Goal: Task Accomplishment & Management: Use online tool/utility

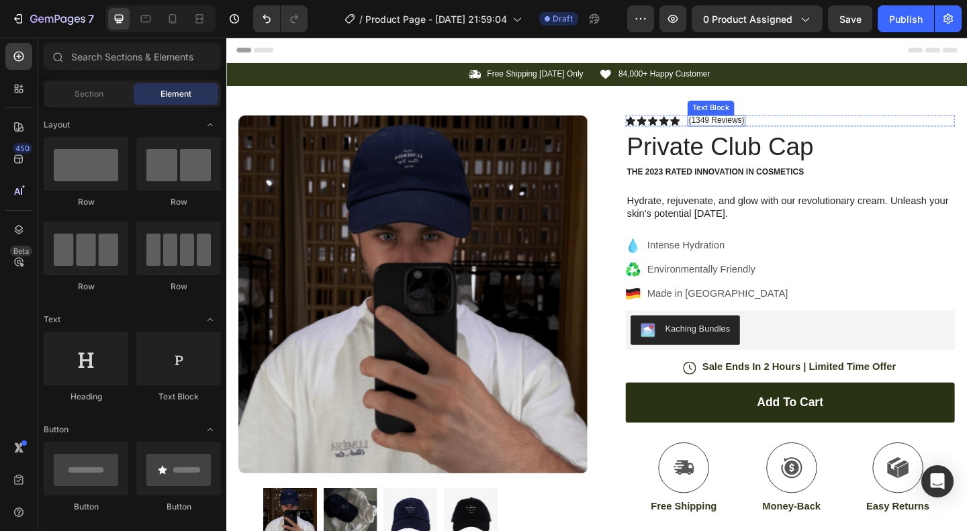
click at [760, 128] on p "(1349 Reviews)" at bounding box center [759, 127] width 60 height 11
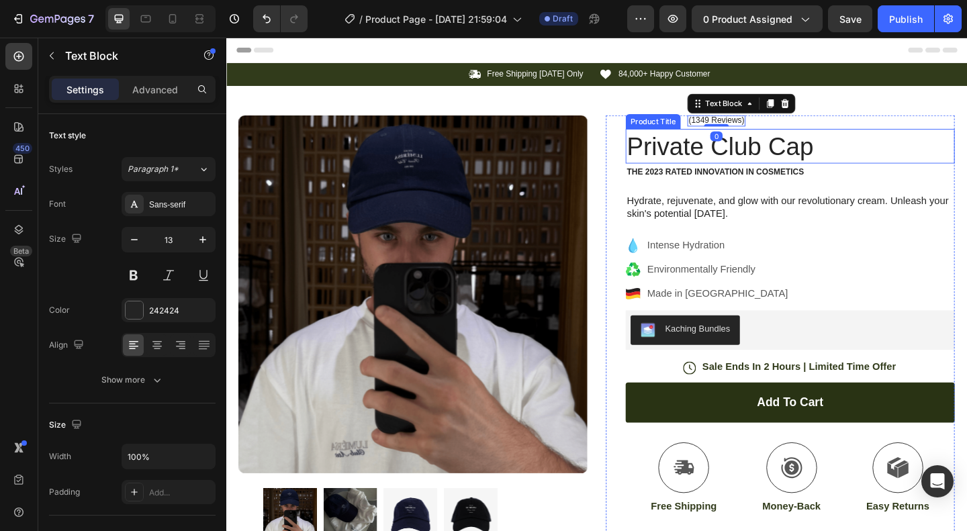
click at [757, 152] on h1 "Private Club Cap" at bounding box center [840, 156] width 358 height 38
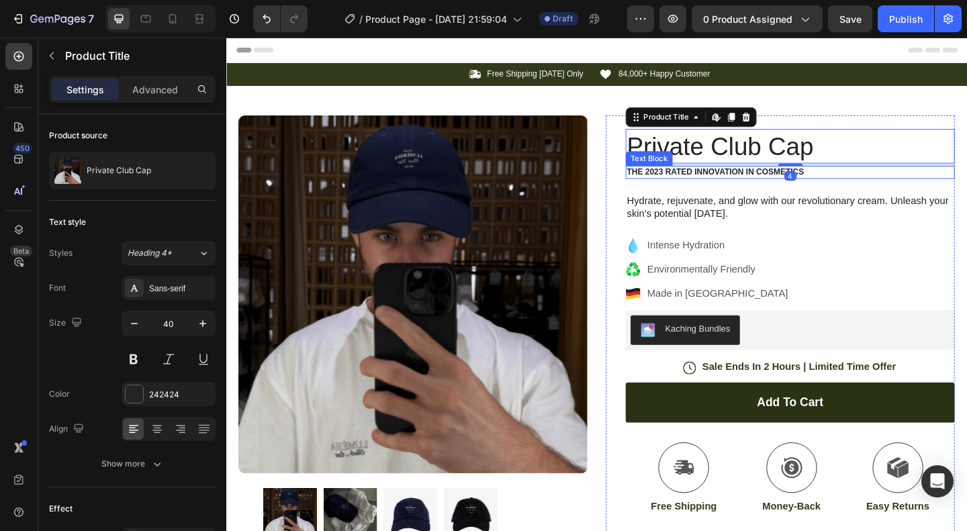
click at [701, 180] on p "The 2023 Rated Innovation in Cosmetics" at bounding box center [839, 184] width 355 height 11
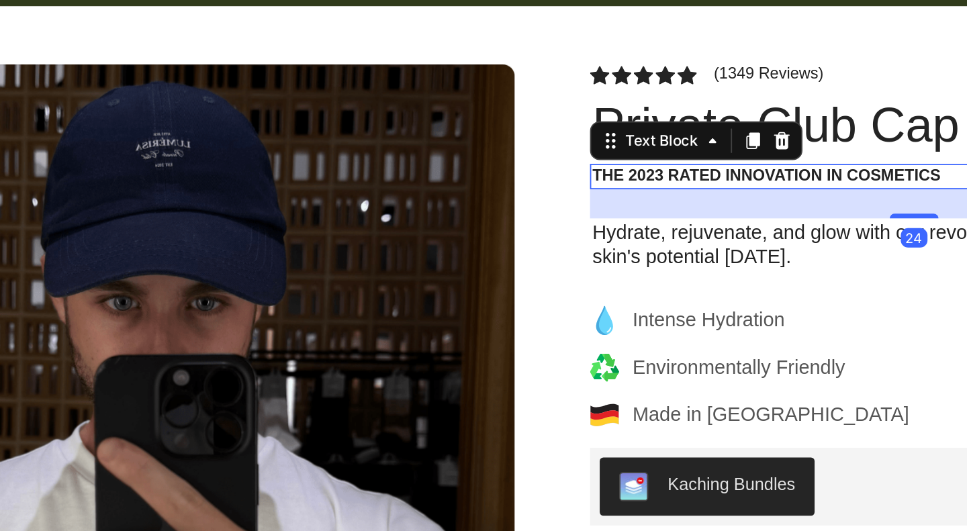
click at [326, 59] on p "The 2023 Rated Innovation in Cosmetics" at bounding box center [417, 57] width 355 height 11
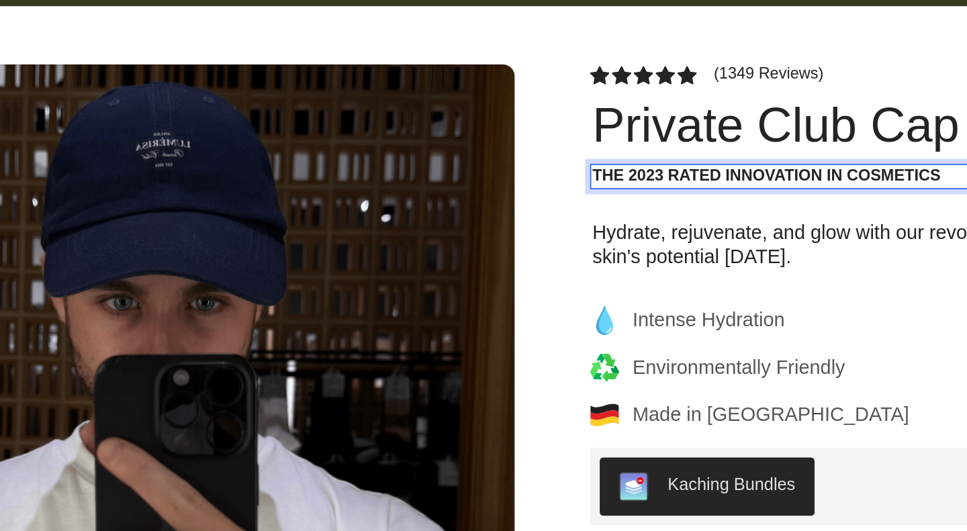
click at [269, 56] on p "The 2023 Rated Innovation in Cosmetics" at bounding box center [417, 57] width 355 height 11
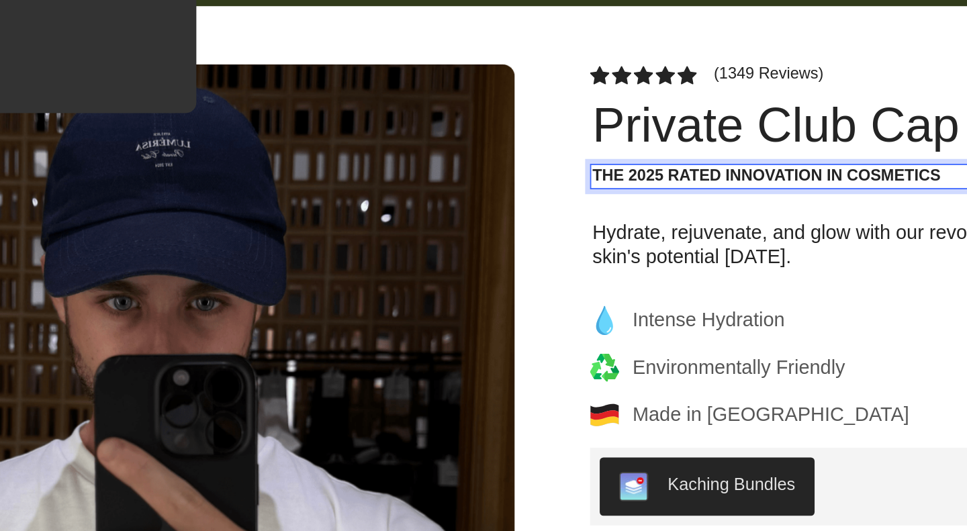
click at [320, 58] on p "The 2025 Rated Innovation in Cosmetics" at bounding box center [417, 57] width 355 height 11
click at [396, 55] on p "The 2025 Rated ELEGANCE in Cosmetics" at bounding box center [417, 57] width 355 height 11
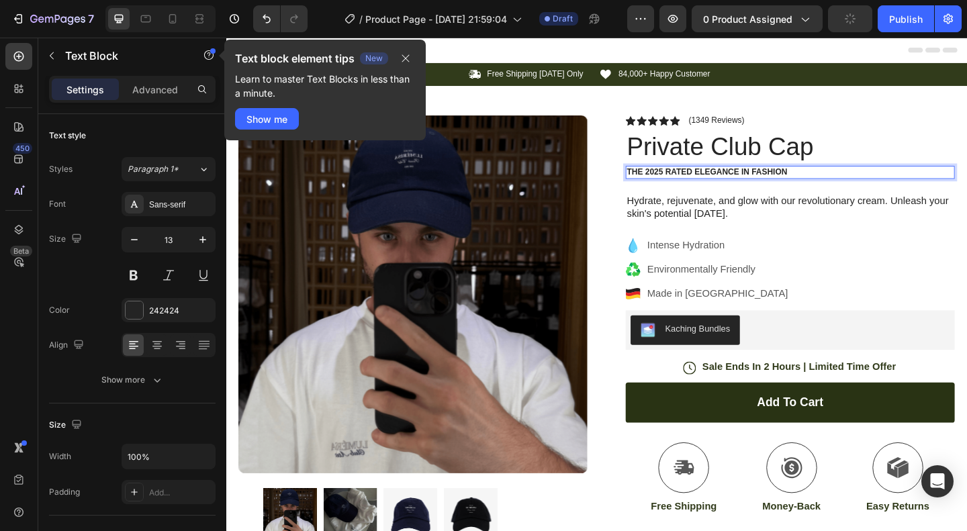
scroll to position [5, 0]
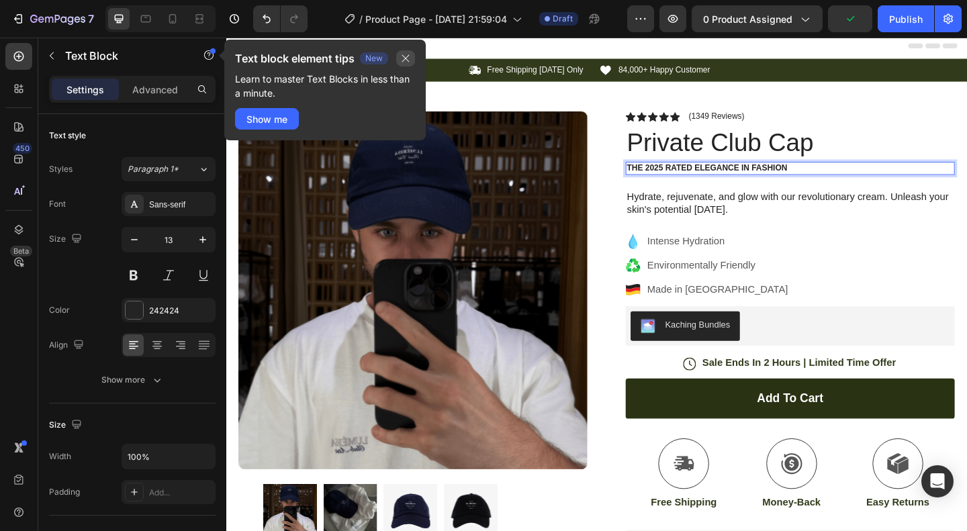
click at [406, 56] on icon "button" at bounding box center [405, 58] width 11 height 11
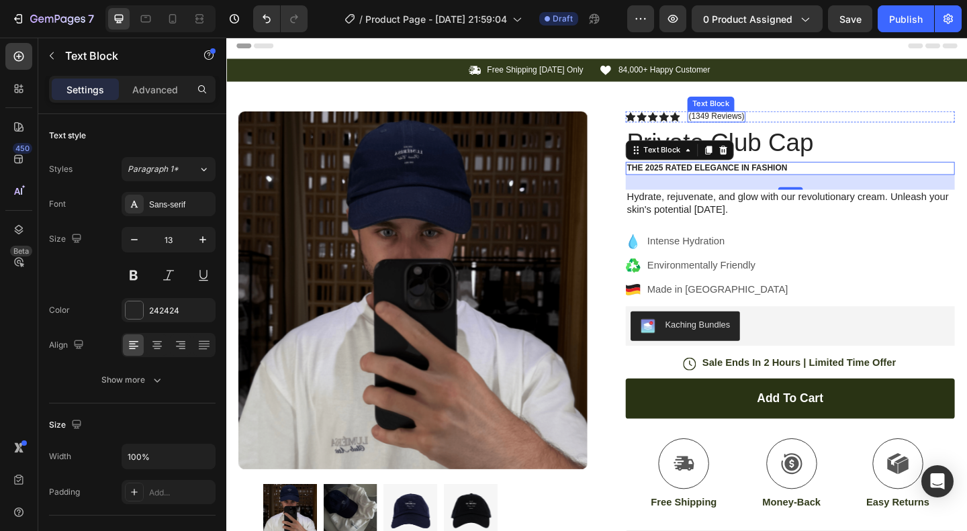
click at [756, 119] on p "(1349 Reviews)" at bounding box center [759, 123] width 60 height 11
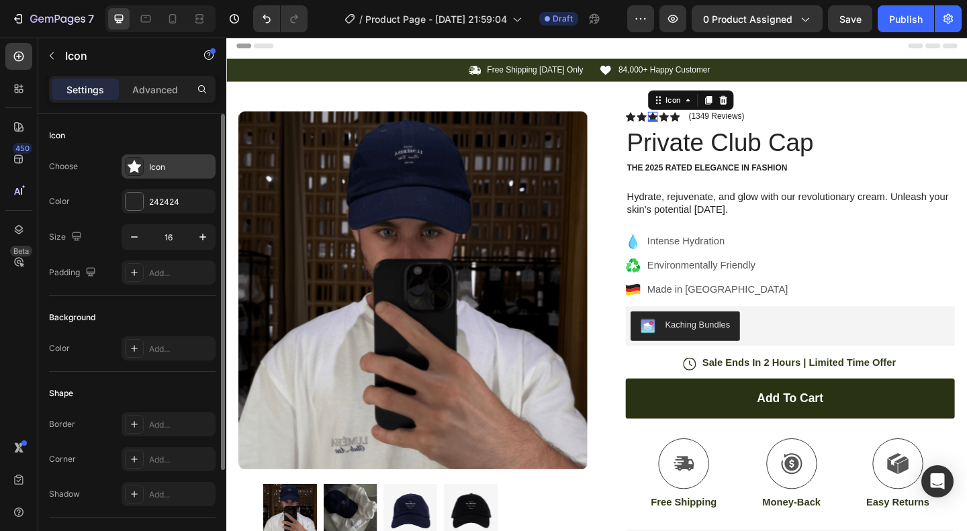
click at [135, 162] on icon at bounding box center [134, 167] width 13 height 13
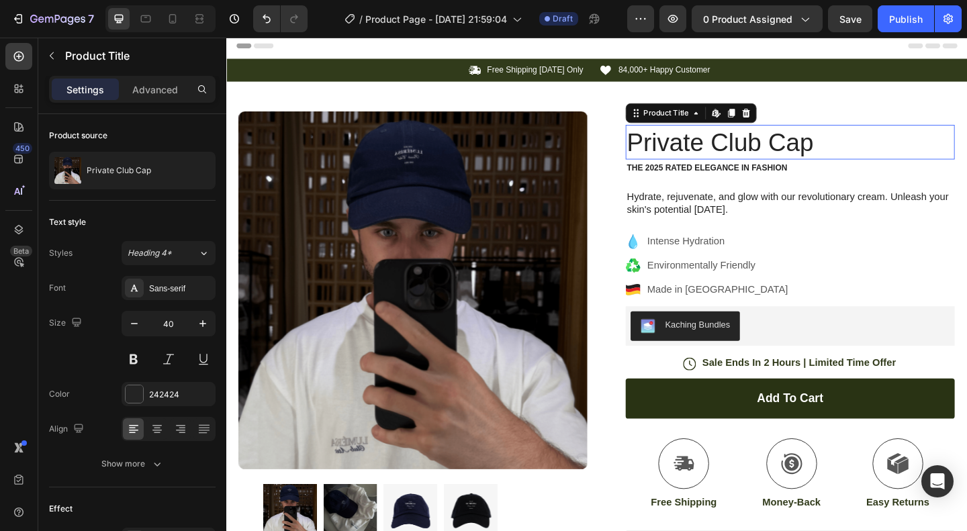
click at [795, 168] on h1 "Private Club Cap" at bounding box center [840, 151] width 358 height 38
click at [404, 82] on div "Icon Free Shipping Today Only Text Block Row Icon 84,000+ Happy Customer Text B…" at bounding box center [629, 72] width 806 height 25
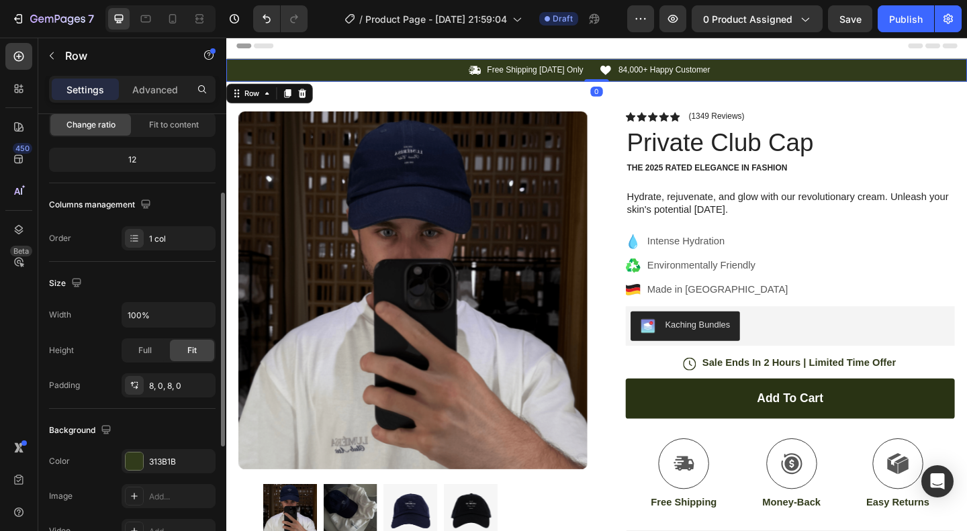
scroll to position [211, 0]
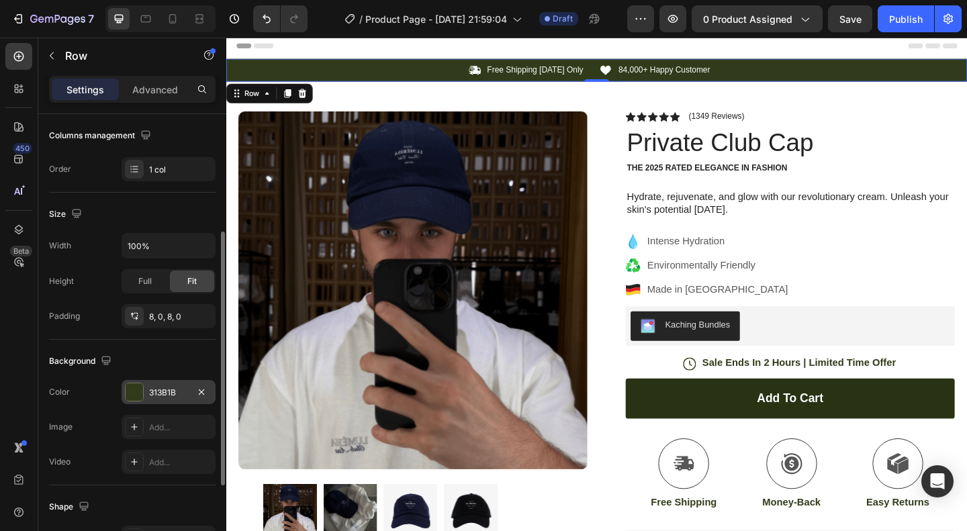
click at [133, 386] on div at bounding box center [134, 392] width 17 height 17
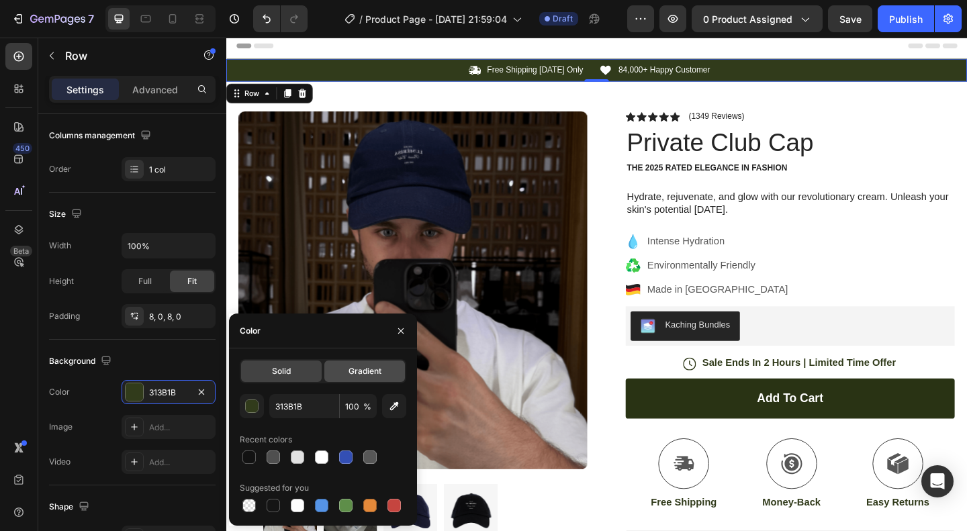
click at [358, 367] on span "Gradient" at bounding box center [365, 371] width 33 height 12
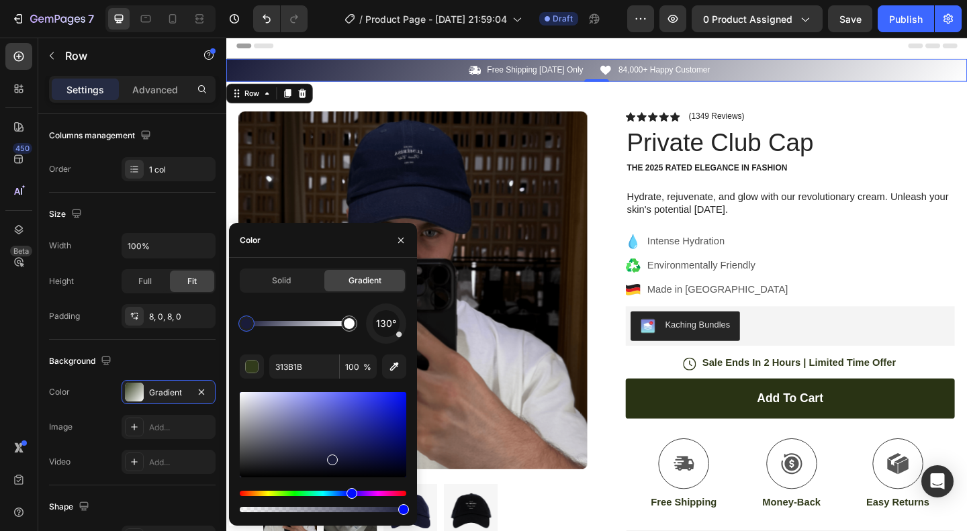
click at [350, 491] on div "Hue" at bounding box center [323, 493] width 167 height 5
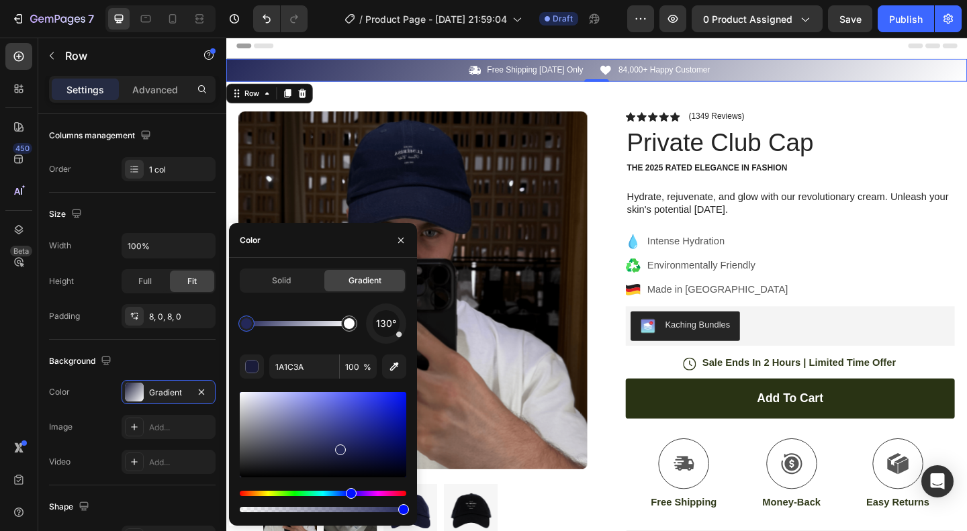
click at [339, 447] on div at bounding box center [323, 434] width 167 height 85
drag, startPoint x: 337, startPoint y: 459, endPoint x: 375, endPoint y: 459, distance: 38.3
click at [401, 463] on div at bounding box center [323, 434] width 167 height 85
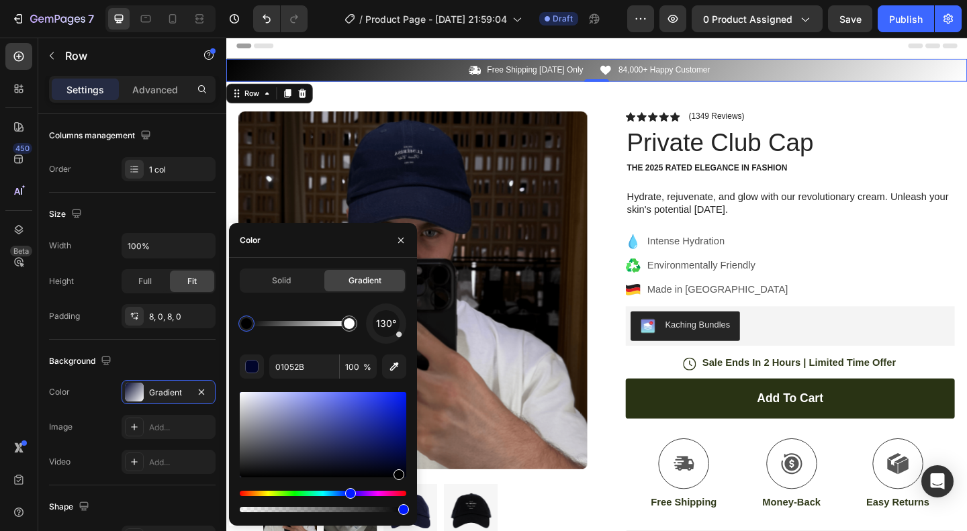
click at [397, 487] on div at bounding box center [323, 453] width 167 height 126
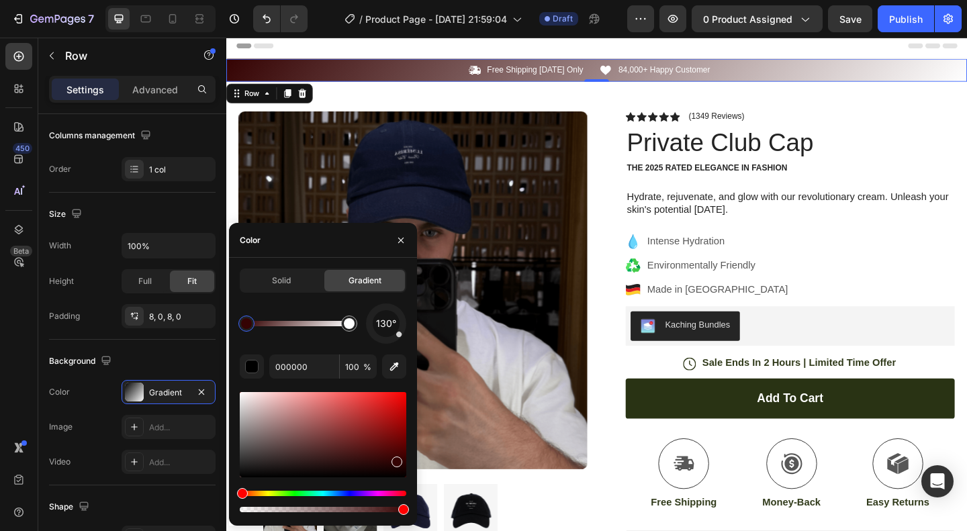
click at [395, 459] on div at bounding box center [323, 434] width 167 height 85
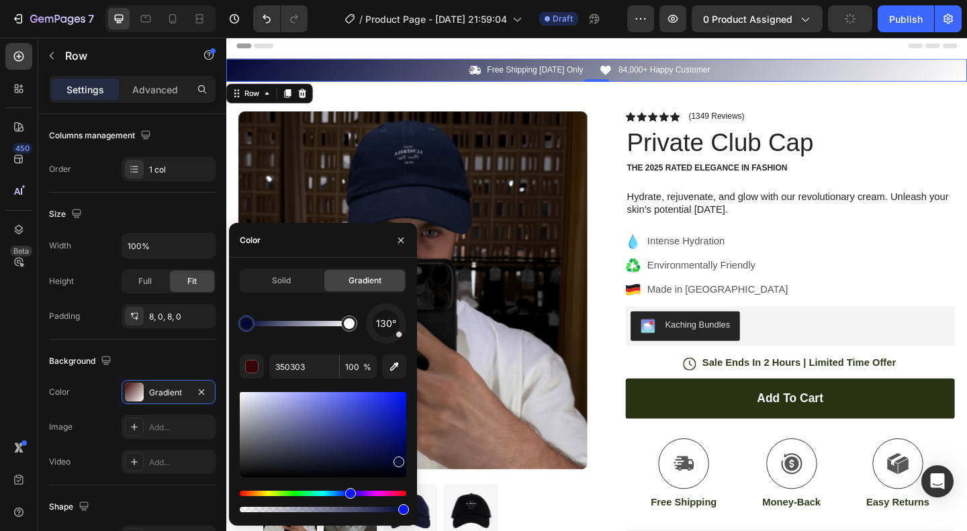
click at [349, 491] on div "Hue" at bounding box center [323, 493] width 167 height 5
drag, startPoint x: 398, startPoint y: 448, endPoint x: 410, endPoint y: 457, distance: 15.9
click at [410, 457] on div "Solid Gradient 130° 030735 100 %" at bounding box center [323, 392] width 188 height 247
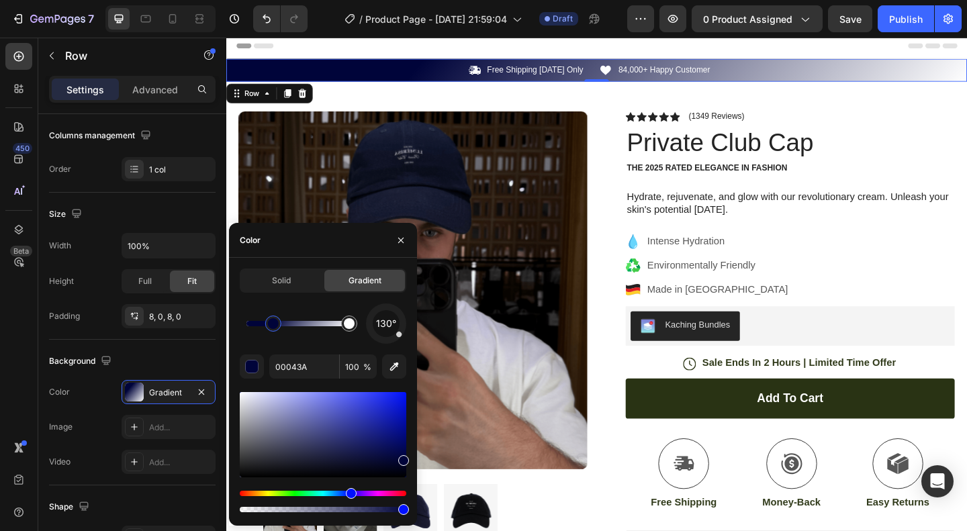
drag, startPoint x: 249, startPoint y: 325, endPoint x: 298, endPoint y: 324, distance: 49.7
click at [306, 324] on div at bounding box center [298, 323] width 103 height 5
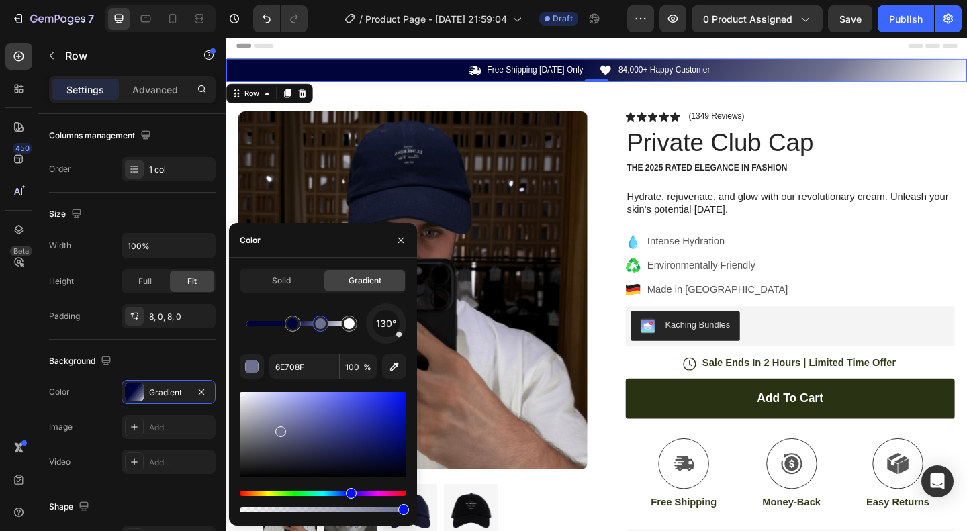
type input "00043A"
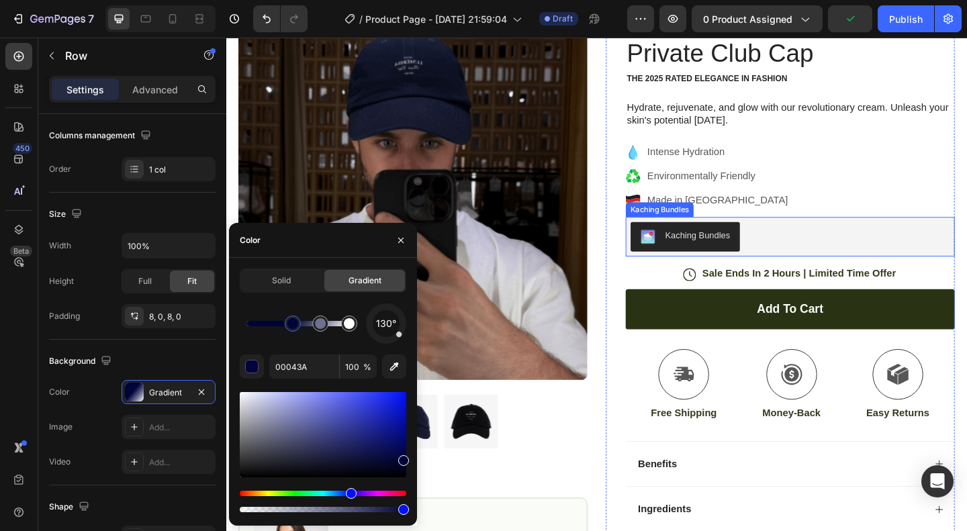
scroll to position [0, 0]
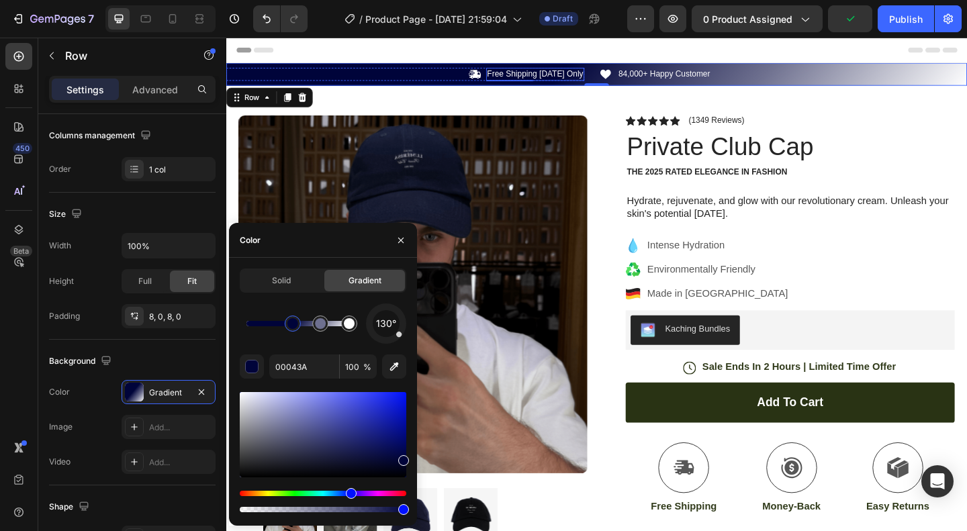
click at [545, 72] on p "Free Shipping Today Only" at bounding box center [562, 77] width 105 height 11
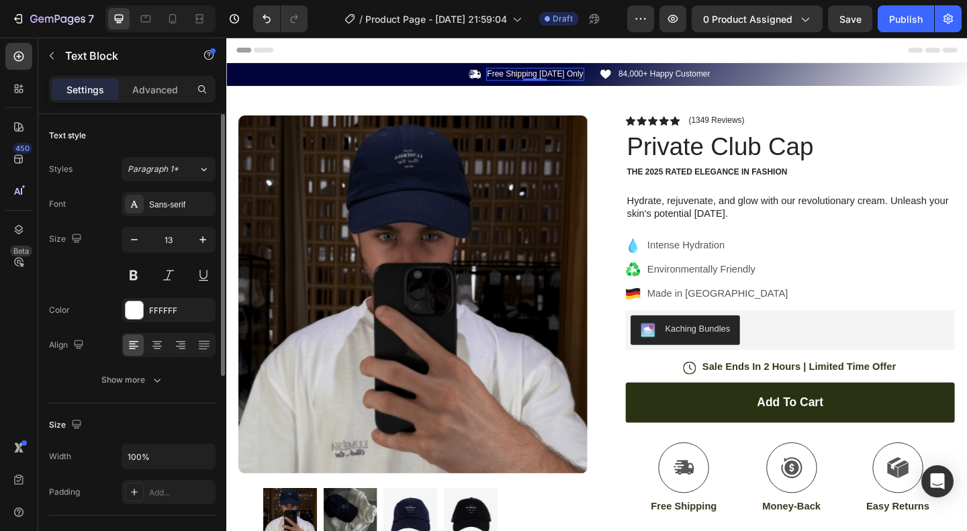
click at [553, 77] on p "Free Shipping Today Only" at bounding box center [562, 77] width 105 height 11
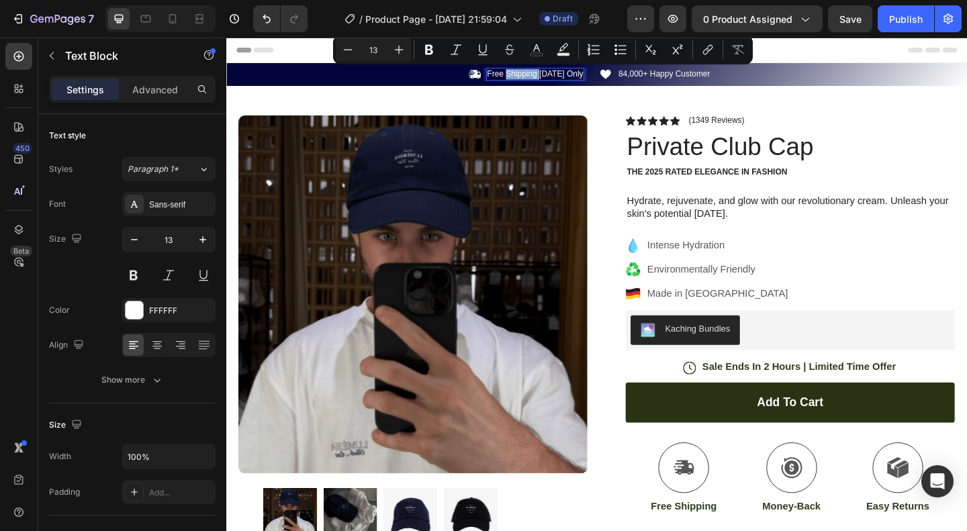
click at [553, 77] on p "Free Shipping Today Only" at bounding box center [562, 77] width 105 height 11
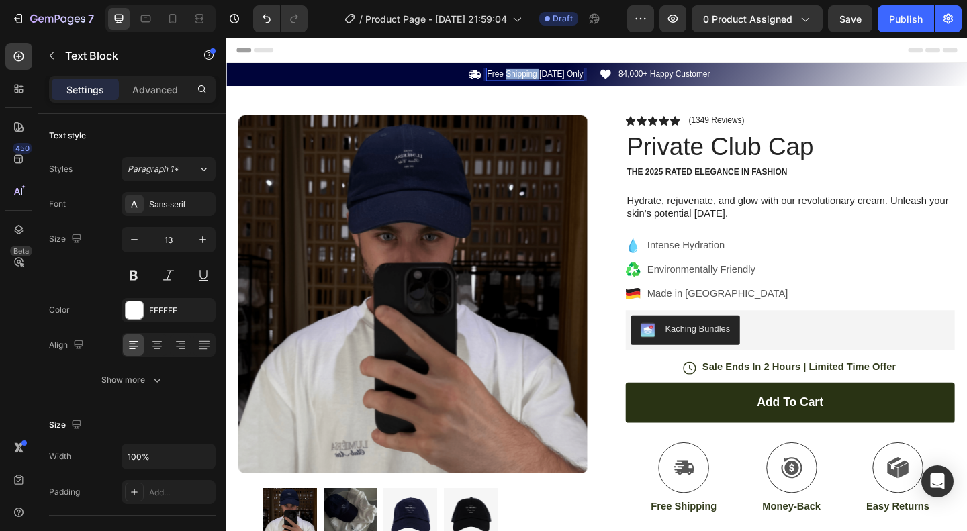
click at [553, 77] on p "Free Shipping Today Only" at bounding box center [562, 77] width 105 height 11
click at [703, 75] on p "84,000+ Happy Customer" at bounding box center [703, 77] width 100 height 11
click at [594, 75] on p "FREE SHIPPING AT 60,00€" at bounding box center [560, 77] width 109 height 11
click at [723, 83] on div "84,000+ Happy Customer" at bounding box center [703, 78] width 103 height 14
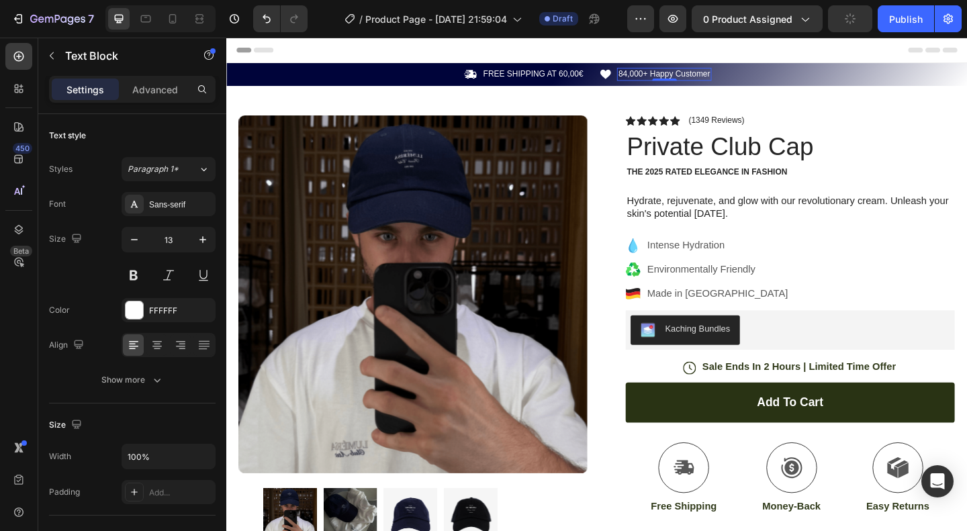
click at [705, 78] on p "84,000+ Happy Customer" at bounding box center [703, 77] width 100 height 11
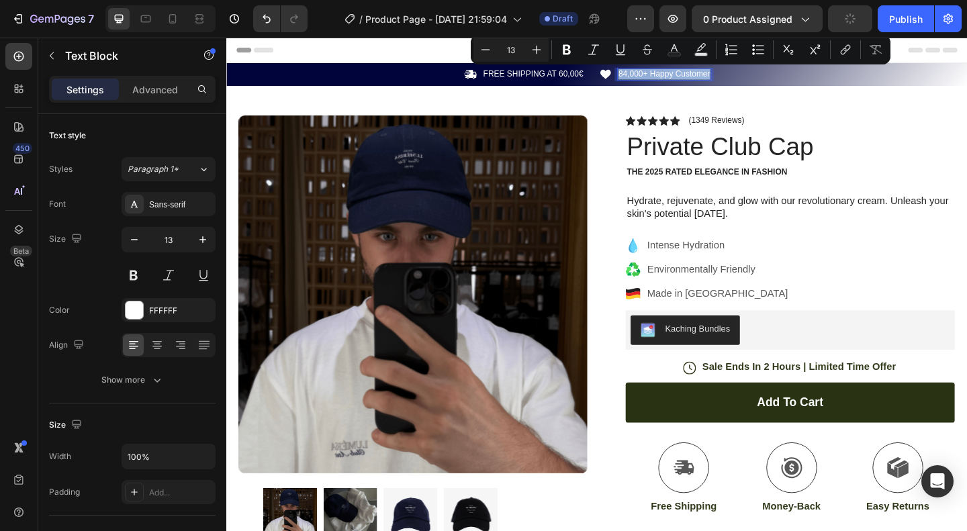
click at [735, 75] on p "84,000+ Happy Customer" at bounding box center [703, 77] width 100 height 11
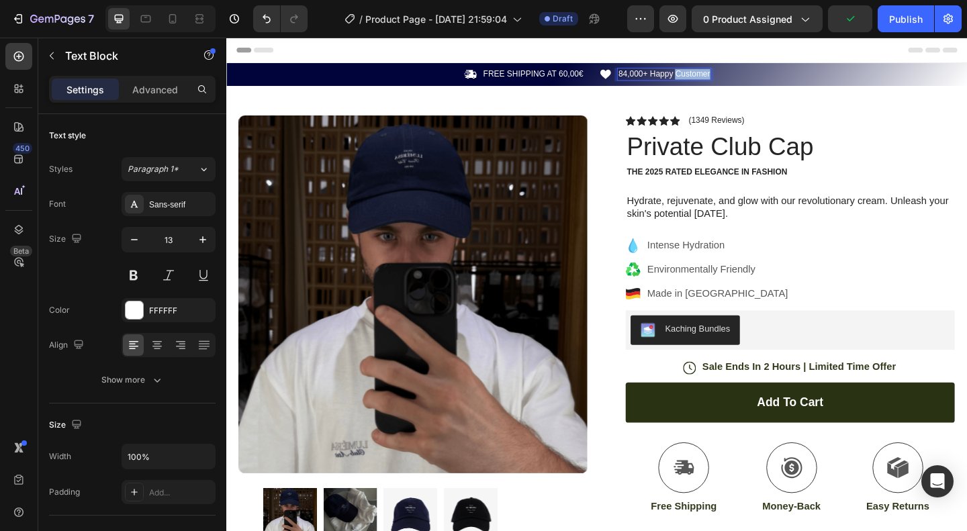
click at [735, 75] on p "84,000+ Happy Customer" at bounding box center [703, 77] width 100 height 11
click at [669, 74] on p "84,000+ HAPPY CUSTOMER" at bounding box center [711, 77] width 116 height 11
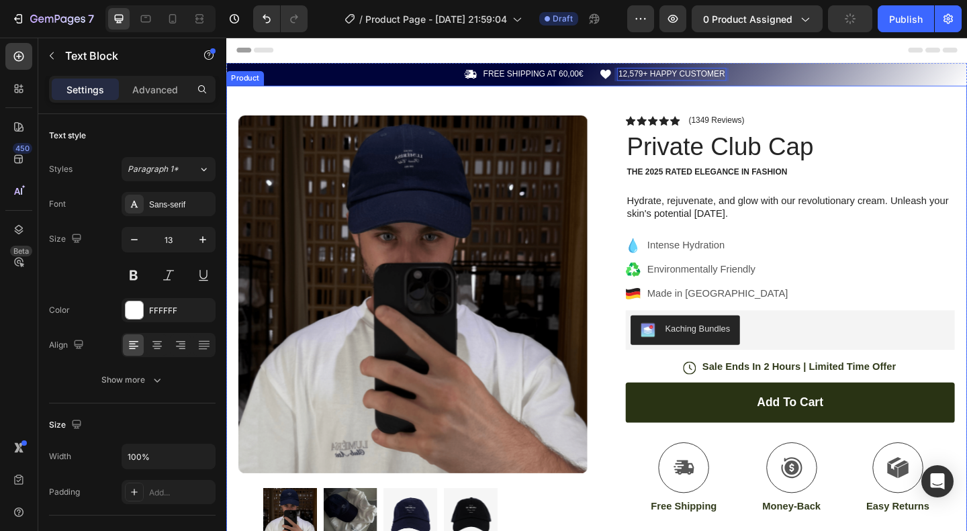
click at [755, 109] on div "Product Images Image Icon Icon Icon Icon Icon Icon List “This skin cream is a g…" at bounding box center [629, 442] width 806 height 704
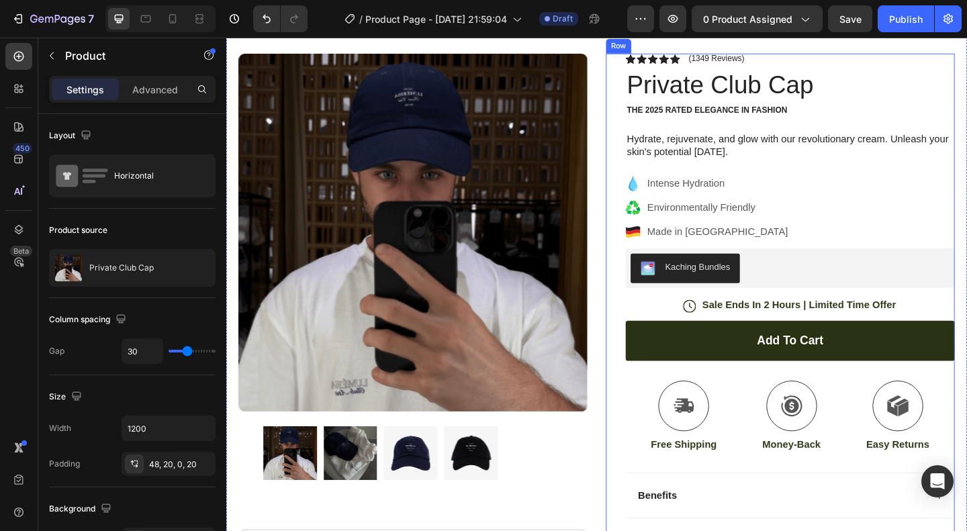
scroll to position [68, 0]
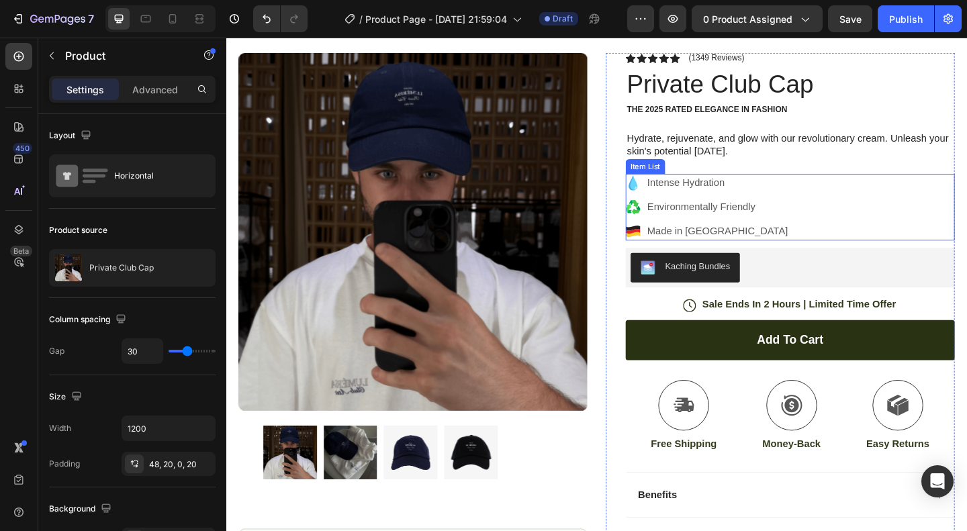
click at [723, 196] on p "Intense Hydration" at bounding box center [760, 196] width 153 height 16
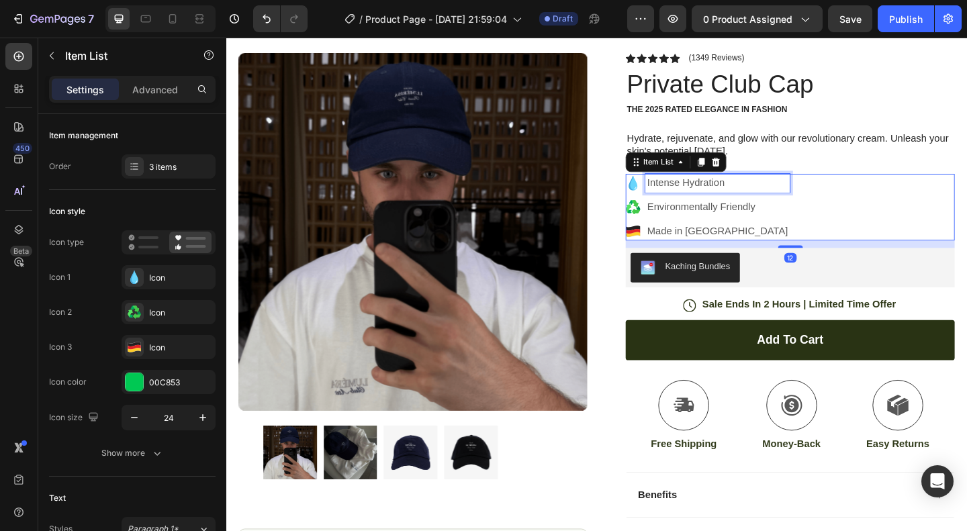
click at [705, 196] on p "Intense Hydration" at bounding box center [760, 196] width 153 height 16
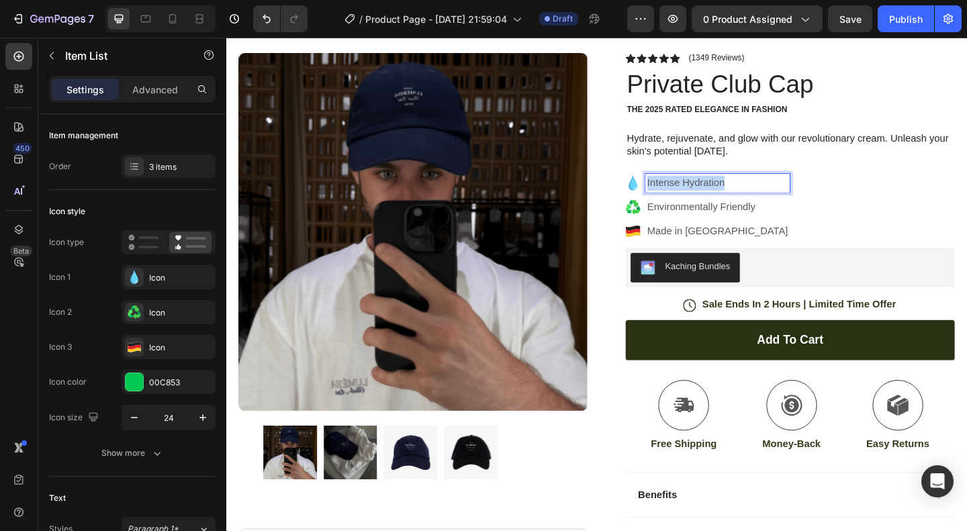
click at [705, 196] on p "Intense Hydration" at bounding box center [760, 196] width 153 height 16
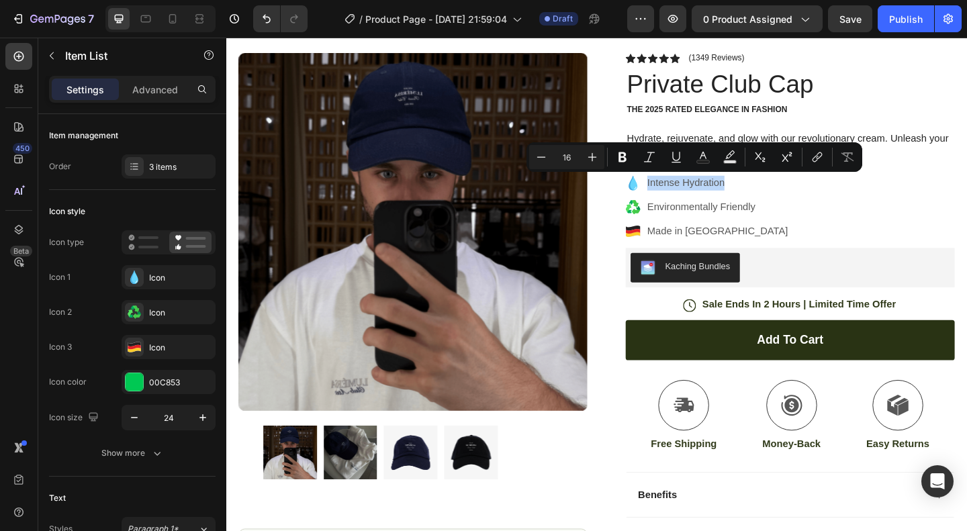
click at [664, 193] on icon at bounding box center [668, 196] width 9 height 16
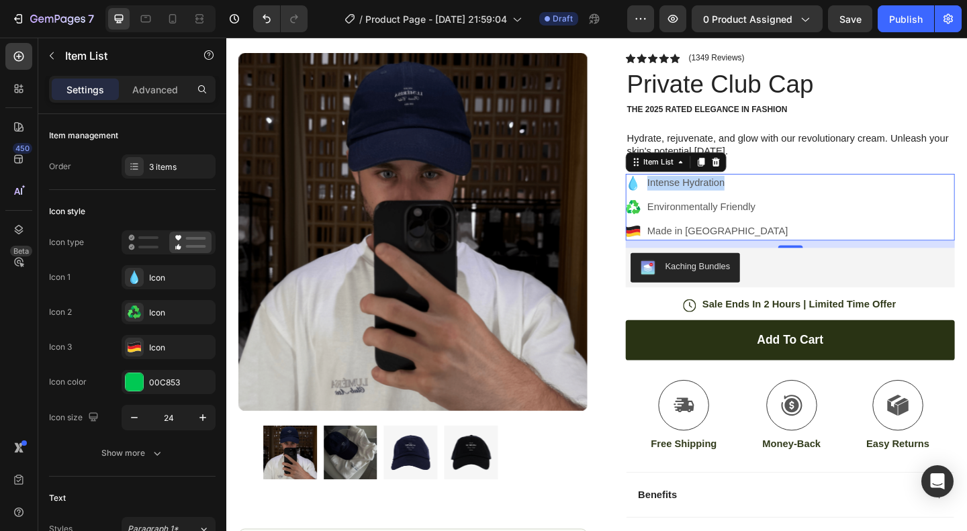
click at [664, 193] on icon at bounding box center [668, 196] width 9 height 16
click at [144, 268] on div "Icon" at bounding box center [169, 277] width 94 height 24
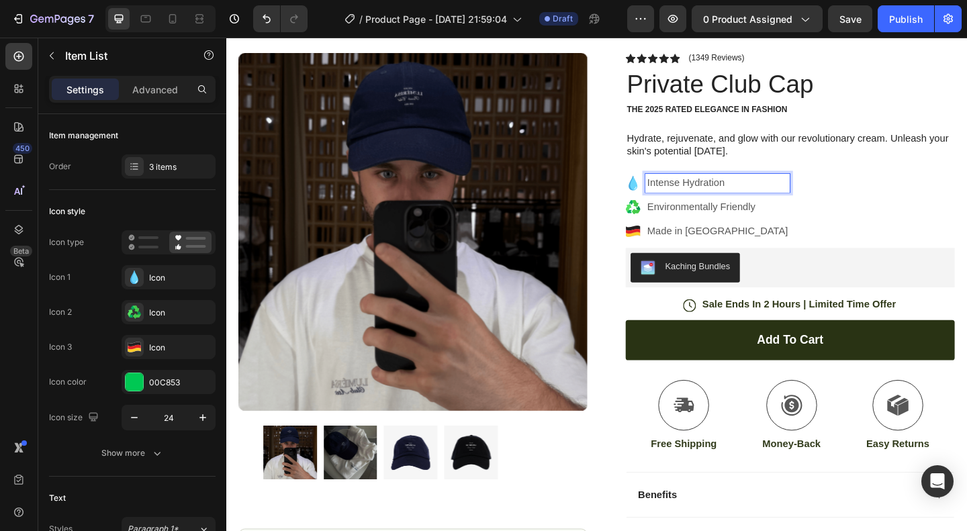
click at [711, 195] on p "Intense Hydration" at bounding box center [760, 196] width 153 height 16
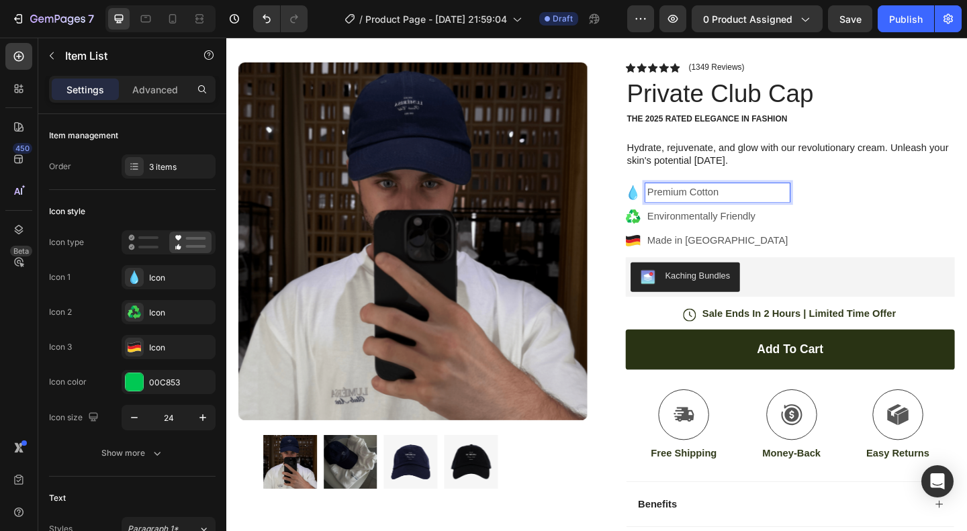
scroll to position [75, 0]
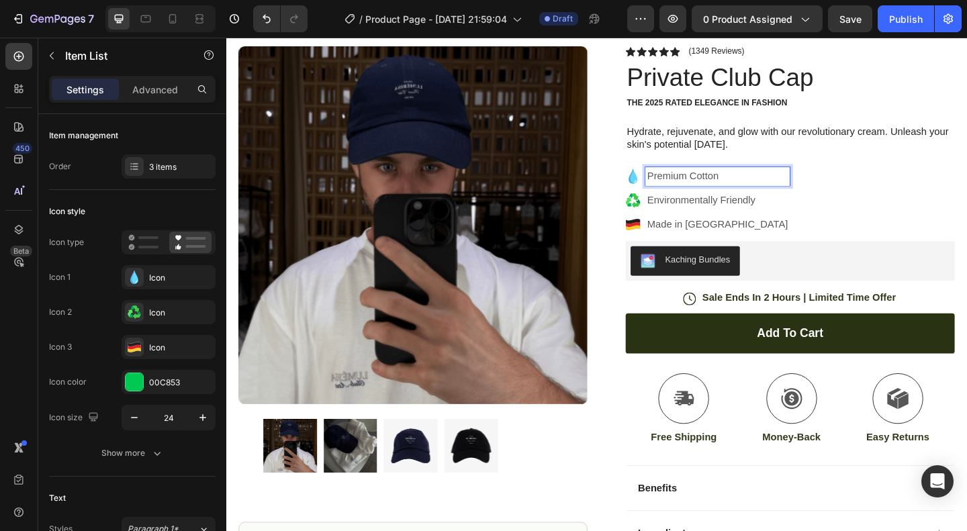
click at [748, 184] on p "Premium Cotton" at bounding box center [760, 189] width 153 height 16
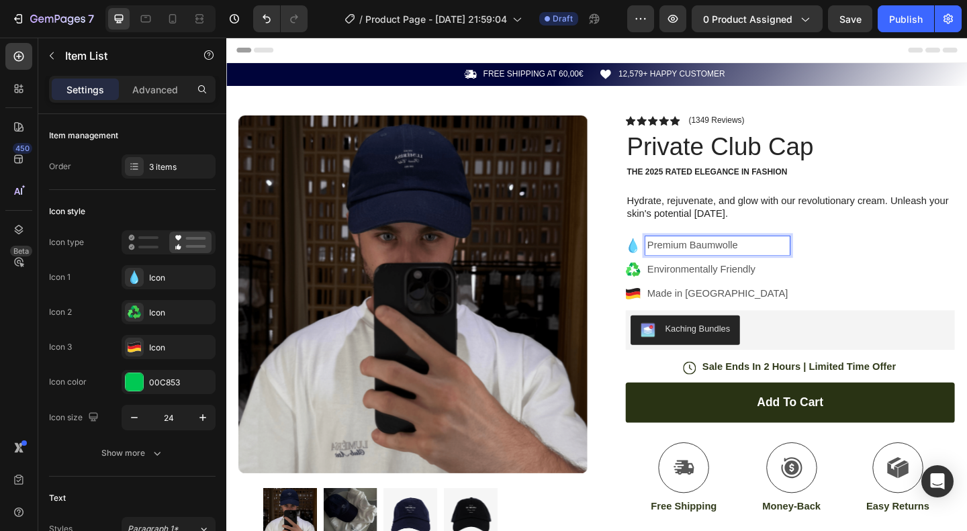
click at [746, 296] on p "Environmentally Friendly" at bounding box center [760, 290] width 153 height 16
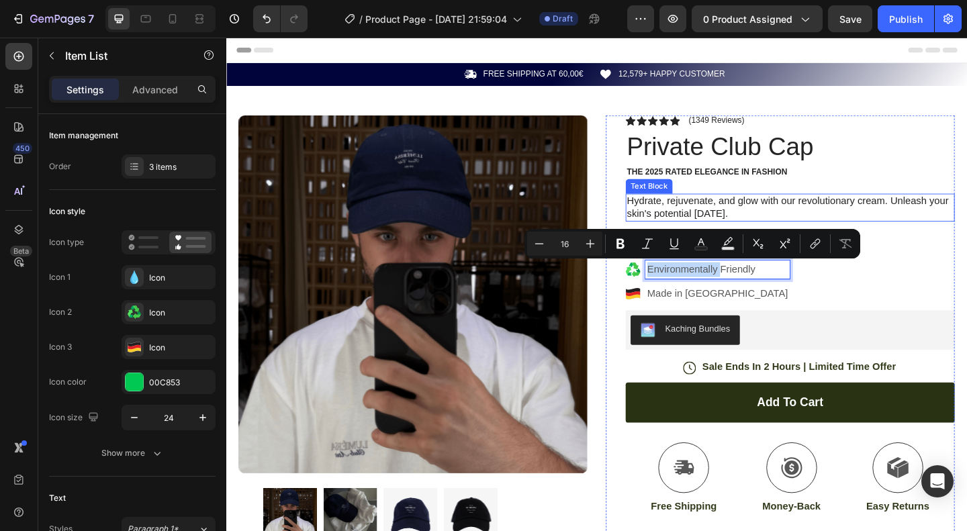
click at [711, 220] on p "Hydrate, rejuvenate, and glow with our revolutionary cream. Unleash your skin's…" at bounding box center [839, 223] width 355 height 28
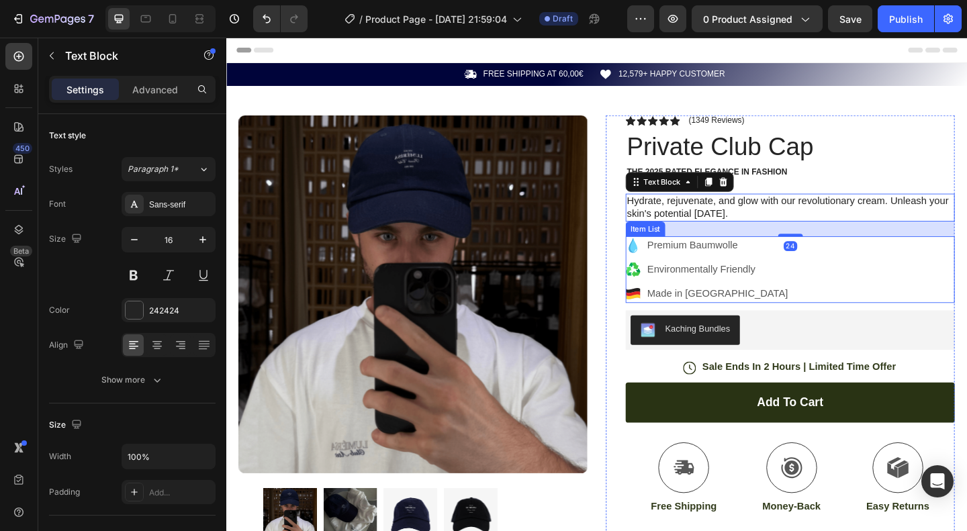
click at [729, 265] on p "Premium Baumwolle" at bounding box center [760, 264] width 153 height 16
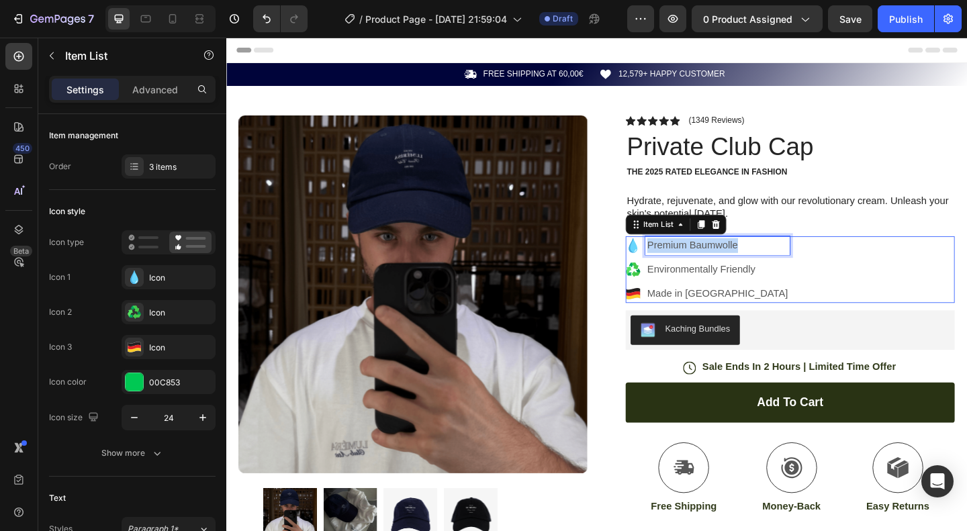
click at [729, 265] on p "Premium Baumwolle" at bounding box center [760, 264] width 153 height 16
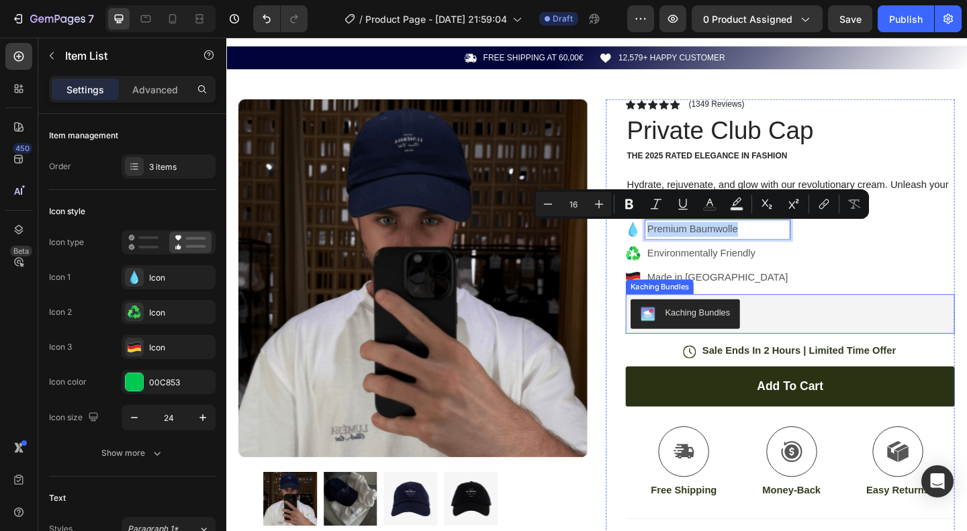
scroll to position [14, 0]
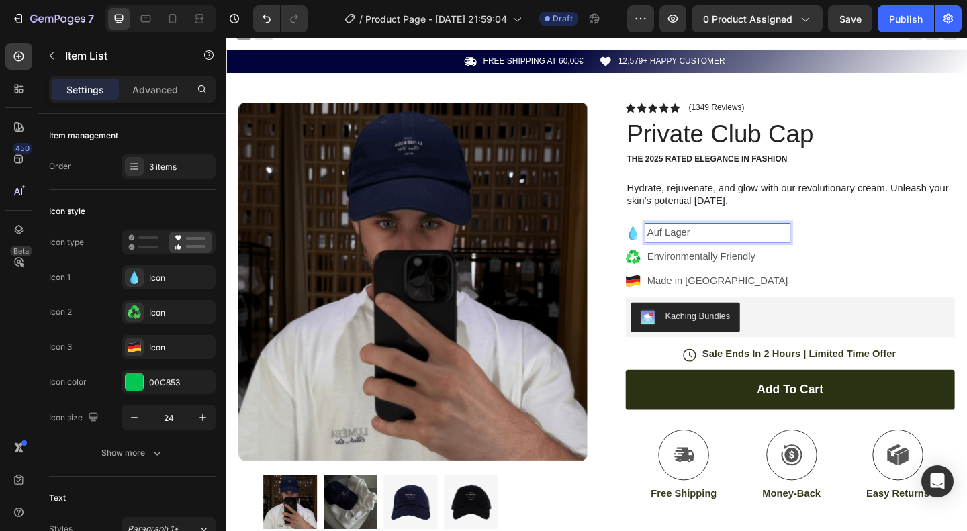
click at [778, 276] on p "Environmentally Friendly" at bounding box center [760, 276] width 153 height 16
click at [730, 253] on p "Auf Lager" at bounding box center [760, 250] width 153 height 16
click at [732, 271] on p "Environmentally Friendly" at bounding box center [760, 276] width 153 height 16
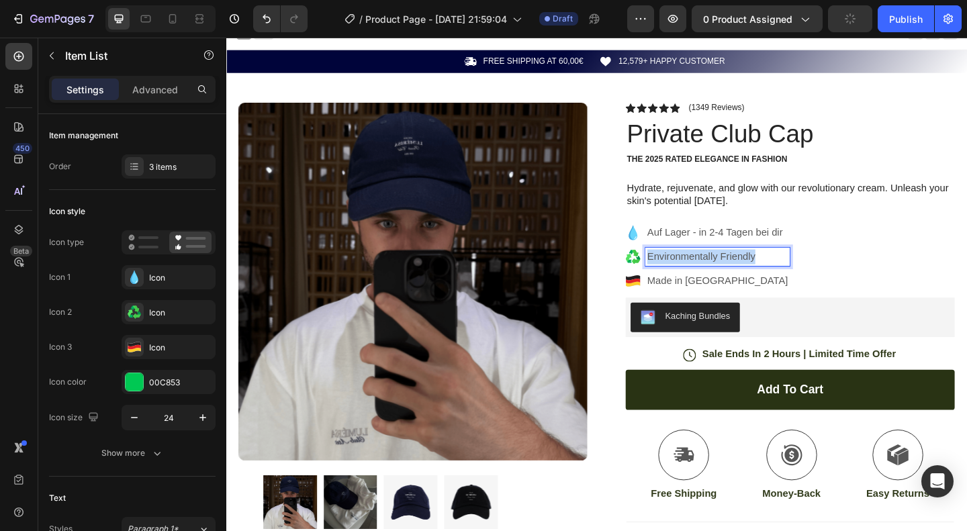
click at [732, 271] on p "Environmentally Friendly" at bounding box center [760, 276] width 153 height 16
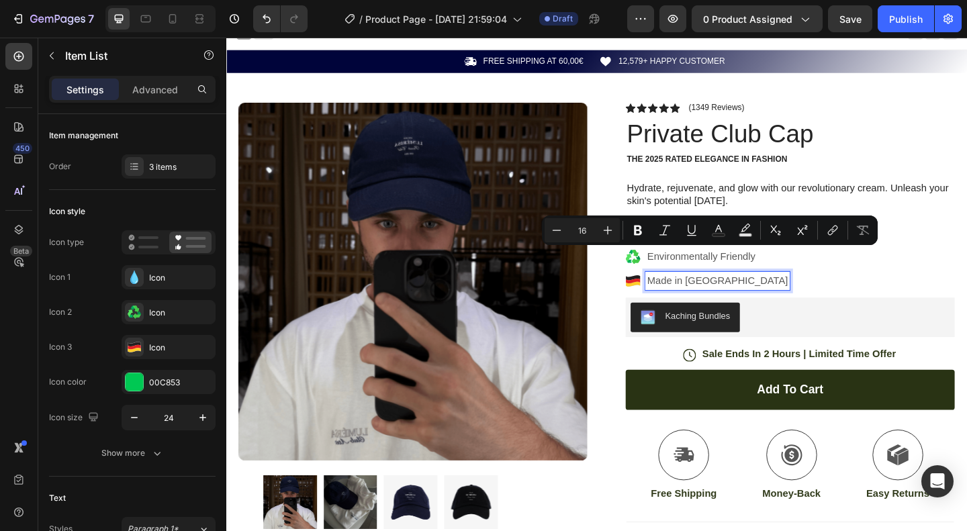
click at [821, 308] on p "Made in Germany" at bounding box center [760, 302] width 153 height 16
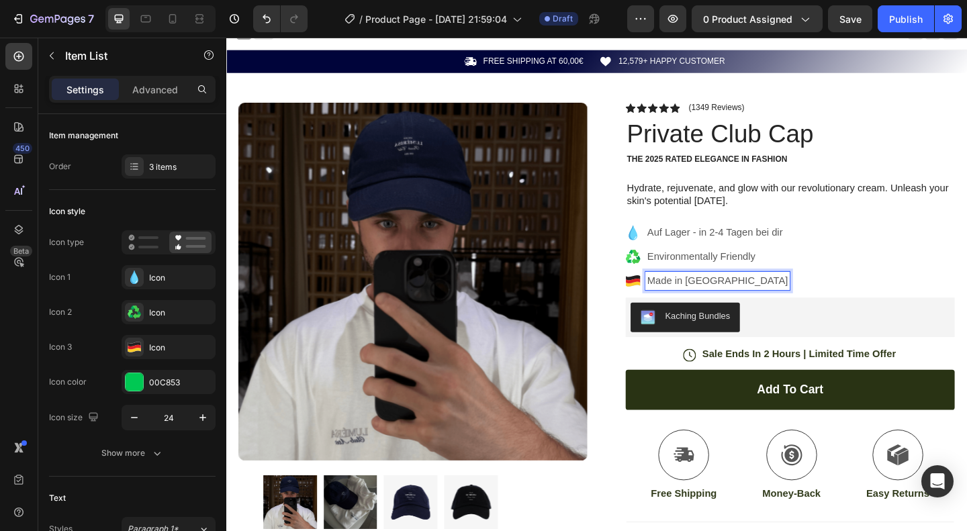
click at [664, 242] on icon at bounding box center [667, 250] width 7 height 16
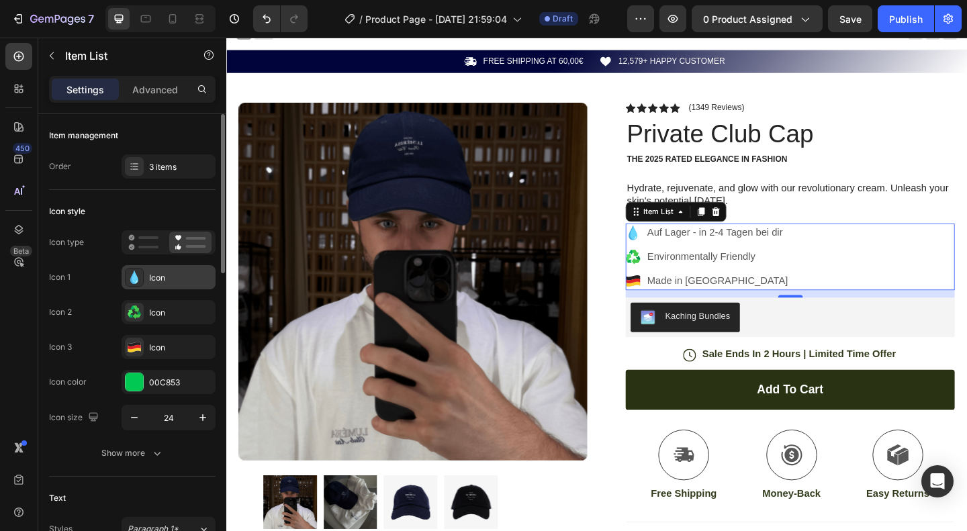
click at [171, 272] on div "Icon" at bounding box center [180, 278] width 63 height 12
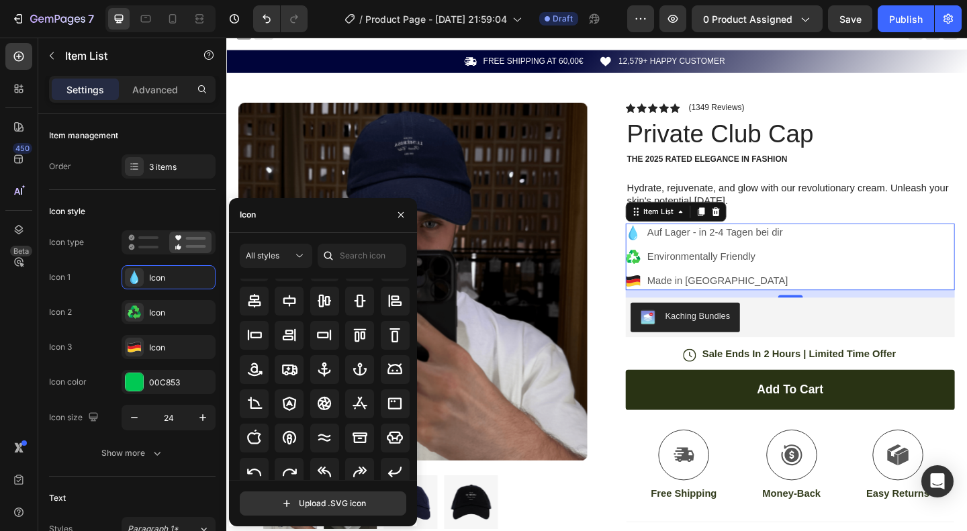
scroll to position [122, 0]
click at [363, 437] on icon at bounding box center [360, 437] width 15 height 11
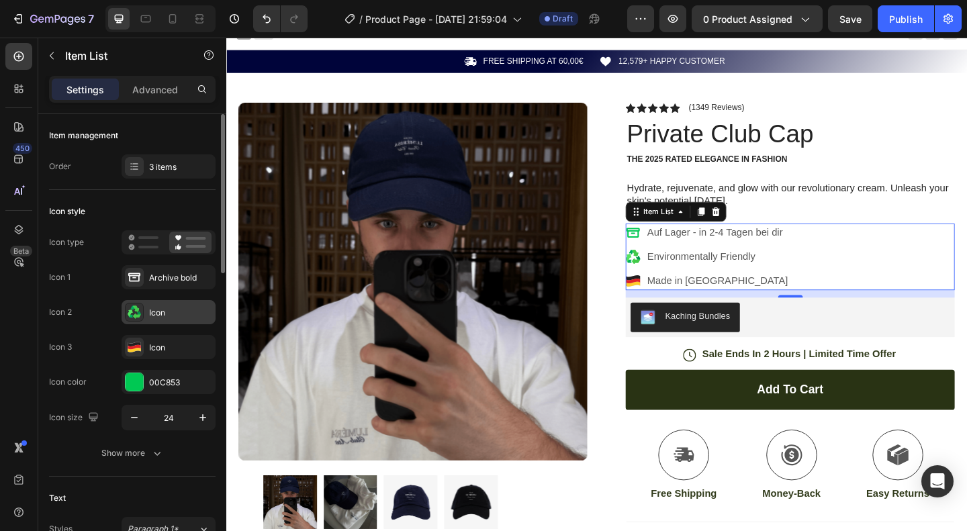
click at [132, 312] on icon at bounding box center [130, 313] width 5 height 7
click at [126, 384] on div at bounding box center [134, 381] width 17 height 17
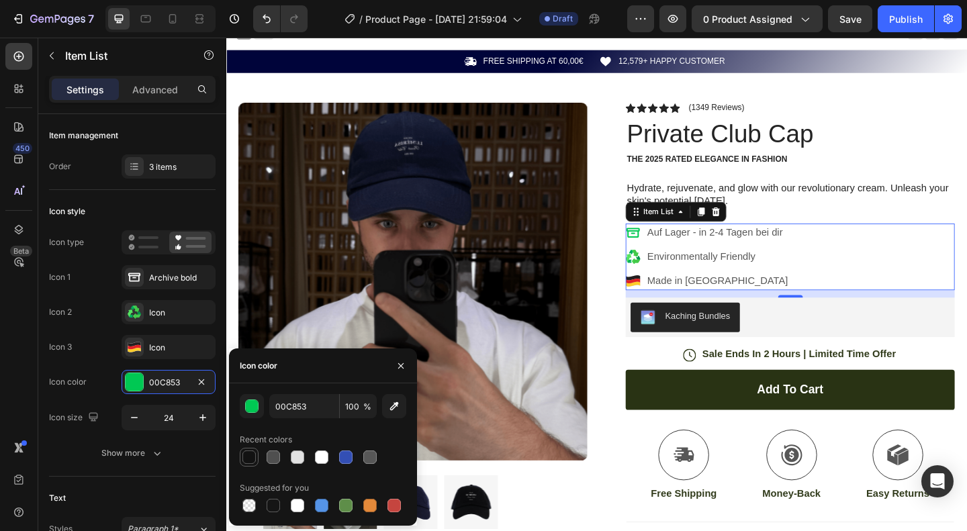
click at [250, 458] on div at bounding box center [248, 457] width 13 height 13
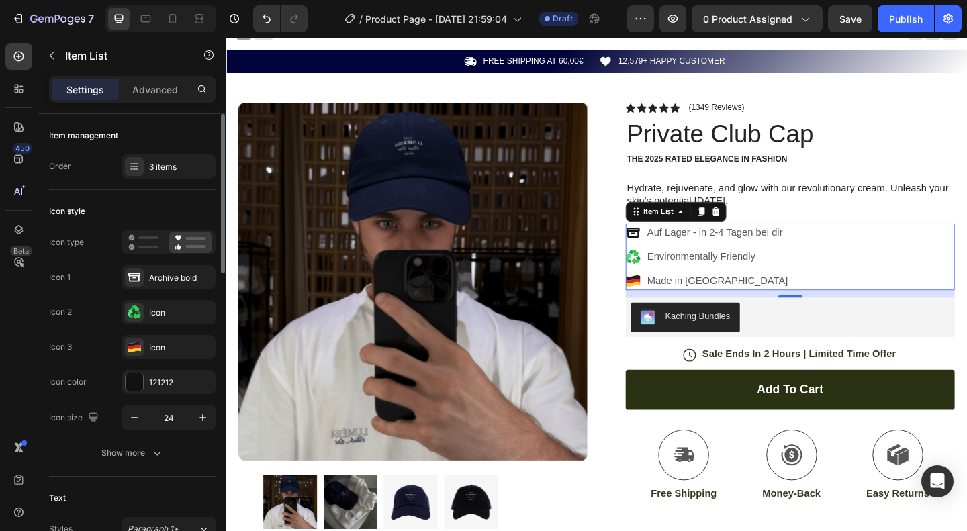
click at [143, 328] on div "Icon 1 Archive bold Icon 2 Icon Icon 3 Icon" at bounding box center [132, 312] width 167 height 94
click at [154, 289] on div "Icon 1 Archive bold Icon 2 Icon Icon 3 Icon" at bounding box center [132, 312] width 167 height 94
click at [136, 277] on icon at bounding box center [134, 277] width 13 height 13
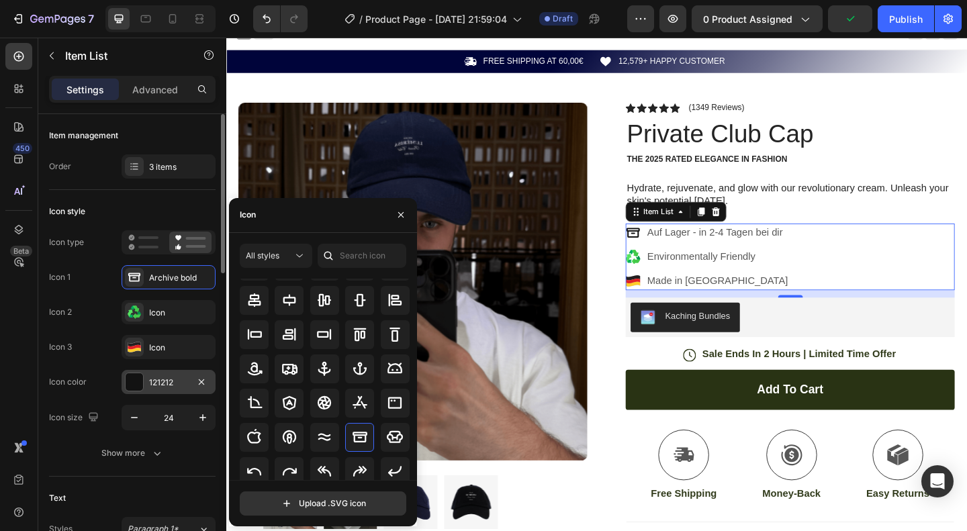
click at [141, 379] on div at bounding box center [134, 381] width 17 height 17
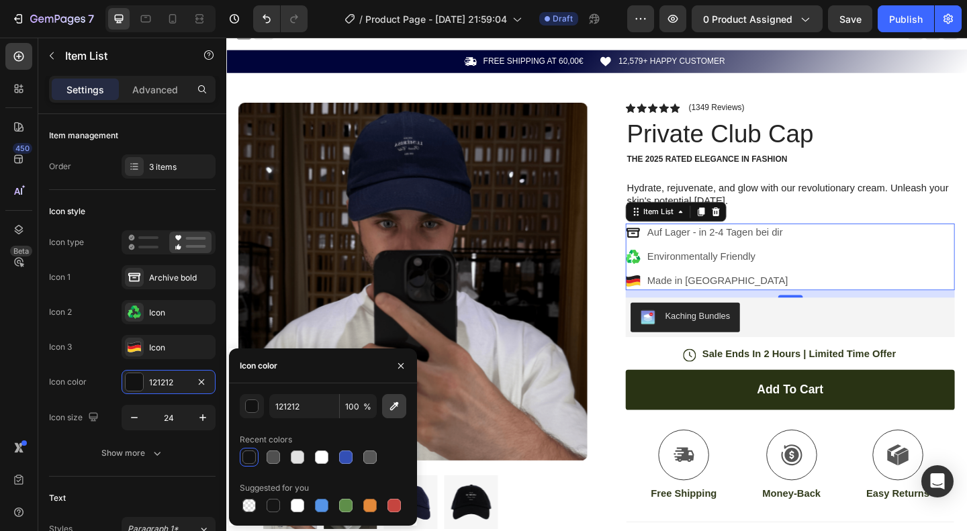
click at [394, 408] on icon "button" at bounding box center [394, 406] width 9 height 9
type input "00043A"
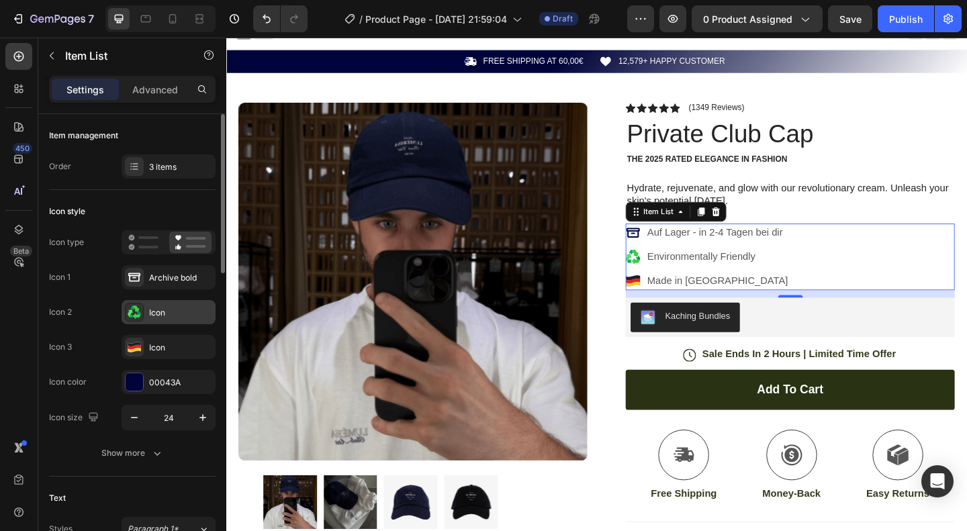
click at [145, 305] on div "Icon" at bounding box center [169, 312] width 94 height 24
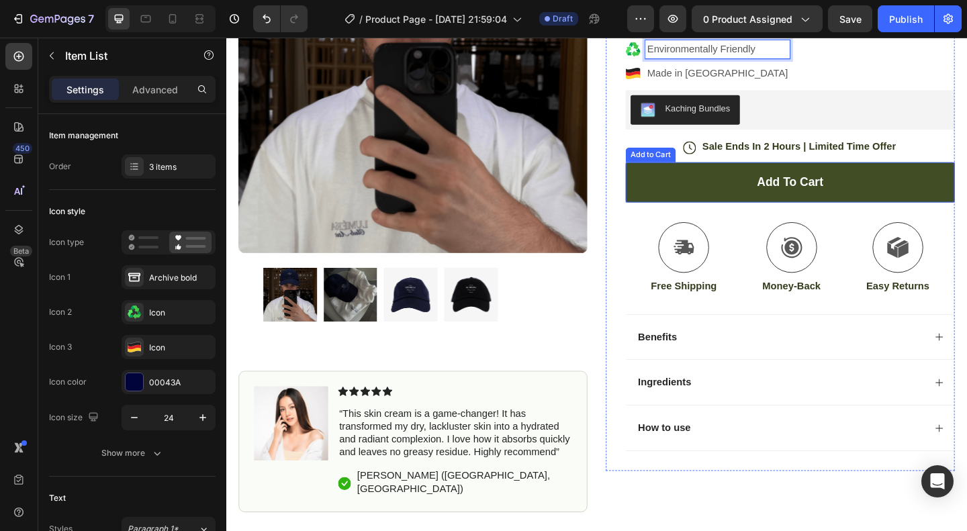
scroll to position [239, 0]
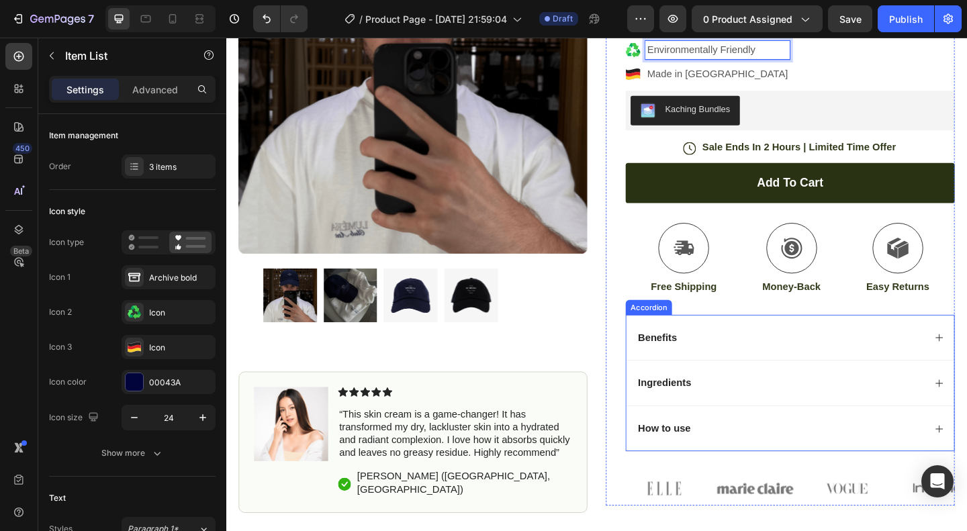
click at [780, 347] on div "Benefits" at bounding box center [840, 364] width 357 height 50
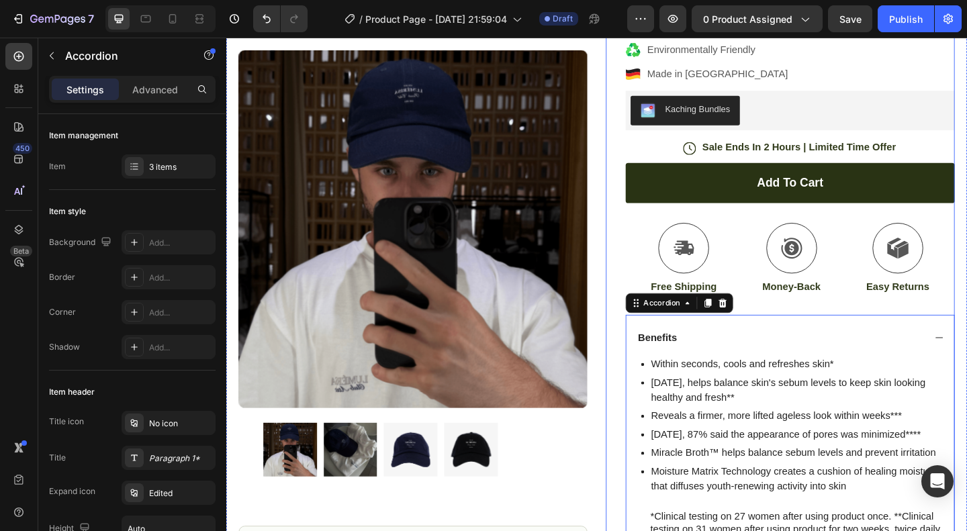
scroll to position [0, 0]
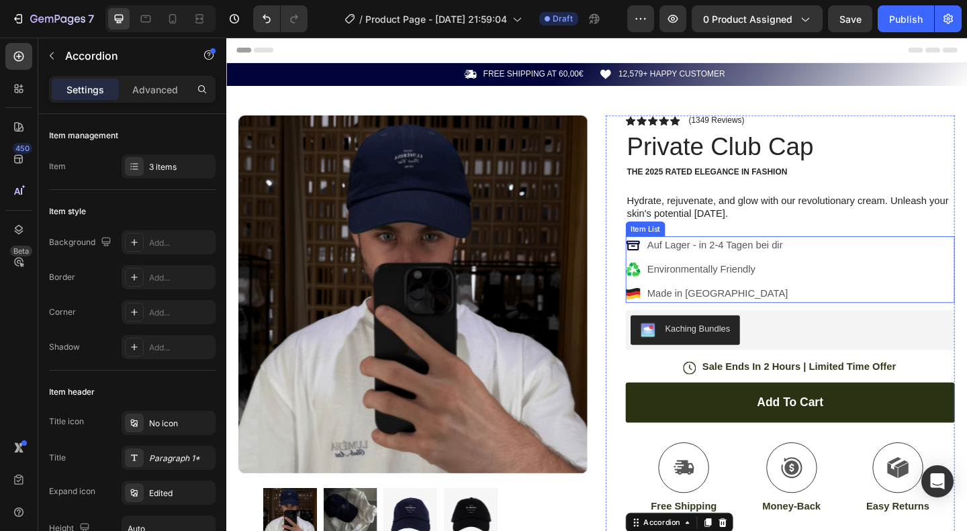
click at [718, 290] on p "Environmentally Friendly" at bounding box center [760, 290] width 153 height 16
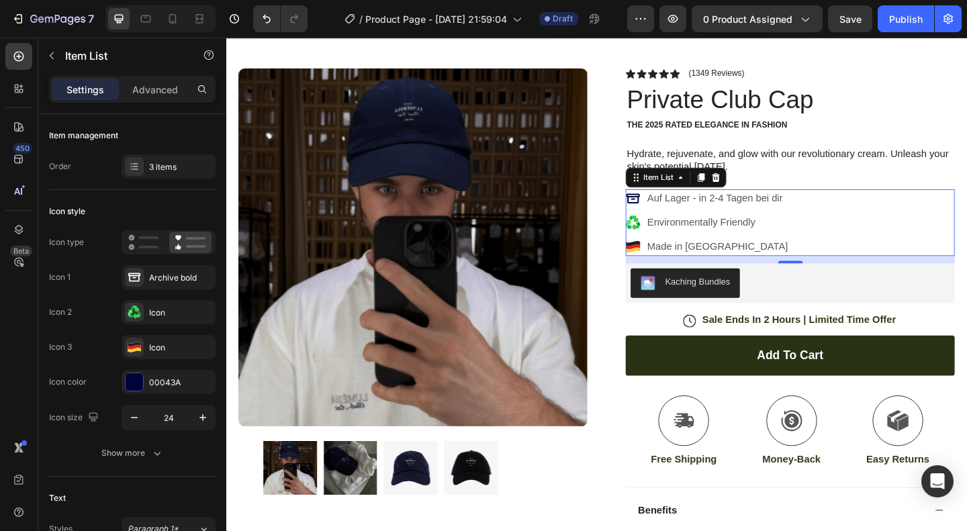
scroll to position [56, 0]
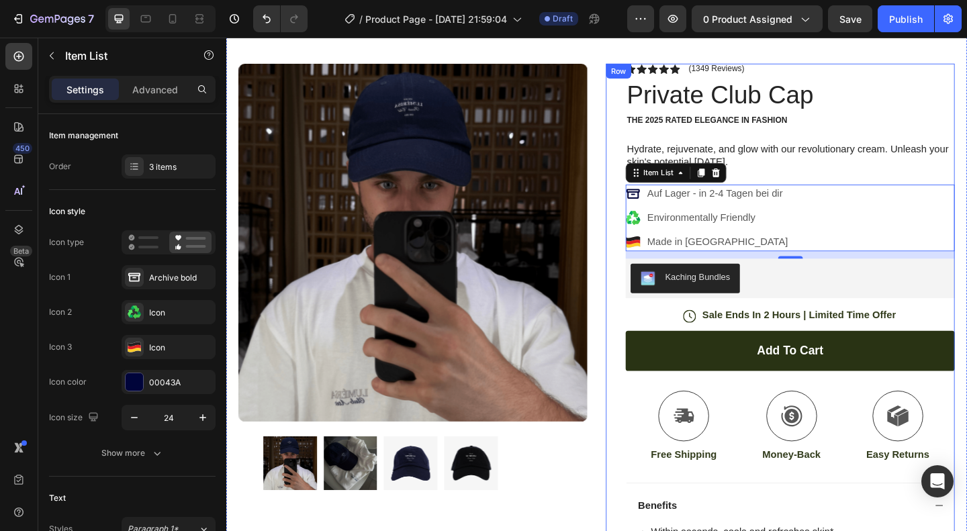
click at [652, 335] on div "Icon Icon Icon Icon Icon Icon List (1349 Reviews) Text Block Row Private Club C…" at bounding box center [828, 530] width 379 height 929
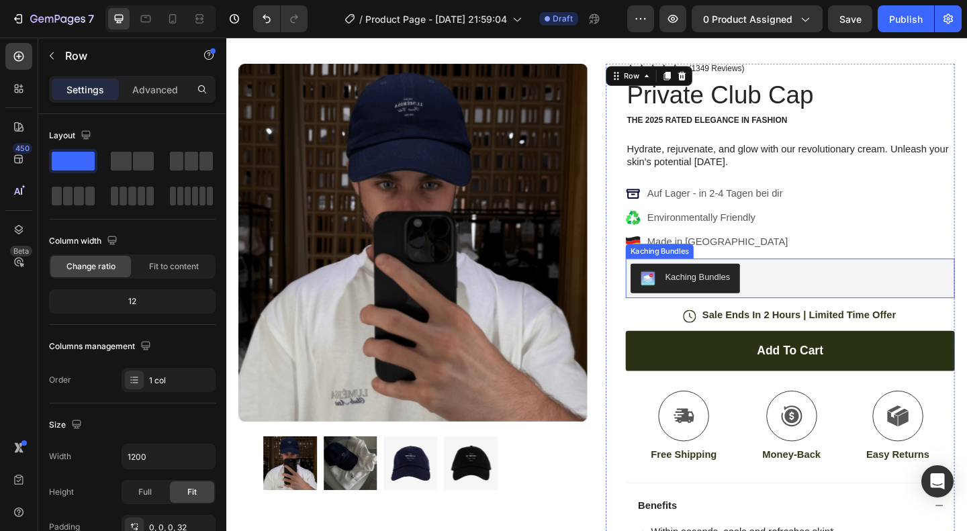
click at [836, 293] on div "Kaching Bundles" at bounding box center [839, 299] width 347 height 32
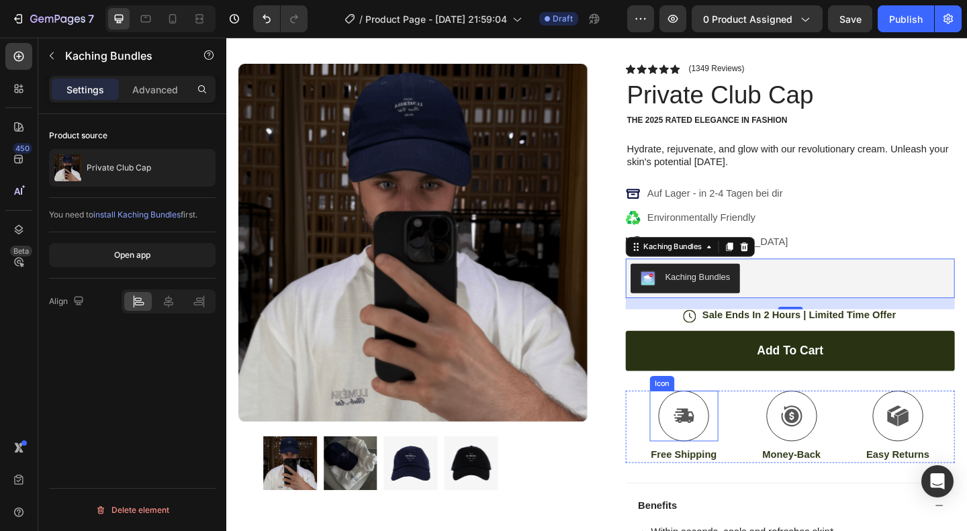
click at [701, 439] on div at bounding box center [724, 449] width 55 height 55
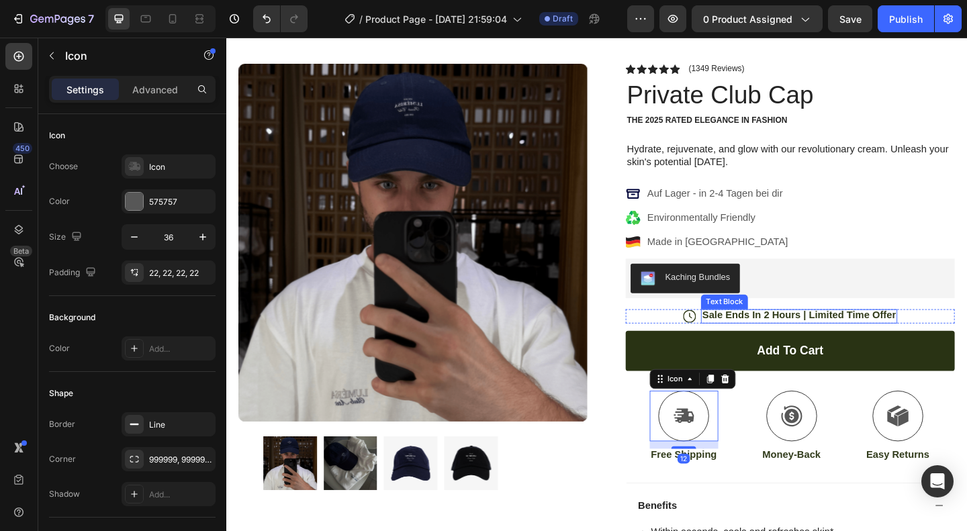
click at [833, 333] on p "Sale Ends In 2 Hours | Limited Time Offer" at bounding box center [849, 340] width 211 height 14
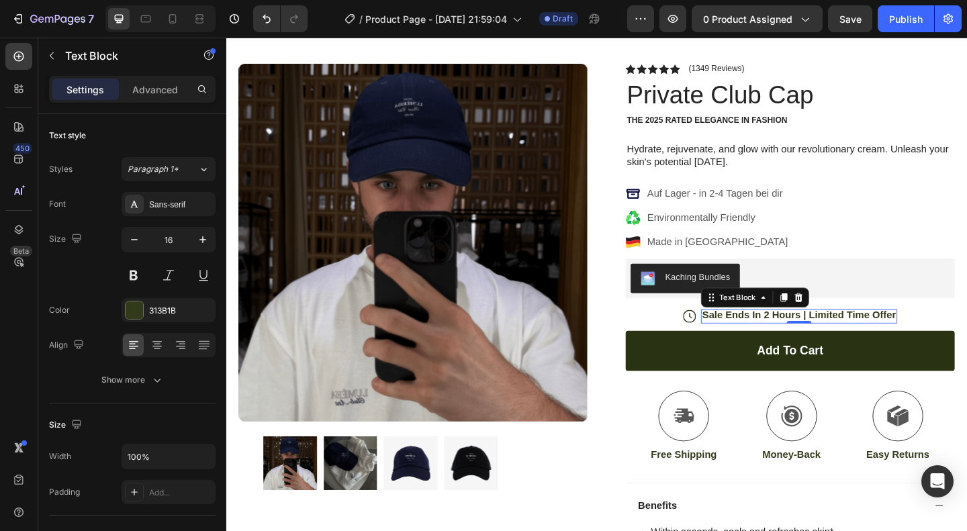
click at [774, 333] on p "Sale Ends In 2 Hours | Limited Time Offer" at bounding box center [849, 340] width 211 height 14
click at [800, 336] on p "Sale edent In 2 Hours | Limited Time Offer" at bounding box center [849, 340] width 213 height 14
click at [830, 334] on p "Sale endet in 2 Hours | Limited Time Offer" at bounding box center [849, 340] width 213 height 14
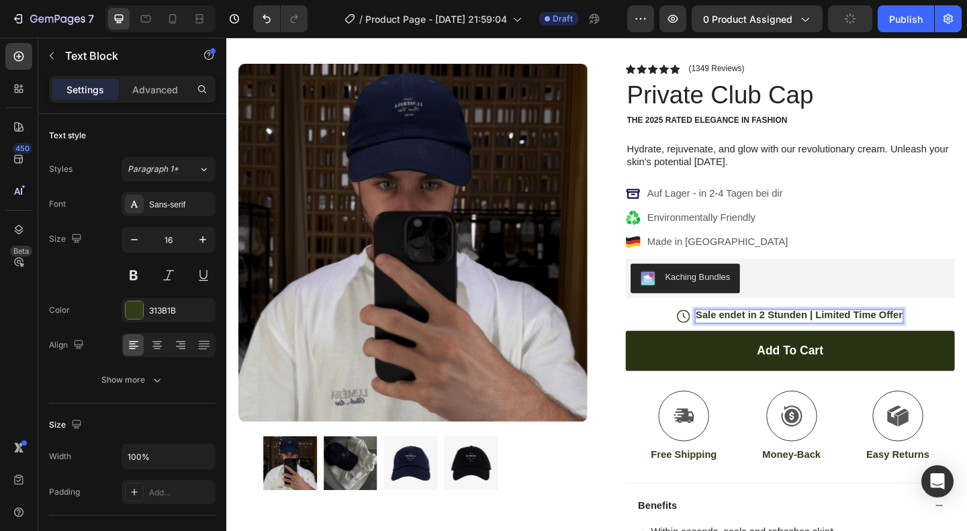
click at [892, 337] on p "Sale endet in 2 Stunden | Limited Time Offer" at bounding box center [850, 340] width 225 height 14
drag, startPoint x: 893, startPoint y: 337, endPoint x: 934, endPoint y: 336, distance: 41.0
click at [934, 336] on div "Sale endet in 2 Stunden | Time Offer" at bounding box center [849, 340] width 187 height 15
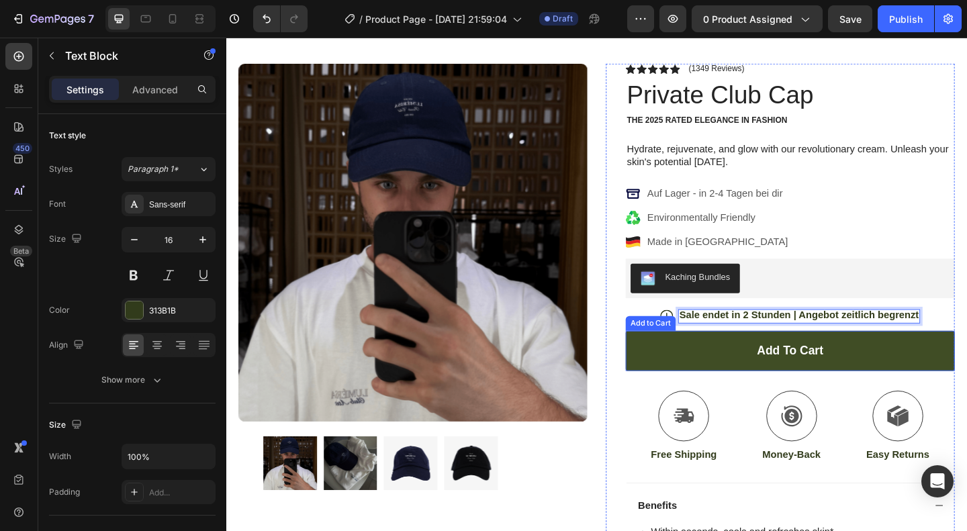
click at [784, 375] on button "Add to cart" at bounding box center [840, 379] width 358 height 44
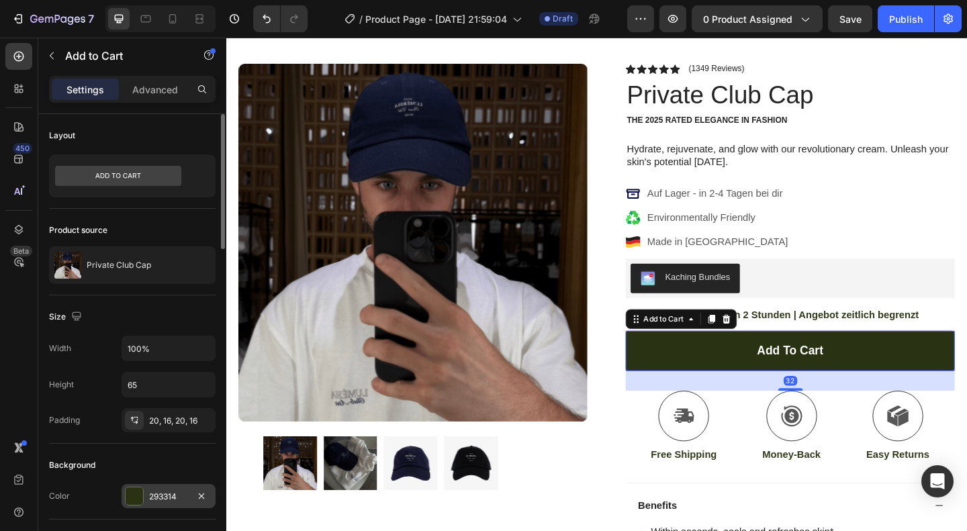
click at [142, 488] on div at bounding box center [134, 496] width 17 height 17
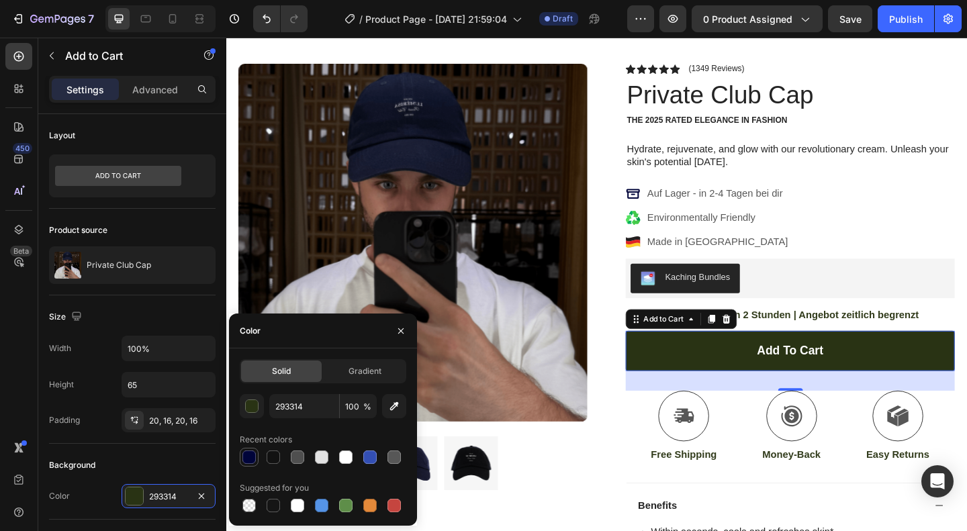
click at [249, 456] on div at bounding box center [248, 457] width 13 height 13
type input "00043A"
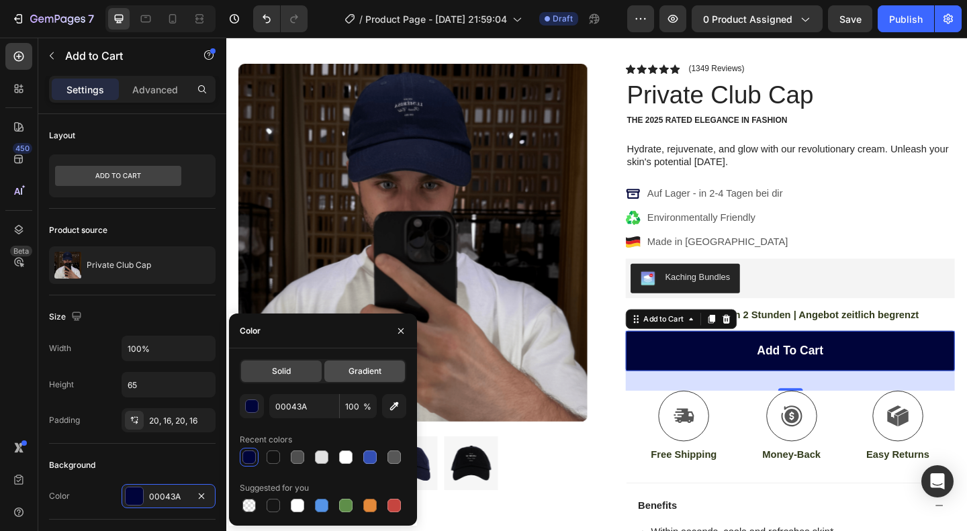
click at [369, 371] on span "Gradient" at bounding box center [365, 371] width 33 height 12
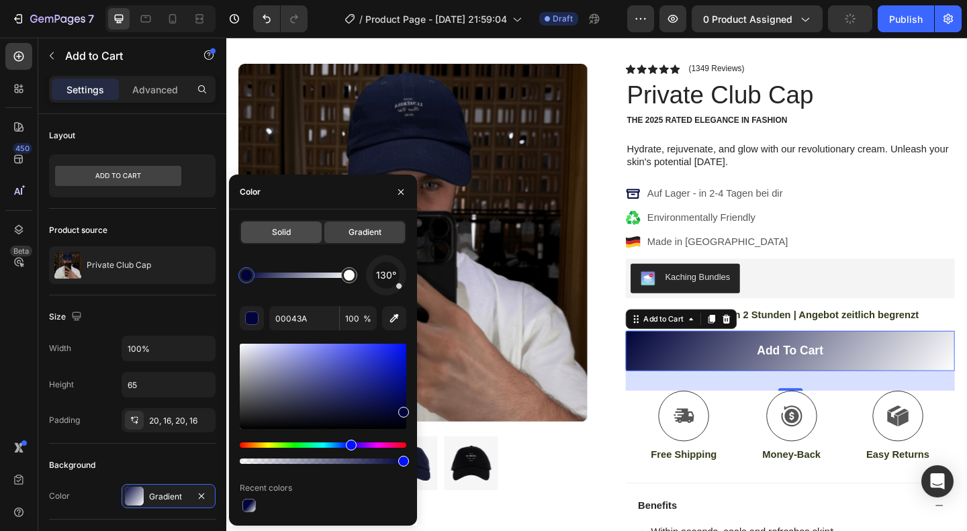
click at [282, 229] on span "Solid" at bounding box center [281, 232] width 19 height 12
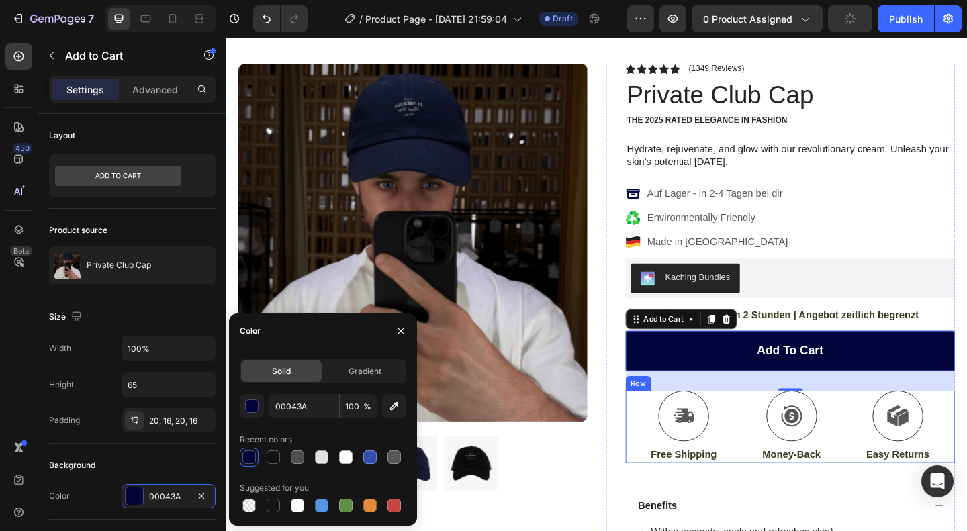
scroll to position [0, 0]
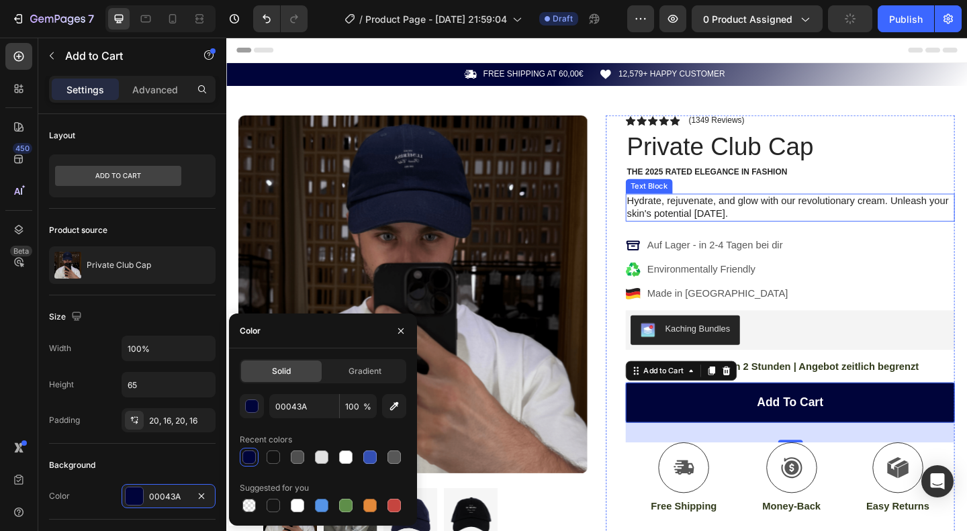
click at [940, 233] on p "Hydrate, rejuvenate, and glow with our revolutionary cream. Unleash your skin's…" at bounding box center [839, 223] width 355 height 28
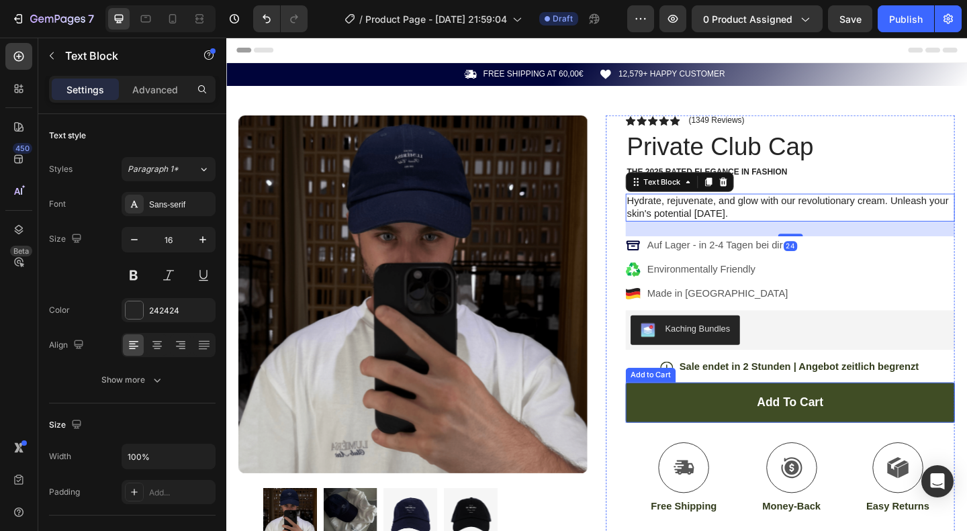
click at [881, 416] on button "Add to cart" at bounding box center [840, 435] width 358 height 44
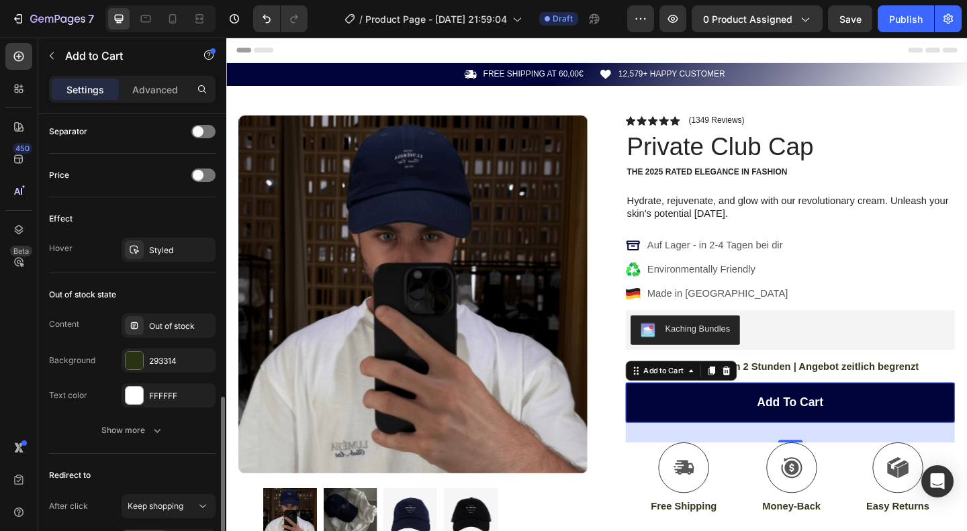
scroll to position [873, 0]
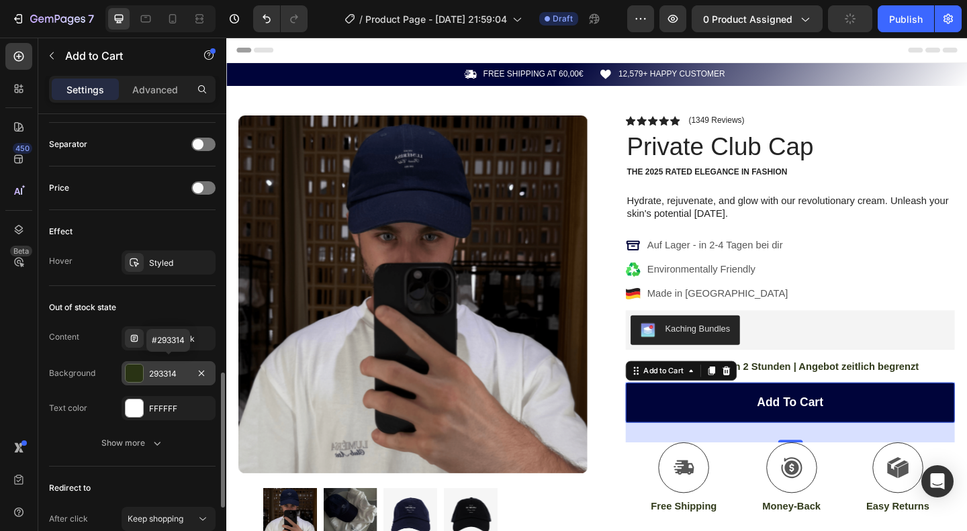
click at [132, 373] on div at bounding box center [134, 373] width 17 height 17
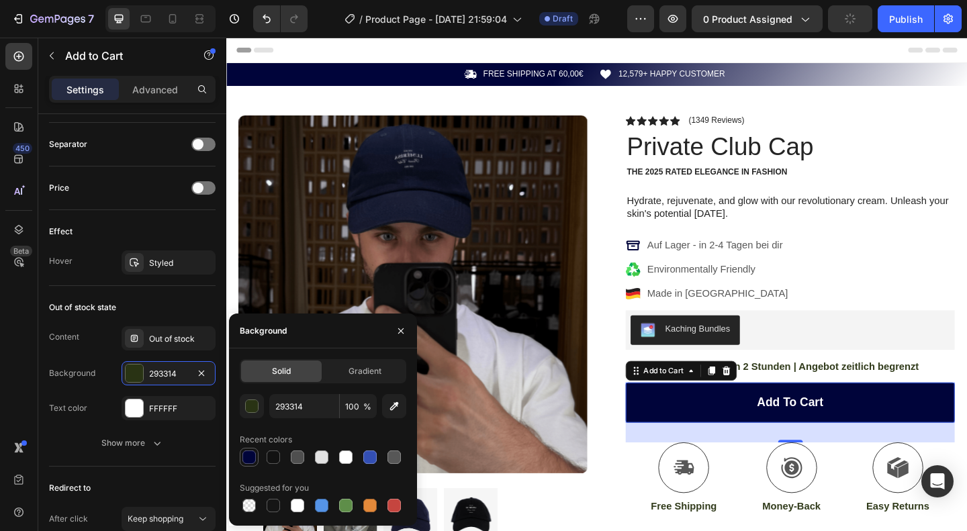
click at [249, 455] on div at bounding box center [248, 457] width 13 height 13
type input "00043A"
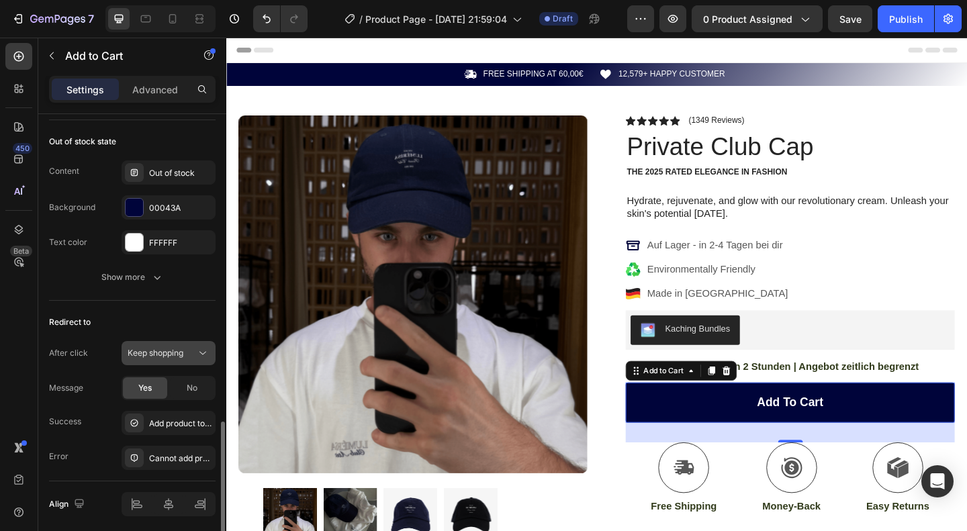
click at [181, 341] on button "Keep shopping" at bounding box center [169, 353] width 94 height 24
click at [108, 313] on div "Redirect to" at bounding box center [132, 322] width 167 height 21
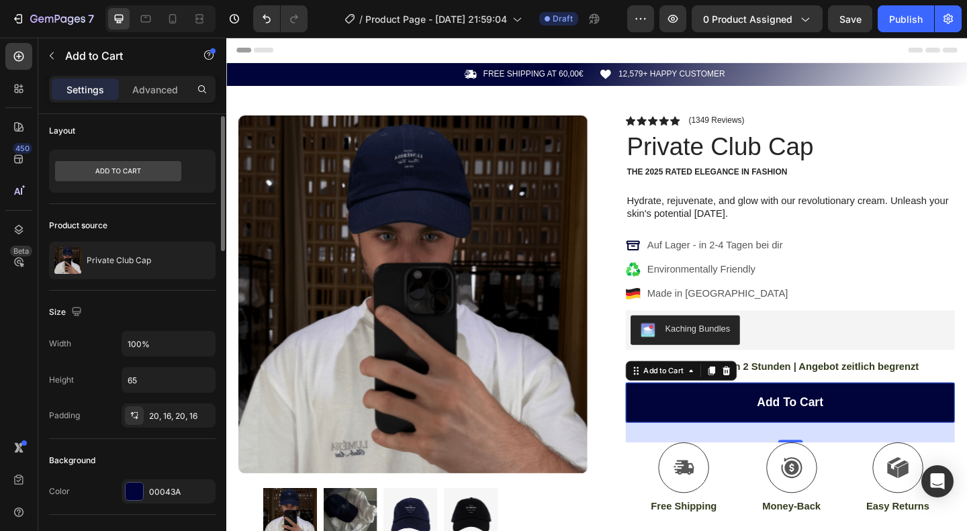
scroll to position [5, 0]
click at [201, 170] on icon at bounding box center [203, 170] width 13 height 13
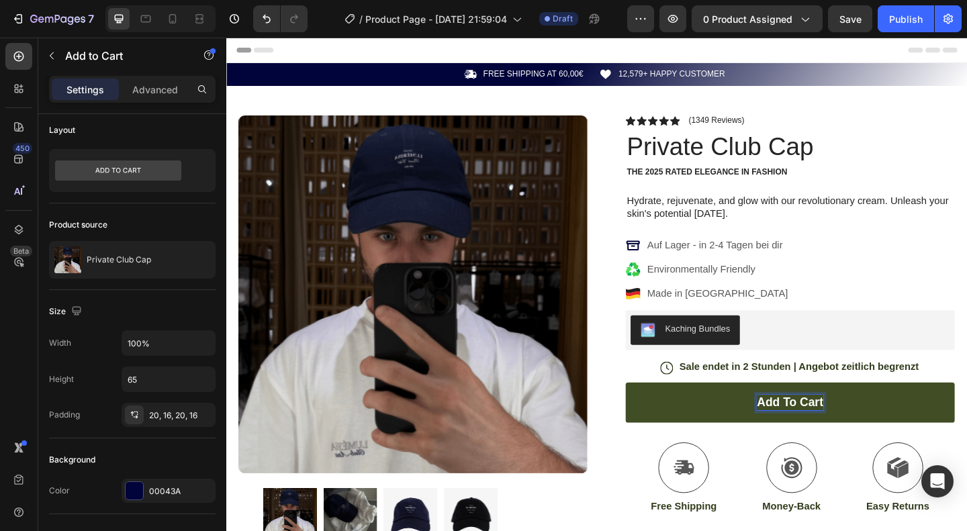
click at [817, 433] on p "Add to cart" at bounding box center [840, 435] width 72 height 17
click at [661, 413] on button "I" at bounding box center [840, 435] width 358 height 44
click at [661, 413] on button "In de" at bounding box center [840, 435] width 358 height 44
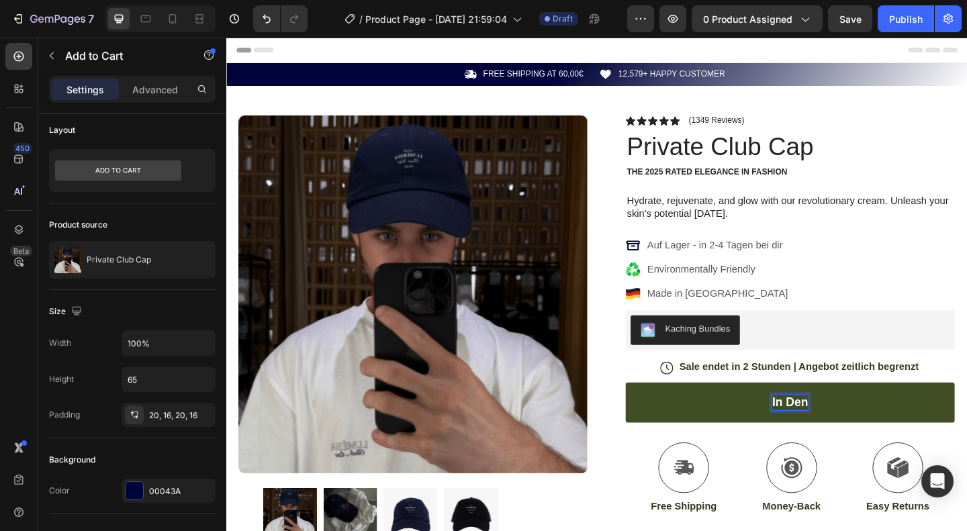
click at [661, 413] on button "In den" at bounding box center [840, 435] width 358 height 44
click at [661, 413] on button "In den Warenkorb" at bounding box center [840, 435] width 358 height 44
click at [880, 437] on p "In den Warenkorb hinzufügen" at bounding box center [840, 435] width 182 height 17
click at [798, 427] on p "In den Warenkorb" at bounding box center [840, 435] width 109 height 17
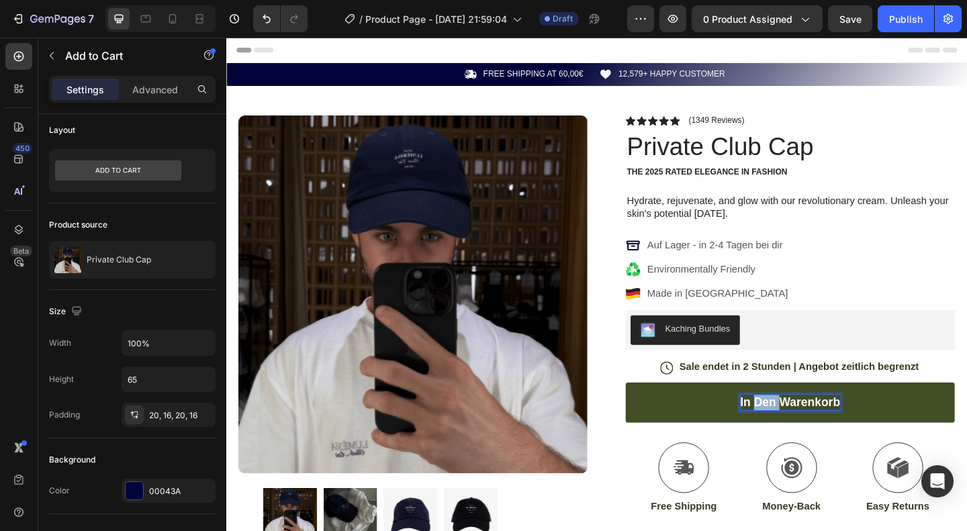
click at [798, 427] on p "In den Warenkorb" at bounding box center [840, 435] width 109 height 17
click at [661, 413] on button "I" at bounding box center [840, 435] width 358 height 44
click at [661, 413] on button "IN DEN" at bounding box center [840, 435] width 358 height 44
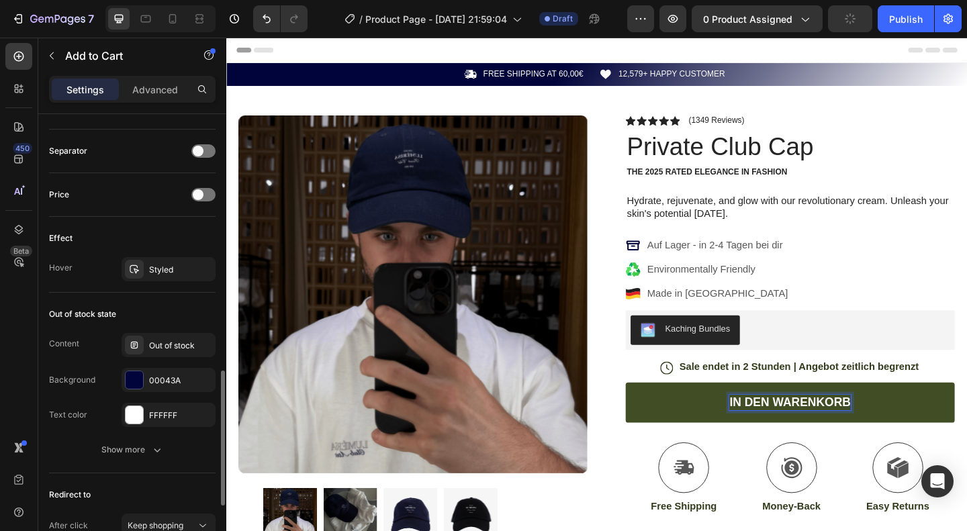
scroll to position [1084, 0]
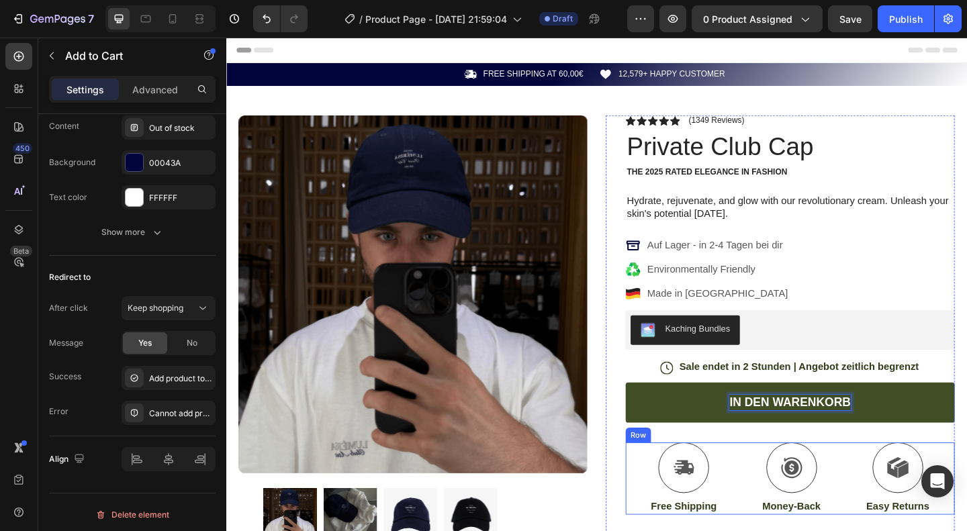
click at [669, 515] on div "Icon Free Shipping Text Block Icon Money-Back Text Block Icon Easy Returns Text…" at bounding box center [840, 517] width 358 height 79
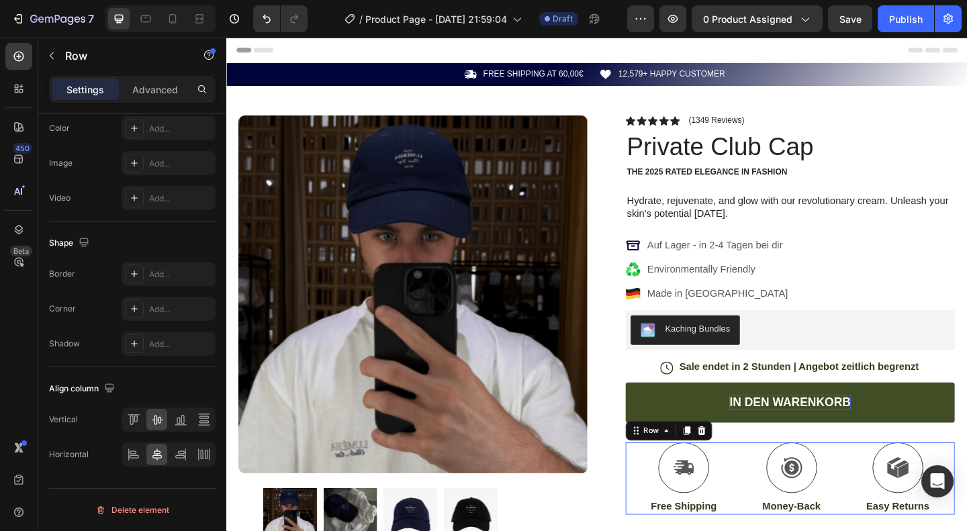
scroll to position [0, 0]
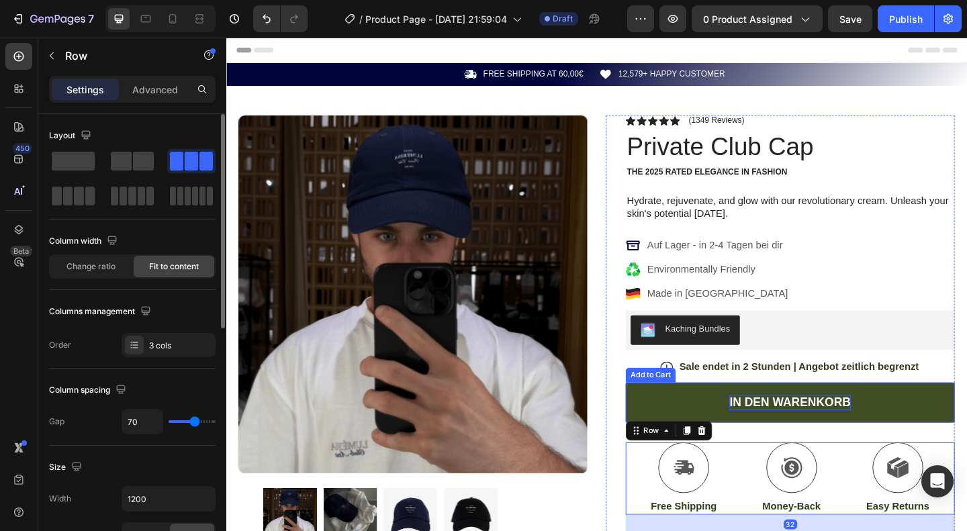
click at [791, 430] on p "IN DEN WARENKORB" at bounding box center [840, 435] width 132 height 17
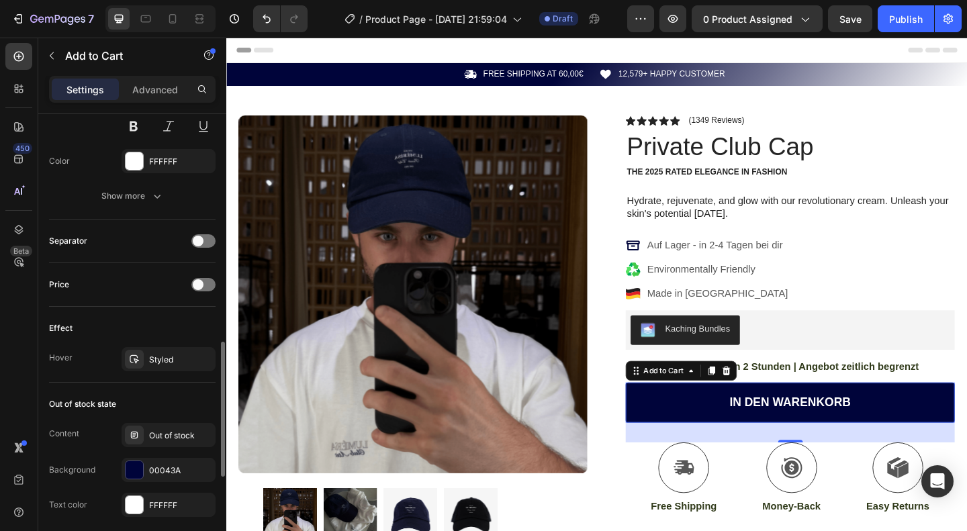
scroll to position [775, 0]
click at [114, 275] on div "Price" at bounding box center [132, 285] width 167 height 21
click at [204, 283] on div at bounding box center [203, 285] width 24 height 13
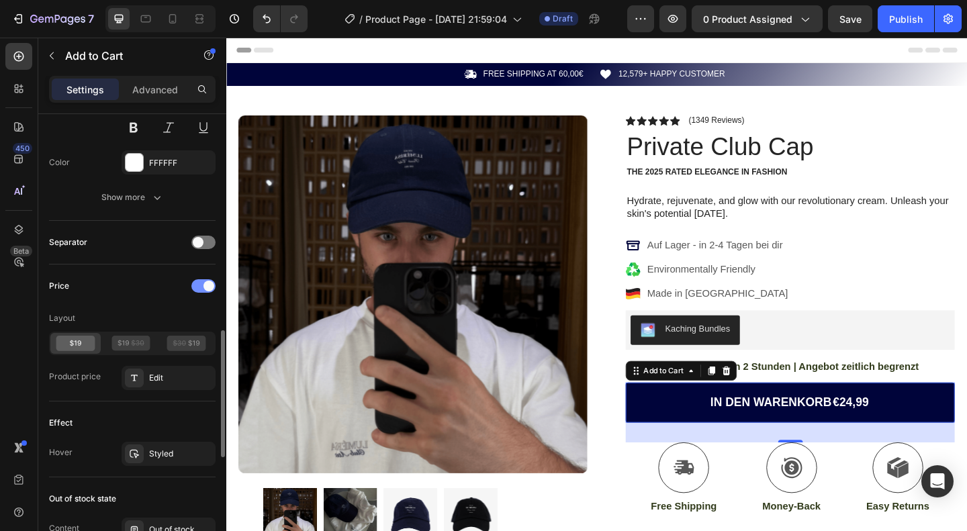
click at [204, 283] on span at bounding box center [209, 286] width 11 height 11
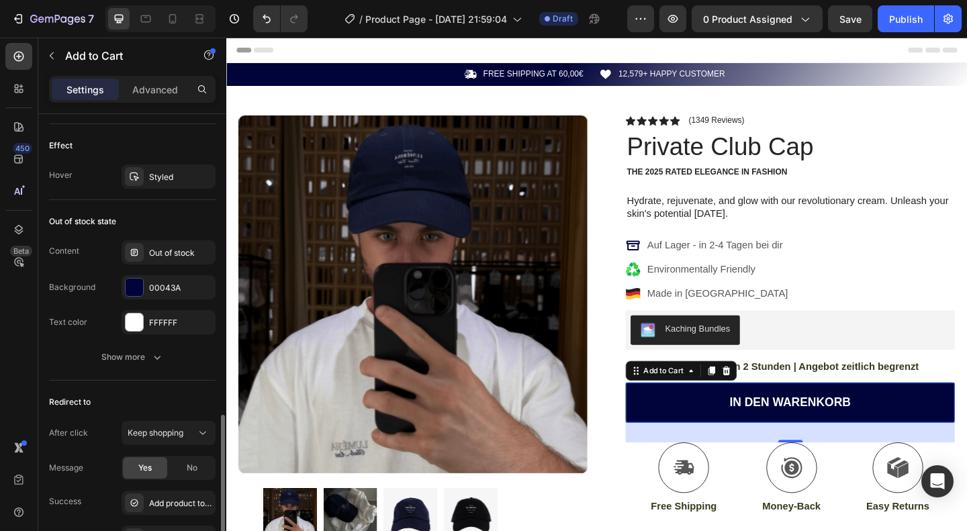
scroll to position [973, 0]
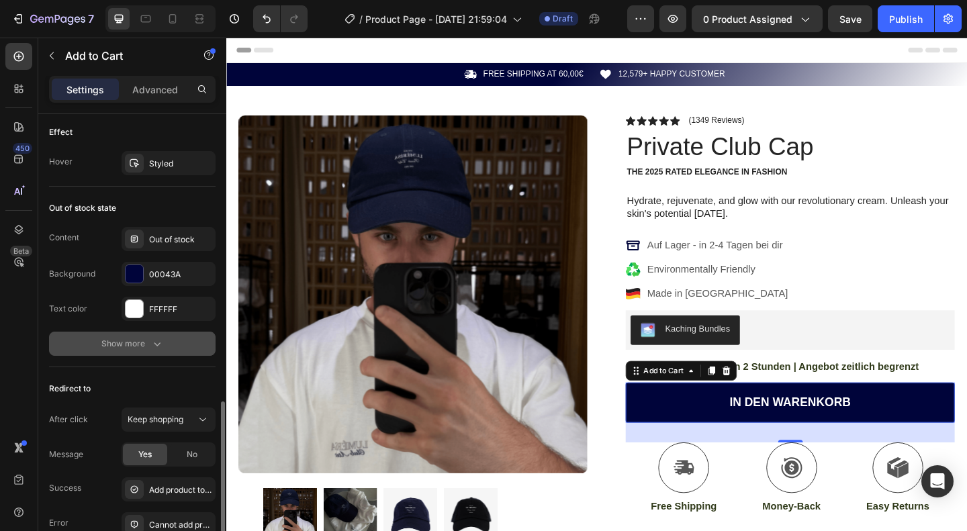
click at [138, 337] on div "Show more" at bounding box center [132, 343] width 62 height 13
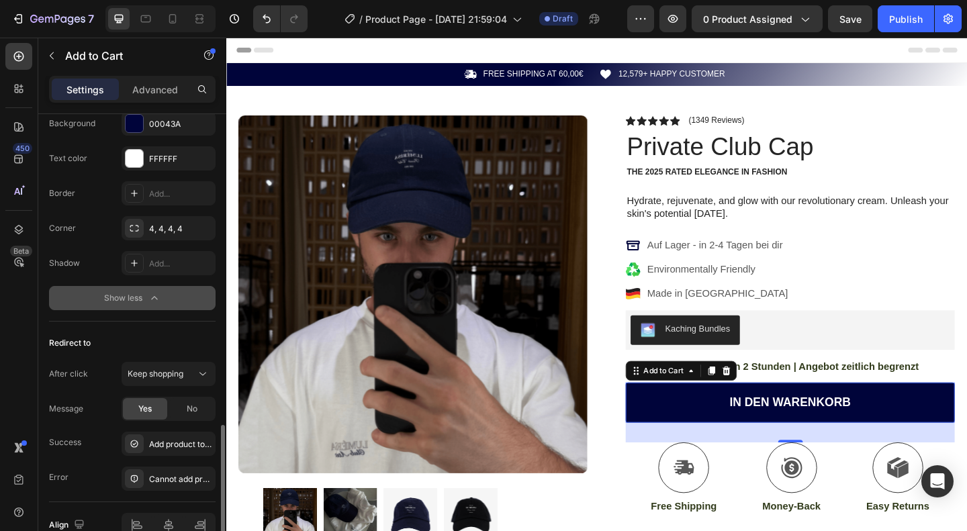
scroll to position [1189, 0]
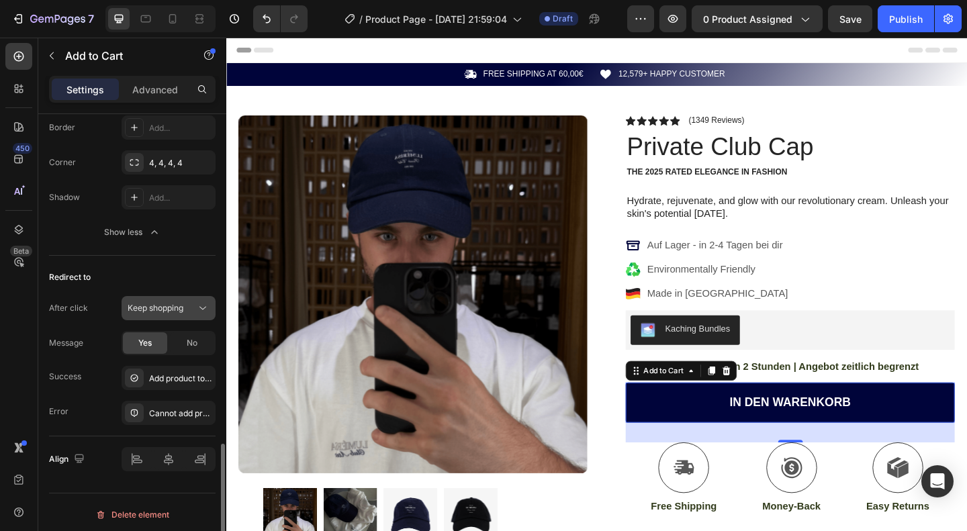
click at [194, 302] on div "Keep shopping" at bounding box center [162, 308] width 69 height 12
click at [123, 256] on div "Redirect to After click Keep shopping Message Yes No Success Add product to car…" at bounding box center [132, 346] width 167 height 181
click at [197, 308] on icon at bounding box center [202, 308] width 13 height 13
click at [156, 257] on div "Redirect to After click Keep shopping Message Yes No Success Add product to car…" at bounding box center [132, 346] width 167 height 181
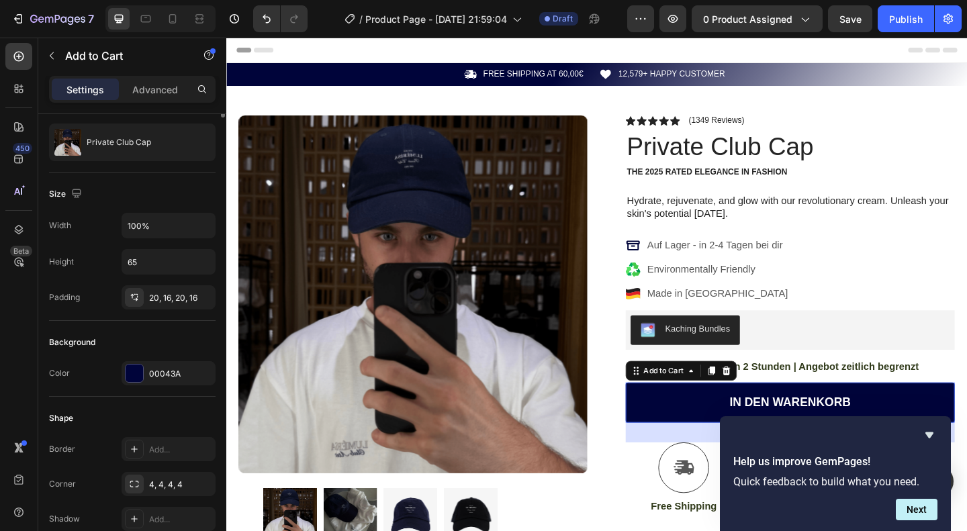
scroll to position [0, 0]
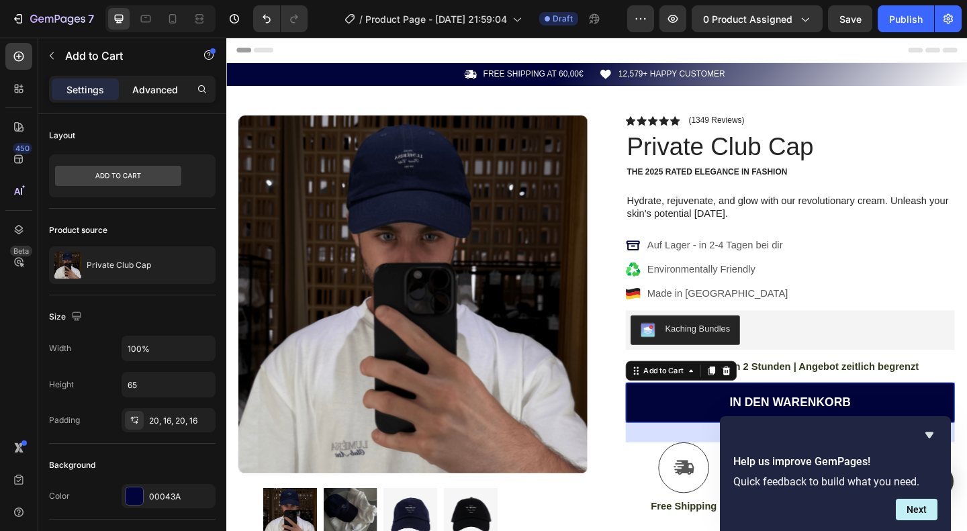
click at [152, 89] on p "Advanced" at bounding box center [155, 90] width 46 height 14
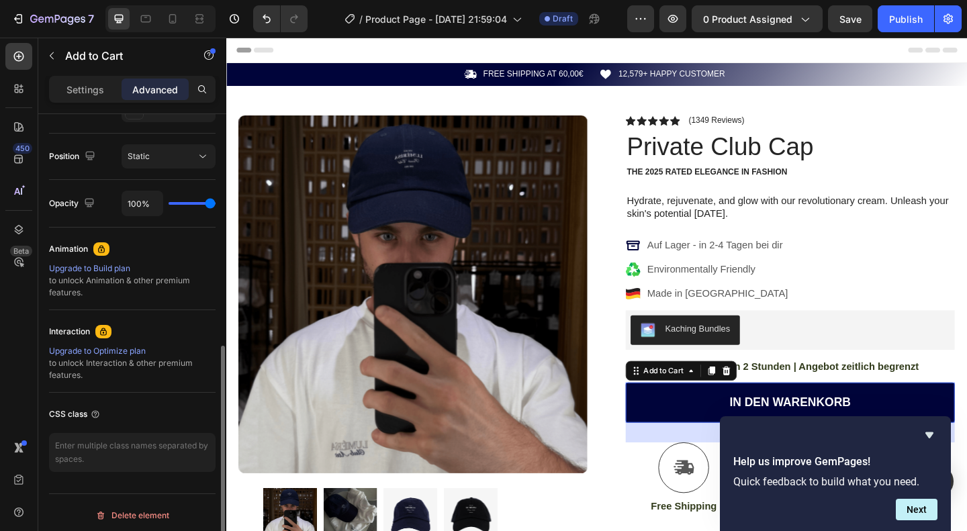
scroll to position [474, 0]
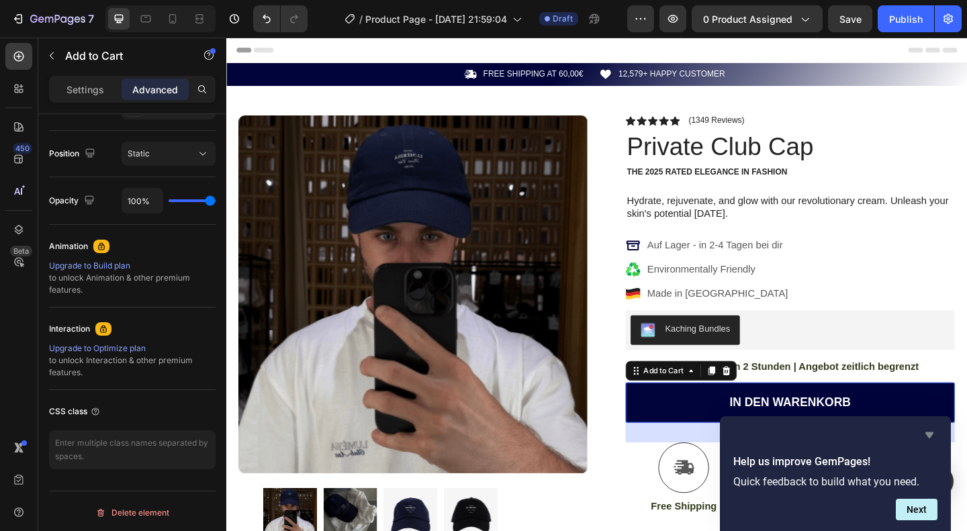
click at [930, 433] on icon "Hide survey" at bounding box center [930, 436] width 8 height 6
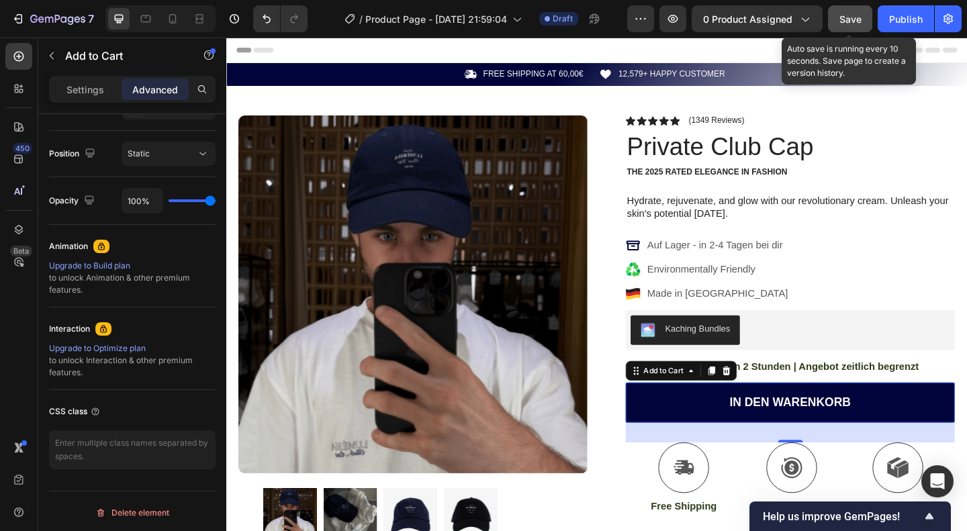
click at [850, 11] on button "Save" at bounding box center [850, 18] width 44 height 27
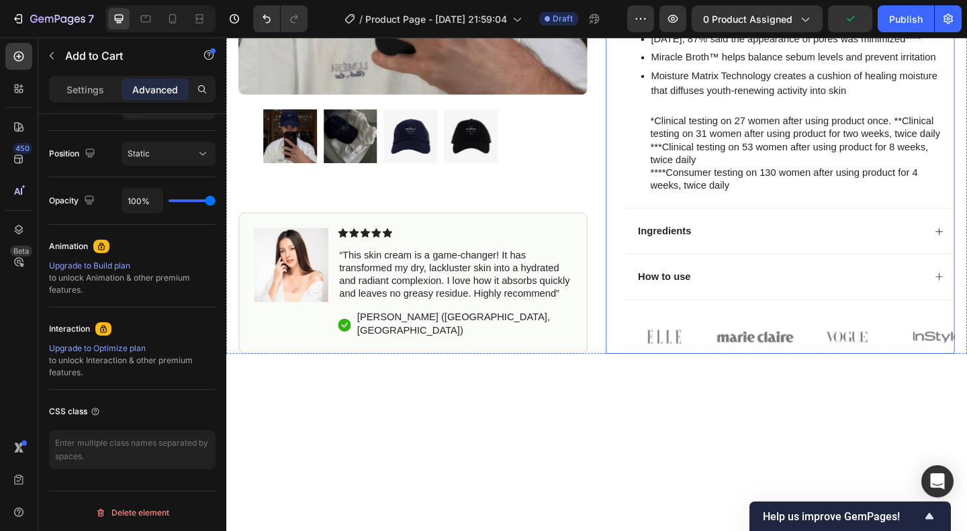
scroll to position [515, 0]
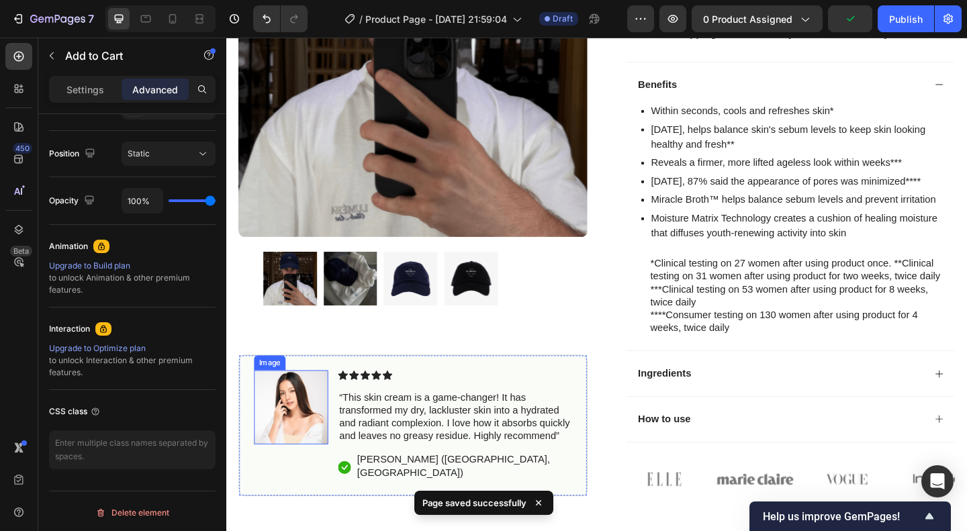
click at [315, 415] on img at bounding box center [297, 440] width 81 height 81
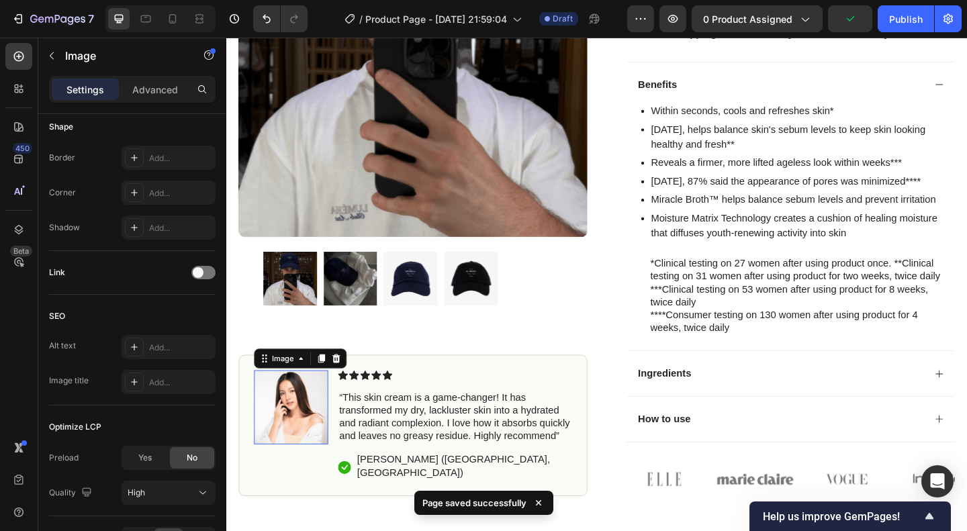
scroll to position [0, 0]
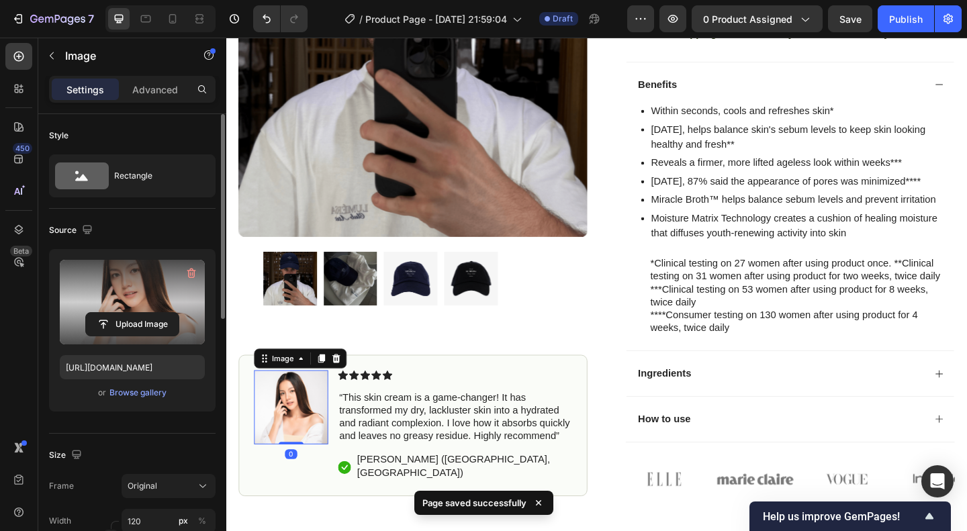
click at [125, 292] on label at bounding box center [132, 302] width 145 height 85
click at [125, 313] on input "file" at bounding box center [132, 324] width 93 height 23
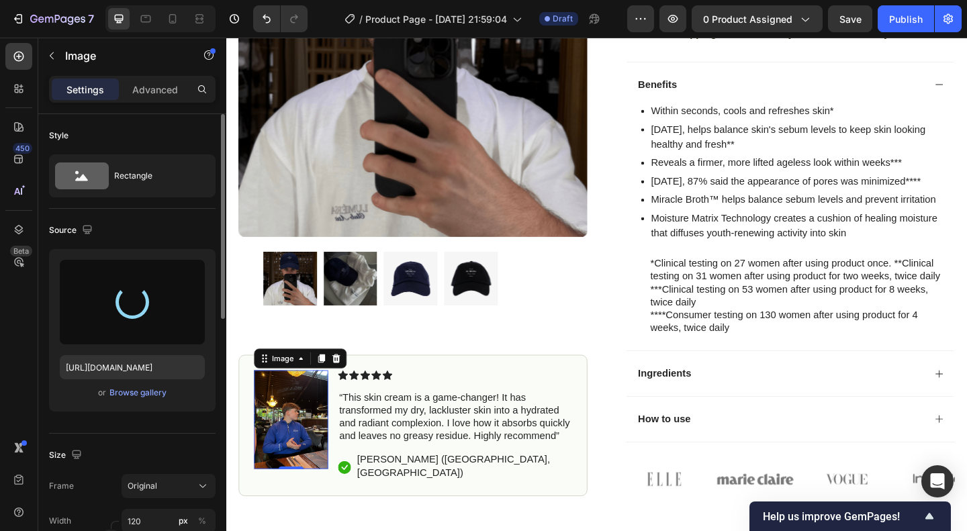
type input "https://cdn.shopify.com/s/files/1/0874/4049/0841/files/gempages_586463852619629…"
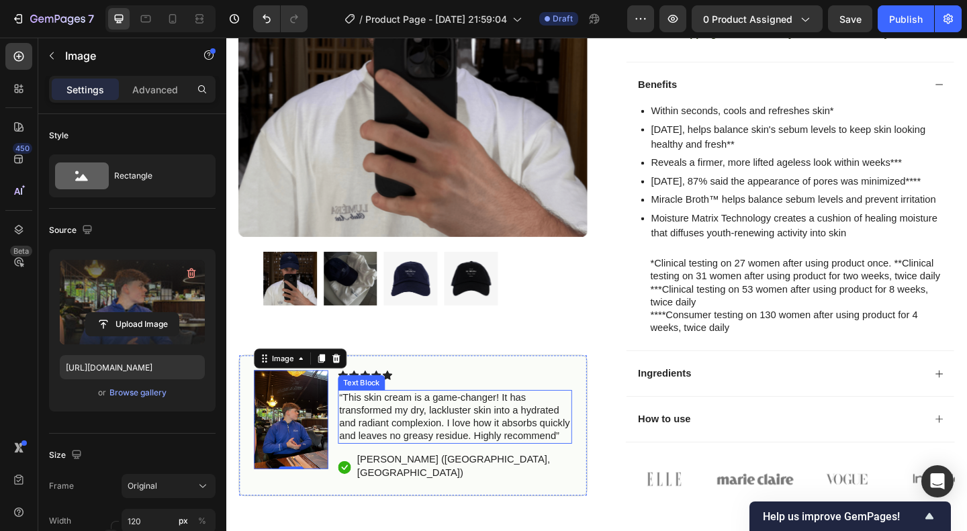
click at [418, 470] on p "“This skin cream is a game-changer! It has transformed my dry, lackluster skin …" at bounding box center [475, 450] width 252 height 56
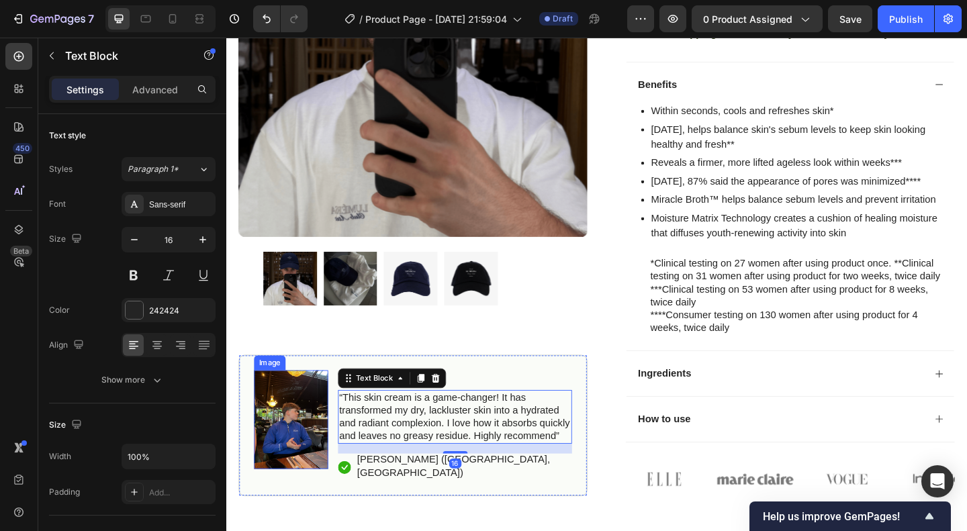
click at [263, 465] on img at bounding box center [297, 453] width 81 height 107
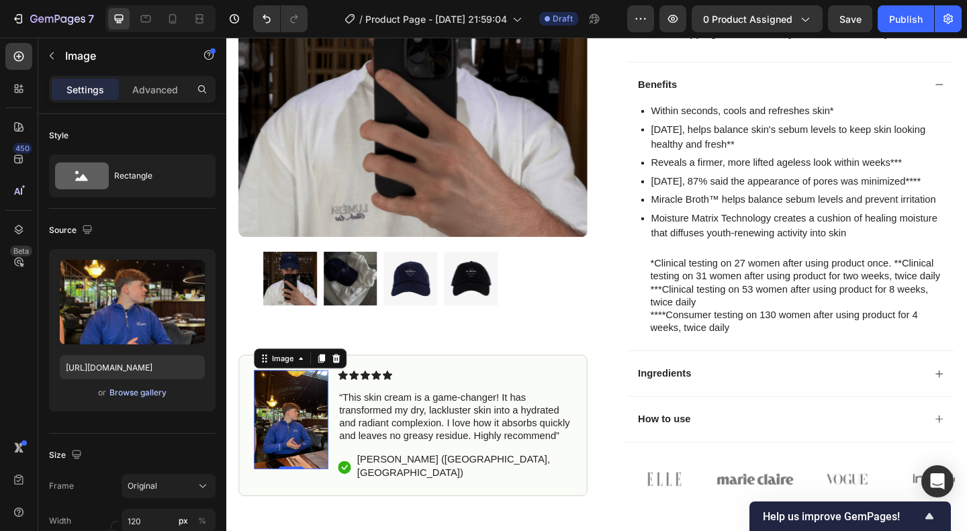
click at [134, 391] on div "Browse gallery" at bounding box center [137, 393] width 57 height 12
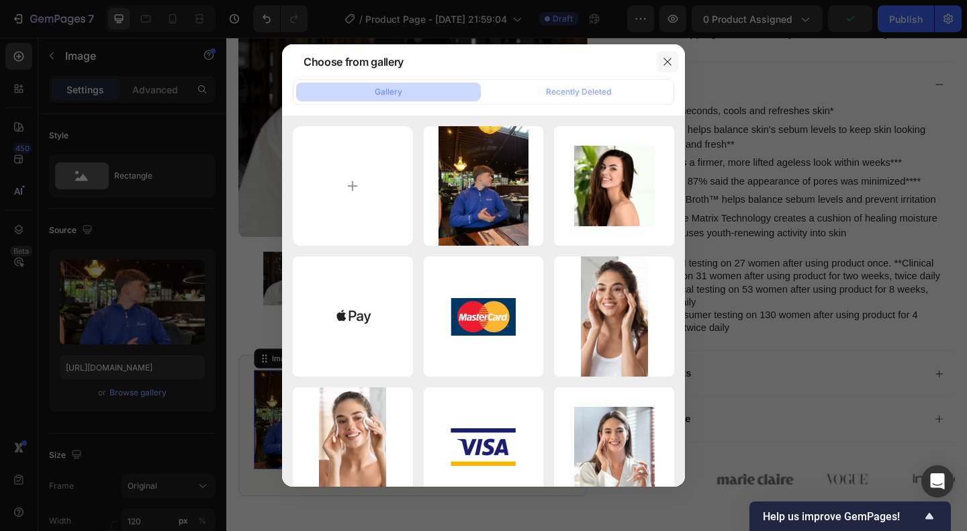
click at [664, 52] on button "button" at bounding box center [667, 61] width 21 height 21
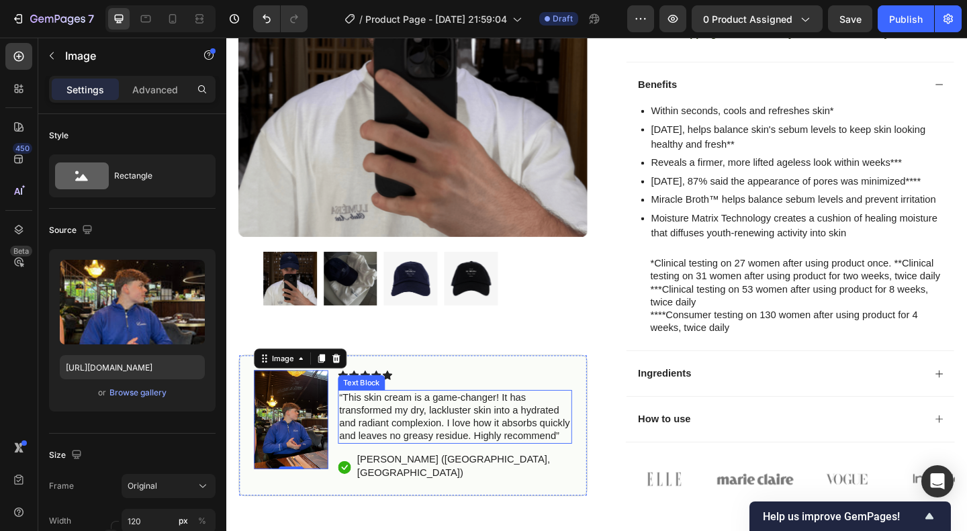
click at [411, 427] on p "“This skin cream is a game-changer! It has transformed my dry, lackluster skin …" at bounding box center [475, 450] width 252 height 56
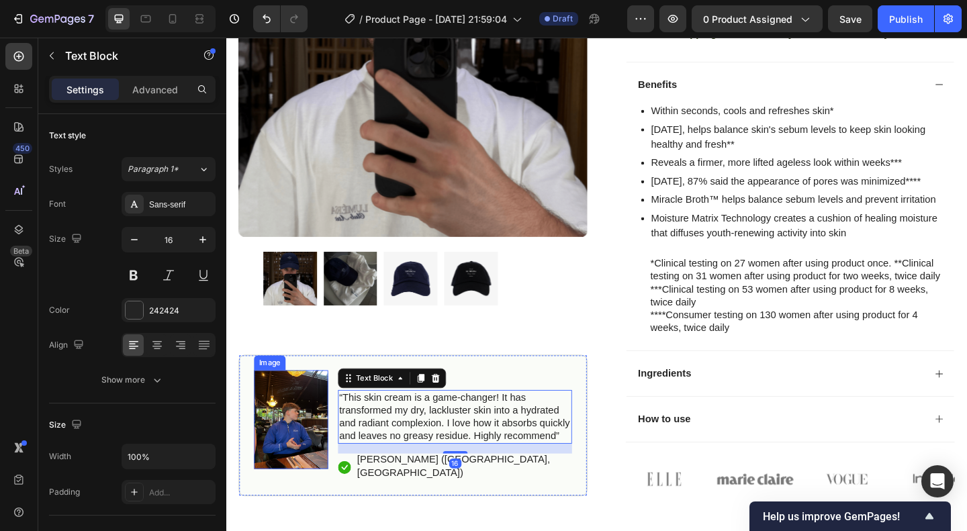
click at [299, 434] on img at bounding box center [297, 453] width 81 height 107
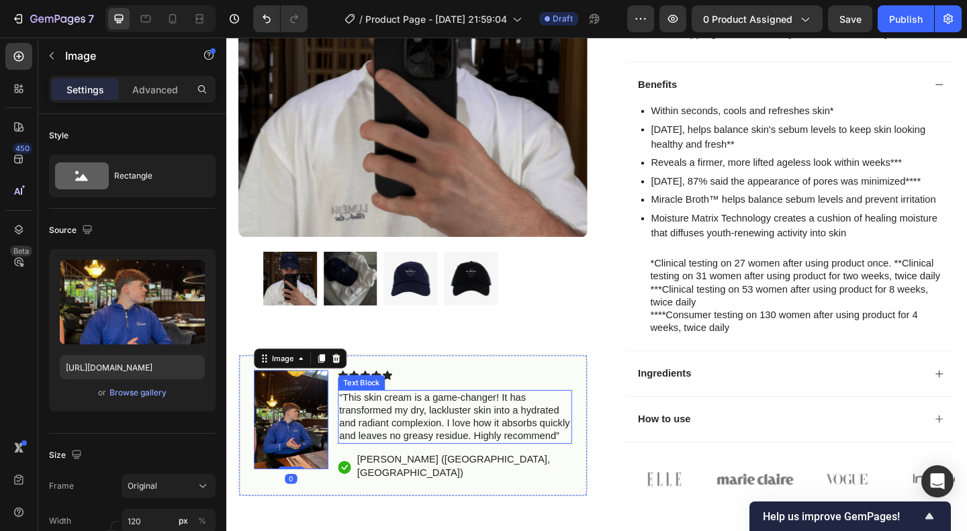
click at [379, 443] on p "“This skin cream is a game-changer! It has transformed my dry, lackluster skin …" at bounding box center [475, 450] width 252 height 56
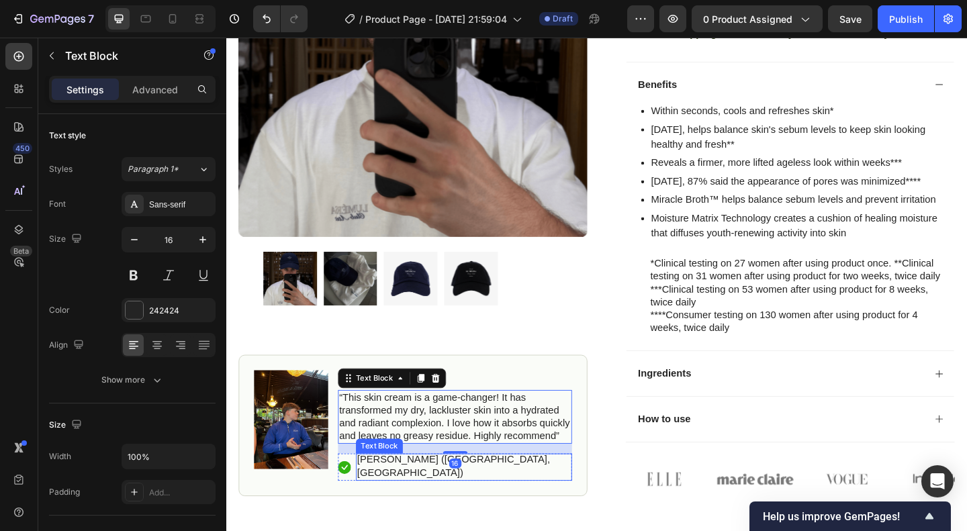
click at [392, 503] on p "Hannah N. (Houston, USA)" at bounding box center [485, 504] width 232 height 28
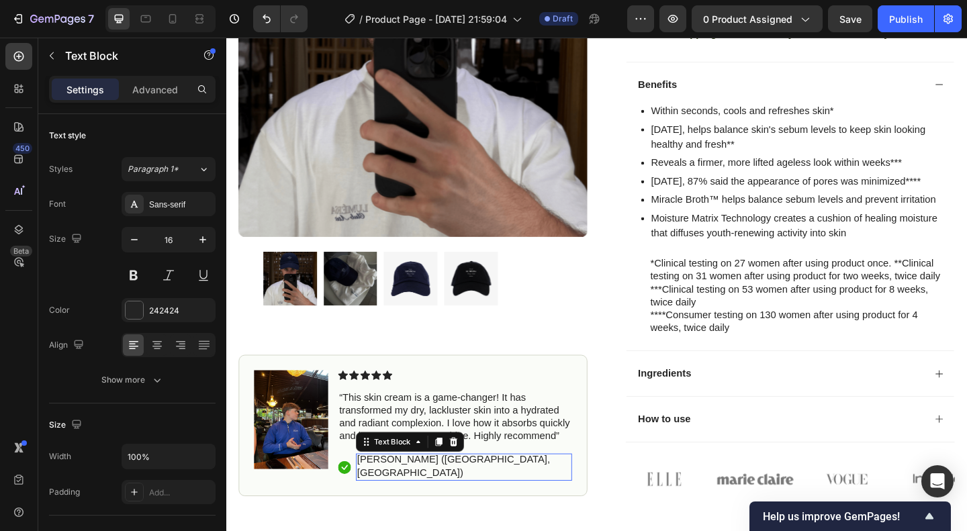
click at [392, 503] on p "Hannah N. (Houston, USA)" at bounding box center [485, 504] width 232 height 28
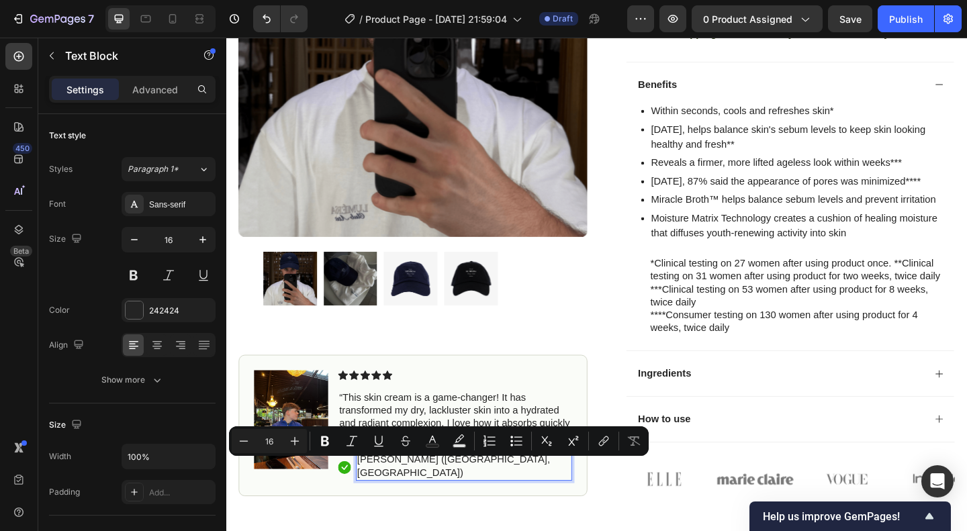
click at [415, 504] on p "Hannah N. (Houston, USA)" at bounding box center [485, 504] width 232 height 28
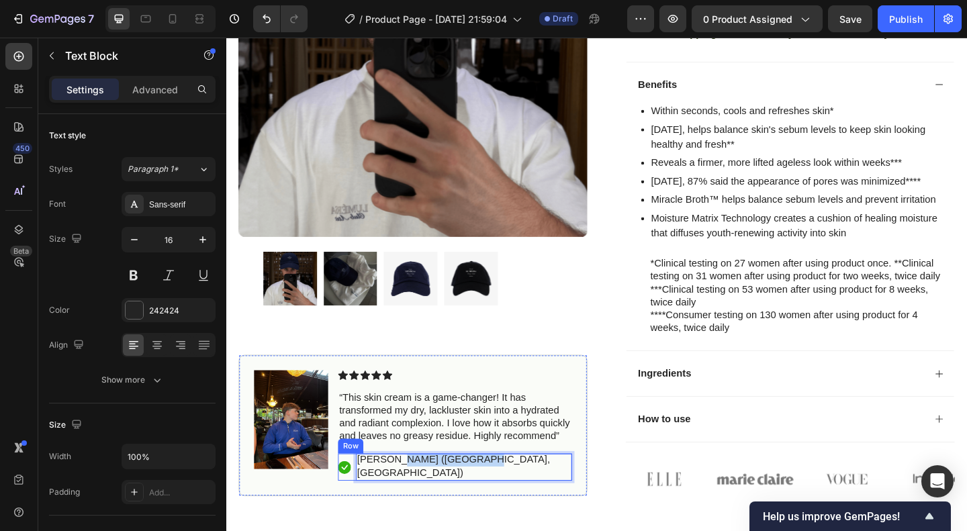
drag, startPoint x: 415, startPoint y: 504, endPoint x: 503, endPoint y: 508, distance: 88.1
click at [503, 508] on div "Icon Hannah N. (Houston, USA) Text Block 0 Row" at bounding box center [475, 505] width 255 height 30
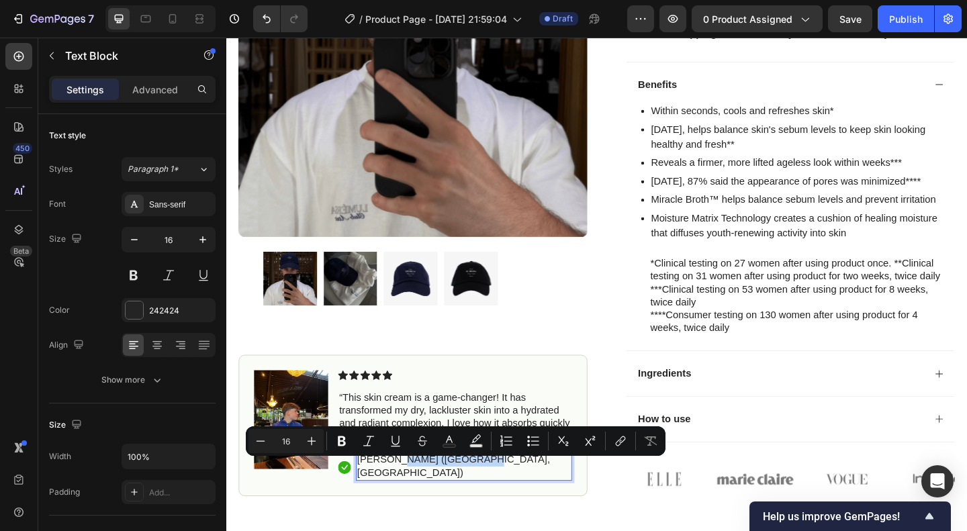
click at [452, 503] on p "Hannah N. (Houston, USA)" at bounding box center [485, 504] width 232 height 28
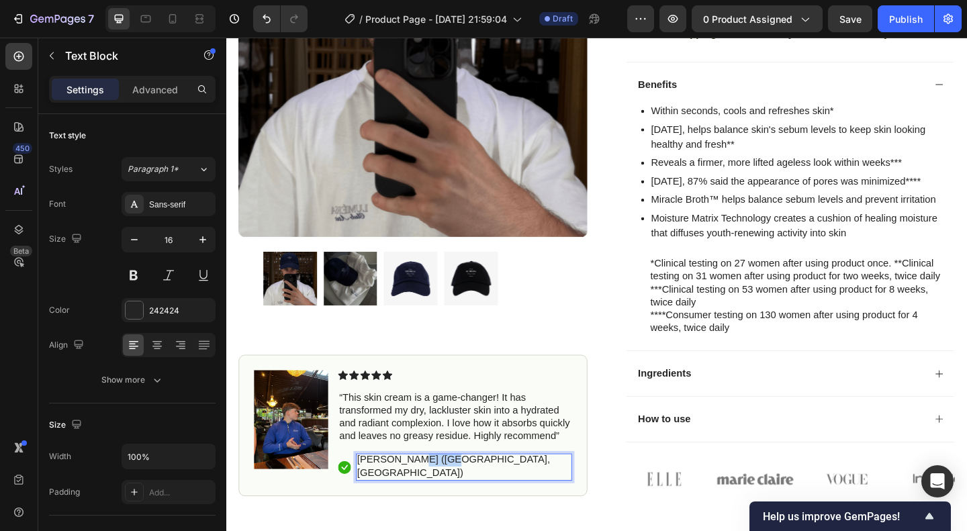
click at [452, 503] on p "Hannah N. (Houston, USA)" at bounding box center [485, 504] width 232 height 28
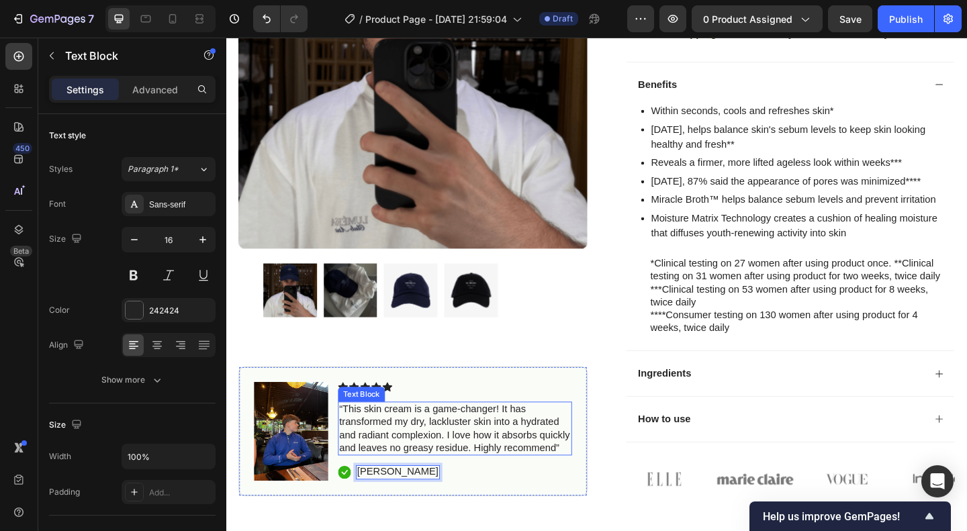
click at [455, 455] on p "“This skin cream is a game-changer! It has transformed my dry, lackluster skin …" at bounding box center [475, 463] width 252 height 56
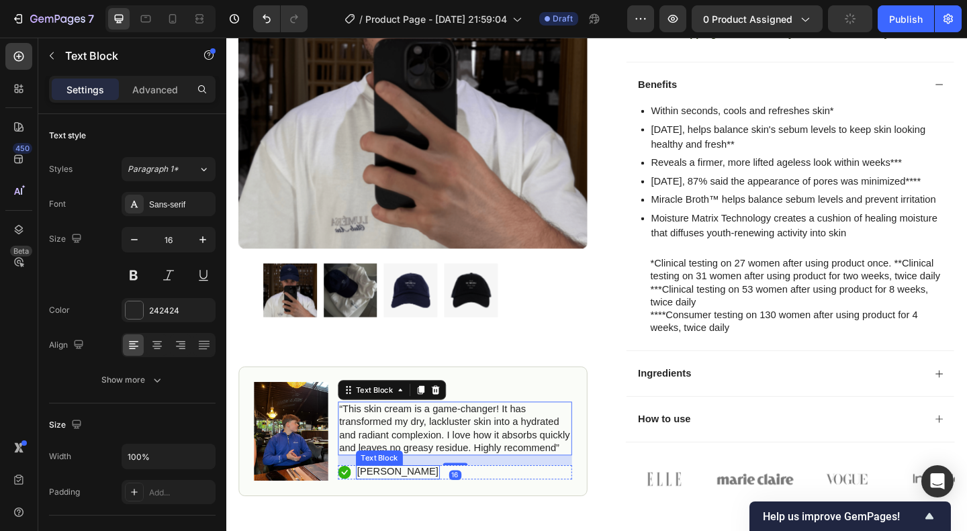
click at [409, 503] on p "Benedikt" at bounding box center [413, 510] width 89 height 14
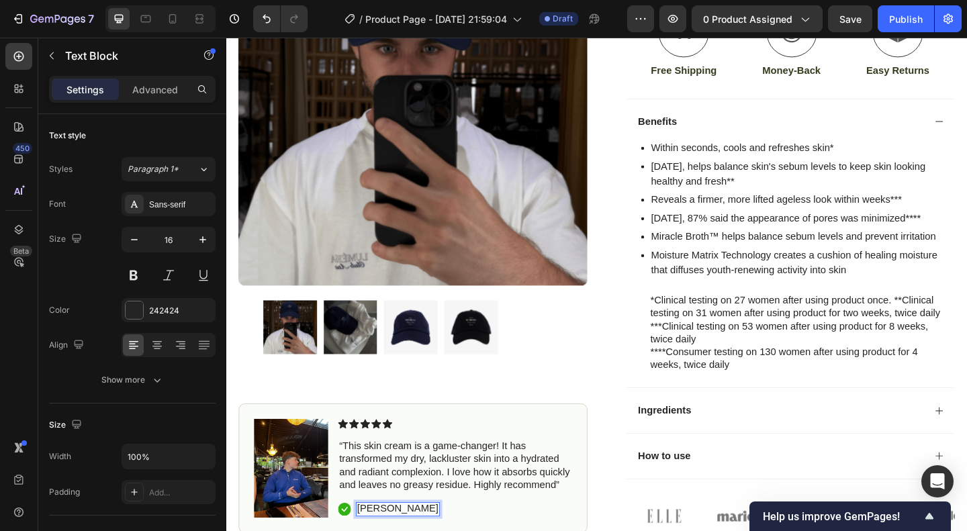
scroll to position [482, 0]
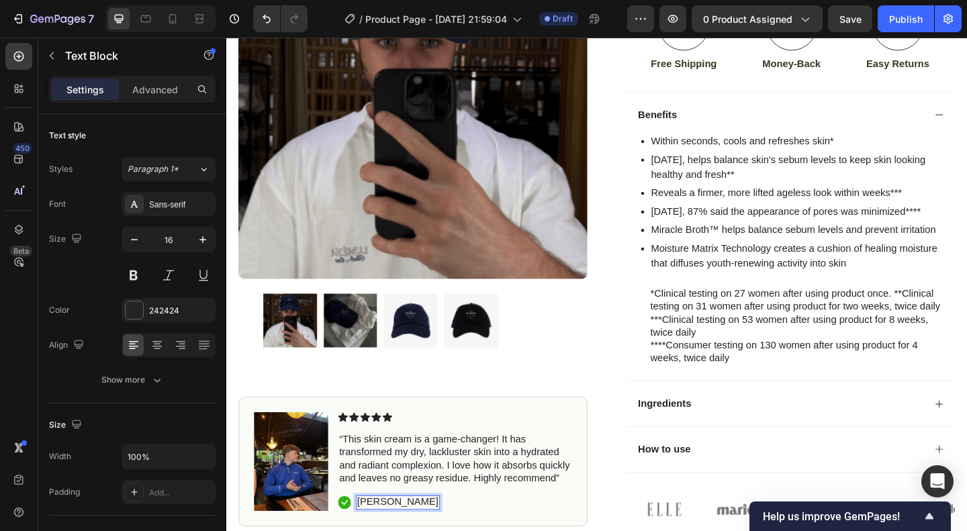
click at [437, 484] on p "“This skin cream is a game-changer! It has transformed my dry, lackluster skin …" at bounding box center [475, 496] width 252 height 56
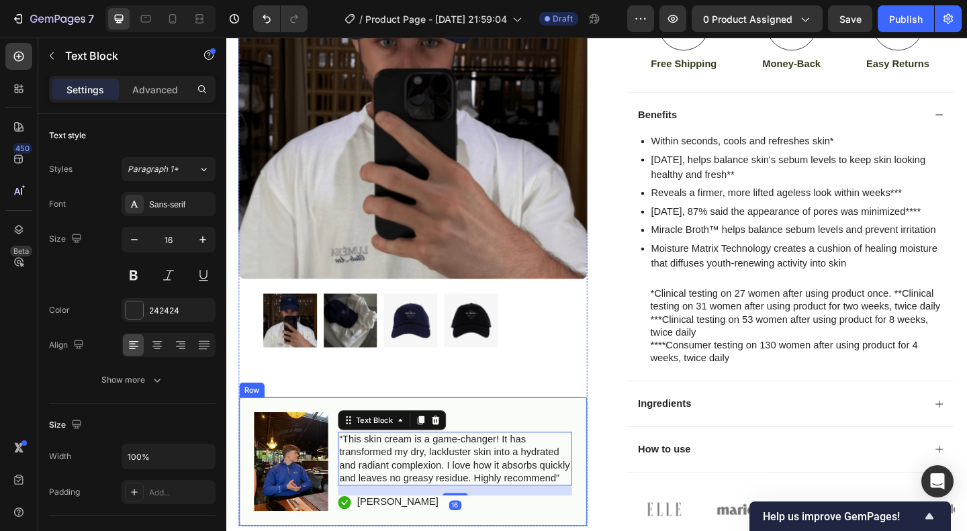
click at [531, 429] on div "Image Icon Icon Icon Icon Icon Icon List “This skin cream is a game-changer! It…" at bounding box center [429, 499] width 379 height 141
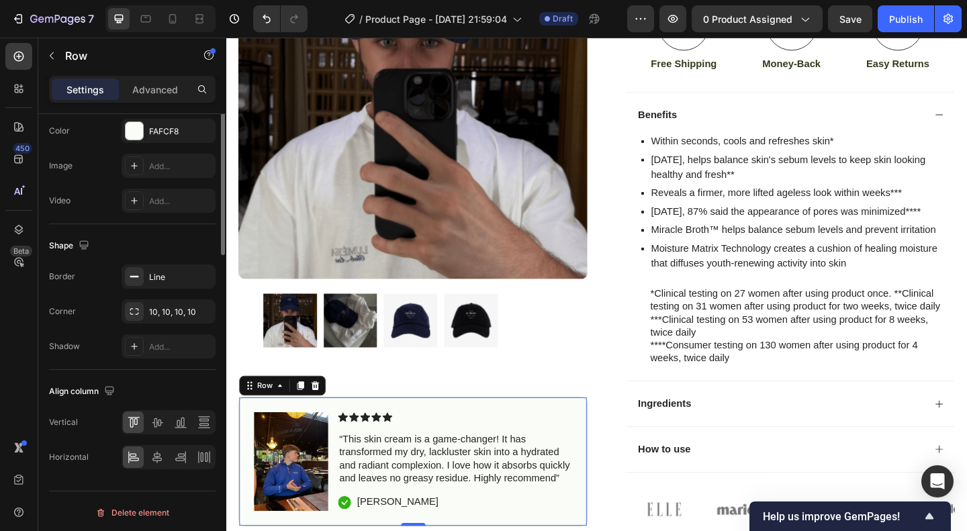
scroll to position [0, 0]
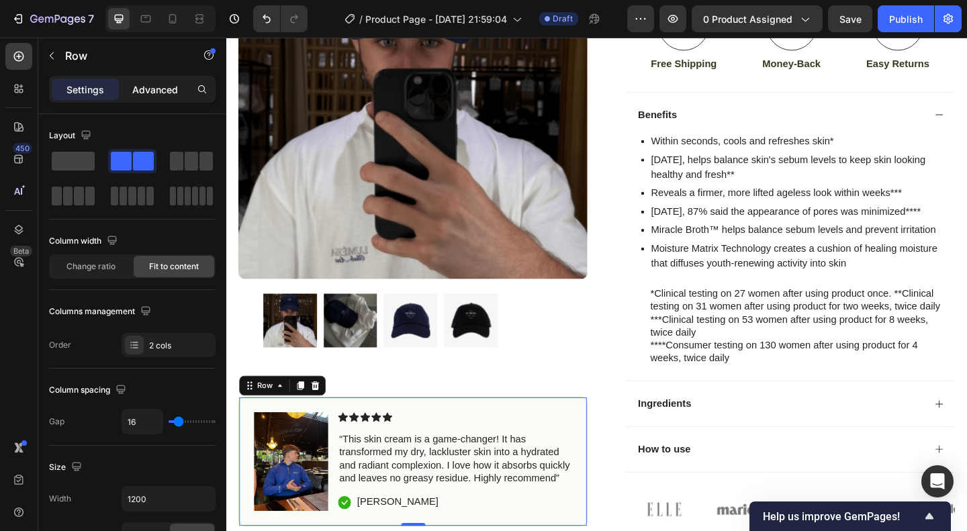
click at [141, 87] on p "Advanced" at bounding box center [155, 90] width 46 height 14
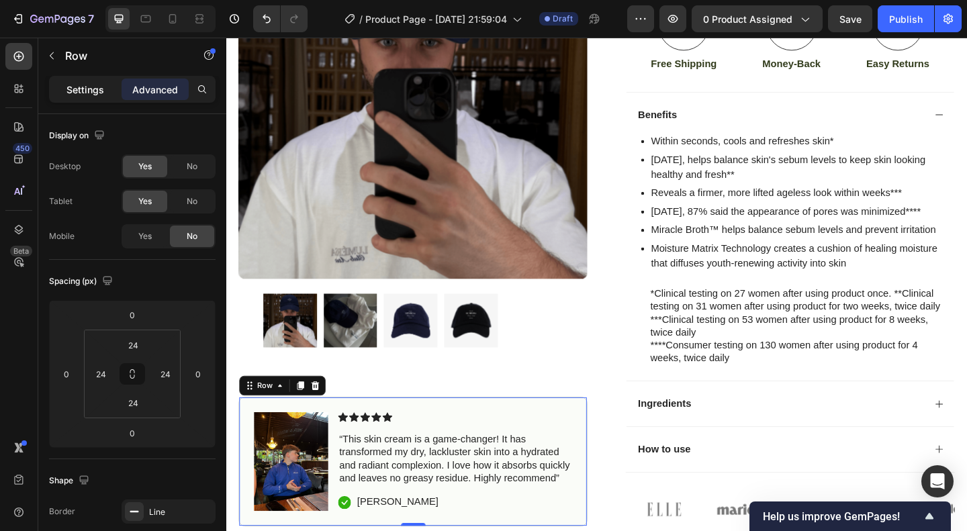
click at [105, 85] on div "Settings" at bounding box center [85, 89] width 67 height 21
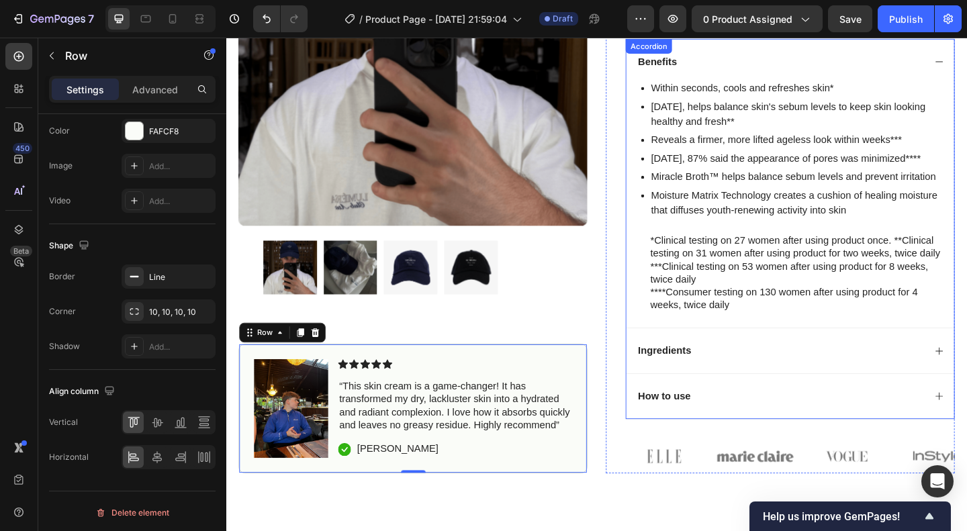
scroll to position [518, 0]
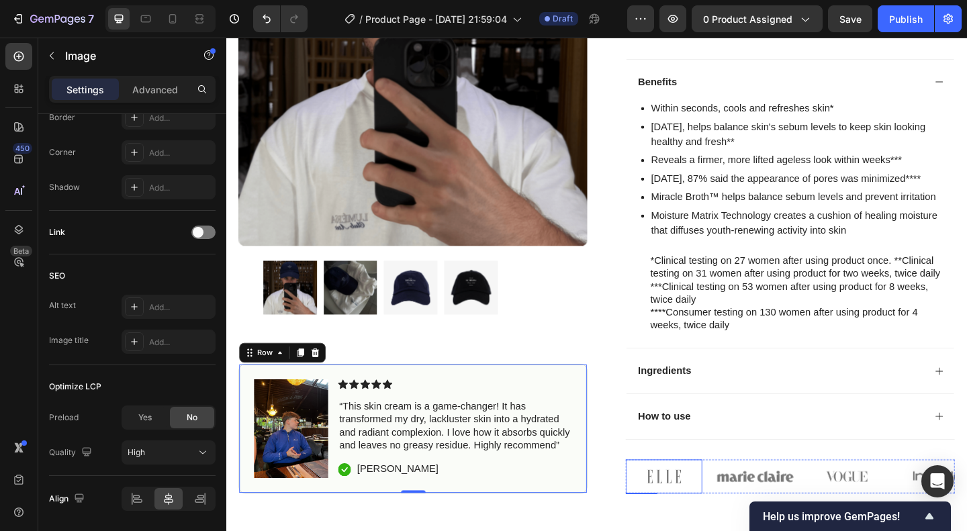
click at [699, 496] on img at bounding box center [702, 514] width 83 height 37
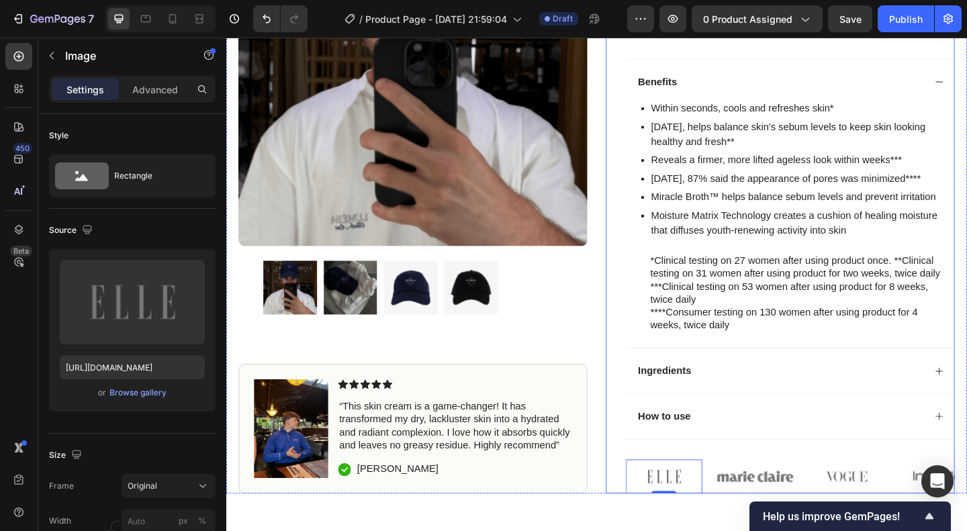
scroll to position [605, 0]
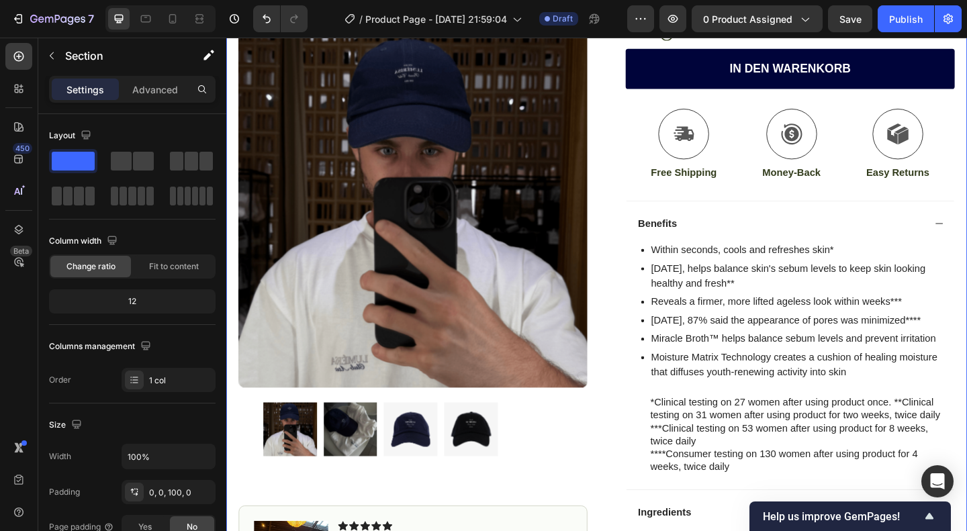
scroll to position [0, 0]
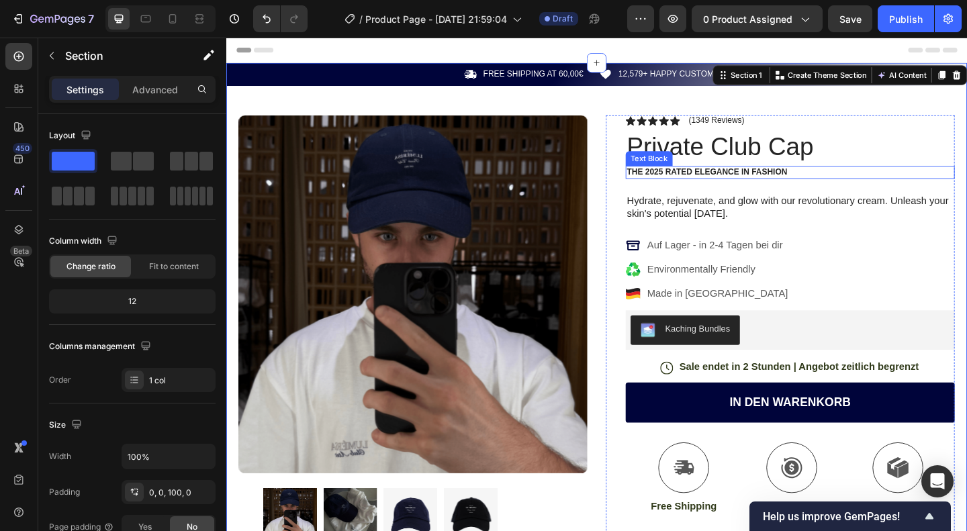
click at [752, 189] on p "The 2025 Rated ELEGANCE in FASHION" at bounding box center [839, 184] width 355 height 11
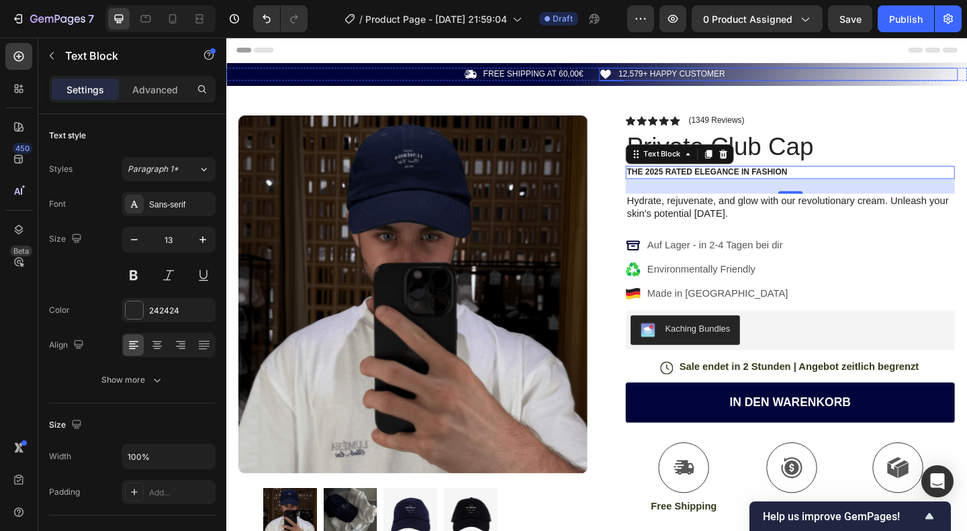
click at [793, 80] on div "Icon 12,579+ HAPPY CUSTOMER Text Block Row" at bounding box center [827, 78] width 390 height 14
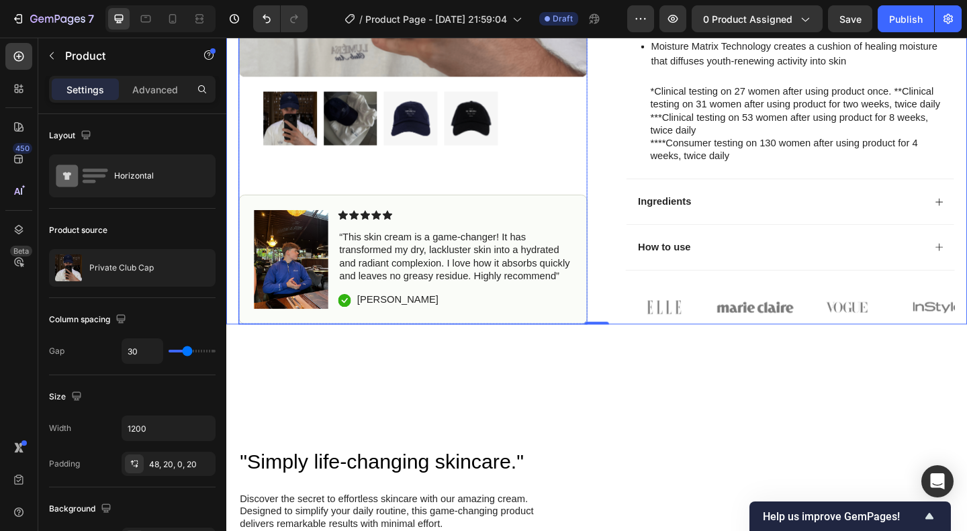
scroll to position [707, 0]
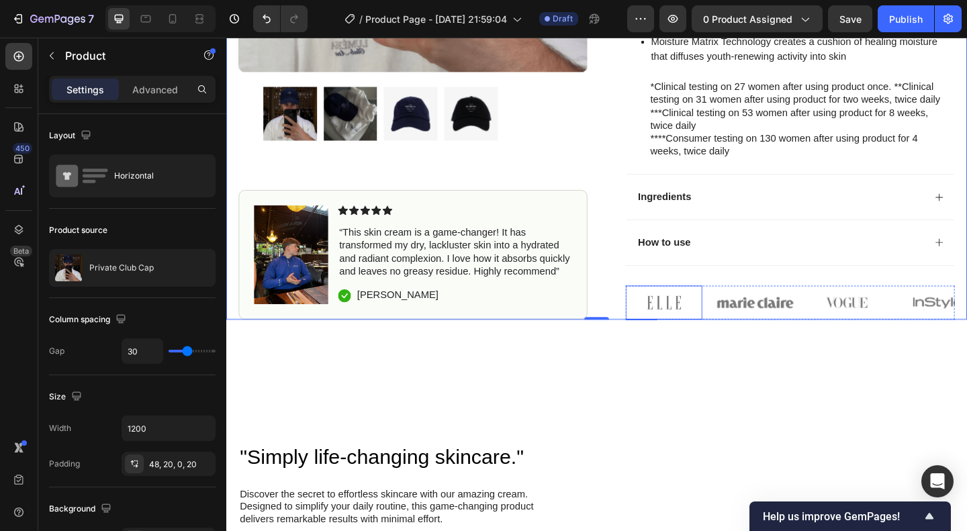
click at [690, 330] on img at bounding box center [702, 326] width 83 height 37
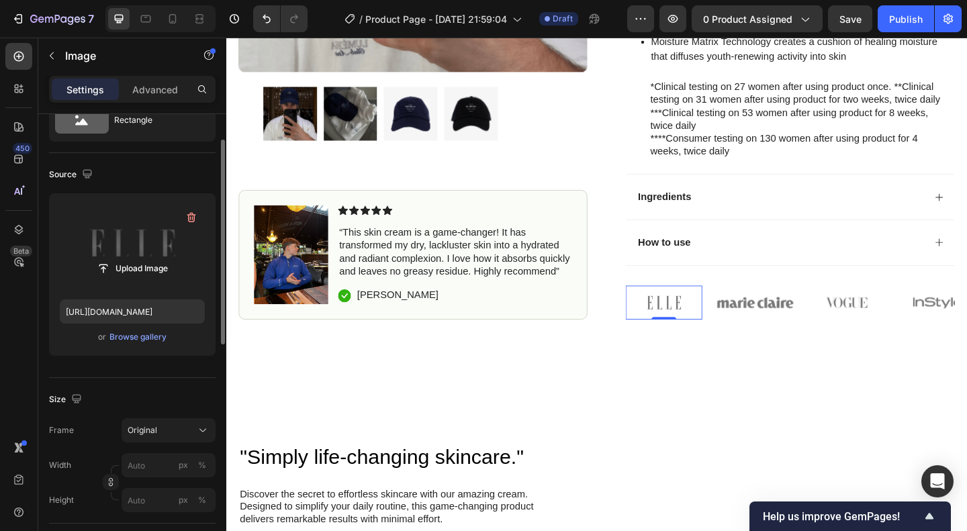
scroll to position [59, 0]
click at [193, 210] on icon "button" at bounding box center [191, 215] width 9 height 10
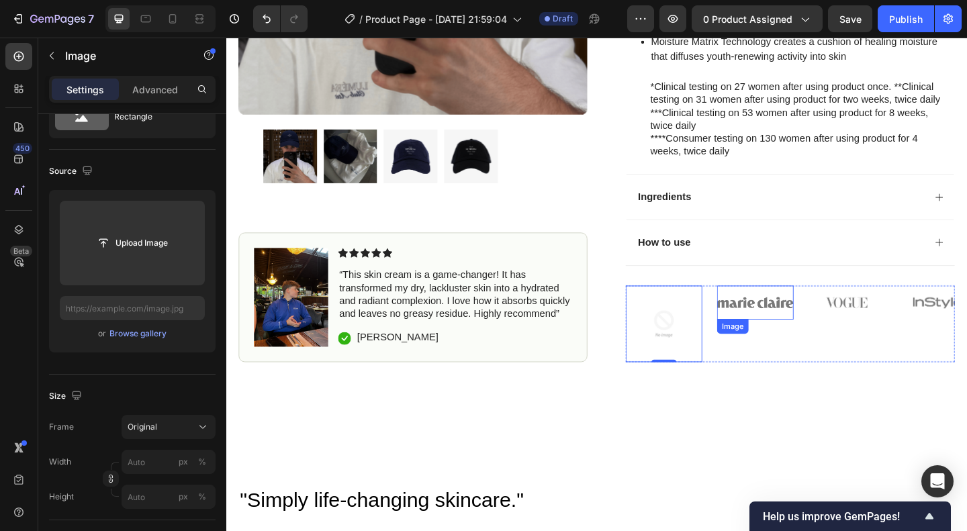
click at [780, 326] on img at bounding box center [801, 326] width 83 height 37
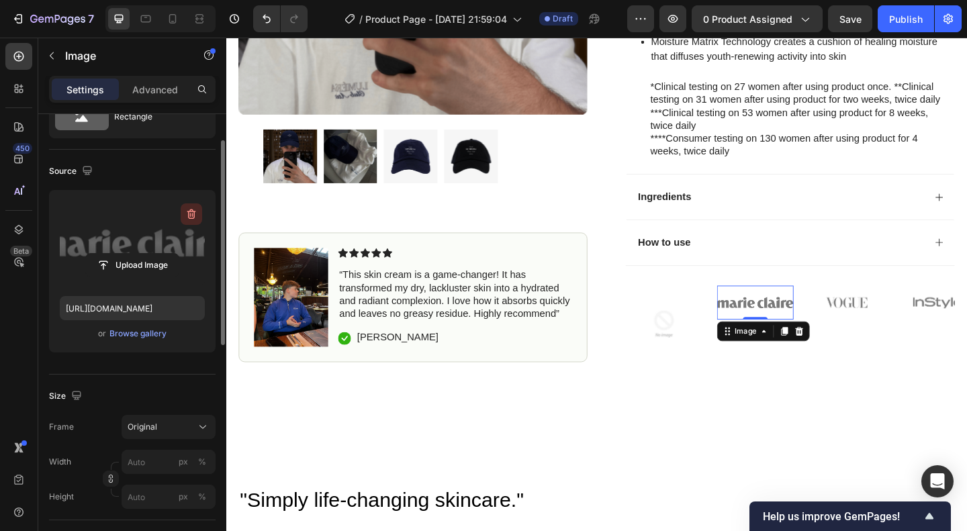
click at [197, 214] on icon "button" at bounding box center [191, 214] width 13 height 13
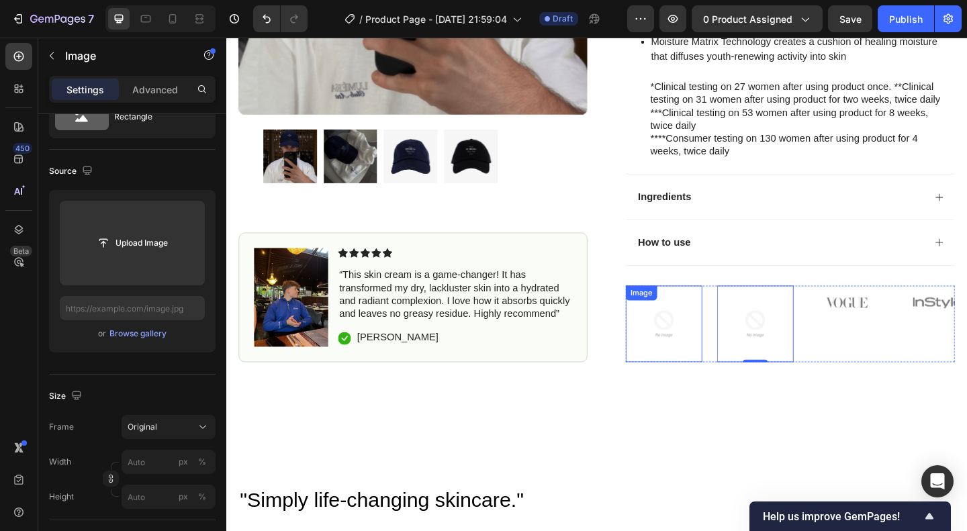
click at [661, 327] on img at bounding box center [702, 349] width 83 height 83
click at [750, 316] on icon at bounding box center [750, 321] width 11 height 11
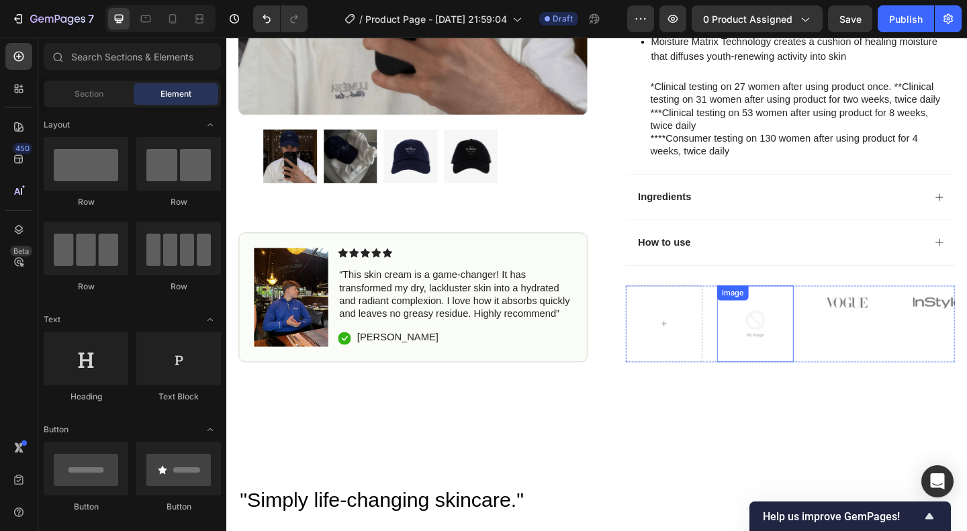
click at [760, 320] on div "Image" at bounding box center [801, 349] width 83 height 83
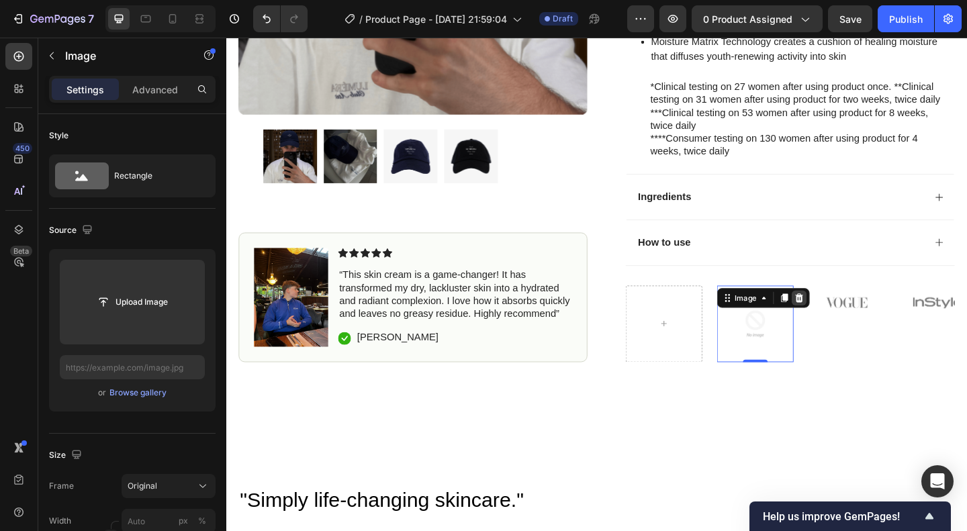
click at [846, 318] on icon at bounding box center [850, 320] width 9 height 9
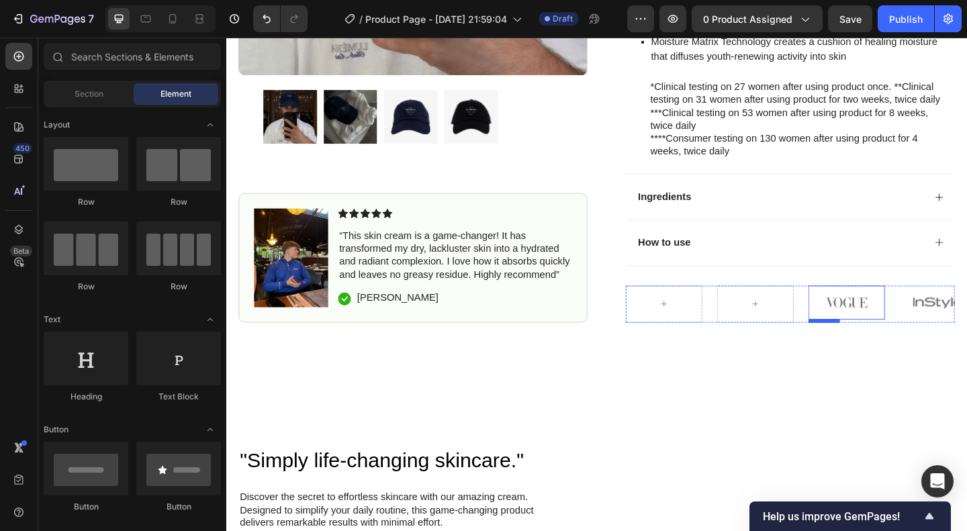
click at [882, 318] on img at bounding box center [901, 326] width 83 height 37
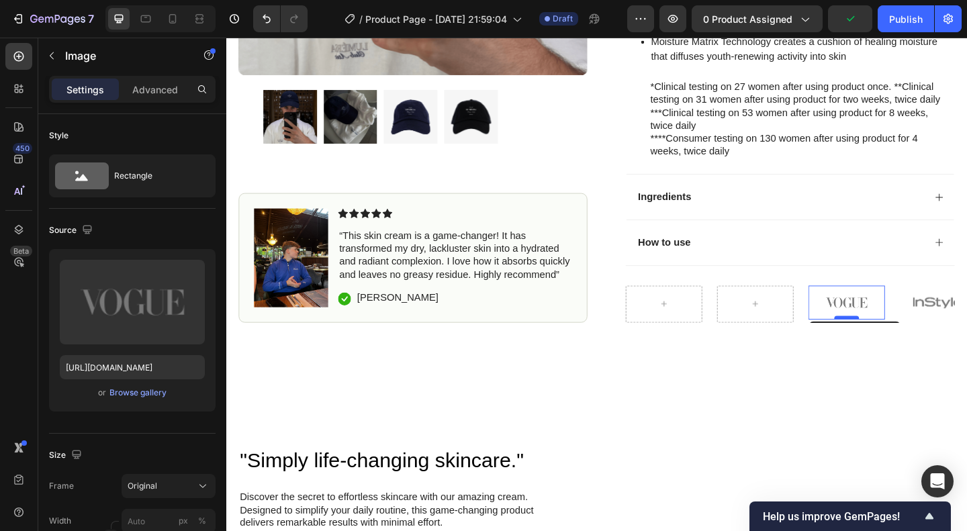
click at [899, 341] on div at bounding box center [901, 343] width 27 height 4
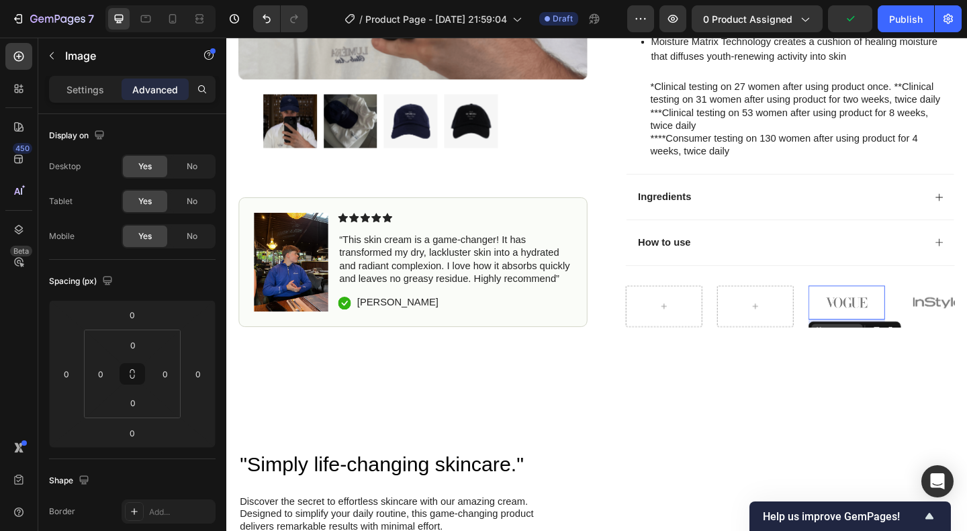
drag, startPoint x: 899, startPoint y: 334, endPoint x: 900, endPoint y: 343, distance: 8.2
click at [900, 343] on div "Image 10" at bounding box center [901, 326] width 83 height 37
type input "12"
click at [900, 349] on div "Image" at bounding box center [891, 357] width 56 height 16
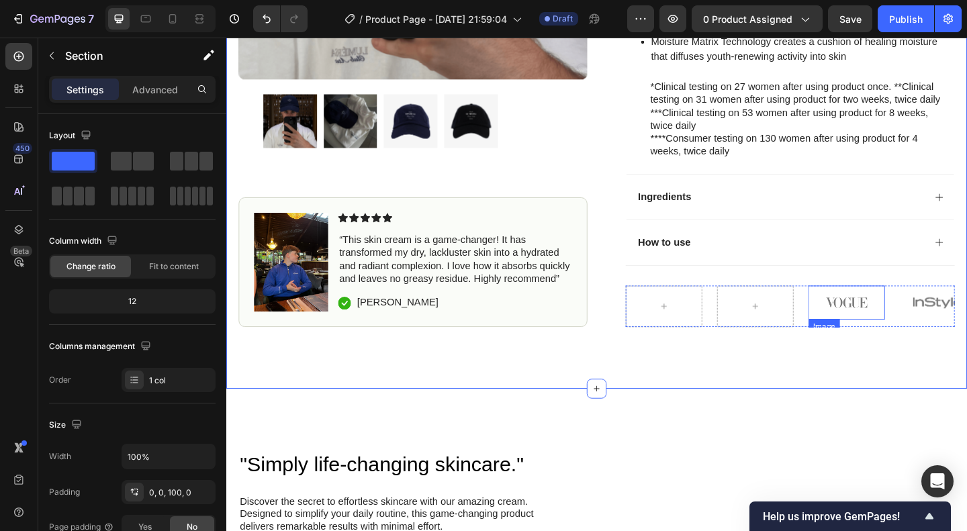
click at [905, 318] on img at bounding box center [901, 326] width 83 height 37
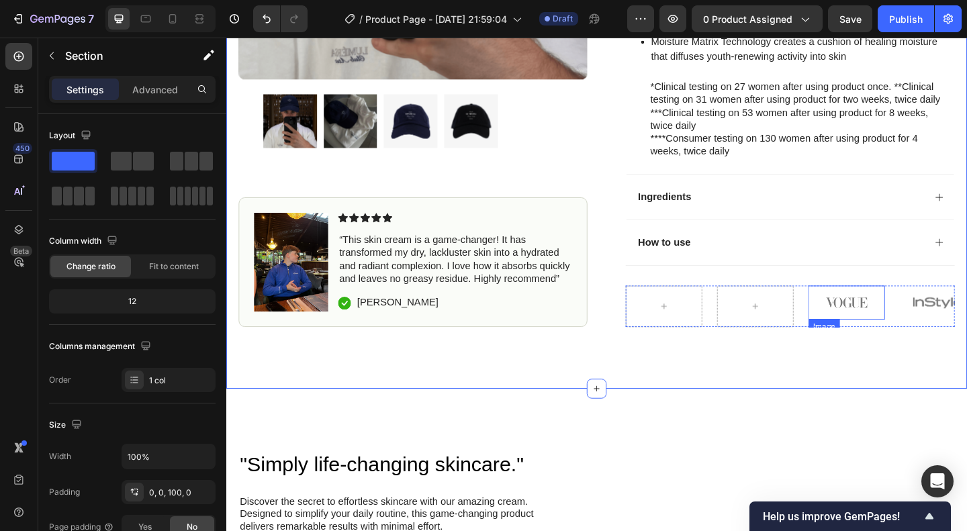
click at [908, 316] on img at bounding box center [901, 326] width 83 height 37
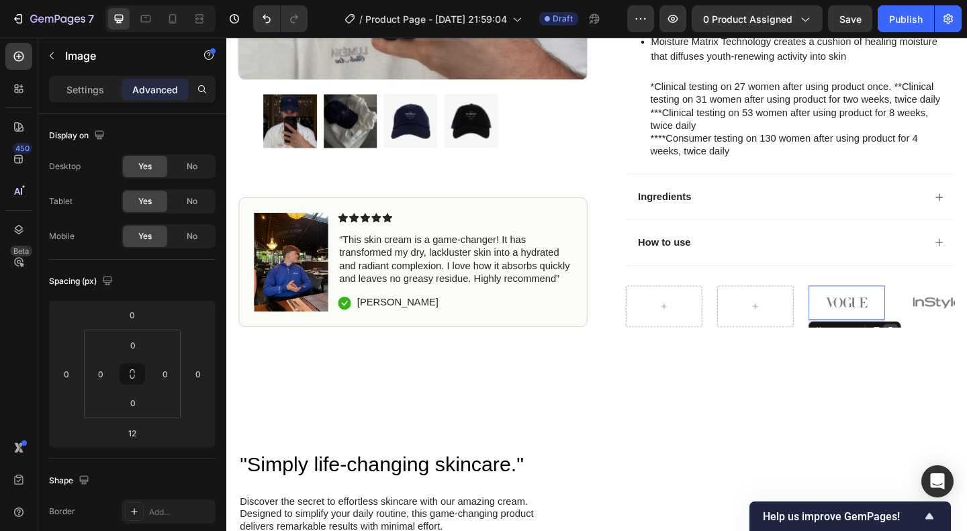
click at [943, 349] on div at bounding box center [949, 357] width 16 height 16
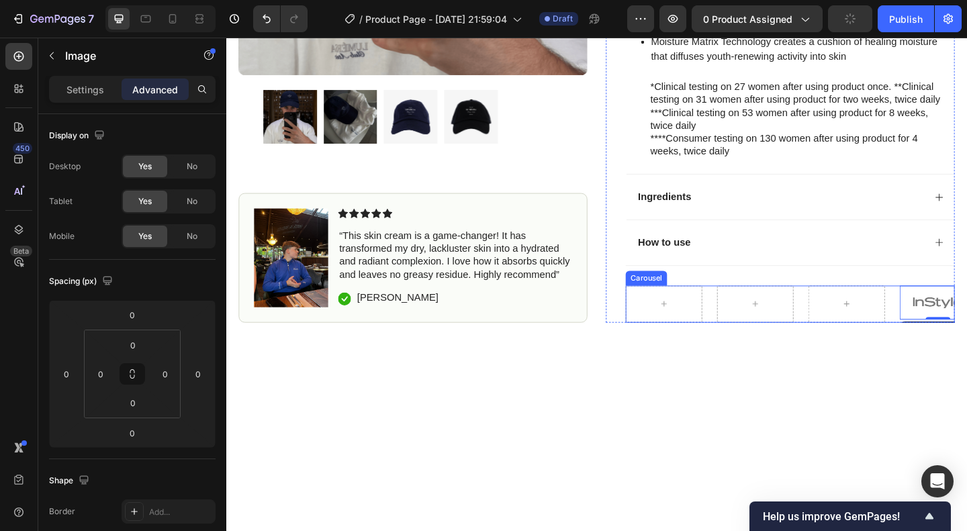
scroll to position [0, 0]
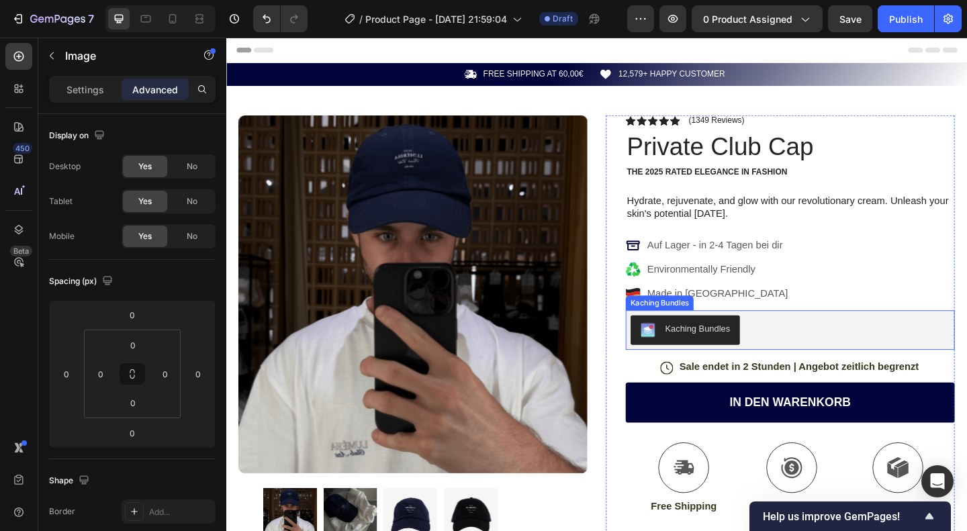
click at [801, 349] on div "Kaching Bundles" at bounding box center [839, 356] width 347 height 32
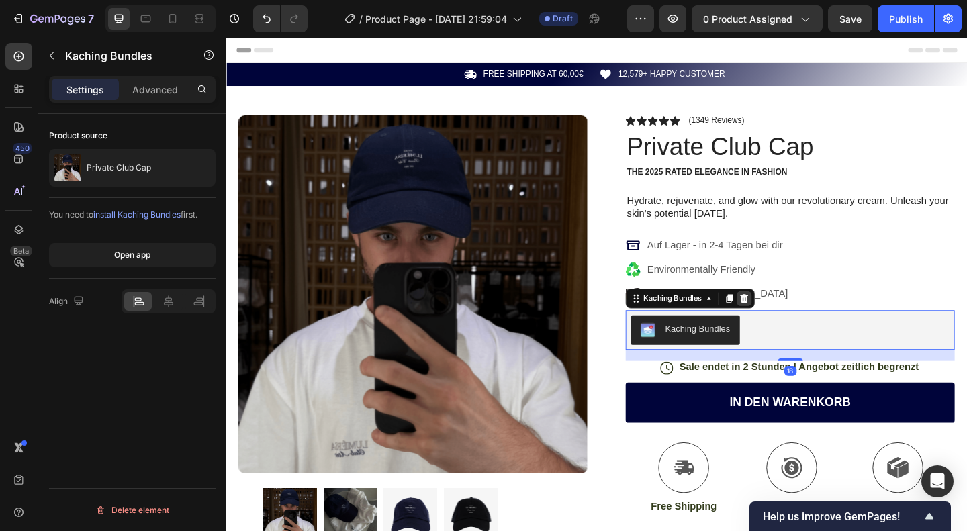
click at [788, 318] on icon at bounding box center [790, 321] width 9 height 9
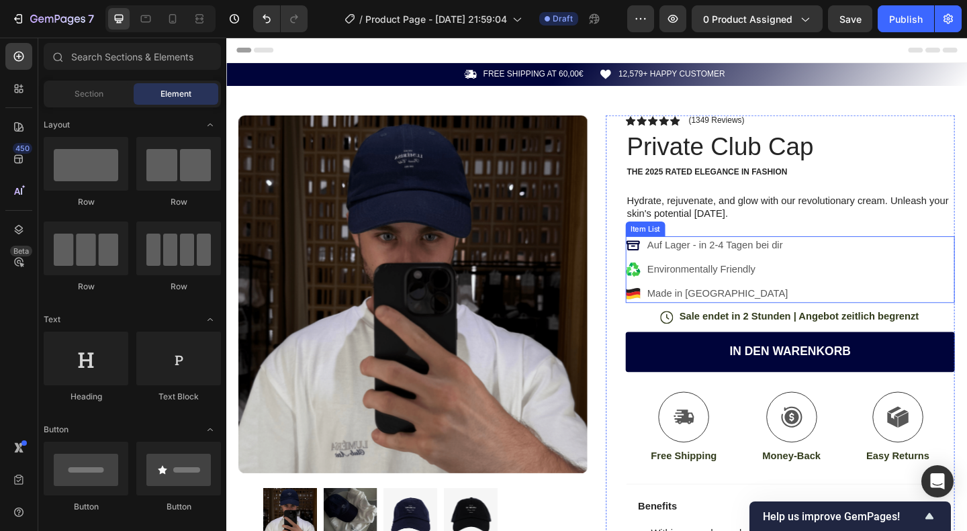
click at [763, 318] on p "Made in Germany" at bounding box center [760, 316] width 153 height 16
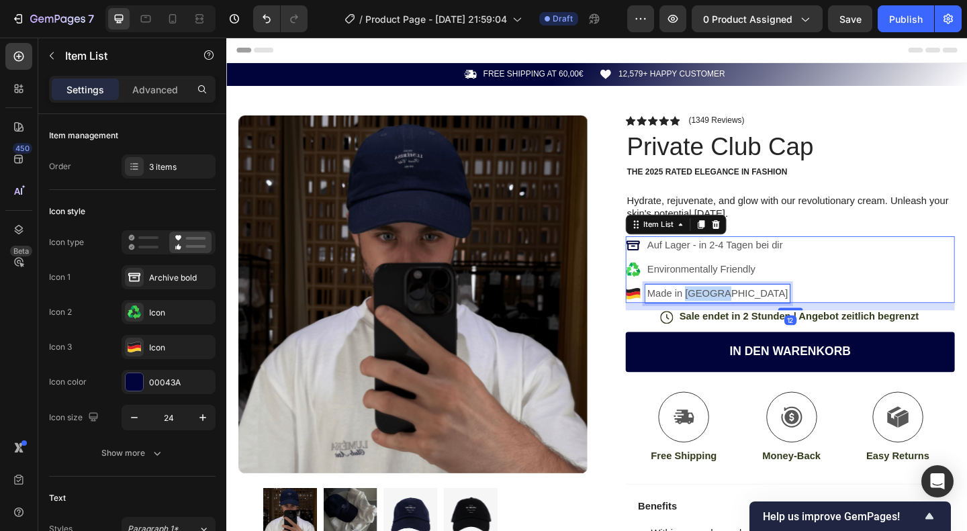
click at [741, 316] on p "Made in Germany" at bounding box center [760, 316] width 153 height 16
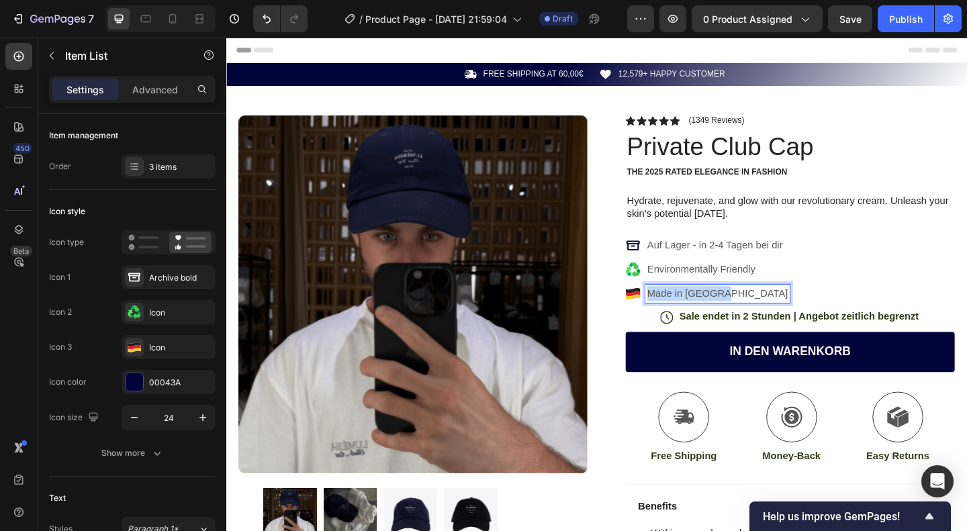
click at [741, 316] on p "Made in Germany" at bounding box center [760, 316] width 153 height 16
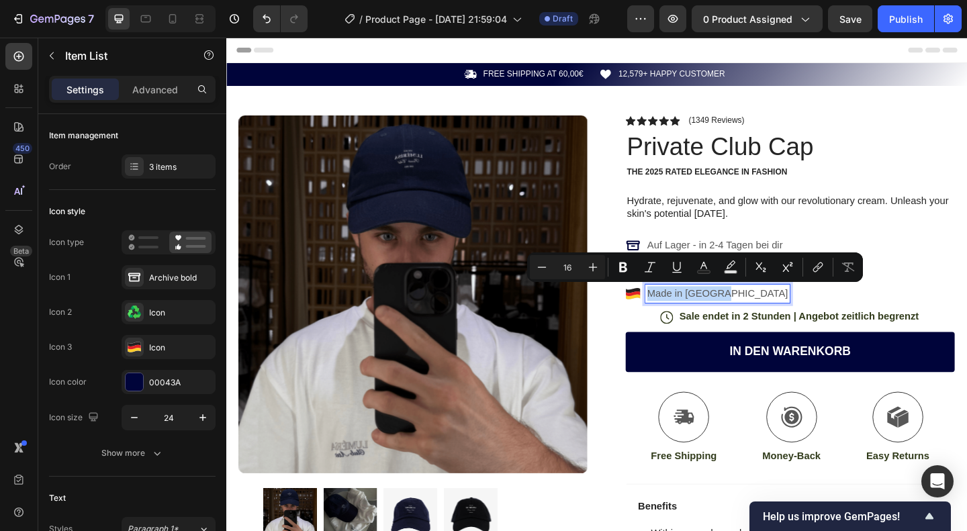
click at [741, 316] on p "Made in Germany" at bounding box center [760, 316] width 153 height 16
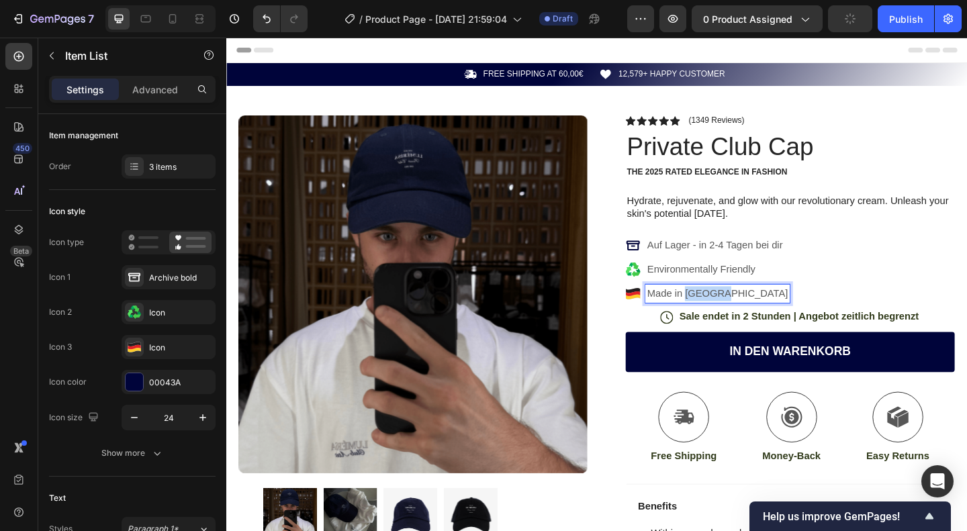
click at [741, 316] on p "Made in Germany" at bounding box center [760, 316] width 153 height 16
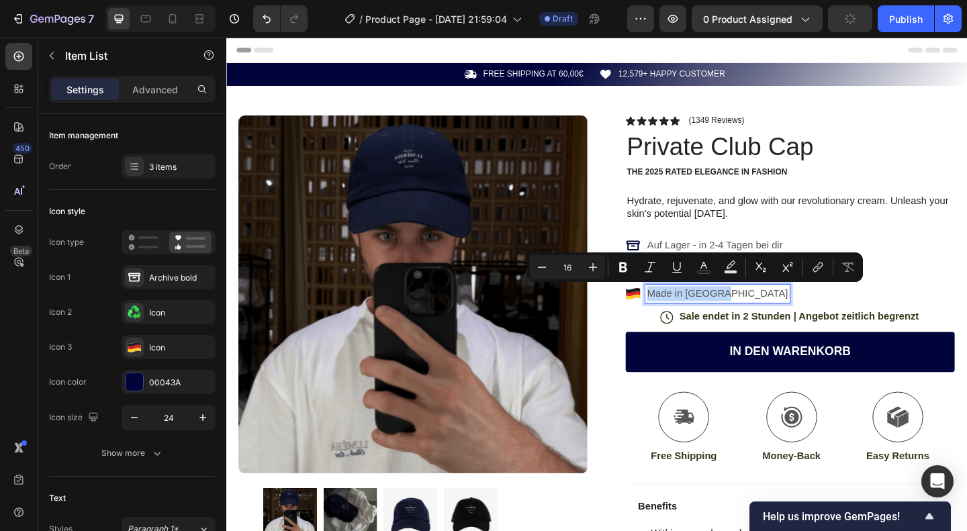
click at [741, 316] on p "Made in Germany" at bounding box center [760, 316] width 153 height 16
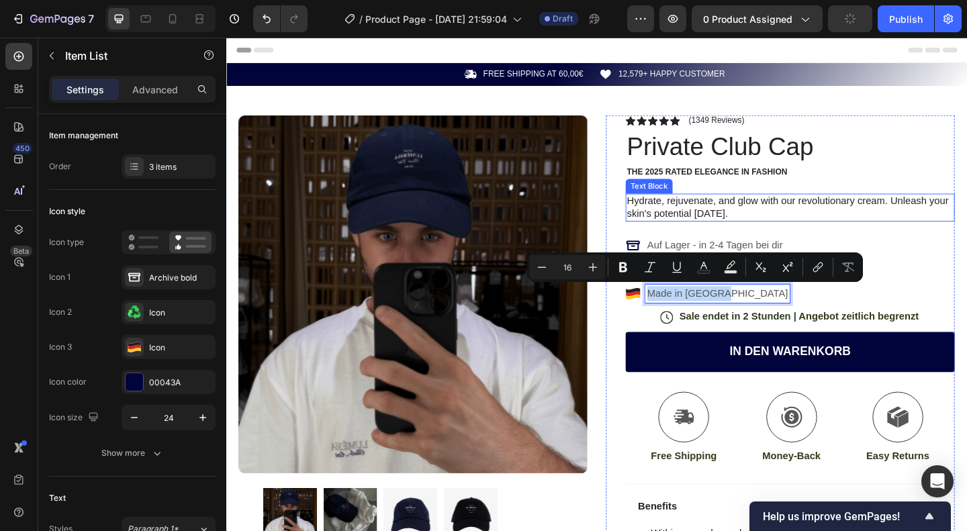
click at [933, 222] on p "Hydrate, rejuvenate, and glow with our revolutionary cream. Unleash your skin's…" at bounding box center [839, 223] width 355 height 28
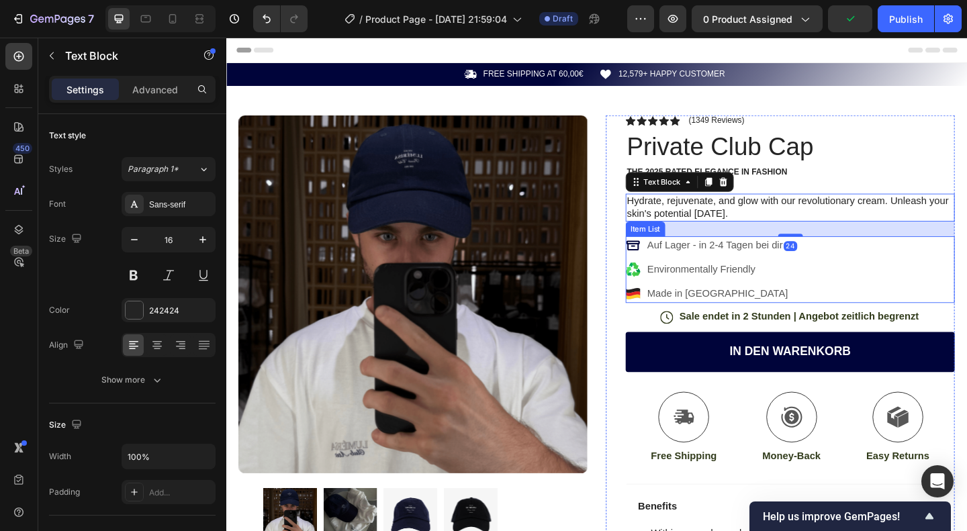
click at [670, 284] on icon at bounding box center [669, 290] width 16 height 16
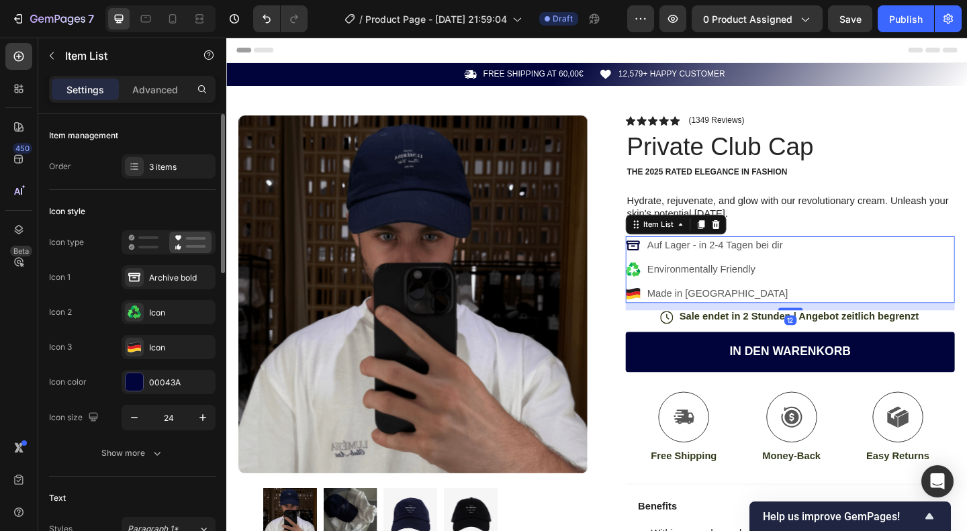
click at [167, 327] on div "Icon 1 Archive bold Icon 2 Icon Icon 3 Icon" at bounding box center [132, 312] width 167 height 94
click at [174, 320] on div "Icon" at bounding box center [169, 312] width 94 height 24
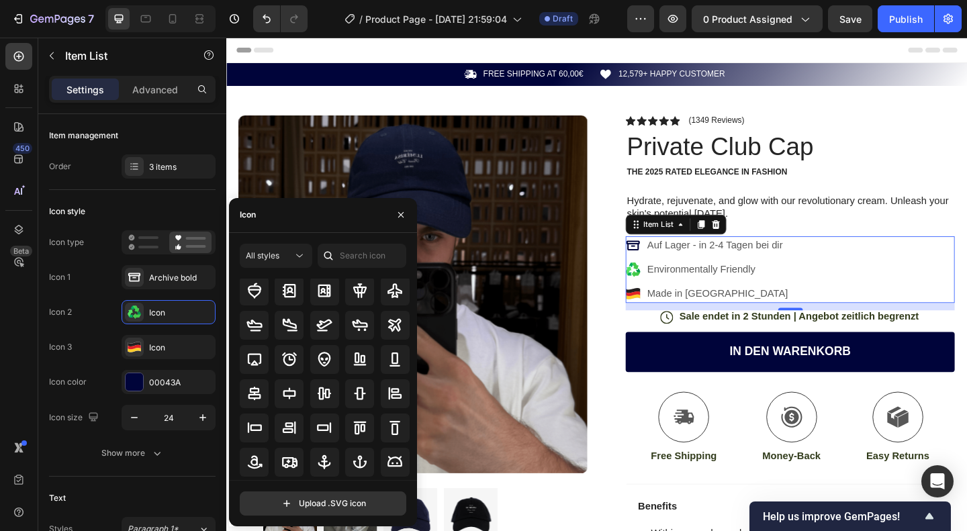
scroll to position [48, 0]
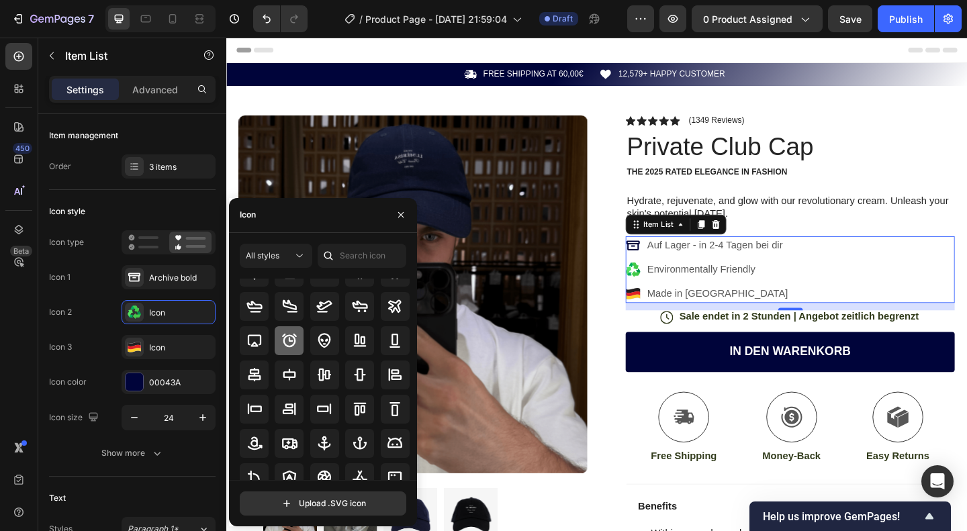
click at [286, 331] on div at bounding box center [289, 340] width 29 height 29
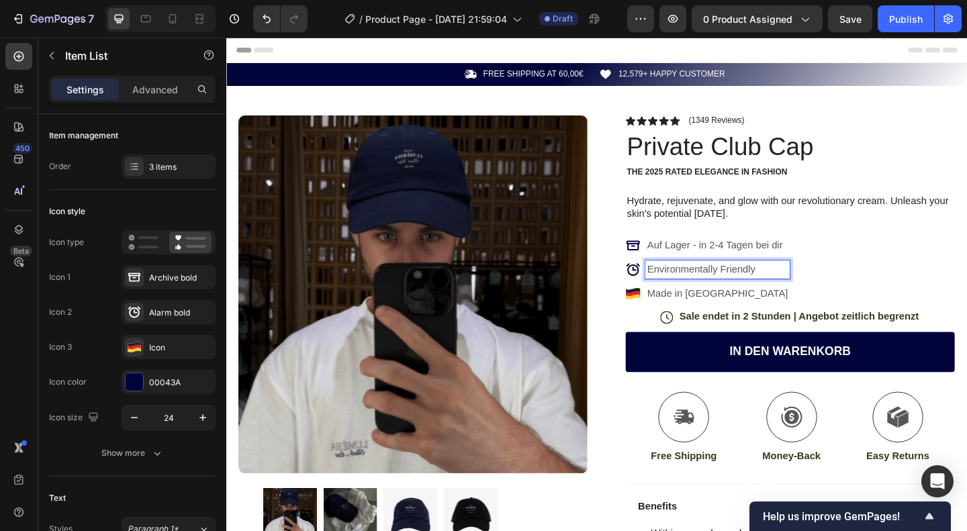
click at [787, 282] on p "Environmentally Friendly" at bounding box center [760, 290] width 153 height 16
click at [666, 292] on icon at bounding box center [669, 290] width 16 height 16
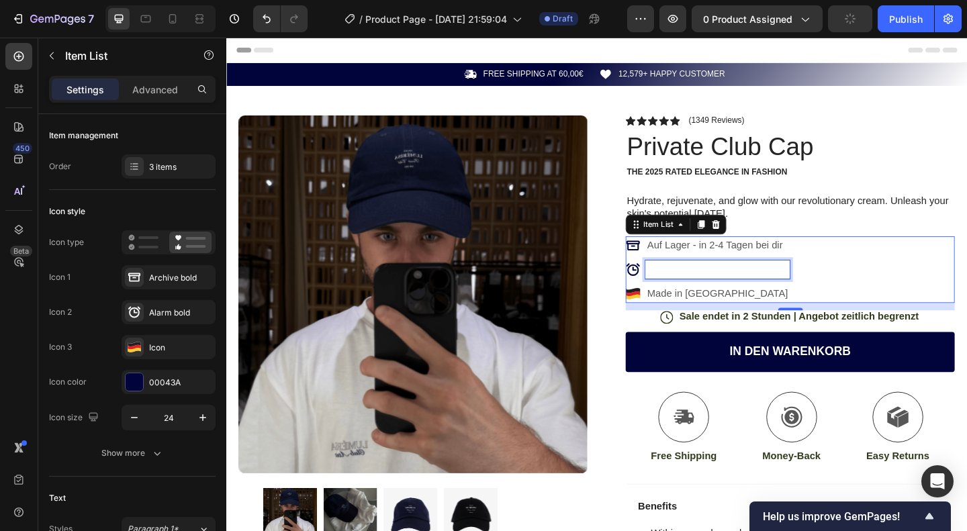
click at [684, 288] on p "Rich Text Editor. Editing area: main" at bounding box center [760, 290] width 153 height 16
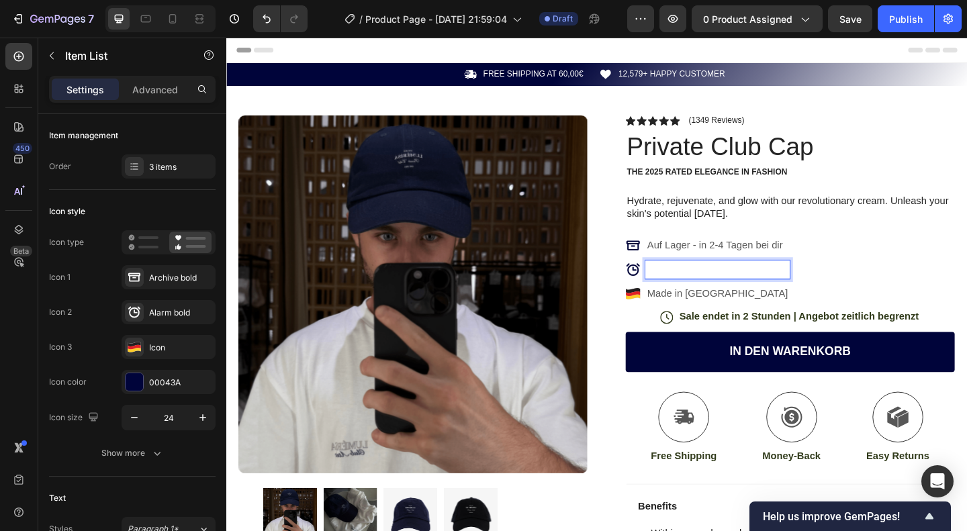
click at [676, 315] on div "Made in Germany" at bounding box center [750, 316] width 179 height 20
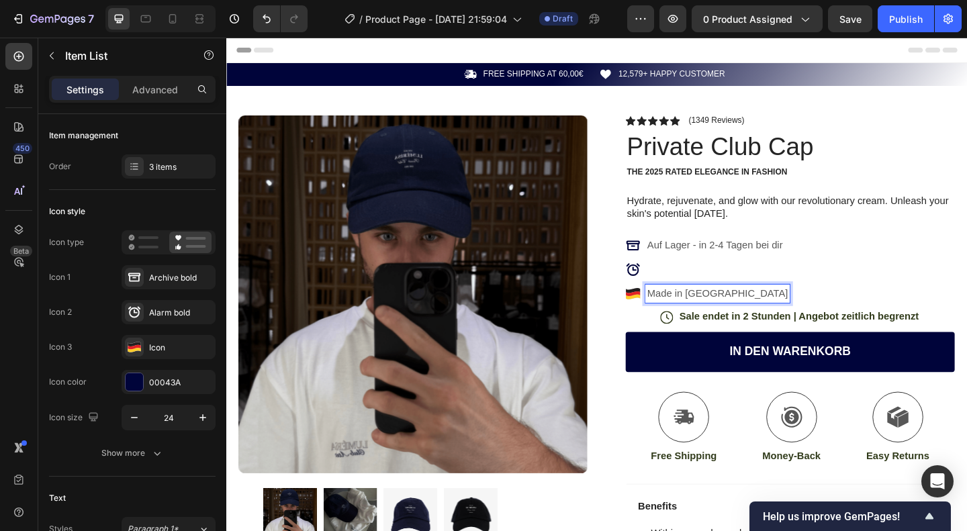
click at [697, 315] on p "Made in Germany" at bounding box center [760, 316] width 153 height 16
click at [750, 306] on div "Made in Germany" at bounding box center [760, 316] width 157 height 20
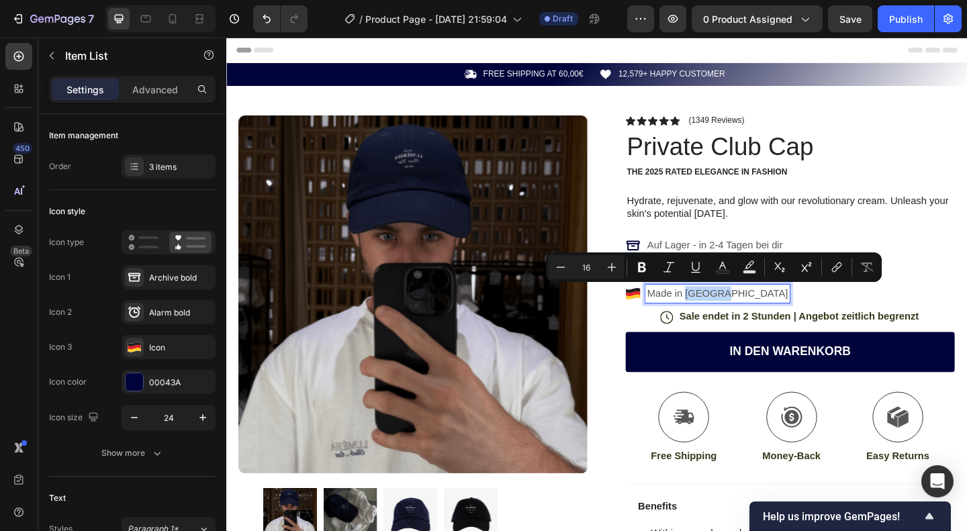
click at [727, 308] on p "Made in Germany" at bounding box center [760, 316] width 153 height 16
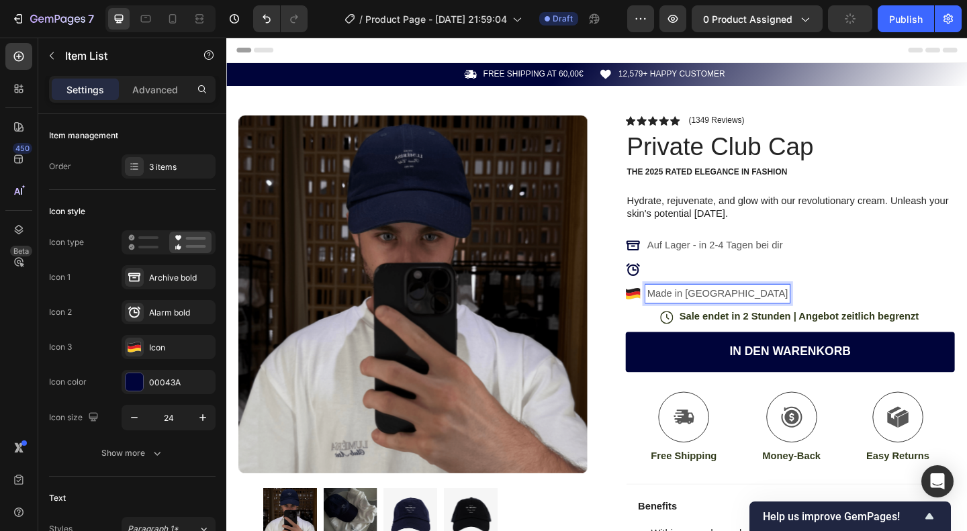
click at [729, 313] on p "Made in Germany" at bounding box center [760, 316] width 153 height 16
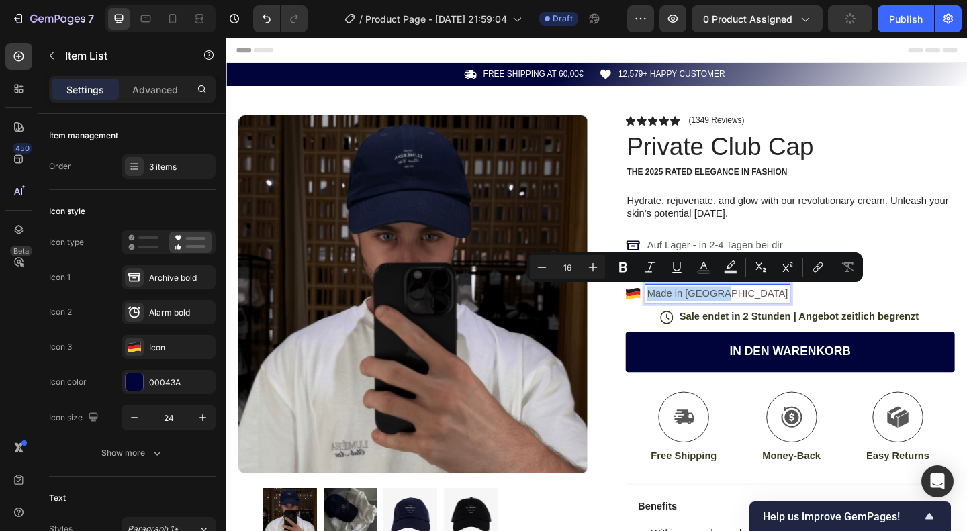
click at [729, 313] on p "Made in Germany" at bounding box center [760, 316] width 153 height 16
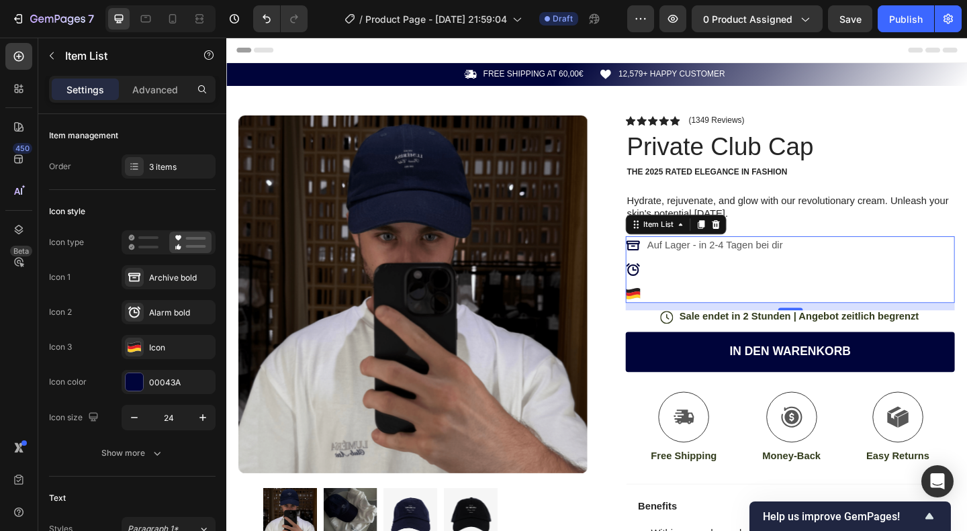
click at [665, 315] on icon at bounding box center [668, 316] width 15 height 5
click at [664, 285] on icon at bounding box center [669, 290] width 16 height 16
click at [684, 287] on p "Rich Text Editor. Editing area: main" at bounding box center [757, 290] width 147 height 16
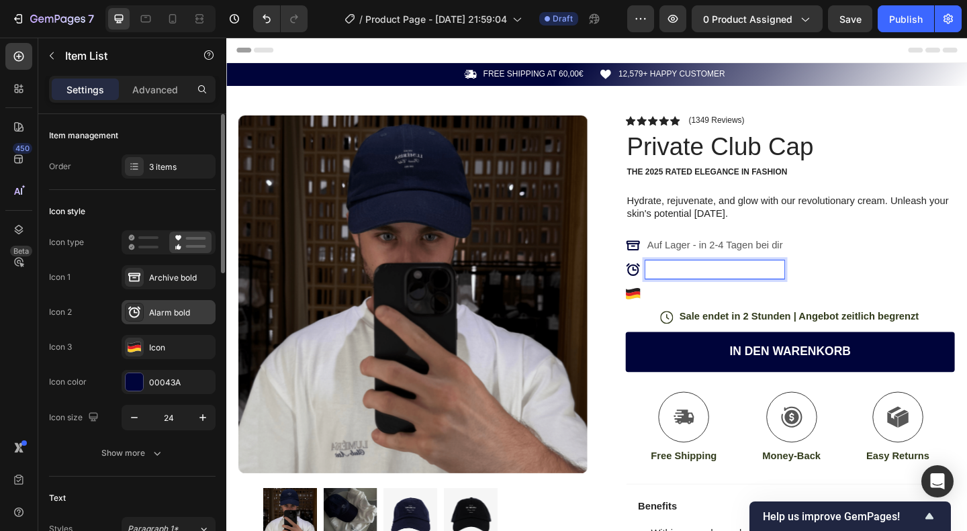
click at [157, 312] on div "Alarm bold" at bounding box center [180, 313] width 63 height 12
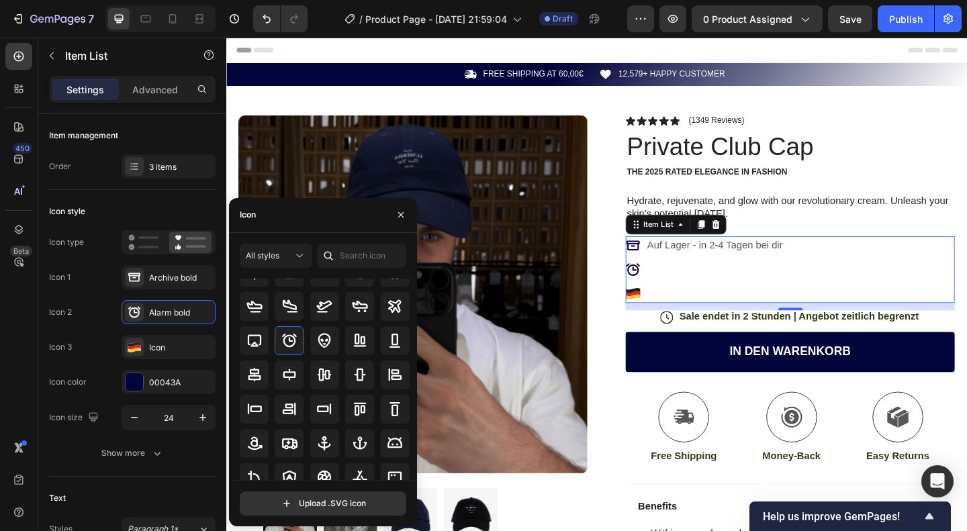
scroll to position [0, 0]
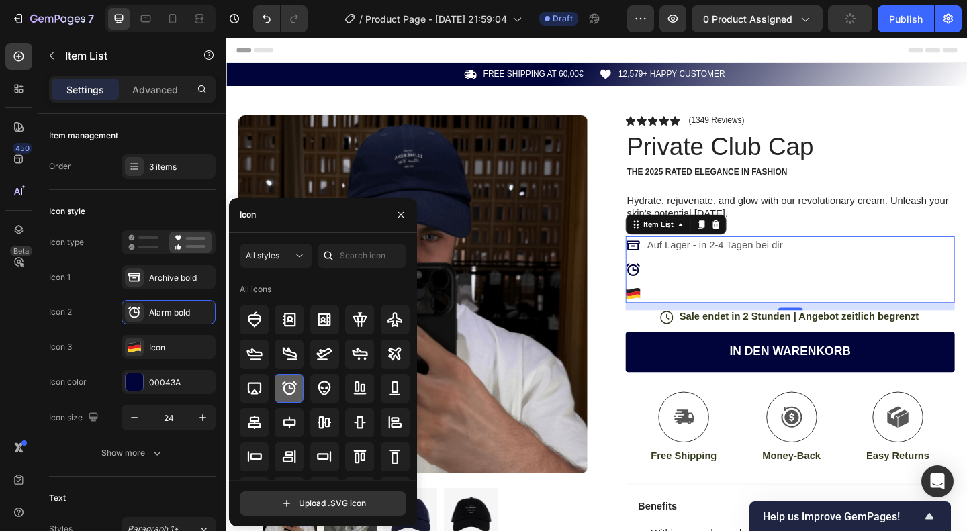
click at [296, 379] on div at bounding box center [289, 388] width 29 height 29
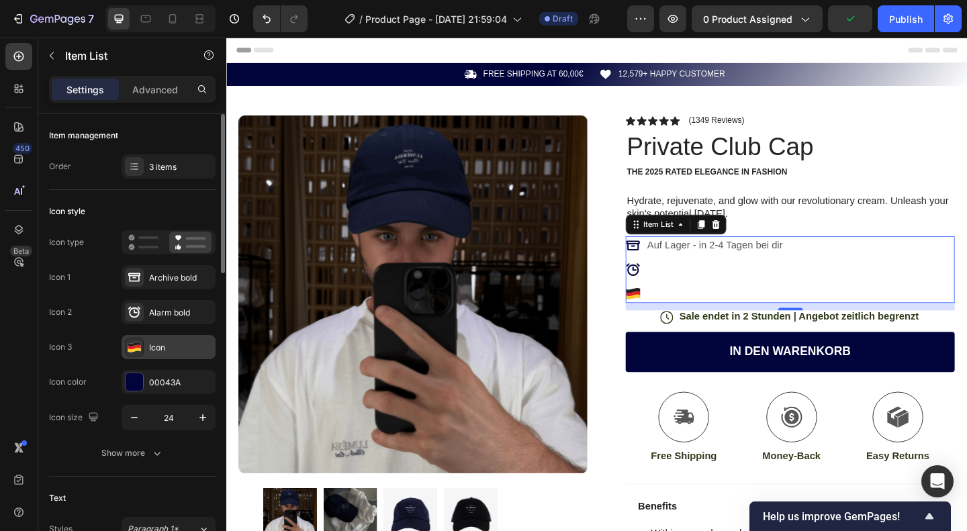
click at [188, 342] on div "Icon" at bounding box center [180, 348] width 63 height 12
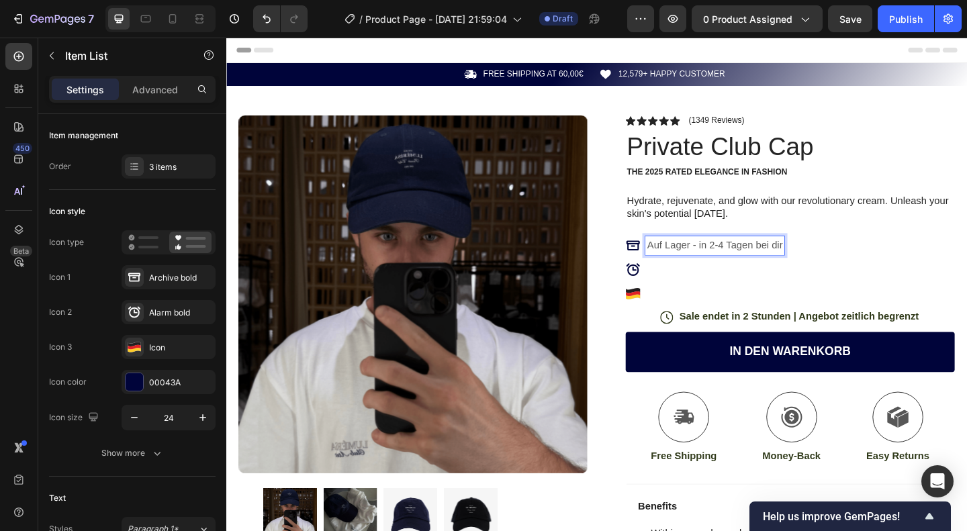
click at [757, 260] on p "Auf Lager - in 2-4 Tagen bei dir" at bounding box center [757, 264] width 147 height 16
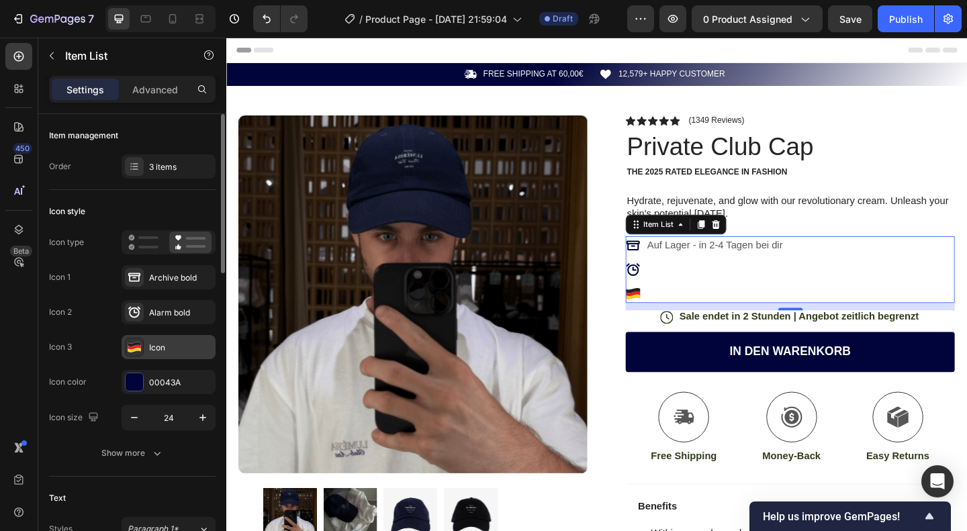
click at [155, 358] on div "Icon" at bounding box center [169, 347] width 94 height 24
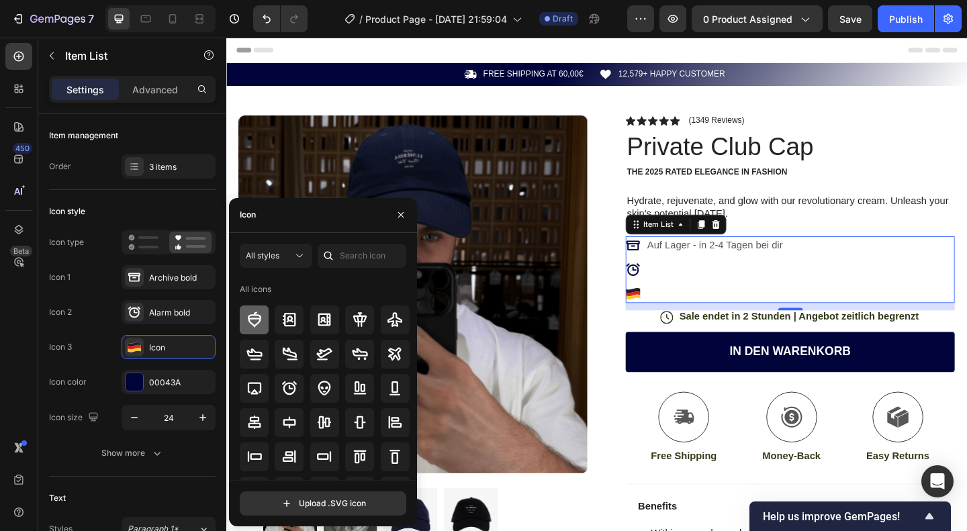
click at [263, 333] on div at bounding box center [254, 320] width 29 height 29
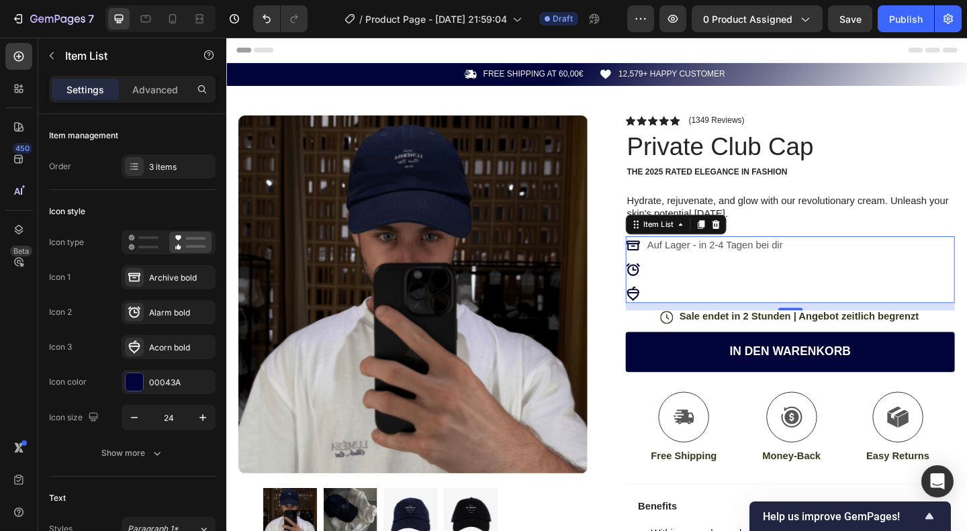
click at [874, 258] on div "Auf Lager - in 2-4 Tagen bei dir" at bounding box center [840, 290] width 358 height 73
click at [766, 210] on p "Hydrate, rejuvenate, and glow with our revolutionary cream. Unleash your skin's…" at bounding box center [839, 223] width 355 height 28
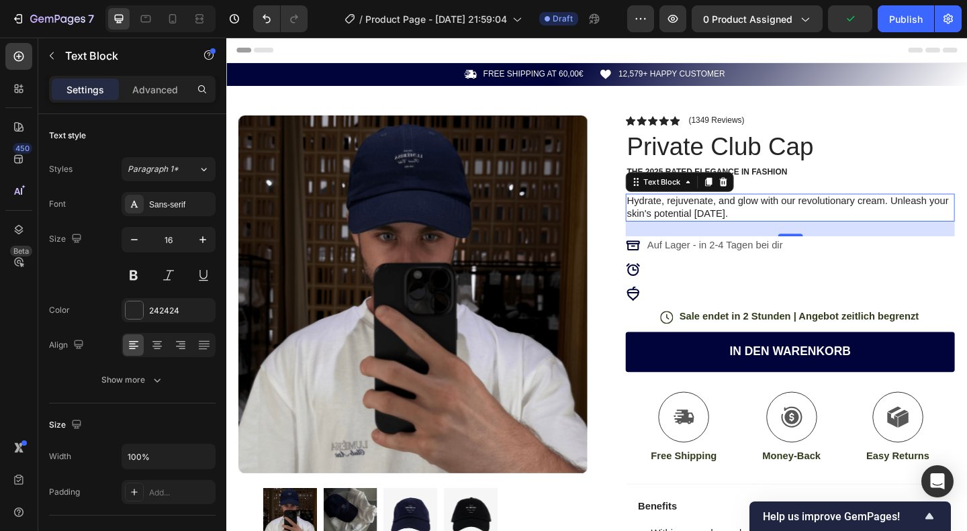
click at [770, 230] on p "Hydrate, rejuvenate, and glow with our revolutionary cream. Unleash your skin's…" at bounding box center [839, 223] width 355 height 28
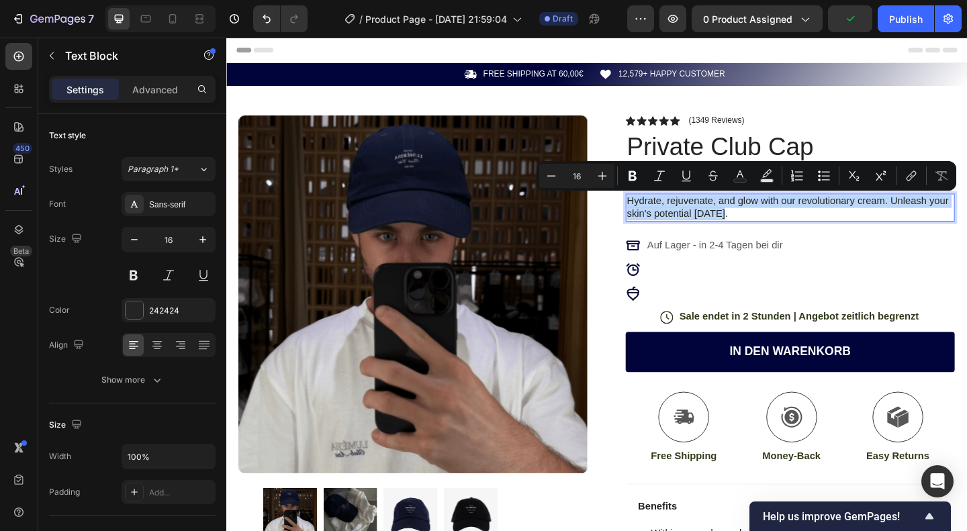
click at [770, 230] on p "Hydrate, rejuvenate, and glow with our revolutionary cream. Unleash your skin's…" at bounding box center [839, 223] width 355 height 28
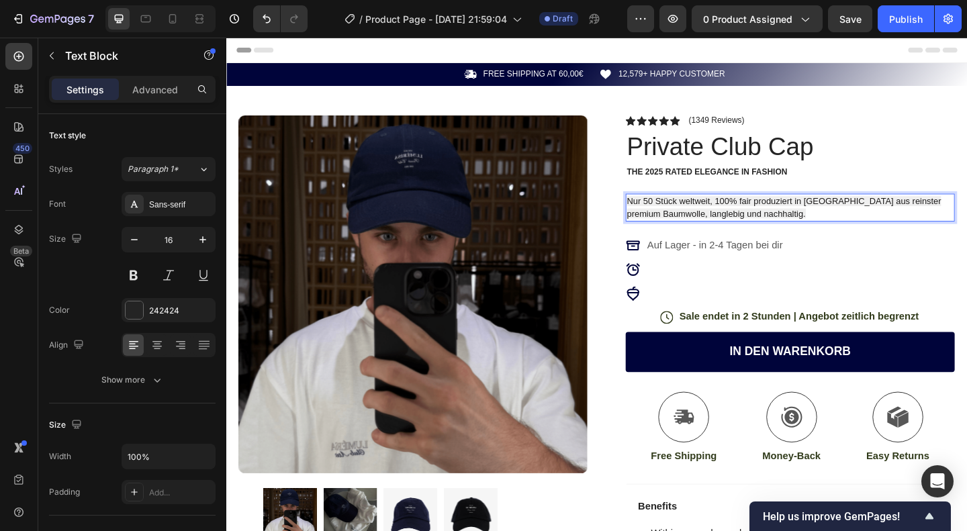
click at [789, 224] on span "Nur 50 Stück weltweit, 100% fair produziert in Istanbul aus reinster premium Ba…" at bounding box center [833, 222] width 342 height 25
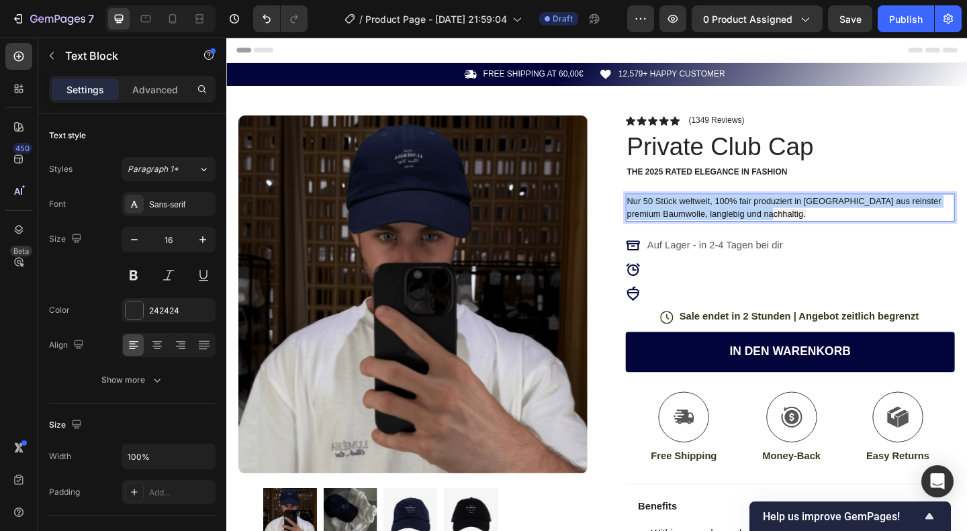
click at [789, 224] on span "Nur 50 Stück weltweit, 100% fair produziert in Istanbul aus reinster premium Ba…" at bounding box center [833, 222] width 342 height 25
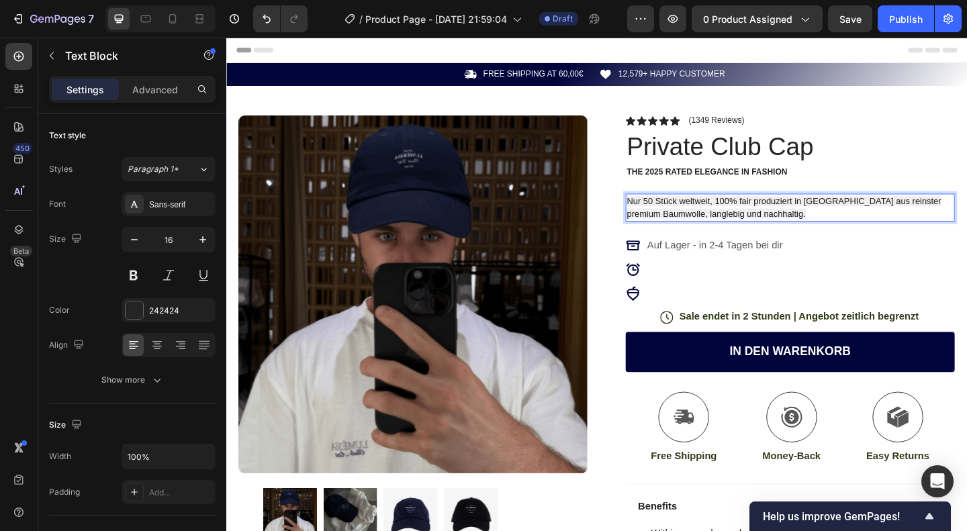
click at [789, 224] on span "Nur 50 Stück weltweit, 100% fair produziert in Istanbul aus reinster premium Ba…" at bounding box center [833, 222] width 342 height 25
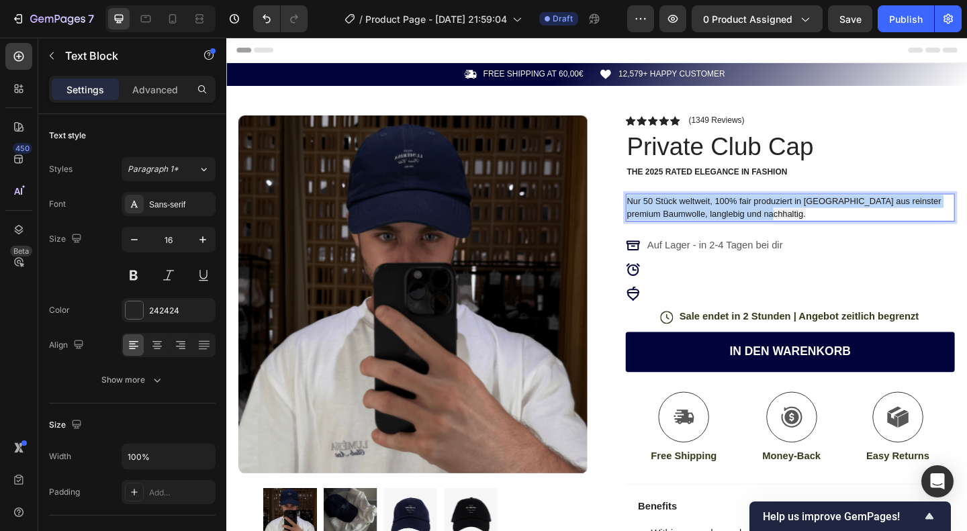
click at [789, 224] on span "Nur 50 Stück weltweit, 100% fair produziert in Istanbul aus reinster premium Ba…" at bounding box center [833, 222] width 342 height 25
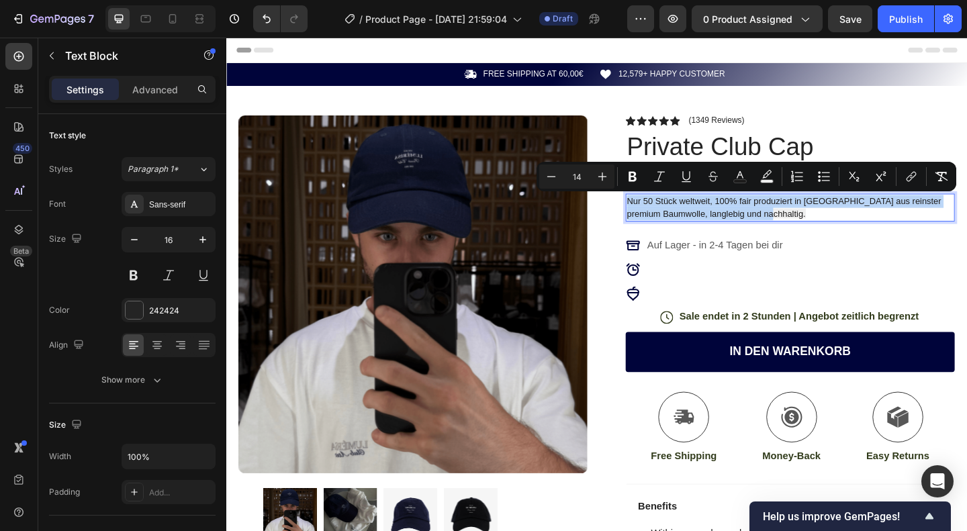
click at [789, 224] on span "Nur 50 Stück weltweit, 100% fair produziert in Istanbul aus reinster premium Ba…" at bounding box center [833, 222] width 342 height 25
copy span "Nur 50 Stück weltweit, 100% fair produziert in Istanbul aus reinster premium Ba…"
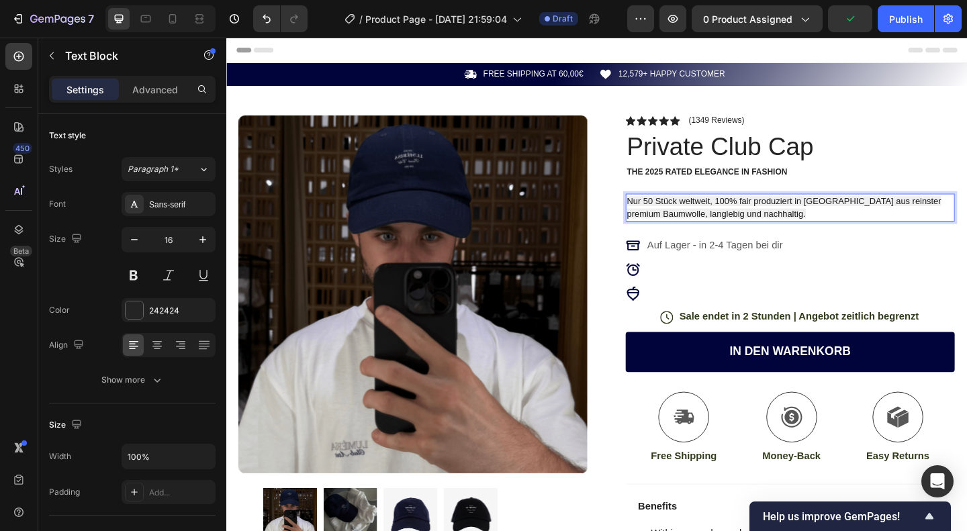
click at [783, 218] on span "Nur 50 Stück weltweit, 100% fair produziert in Istanbul aus reinster premium Ba…" at bounding box center [833, 222] width 342 height 25
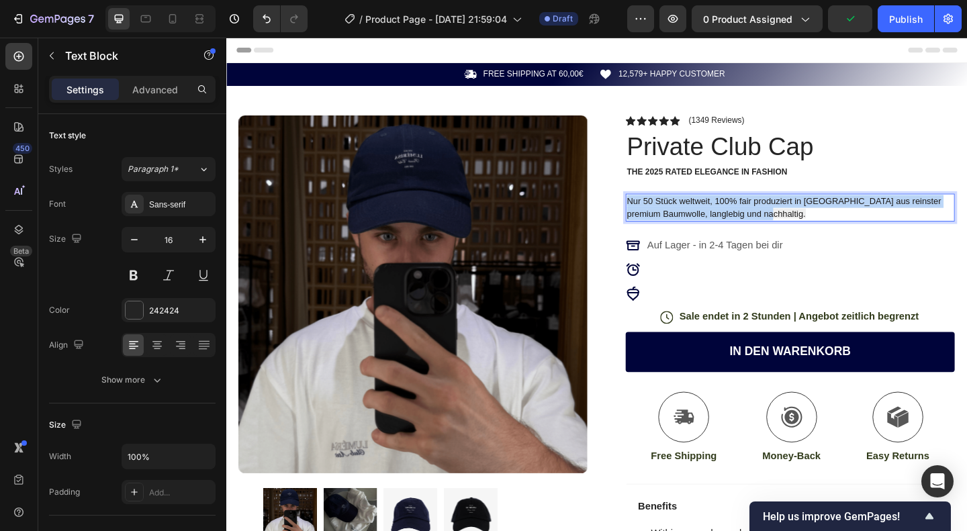
click at [783, 218] on span "Nur 50 Stück weltweit, 100% fair produziert in Istanbul aus reinster premium Ba…" at bounding box center [833, 222] width 342 height 25
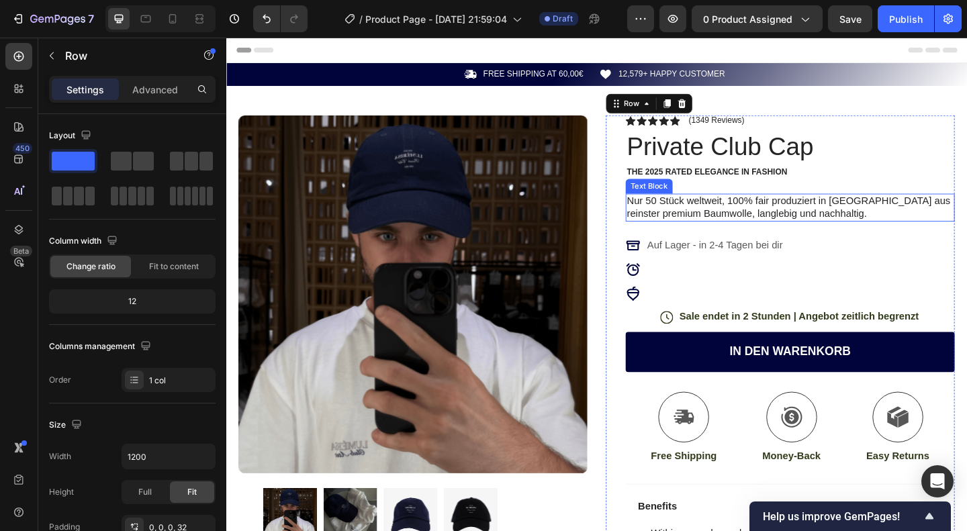
click at [870, 218] on p "Nur 50 Stück weltweit, 100% fair produziert in Istanbul aus reinster premium Ba…" at bounding box center [839, 223] width 355 height 28
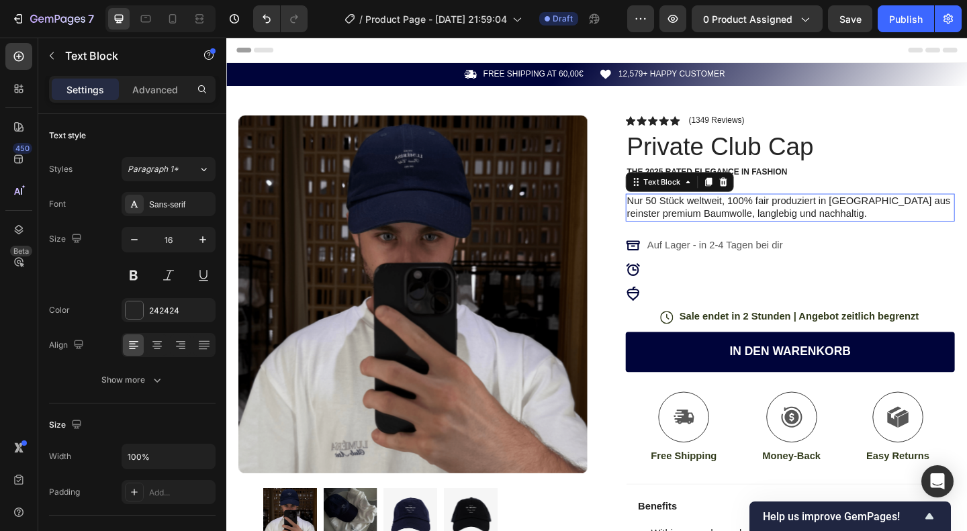
click at [870, 218] on p "Nur 50 Stück weltweit, 100% fair produziert in Istanbul aus reinster premium Ba…" at bounding box center [839, 223] width 355 height 28
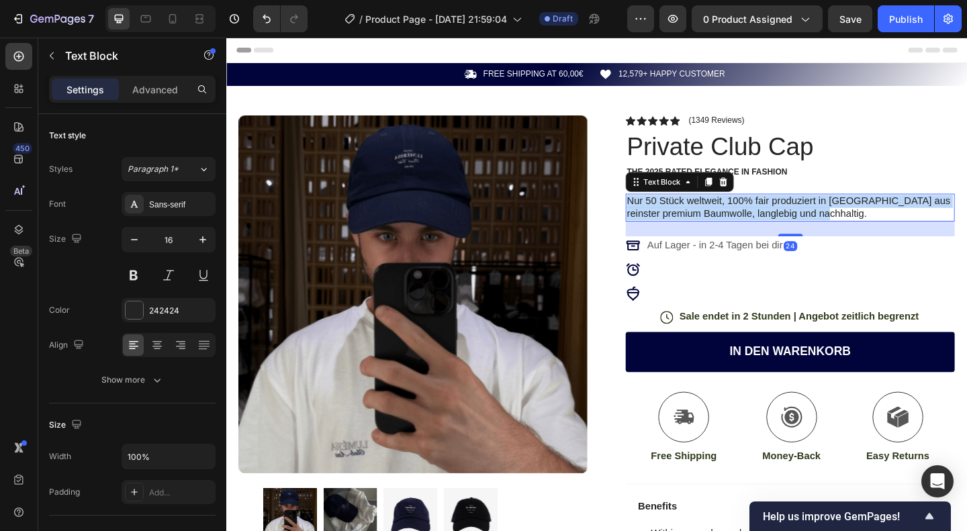
click at [870, 218] on p "Nur 50 Stück weltweit, 100% fair produziert in Istanbul aus reinster premium Ba…" at bounding box center [839, 223] width 355 height 28
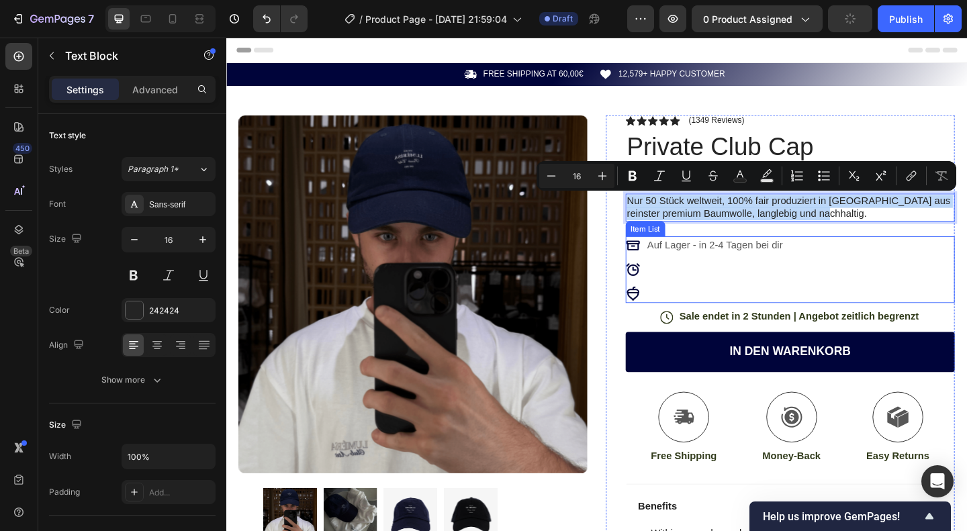
click at [773, 271] on p "Auf Lager - in 2-4 Tagen bei dir" at bounding box center [757, 264] width 147 height 16
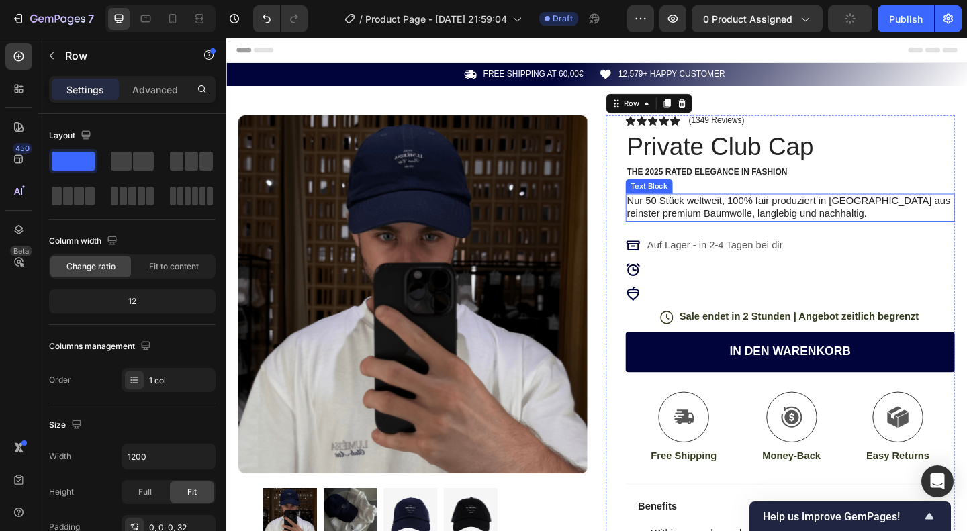
click at [896, 212] on p "Nur 50 Stück weltweit, 100% fair produziert in Istanbul aus reinster premium Ba…" at bounding box center [839, 223] width 355 height 28
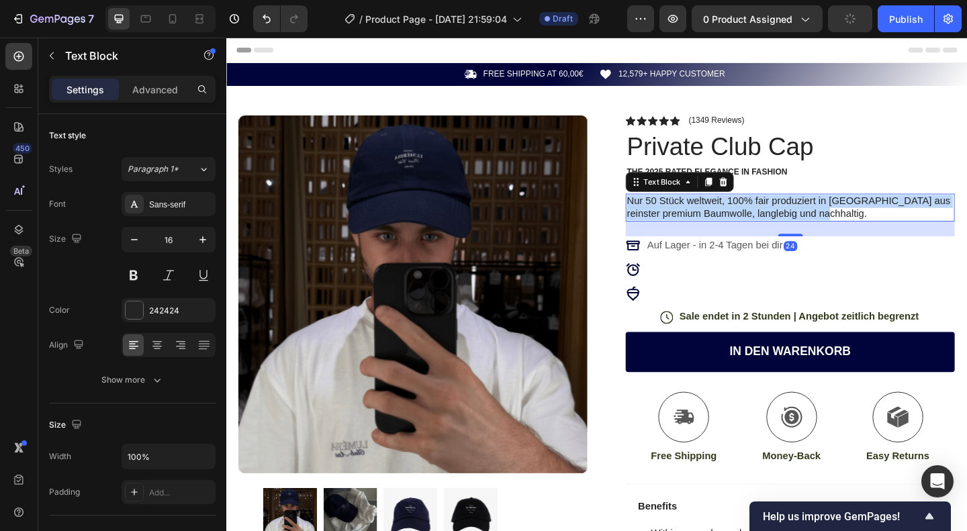
click at [896, 212] on p "Nur 50 Stück weltweit, 100% fair produziert in Istanbul aus reinster premium Ba…" at bounding box center [839, 223] width 355 height 28
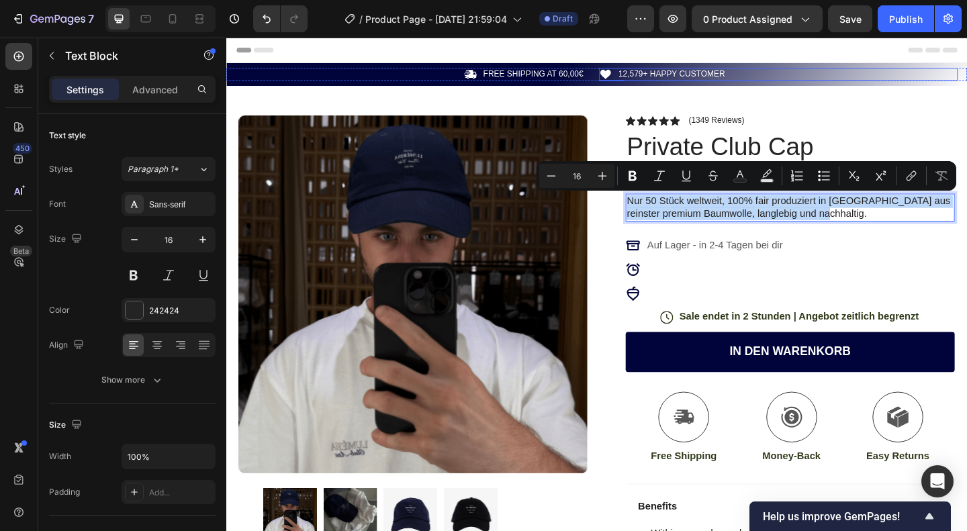
click at [803, 71] on div "Icon 12,579+ HAPPY CUSTOMER Text Block Row" at bounding box center [827, 78] width 390 height 14
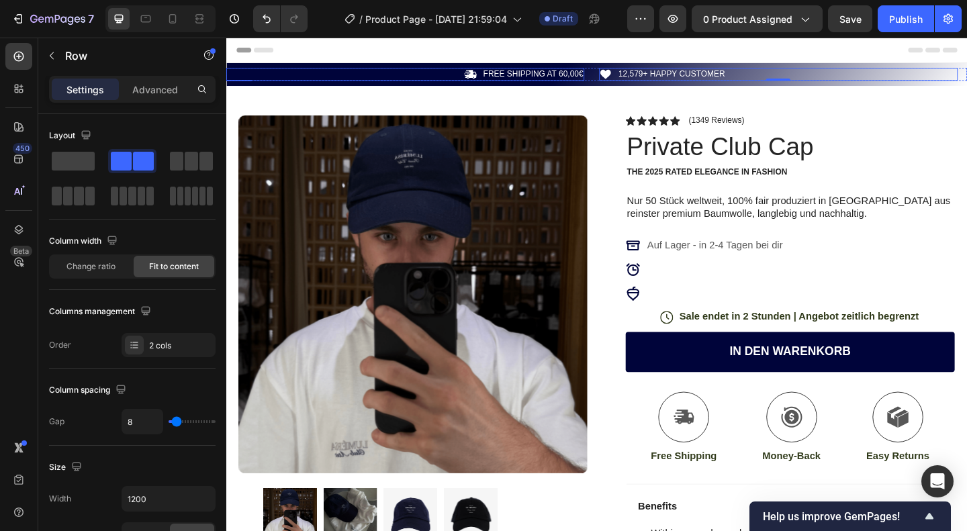
click at [304, 83] on div "Icon FREE SHIPPING AT 60,00€ Text Block Row" at bounding box center [421, 78] width 390 height 14
click at [959, 79] on div "Icon 12,579+ HAPPY CUSTOMER Text Block Row" at bounding box center [827, 78] width 390 height 14
click at [963, 88] on div "Icon FREE SHIPPING AT 60,00€ Text Block Row Icon 12,579+ HAPPY CUSTOMER Text Bl…" at bounding box center [629, 77] width 806 height 25
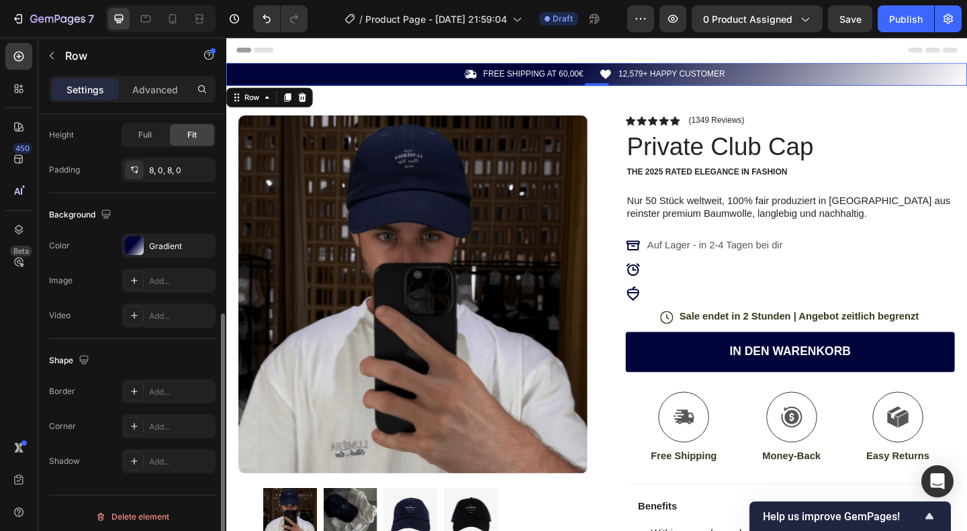
scroll to position [357, 0]
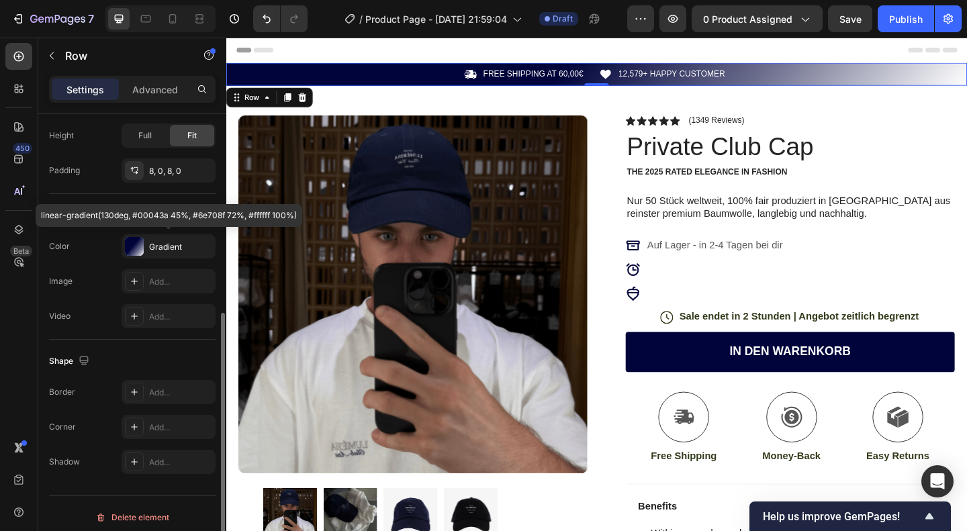
click at [157, 252] on div "Gradient" at bounding box center [169, 246] width 94 height 24
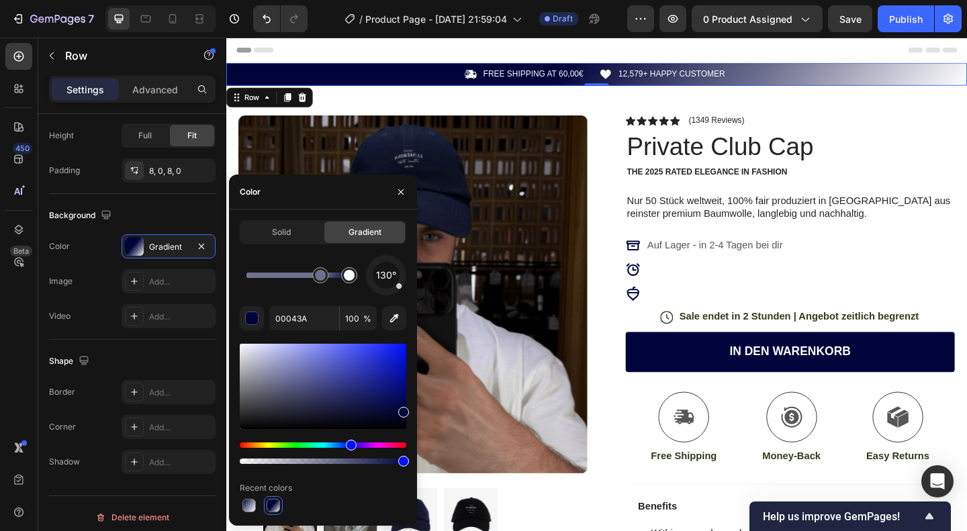
drag, startPoint x: 298, startPoint y: 281, endPoint x: 386, endPoint y: 280, distance: 87.3
type input "6E708F"
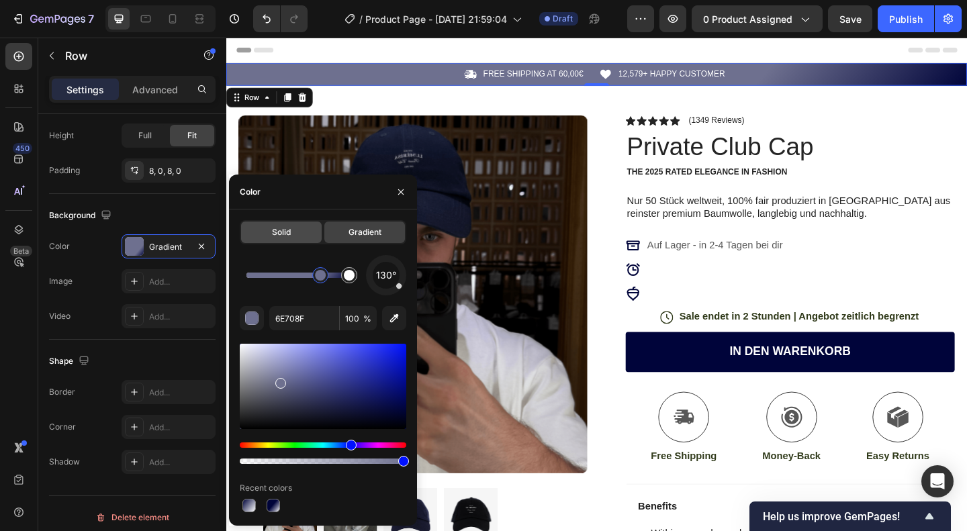
click at [301, 237] on div "Solid" at bounding box center [281, 232] width 81 height 21
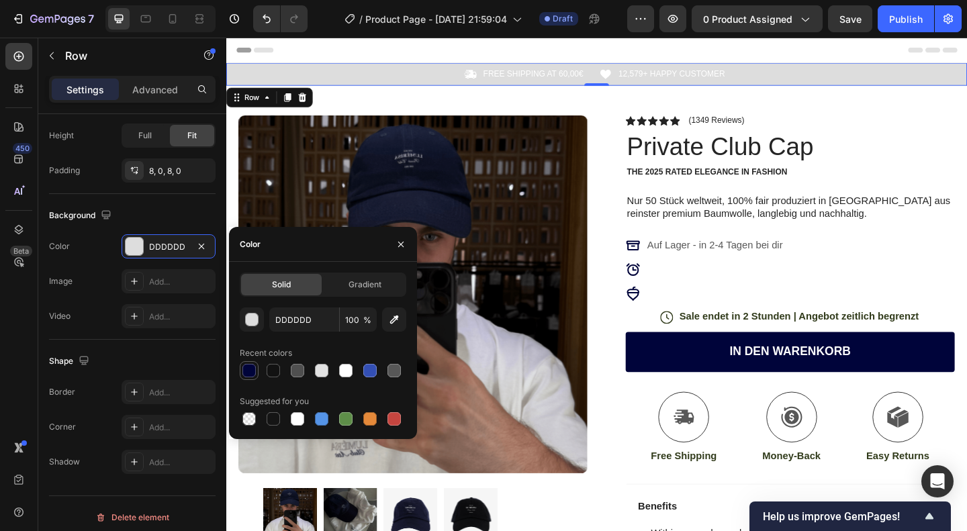
click at [251, 366] on div at bounding box center [248, 370] width 13 height 13
type input "00043A"
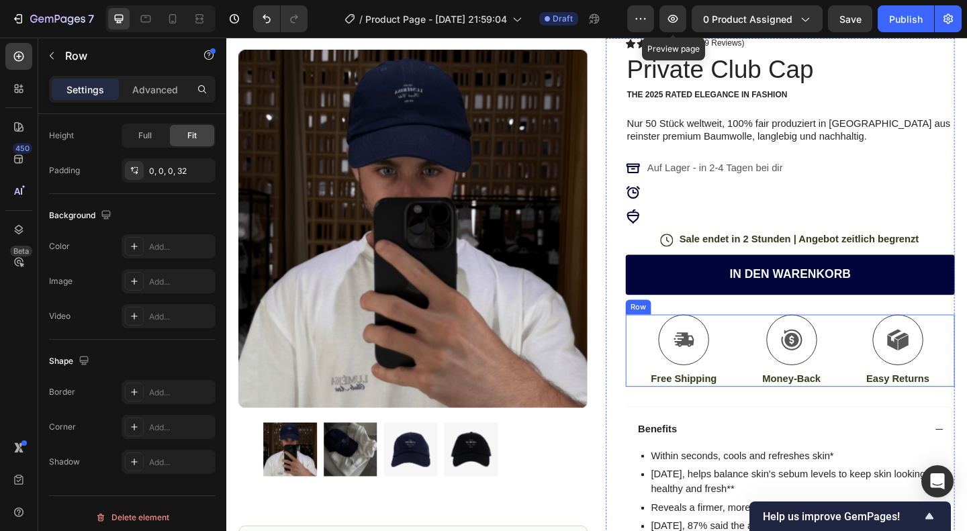
scroll to position [69, 0]
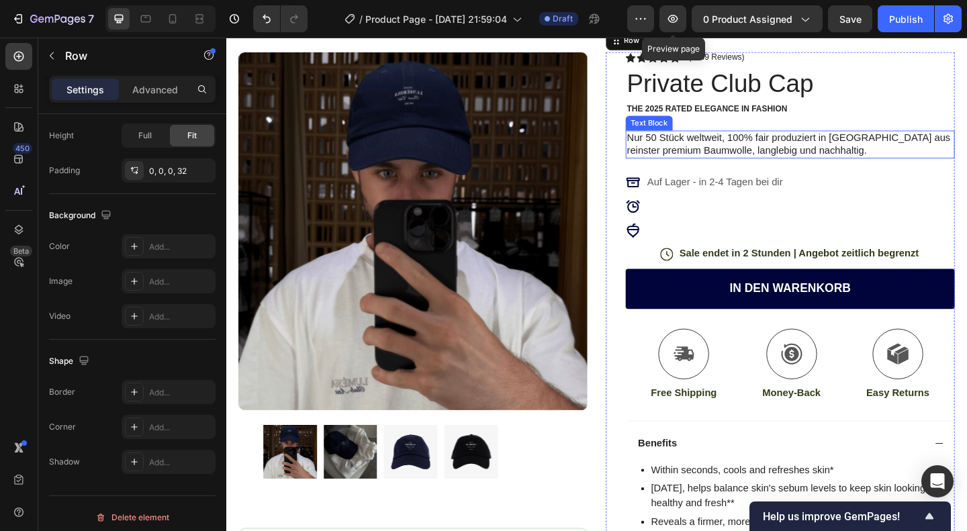
click at [701, 148] on p "Nur 50 Stück weltweit, 100% fair produziert in Istanbul aus reinster premium Ba…" at bounding box center [839, 154] width 355 height 28
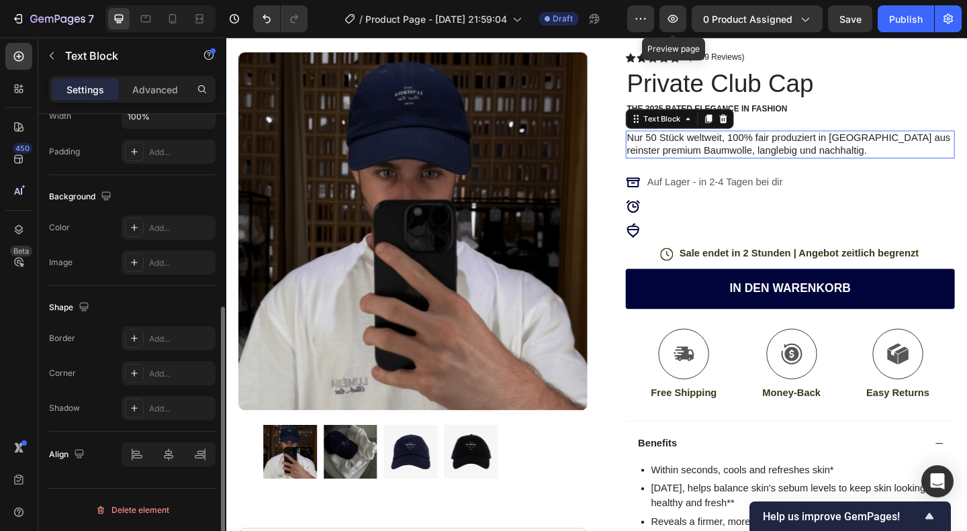
scroll to position [0, 0]
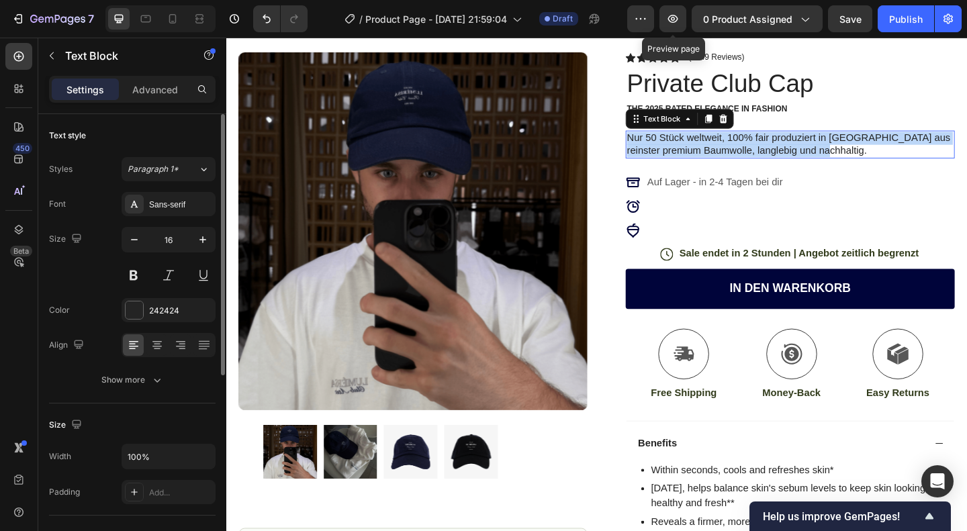
click at [701, 148] on p "Nur 50 Stück weltweit, 100% fair produziert in Istanbul aus reinster premium Ba…" at bounding box center [839, 154] width 355 height 28
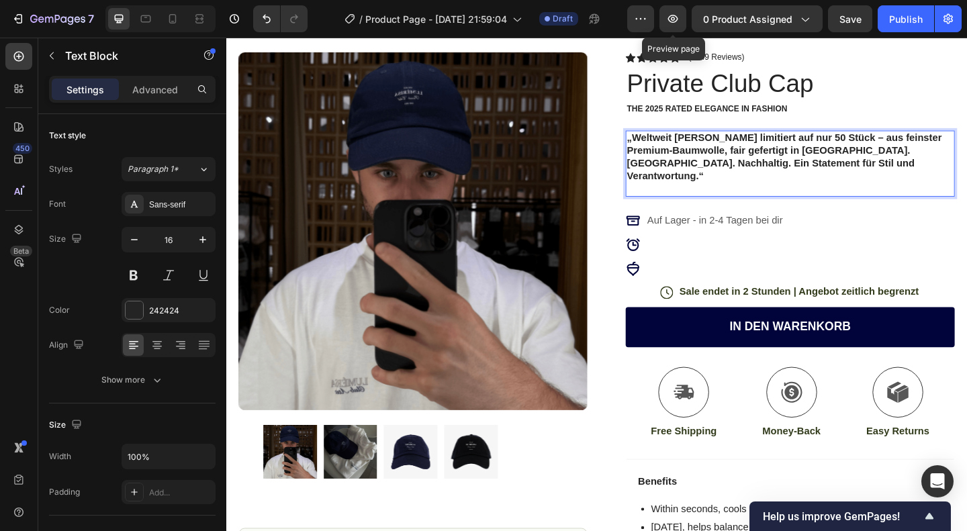
click at [664, 143] on strong "„Weltweit streng limitiert auf nur 50 Stück – aus feinster Premium-Baumwolle, f…" at bounding box center [833, 166] width 343 height 53
click at [690, 195] on p "Rich Text Editor. Editing area: main" at bounding box center [839, 202] width 355 height 14
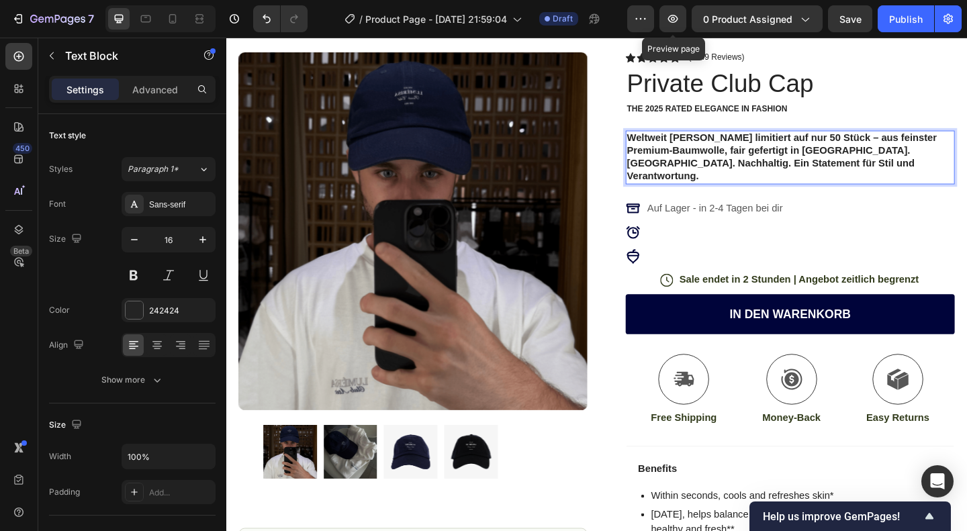
click at [896, 152] on p "Weltweit streng limitiert auf nur 50 Stück – aus feinster Premium-Baumwolle, fa…" at bounding box center [839, 168] width 355 height 56
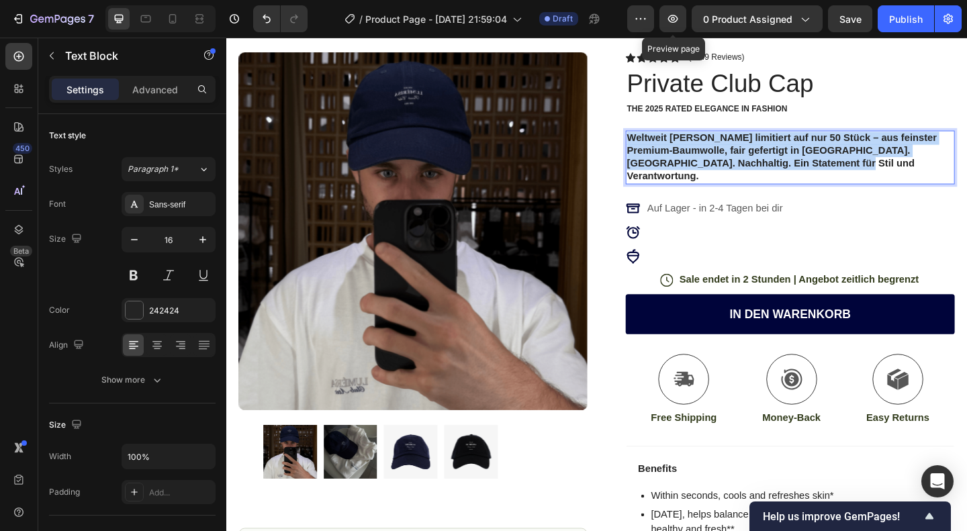
click at [896, 152] on p "Weltweit streng limitiert auf nur 50 Stück – aus feinster Premium-Baumwolle, fa…" at bounding box center [839, 168] width 355 height 56
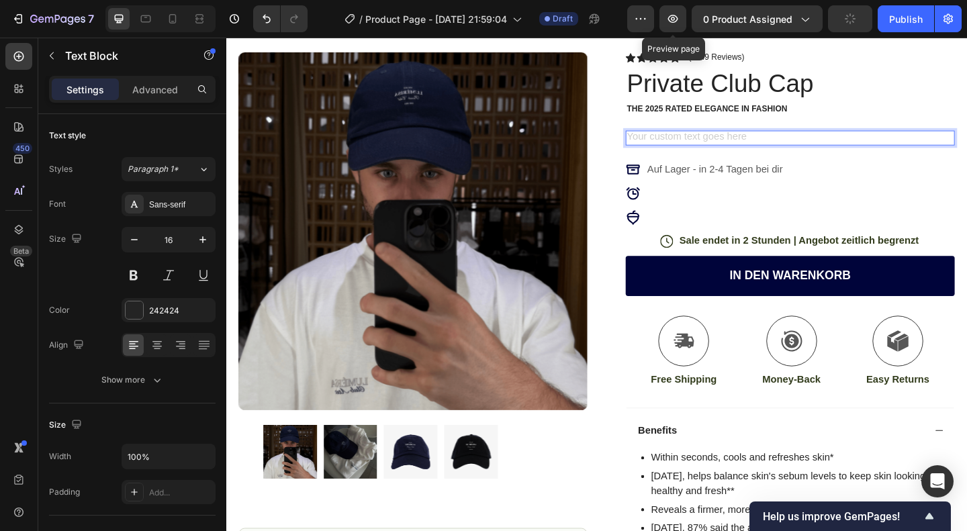
click at [896, 152] on p "Rich Text Editor. Editing area: main" at bounding box center [839, 147] width 355 height 14
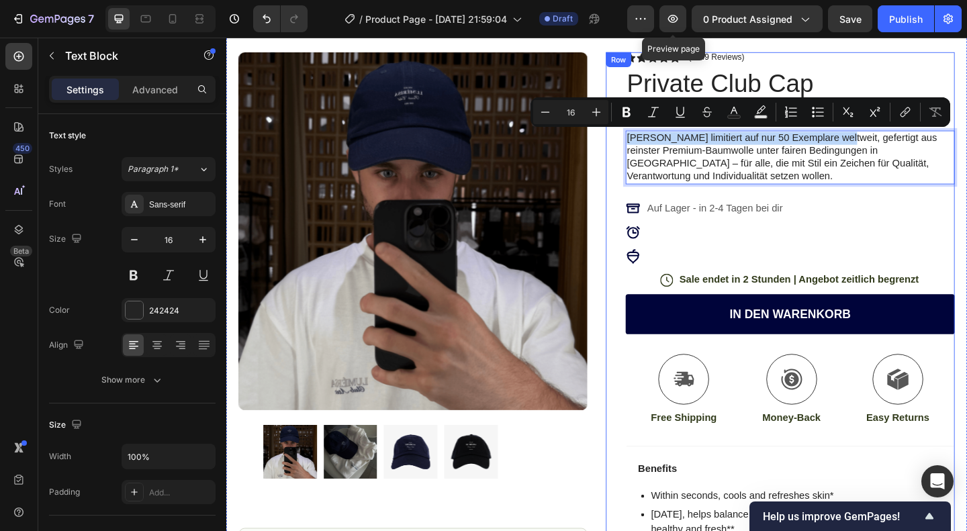
drag, startPoint x: 879, startPoint y: 148, endPoint x: 652, endPoint y: 148, distance: 227.7
click at [652, 148] on div "Icon Icon Icon Icon Icon Icon List (1349 Reviews) Text Block Row Private Club C…" at bounding box center [828, 505] width 379 height 905
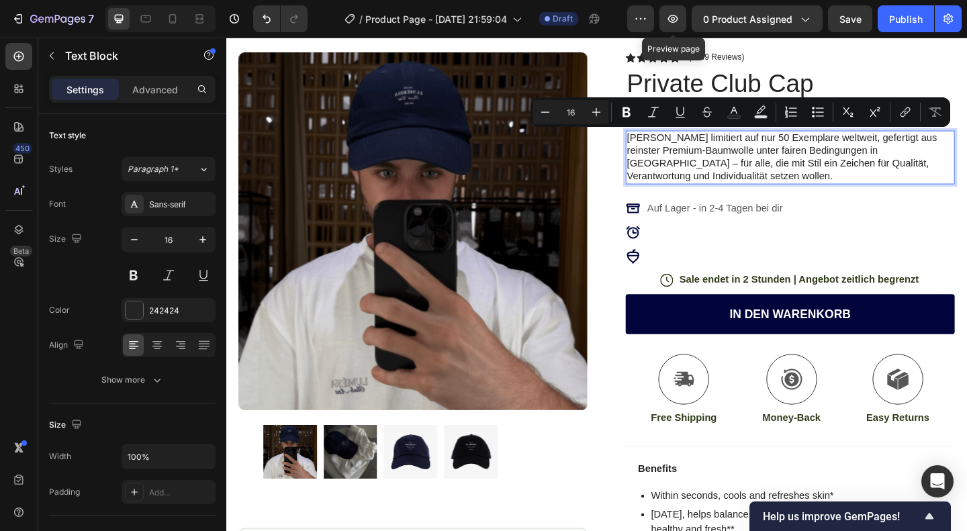
click at [765, 187] on p "Streng limitiert auf nur 50 Exemplare weltweit, gefertigt aus reinster Premium-…" at bounding box center [839, 168] width 355 height 56
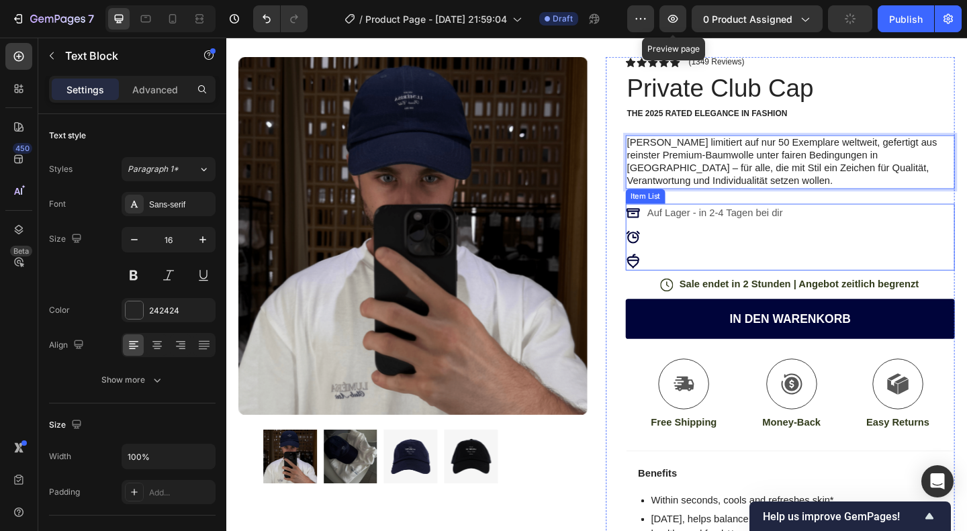
scroll to position [36, 0]
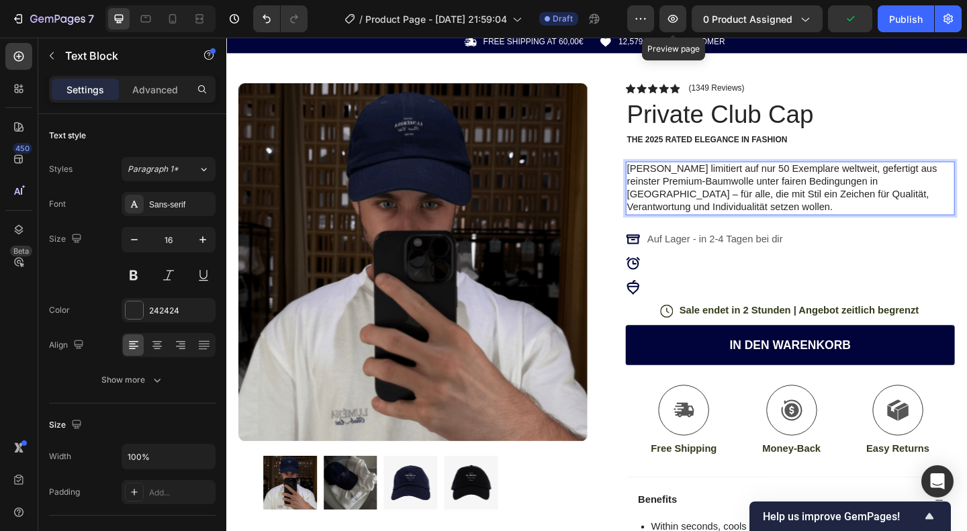
click at [944, 189] on p "Streng limitiert auf nur 50 Exemplare weltweit, gefertigt aus reinster Premium-…" at bounding box center [839, 201] width 355 height 56
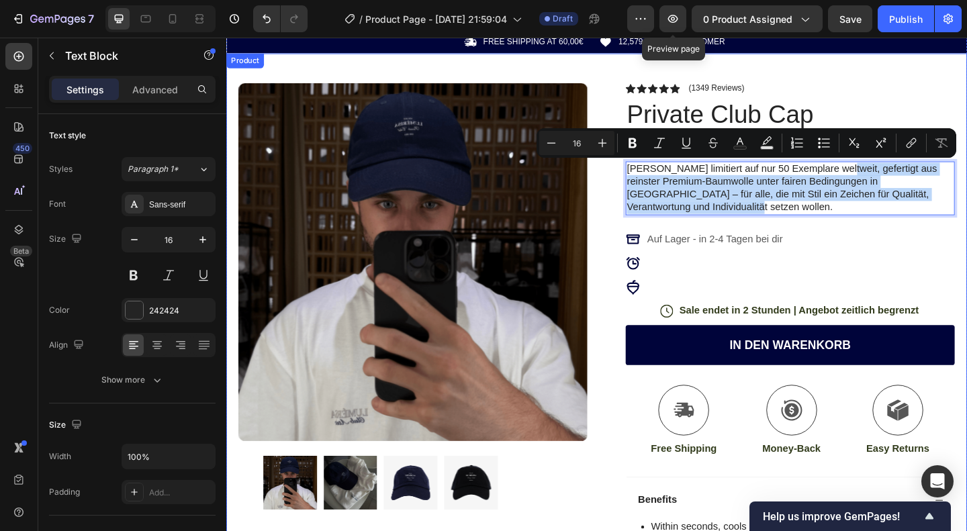
drag, startPoint x: 878, startPoint y: 177, endPoint x: 1009, endPoint y: 220, distance: 137.9
click at [967, 220] on div "Product Images Image Icon Icon Icon Icon Icon Icon List “This skin cream is a g…" at bounding box center [629, 522] width 806 height 937
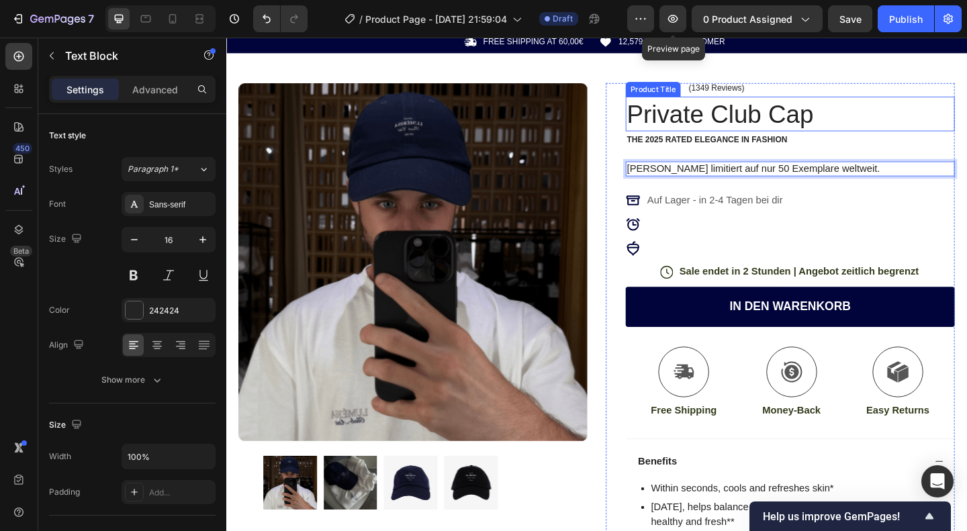
click at [942, 122] on h1 "Private Club Cap" at bounding box center [840, 120] width 358 height 38
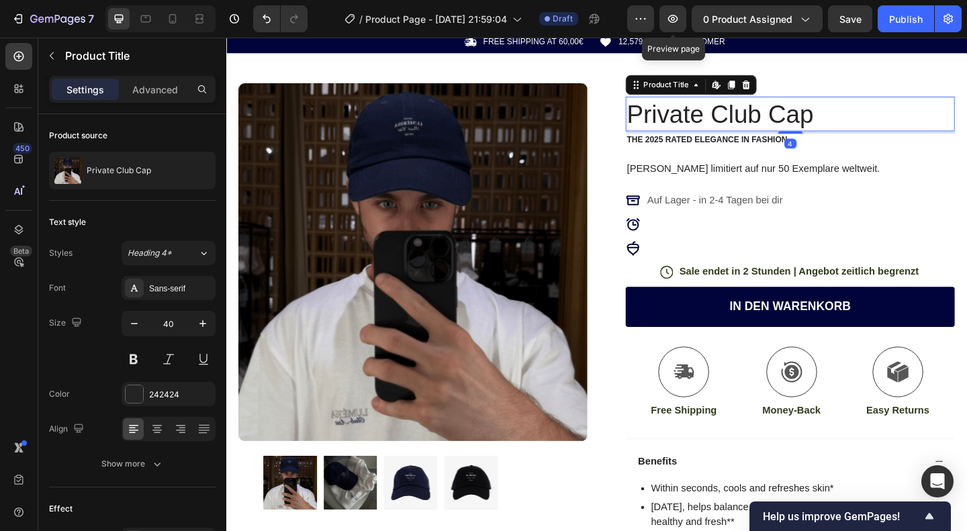
scroll to position [0, 0]
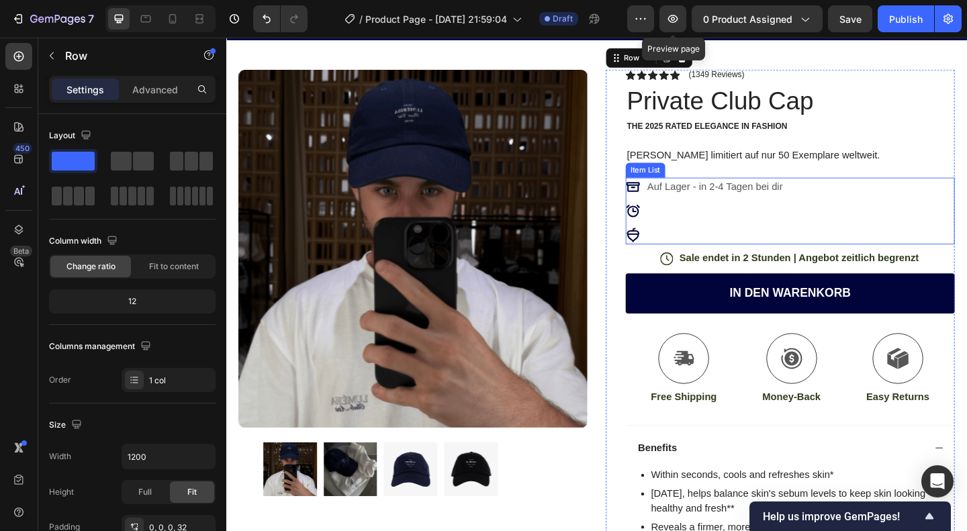
scroll to position [93, 0]
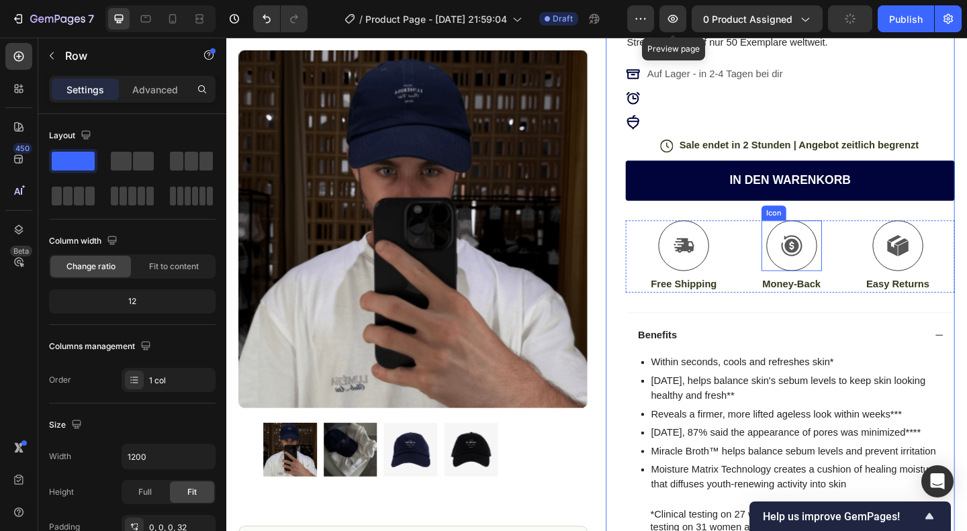
click at [835, 271] on icon at bounding box center [841, 264] width 23 height 23
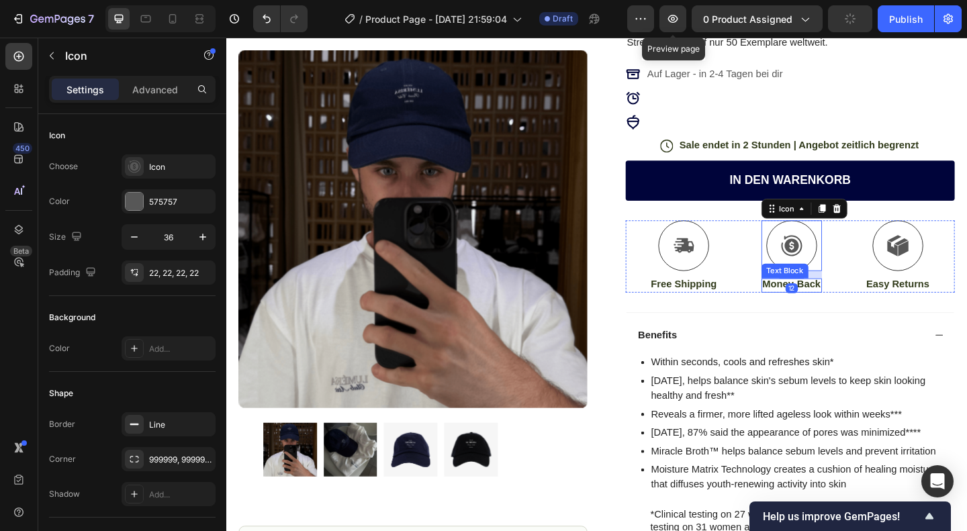
click at [810, 304] on p "Money-Back" at bounding box center [841, 307] width 63 height 14
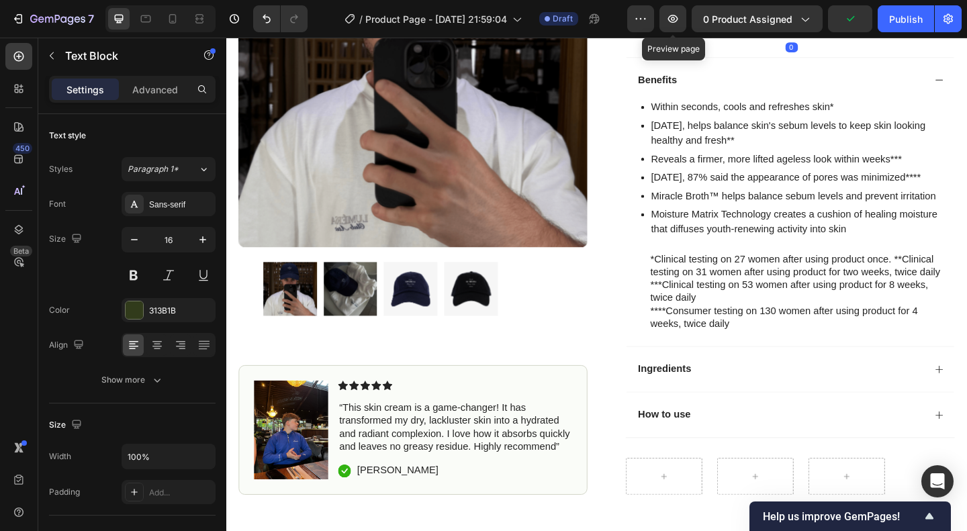
scroll to position [451, 0]
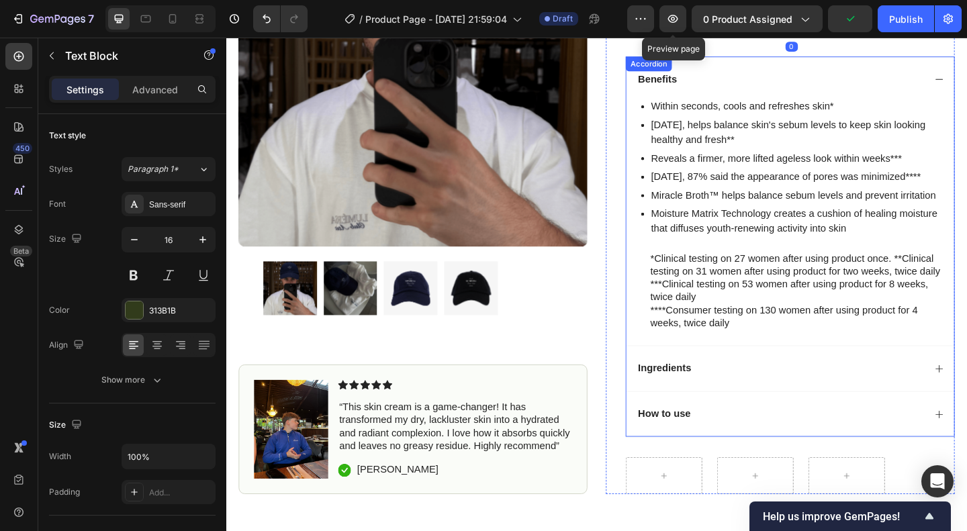
click at [741, 377] on div "Ingredients" at bounding box center [840, 397] width 357 height 50
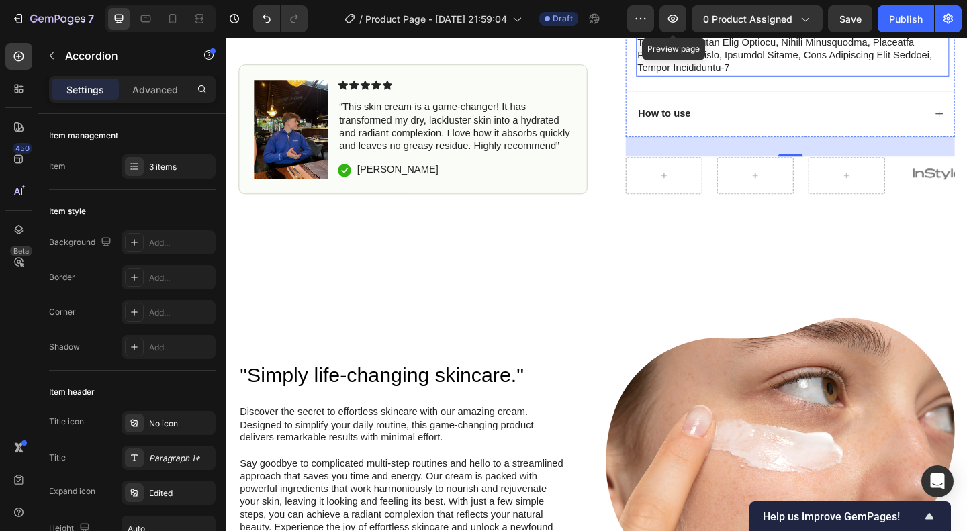
scroll to position [783, 0]
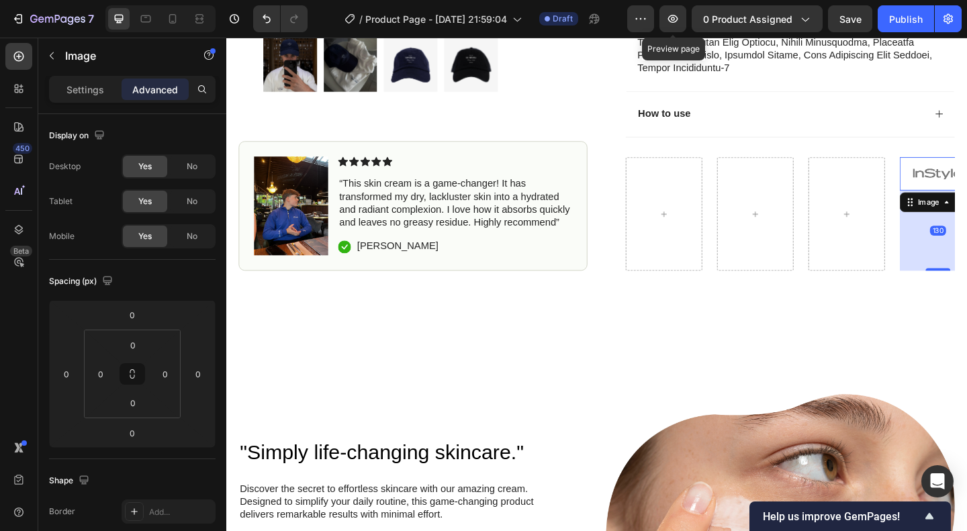
drag, startPoint x: 994, startPoint y: 197, endPoint x: 981, endPoint y: 199, distance: 13.6
type input "130"
drag, startPoint x: 980, startPoint y: 206, endPoint x: 868, endPoint y: 224, distance: 113.0
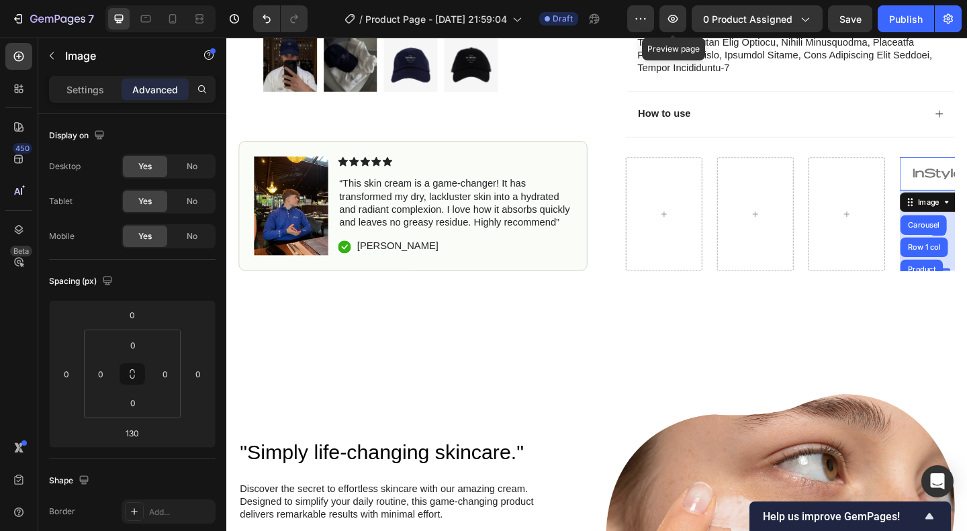
click at [868, 224] on div "Image Carousel Row 1 col Product 130 Image" at bounding box center [840, 229] width 358 height 124
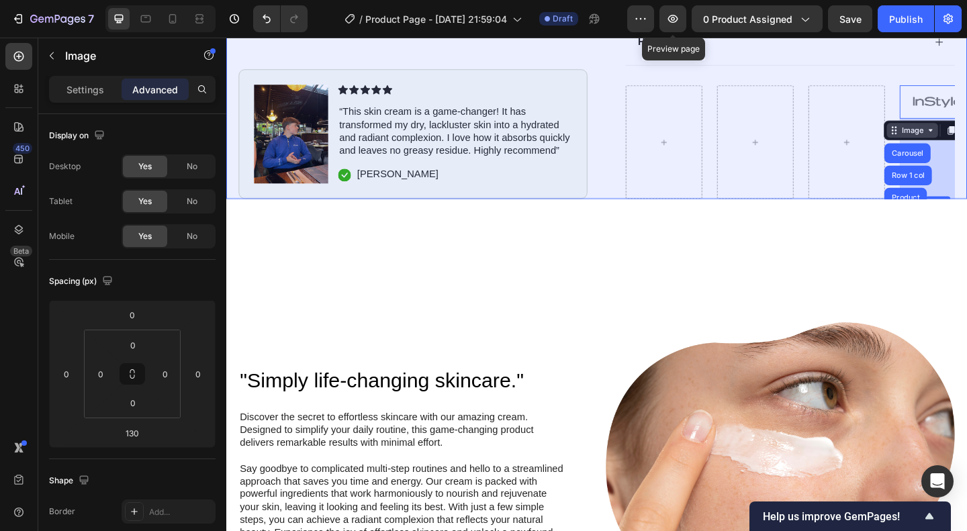
scroll to position [860, 0]
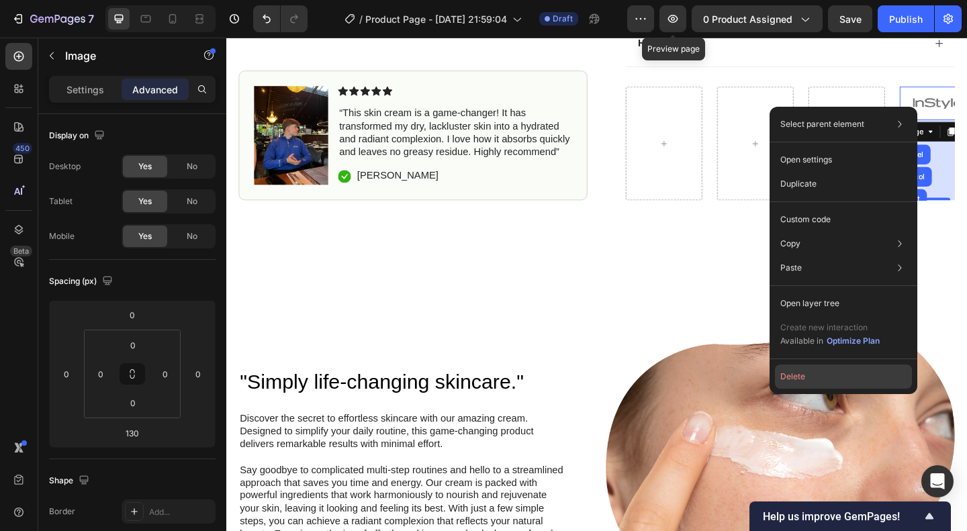
click at [785, 372] on button "Delete" at bounding box center [843, 377] width 137 height 24
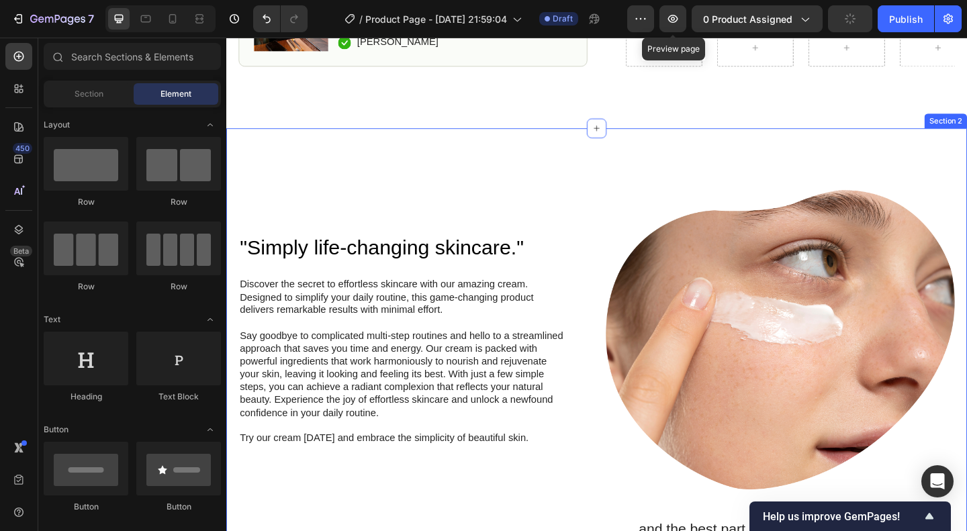
scroll to position [962, 0]
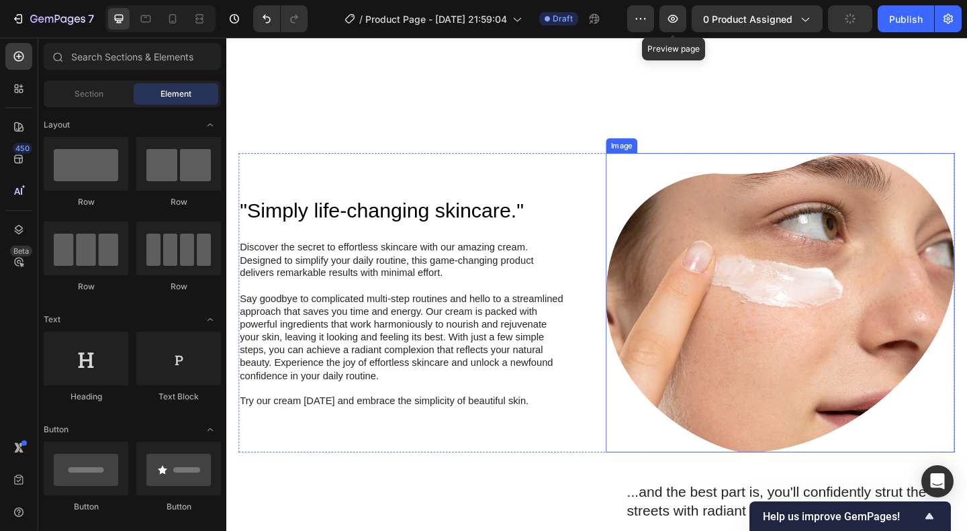
click at [756, 315] on img at bounding box center [828, 326] width 379 height 326
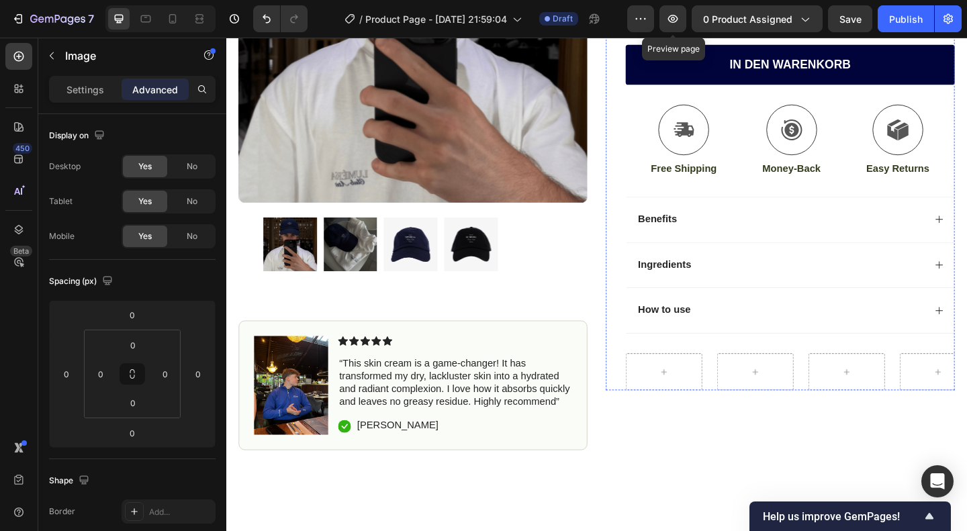
scroll to position [290, 0]
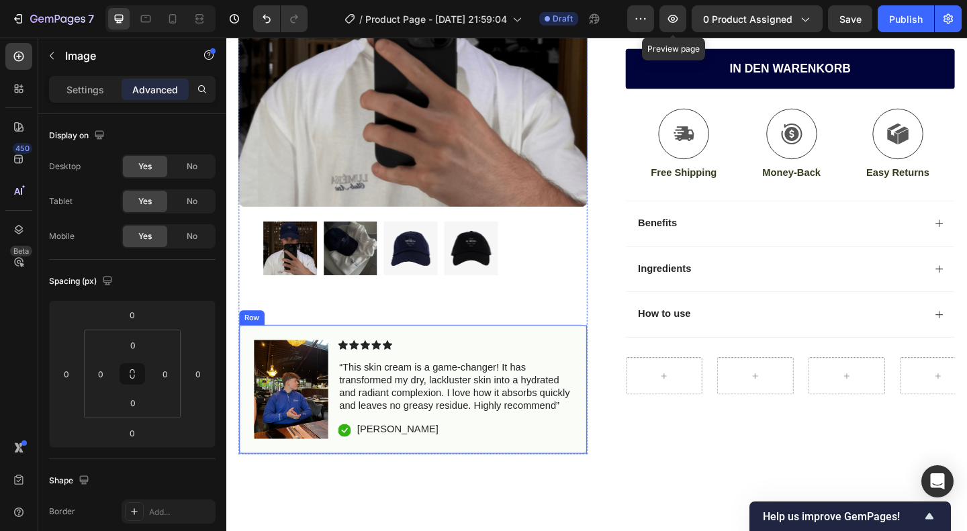
click at [511, 487] on div "Image Icon Icon Icon Icon Icon Icon List “This skin cream is a game-changer! It…" at bounding box center [429, 420] width 379 height 141
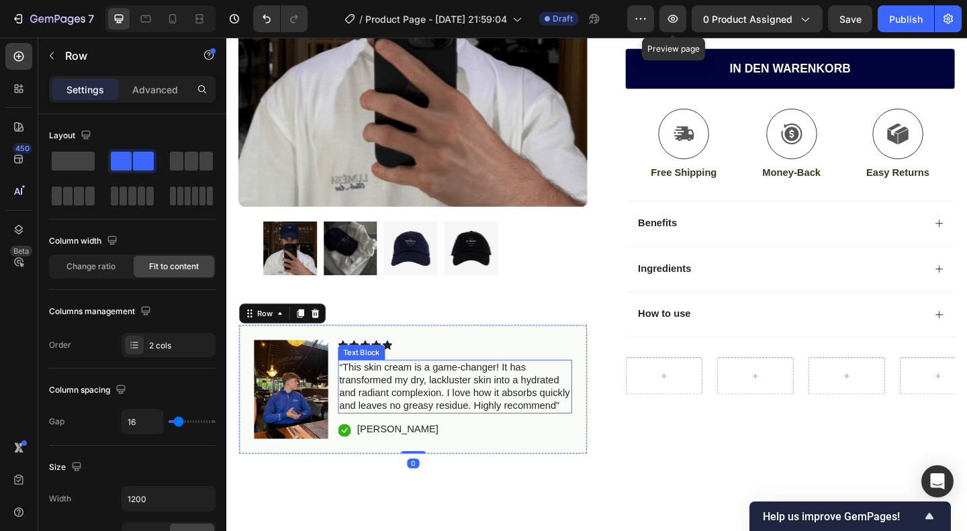
click at [457, 392] on p "“This skin cream is a game-changer! It has transformed my dry, lackluster skin …" at bounding box center [475, 418] width 252 height 56
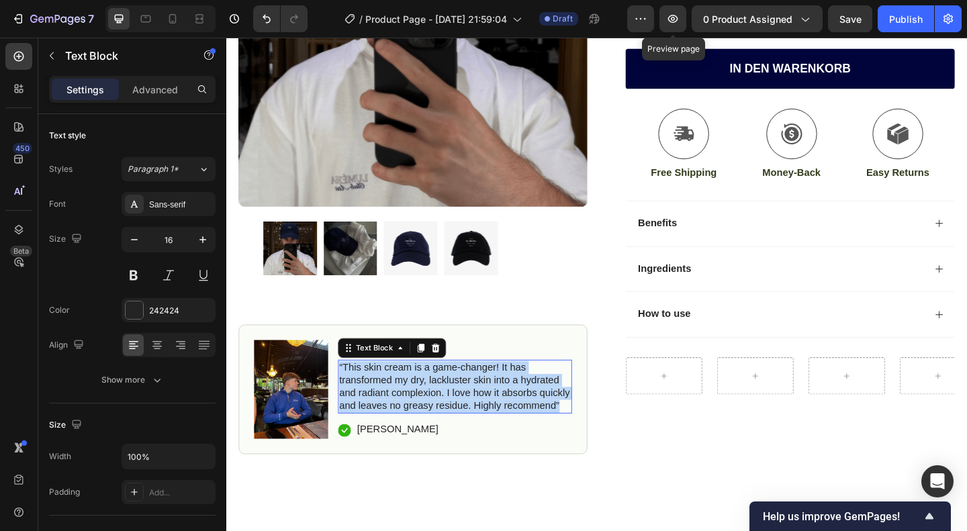
click at [457, 392] on p "“This skin cream is a game-changer! It has transformed my dry, lackluster skin …" at bounding box center [475, 418] width 252 height 56
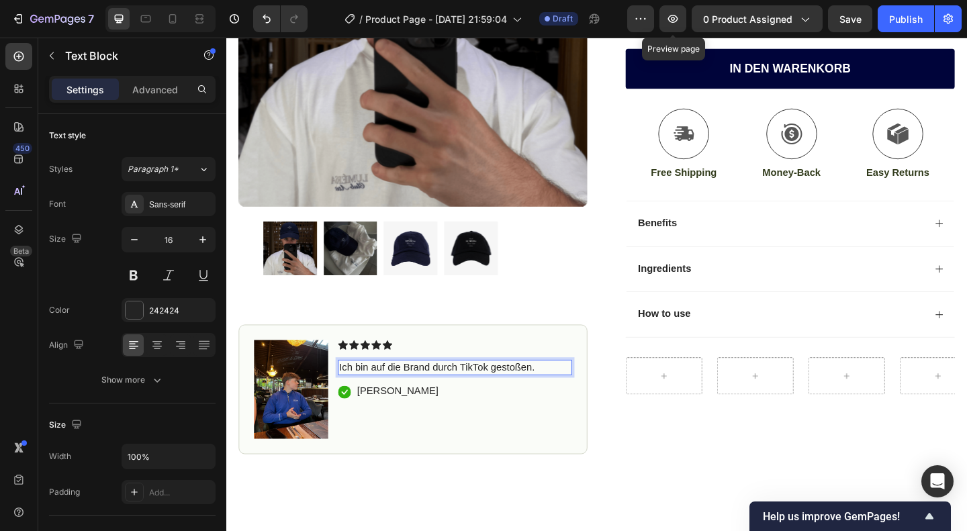
click at [350, 393] on p "Ich bin auf die Brand durch TikTok gestoßen." at bounding box center [475, 397] width 252 height 14
click at [581, 390] on p "''Ich bin auf die Brand durch TikTok gestoßen." at bounding box center [475, 397] width 252 height 14
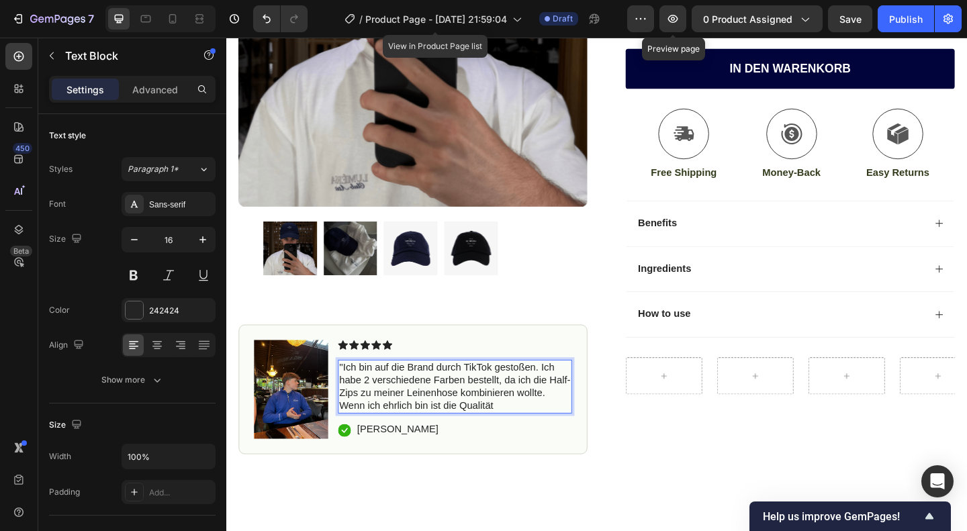
click at [446, 431] on p "''Ich bin auf die Brand durch TikTok gestoßen. Ich habe 2 verschiedene Farben b…" at bounding box center [475, 418] width 252 height 56
click at [537, 426] on p "''Ich bin auf die Brand durch TikTok gestoßen. Ich habe 2 verschiedene Farben b…" at bounding box center [475, 418] width 252 height 56
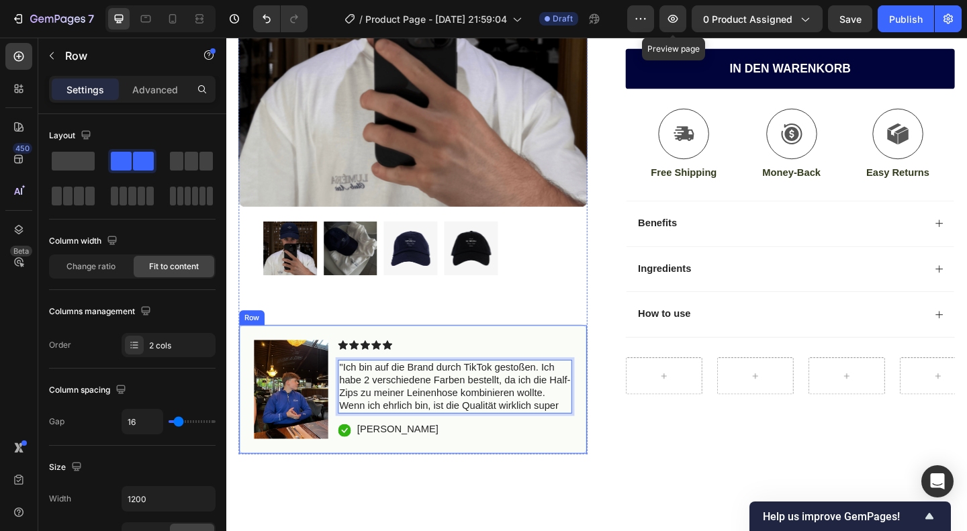
drag, startPoint x: 472, startPoint y: 355, endPoint x: 628, endPoint y: 81, distance: 315.0
click at [628, 81] on div "Product Images Image Icon Icon Icon Icon Icon Icon List ''Ich bin auf die Brand…" at bounding box center [629, 145] width 806 height 691
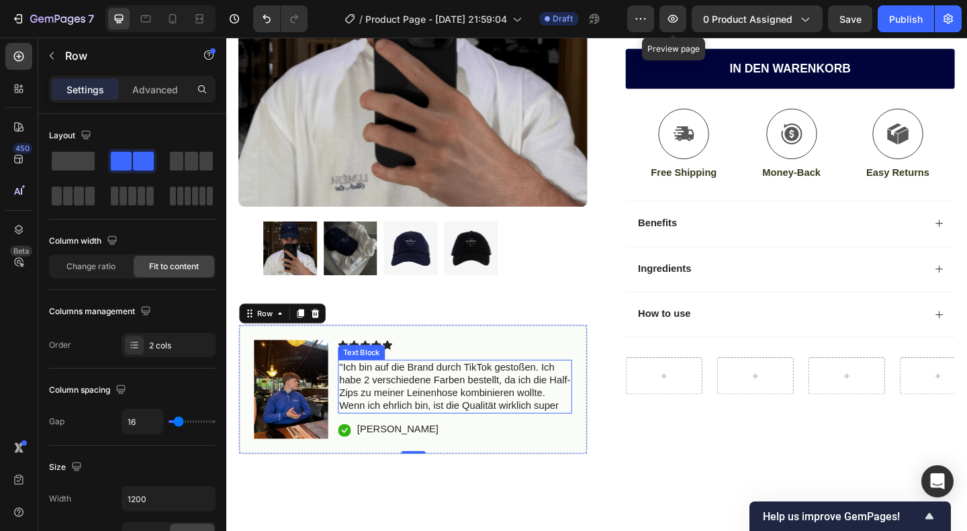
click at [586, 440] on div "''Ich bin auf die Brand durch TikTok gestoßen. Ich habe 2 verschiedene Farben b…" at bounding box center [475, 417] width 255 height 58
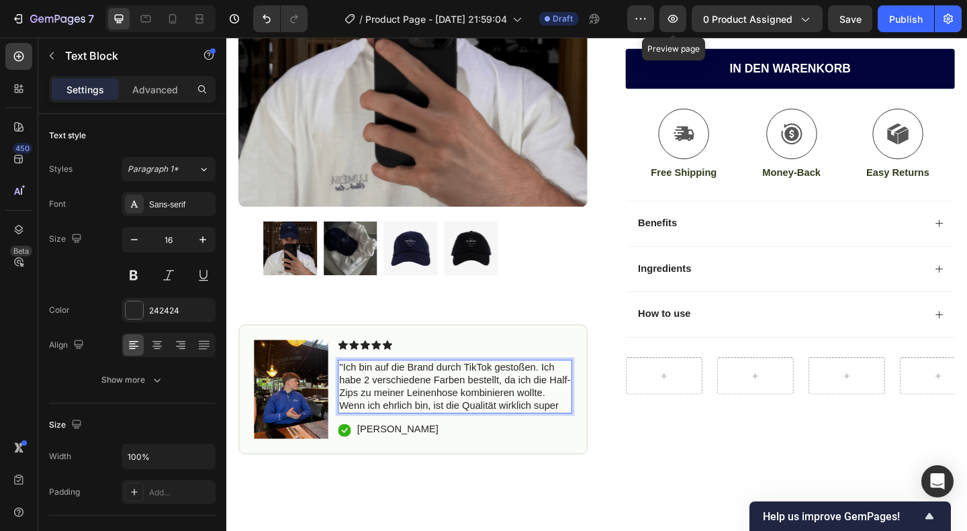
click at [589, 434] on p "''Ich bin auf die Brand durch TikTok gestoßen. Ich habe 2 verschiedene Farben b…" at bounding box center [475, 418] width 252 height 56
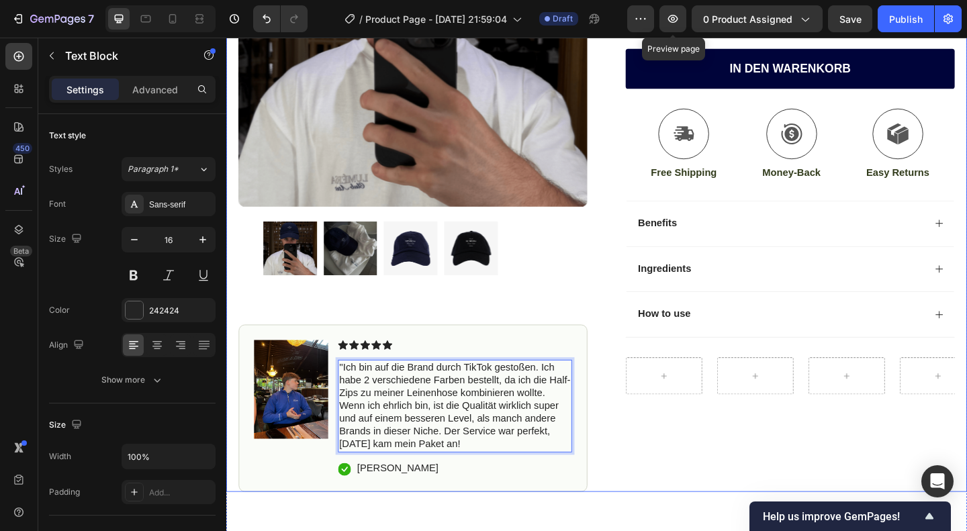
click at [770, 458] on div "Icon Icon Icon Icon Icon Icon List (1349 Reviews) Text Block Row Private Club C…" at bounding box center [828, 182] width 379 height 700
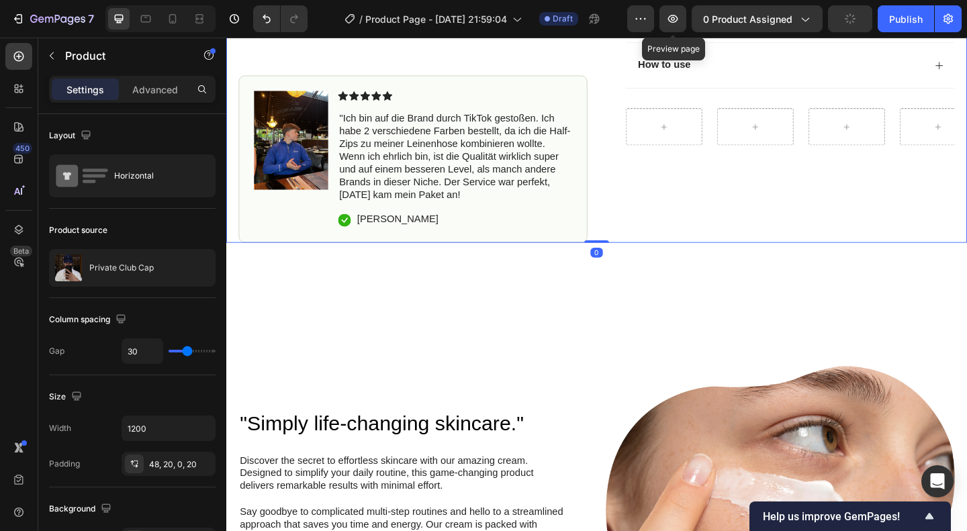
scroll to position [595, 0]
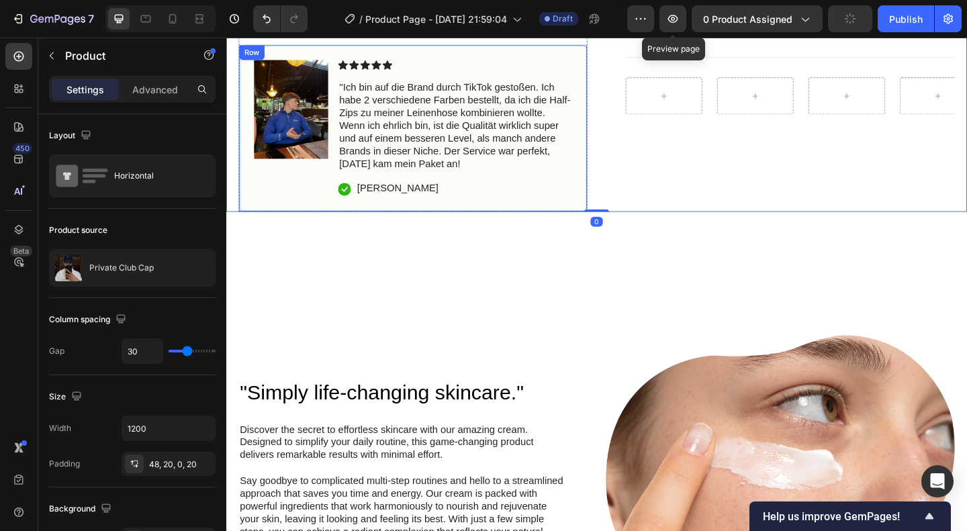
click at [530, 212] on div "Image Icon Icon Icon Icon Icon Icon List ''Ich bin auf die Brand durch TikTok g…" at bounding box center [429, 135] width 379 height 181
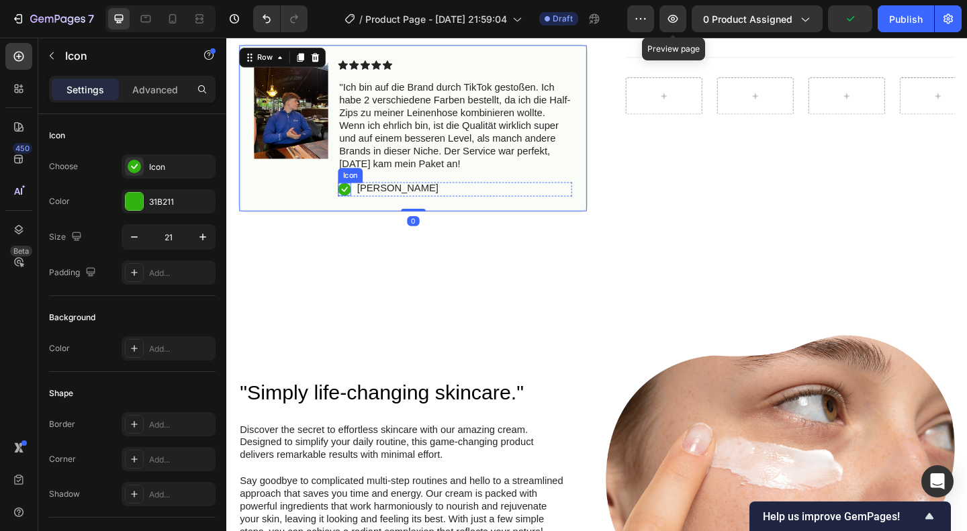
click at [357, 195] on rect at bounding box center [355, 202] width 14 height 14
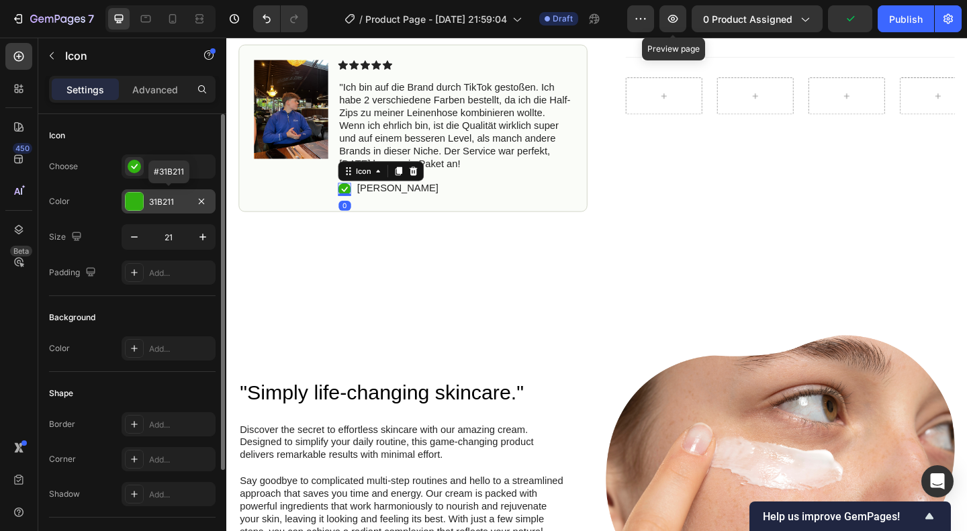
click at [149, 205] on div "31B211" at bounding box center [168, 202] width 39 height 12
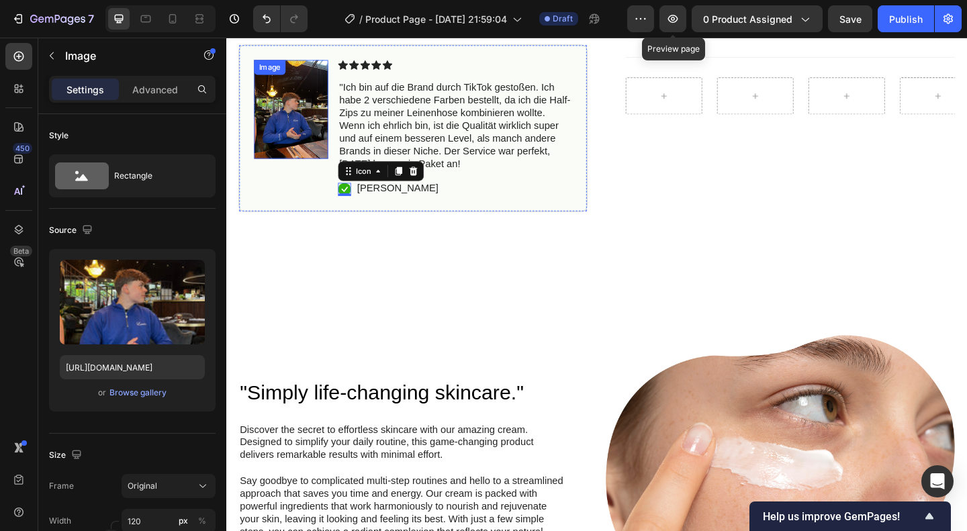
click at [270, 150] on img at bounding box center [297, 115] width 81 height 107
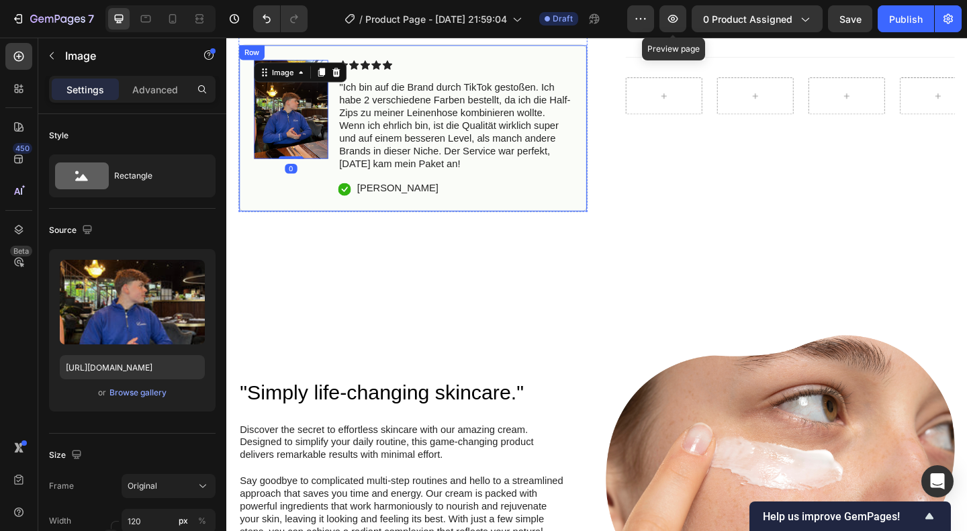
click at [283, 198] on div "Image 0" at bounding box center [297, 136] width 81 height 148
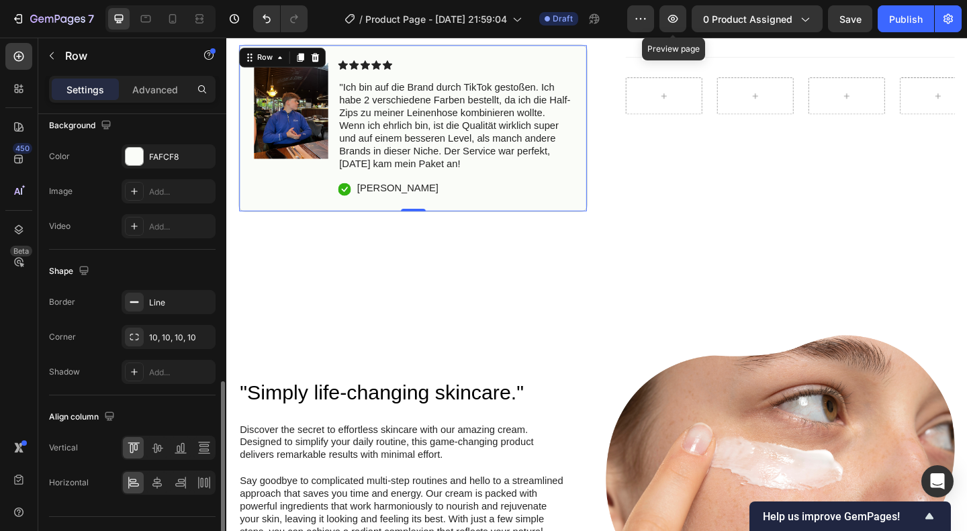
scroll to position [515, 0]
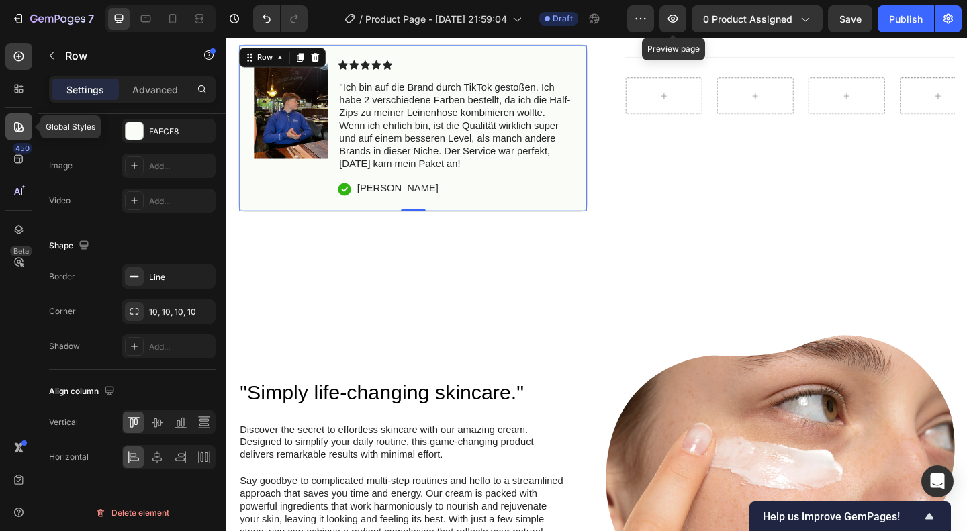
click at [28, 127] on div at bounding box center [18, 127] width 27 height 27
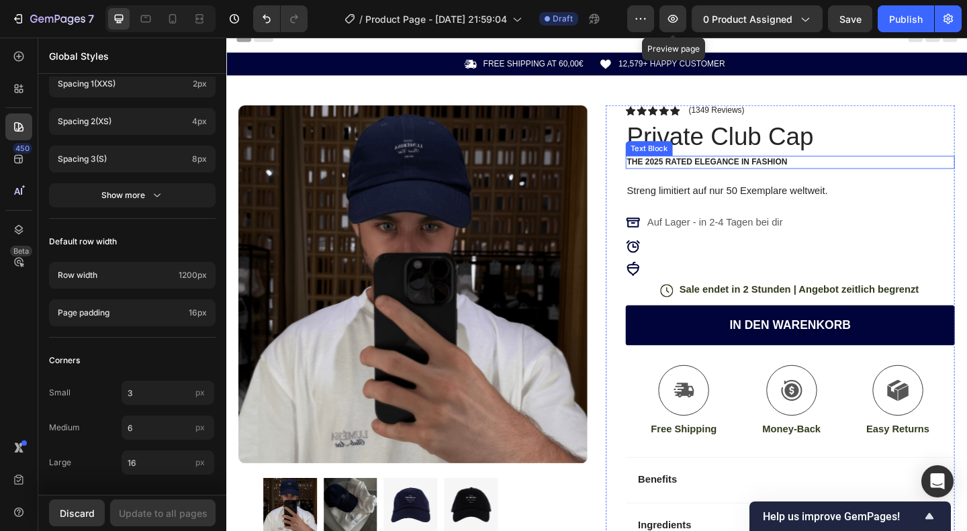
scroll to position [17, 0]
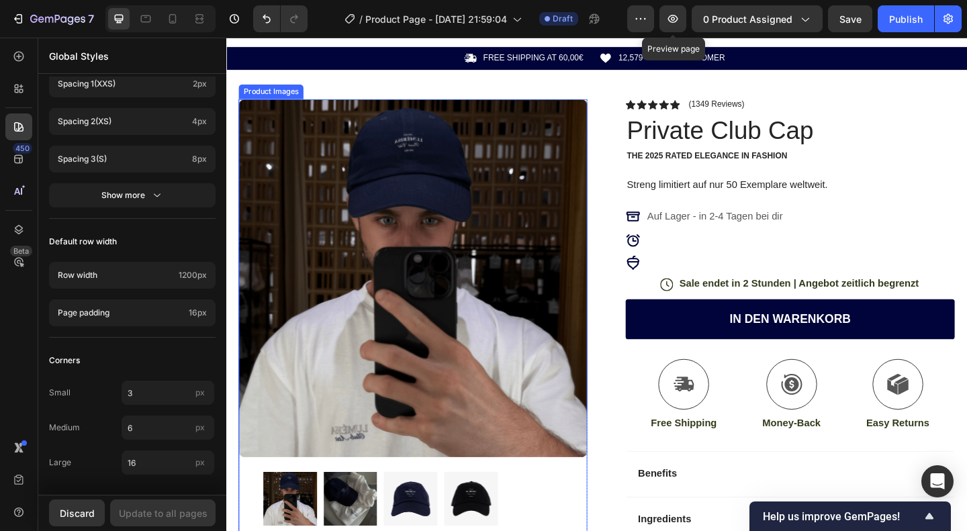
click at [429, 241] on img at bounding box center [429, 300] width 379 height 390
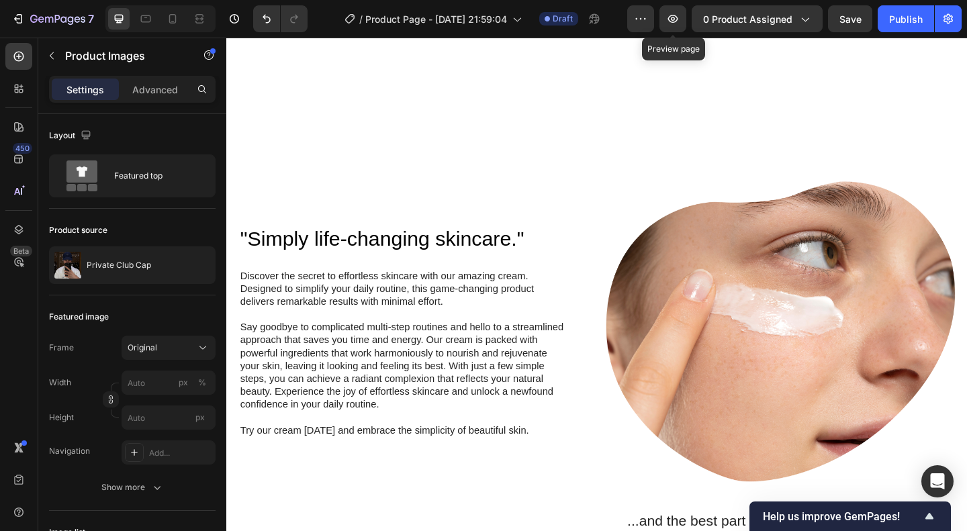
scroll to position [854, 0]
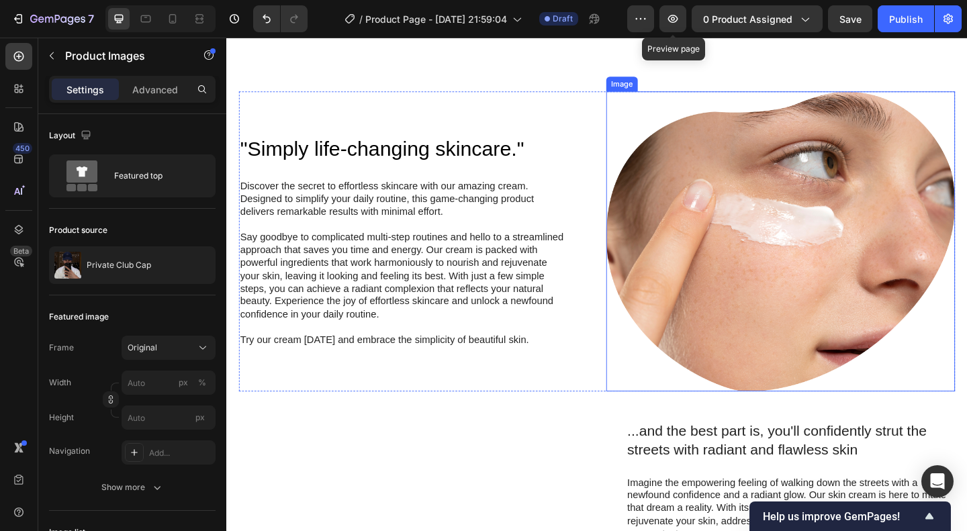
click at [787, 246] on img at bounding box center [828, 259] width 379 height 326
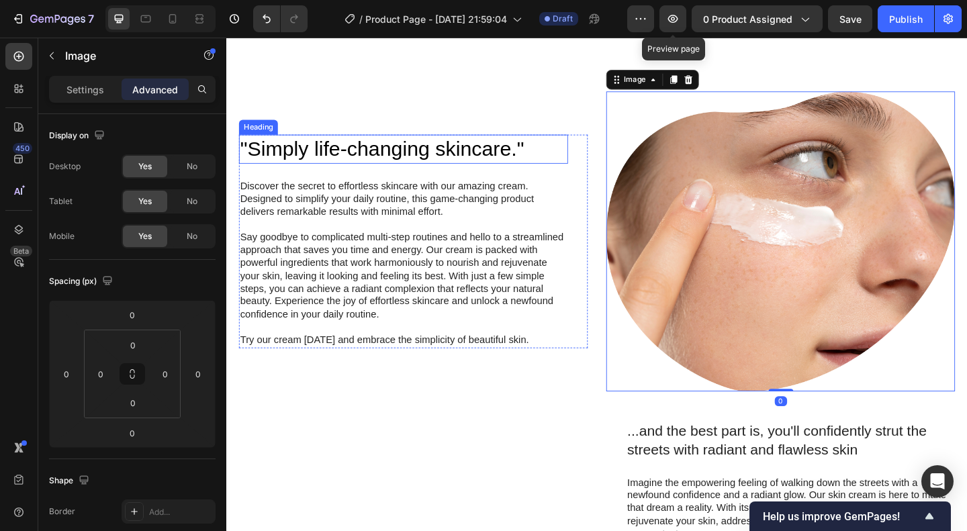
click at [484, 152] on h2 ""Simply life-changing skincare."" at bounding box center [419, 159] width 358 height 32
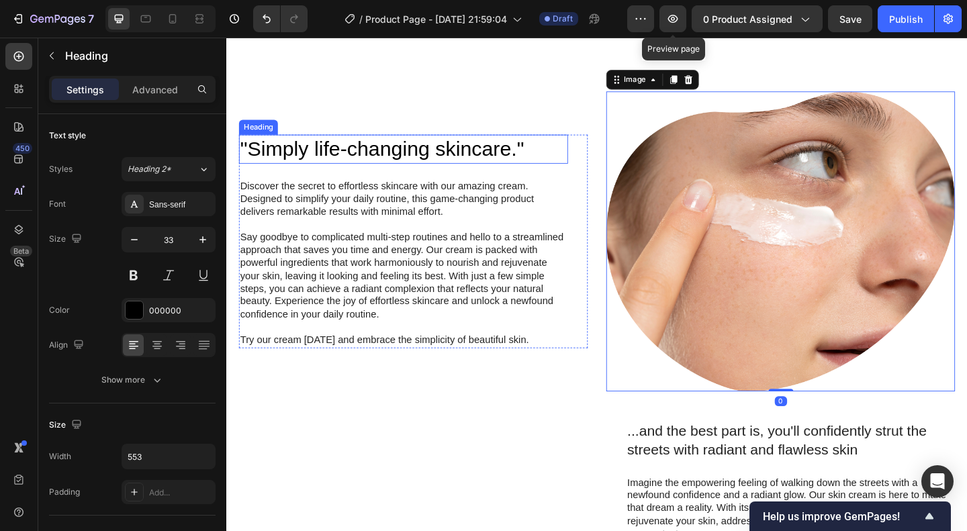
click at [484, 152] on h2 ""Simply life-changing skincare."" at bounding box center [419, 159] width 358 height 32
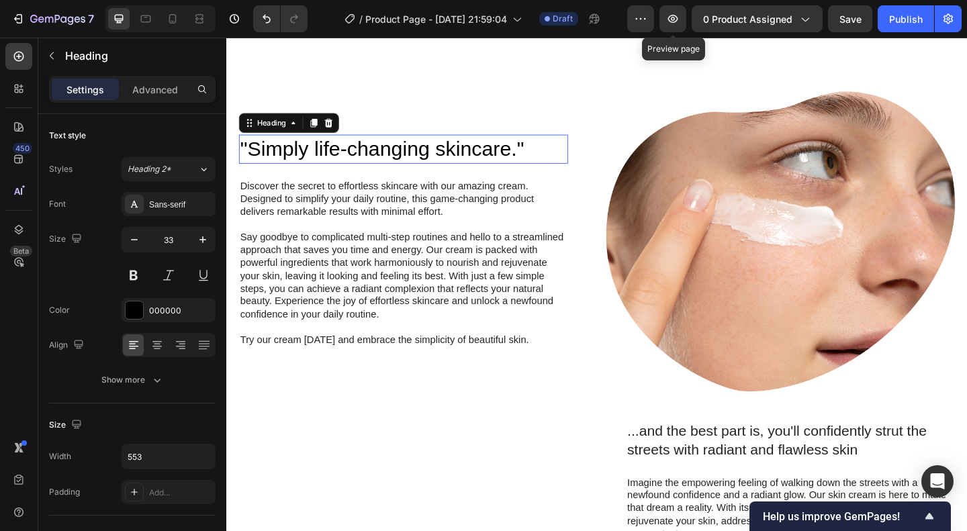
click at [484, 152] on p ""Simply life-changing skincare."" at bounding box center [418, 158] width 355 height 29
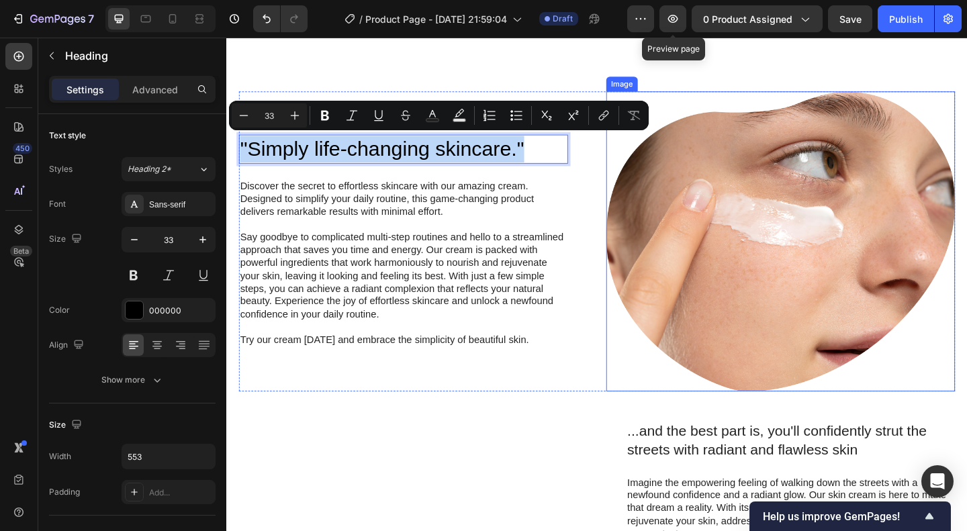
click at [730, 221] on img at bounding box center [828, 259] width 379 height 326
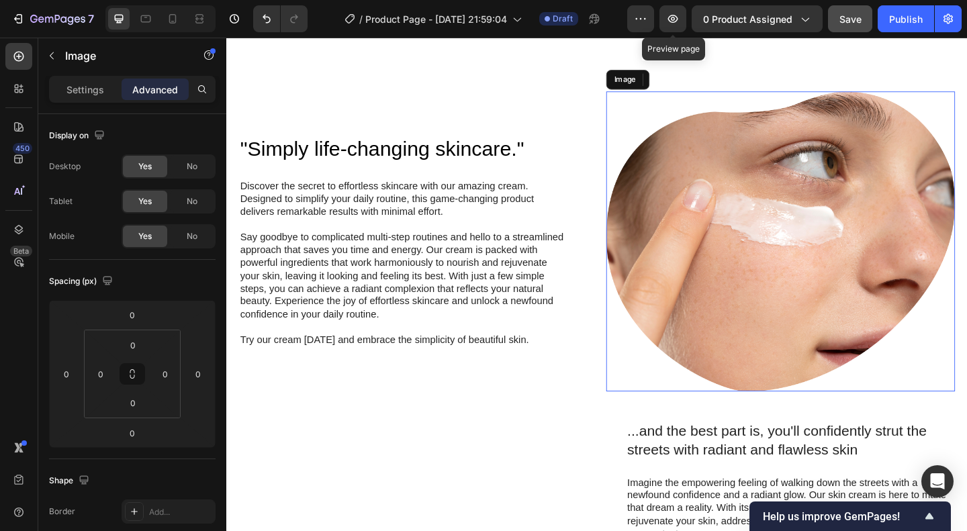
click at [858, 13] on span "Save" at bounding box center [851, 18] width 22 height 11
click at [852, 14] on icon "button" at bounding box center [853, 15] width 3 height 3
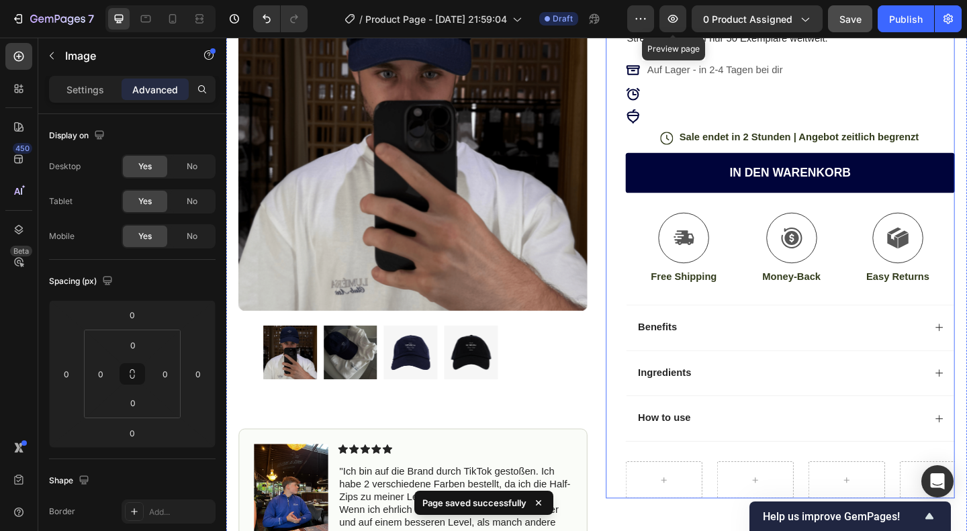
scroll to position [176, 0]
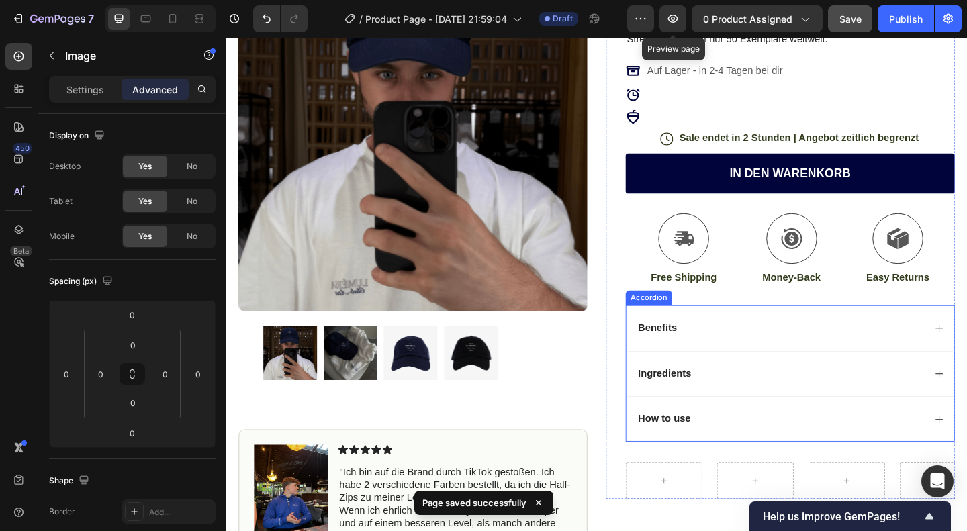
click at [723, 367] on div "Benefits" at bounding box center [840, 354] width 357 height 50
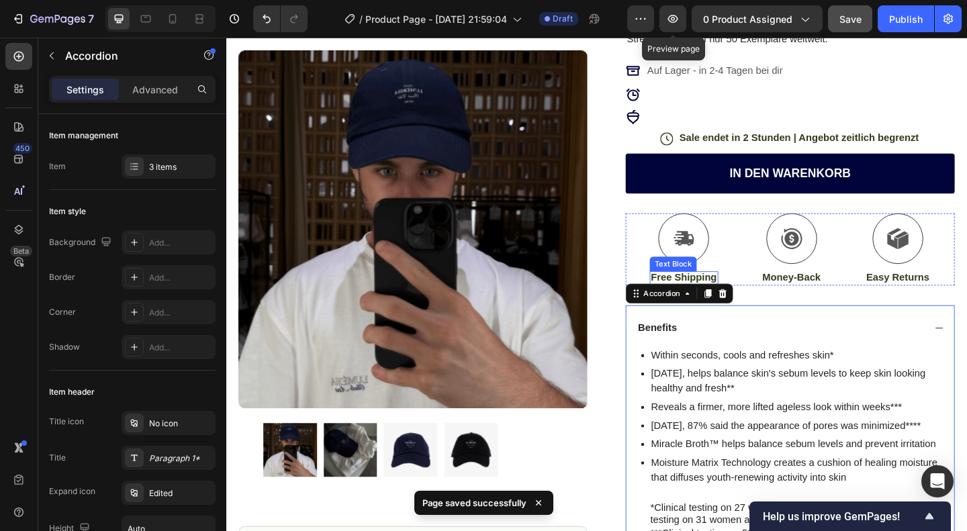
click at [730, 296] on p "Free Shipping" at bounding box center [724, 299] width 72 height 14
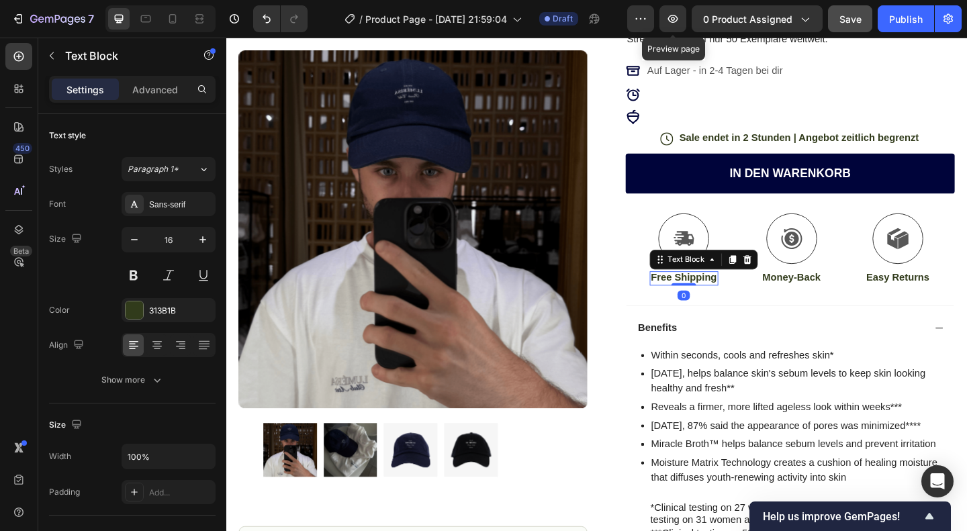
click at [730, 296] on p "Free Shipping" at bounding box center [724, 299] width 72 height 14
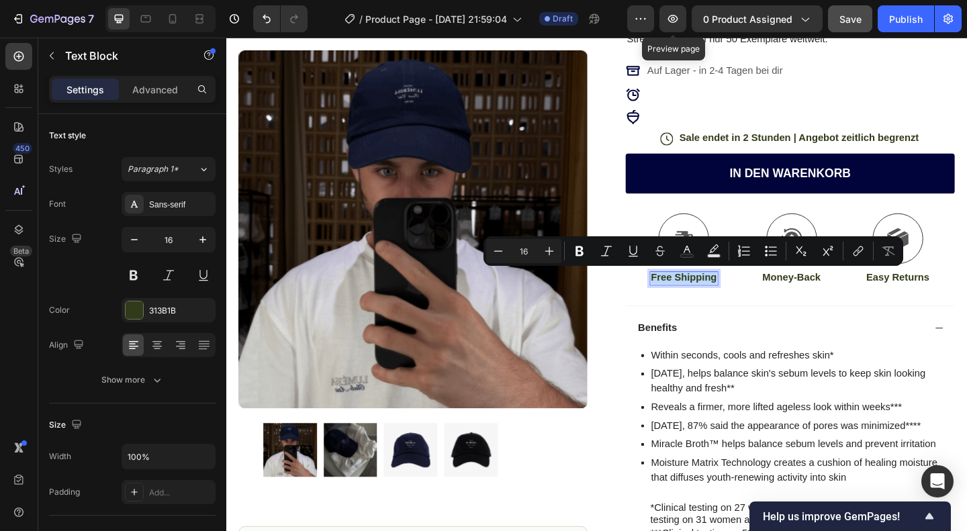
click at [687, 296] on div "Free Shipping" at bounding box center [724, 299] width 75 height 15
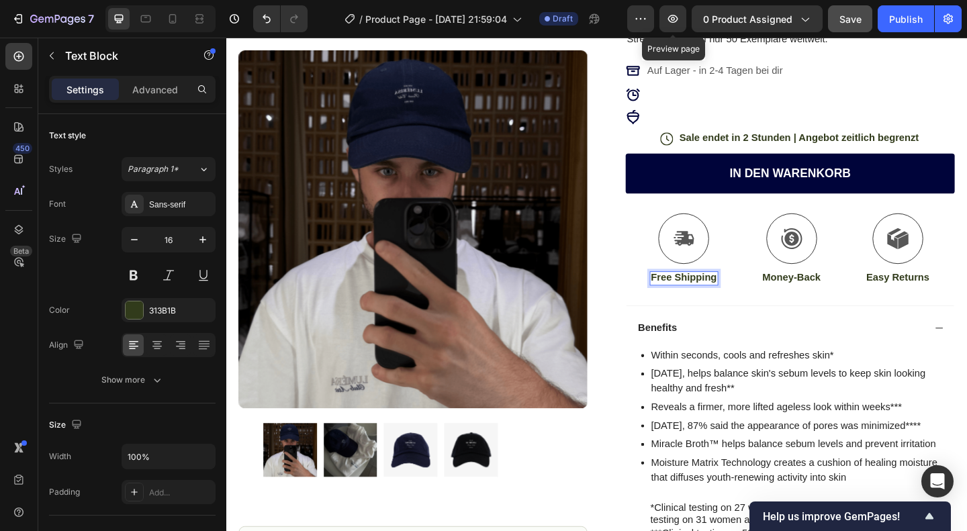
click at [688, 296] on p "Free Shipping" at bounding box center [724, 299] width 72 height 14
click at [734, 290] on div "Icon Fast Shipping Text Block 0" at bounding box center [724, 268] width 74 height 79
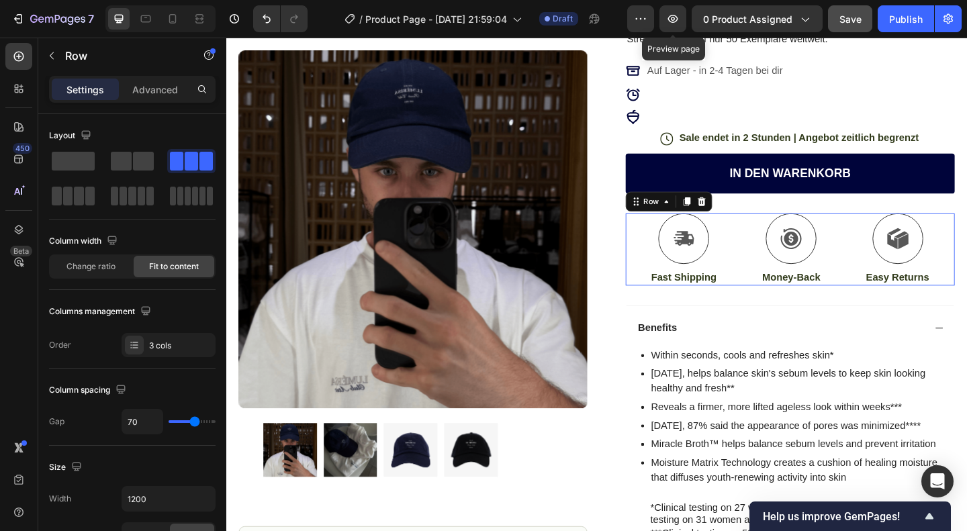
click at [734, 290] on div "Icon Fast Shipping Text Block" at bounding box center [724, 268] width 74 height 79
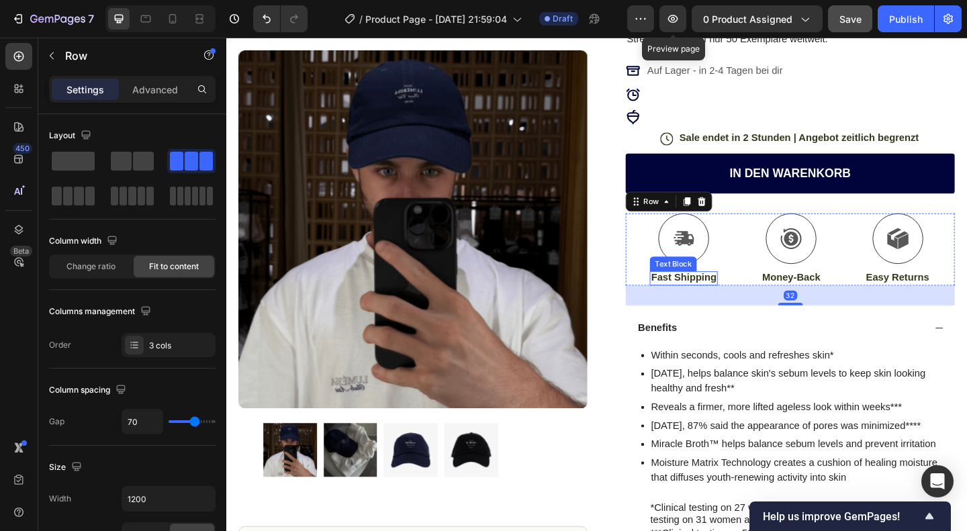
click at [718, 298] on p "Fast Shipping" at bounding box center [723, 299] width 71 height 14
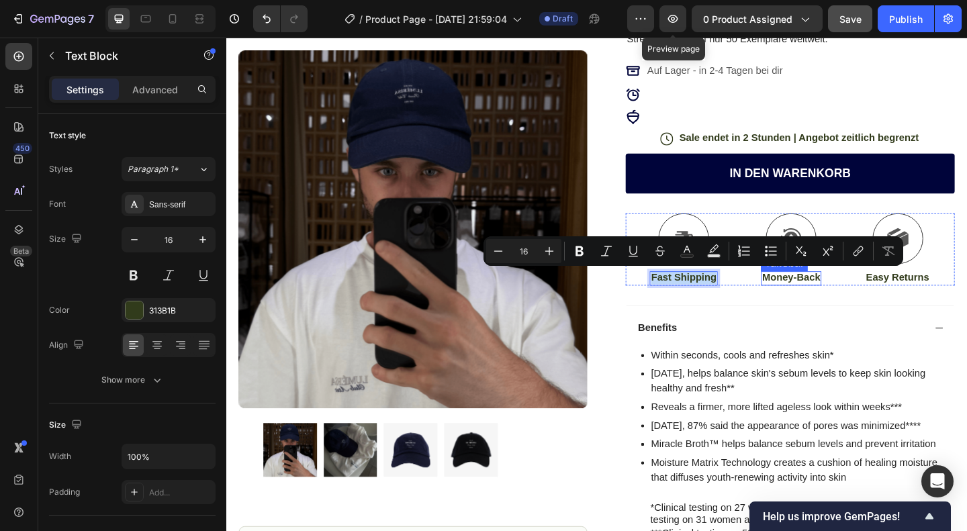
click at [840, 293] on p "Money-Back" at bounding box center [840, 299] width 63 height 14
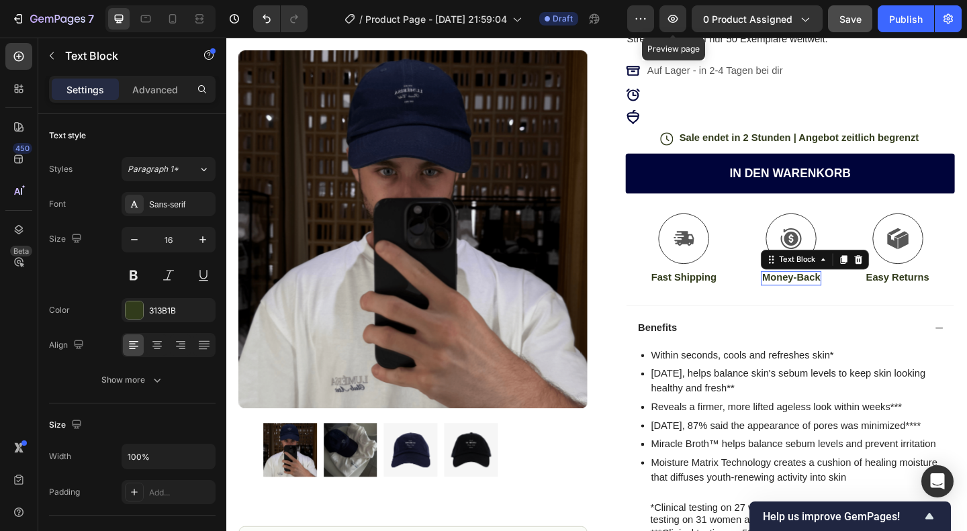
scroll to position [339, 0]
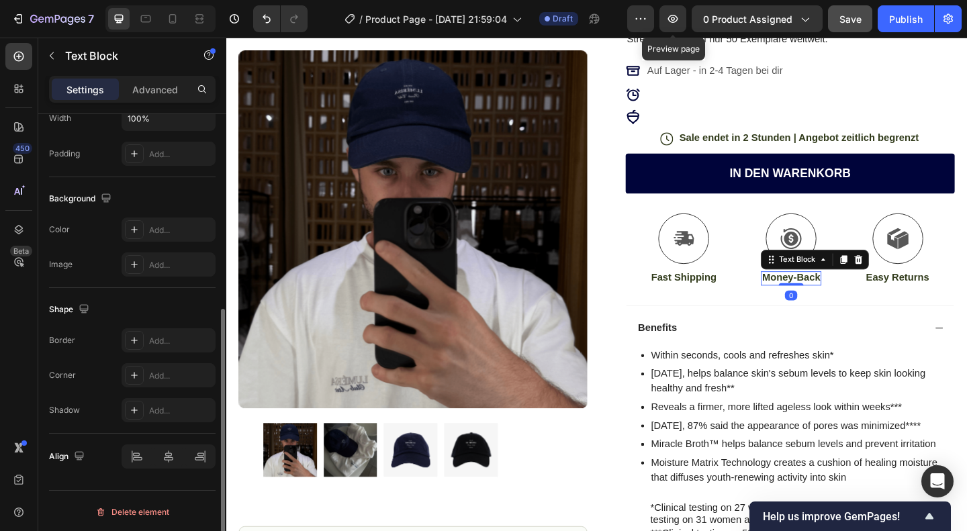
click at [840, 294] on p "Money-Back" at bounding box center [840, 299] width 63 height 14
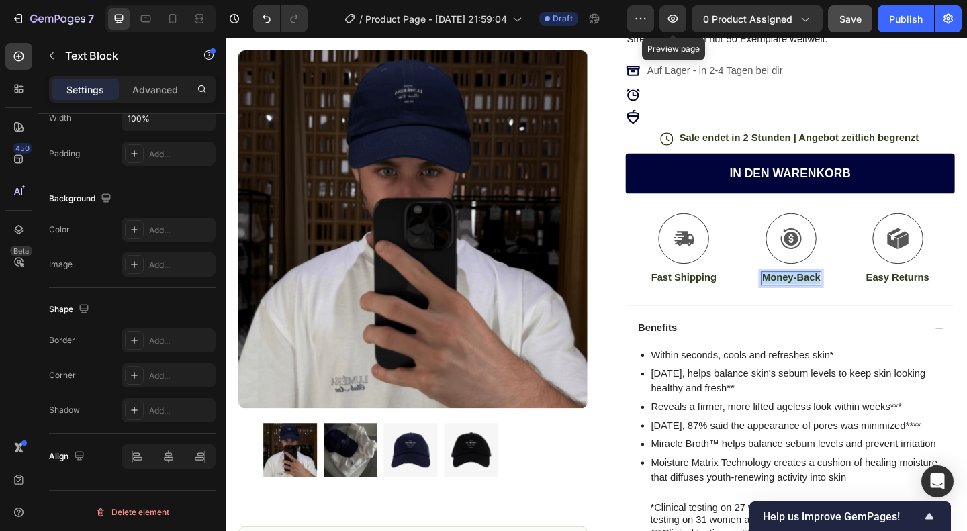
click at [840, 294] on p "Money-Back" at bounding box center [840, 299] width 63 height 14
click at [961, 299] on p "Easy Returns" at bounding box center [956, 299] width 69 height 14
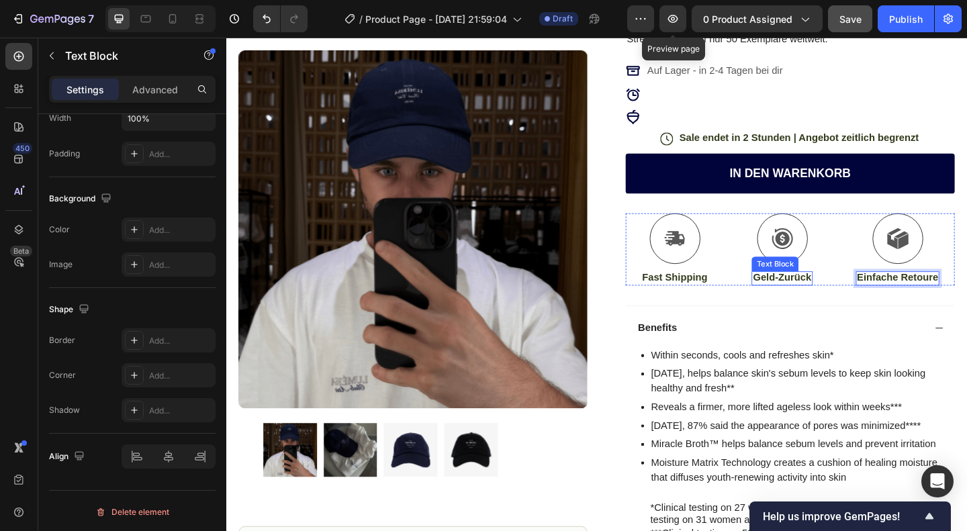
click at [844, 295] on p "Geld-Zurück" at bounding box center [830, 299] width 63 height 14
click at [718, 301] on p "Fast Shipping" at bounding box center [714, 299] width 71 height 14
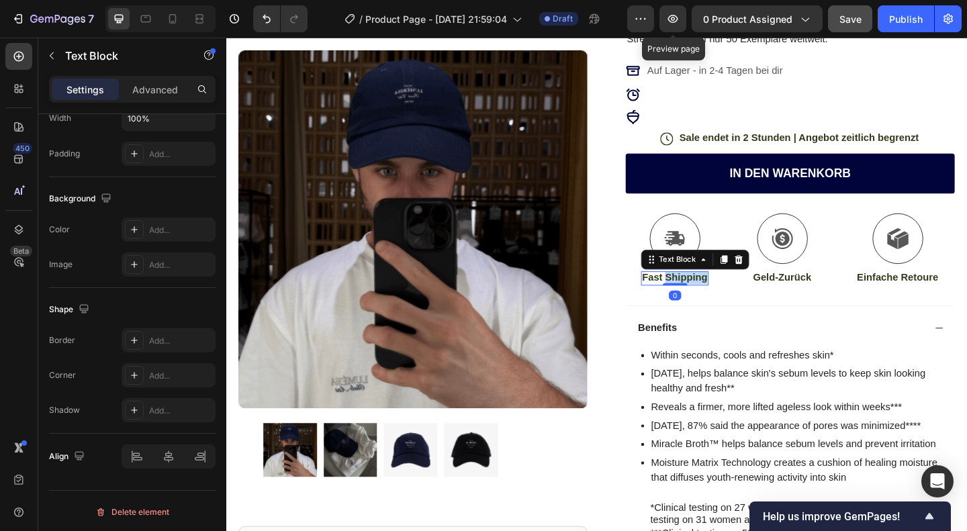
click at [718, 301] on p "Fast Shipping" at bounding box center [714, 299] width 71 height 14
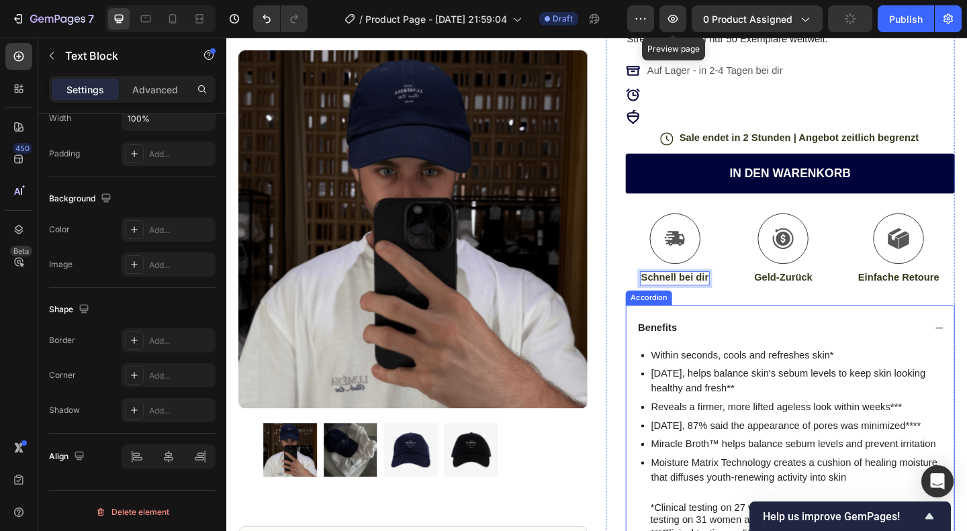
click at [809, 345] on div "Benefits" at bounding box center [829, 354] width 314 height 18
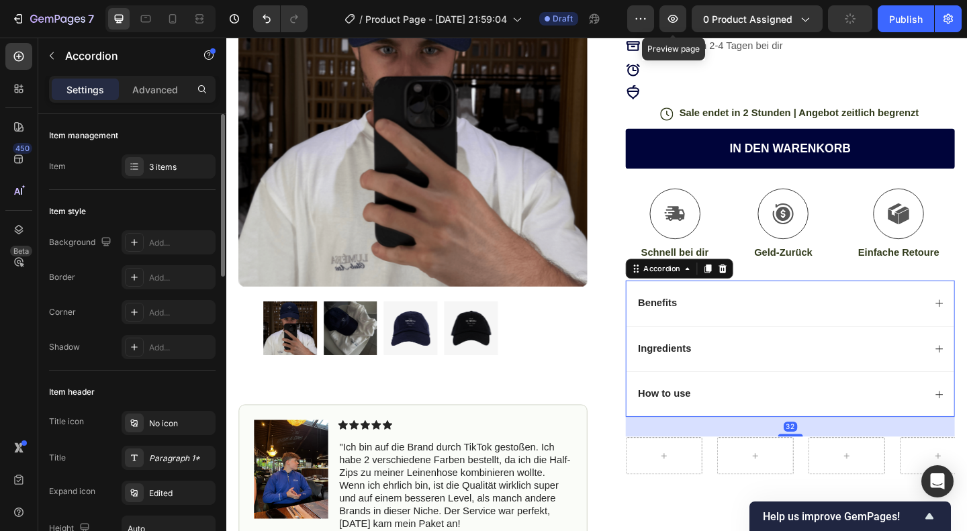
scroll to position [204, 0]
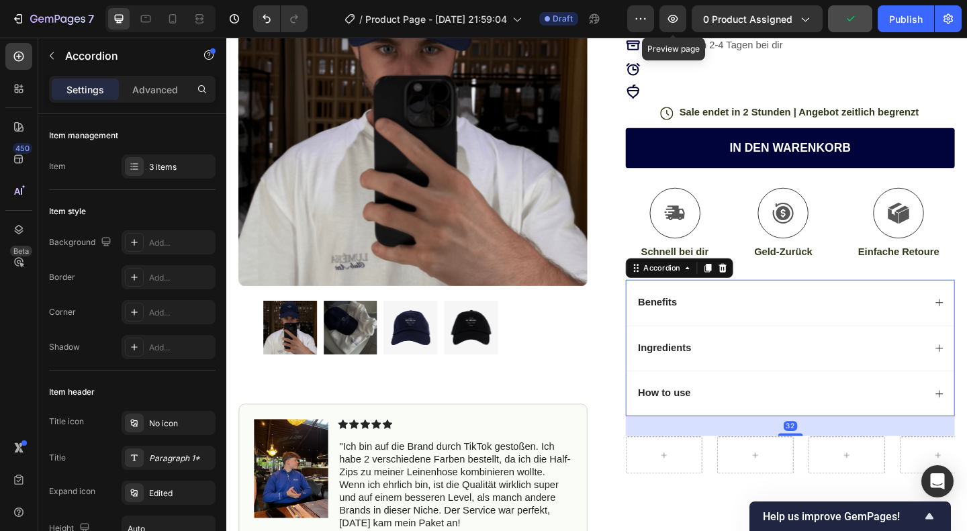
click at [697, 326] on p "Benefits" at bounding box center [695, 326] width 42 height 14
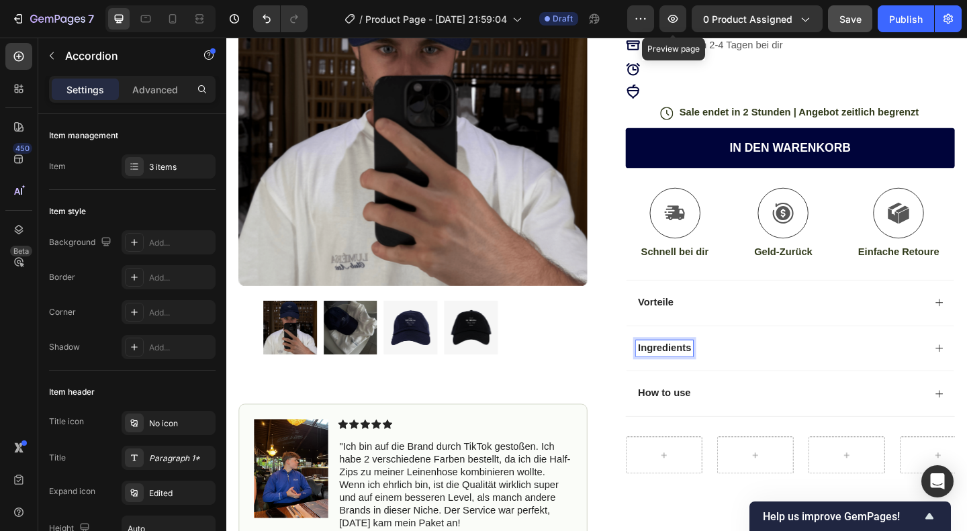
click at [695, 380] on div "Ingredients" at bounding box center [703, 376] width 62 height 18
click at [717, 370] on p "Ingredients" at bounding box center [703, 376] width 58 height 14
click at [701, 418] on p "How to use" at bounding box center [702, 425] width 57 height 14
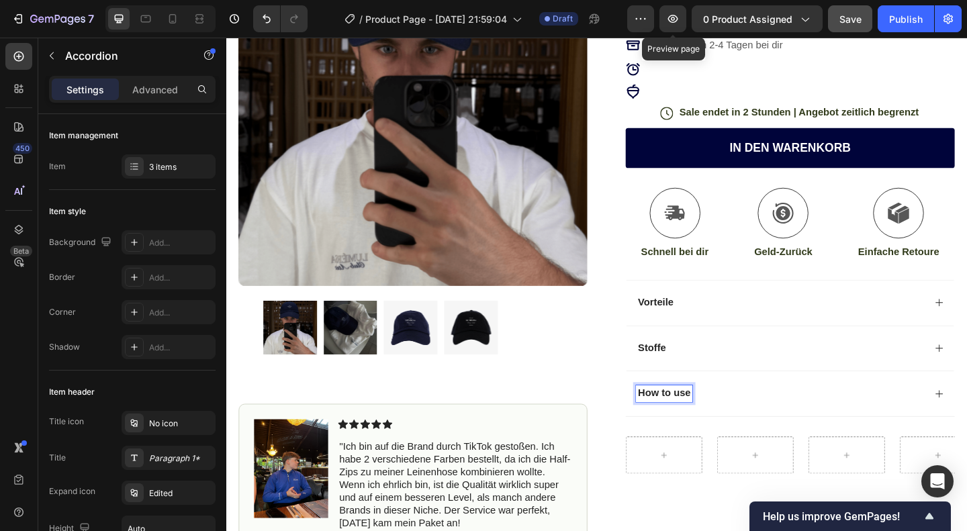
click at [701, 418] on p "How to use" at bounding box center [702, 425] width 57 height 14
click at [776, 294] on div "Icon Icon Icon Icon Icon Icon List (1349 Reviews) Text Block Row Private Club C…" at bounding box center [840, 215] width 358 height 594
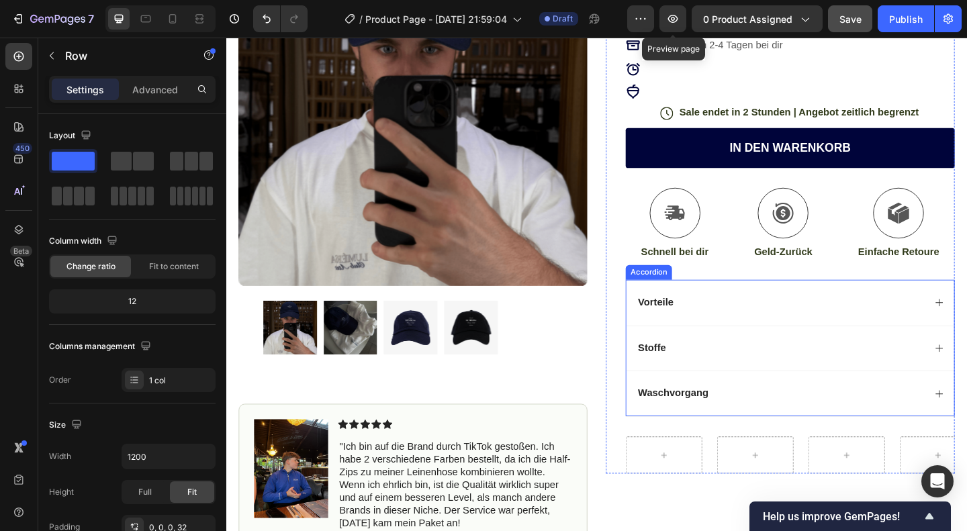
click at [744, 308] on div "Vorteile" at bounding box center [840, 326] width 357 height 50
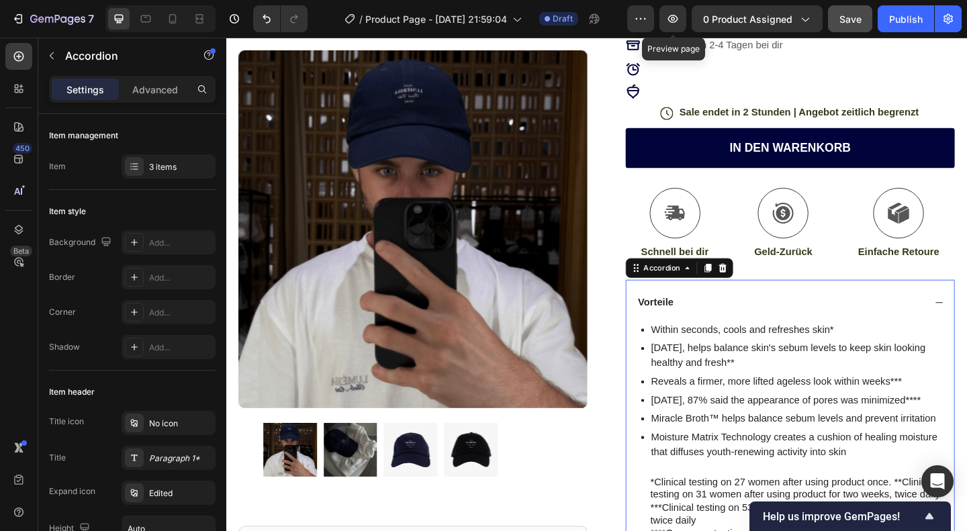
scroll to position [290, 0]
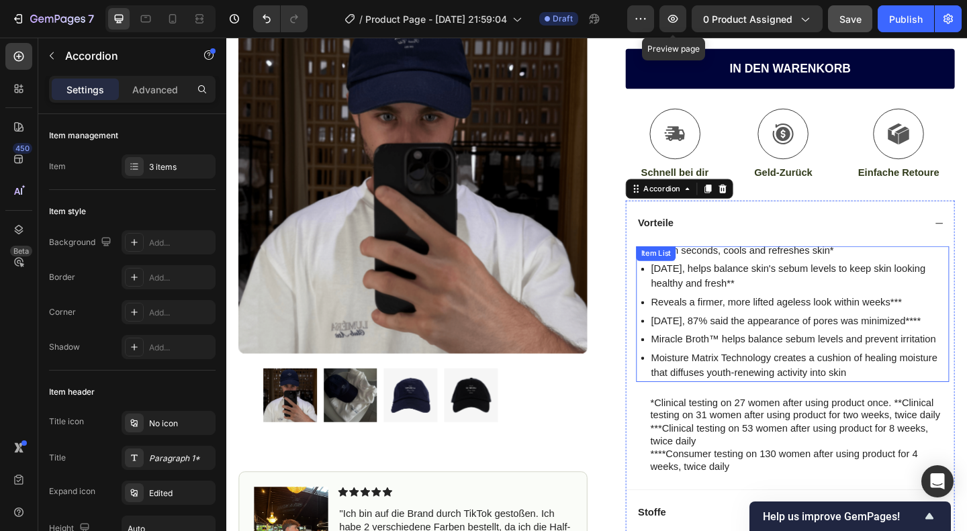
click at [741, 316] on div "Reveals a firmer, more lifted ageless look within weeks***" at bounding box center [849, 326] width 326 height 20
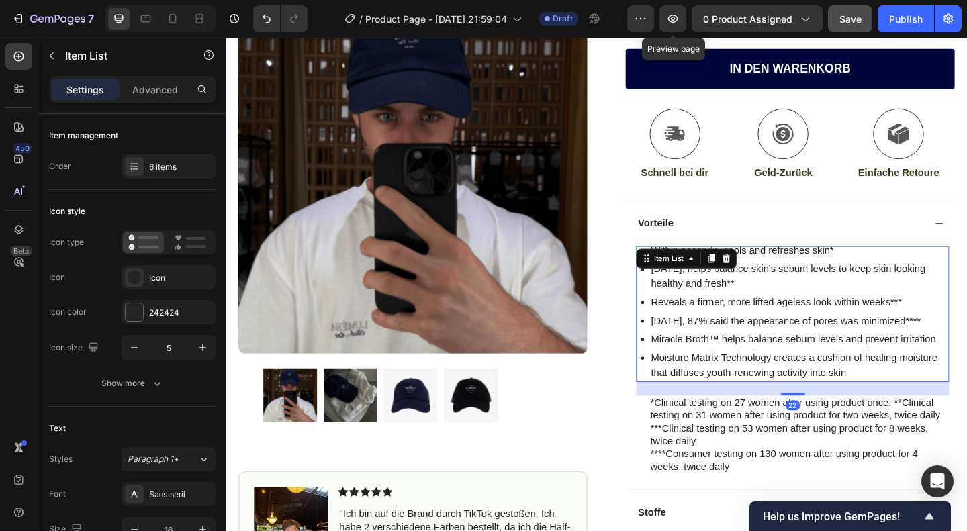
scroll to position [386, 0]
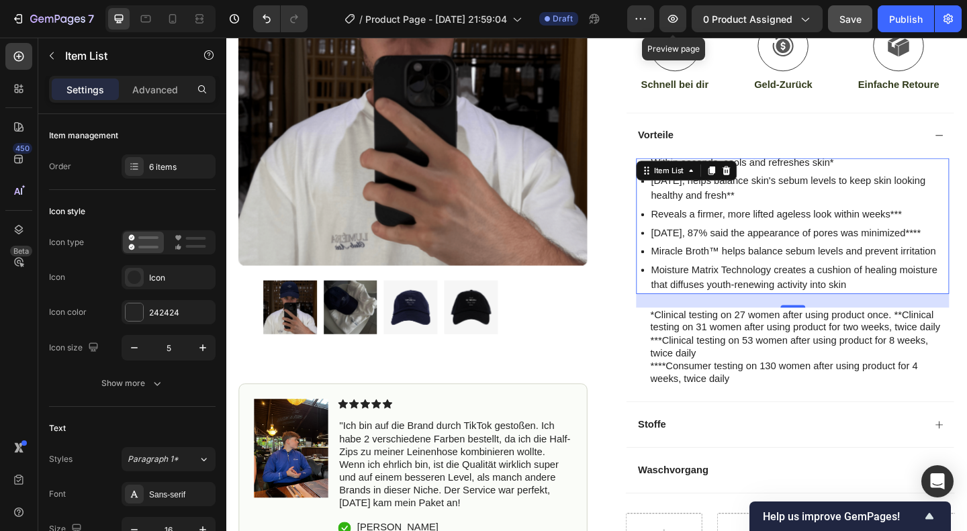
click at [762, 267] on p "Miracle Broth™ helps balance sebum levels and prevent irritation" at bounding box center [849, 270] width 322 height 16
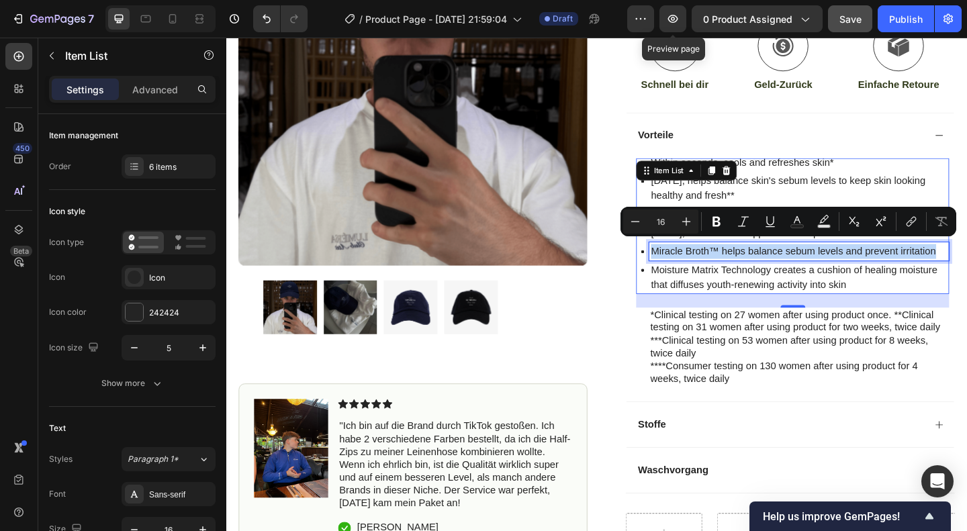
click at [881, 296] on p "Moisture Matrix Technology creates a cushion of healing moisture that diffuses …" at bounding box center [849, 298] width 322 height 32
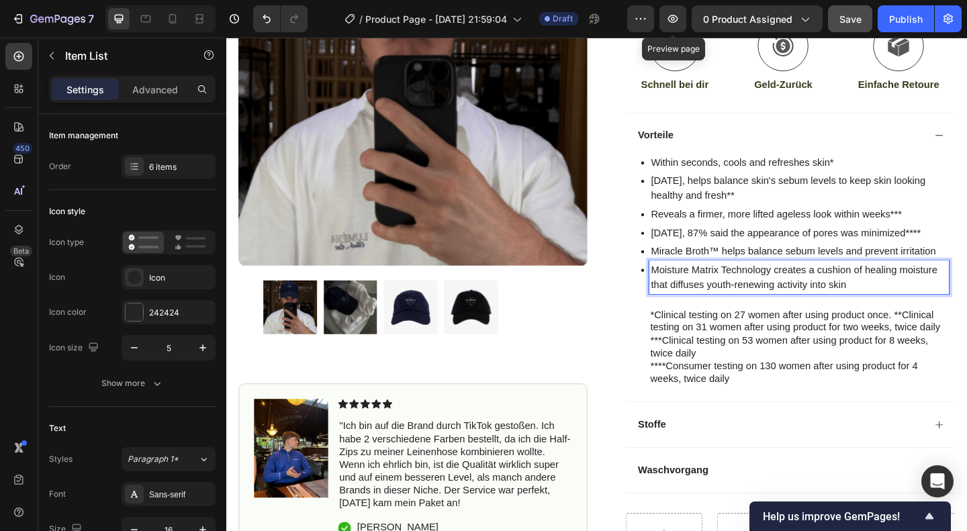
click at [907, 300] on p "Moisture Matrix Technology creates a cushion of healing moisture that diffuses …" at bounding box center [849, 298] width 322 height 32
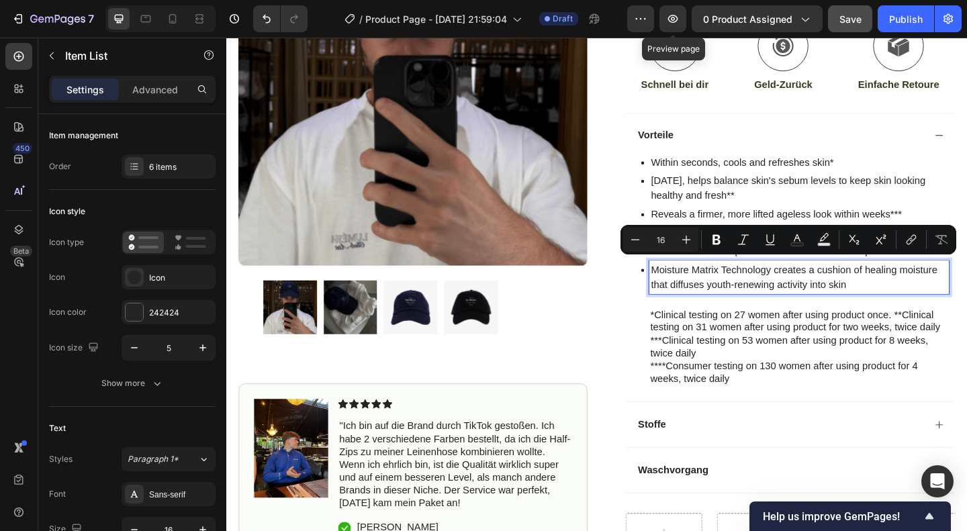
drag, startPoint x: 906, startPoint y: 300, endPoint x: 677, endPoint y: 211, distance: 245.6
click at [678, 211] on div "Within seconds, cools and refreshes skin* In 2 weeks, helps balance skin's sebu…" at bounding box center [845, 239] width 335 height 153
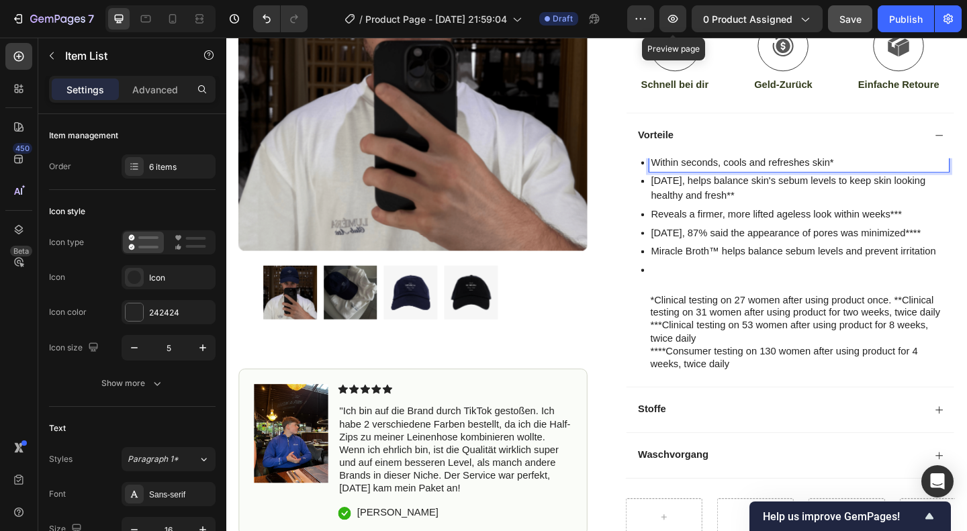
click at [718, 171] on p "Within seconds, cools and refreshes skin*" at bounding box center [849, 173] width 322 height 16
click at [727, 193] on p "In 2 weeks, helps balance skin's sebum levels to keep skin looking healthy and …" at bounding box center [849, 201] width 322 height 32
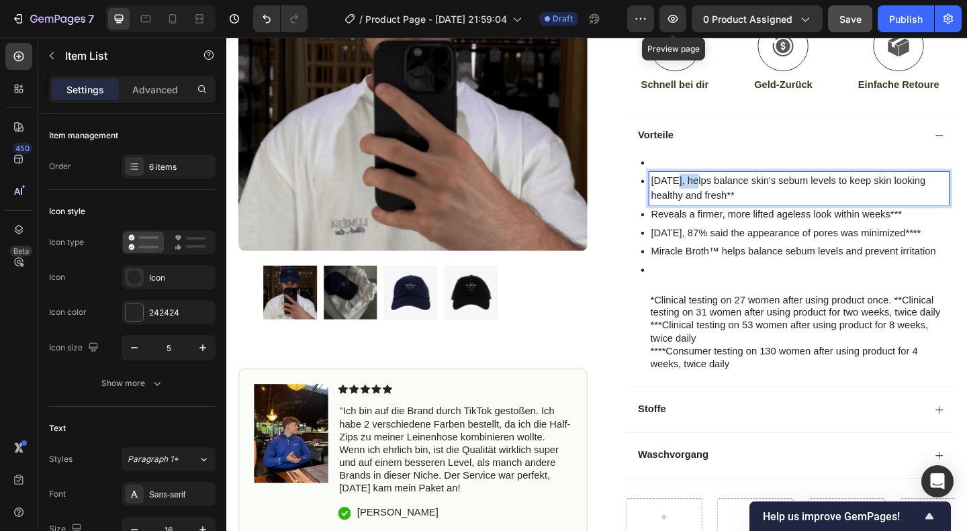
click at [727, 193] on p "In 2 weeks, helps balance skin's sebum levels to keep skin looking healthy and …" at bounding box center [849, 201] width 322 height 32
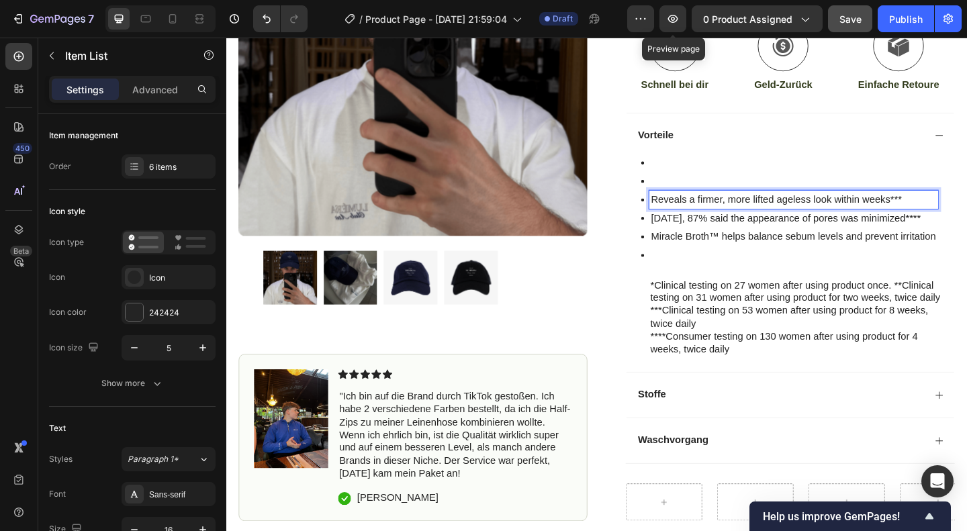
click at [739, 210] on p "Reveals a firmer, more lifted ageless look within weeks***" at bounding box center [843, 214] width 310 height 16
click at [739, 210] on p "Rich Text Editor. Editing area: main" at bounding box center [843, 214] width 310 height 16
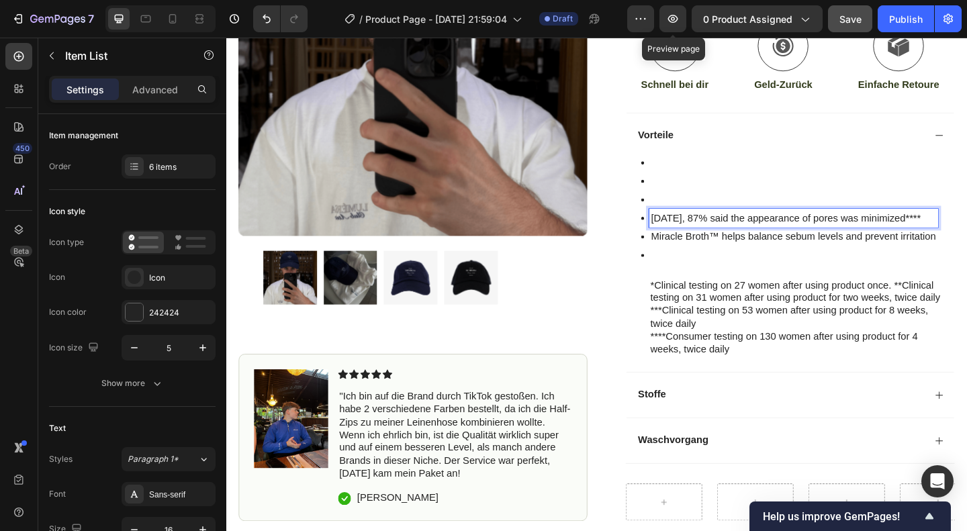
click at [753, 231] on p "In 4 weeks, 87% said the appearance of pores was minimized****" at bounding box center [843, 234] width 310 height 16
click at [759, 247] on p "Miracle Broth™ helps balance sebum levels and prevent irritation" at bounding box center [843, 254] width 310 height 16
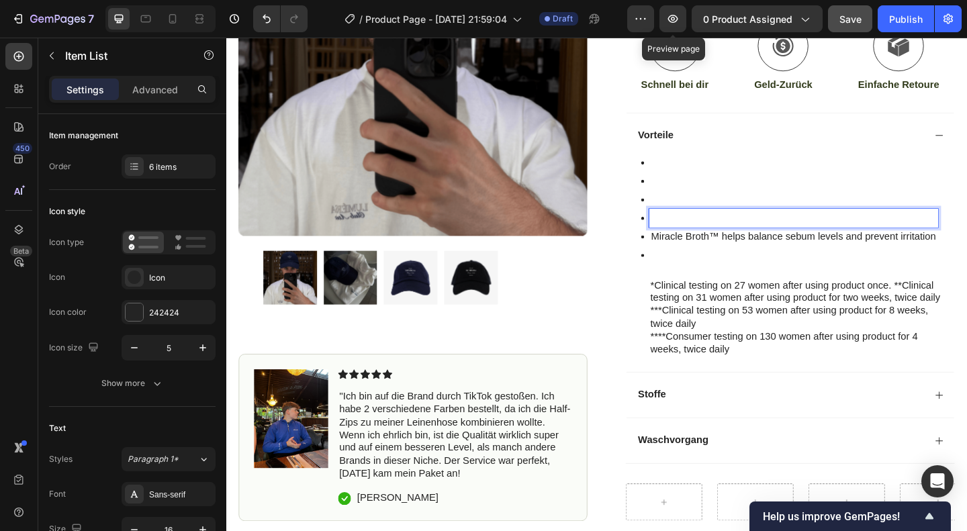
click at [759, 247] on p "Miracle Broth™ helps balance sebum levels and prevent irritation" at bounding box center [843, 254] width 310 height 16
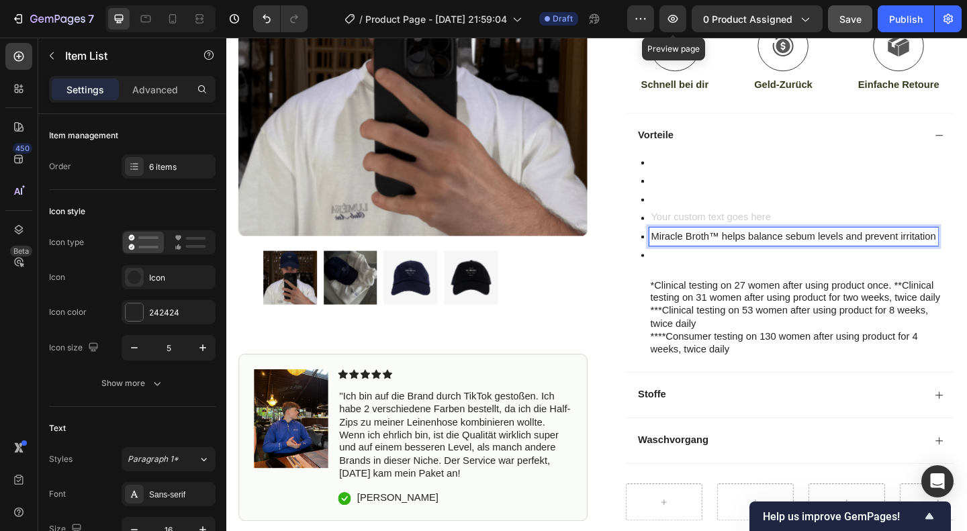
click at [759, 247] on p "Miracle Broth™ helps balance sebum levels and prevent irritation" at bounding box center [843, 254] width 310 height 16
click at [759, 247] on div "Miracle Broth™ helps balance sebum levels and prevent irritation" at bounding box center [842, 223] width 341 height 121
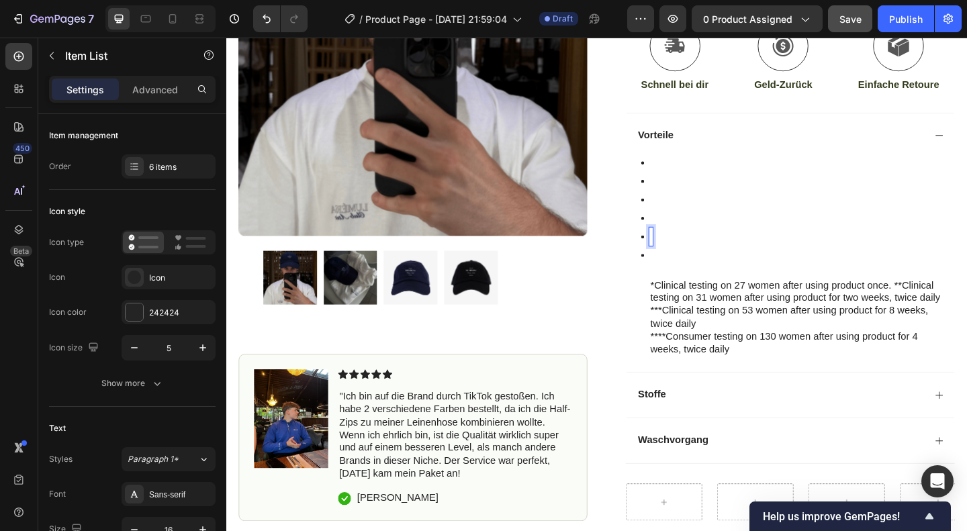
click at [709, 169] on div "Item List 22" at bounding box center [842, 227] width 341 height 116
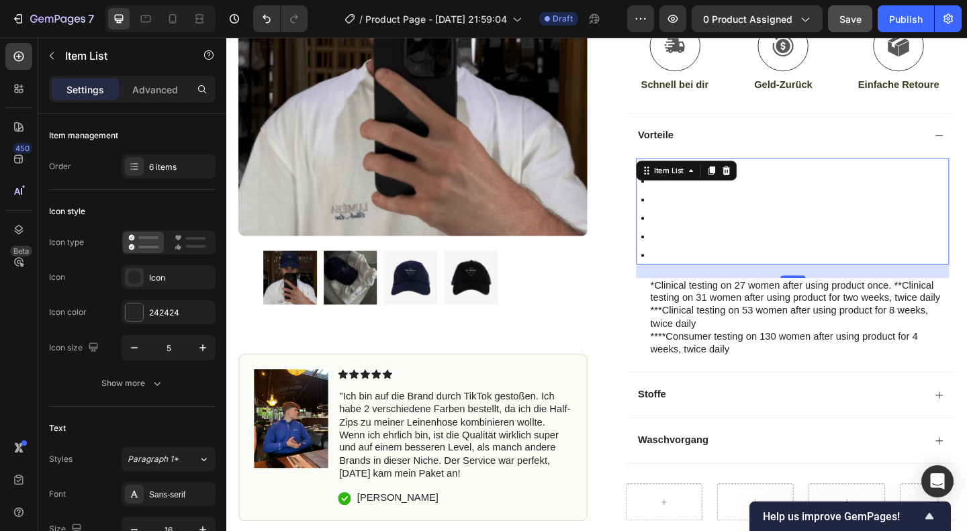
click at [839, 173] on div at bounding box center [842, 223] width 341 height 121
click at [793, 175] on div at bounding box center [842, 223] width 341 height 121
click at [742, 234] on div at bounding box center [842, 223] width 341 height 121
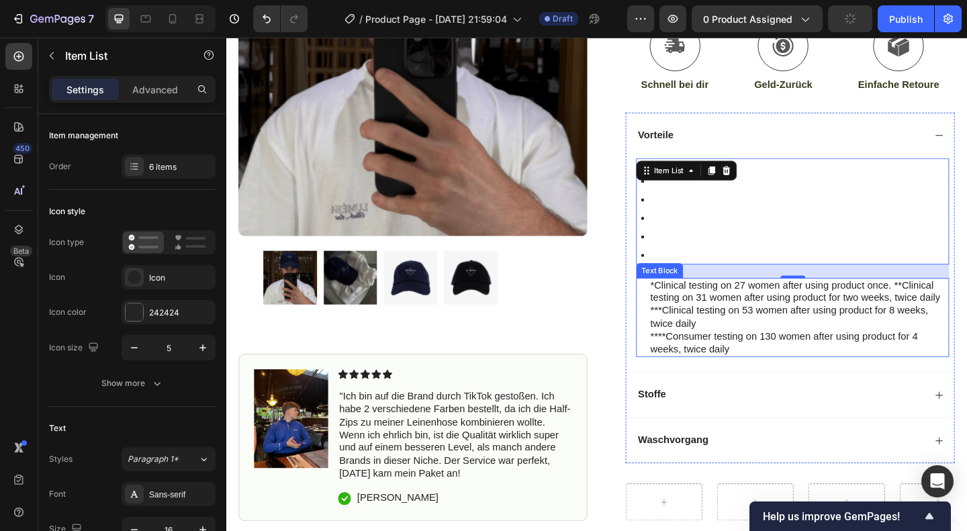
click at [701, 300] on p "*Clinical testing on 27 women after using product once. **Clinical testing on 3…" at bounding box center [850, 314] width 324 height 28
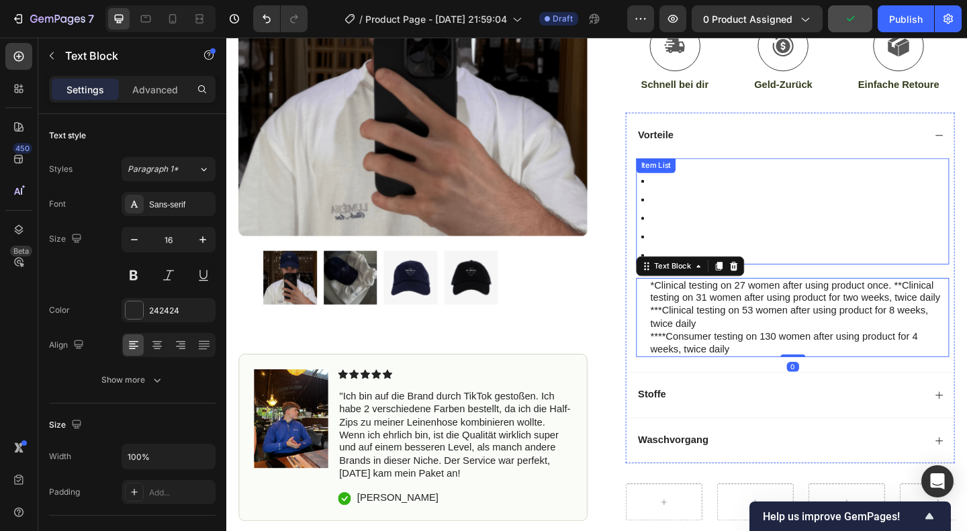
click at [754, 192] on div at bounding box center [842, 223] width 341 height 121
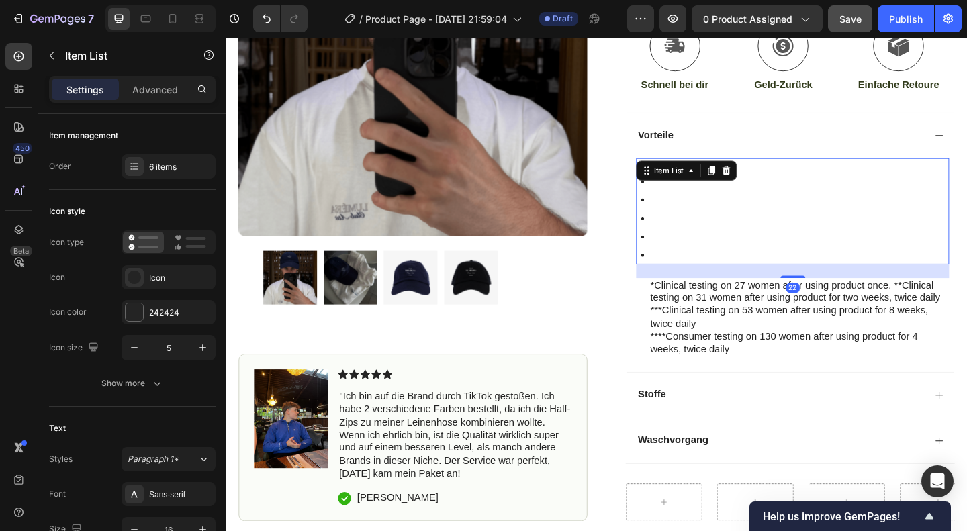
click at [686, 266] on div "Rich Text Editor. Editing area: main" at bounding box center [688, 274] width 4 height 20
drag, startPoint x: 679, startPoint y: 168, endPoint x: 656, endPoint y: 266, distance: 100.7
click at [662, 266] on div "Item List 22 *Clinical testing on 27 women after using product once. **Clinical…" at bounding box center [840, 285] width 357 height 233
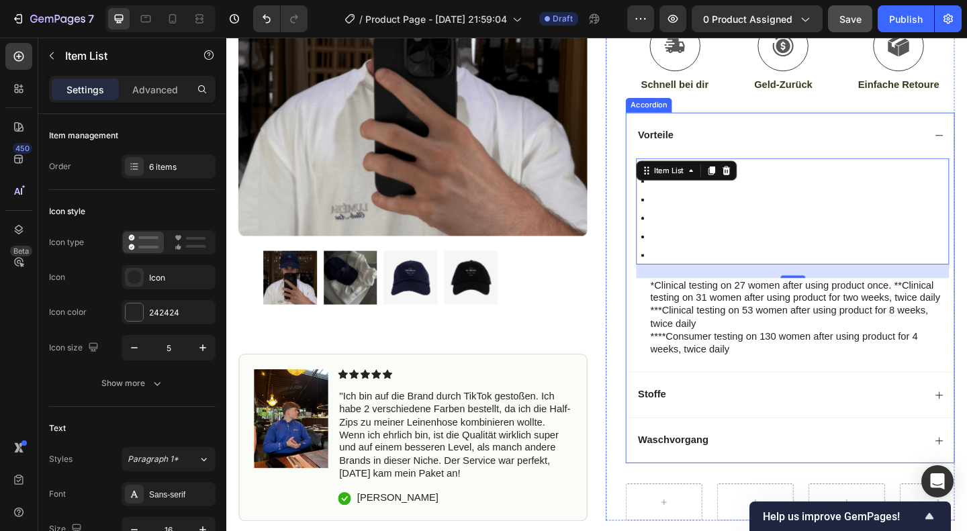
click at [662, 266] on div "Item List 22 *Clinical testing on 27 women after using product once. **Clinical…" at bounding box center [840, 285] width 357 height 233
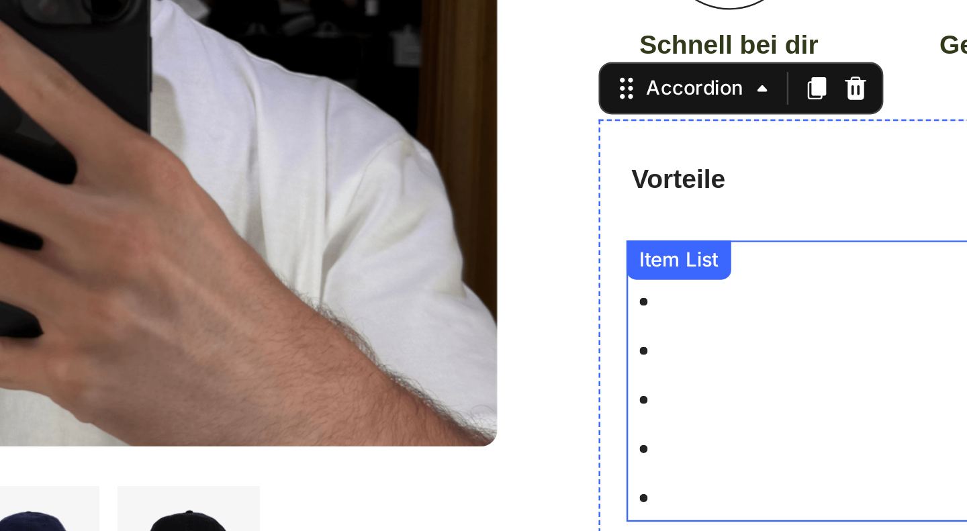
scroll to position [339, 0]
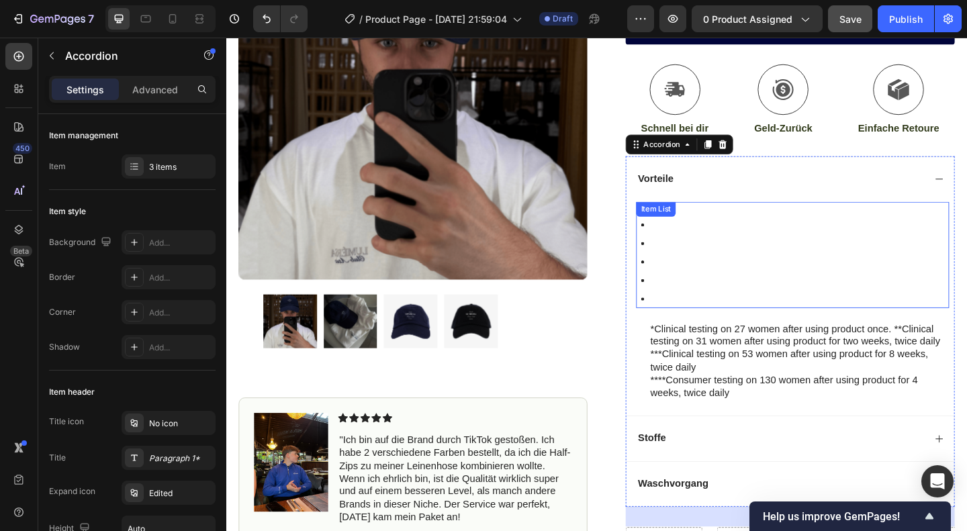
click at [750, 238] on div at bounding box center [842, 271] width 341 height 121
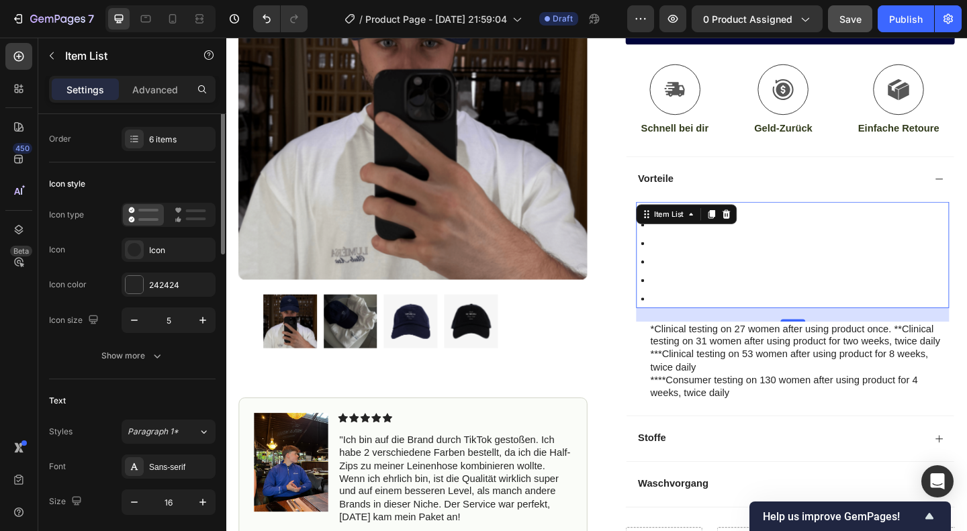
scroll to position [0, 0]
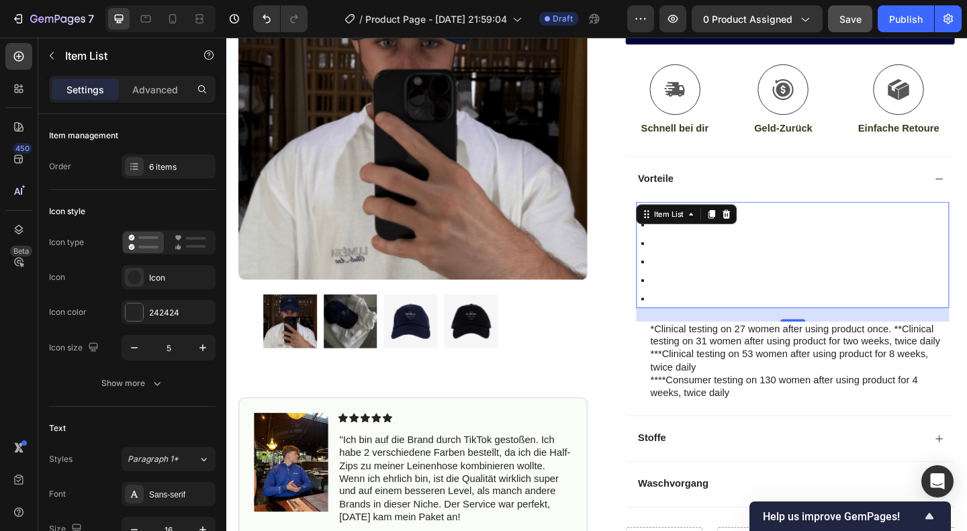
click at [686, 279] on div "Rich Text Editor. Editing area: main" at bounding box center [688, 281] width 4 height 20
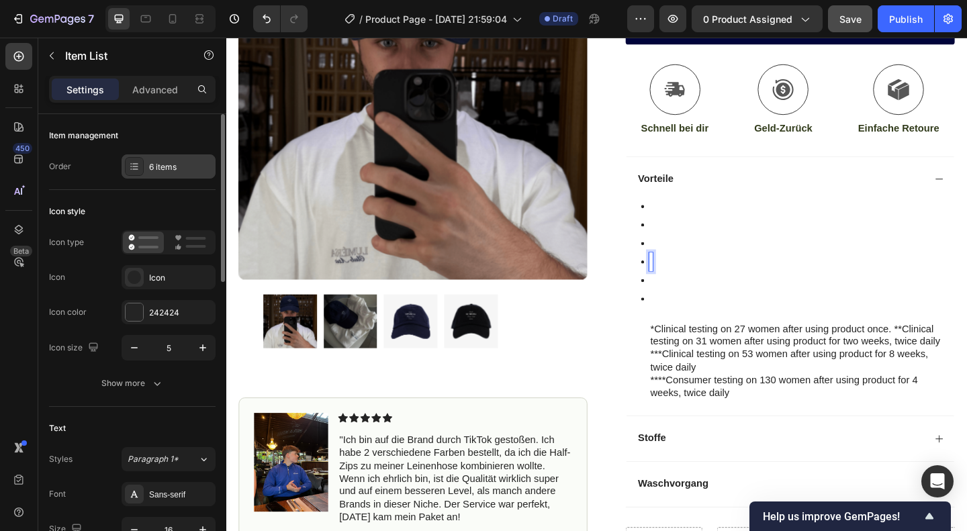
click at [151, 173] on div "6 items" at bounding box center [169, 166] width 94 height 24
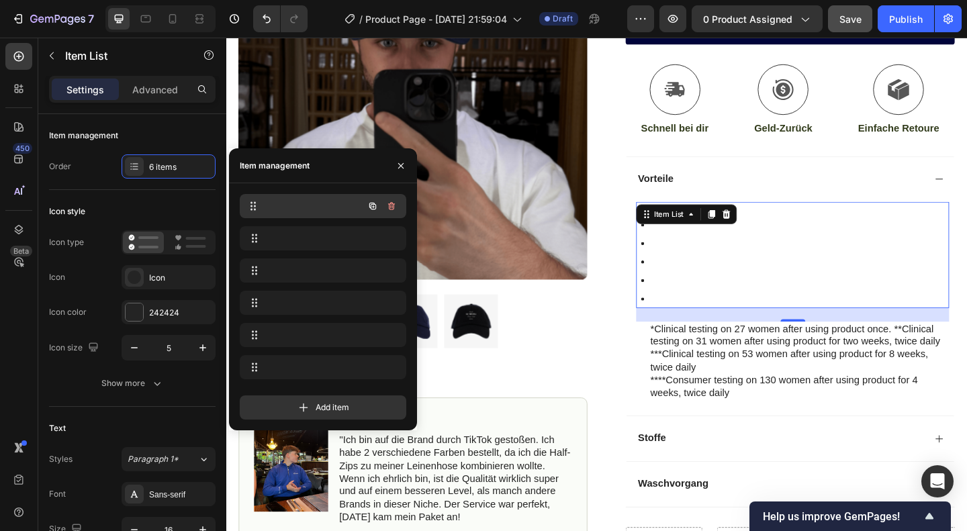
drag, startPoint x: 301, startPoint y: 221, endPoint x: 310, endPoint y: 210, distance: 14.3
click at [310, 210] on div at bounding box center [323, 209] width 167 height 30
click at [310, 210] on div at bounding box center [304, 206] width 118 height 19
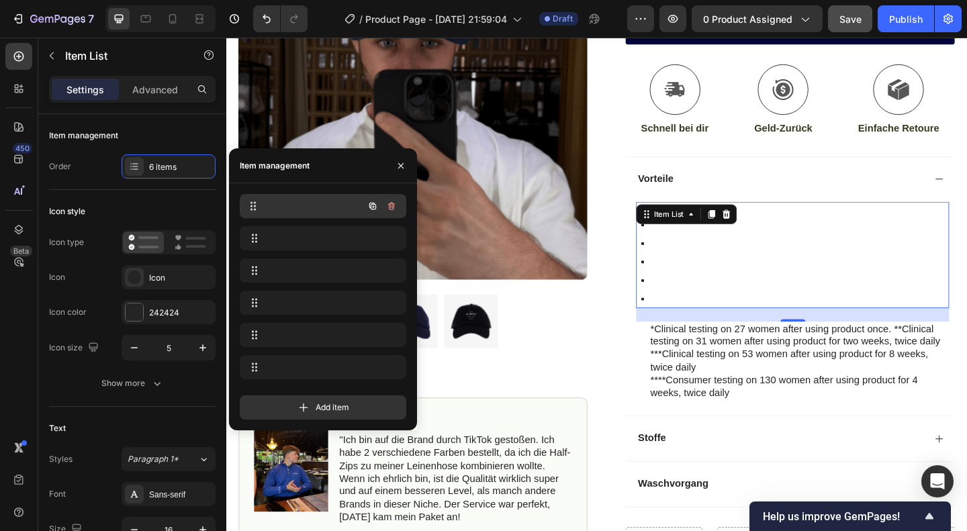
click at [310, 210] on div at bounding box center [304, 206] width 118 height 19
click at [397, 206] on button "button" at bounding box center [391, 206] width 19 height 19
click at [379, 205] on div "Delete" at bounding box center [382, 206] width 25 height 12
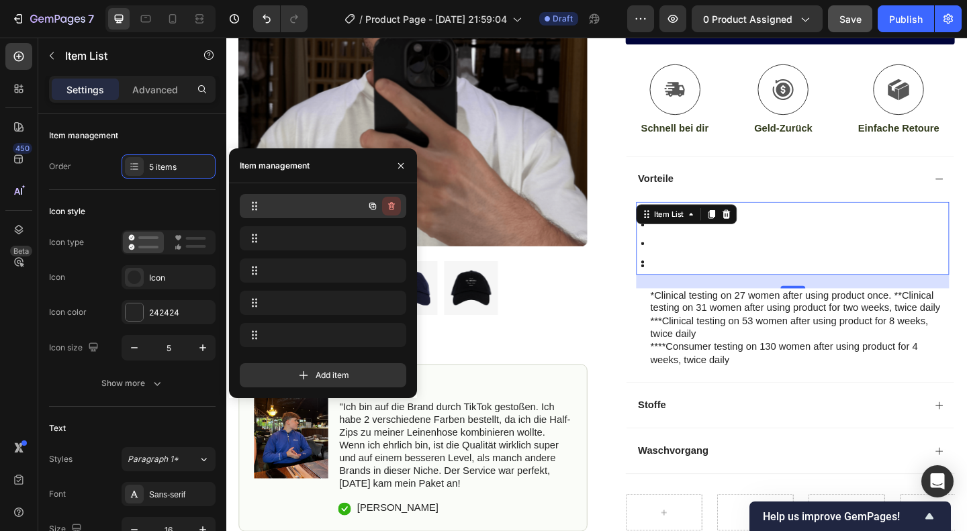
click at [396, 204] on icon "button" at bounding box center [391, 206] width 11 height 11
click at [390, 204] on div "Delete" at bounding box center [382, 206] width 25 height 12
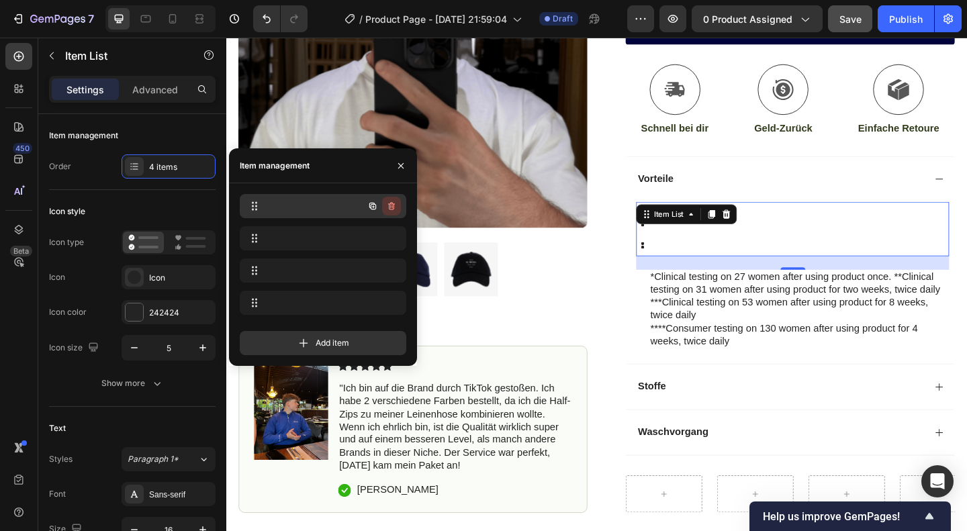
click at [399, 208] on button "button" at bounding box center [391, 206] width 19 height 19
click at [388, 206] on div "Delete" at bounding box center [382, 206] width 25 height 12
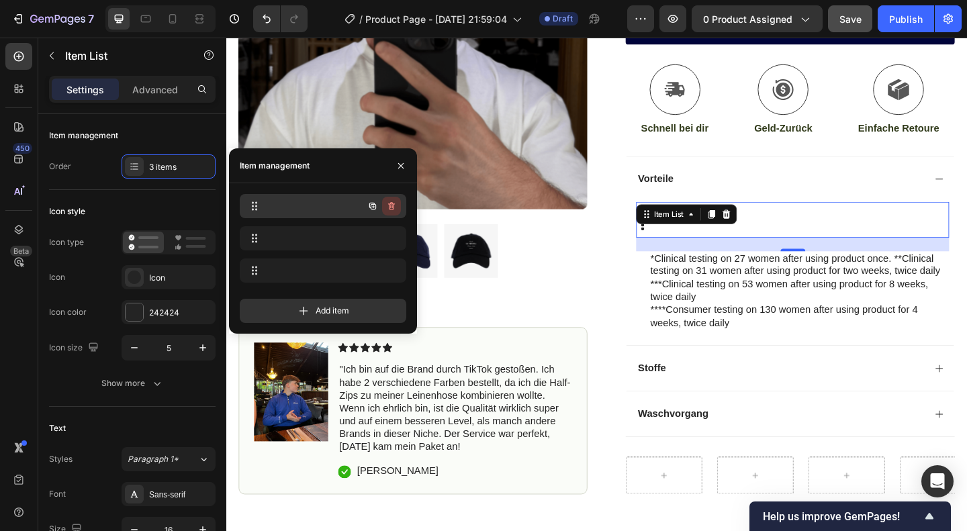
click at [395, 206] on icon "button" at bounding box center [391, 206] width 11 height 11
click at [384, 204] on div "Delete" at bounding box center [382, 206] width 25 height 12
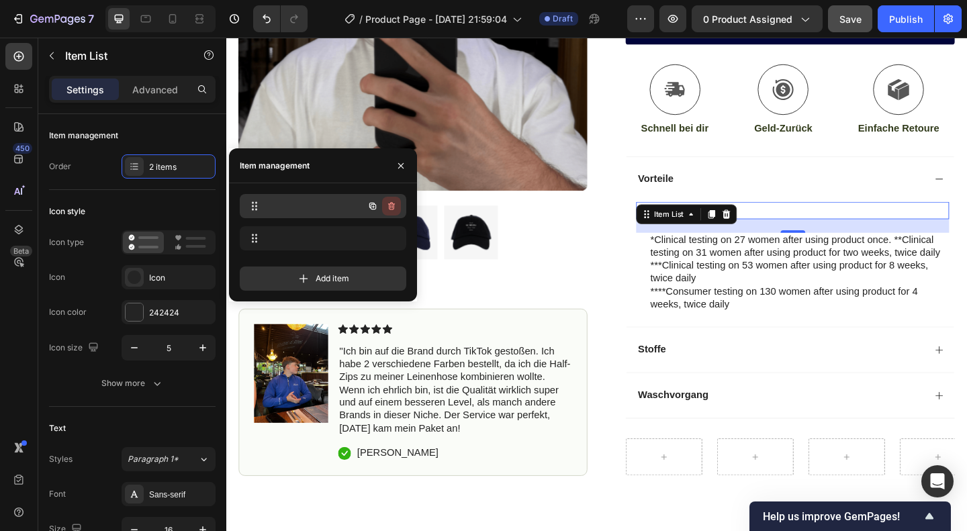
click at [392, 206] on icon "button" at bounding box center [392, 207] width 1 height 3
click at [386, 204] on div "Delete" at bounding box center [382, 206] width 25 height 12
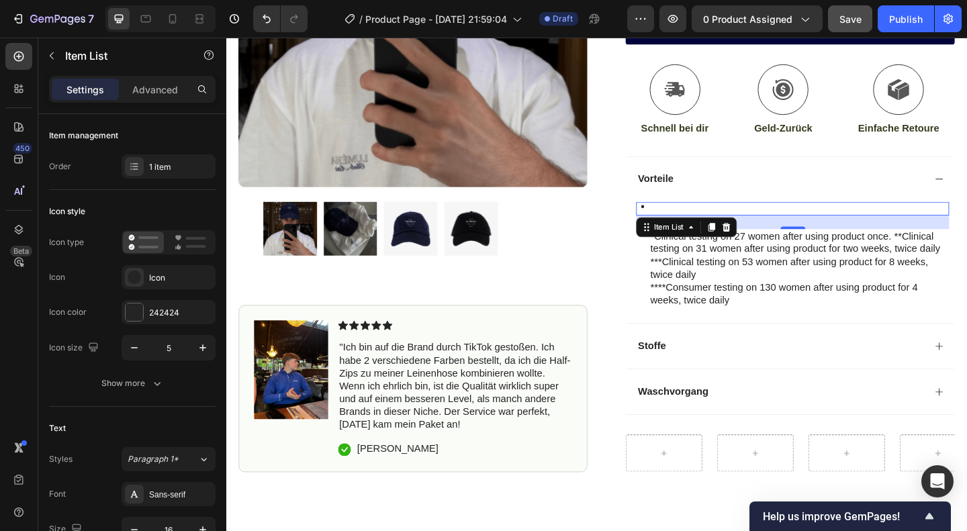
click at [817, 222] on div at bounding box center [842, 221] width 341 height 20
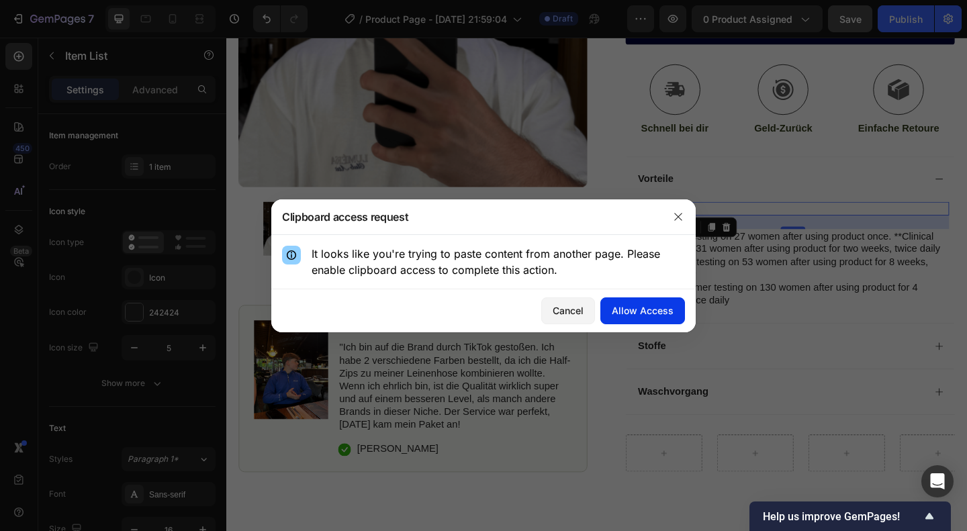
click at [639, 316] on div "Allow Access" at bounding box center [643, 311] width 62 height 14
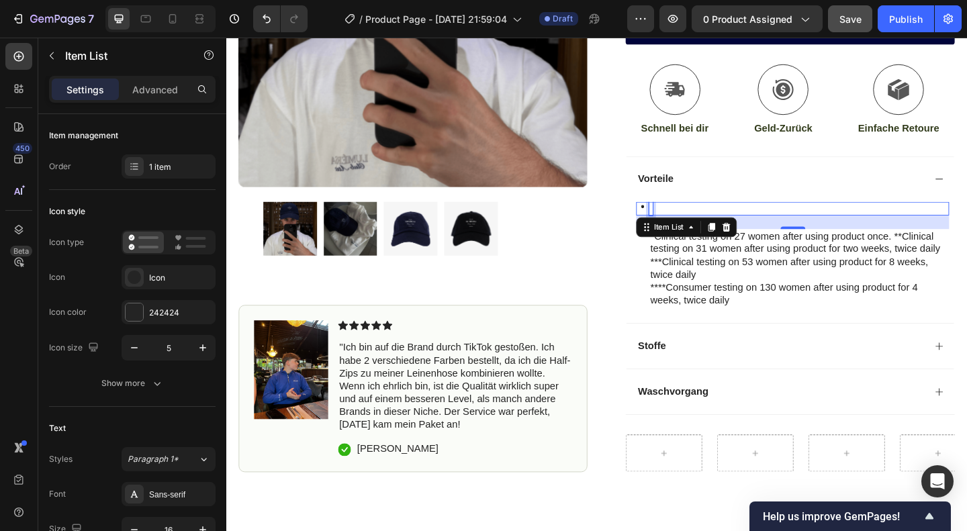
click at [686, 222] on div "Rich Text Editor. Editing area: main" at bounding box center [688, 221] width 4 height 20
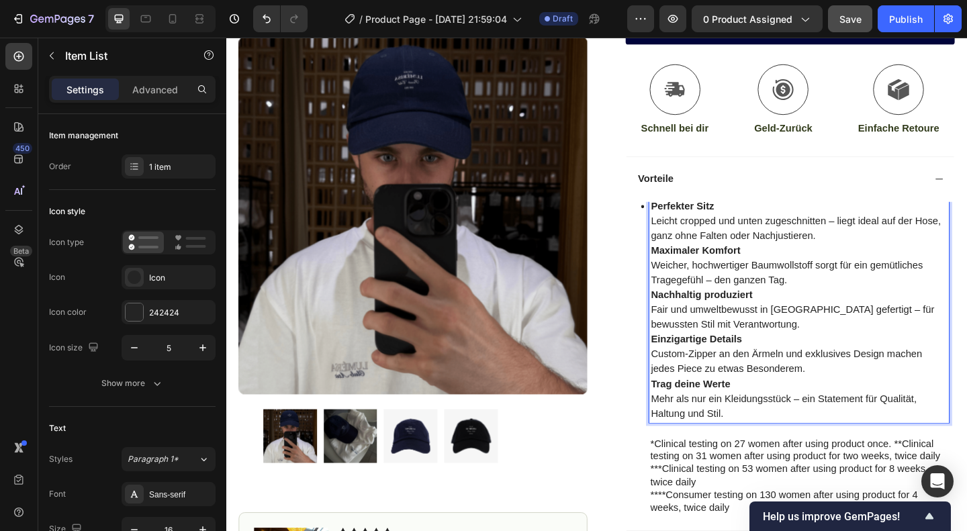
click at [702, 222] on strong "Perfekter Sitz" at bounding box center [722, 220] width 69 height 11
click at [678, 220] on icon at bounding box center [679, 221] width 3 height 3
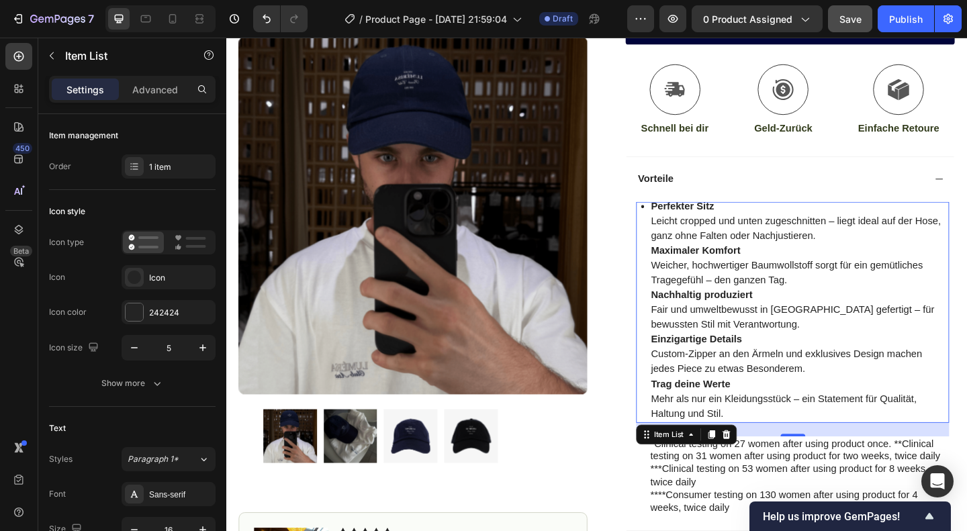
click at [678, 220] on icon at bounding box center [679, 221] width 3 height 3
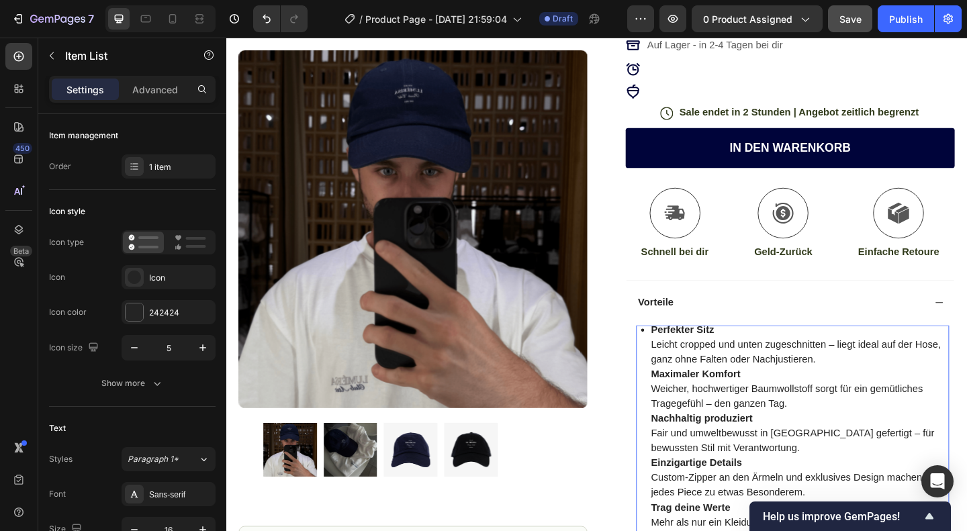
scroll to position [196, 0]
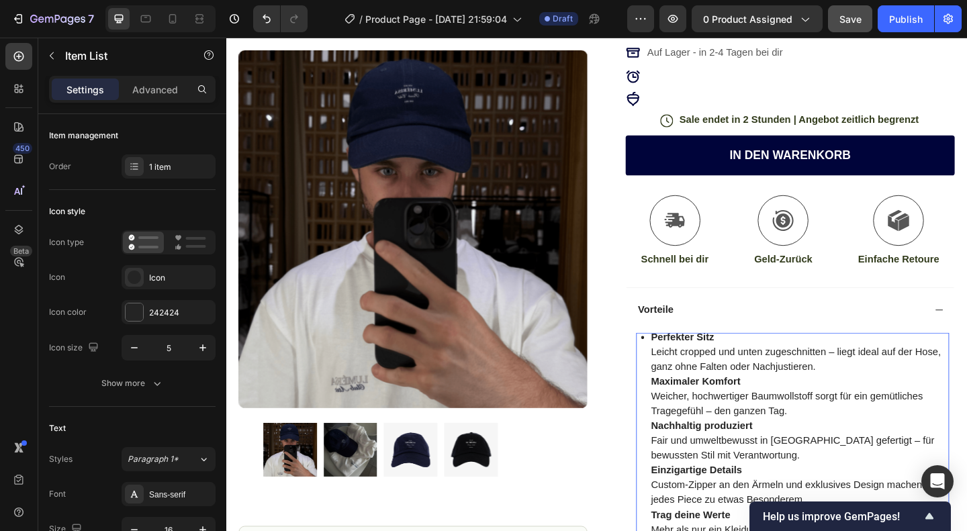
drag, startPoint x: 668, startPoint y: 357, endPoint x: 679, endPoint y: 363, distance: 12.0
click at [679, 363] on div "Perfekter Sitz Leicht cropped und unten zugeschnitten – liegt ideal auf der Hos…" at bounding box center [842, 476] width 341 height 246
click at [679, 363] on div "Perfekter Sitz Leicht cropped und unten zugeschnitten – liegt ideal auf der Hos…" at bounding box center [845, 476] width 335 height 246
click at [692, 367] on p "Perfekter Sitz Leicht cropped und unten zugeschnitten – liegt ideal auf der Hos…" at bounding box center [849, 379] width 322 height 48
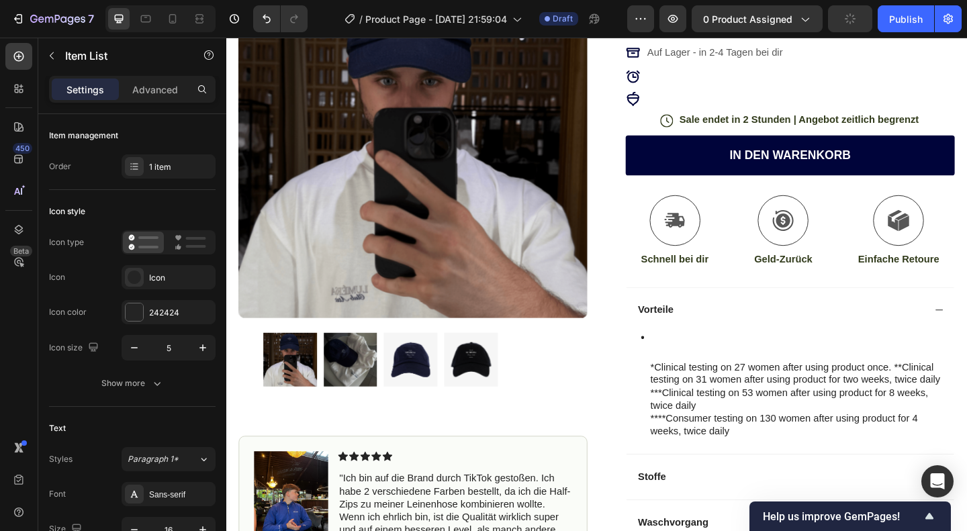
click at [678, 362] on icon at bounding box center [679, 363] width 3 height 3
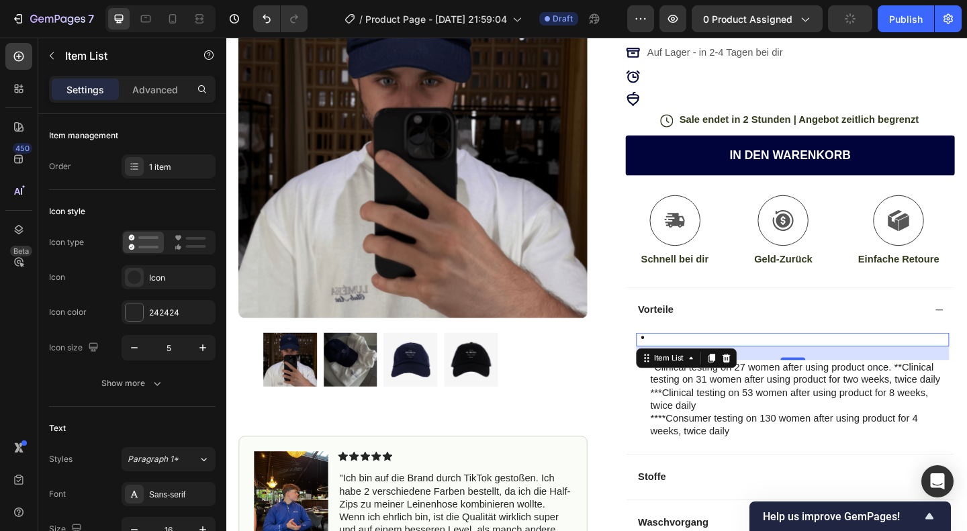
click at [715, 357] on div at bounding box center [842, 363] width 341 height 20
click at [709, 380] on div "Item List" at bounding box center [708, 386] width 38 height 12
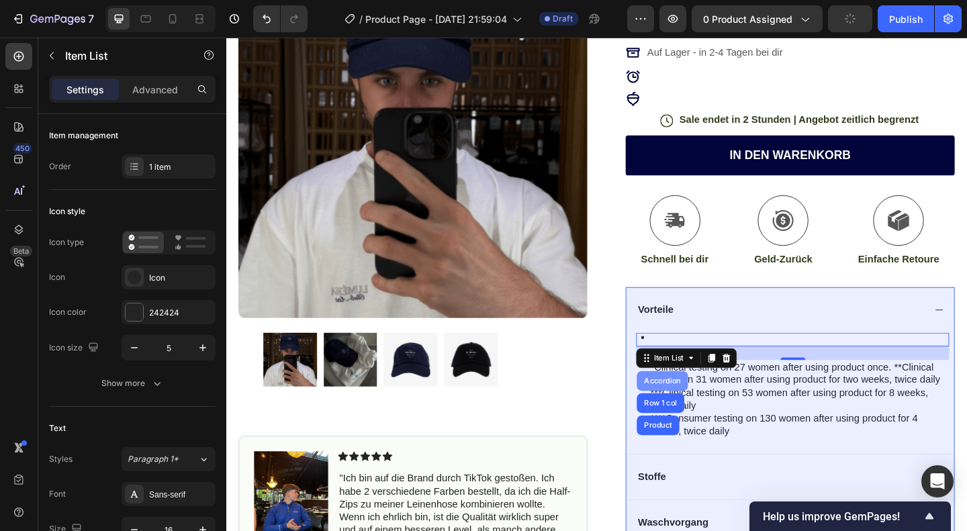
click at [701, 407] on div "Accordion" at bounding box center [700, 411] width 45 height 8
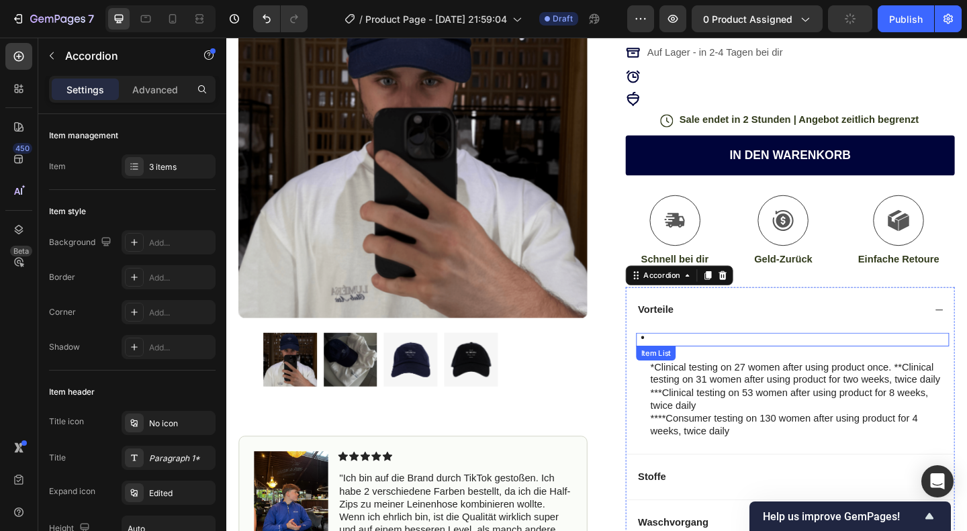
click at [686, 357] on div "Rich Text Editor. Editing area: main" at bounding box center [688, 363] width 4 height 20
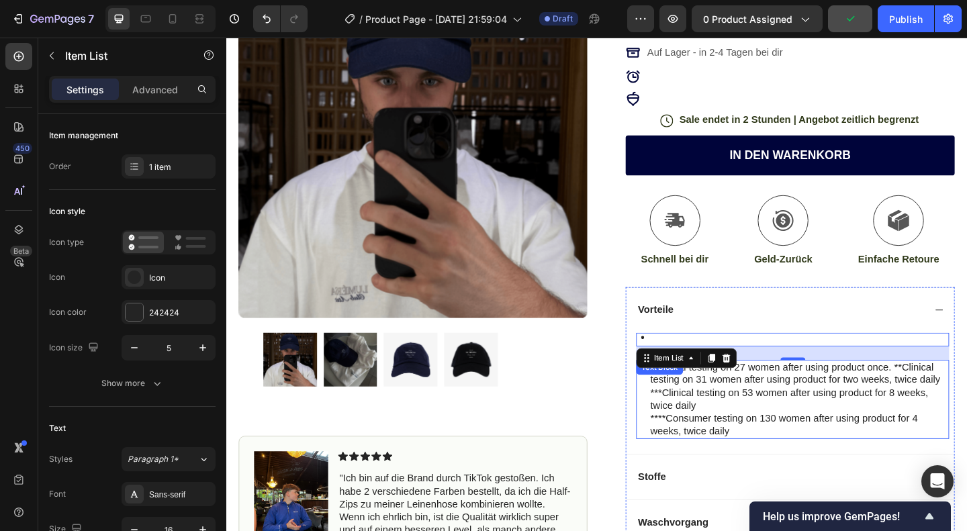
click at [815, 429] on p "***Clinical testing on 53 women after using product for 8 weeks, twice daily" at bounding box center [850, 431] width 324 height 28
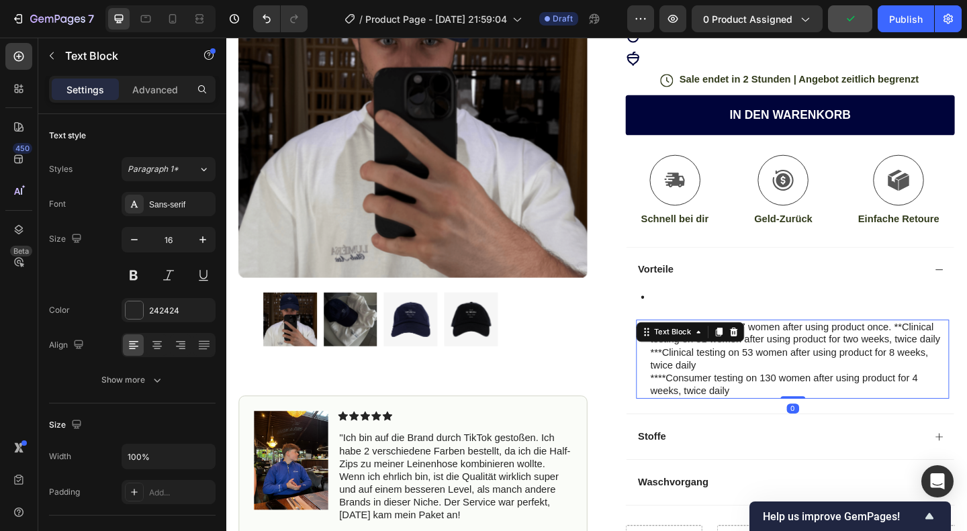
scroll to position [263, 0]
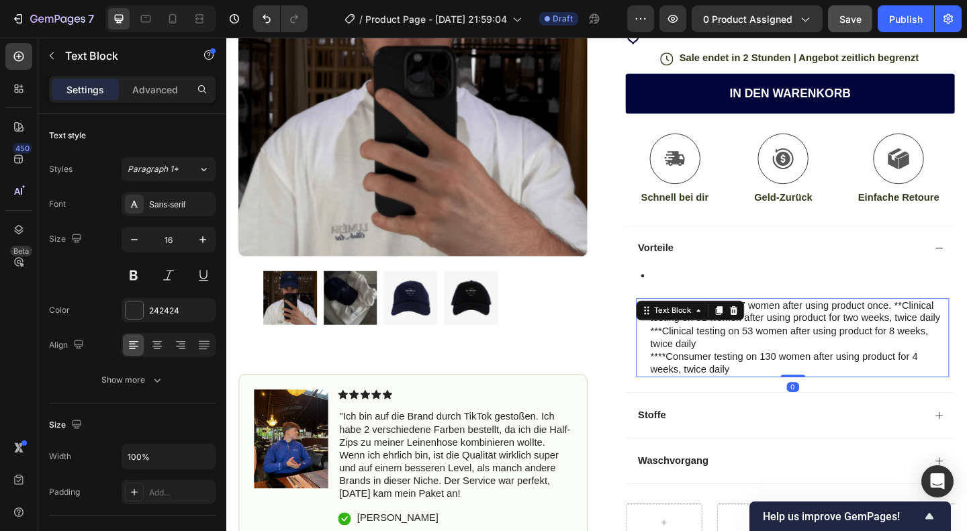
click at [799, 379] on p "****Consumer testing on 130 women after using product for 4 weeks, twice daily" at bounding box center [850, 392] width 324 height 28
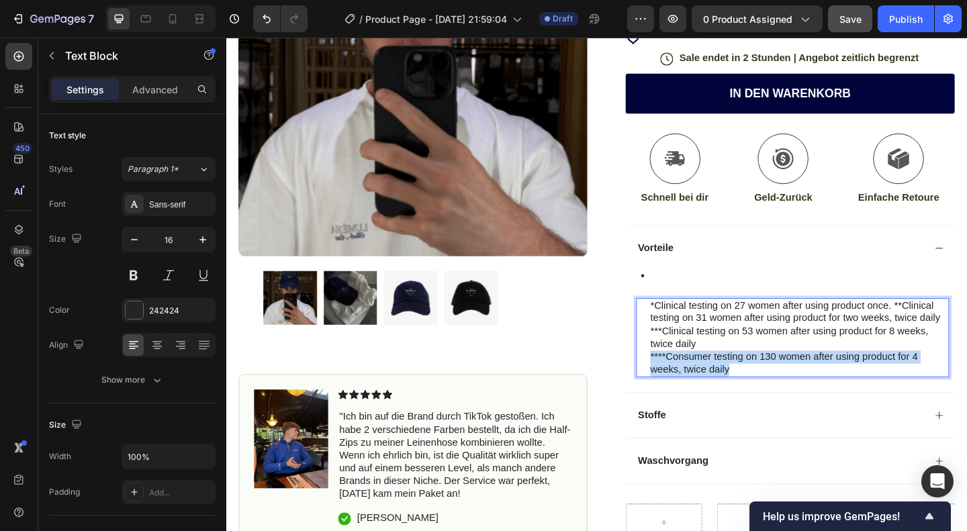
click at [799, 379] on p "****Consumer testing on 130 women after using product for 4 weeks, twice daily" at bounding box center [850, 392] width 324 height 28
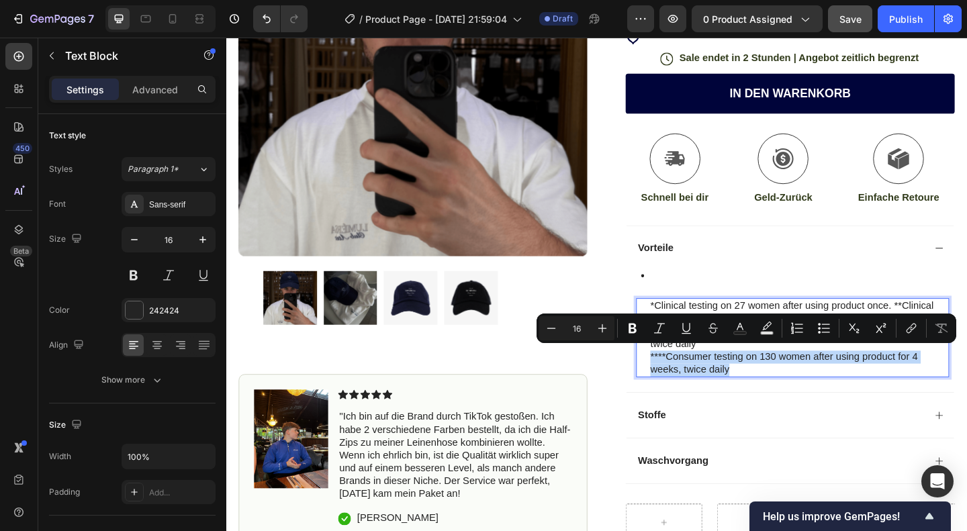
click at [817, 386] on p "****Consumer testing on 130 women after using product for 4 weeks, twice daily" at bounding box center [850, 392] width 324 height 28
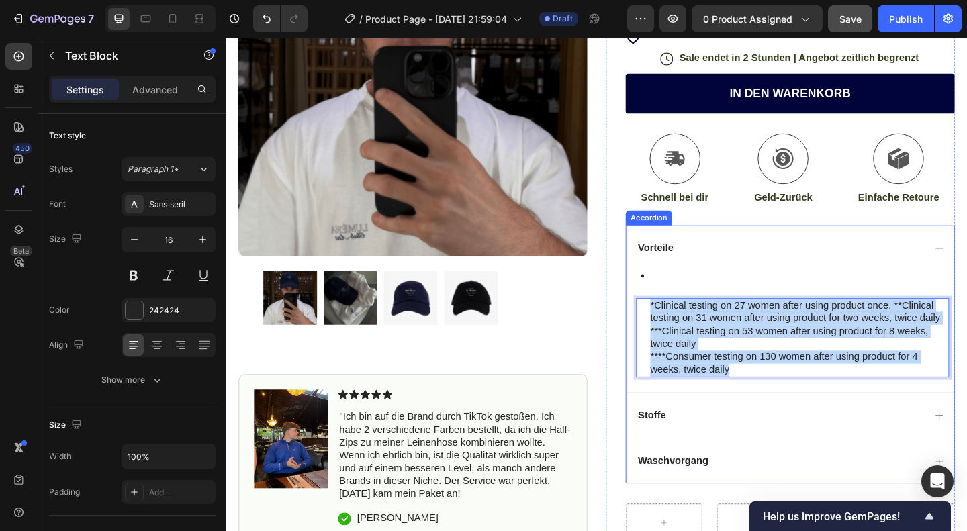
drag, startPoint x: 797, startPoint y: 394, endPoint x: 670, endPoint y: 307, distance: 154.1
click at [672, 307] on div "Item List *Clinical testing on 27 women after using product once. **Clinical te…" at bounding box center [842, 350] width 341 height 116
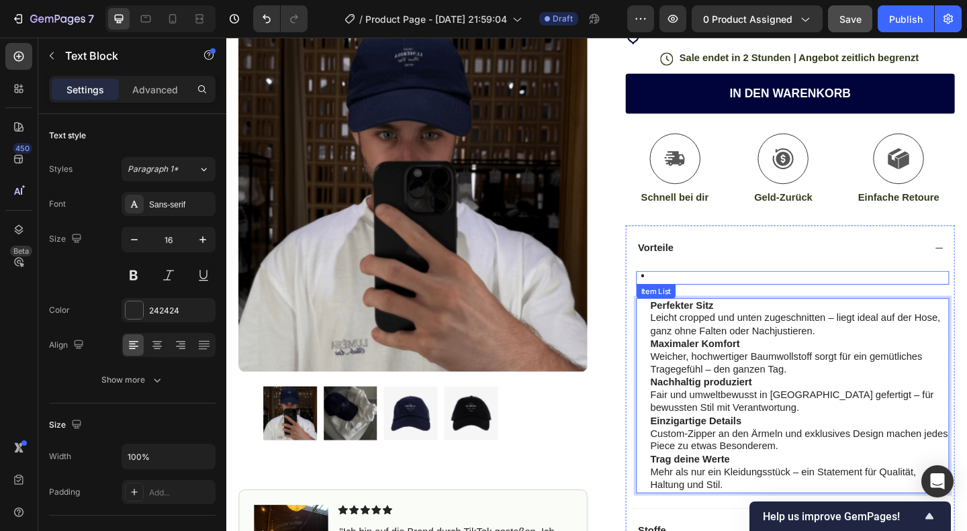
click at [680, 293] on div at bounding box center [684, 296] width 13 height 20
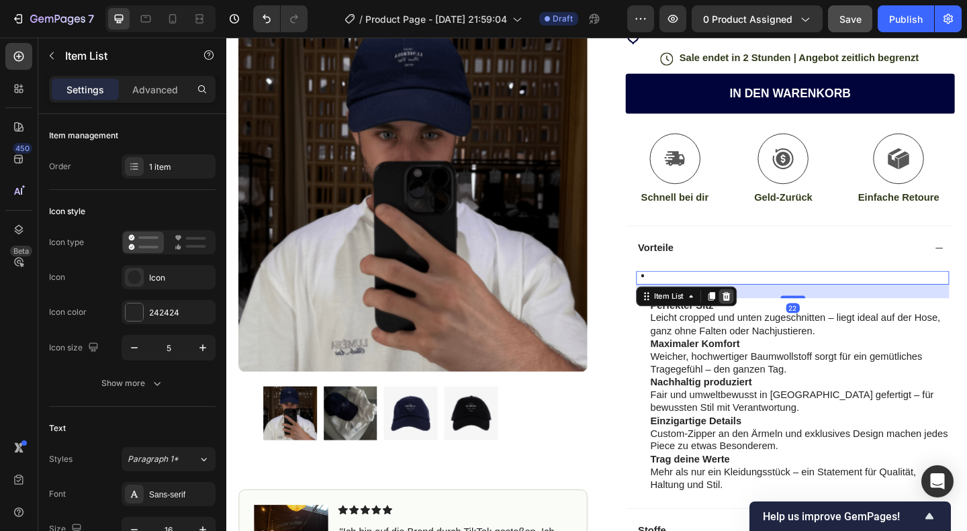
click at [766, 316] on icon at bounding box center [770, 318] width 9 height 9
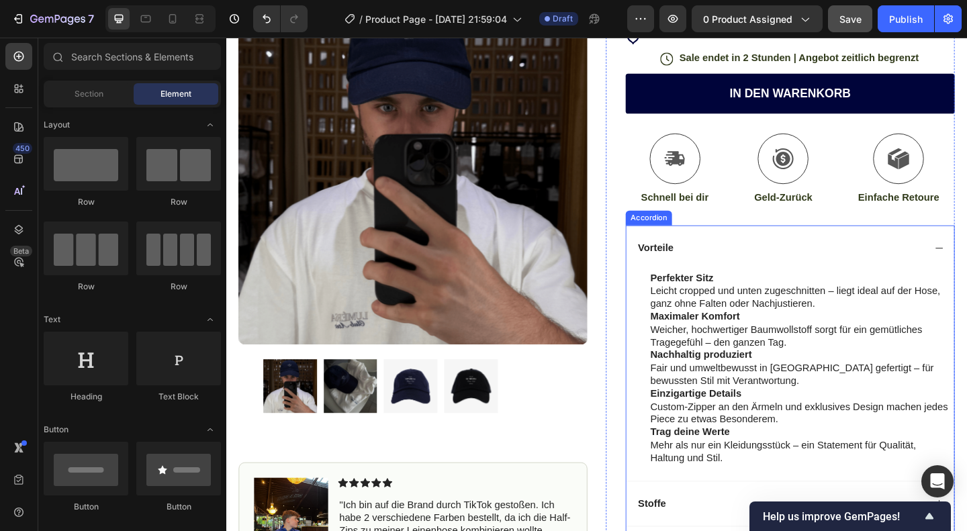
click at [705, 260] on p "Vorteile" at bounding box center [693, 267] width 39 height 14
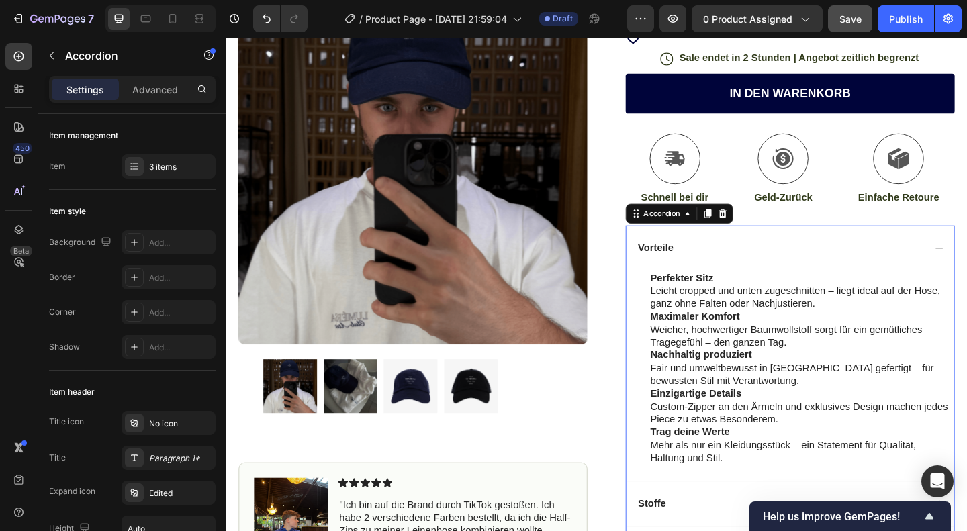
click at [744, 265] on div "Vorteile" at bounding box center [829, 267] width 314 height 18
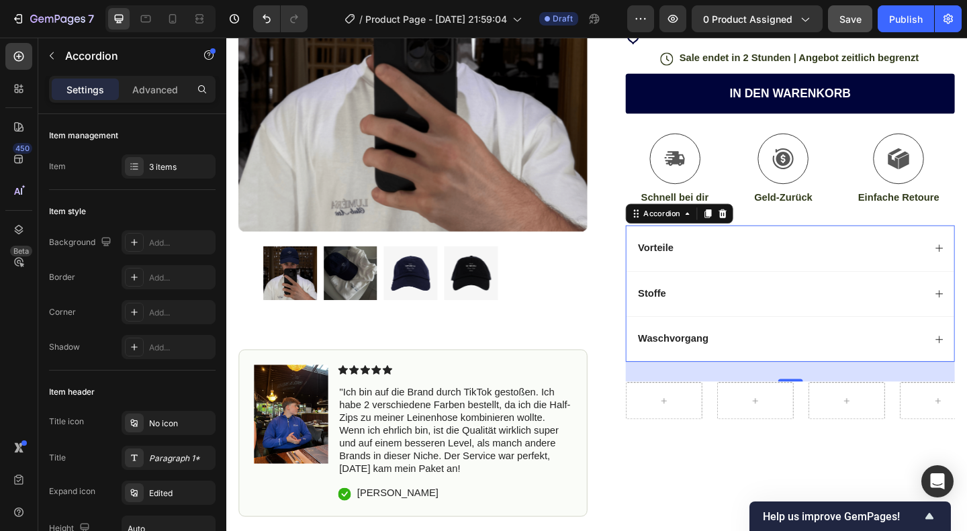
click at [905, 267] on div "Vorteile" at bounding box center [829, 267] width 314 height 18
click at [802, 322] on div "Stoffe" at bounding box center [829, 317] width 314 height 18
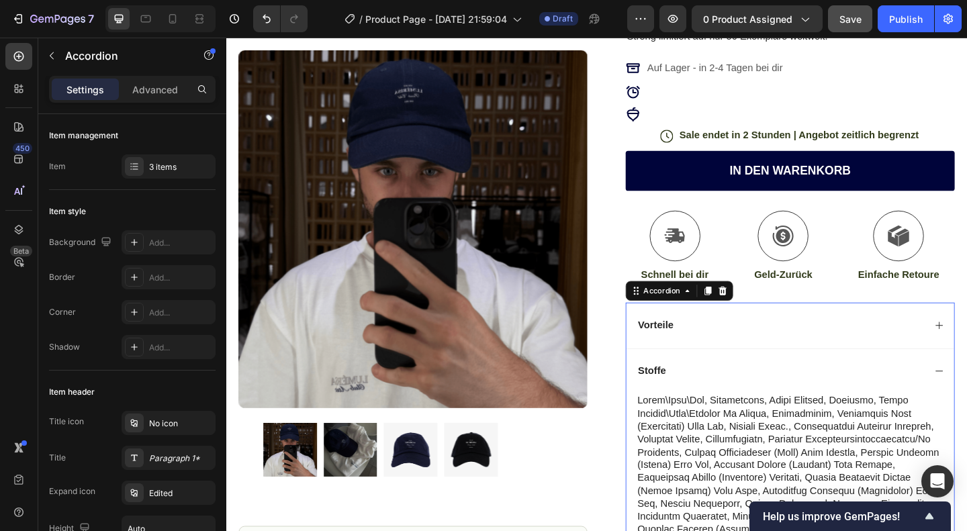
scroll to position [359, 0]
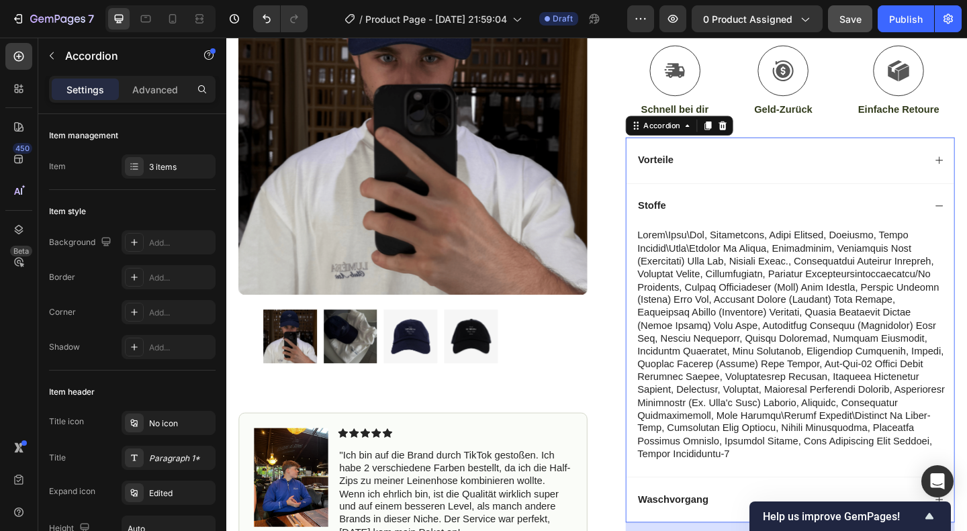
click at [730, 305] on p at bounding box center [843, 371] width 338 height 251
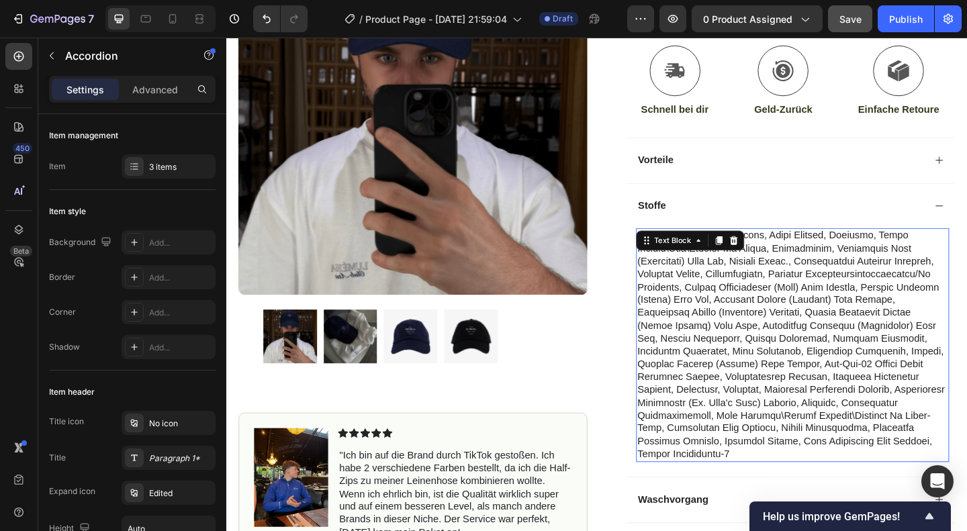
click at [730, 305] on p "Rich Text Editor. Editing area: main" at bounding box center [843, 371] width 338 height 251
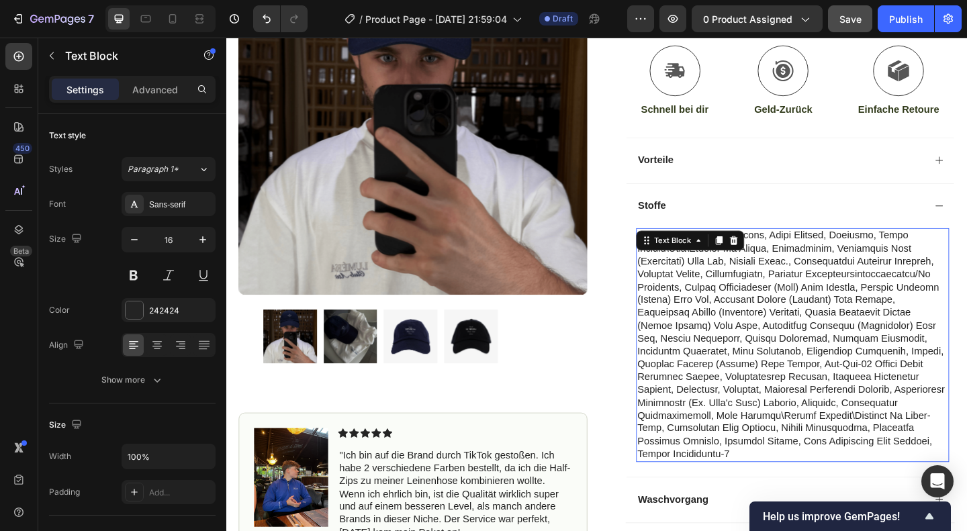
drag, startPoint x: 730, startPoint y: 305, endPoint x: 809, endPoint y: 60, distance: 257.4
click at [730, 305] on p "Rich Text Editor. Editing area: main" at bounding box center [843, 371] width 338 height 251
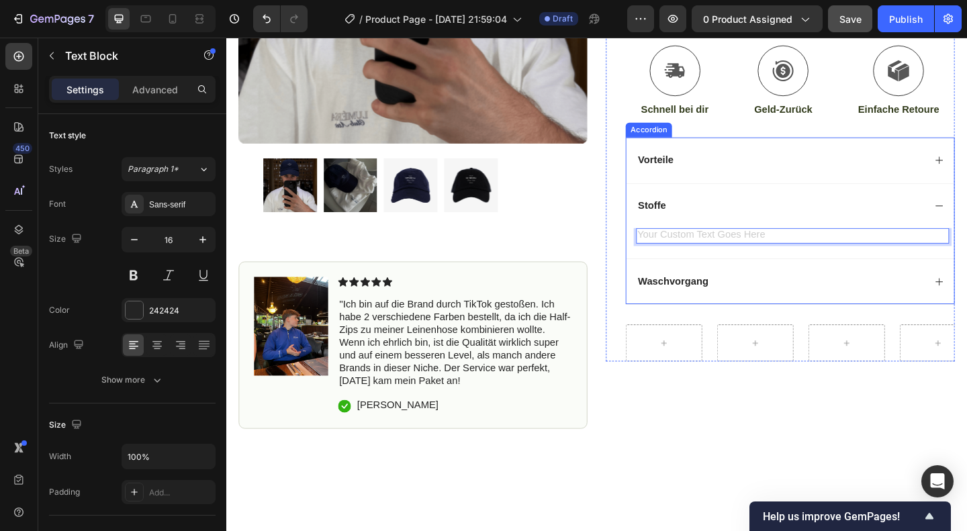
click at [705, 173] on p "Vorteile" at bounding box center [693, 171] width 39 height 14
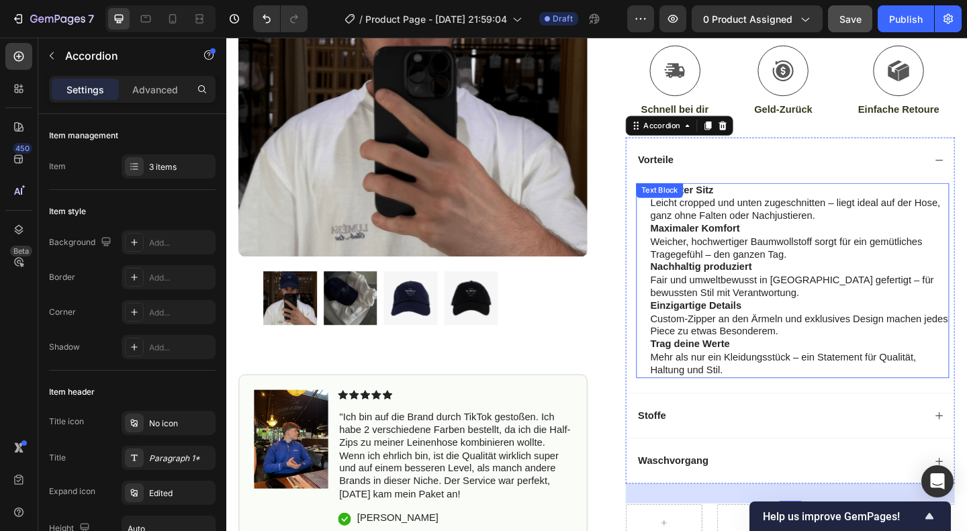
click at [740, 241] on strong "Maximaler Komfort" at bounding box center [736, 244] width 97 height 11
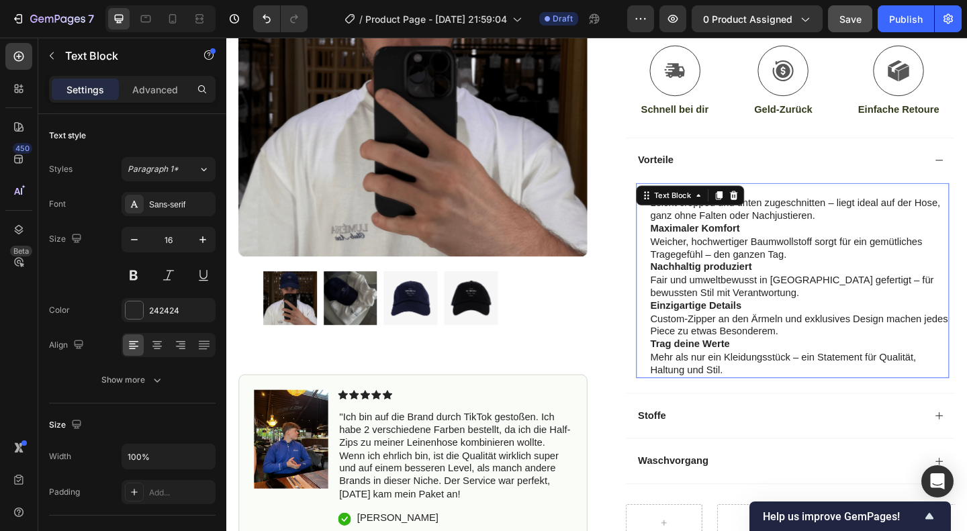
click at [740, 241] on strong "Maximaler Komfort" at bounding box center [736, 244] width 97 height 11
click at [870, 206] on p "Perfekter Sitz Leicht cropped und unten zugeschnitten – liegt ideal auf der Hos…" at bounding box center [850, 218] width 324 height 42
click at [884, 214] on p "Perfekter Sitz Leicht cropped und unten zugeschnitten – liegt ideal auf der Hos…" at bounding box center [850, 218] width 324 height 42
click at [748, 276] on p "Maximaler Komfort Weicher, hochwertiger Baumwollstoff sorgt für ein gemütliches…" at bounding box center [850, 259] width 324 height 42
click at [901, 299] on p "Nachhaltig produziert Fair und umweltbewusst in Istanbul gefertigt – für bewuss…" at bounding box center [850, 301] width 324 height 42
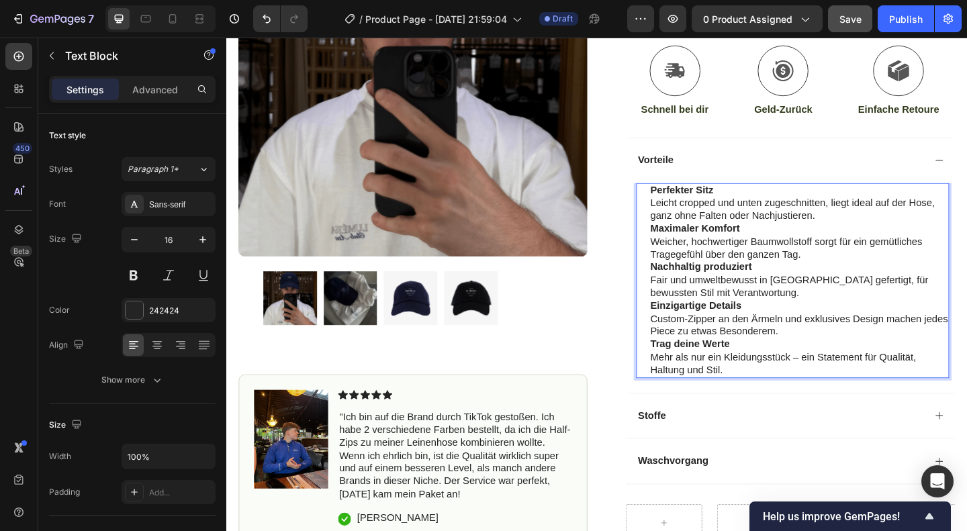
click at [844, 382] on p "Trag deine Werte Mehr als nur ein Kleidungsstück – ein Statement für Qualität, …" at bounding box center [850, 385] width 324 height 42
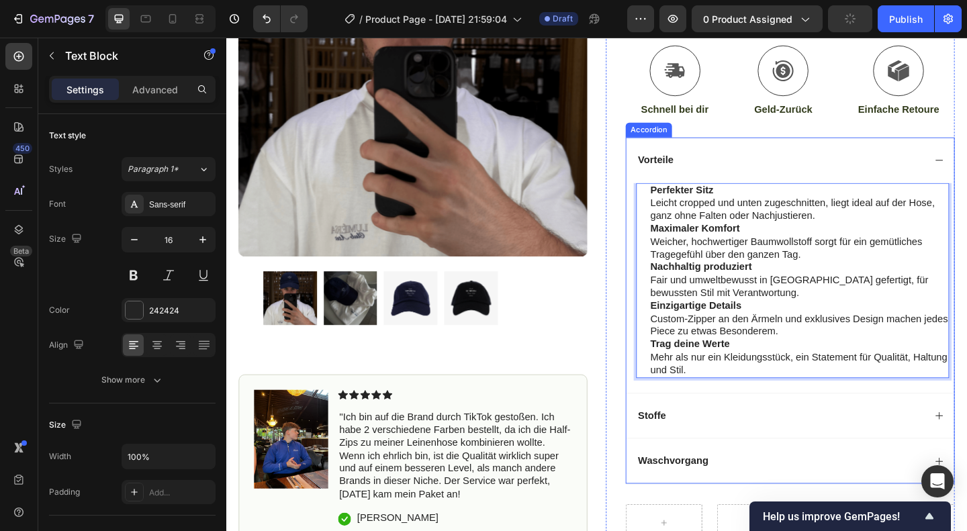
click at [748, 446] on div "Stoffe" at bounding box center [829, 449] width 314 height 18
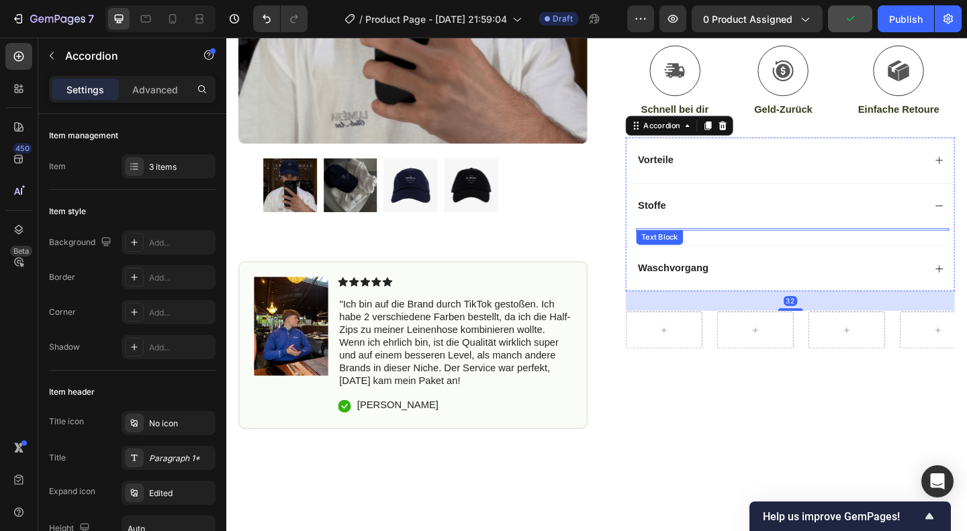
click at [728, 244] on div at bounding box center [842, 245] width 341 height 3
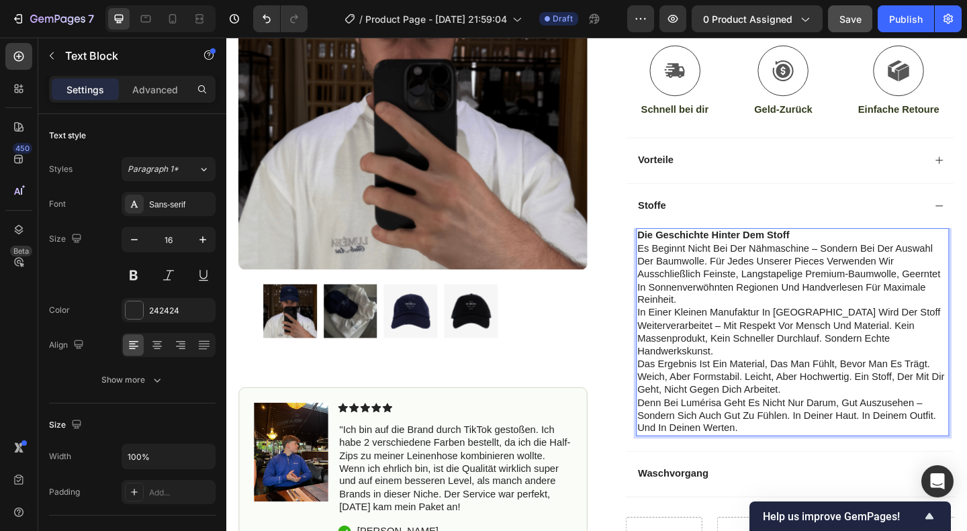
click at [732, 247] on strong "Die Geschichte hinter dem Stoff" at bounding box center [756, 252] width 165 height 11
click at [846, 249] on p "Die Geschichte hinter dem Stoff" at bounding box center [843, 253] width 338 height 14
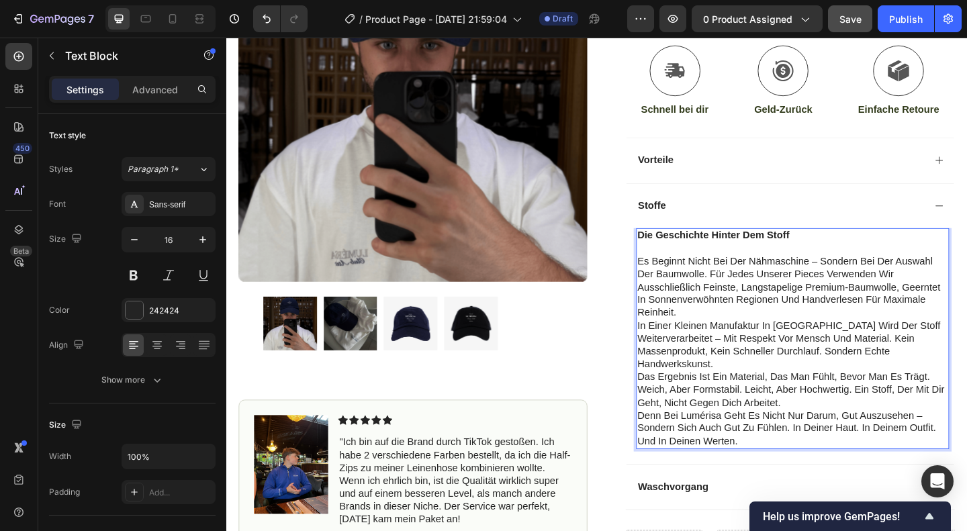
click at [864, 277] on p "Es beginnt nicht bei der Nähmaschine – sondern bei der Auswahl der Baumwolle. F…" at bounding box center [843, 309] width 338 height 70
click at [911, 275] on p "Es beginnt nicht bei der Nähmaschine, sondern bei der Auswahl der Baumwolle. Fü…" at bounding box center [843, 309] width 338 height 70
click at [851, 289] on p "Es beginnt nicht bei der Nähmaschine, sondern bei der Auswahl der Baumwolle. Fü…" at bounding box center [843, 309] width 338 height 70
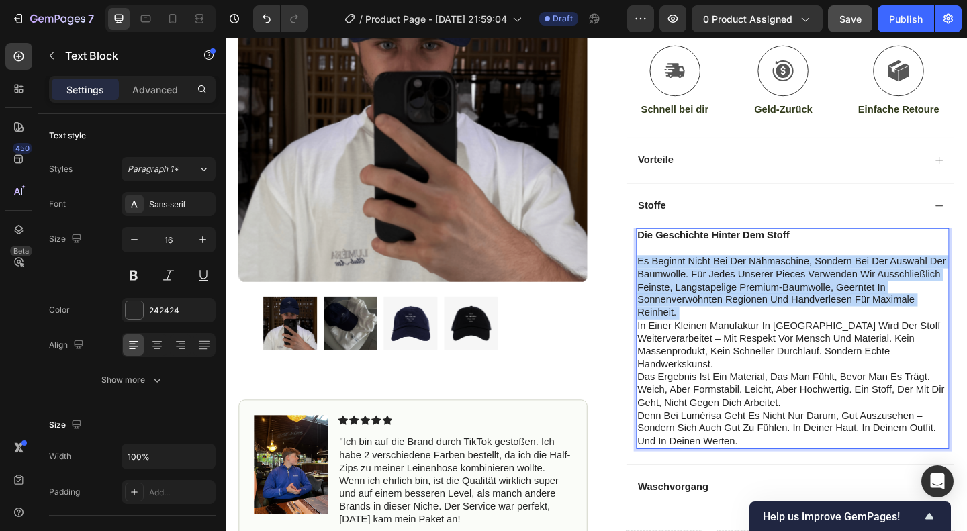
click at [851, 289] on p "Es beginnt nicht bei der Nähmaschine, sondern bei der Auswahl der Baumwolle. Fü…" at bounding box center [843, 309] width 338 height 70
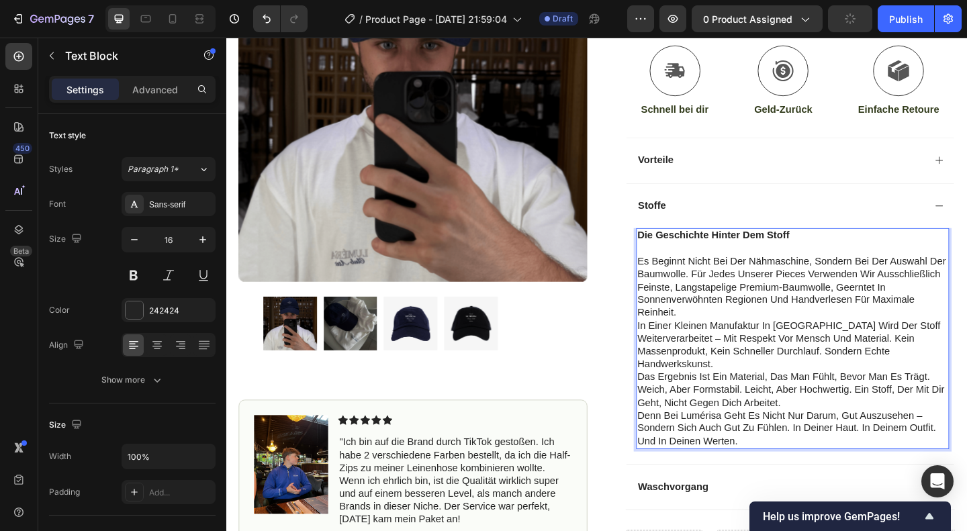
click at [762, 344] on p "In einer kleinen Manufaktur in Istanbul wird der Stoff weiterverarbeitet – mit …" at bounding box center [843, 372] width 338 height 56
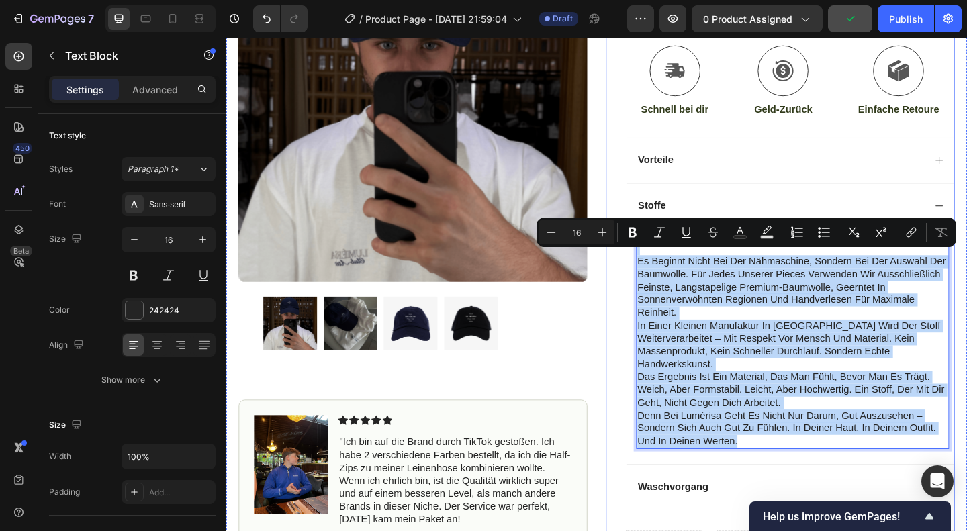
drag, startPoint x: 794, startPoint y: 467, endPoint x: 651, endPoint y: 269, distance: 244.9
click at [651, 269] on div "Icon Icon Icon Icon Icon Icon List (1349 Reviews) Text Block Row Private Club C…" at bounding box center [828, 188] width 379 height 850
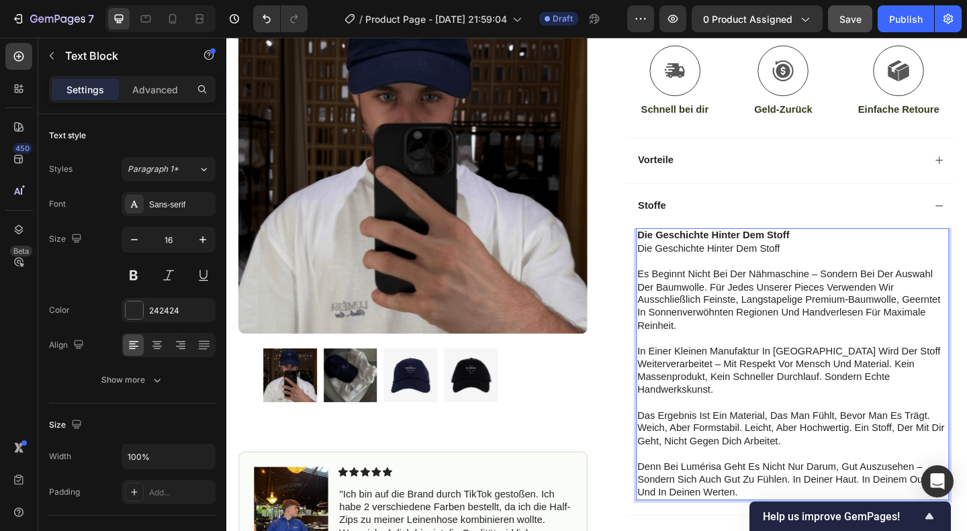
click at [773, 250] on strong "Die Geschichte hinter dem Stoff" at bounding box center [756, 252] width 165 height 11
click at [753, 260] on p "Die Geschichte hinter dem Stoff" at bounding box center [843, 267] width 338 height 14
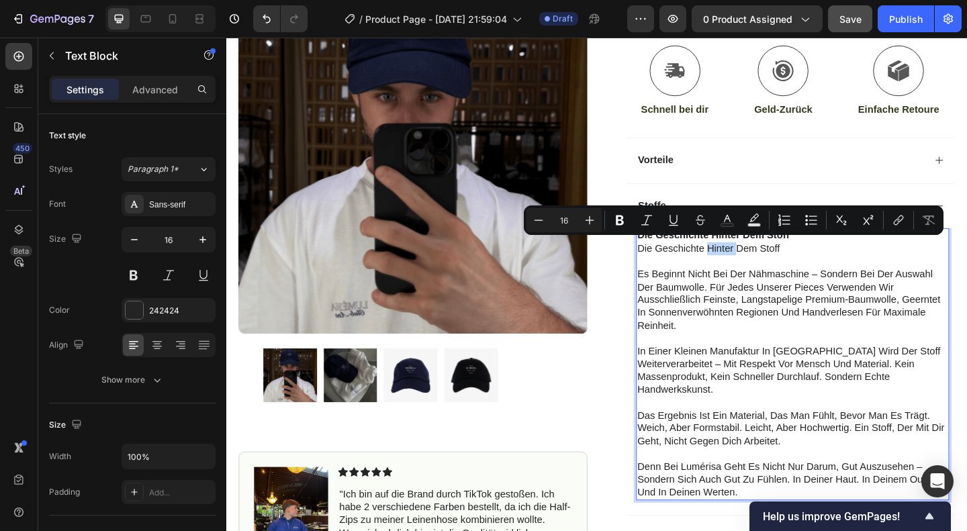
click at [753, 260] on p "Die Geschichte hinter dem Stoff" at bounding box center [843, 267] width 338 height 14
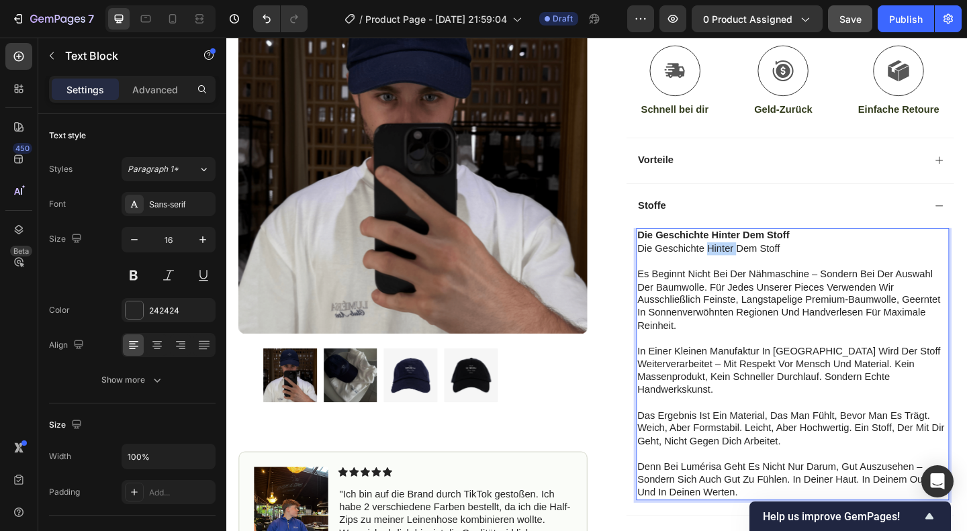
click at [753, 260] on p "Die Geschichte hinter dem Stoff" at bounding box center [843, 267] width 338 height 14
click at [704, 274] on p "Rich Text Editor. Editing area: main" at bounding box center [843, 281] width 338 height 14
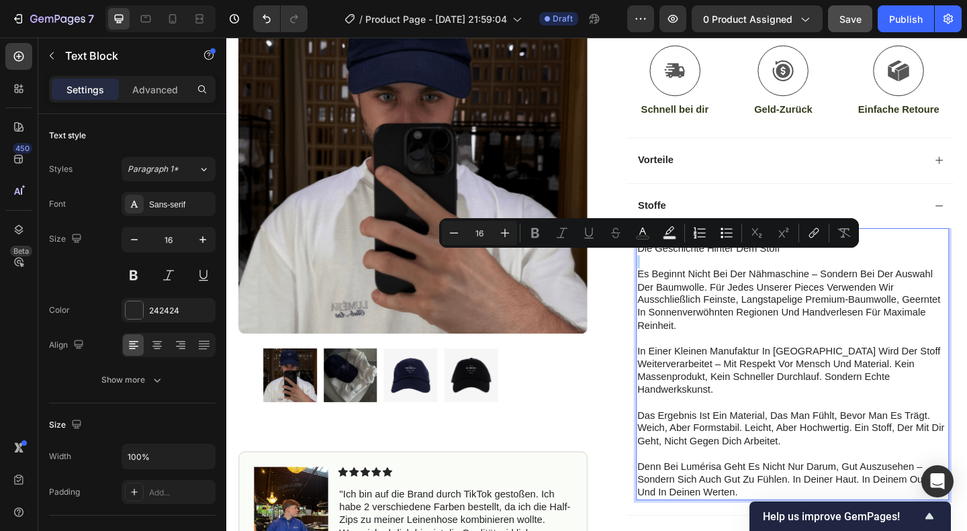
click at [704, 274] on p "Rich Text Editor. Editing area: main" at bounding box center [843, 281] width 338 height 14
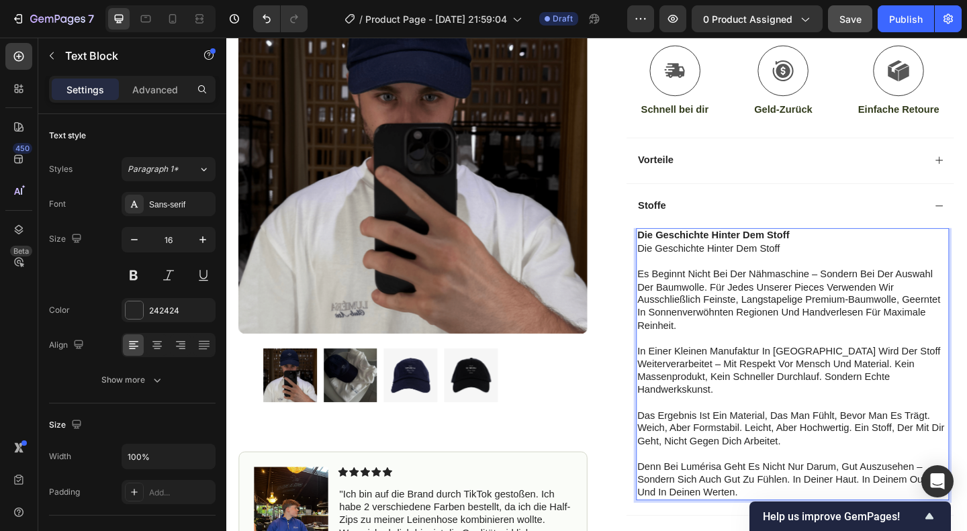
click at [898, 269] on p "Die Geschichte hinter dem Stoff" at bounding box center [843, 267] width 338 height 14
drag, startPoint x: 840, startPoint y: 257, endPoint x: 670, endPoint y: 263, distance: 170.0
click at [674, 263] on p "Die Geschichte hinter dem Stoff" at bounding box center [843, 267] width 338 height 14
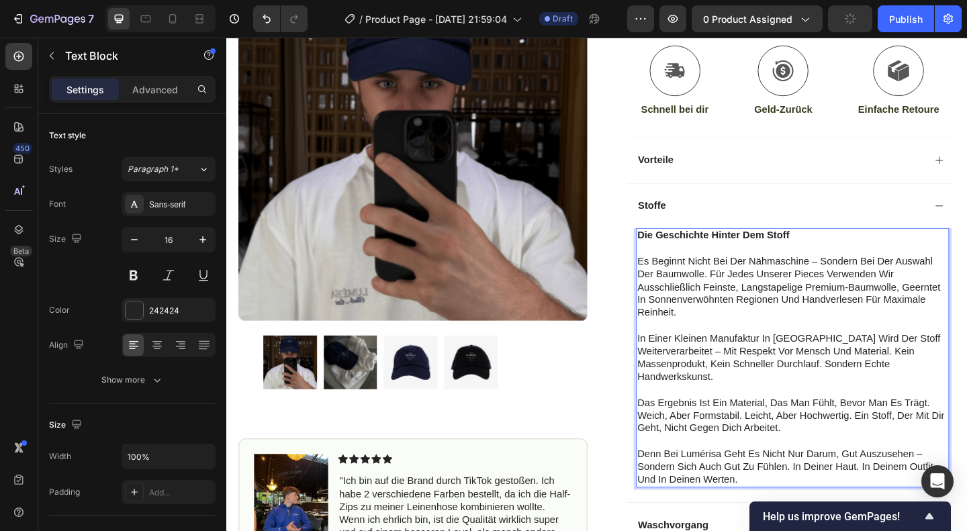
click at [866, 279] on p "Es beginnt nicht bei der Nähmaschine – sondern bei der Auswahl der Baumwolle. F…" at bounding box center [843, 309] width 338 height 70
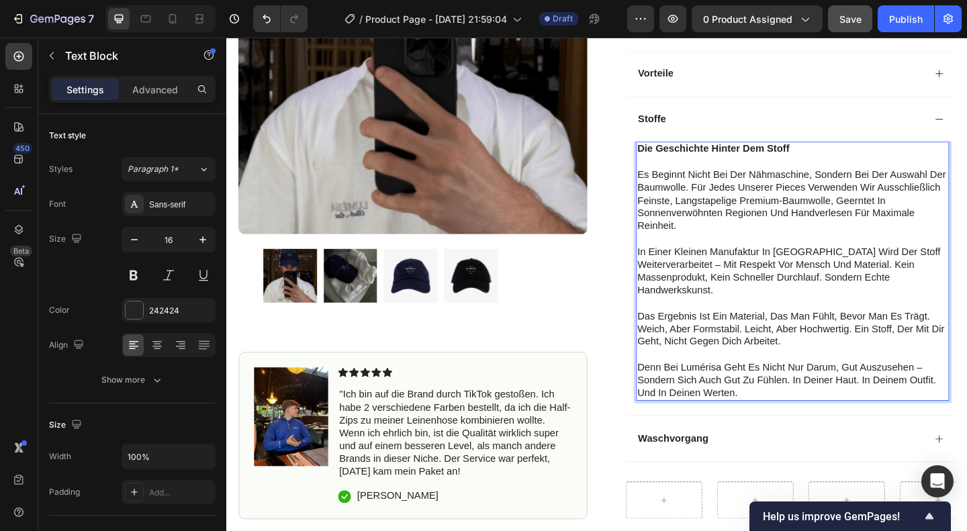
scroll to position [453, 0]
click at [822, 390] on p "Denn bei Lumérisa geht es nicht nur darum, gut auszusehen – sondern sich auch g…" at bounding box center [843, 411] width 338 height 42
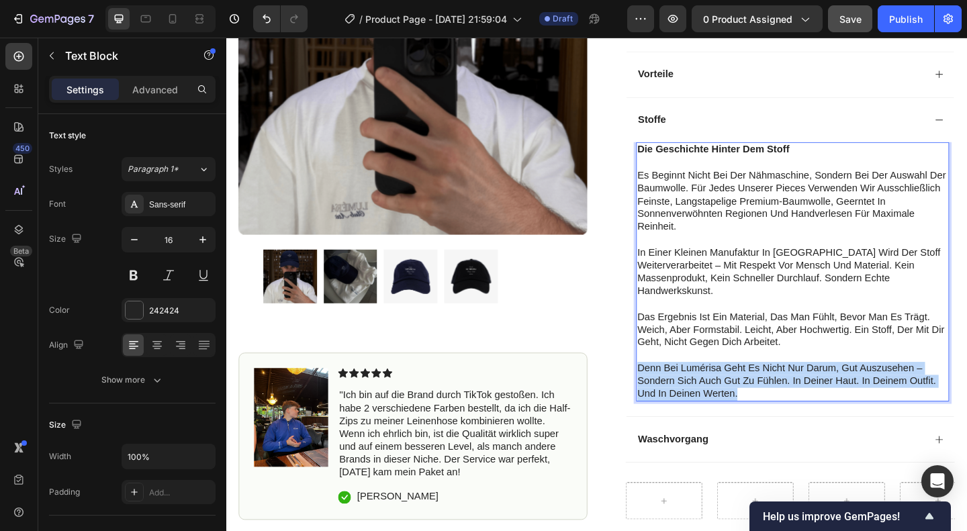
click at [822, 390] on p "Denn bei Lumérisa geht es nicht nur darum, gut auszusehen – sondern sich auch g…" at bounding box center [843, 411] width 338 height 42
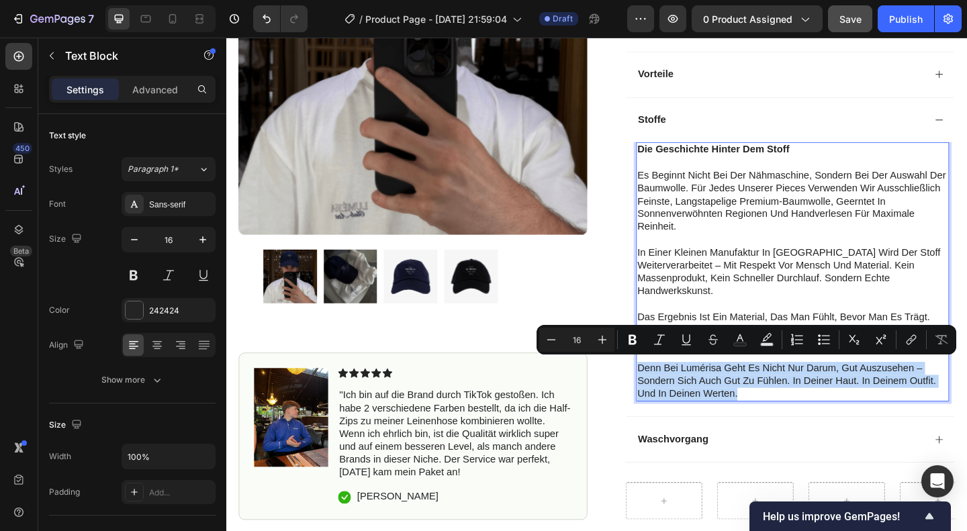
click at [822, 390] on p "Denn bei Lumérisa geht es nicht nur darum, gut auszusehen – sondern sich auch g…" at bounding box center [843, 411] width 338 height 42
click at [793, 416] on p "Denn bei Lumérisa geht es nicht nur darum, gut auszusehen – sondern sich auch g…" at bounding box center [843, 411] width 338 height 42
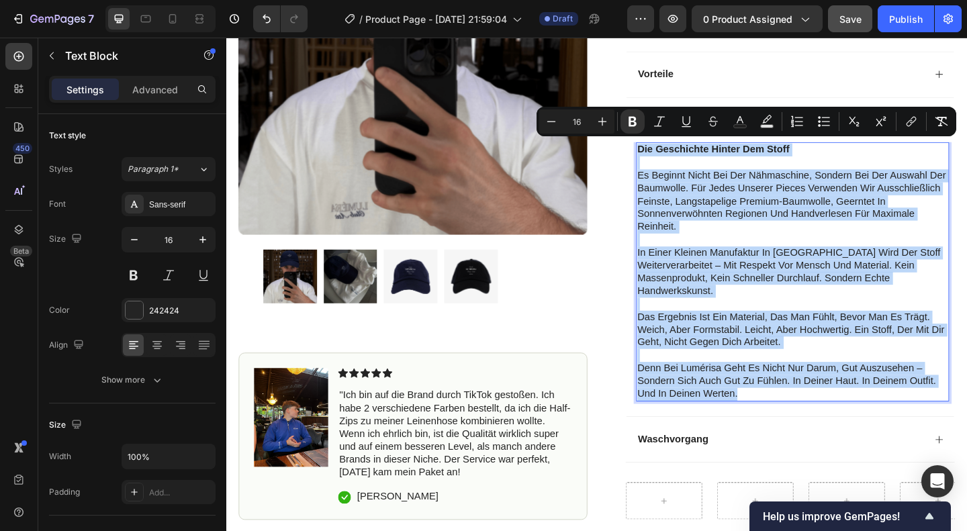
drag, startPoint x: 796, startPoint y: 418, endPoint x: 667, endPoint y: 153, distance: 294.4
click at [672, 153] on div "Die Geschichte hinter dem Stoff Es beginnt nicht bei der Nähmaschine, sondern b…" at bounding box center [842, 292] width 341 height 282
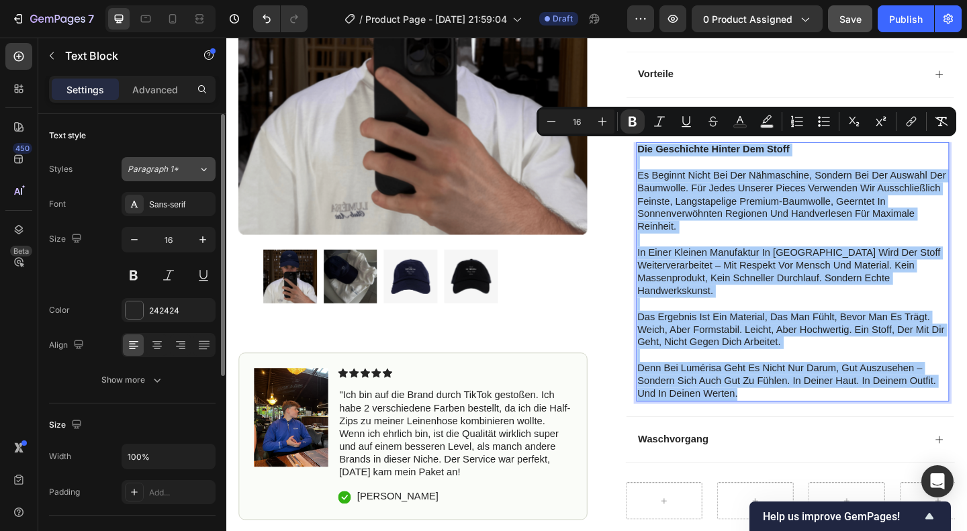
click at [154, 167] on span "Paragraph 1*" at bounding box center [153, 169] width 51 height 12
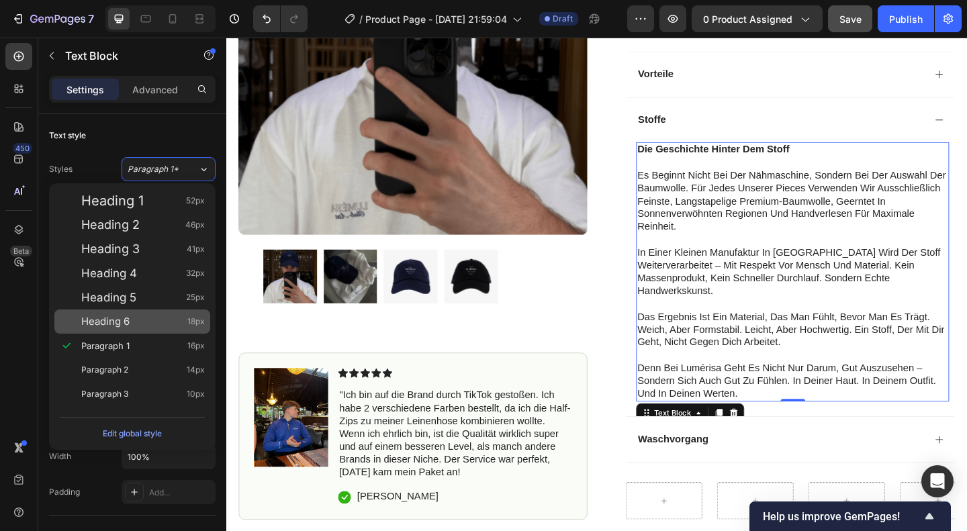
click at [152, 323] on div "Heading 6 18px" at bounding box center [143, 321] width 124 height 13
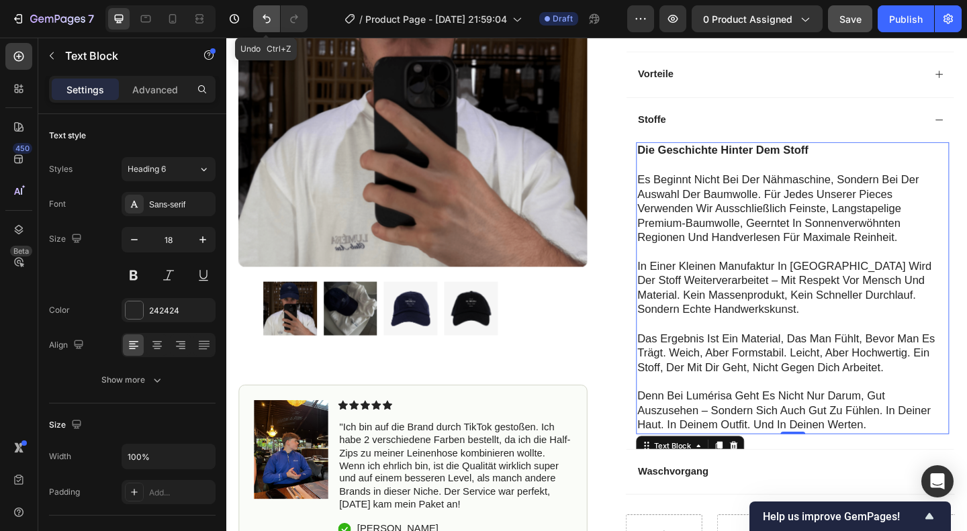
click at [265, 10] on button "Undo/Redo" at bounding box center [266, 18] width 27 height 27
type input "16"
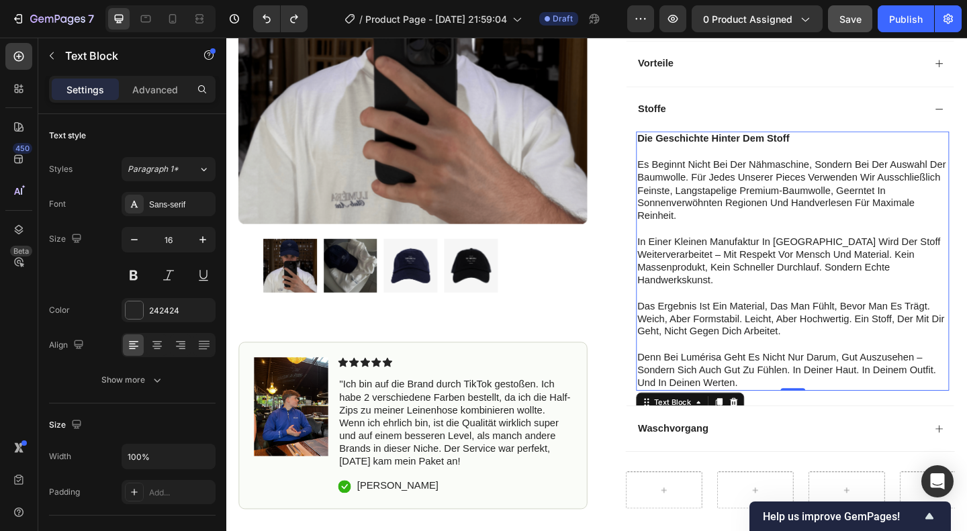
scroll to position [465, 0]
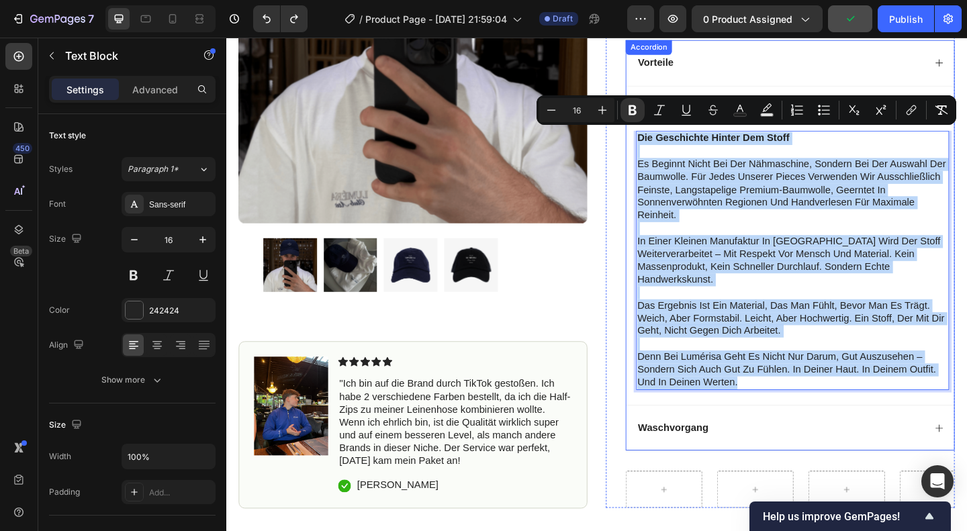
drag, startPoint x: 785, startPoint y: 406, endPoint x: 666, endPoint y: 69, distance: 357.3
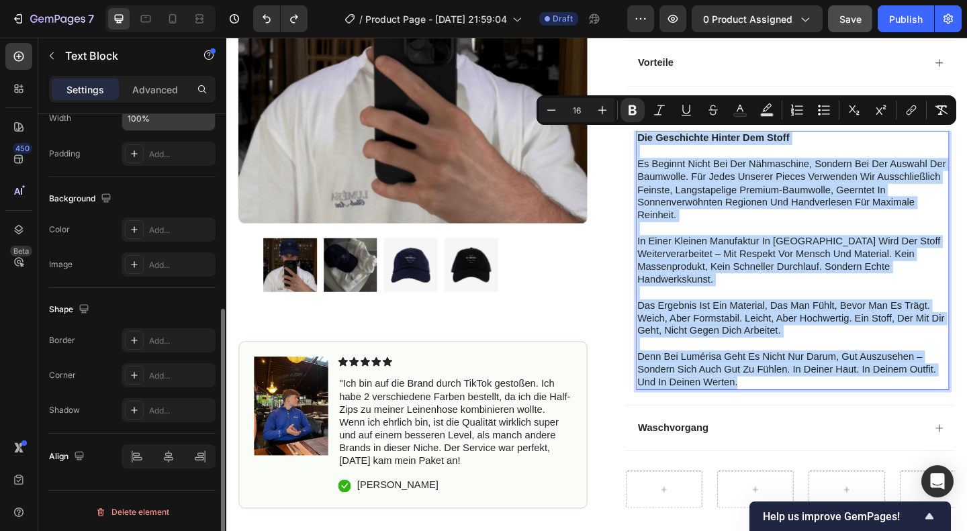
scroll to position [0, 0]
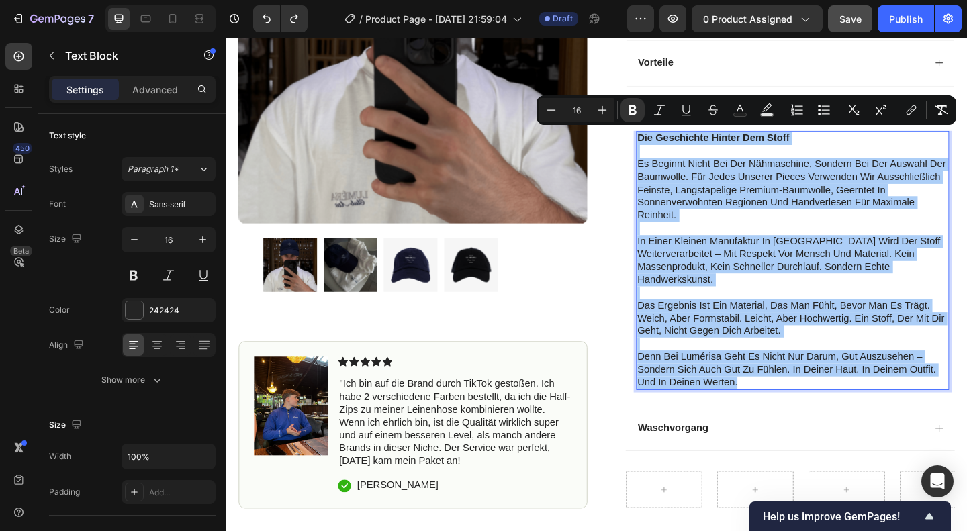
click at [171, 103] on div "Settings Advanced" at bounding box center [132, 95] width 188 height 38
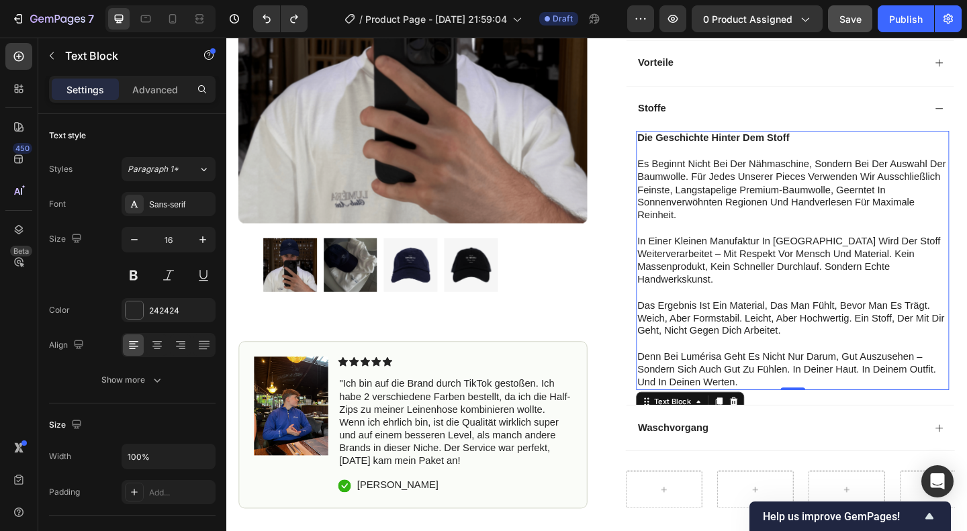
drag, startPoint x: 965, startPoint y: 73, endPoint x: 986, endPoint y: 39, distance: 40.1
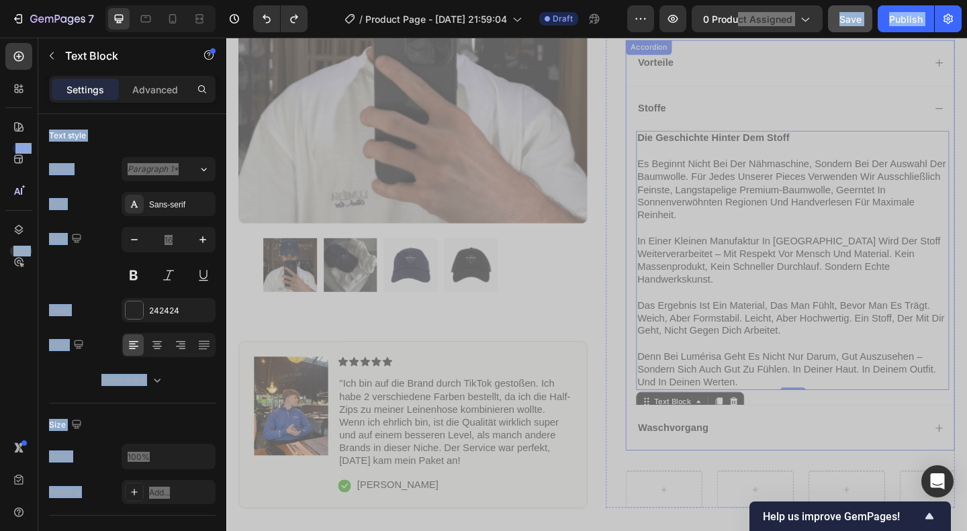
click at [967, 69] on div "Vorteile" at bounding box center [840, 65] width 357 height 50
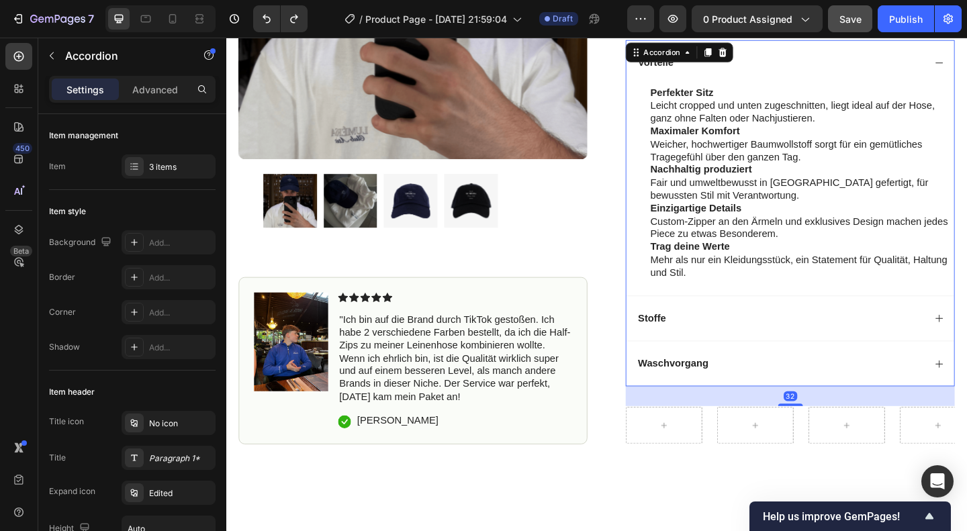
click at [899, 56] on div "Vorteile" at bounding box center [829, 65] width 314 height 18
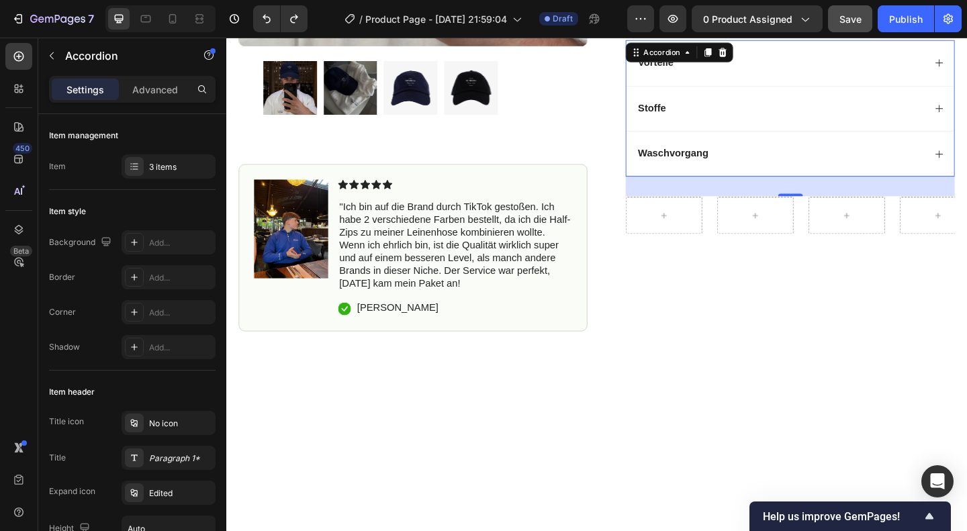
click at [851, 132] on div "Stoffe" at bounding box center [840, 115] width 357 height 50
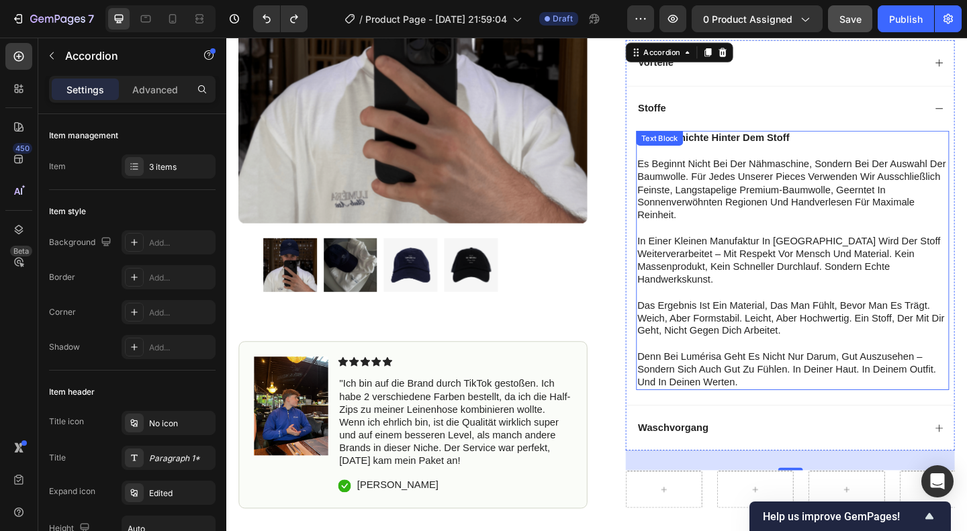
click at [817, 246] on p at bounding box center [843, 245] width 338 height 14
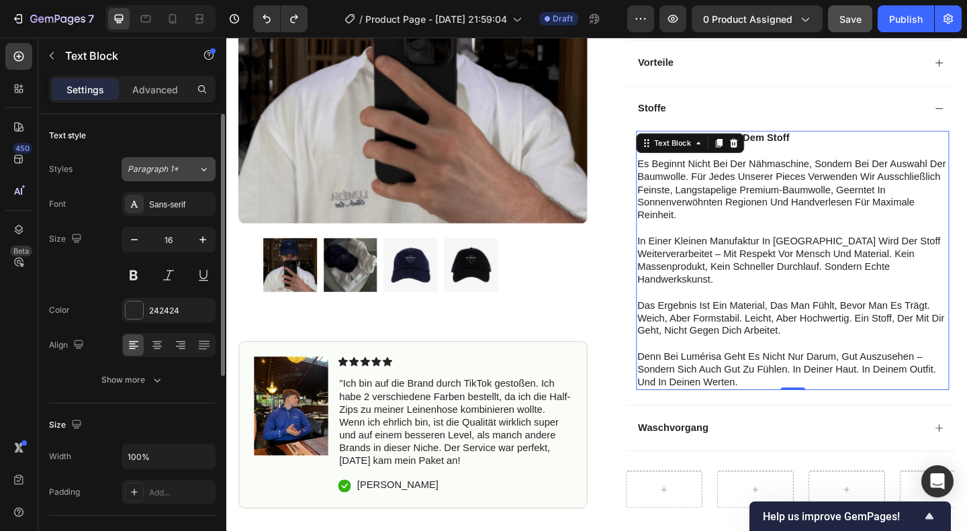
click at [174, 159] on button "Paragraph 1*" at bounding box center [169, 169] width 94 height 24
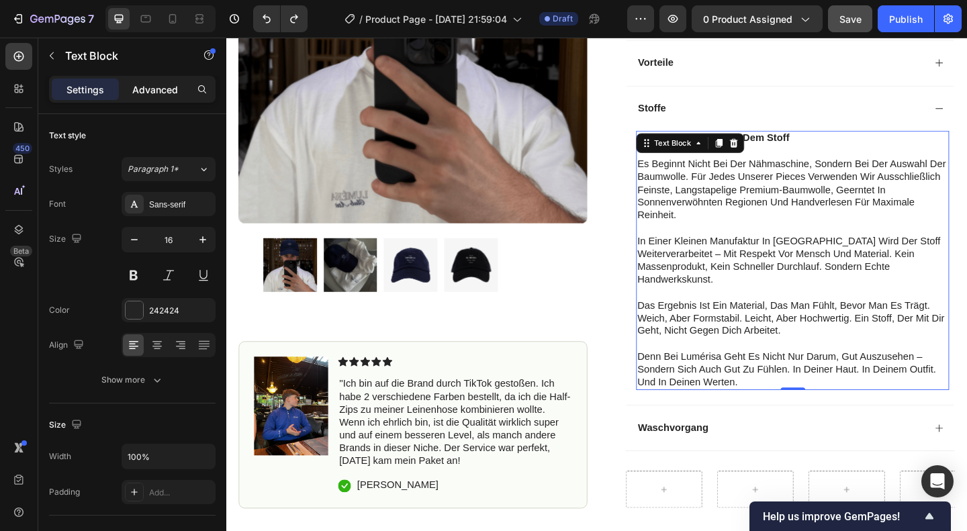
click at [159, 92] on p "Advanced" at bounding box center [155, 90] width 46 height 14
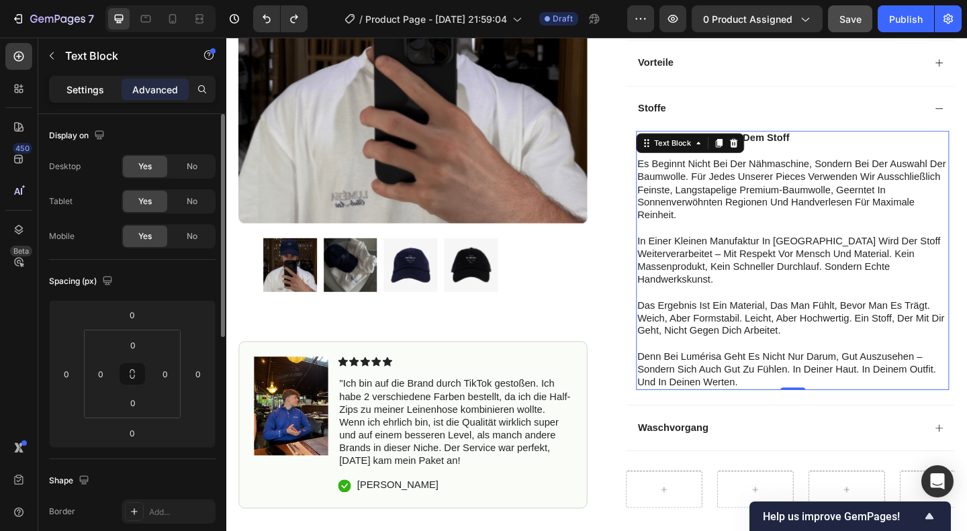
click at [102, 79] on div "Settings" at bounding box center [85, 89] width 67 height 21
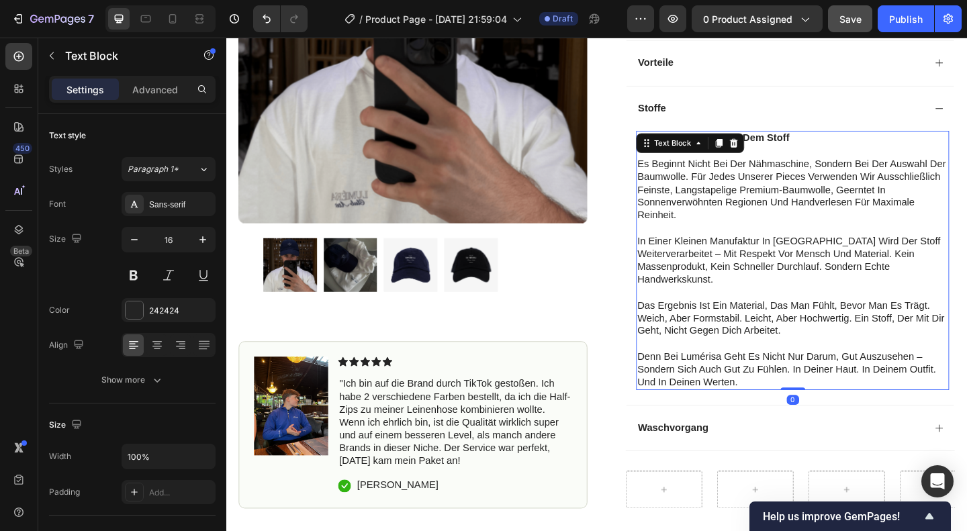
click at [102, 79] on div "Settings" at bounding box center [85, 89] width 67 height 21
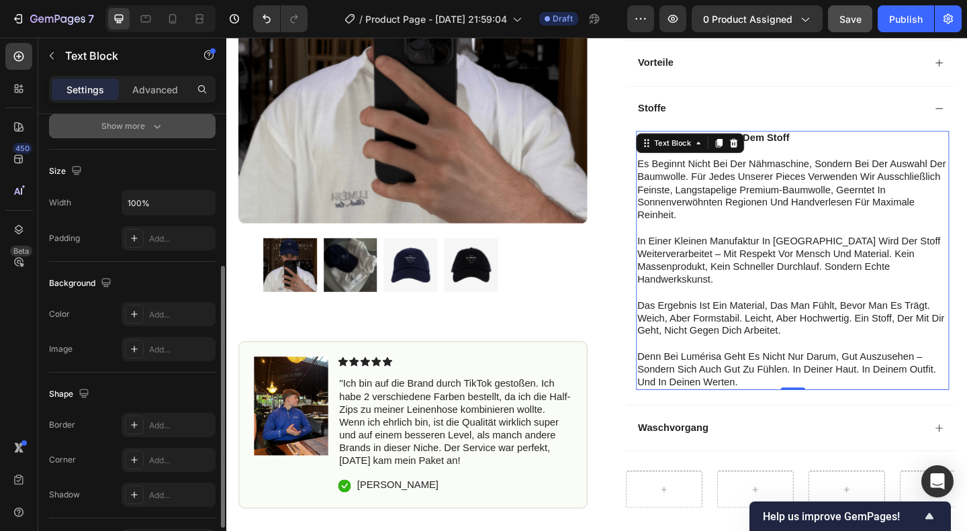
scroll to position [339, 0]
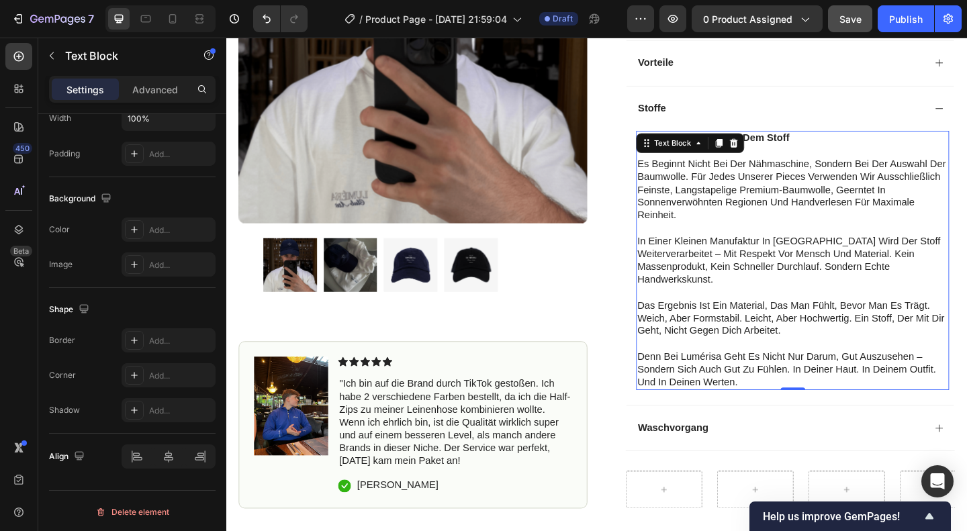
click at [751, 330] on p "das ergebnis ist ein material, das man fühlt, bevor man es trägt. weich, aber f…" at bounding box center [843, 343] width 338 height 42
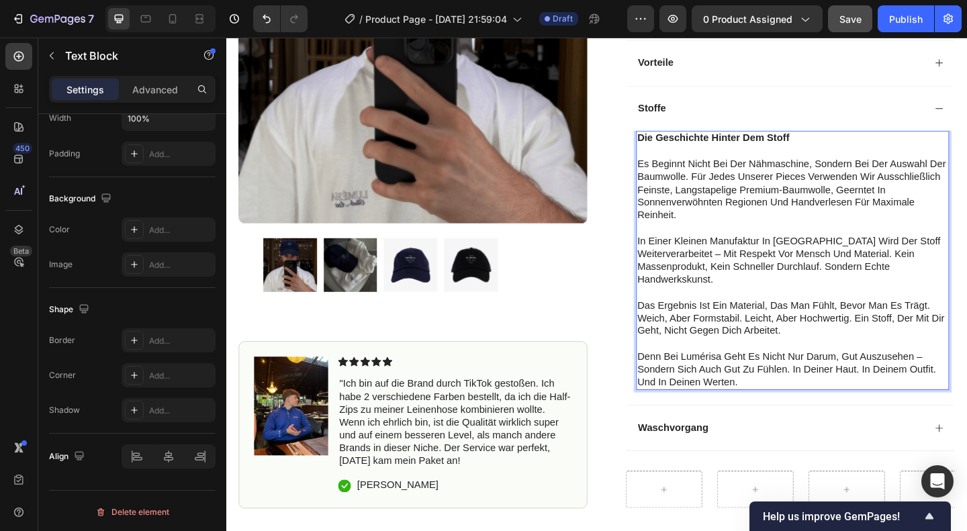
click at [812, 410] on p "denn bei lumérisa geht es nicht nur darum, gut auszusehen – sondern sich auch g…" at bounding box center [843, 399] width 338 height 42
click at [748, 383] on p "denn bei lumérisa geht es nicht nur darum, gut auszusehen – sondern sich auch g…" at bounding box center [843, 399] width 338 height 42
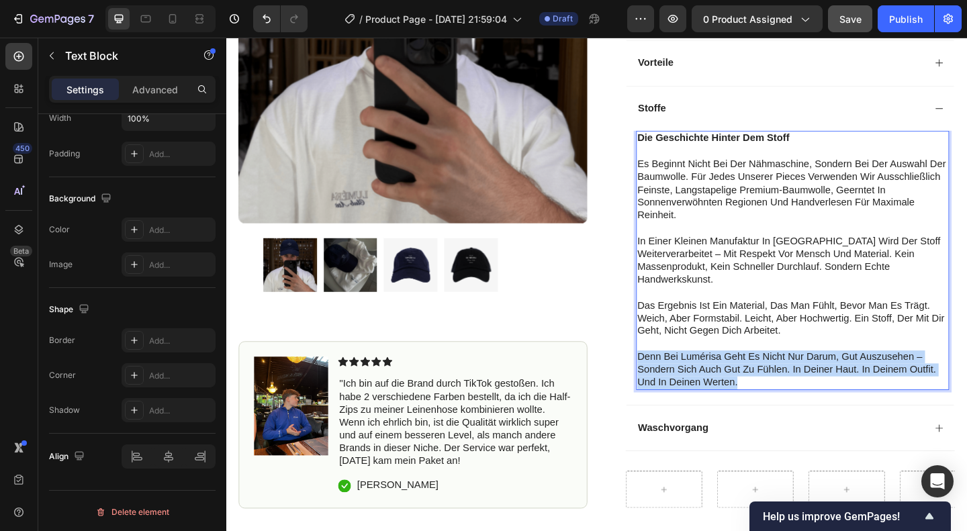
click at [748, 383] on p "denn bei lumérisa geht es nicht nur darum, gut auszusehen – sondern sich auch g…" at bounding box center [843, 399] width 338 height 42
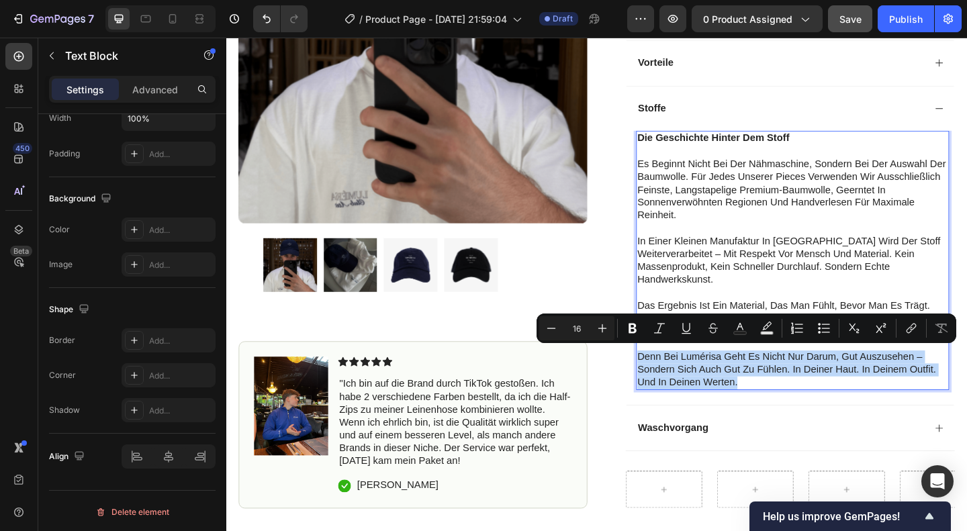
click at [748, 383] on p "denn bei lumérisa geht es nicht nur darum, gut auszusehen – sondern sich auch g…" at bounding box center [843, 399] width 338 height 42
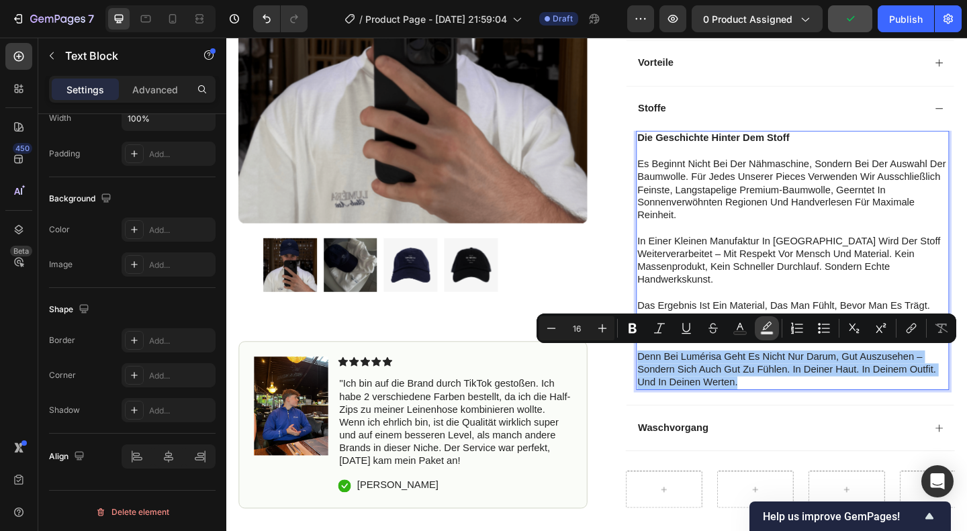
click at [759, 325] on button "Text Background Color" at bounding box center [767, 328] width 24 height 24
type input "000000"
type input "77"
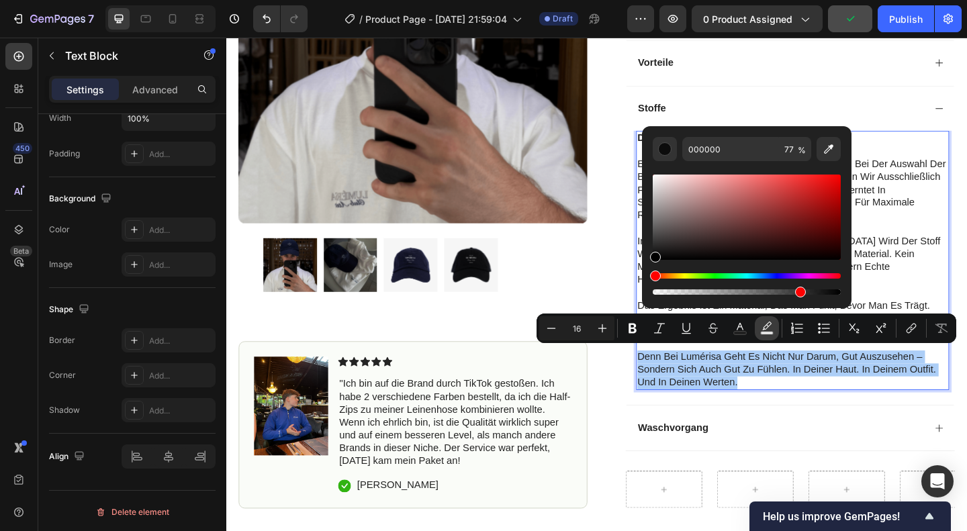
click at [759, 325] on button "Text Background Color" at bounding box center [767, 328] width 24 height 24
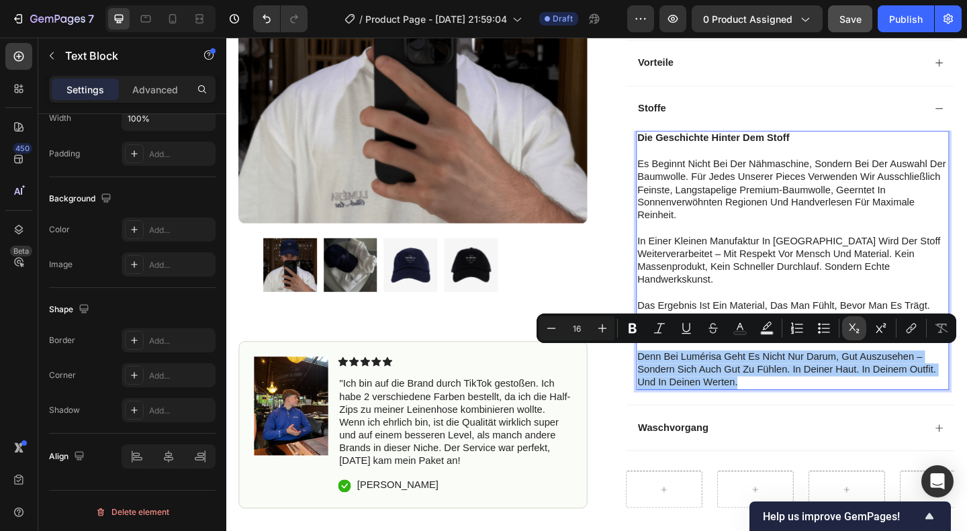
click at [854, 326] on icon "Editor contextual toolbar" at bounding box center [854, 328] width 13 height 13
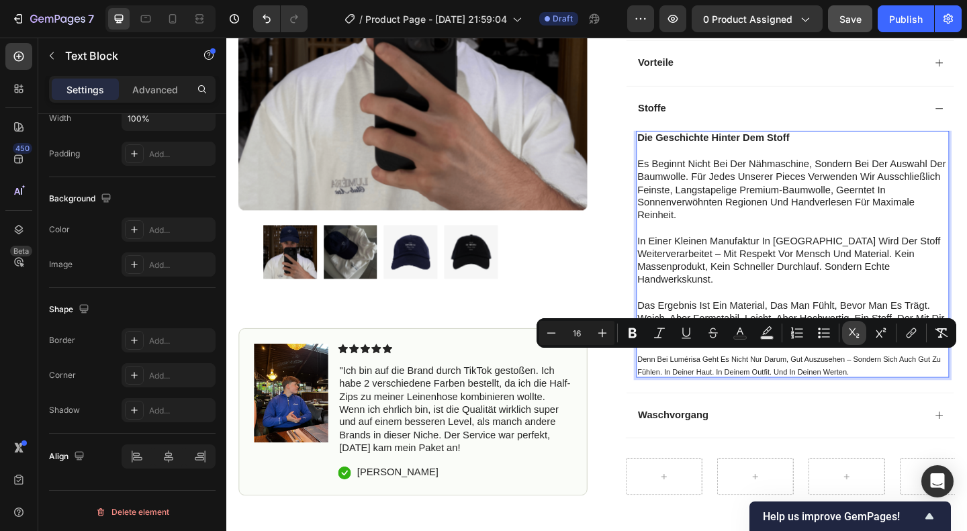
click at [854, 326] on button "Subscript" at bounding box center [854, 333] width 24 height 24
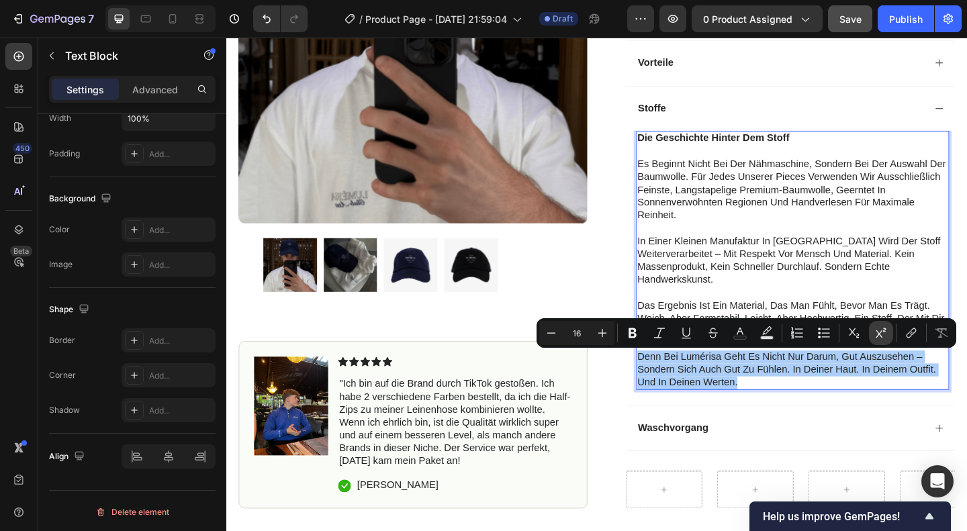
click at [874, 326] on button "Superscript" at bounding box center [881, 333] width 24 height 24
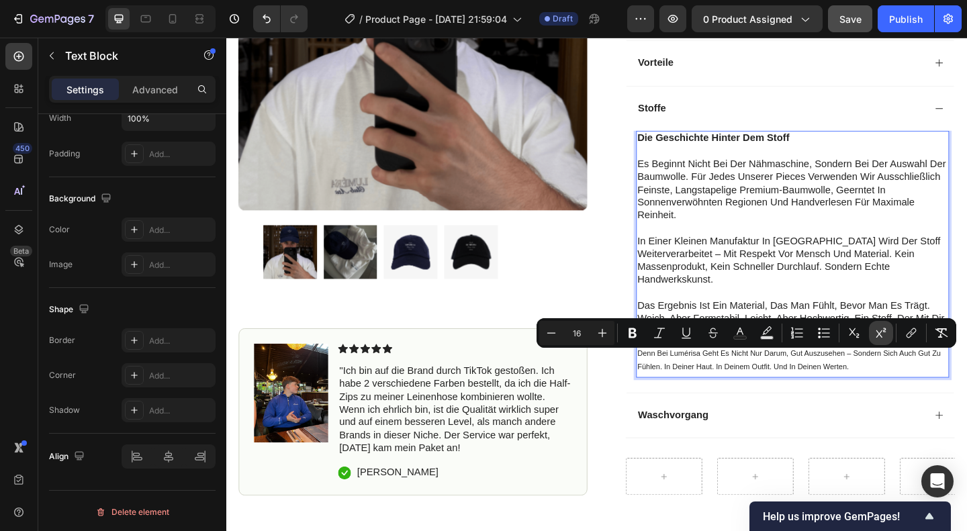
click at [874, 326] on button "Superscript" at bounding box center [881, 333] width 24 height 24
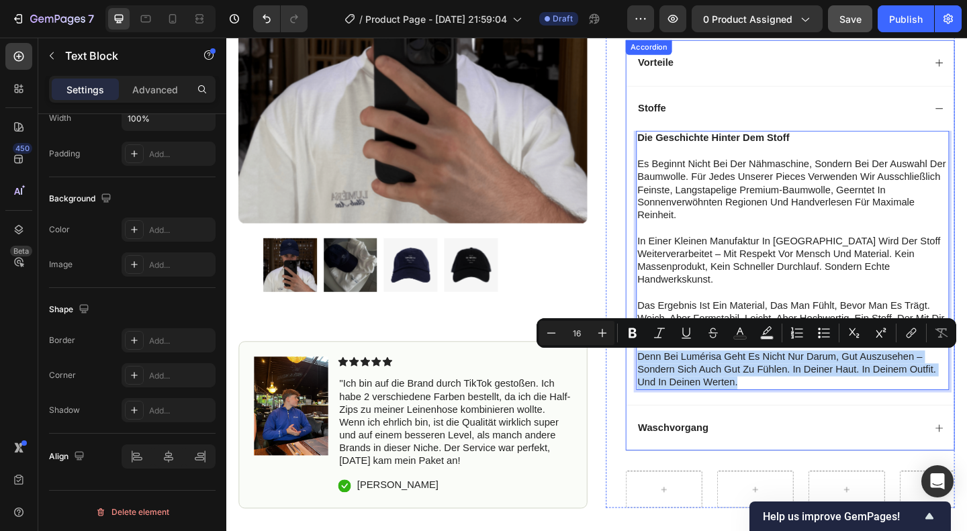
click at [715, 441] on div "Waschvorgang" at bounding box center [840, 462] width 357 height 50
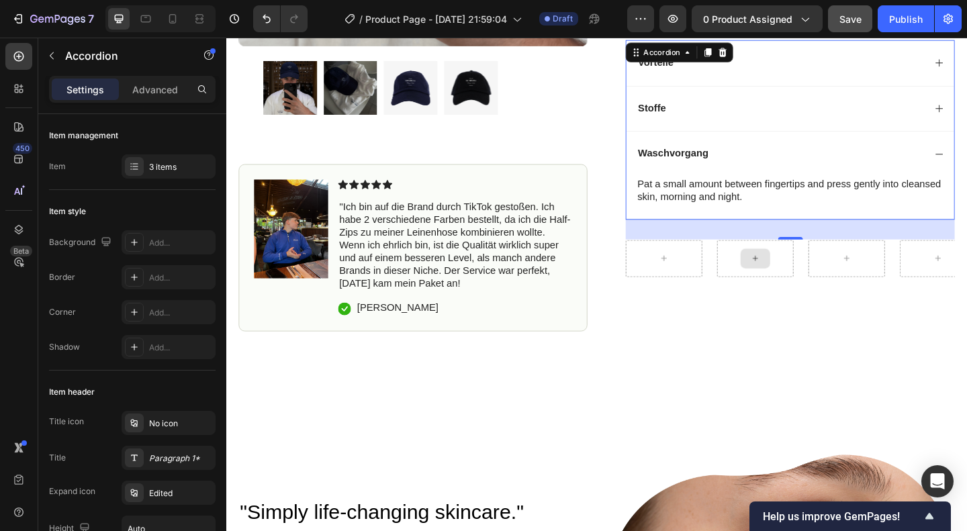
scroll to position [177, 0]
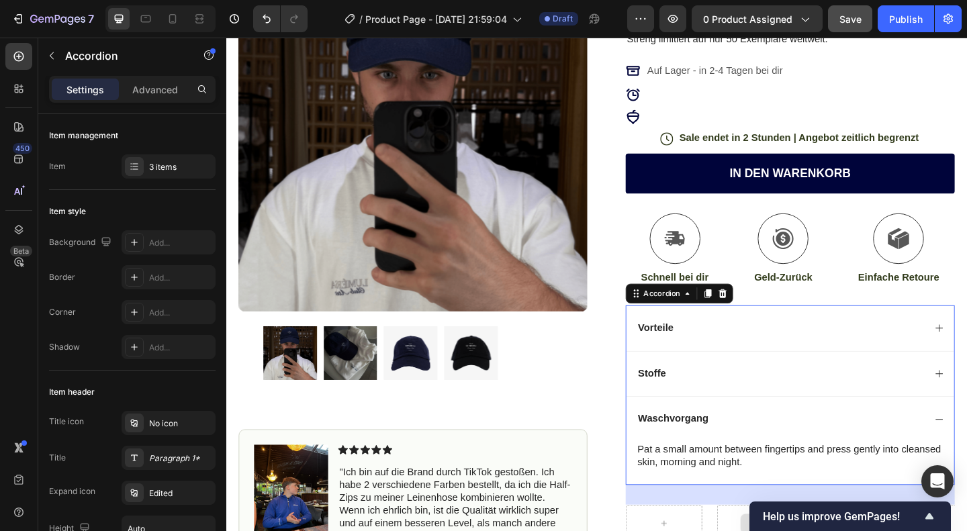
click at [706, 403] on div "Stoffe" at bounding box center [829, 403] width 314 height 18
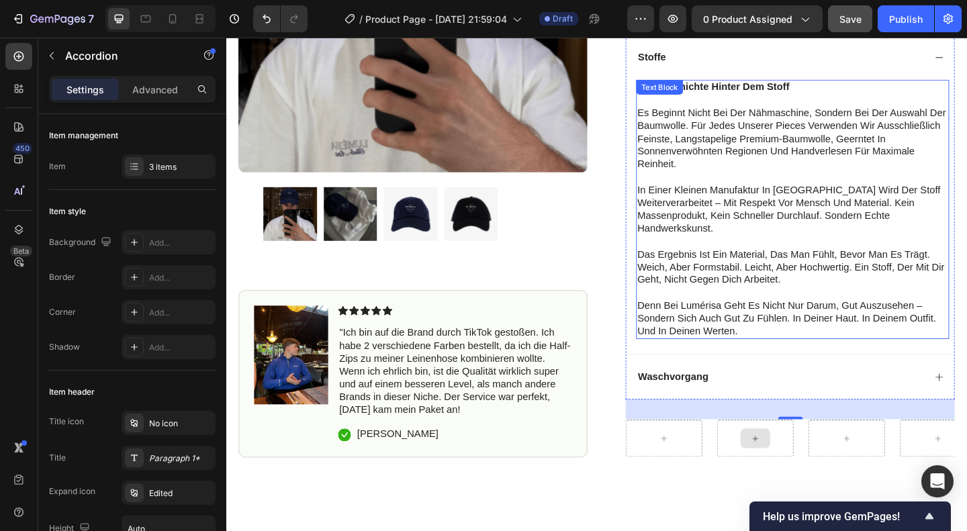
scroll to position [586, 0]
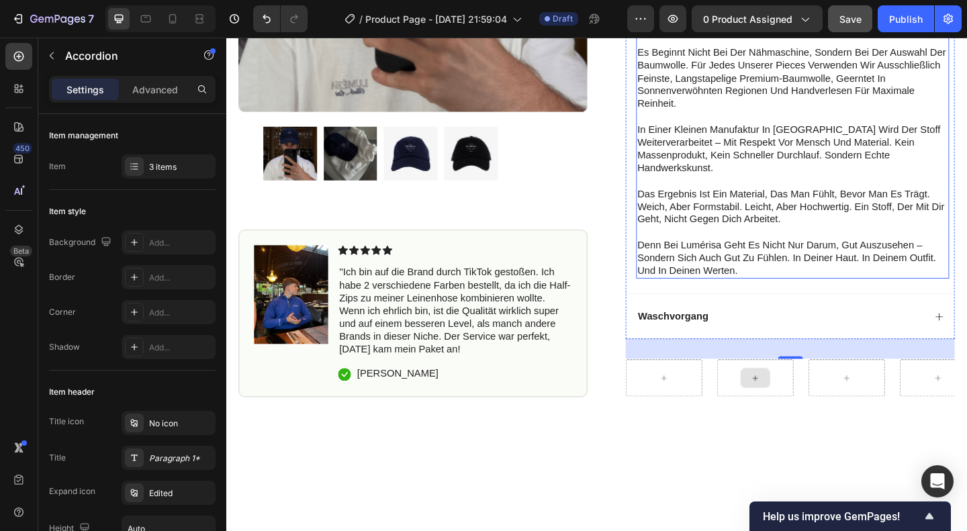
click at [780, 276] on p "denn bei lumérisa geht es nicht nur darum, gut auszusehen – sondern sich auch g…" at bounding box center [843, 278] width 338 height 42
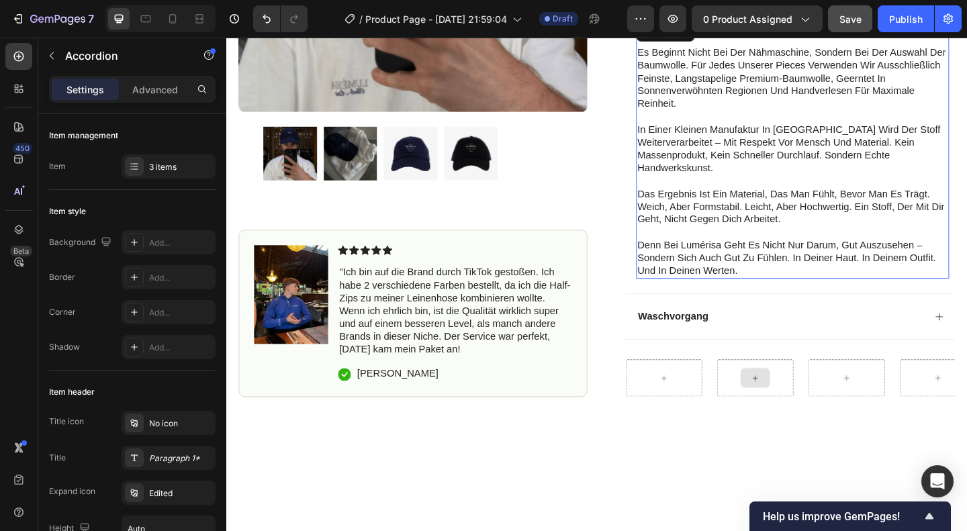
click at [780, 276] on p "denn bei lumérisa geht es nicht nur darum, gut auszusehen – sondern sich auch g…" at bounding box center [843, 278] width 338 height 42
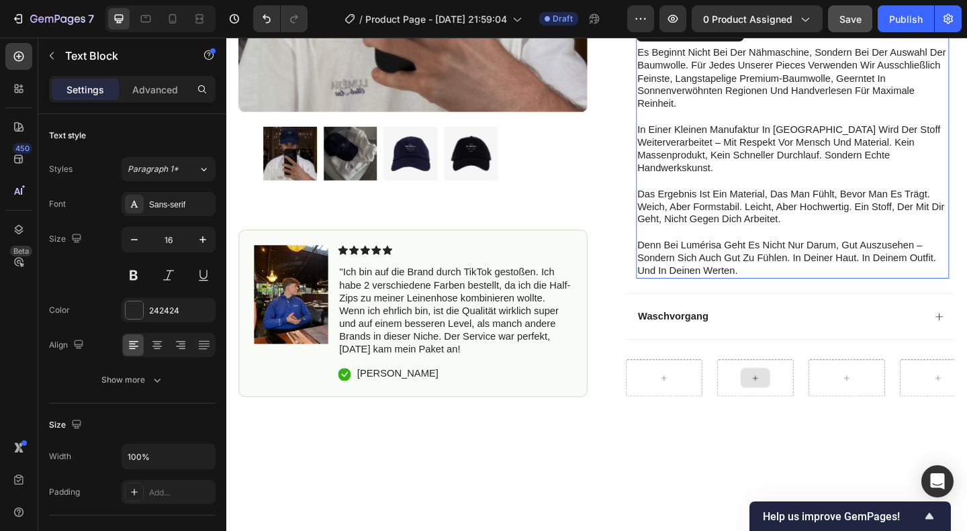
click at [803, 283] on p "denn bei lumérisa geht es nicht nur darum, gut auszusehen – sondern sich auch g…" at bounding box center [843, 278] width 338 height 42
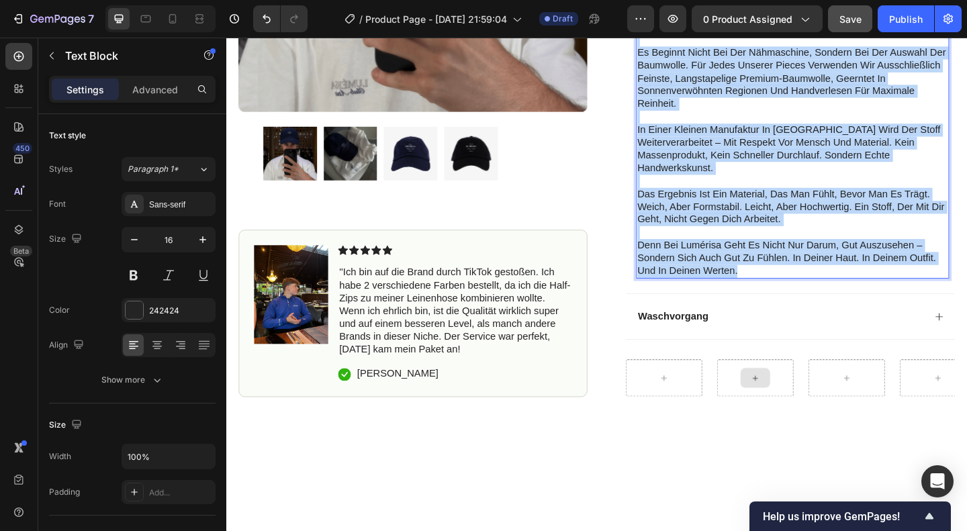
scroll to position [345, 0]
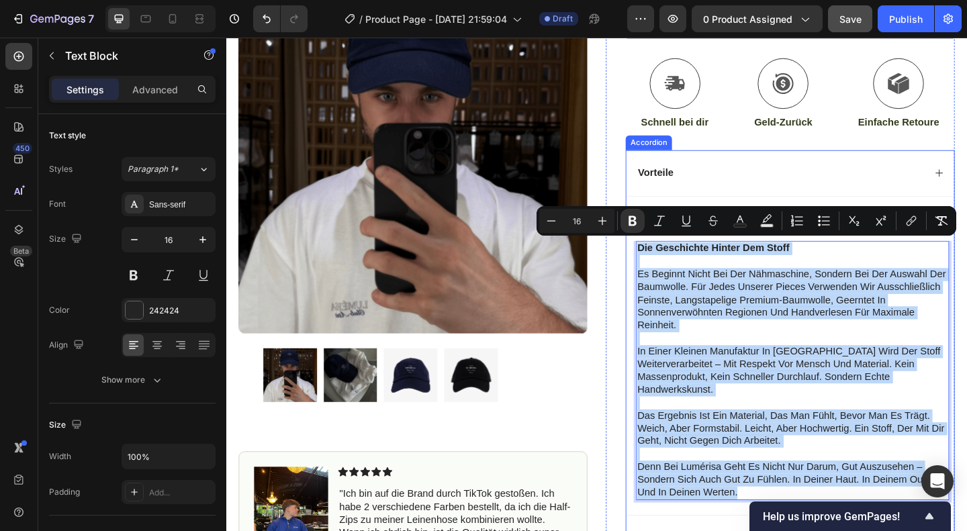
drag, startPoint x: 806, startPoint y: 287, endPoint x: 670, endPoint y: 251, distance: 141.3
click at [670, 251] on div "Stoffe die geschichte hinter dem stoff es beginnt nicht bei der nähmaschine, so…" at bounding box center [840, 384] width 357 height 348
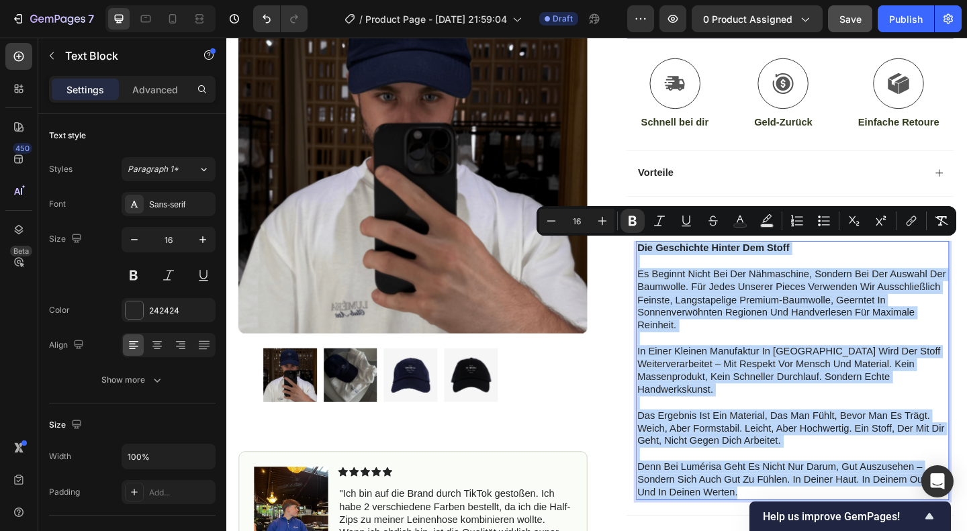
copy div "die geschichte hinter dem stoff es beginnt nicht bei der nähmaschine, sondern b…"
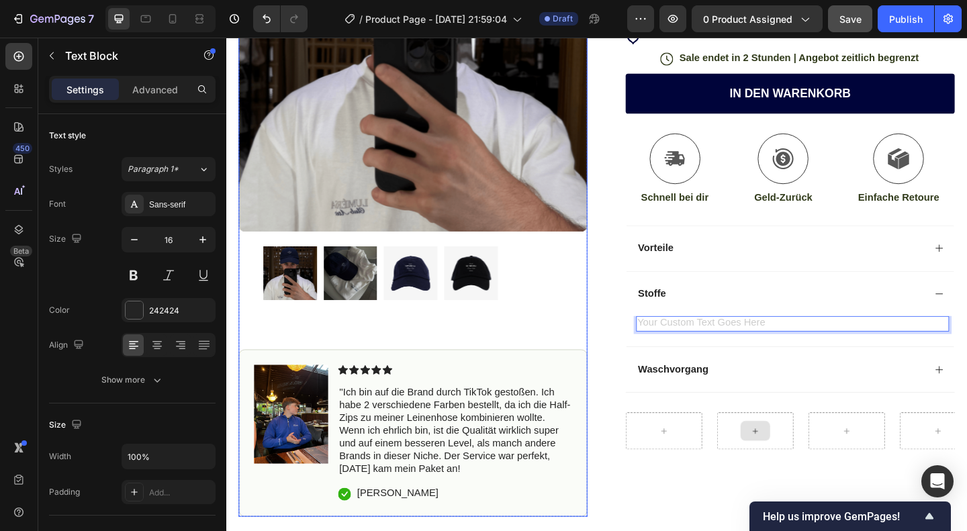
scroll to position [264, 0]
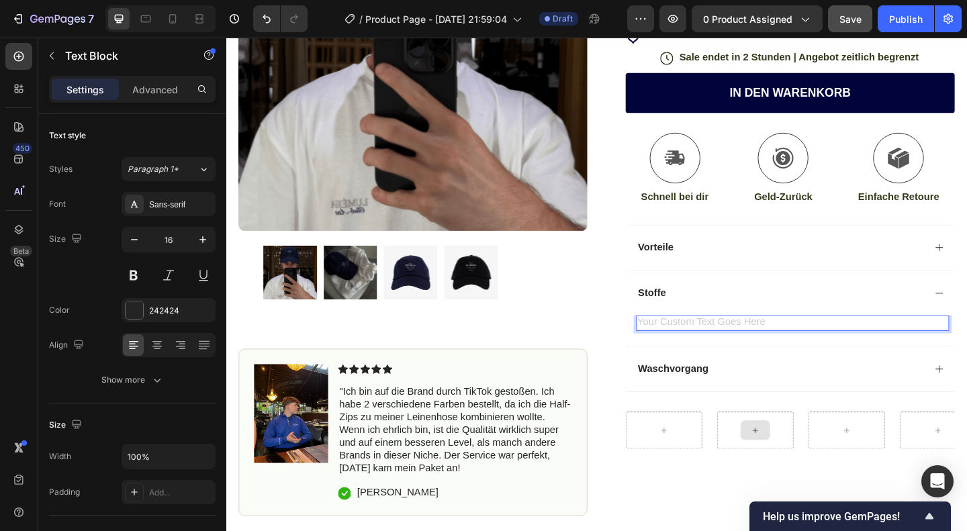
click at [693, 343] on div "Rich Text Editor. Editing area: main" at bounding box center [842, 348] width 341 height 17
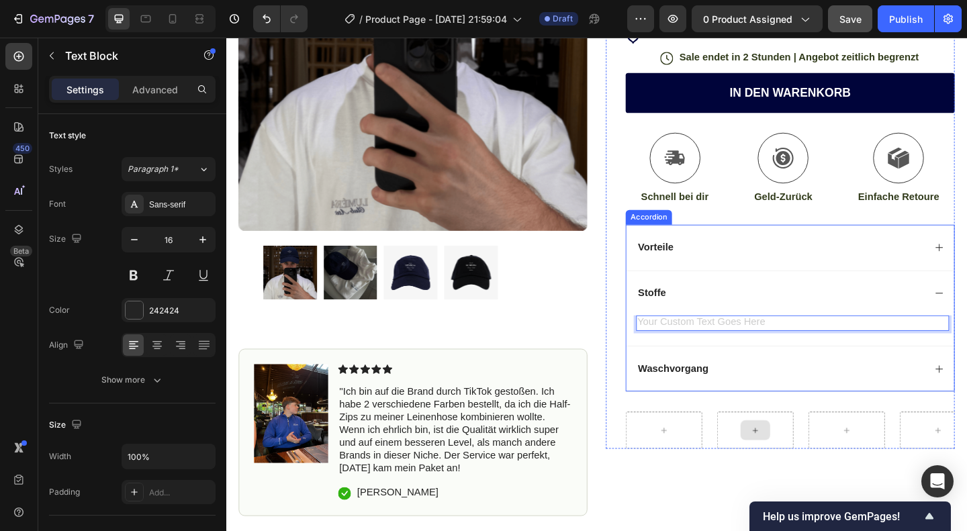
click at [723, 269] on div "Vorteile" at bounding box center [829, 266] width 314 height 18
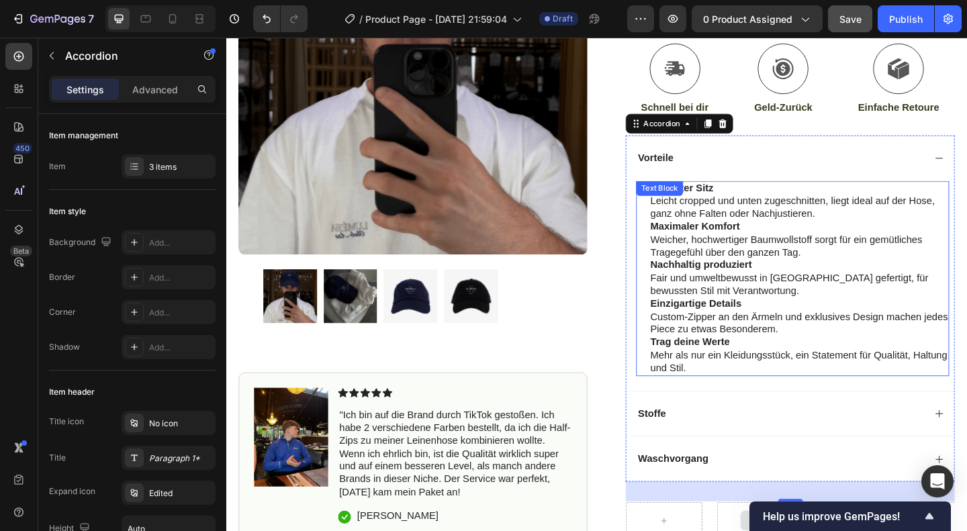
scroll to position [362, 0]
click at [801, 336] on p "Einzigartige Details Custom-Zipper an den Ärmeln und exklusives Design machen j…" at bounding box center [850, 341] width 324 height 42
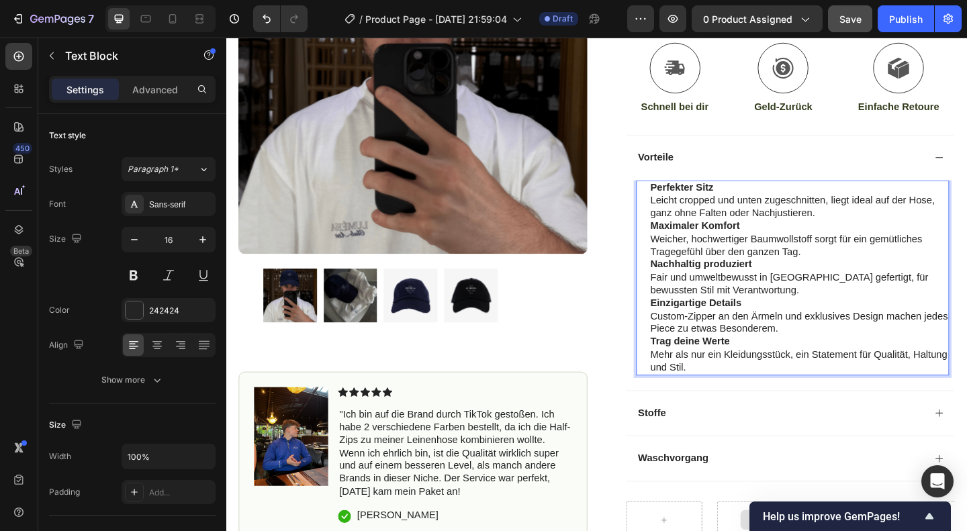
click at [770, 313] on p "Nachhaltig produziert Fair und umweltbewusst in Istanbul gefertigt, für bewusst…" at bounding box center [850, 298] width 324 height 42
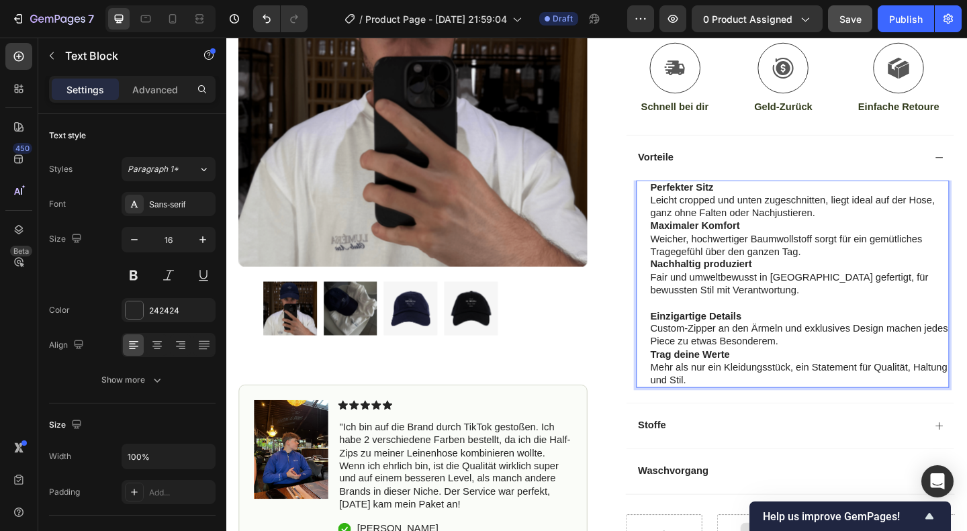
click at [855, 269] on p "Maximaler Komfort Weicher, hochwertiger Baumwollstoff sorgt für ein gemütliches…" at bounding box center [850, 257] width 324 height 42
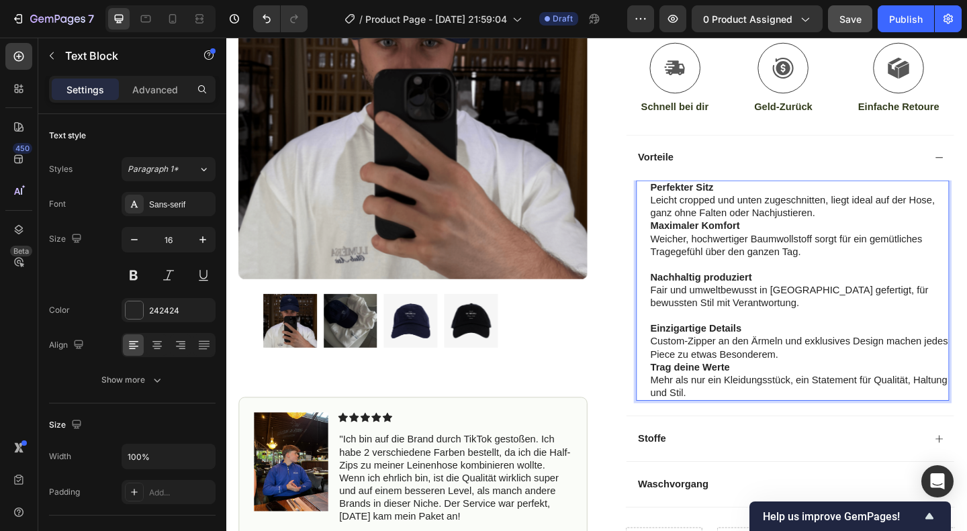
click at [870, 222] on p "Perfekter Sitz Leicht cropped und unten zugeschnitten, liegt ideal auf der Hose…" at bounding box center [850, 215] width 324 height 42
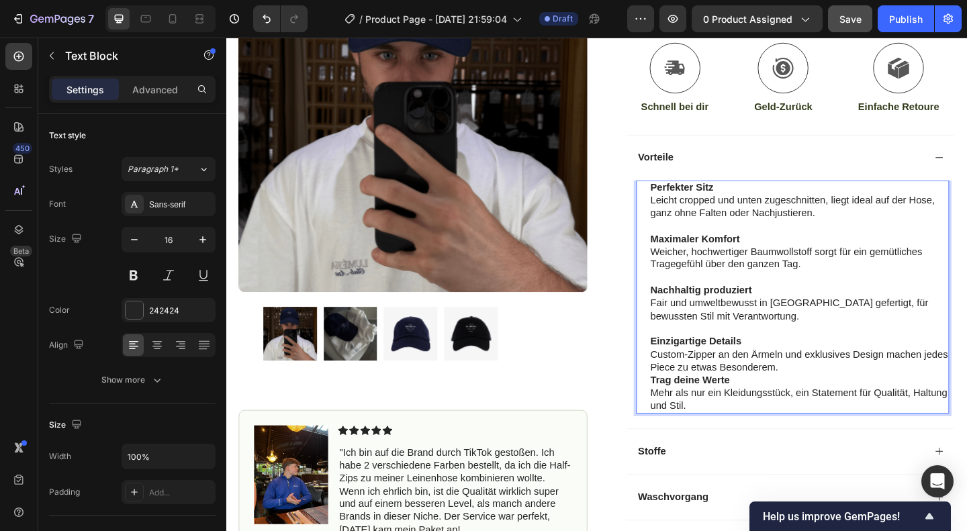
click at [866, 396] on p "Einzigartige Details Custom-Zipper an den Ärmeln und exklusives Design machen j…" at bounding box center [850, 382] width 324 height 42
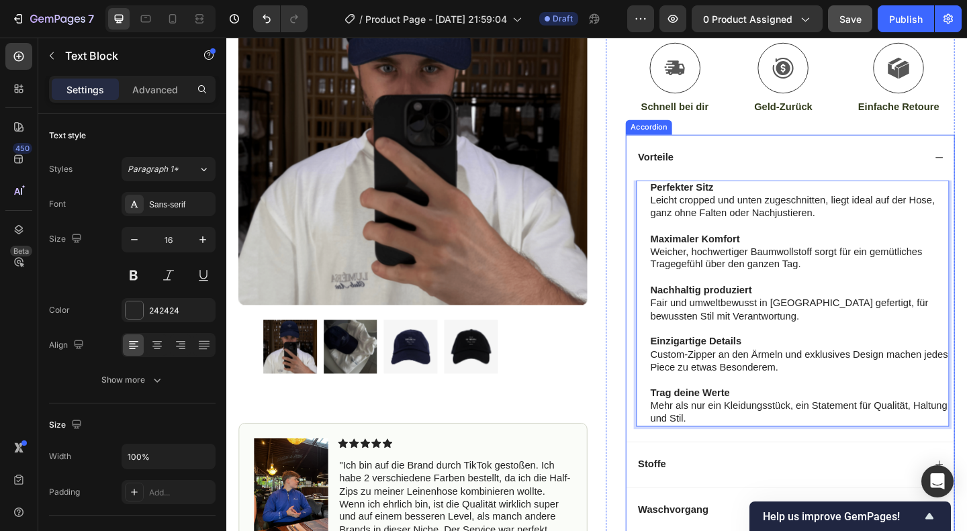
click at [743, 512] on div "Stoffe" at bounding box center [840, 502] width 357 height 50
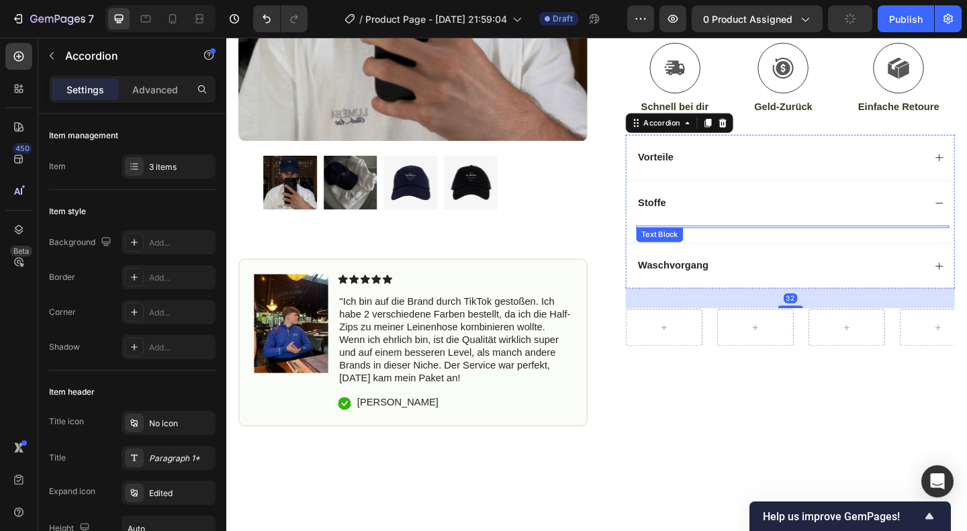
click at [685, 247] on div "Text Block" at bounding box center [698, 252] width 46 height 12
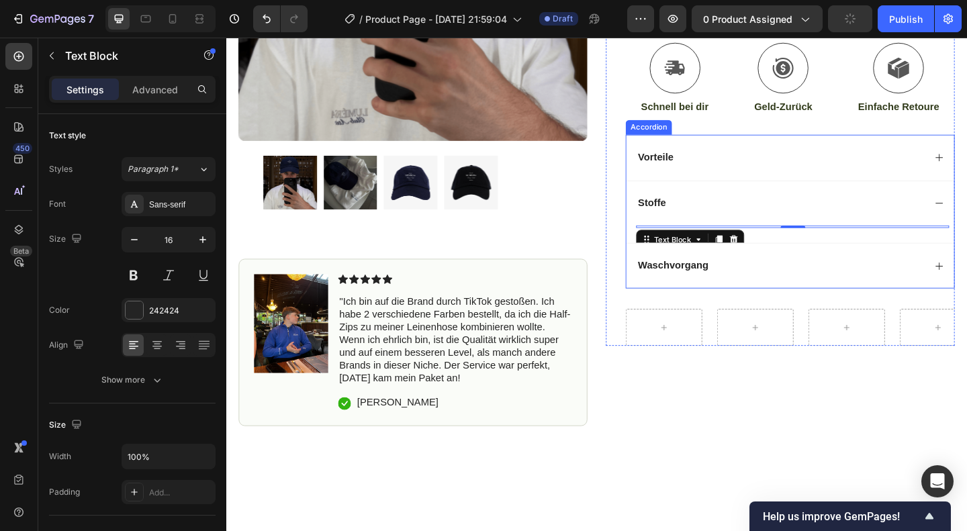
scroll to position [503, 0]
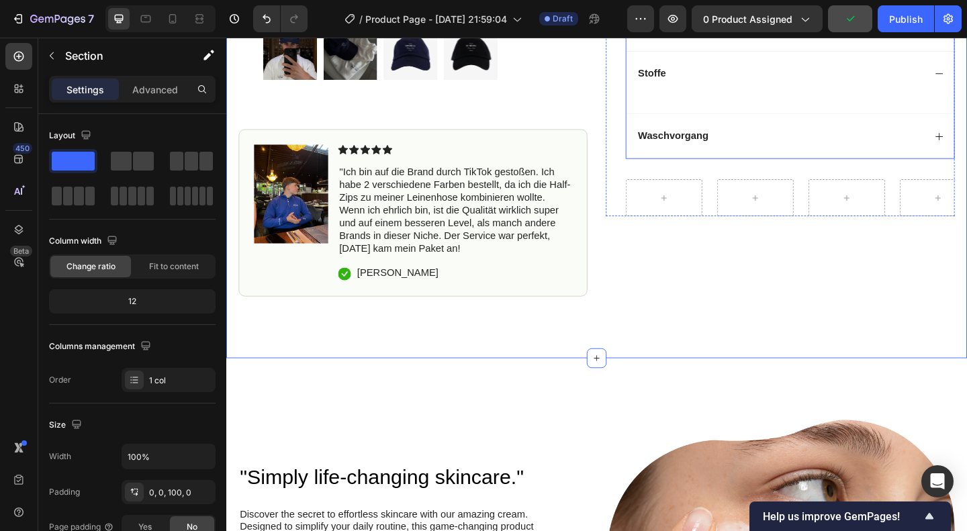
click at [703, 88] on div "Stoffe" at bounding box center [840, 77] width 357 height 50
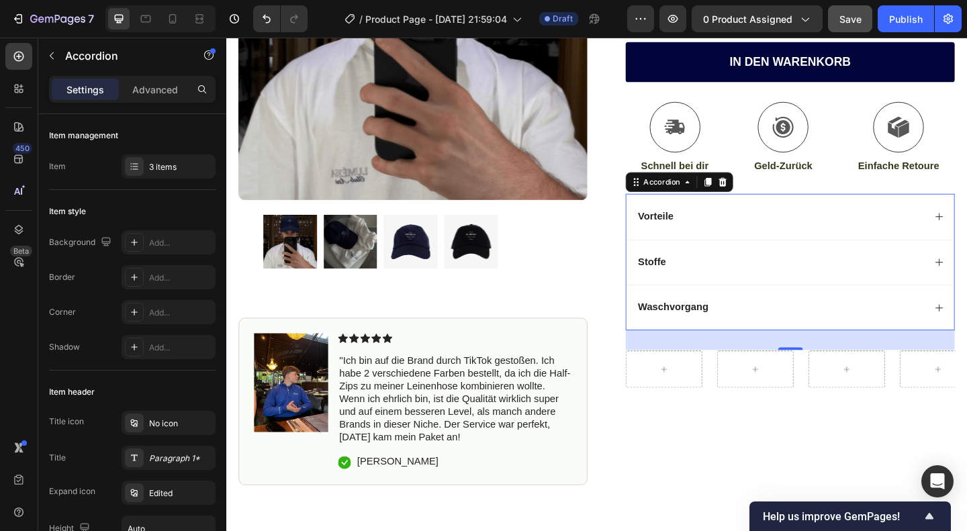
scroll to position [0, 0]
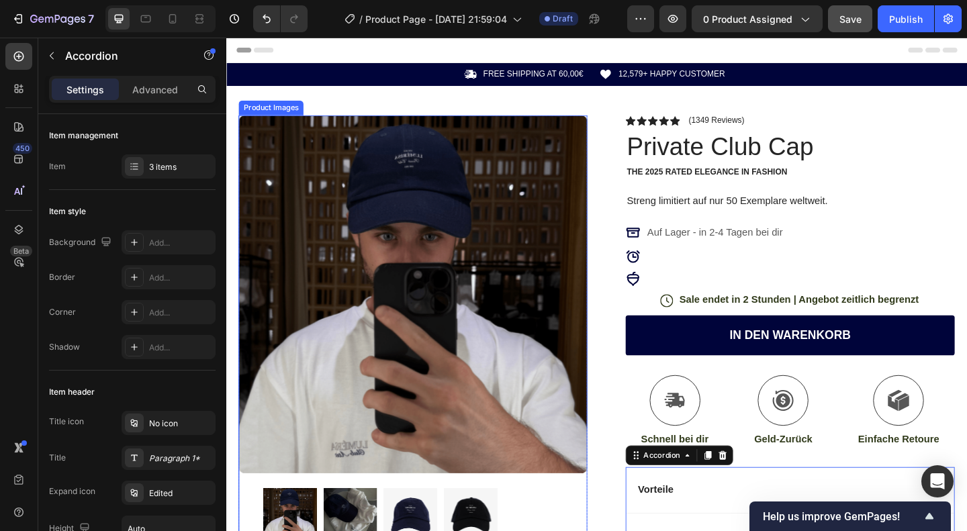
click at [397, 210] on img at bounding box center [429, 317] width 379 height 390
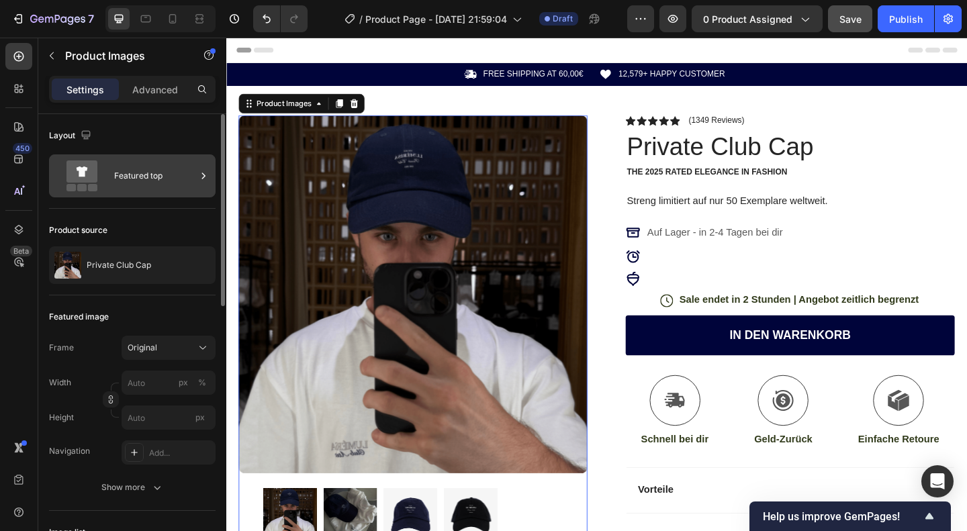
click at [153, 166] on div "Featured top" at bounding box center [155, 176] width 82 height 31
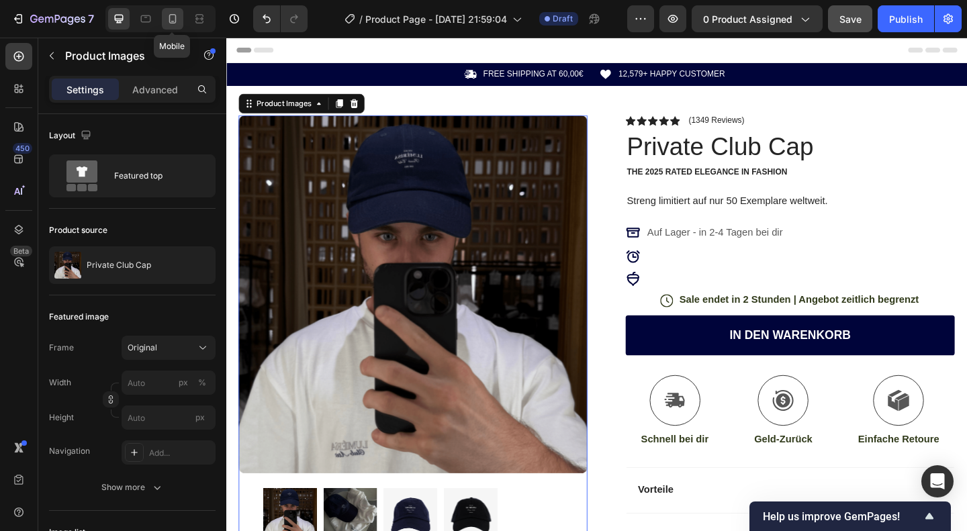
click at [173, 22] on icon at bounding box center [172, 18] width 7 height 9
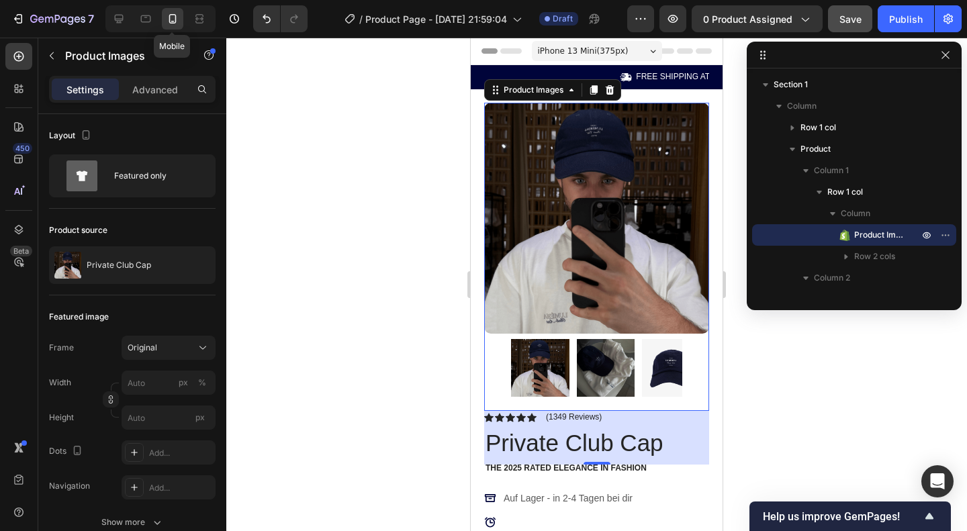
click at [330, 284] on div at bounding box center [596, 285] width 741 height 494
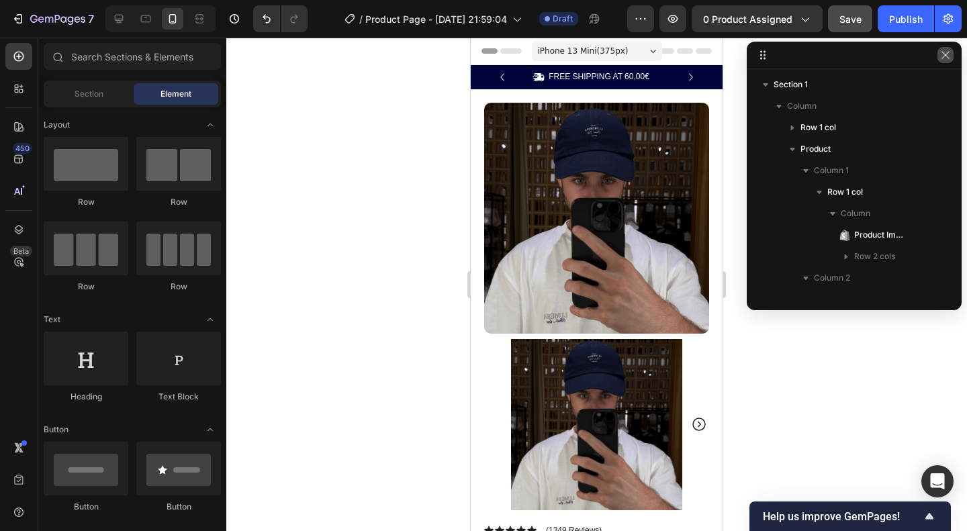
click at [944, 49] on button "button" at bounding box center [946, 55] width 16 height 16
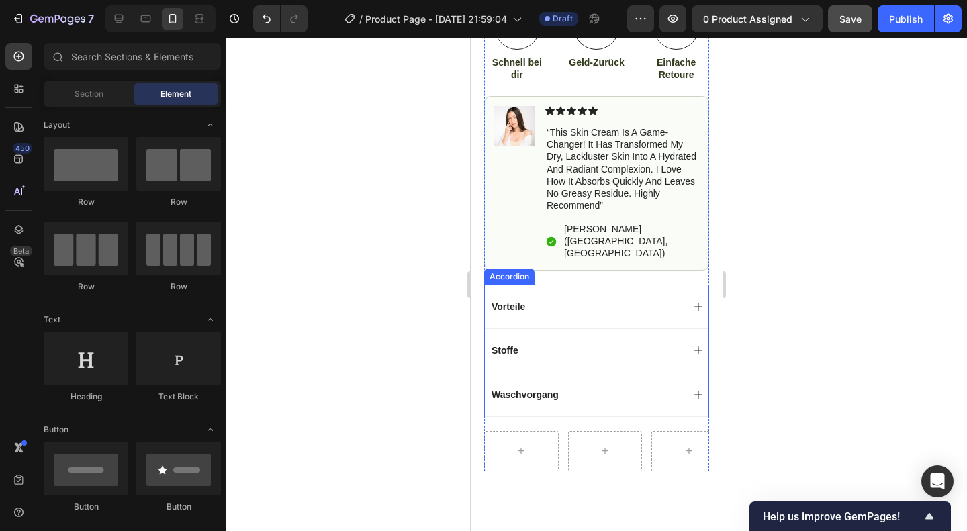
scroll to position [506, 0]
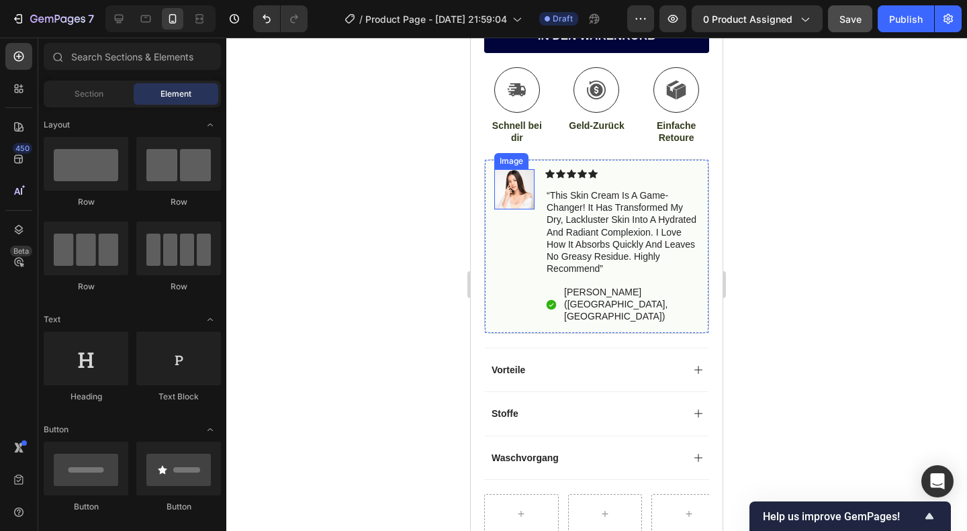
click at [521, 169] on img at bounding box center [514, 189] width 40 height 40
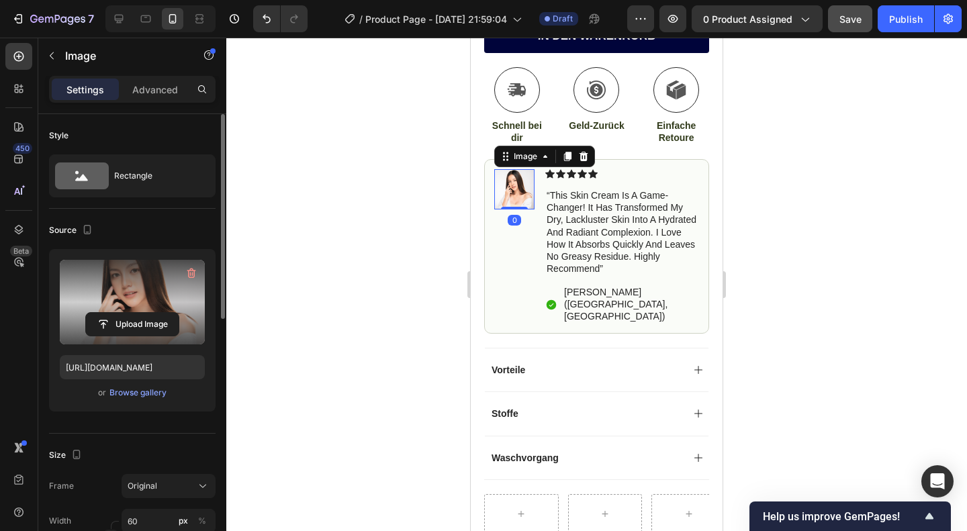
click at [148, 342] on label at bounding box center [132, 302] width 145 height 85
click at [148, 336] on input "file" at bounding box center [132, 324] width 93 height 23
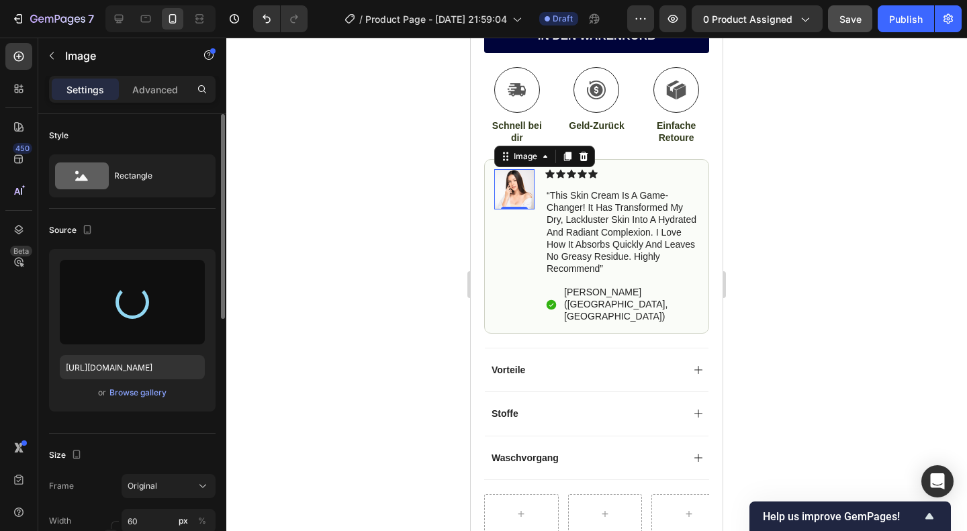
type input "https://cdn.shopify.com/s/files/1/0874/4049/0841/files/gempages_586463852619629…"
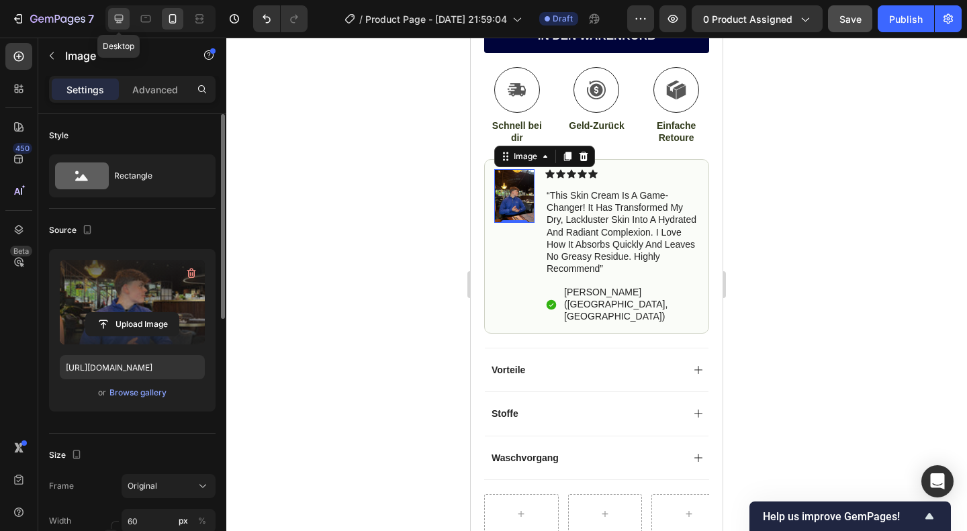
click at [111, 19] on div at bounding box center [118, 18] width 21 height 21
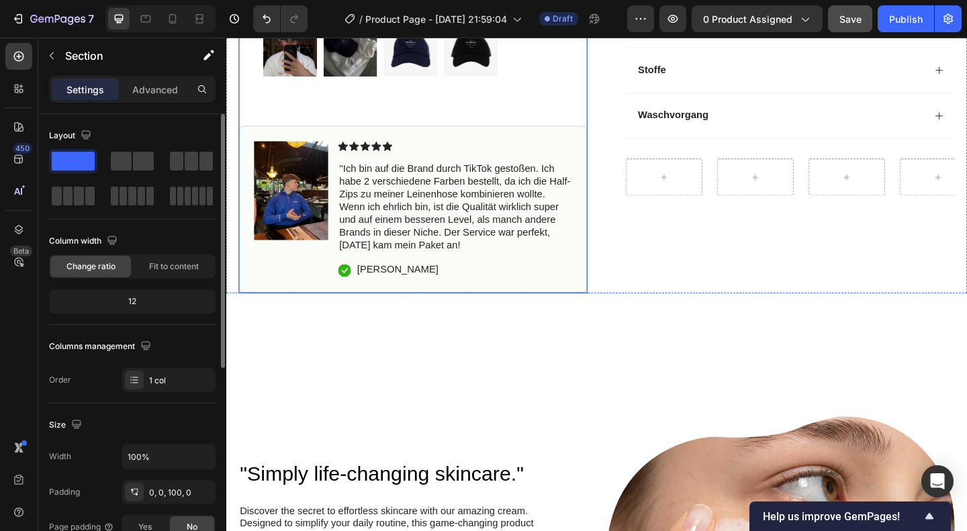
click at [411, 271] on p "''Ich bin auf die Brand durch TikTok gestoßen. Ich habe 2 verschiedene Farben b…" at bounding box center [475, 222] width 252 height 98
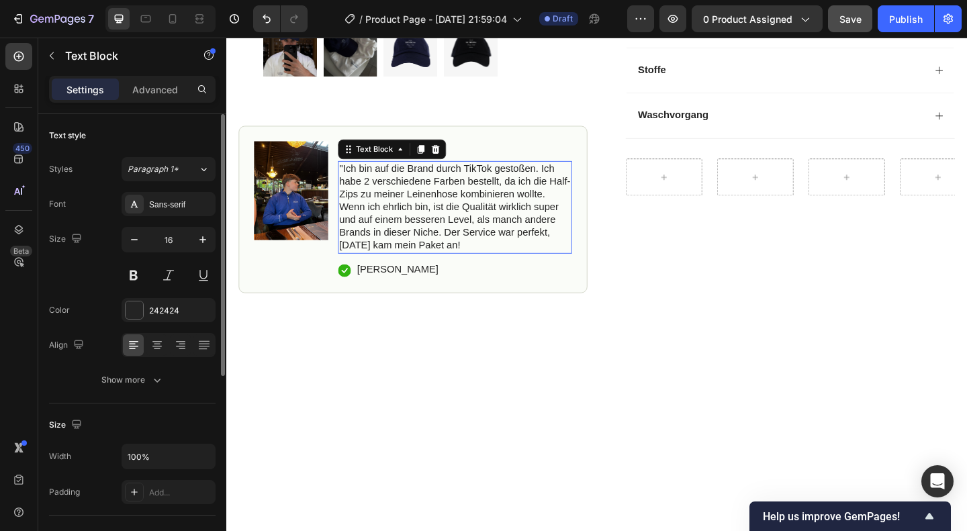
click at [411, 271] on p "''Ich bin auf die Brand durch TikTok gestoßen. Ich habe 2 verschiedene Farben b…" at bounding box center [475, 222] width 252 height 98
click at [544, 271] on p "''Ich bin auf die Brand durch TikTok gestoßen. Ich habe 2 verschiedene Farben b…" at bounding box center [475, 222] width 252 height 98
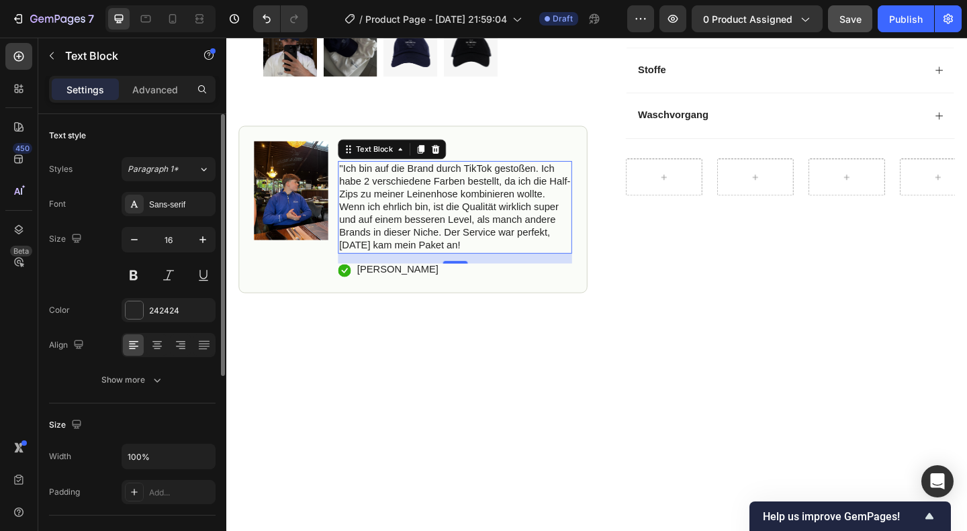
scroll to position [314, 0]
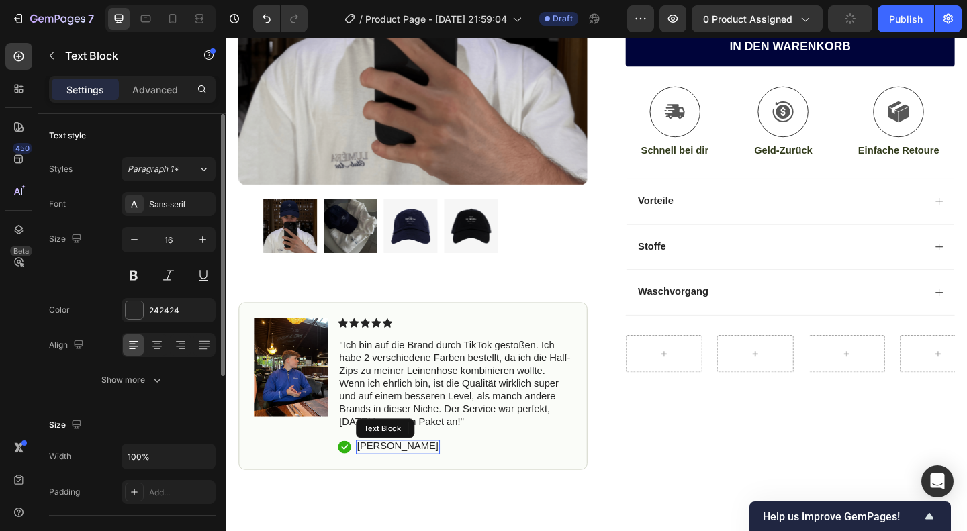
click at [374, 479] on p "Benedikt V." at bounding box center [413, 483] width 89 height 14
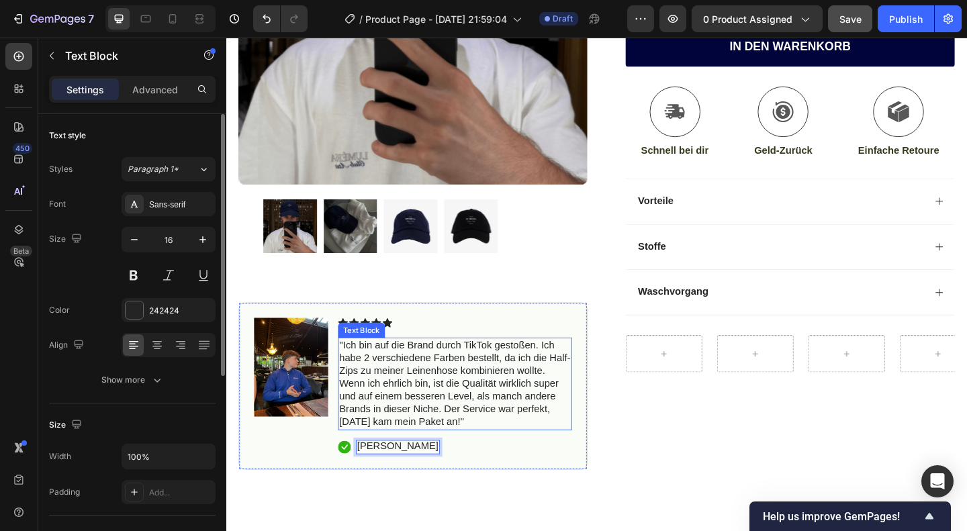
click at [431, 397] on p "''Ich bin auf die Brand durch TikTok gestoßen. Ich habe 2 verschiedene Farben b…" at bounding box center [475, 414] width 252 height 98
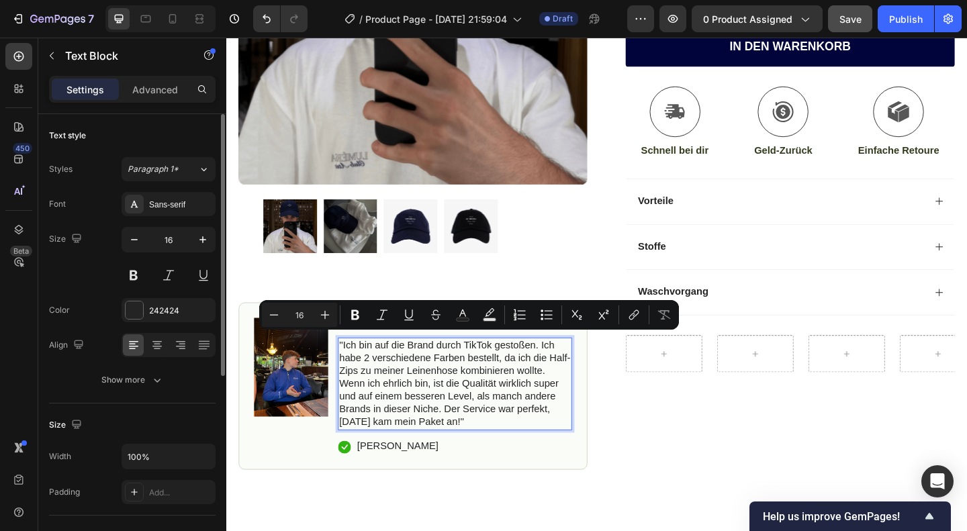
copy p "''Ich bin auf die Brand durch TikTok gestoßen. Ich habe 2 verschiedene Farben b…"
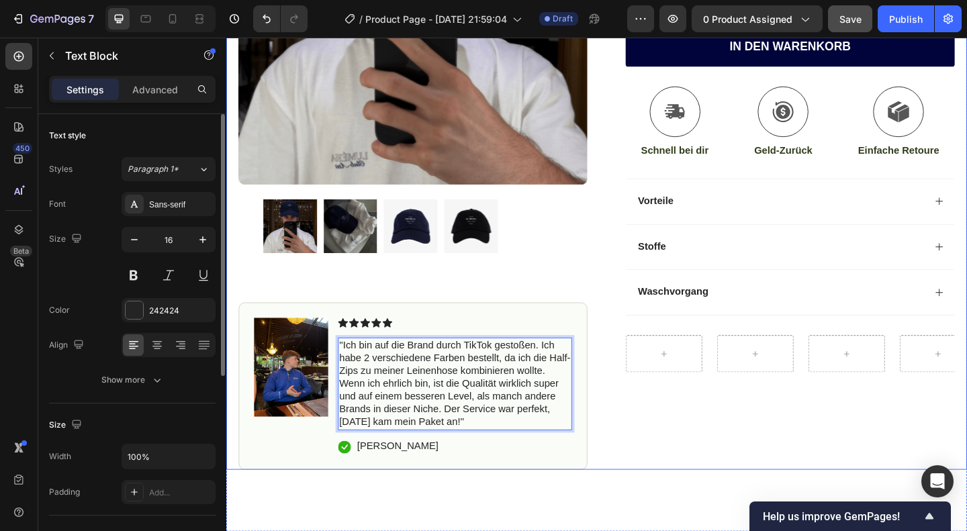
scroll to position [0, 0]
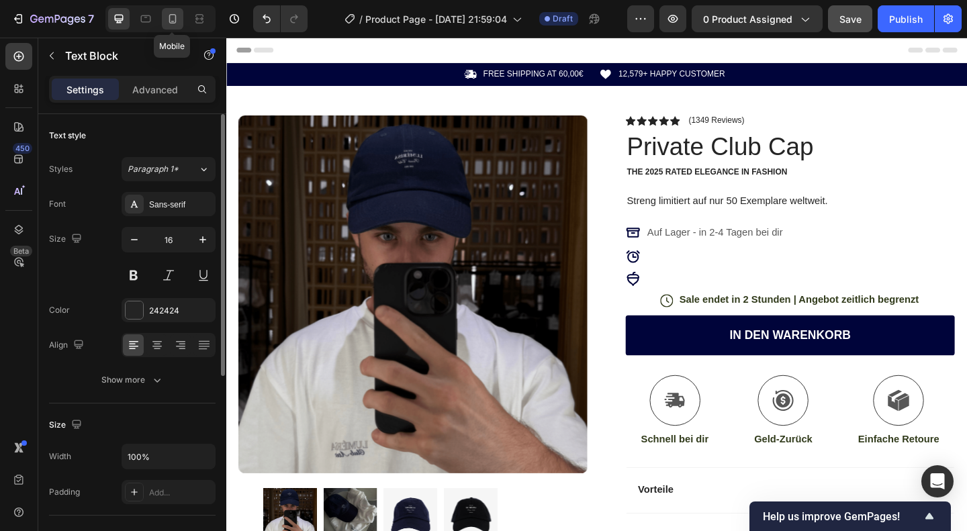
click at [170, 11] on div at bounding box center [172, 18] width 21 height 21
type input "14"
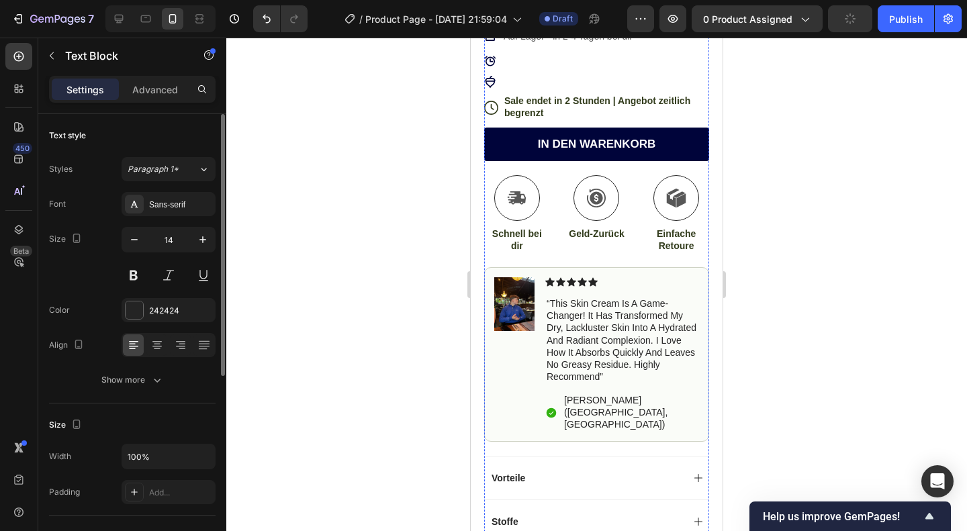
scroll to position [404, 0]
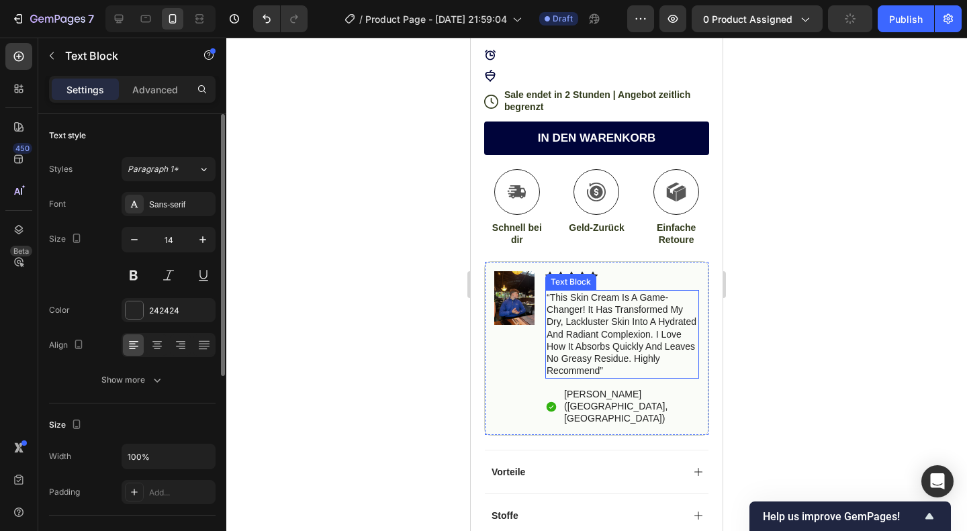
click at [611, 323] on p "“this skin cream is a game-changer! it has transformed my dry, lackluster skin …" at bounding box center [622, 334] width 151 height 85
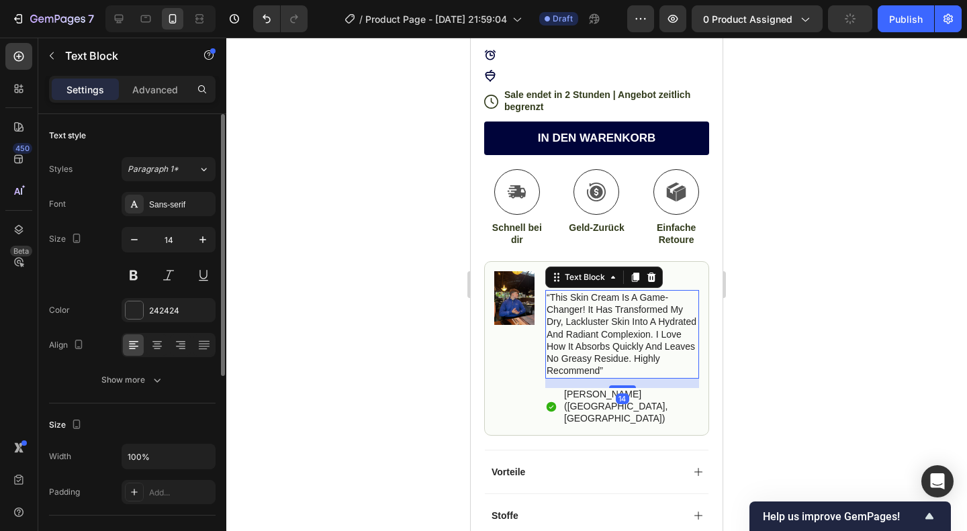
click at [611, 323] on p "“this skin cream is a game-changer! it has transformed my dry, lackluster skin …" at bounding box center [622, 334] width 151 height 85
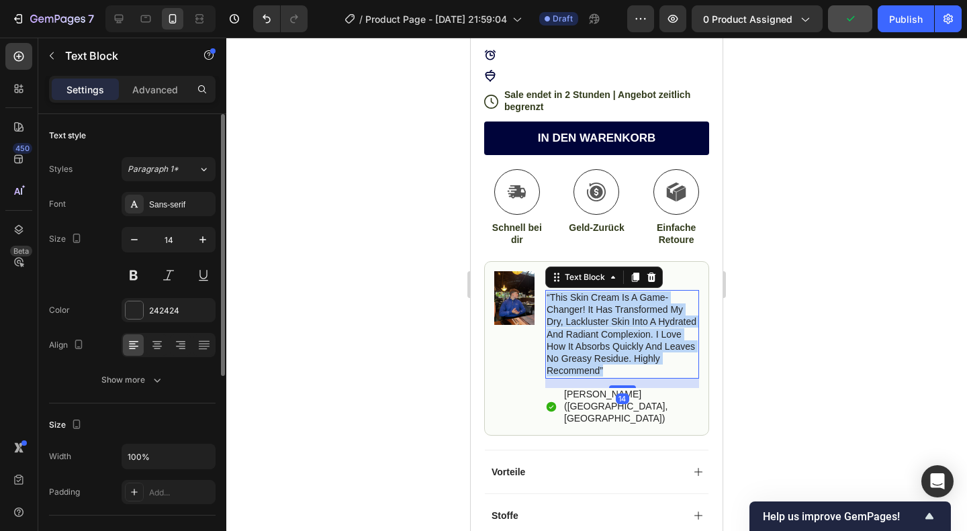
click at [611, 323] on p "“this skin cream is a game-changer! it has transformed my dry, lackluster skin …" at bounding box center [622, 334] width 151 height 85
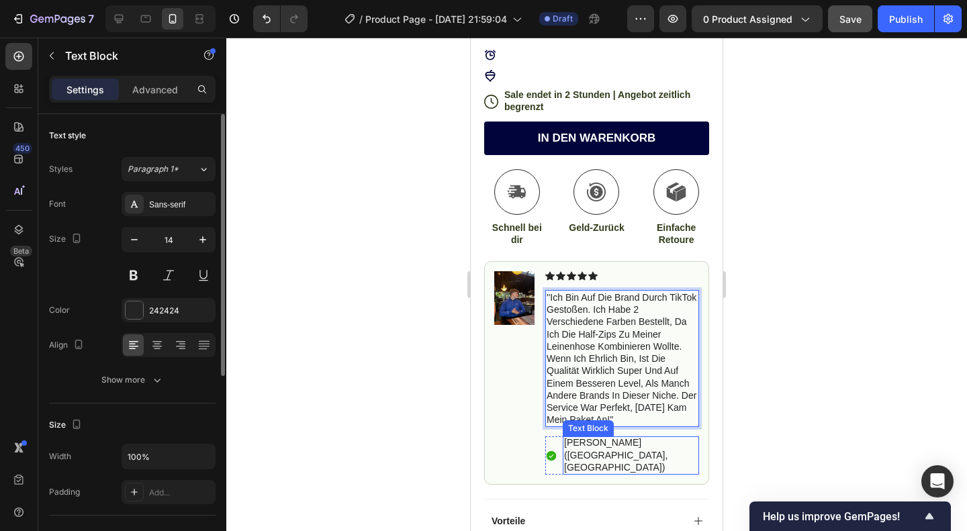
click at [575, 443] on p "Hannah N. (Houston, USA)" at bounding box center [631, 455] width 134 height 37
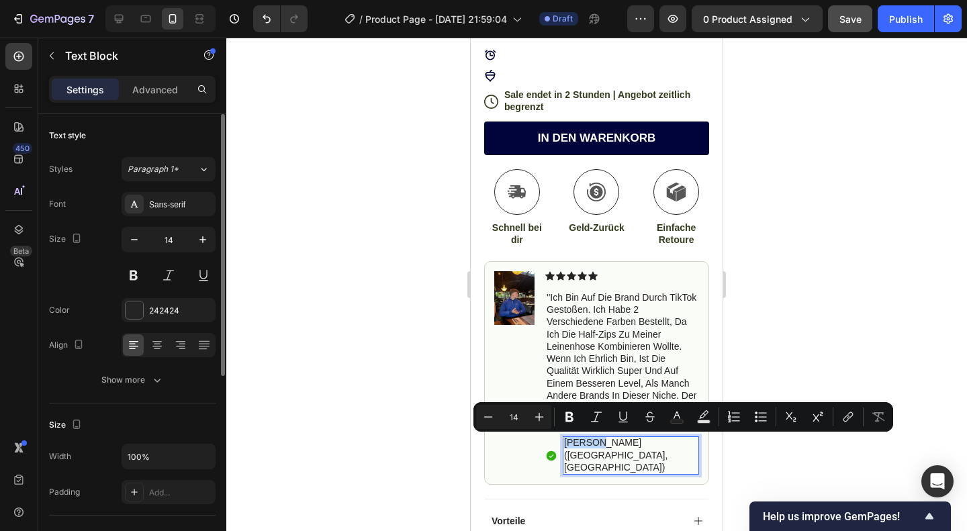
click at [575, 443] on p "Hannah N. (Houston, USA)" at bounding box center [631, 455] width 134 height 37
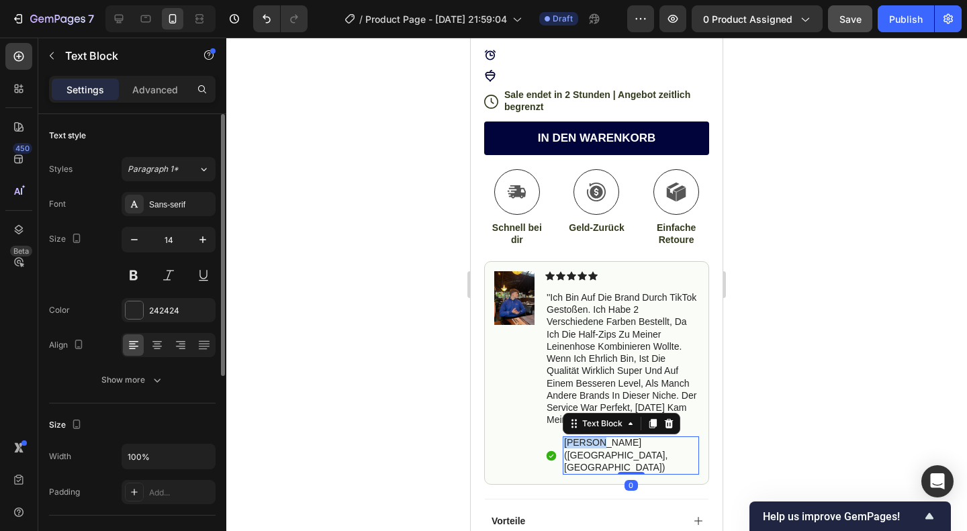
click at [575, 443] on p "Hannah N. (Houston, USA)" at bounding box center [631, 455] width 134 height 37
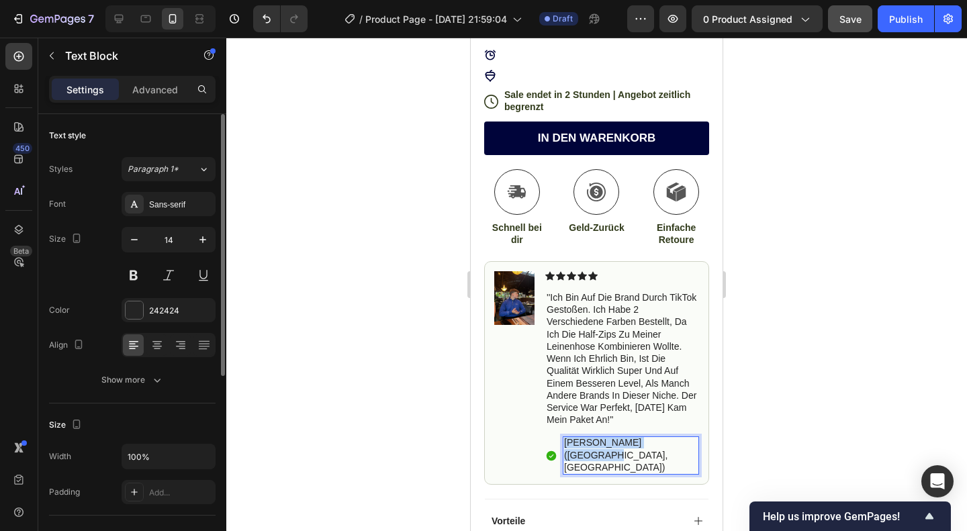
click at [575, 443] on p "Hannah N. (Houston, USA)" at bounding box center [631, 455] width 134 height 37
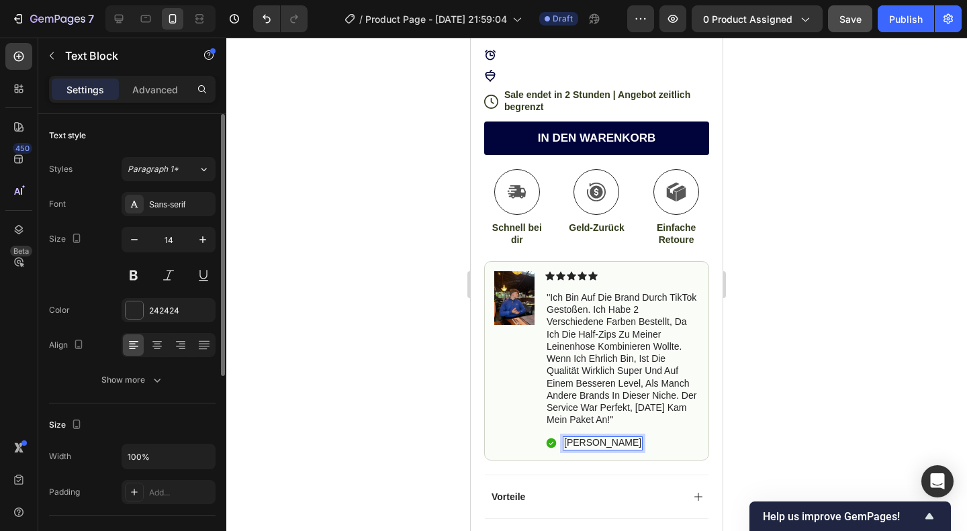
click at [816, 354] on div at bounding box center [596, 285] width 741 height 494
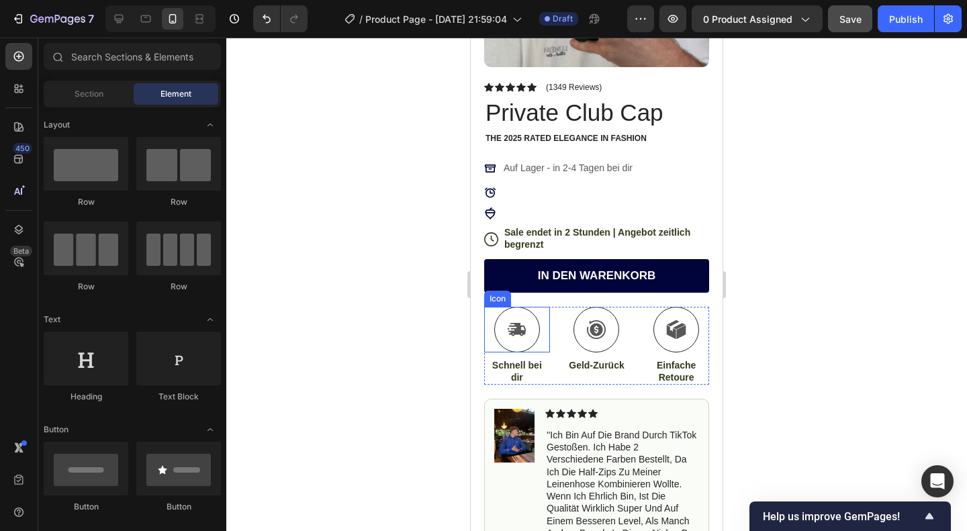
scroll to position [266, 0]
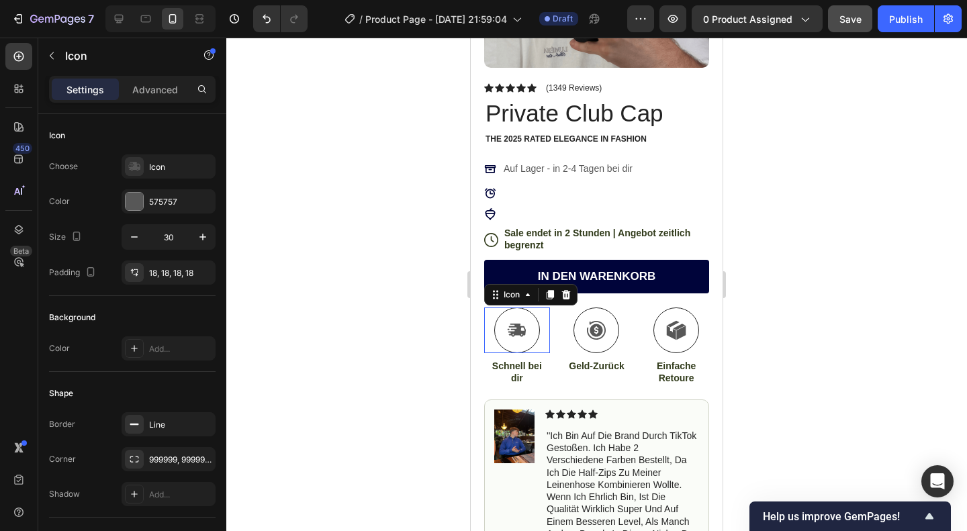
click at [527, 318] on div at bounding box center [517, 331] width 46 height 46
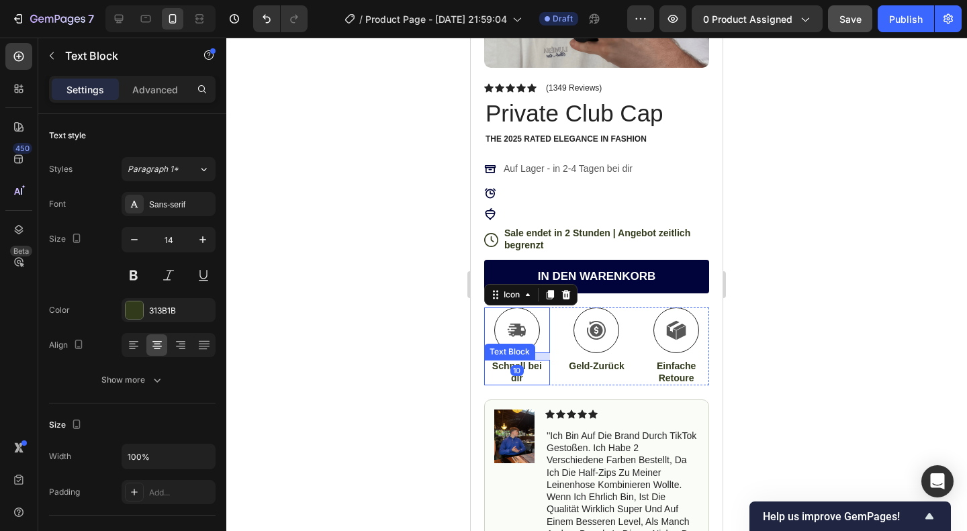
click at [537, 360] on p "Schnell bei dir" at bounding box center [517, 372] width 63 height 24
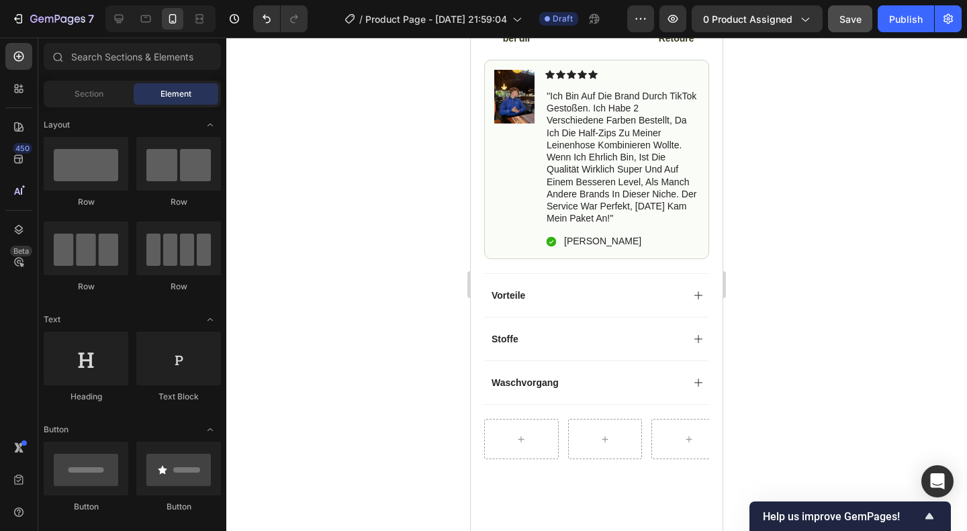
scroll to position [541, 0]
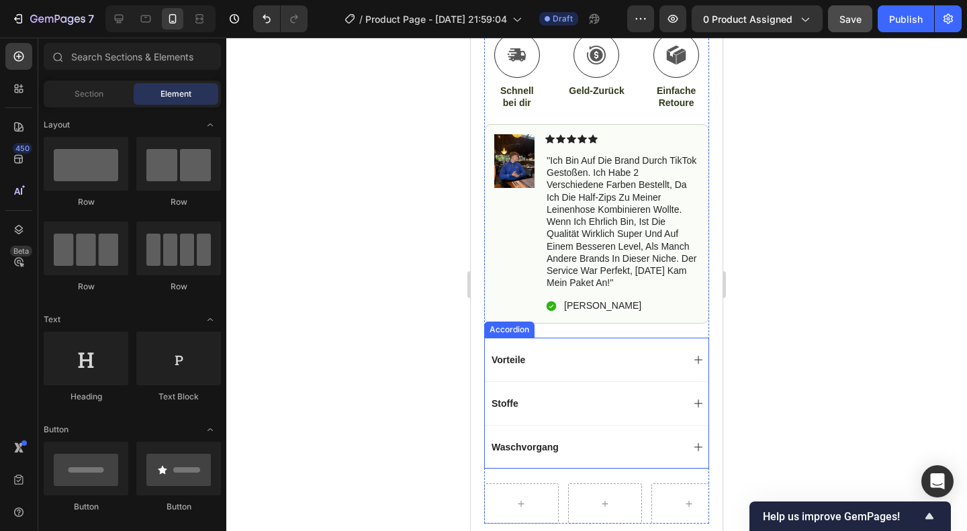
click at [578, 361] on div "Vorteile" at bounding box center [586, 360] width 193 height 16
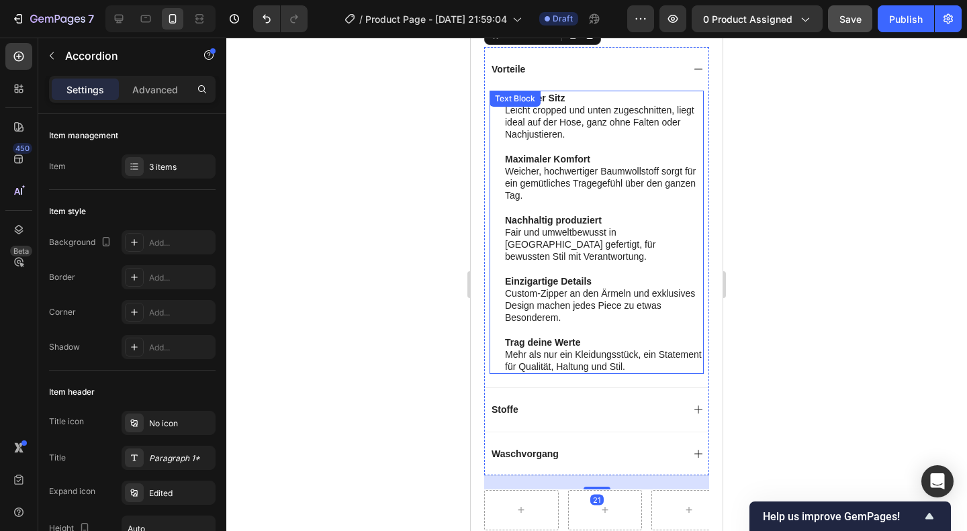
scroll to position [838, 0]
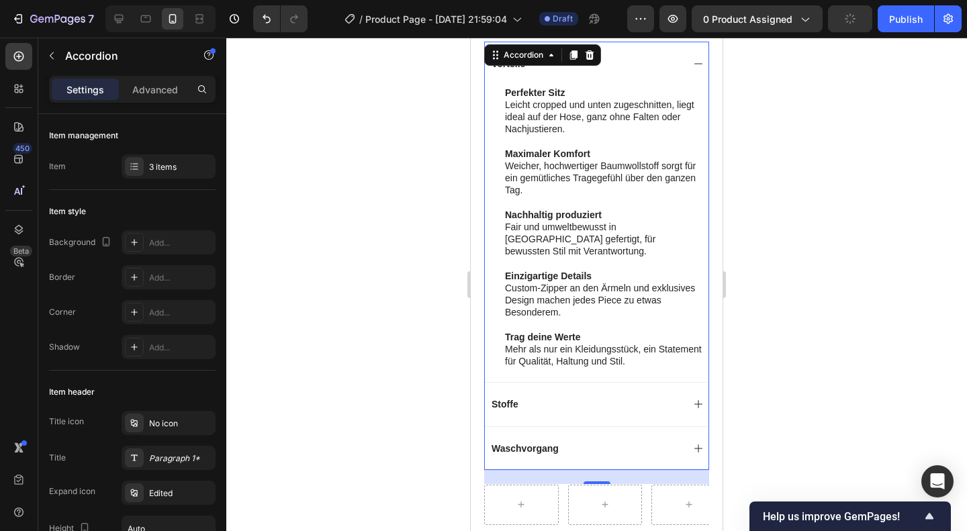
click at [672, 396] on div "Stoffe" at bounding box center [586, 404] width 193 height 16
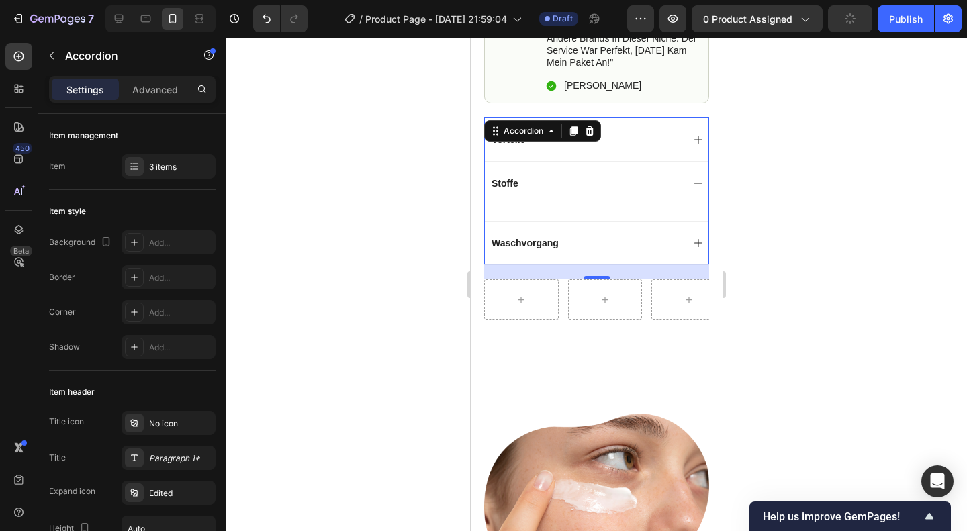
scroll to position [754, 0]
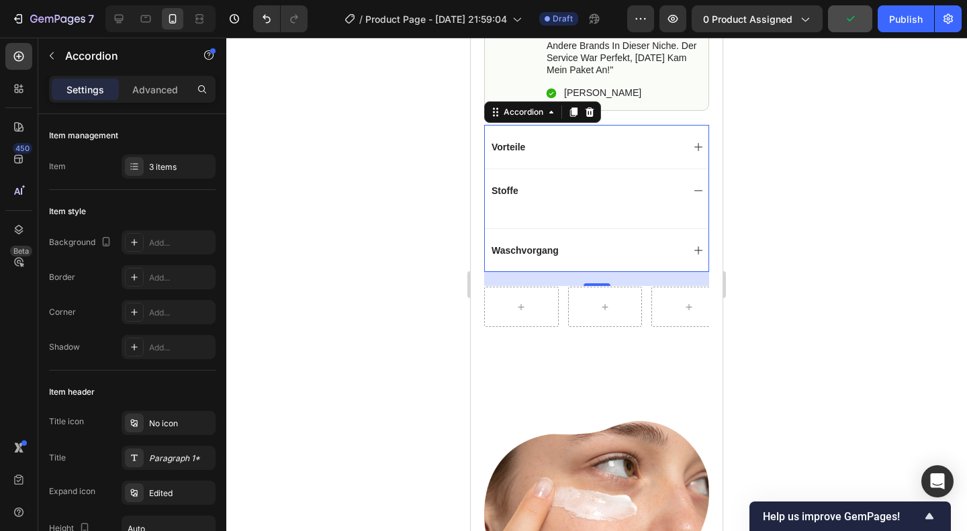
click at [524, 214] on div "Text Block" at bounding box center [597, 220] width 224 height 16
click at [504, 209] on div "Stoffe" at bounding box center [597, 191] width 224 height 44
click at [501, 216] on div "Text Block" at bounding box center [515, 222] width 51 height 16
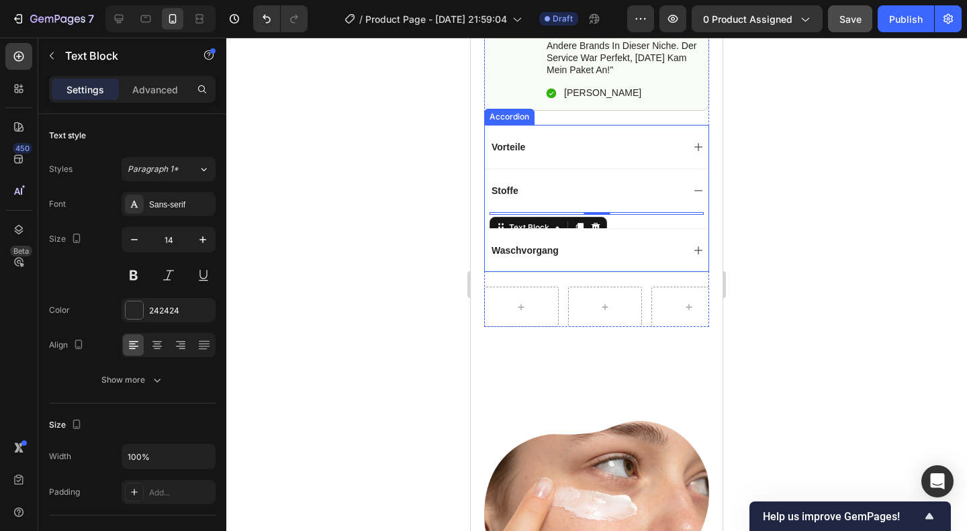
scroll to position [787, 0]
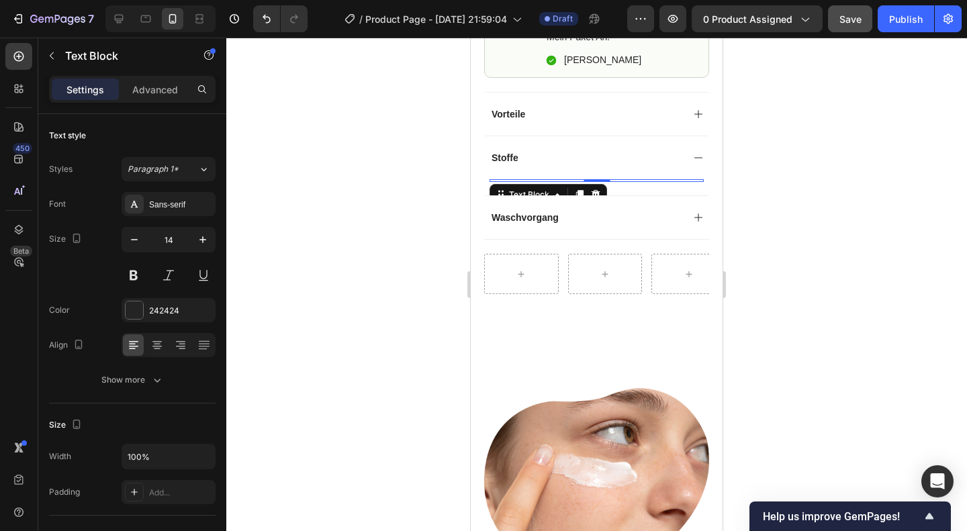
click at [506, 179] on div at bounding box center [597, 180] width 214 height 3
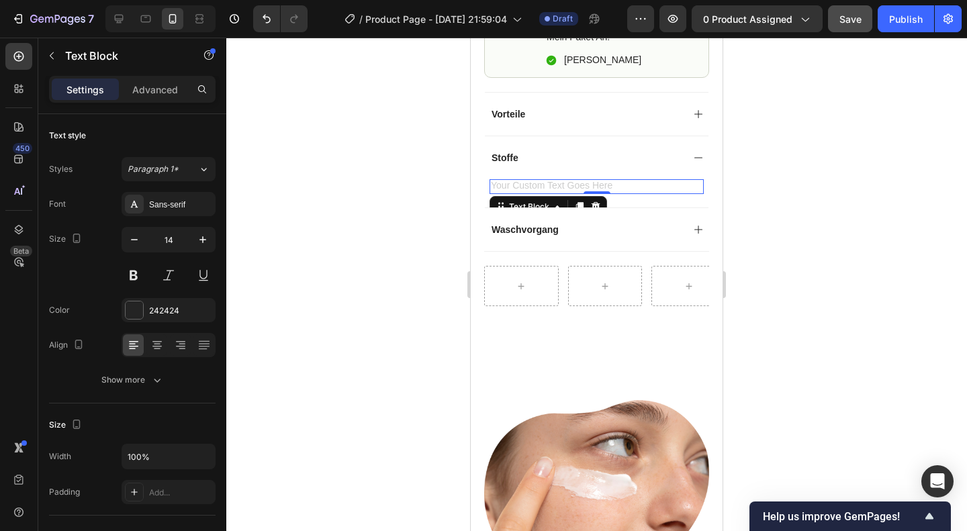
click at [506, 179] on div "Rich Text Editor. Editing area: main" at bounding box center [597, 186] width 214 height 15
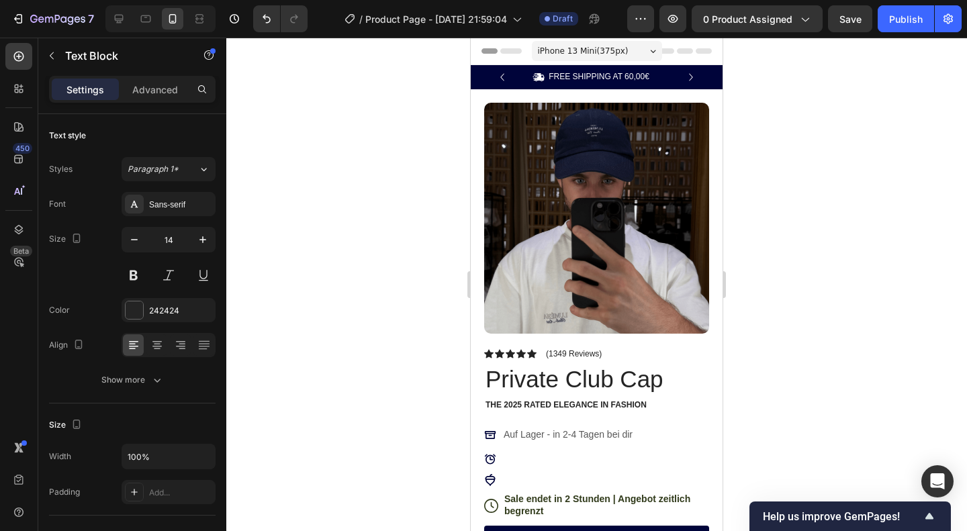
scroll to position [787, 0]
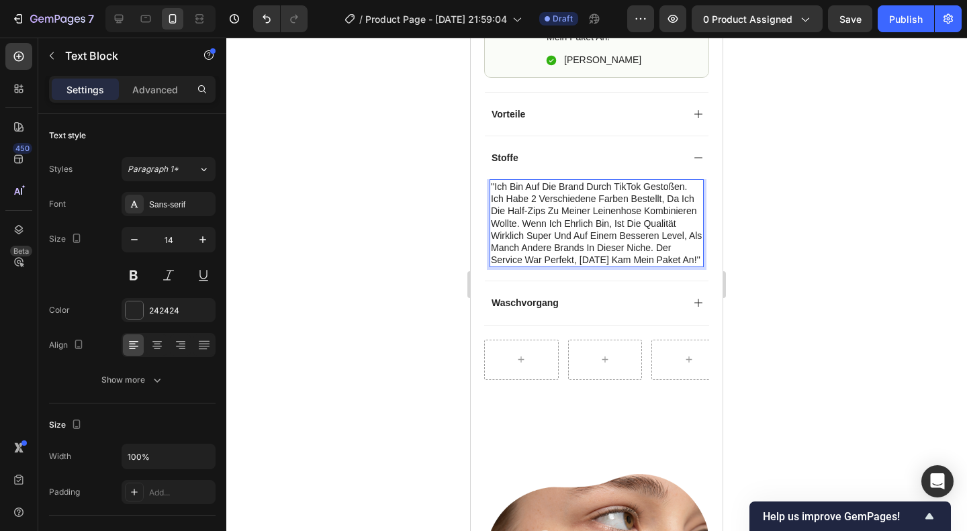
click at [545, 183] on p "''Ich bin auf die Brand durch TikTok gestoßen. Ich habe 2 verschiedene Farben b…" at bounding box center [597, 223] width 212 height 85
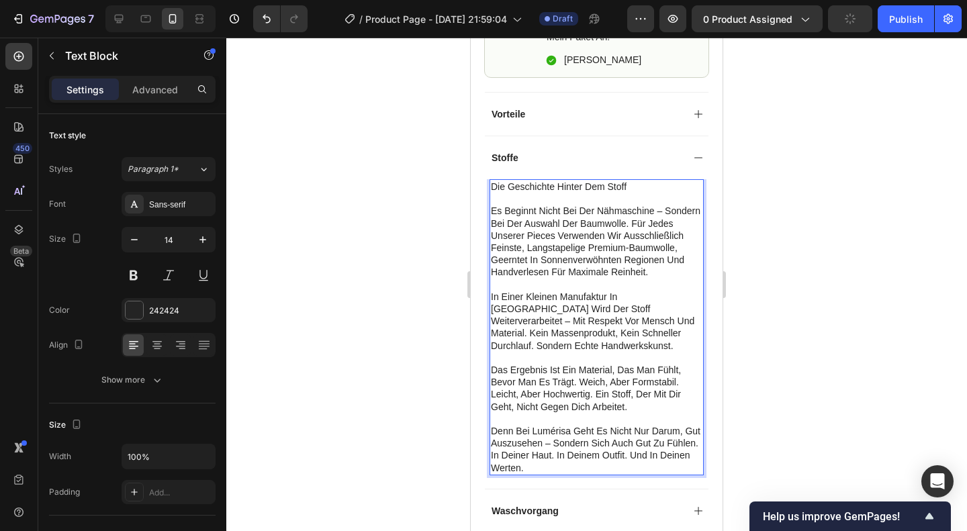
click at [543, 210] on p "Es beginnt nicht bei der Nähmaschine – sondern bei der Auswahl der Baumwolle. F…" at bounding box center [597, 241] width 212 height 73
click at [547, 350] on p "In einer kleinen Manufaktur in [GEOGRAPHIC_DATA] wird der Stoff weiterverarbeit…" at bounding box center [597, 321] width 212 height 61
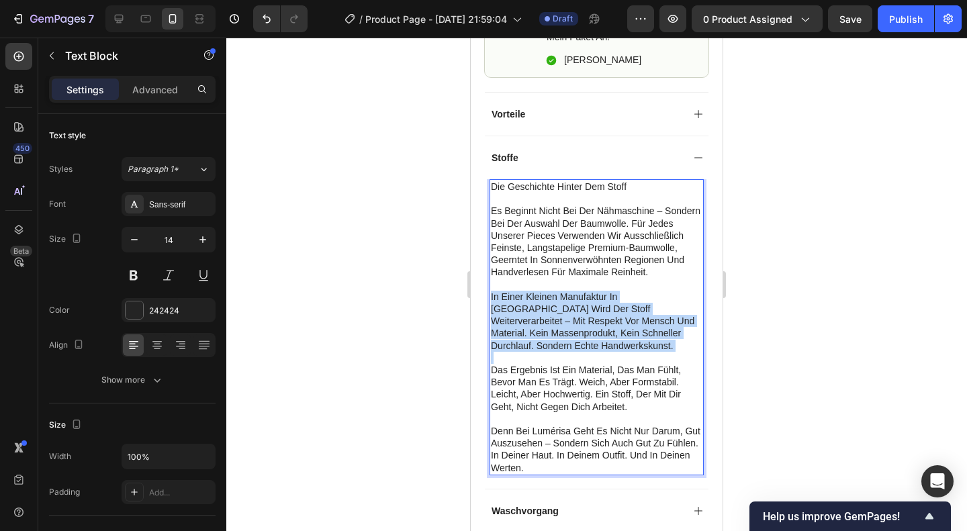
click at [547, 350] on p "In einer kleinen Manufaktur in [GEOGRAPHIC_DATA] wird der Stoff weiterverarbeit…" at bounding box center [597, 321] width 212 height 61
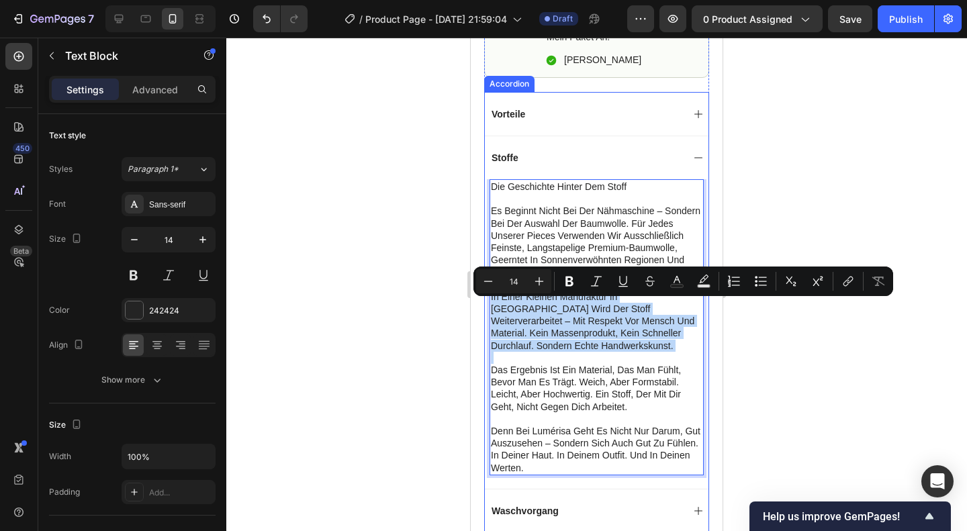
click at [616, 499] on div "Waschvorgang" at bounding box center [597, 511] width 224 height 44
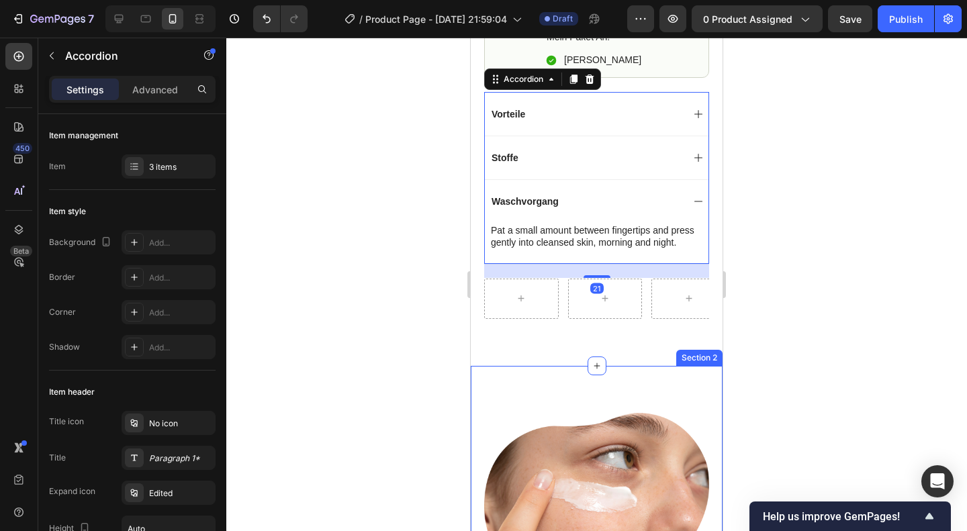
click at [572, 475] on img at bounding box center [596, 509] width 225 height 193
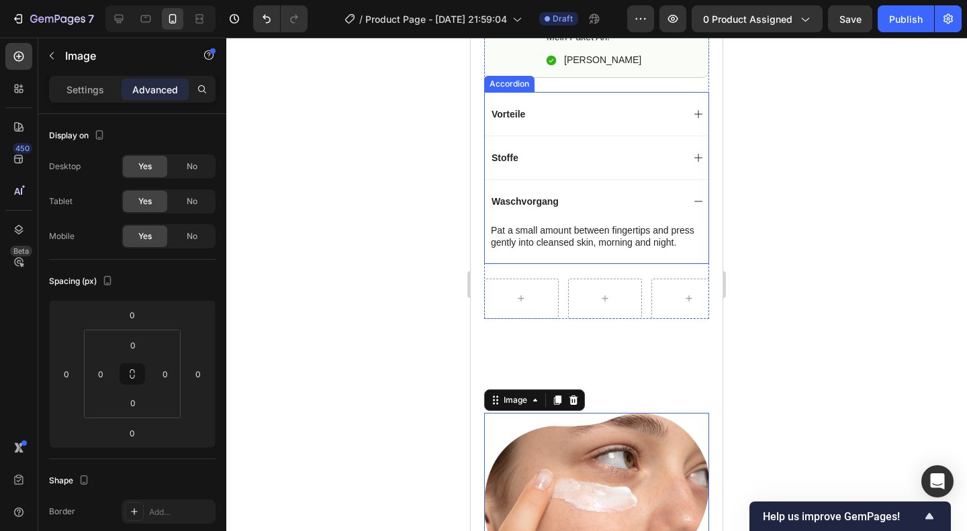
click at [548, 181] on div "Waschvorgang" at bounding box center [597, 201] width 224 height 44
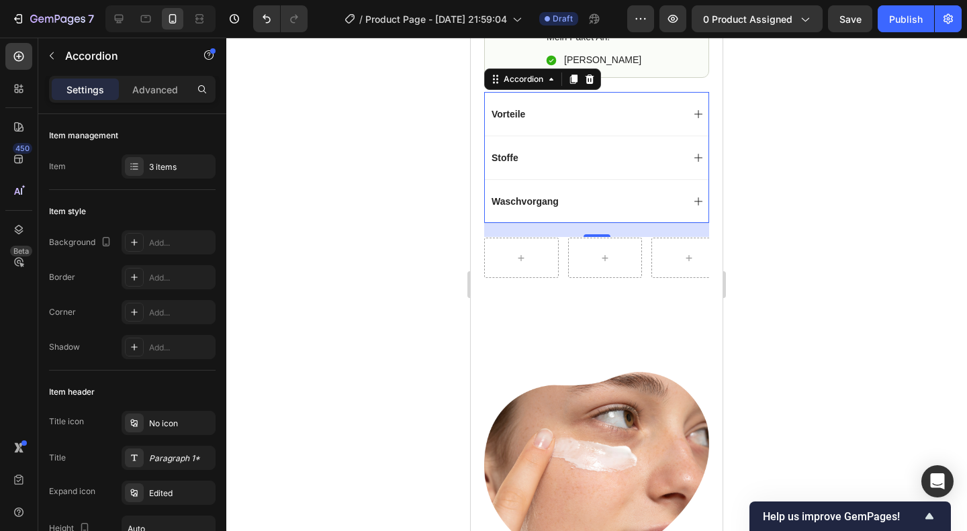
click at [520, 158] on div "Stoffe" at bounding box center [586, 158] width 193 height 16
click at [536, 155] on div "Stoffe" at bounding box center [586, 158] width 193 height 16
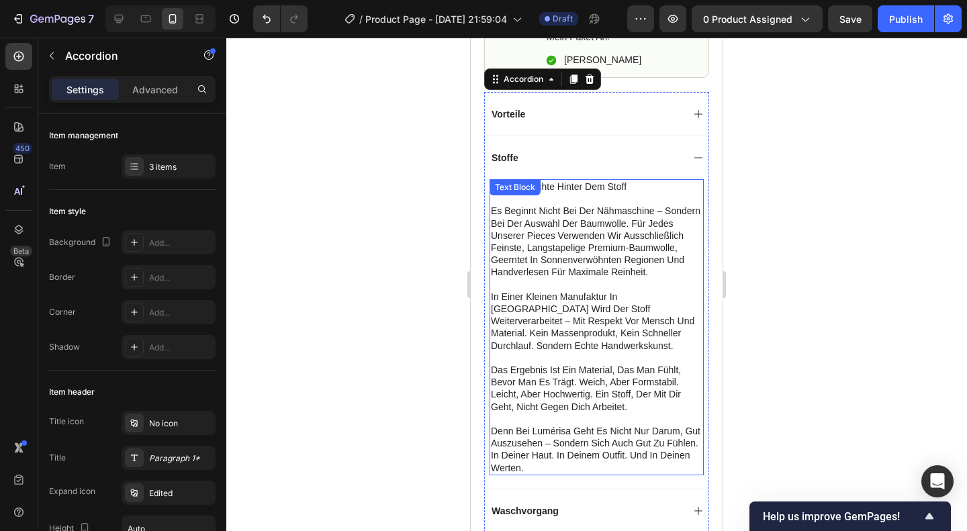
click at [548, 179] on div "die geschichte hinter dem stoff es beginnt nicht bei der nähmaschine – sondern …" at bounding box center [597, 327] width 214 height 296
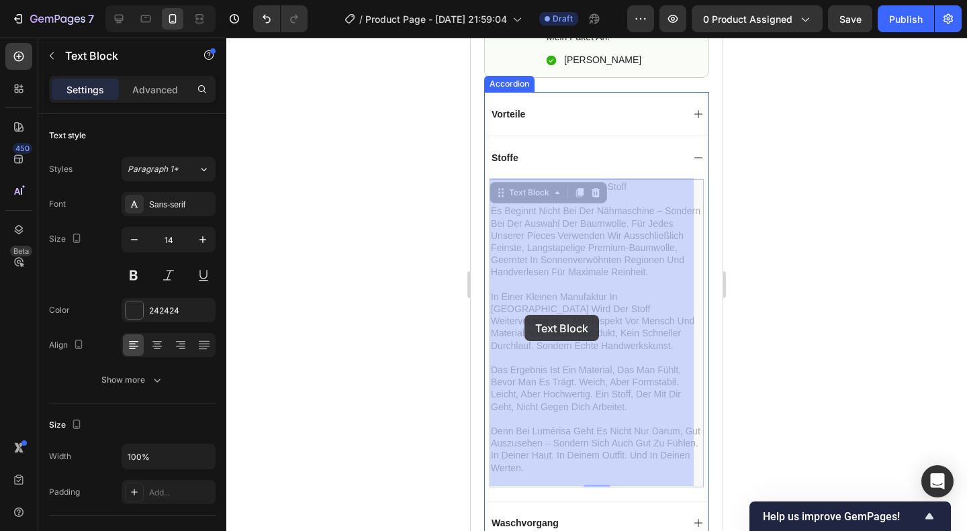
drag, startPoint x: 564, startPoint y: 474, endPoint x: 525, endPoint y: 315, distance: 163.4
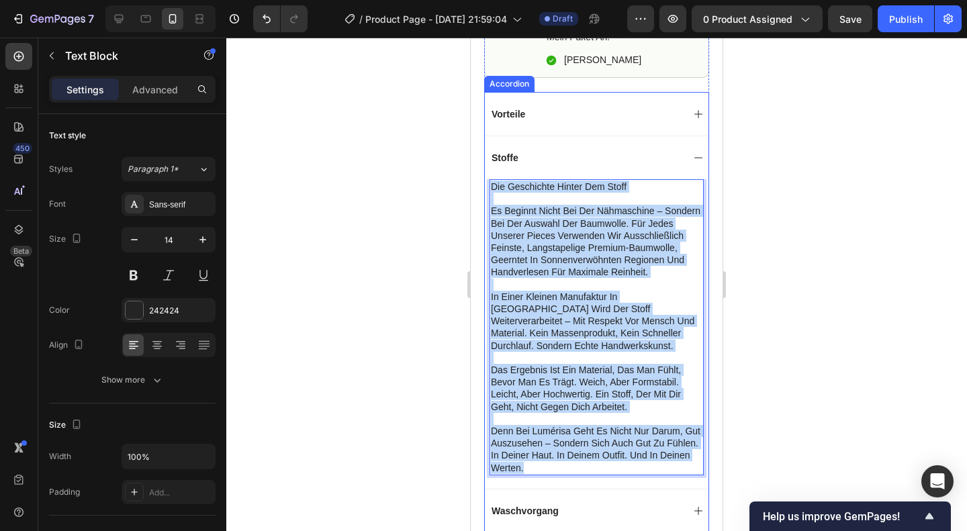
drag, startPoint x: 563, startPoint y: 477, endPoint x: 488, endPoint y: 144, distance: 340.9
click at [488, 144] on div "Stoffe die geschichte hinter dem stoff es beginnt nicht bei der nähmaschine – s…" at bounding box center [597, 312] width 224 height 353
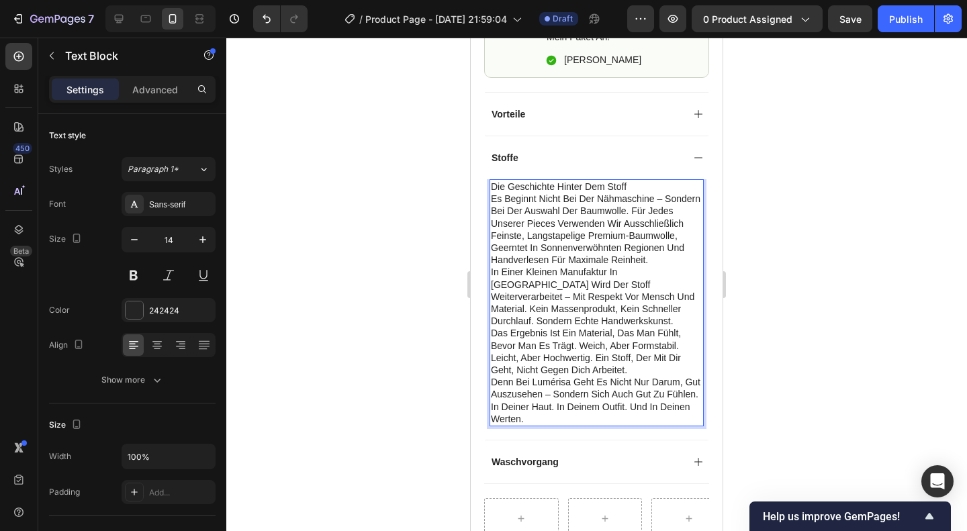
click at [639, 181] on p "Die Geschichte hinter dem Stoff" at bounding box center [597, 187] width 212 height 12
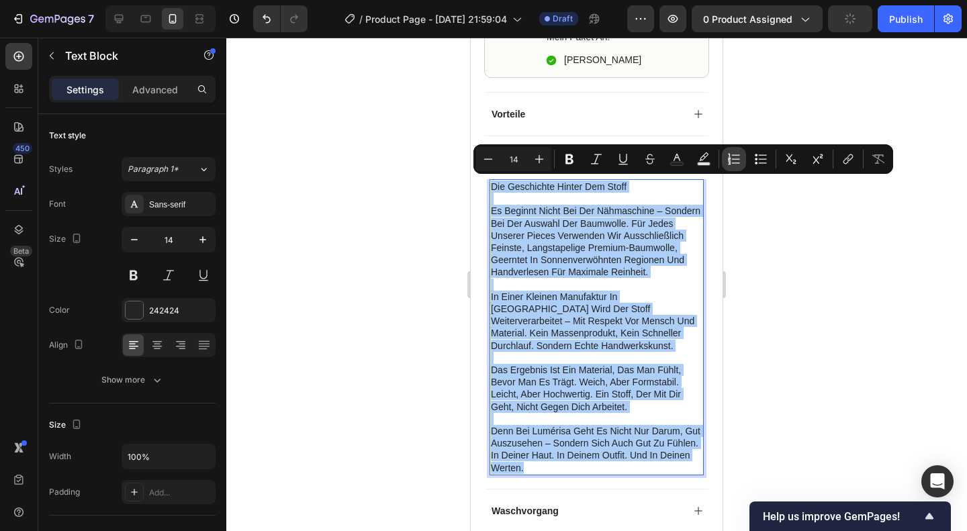
click at [727, 156] on button "Numbered List" at bounding box center [734, 159] width 24 height 24
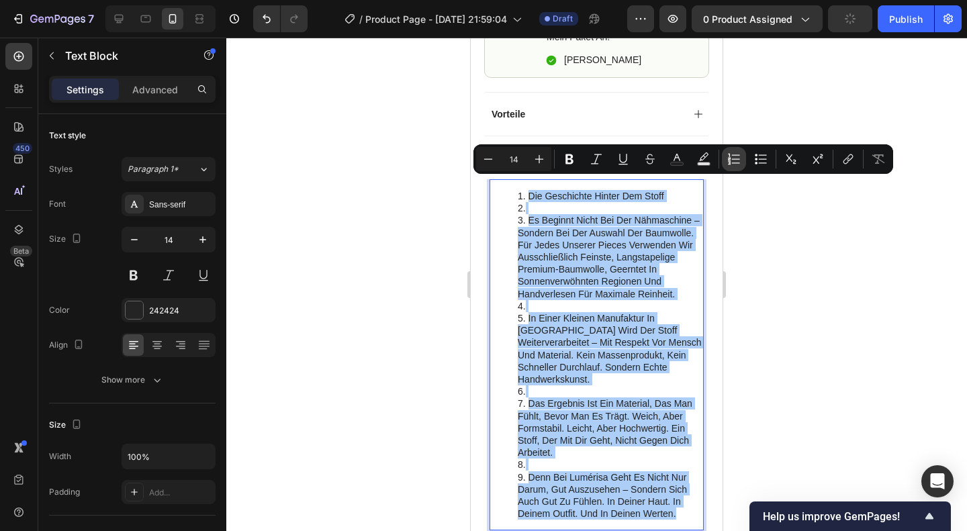
click at [727, 156] on button "Numbered List" at bounding box center [734, 159] width 24 height 24
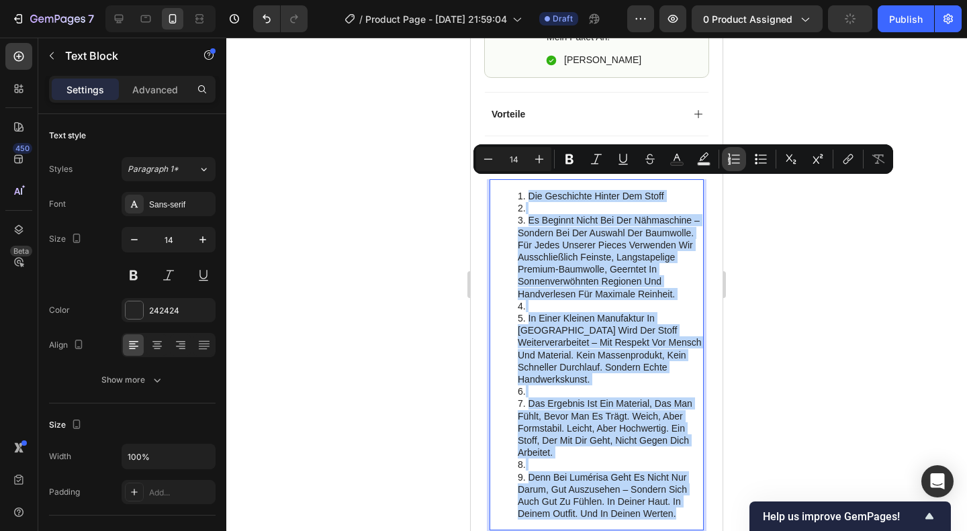
type input "14"
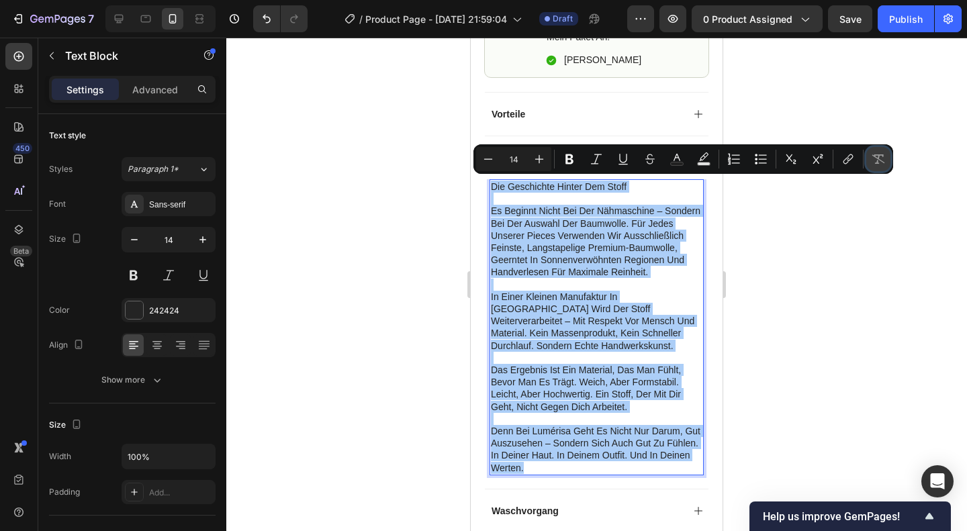
click at [885, 160] on button "Remove Format" at bounding box center [878, 159] width 24 height 24
click at [810, 157] on button "Superscript" at bounding box center [818, 159] width 24 height 24
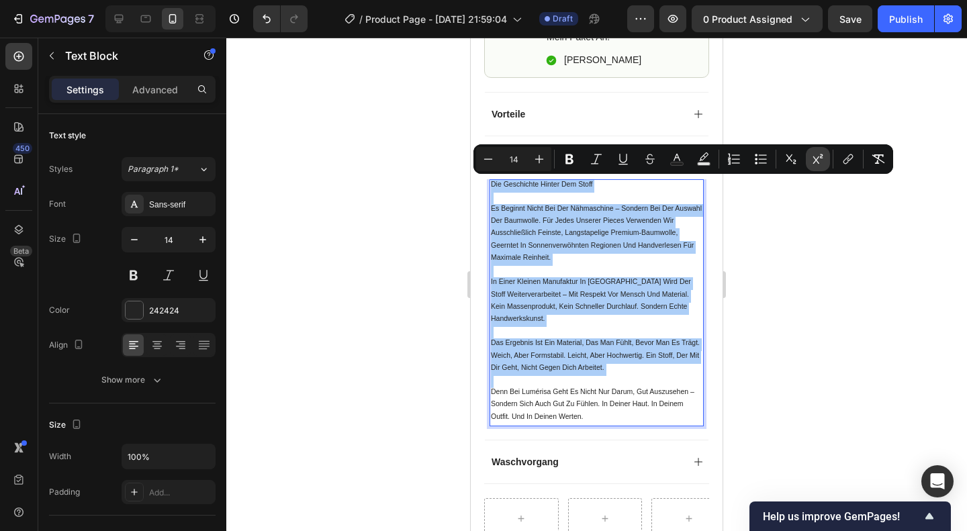
click at [810, 157] on button "Superscript" at bounding box center [818, 159] width 24 height 24
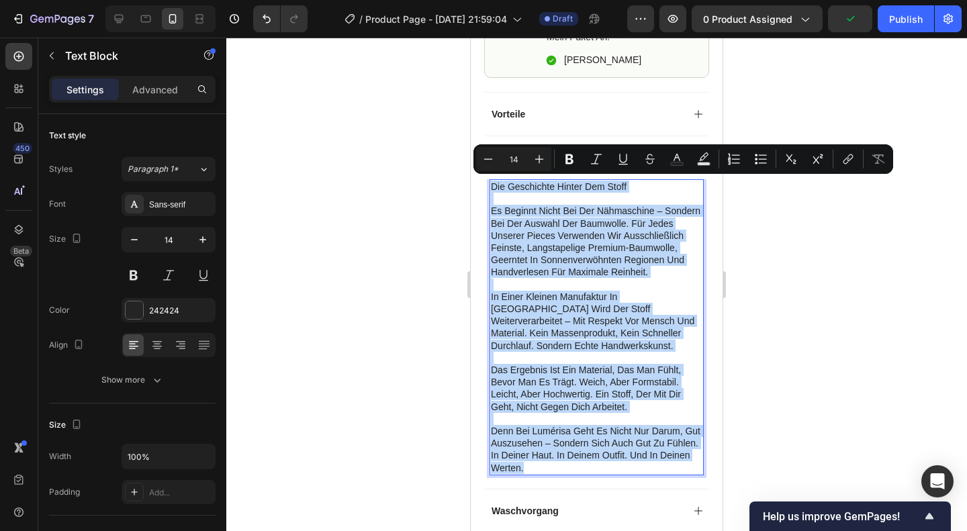
click at [545, 291] on p "Rich Text Editor. Editing area: main" at bounding box center [597, 285] width 212 height 12
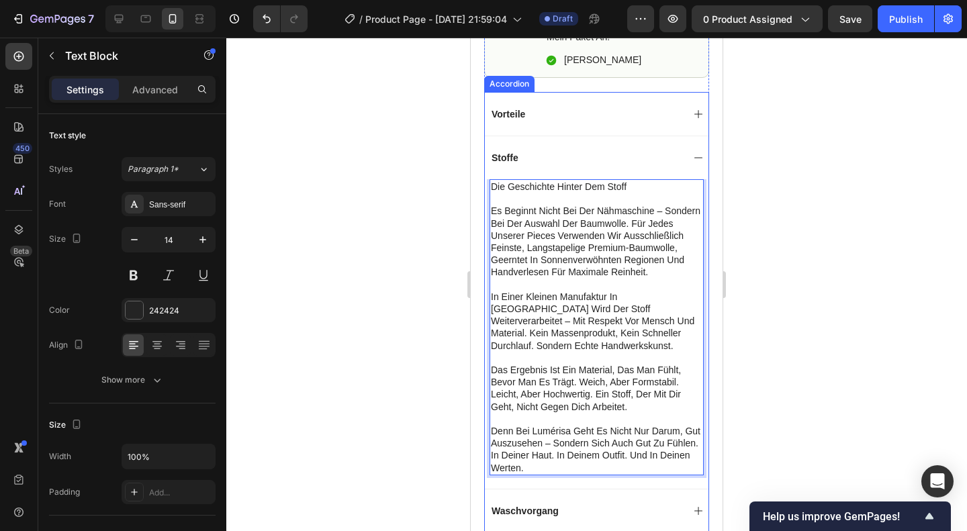
click at [575, 109] on div "Vorteile" at bounding box center [586, 114] width 193 height 16
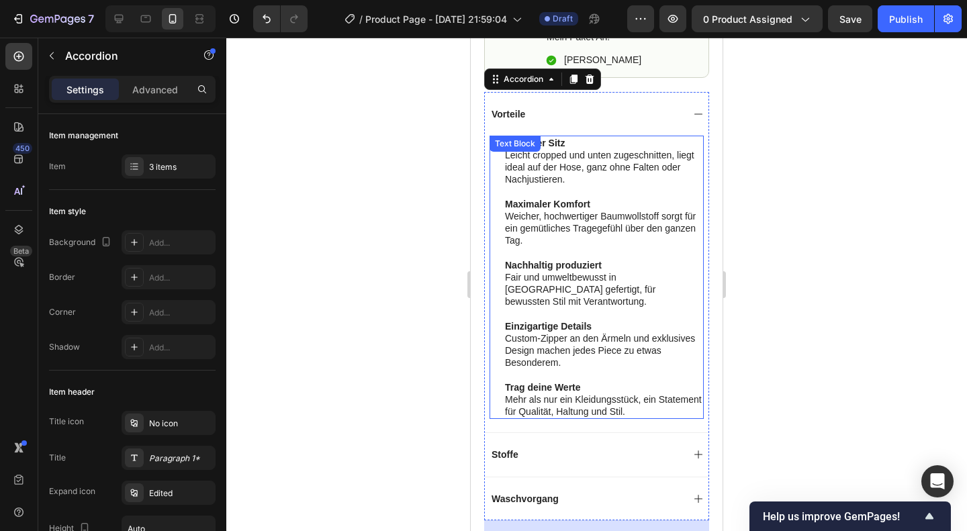
click at [541, 183] on p "Perfekter Sitz Leicht cropped und unten zugeschnitten, liegt ideal auf der Hose…" at bounding box center [603, 161] width 197 height 49
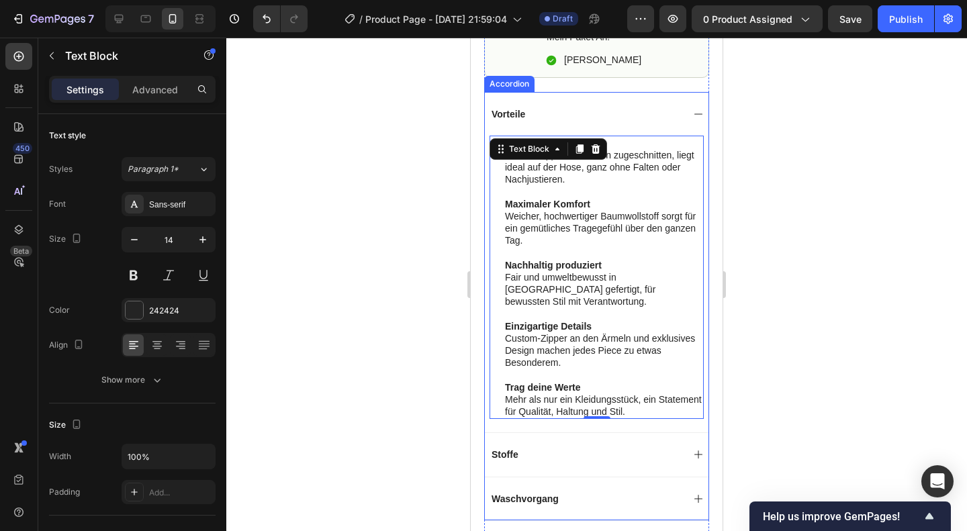
click at [637, 108] on div "Vorteile" at bounding box center [586, 114] width 193 height 16
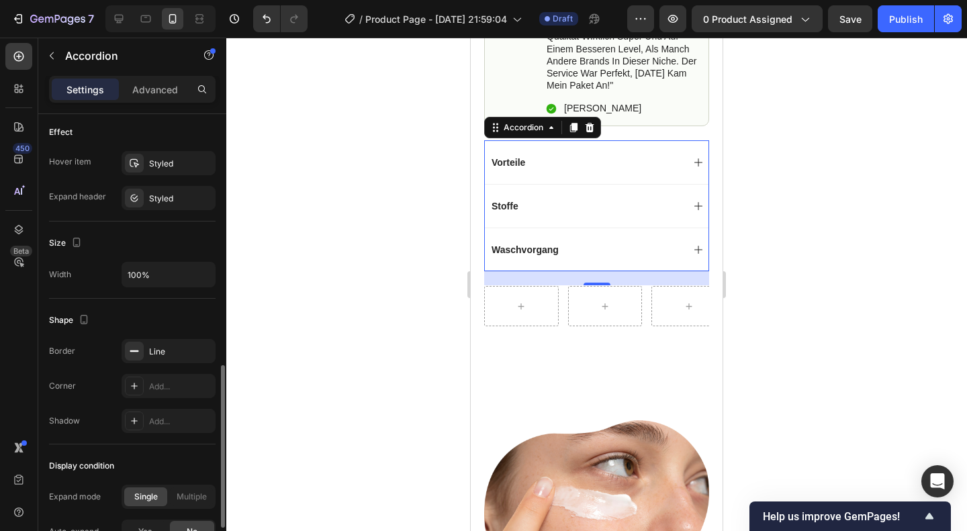
scroll to position [819, 0]
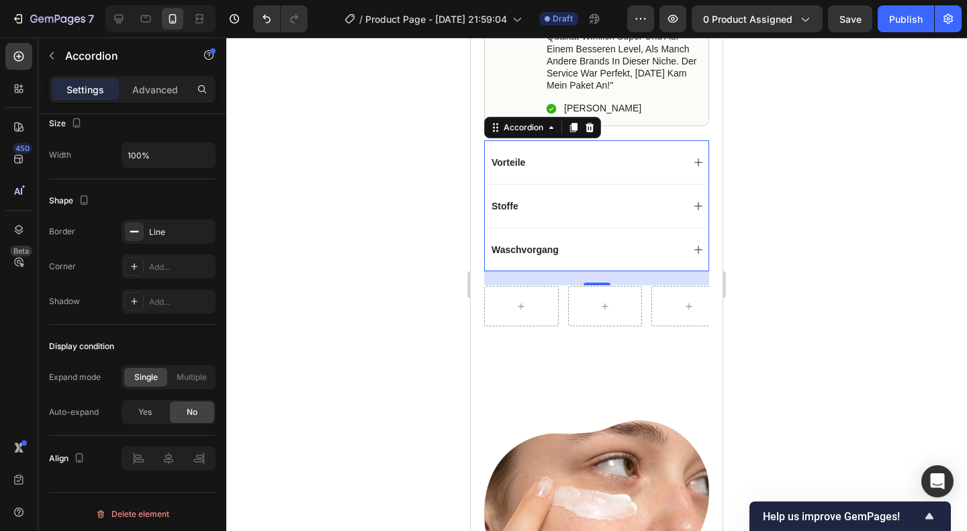
click at [519, 203] on div "Stoffe" at bounding box center [505, 206] width 31 height 16
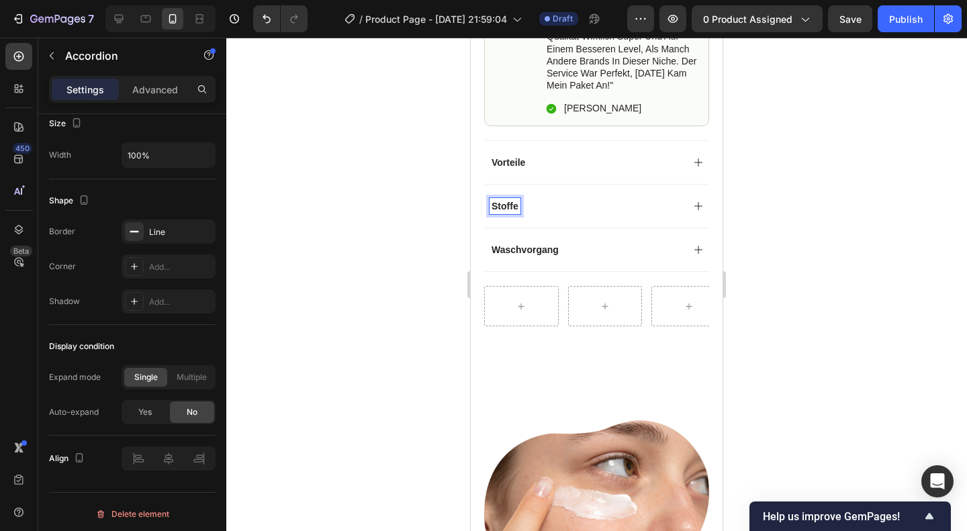
click at [555, 210] on div "Stoffe" at bounding box center [586, 206] width 193 height 16
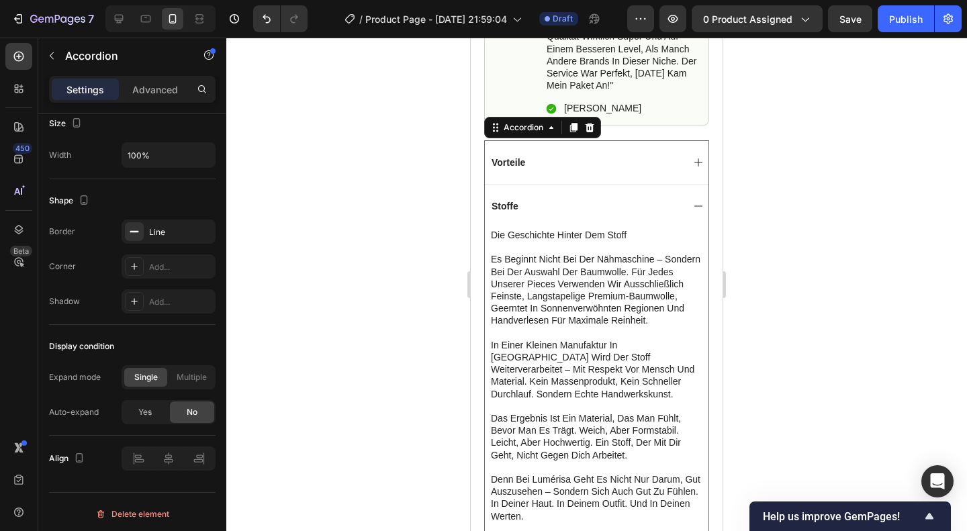
click at [555, 210] on div "Stoffe" at bounding box center [586, 206] width 193 height 16
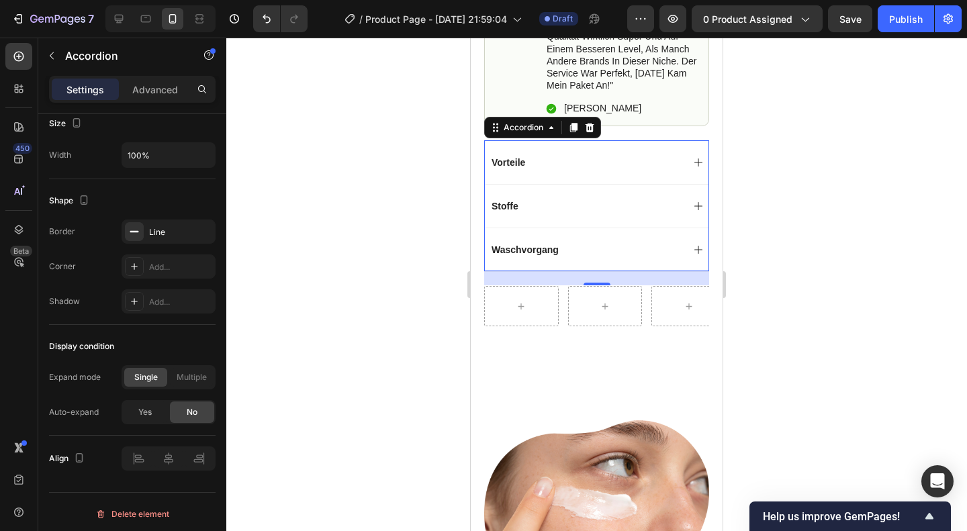
click at [555, 210] on div "Stoffe" at bounding box center [586, 206] width 193 height 16
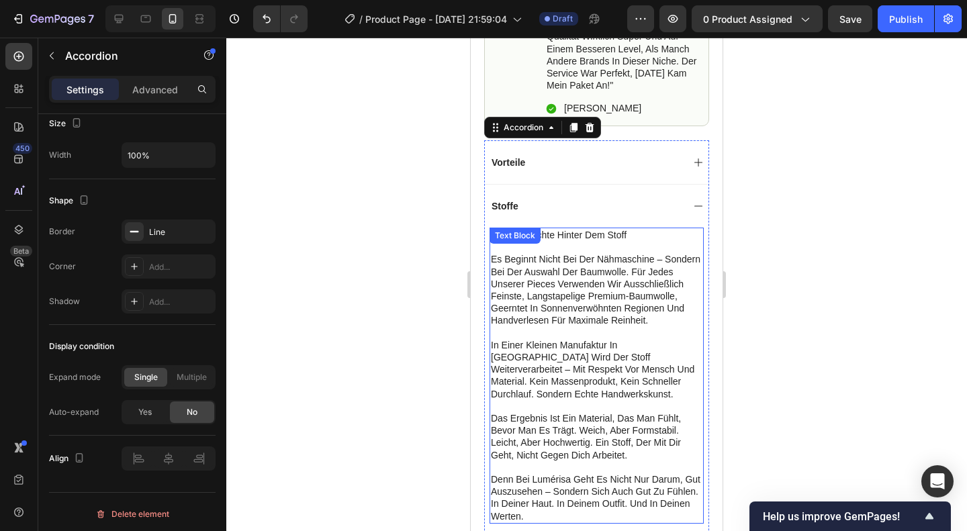
click at [575, 241] on div "die geschichte hinter dem stoff es beginnt nicht bei der nähmaschine – sondern …" at bounding box center [597, 376] width 214 height 296
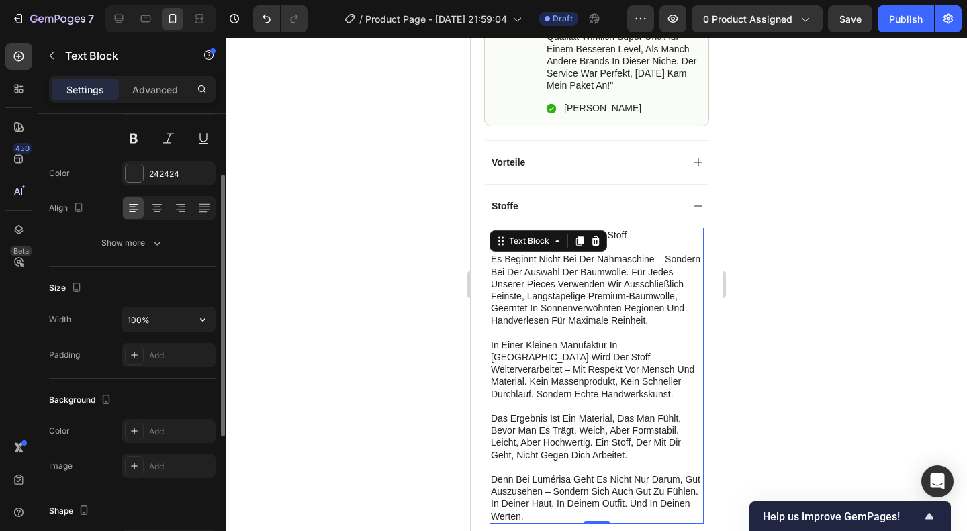
scroll to position [140, 0]
click at [179, 316] on input "100%" at bounding box center [168, 317] width 93 height 24
click at [212, 319] on button "button" at bounding box center [203, 317] width 24 height 24
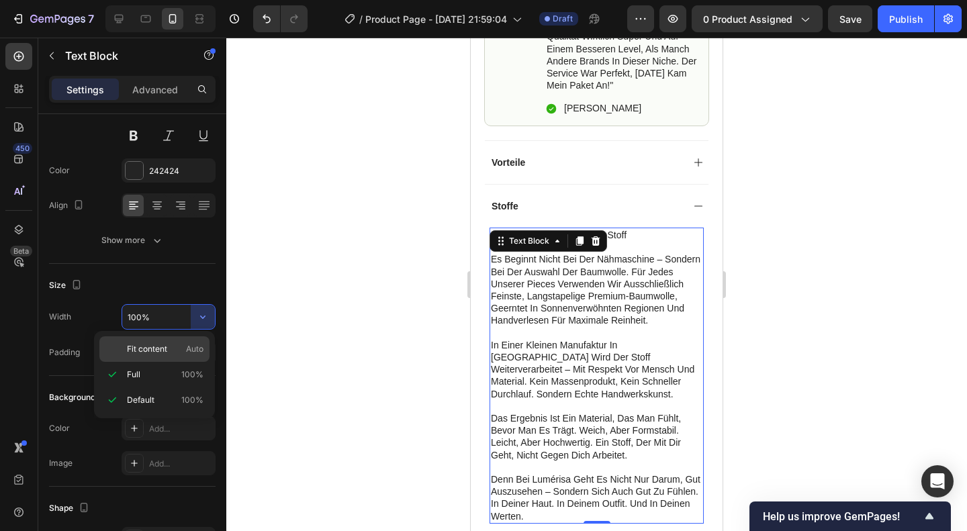
click at [169, 342] on div "Fit content Auto" at bounding box center [154, 350] width 110 height 26
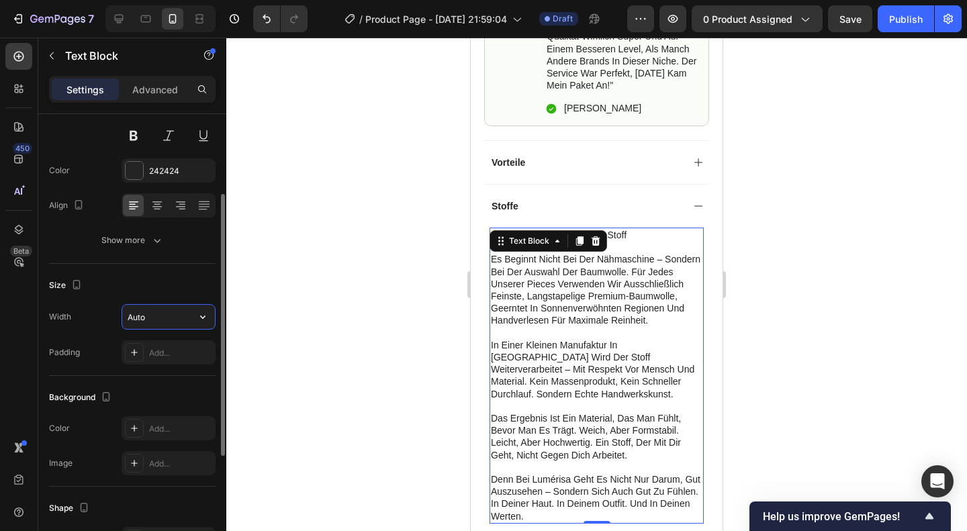
click at [187, 319] on input "Auto" at bounding box center [168, 317] width 93 height 24
click at [199, 318] on icon "button" at bounding box center [202, 316] width 13 height 13
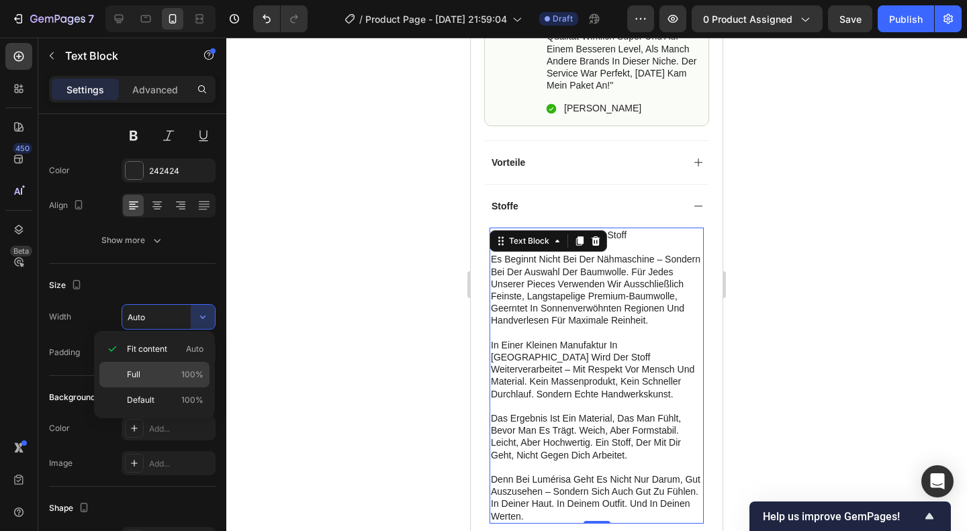
click at [167, 370] on p "Full 100%" at bounding box center [165, 375] width 77 height 12
type input "100%"
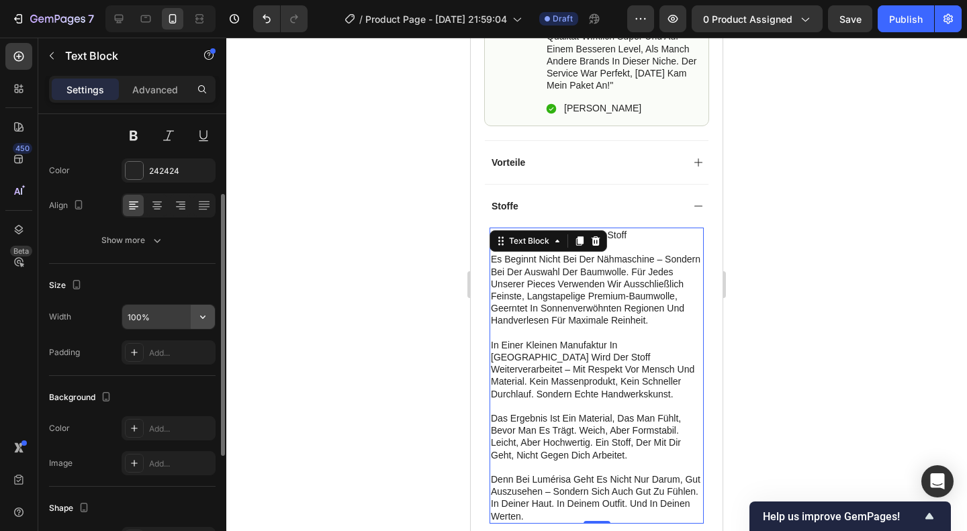
click at [200, 315] on icon "button" at bounding box center [202, 316] width 13 height 13
click at [129, 293] on div "Size" at bounding box center [132, 285] width 167 height 21
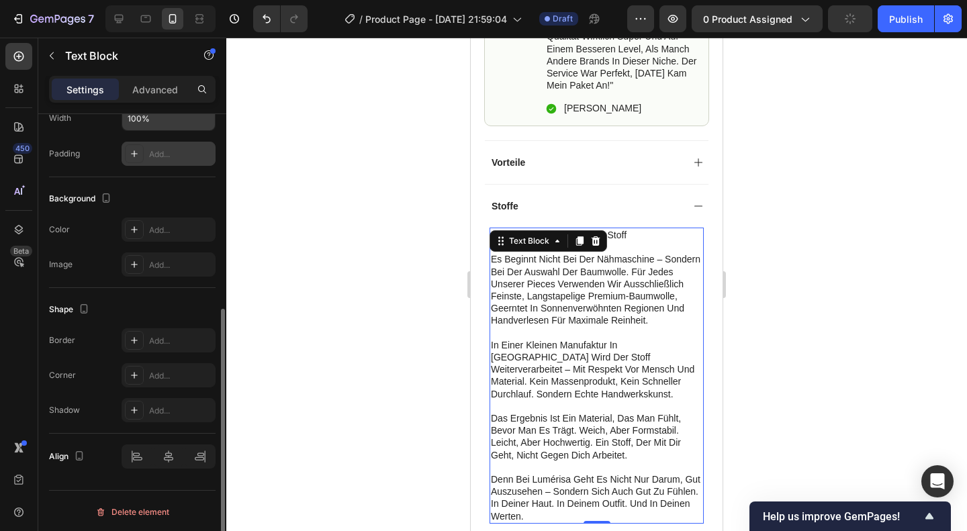
scroll to position [0, 0]
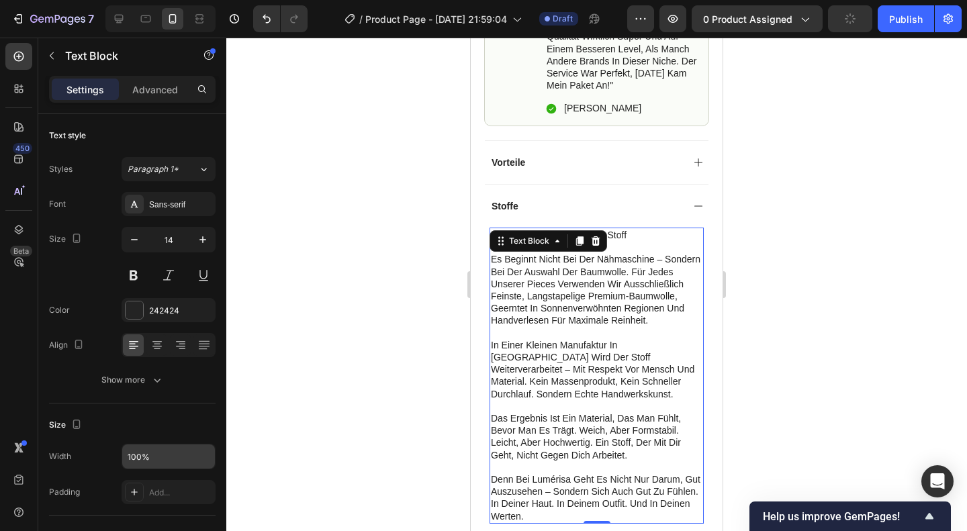
click at [633, 369] on p "in einer kleinen manufaktur in istanbul wird der stoff weiterverarbeitet – mit …" at bounding box center [597, 369] width 212 height 61
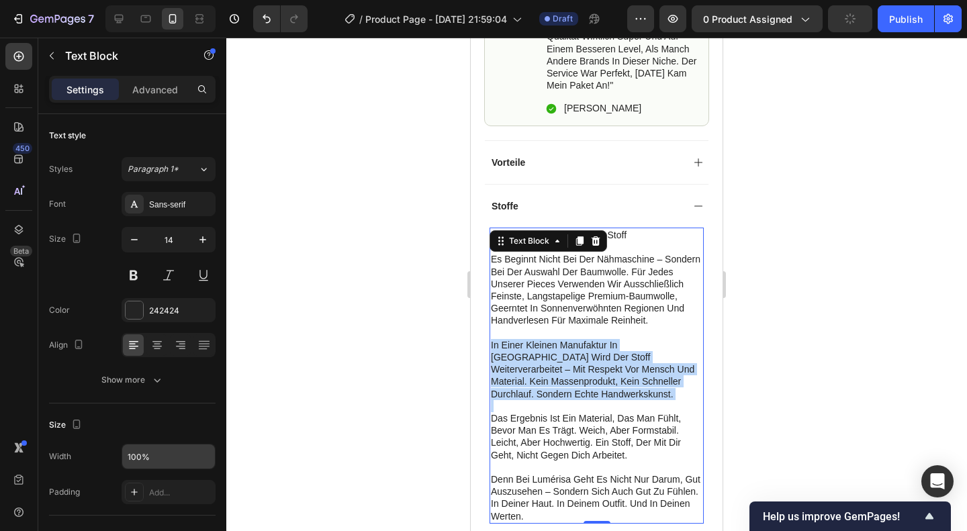
click at [633, 369] on p "in einer kleinen manufaktur in istanbul wird der stoff weiterverarbeitet – mit …" at bounding box center [597, 369] width 212 height 61
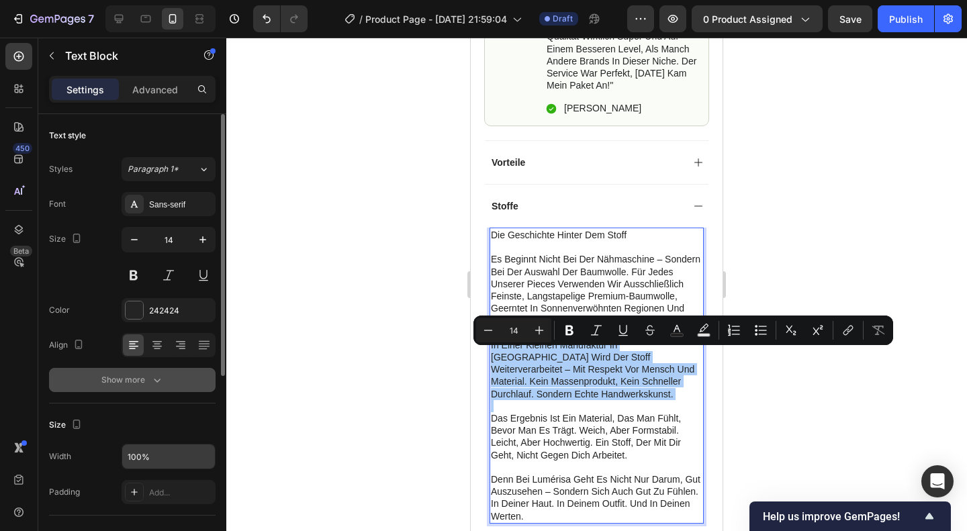
click at [134, 379] on div "Show more" at bounding box center [132, 379] width 62 height 13
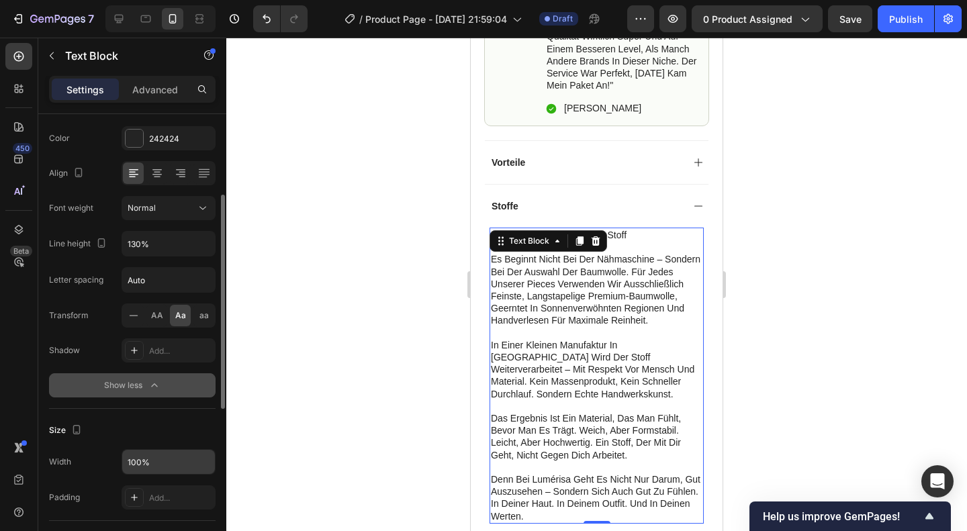
scroll to position [176, 0]
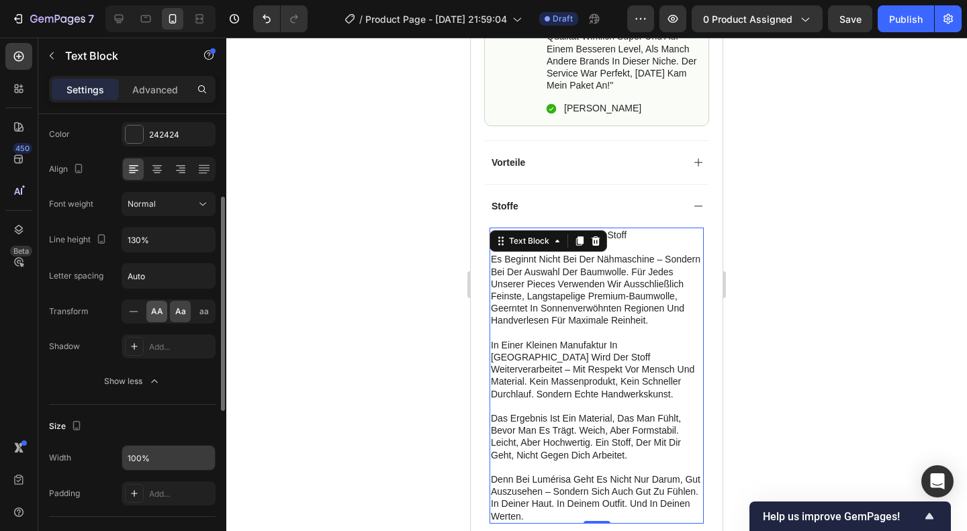
click at [156, 310] on span "AA" at bounding box center [157, 312] width 12 height 12
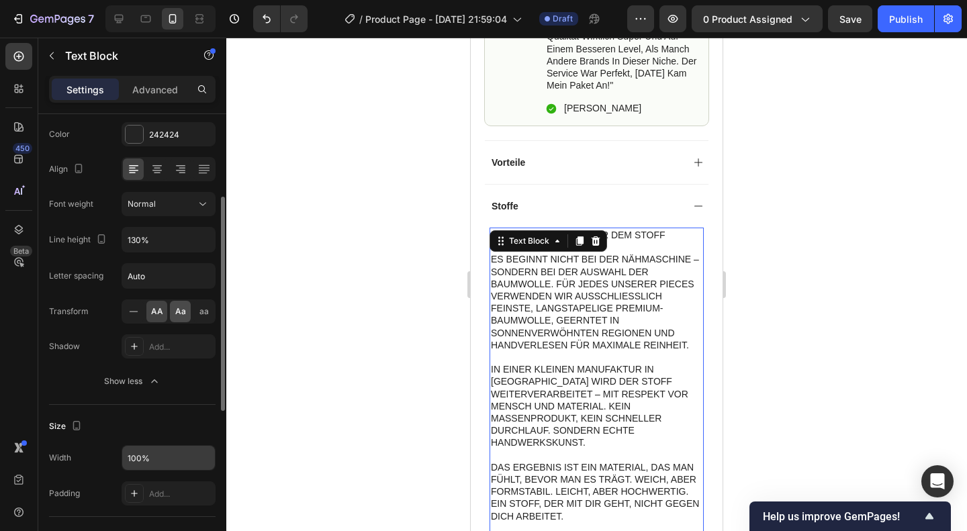
click at [188, 310] on div "Aa" at bounding box center [180, 311] width 21 height 21
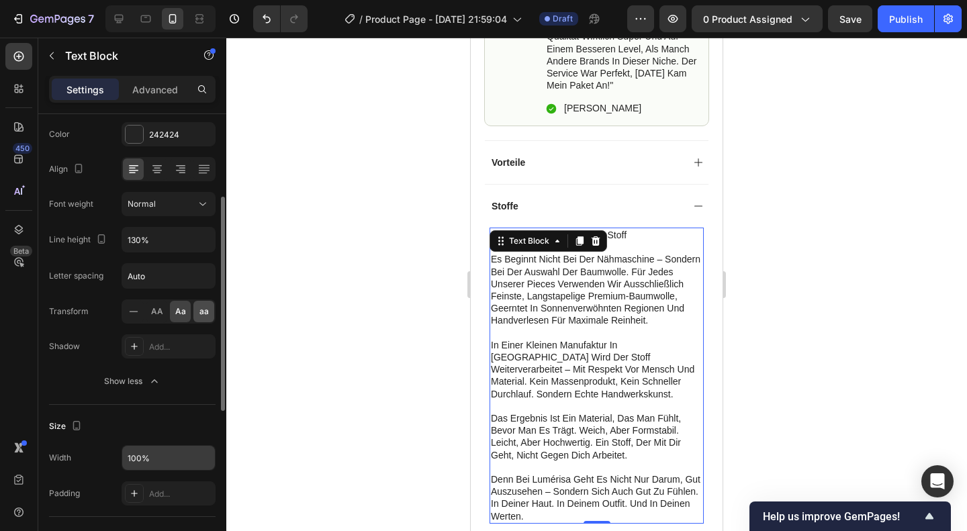
click at [204, 303] on div "aa" at bounding box center [203, 311] width 21 height 21
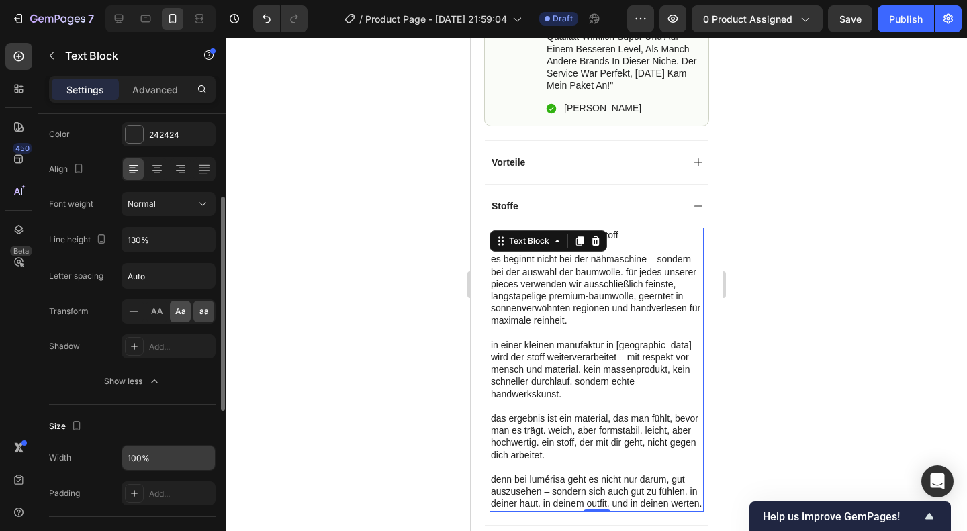
click at [183, 303] on div "Aa" at bounding box center [180, 311] width 21 height 21
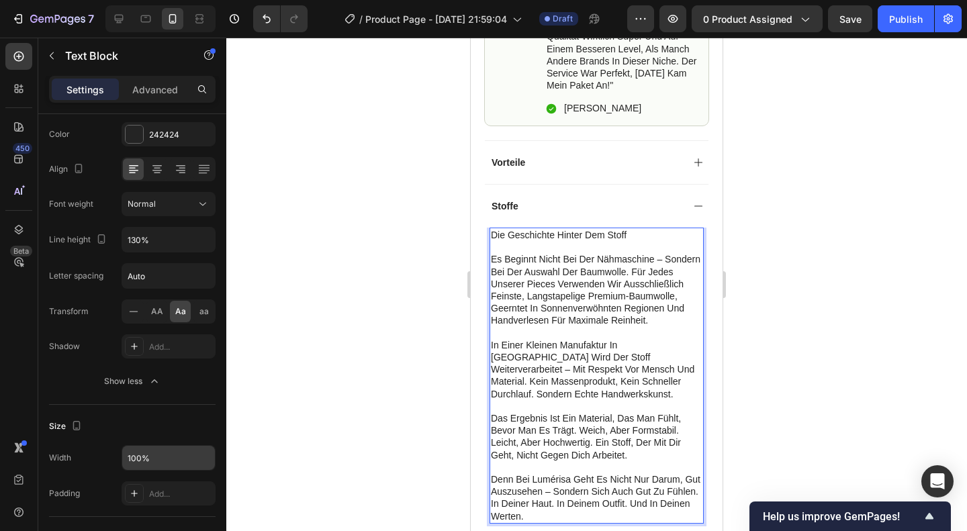
click at [542, 253] on p "es beginnt nicht bei der nähmaschine – sondern bei der auswahl der baumwolle. f…" at bounding box center [597, 289] width 212 height 73
click at [133, 301] on div at bounding box center [133, 311] width 21 height 21
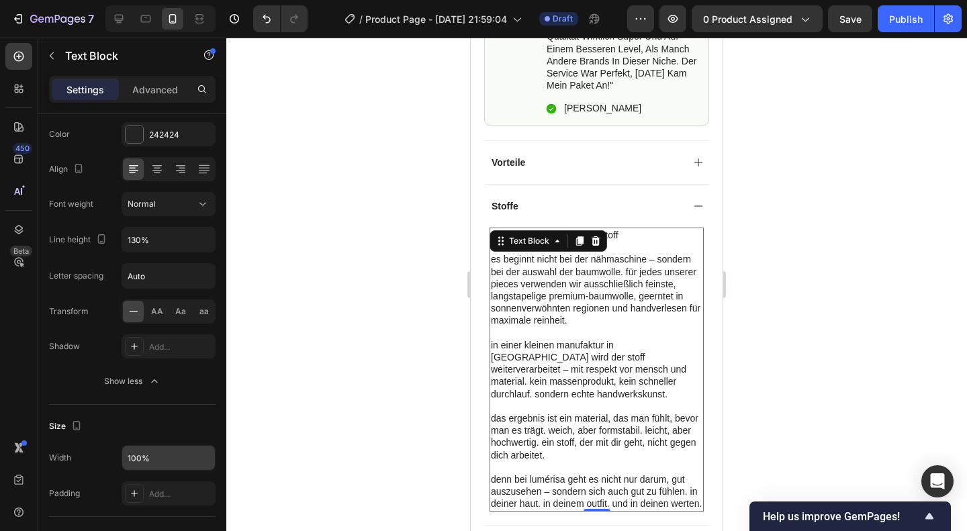
click at [507, 272] on p "es beginnt nicht bei der nähmaschine – sondern bei der auswahl der baumwolle. f…" at bounding box center [597, 289] width 212 height 73
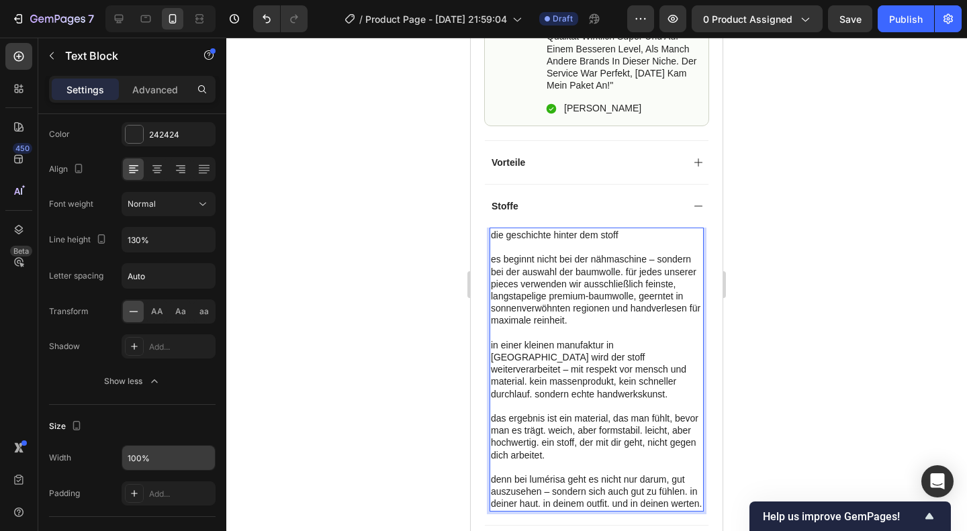
click at [492, 261] on div "die geschichte hinter dem stoff es beginnt nicht bei der nähmaschine – sondern …" at bounding box center [597, 370] width 214 height 284
click at [549, 329] on p "Rich Text Editor. Editing area: main" at bounding box center [597, 333] width 212 height 12
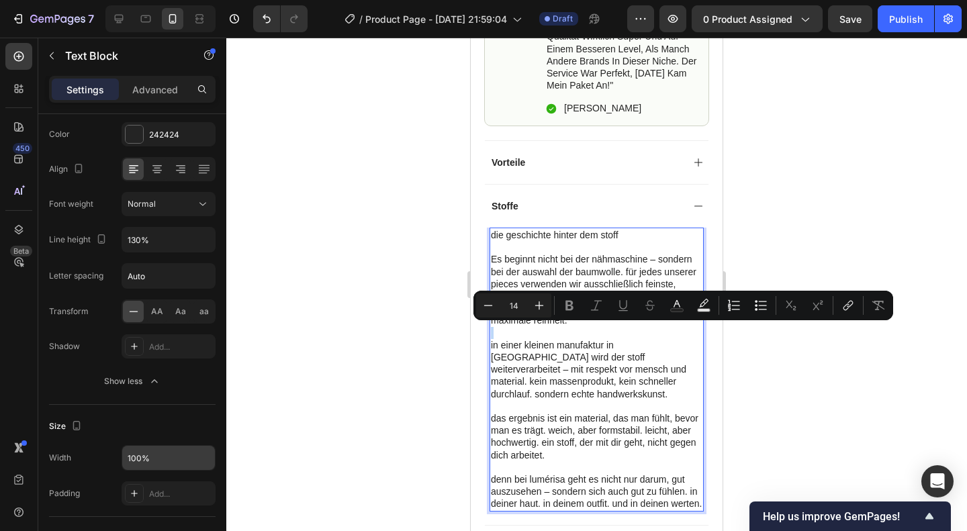
click at [549, 329] on p "Rich Text Editor. Editing area: main" at bounding box center [597, 333] width 212 height 12
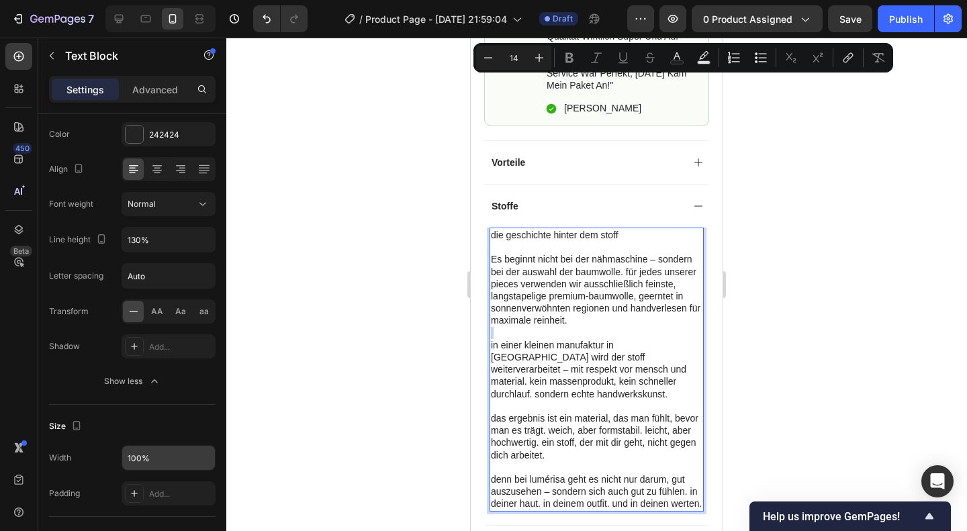
scroll to position [1020, 0]
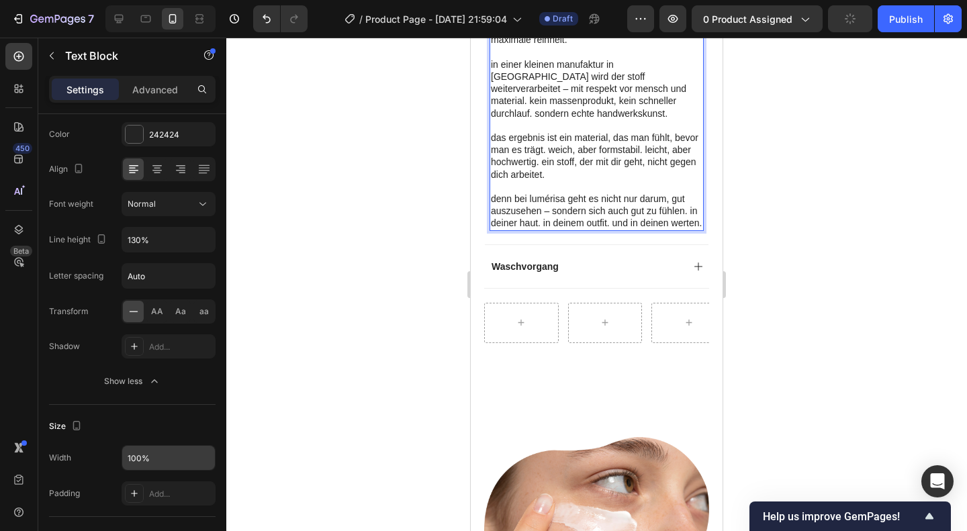
click at [547, 230] on p "denn bei lumérisa geht es nicht nur darum, gut auszusehen – sondern sich auch g…" at bounding box center [597, 211] width 212 height 37
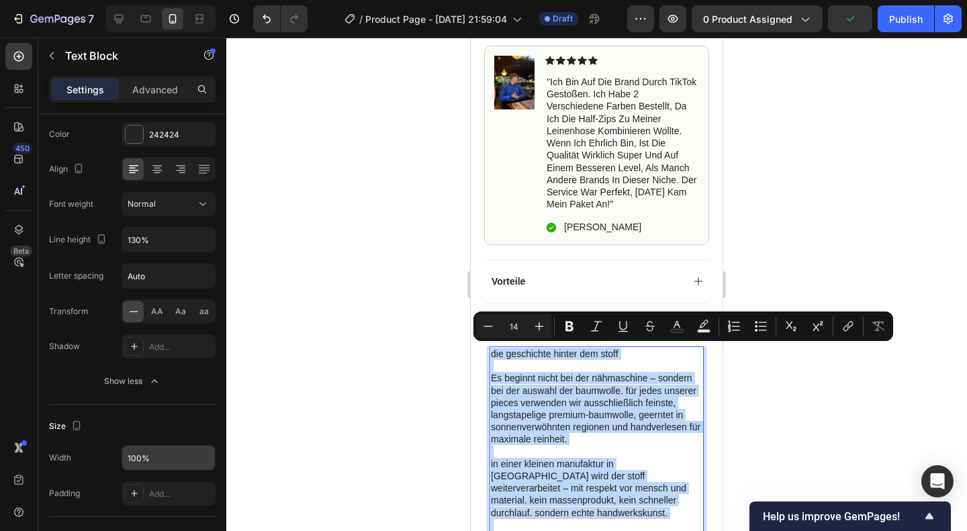
scroll to position [555, 0]
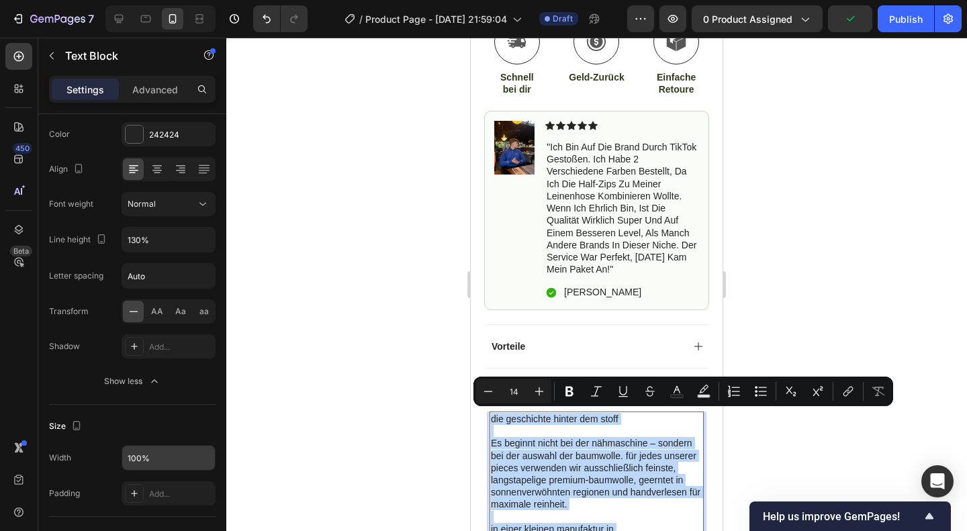
drag, startPoint x: 547, startPoint y: 236, endPoint x: 465, endPoint y: 420, distance: 201.5
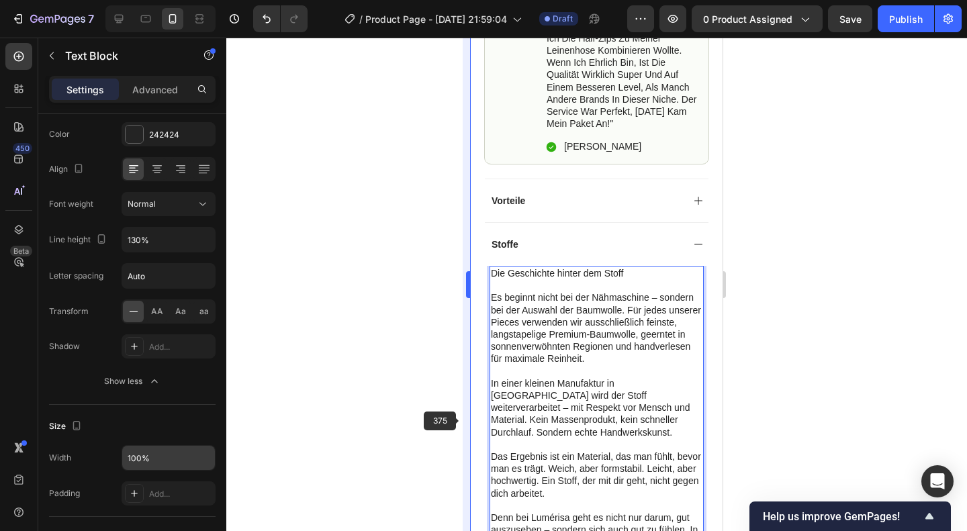
scroll to position [753, 0]
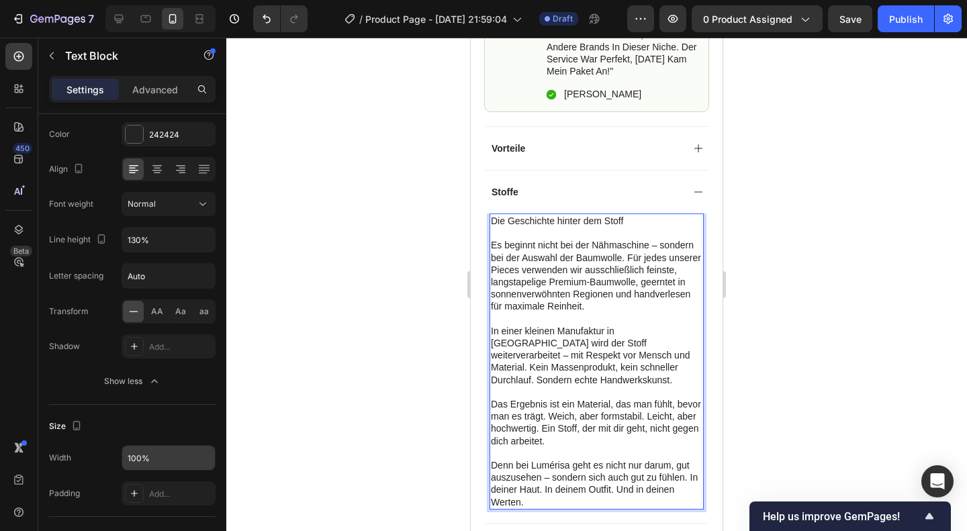
click at [761, 292] on div at bounding box center [596, 285] width 741 height 494
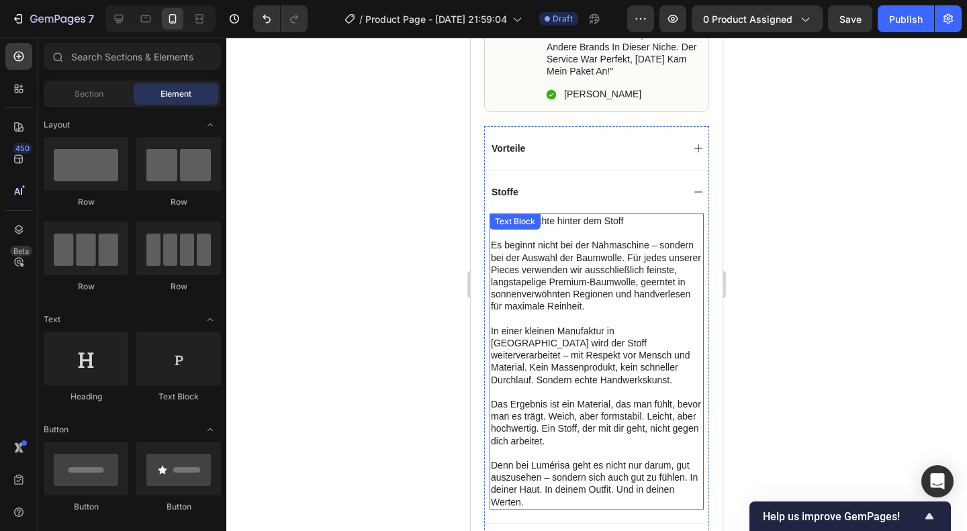
click at [611, 218] on p "Die Geschichte hinter dem Stoff" at bounding box center [597, 221] width 212 height 12
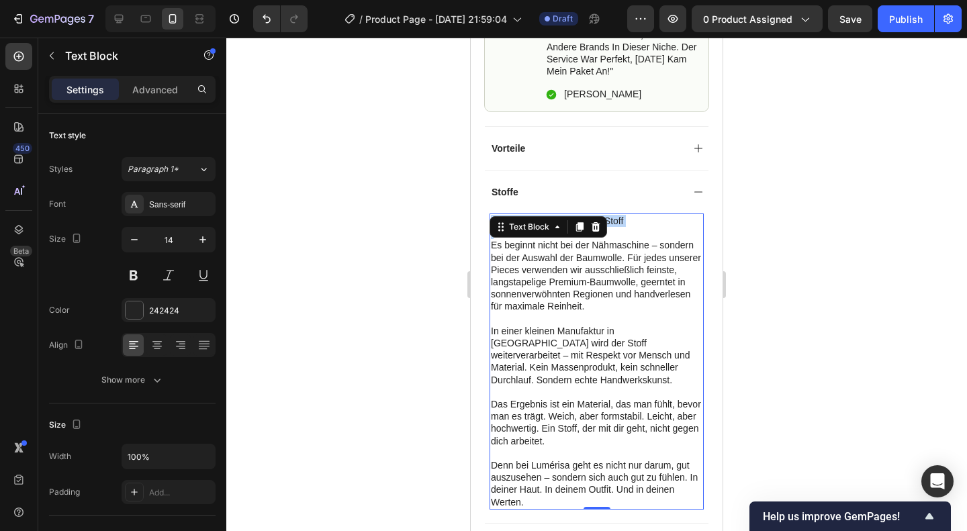
click at [611, 218] on p "Die Geschichte hinter dem Stoff" at bounding box center [597, 221] width 212 height 12
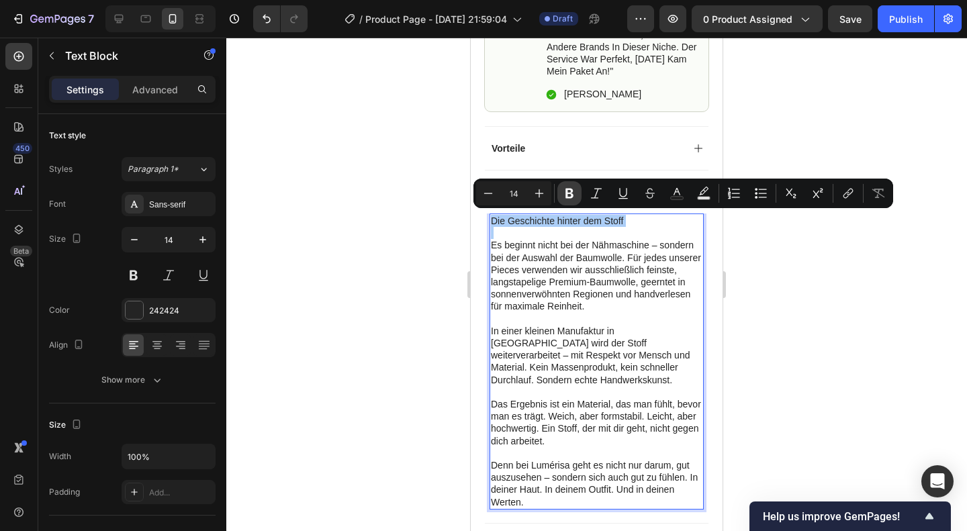
click at [574, 188] on icon "Editor contextual toolbar" at bounding box center [569, 193] width 13 height 13
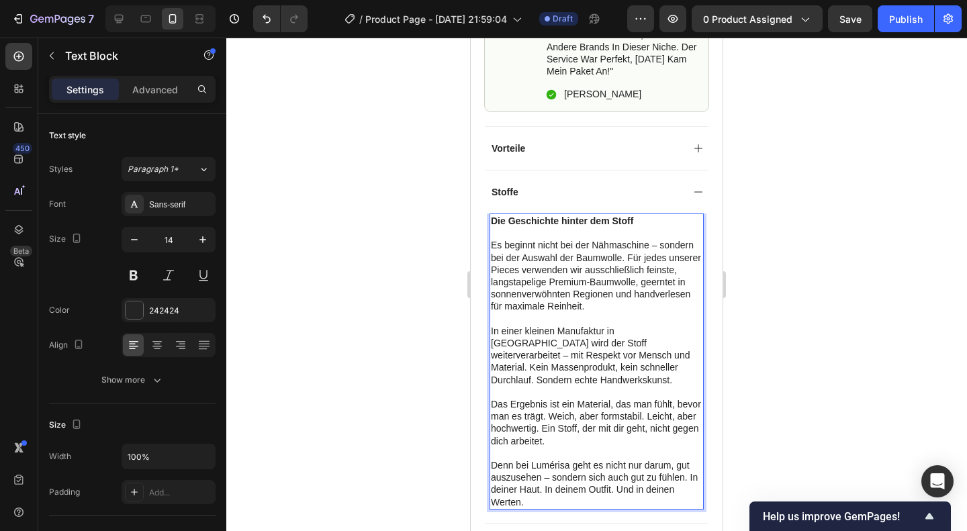
click at [760, 308] on div at bounding box center [596, 285] width 741 height 494
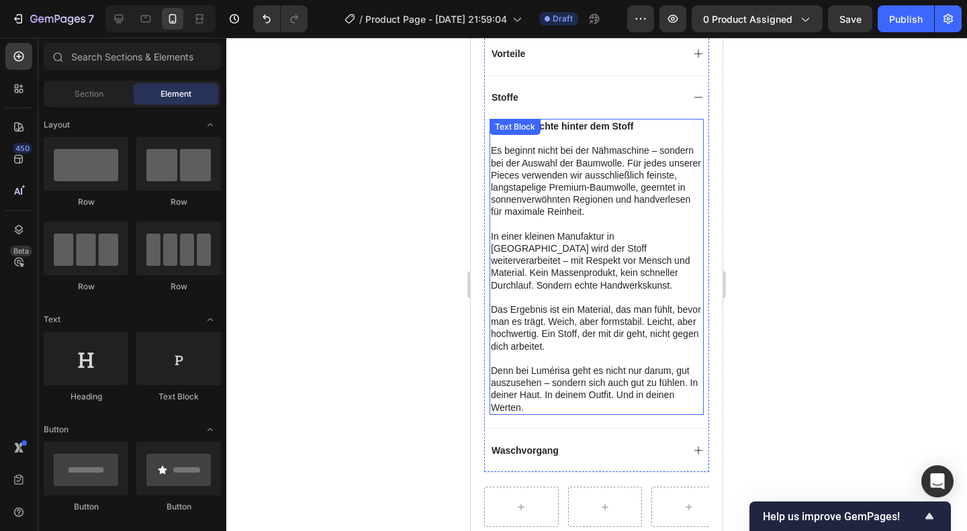
scroll to position [927, 0]
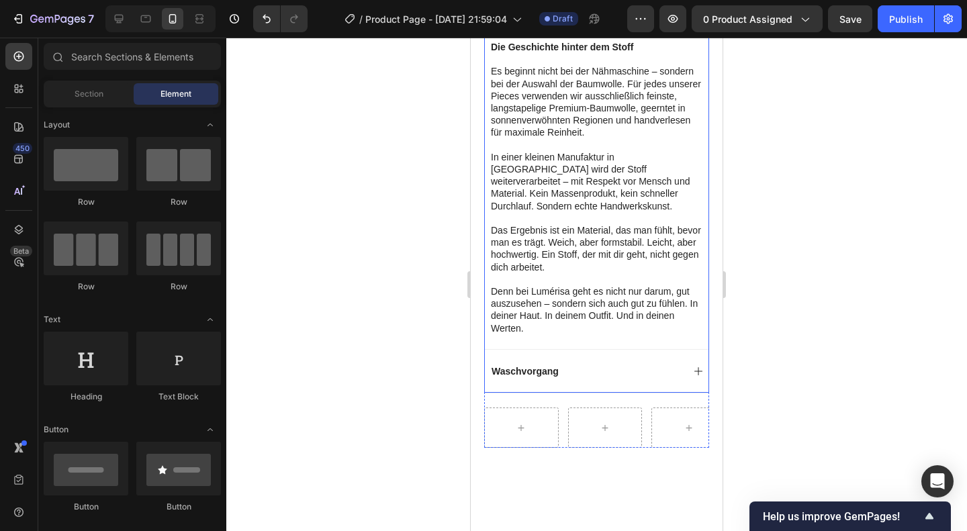
click at [560, 379] on div "Waschvorgang" at bounding box center [525, 371] width 71 height 16
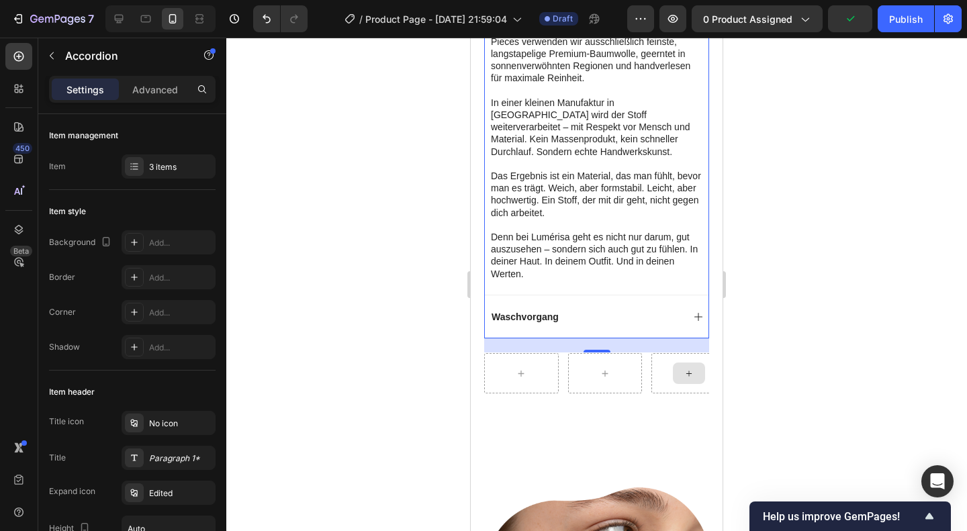
scroll to position [1020, 0]
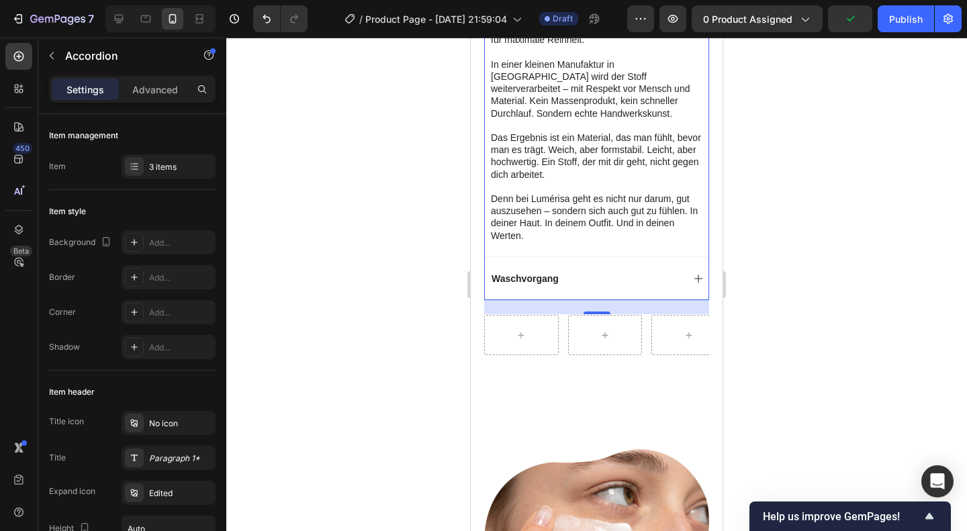
click at [795, 408] on div at bounding box center [596, 285] width 741 height 494
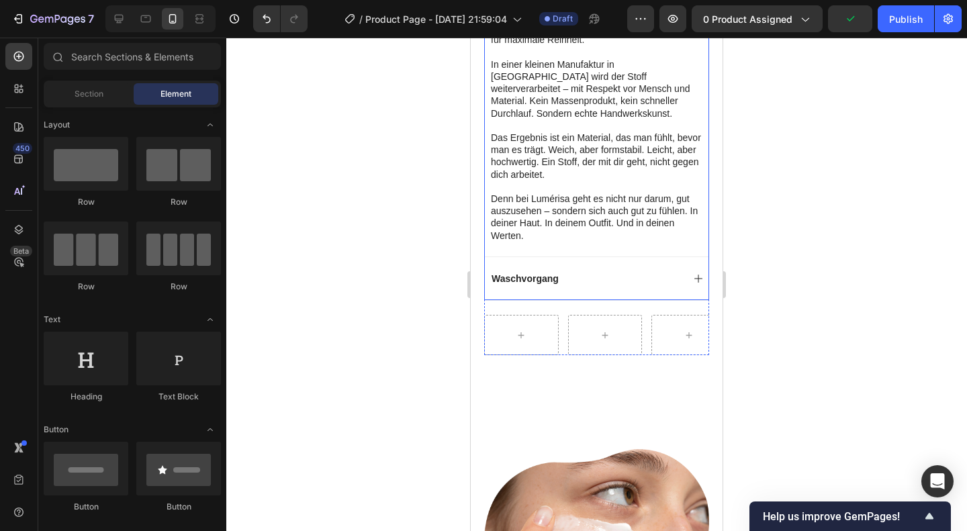
click at [560, 301] on div "Vorteile Stoffe Die Geschichte hinter dem Stoff Es beginnt nicht bei der Nähmas…" at bounding box center [596, 80] width 225 height 441
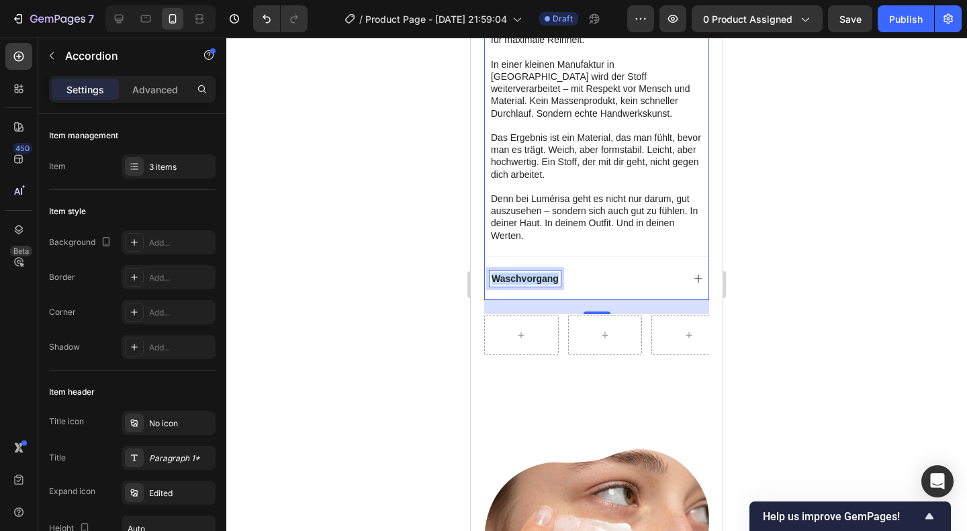
click at [539, 285] on p "Waschvorgang" at bounding box center [525, 279] width 67 height 12
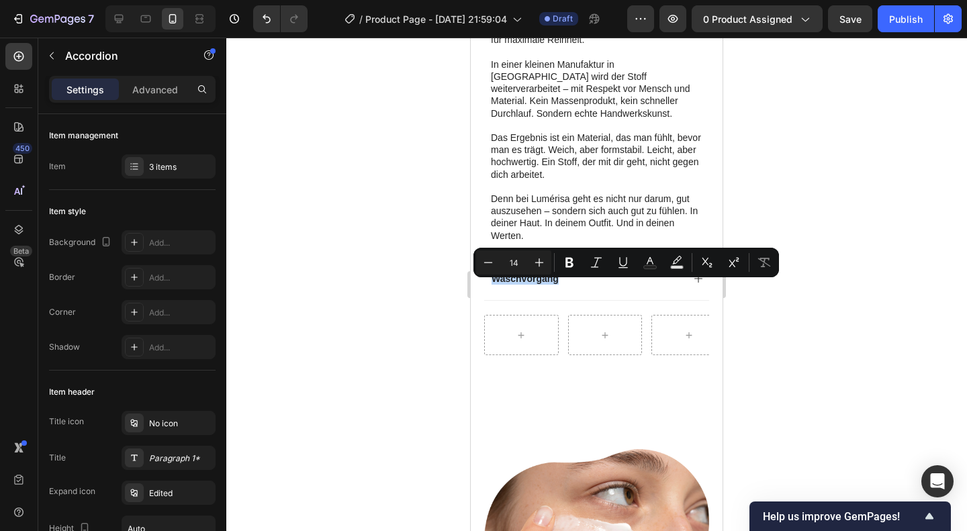
click at [618, 283] on div "Waschvorgang" at bounding box center [586, 279] width 193 height 16
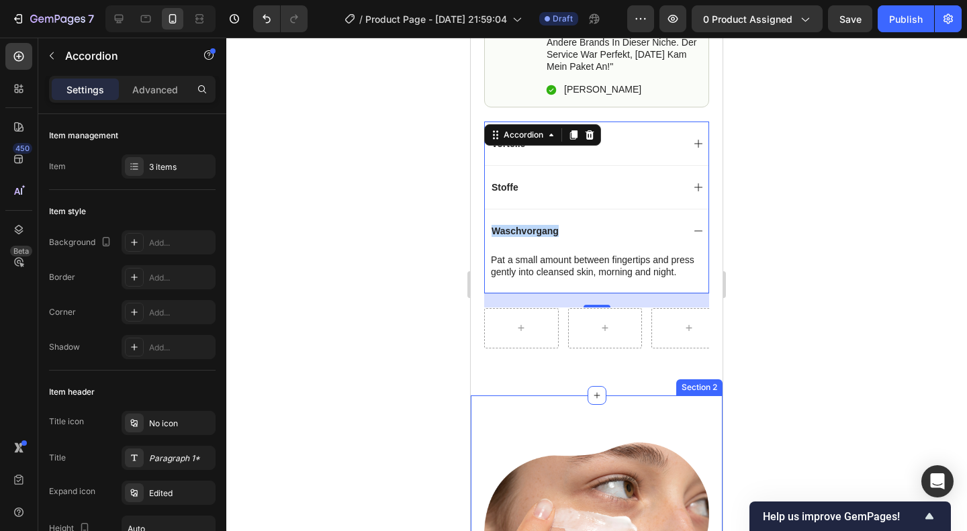
scroll to position [756, 0]
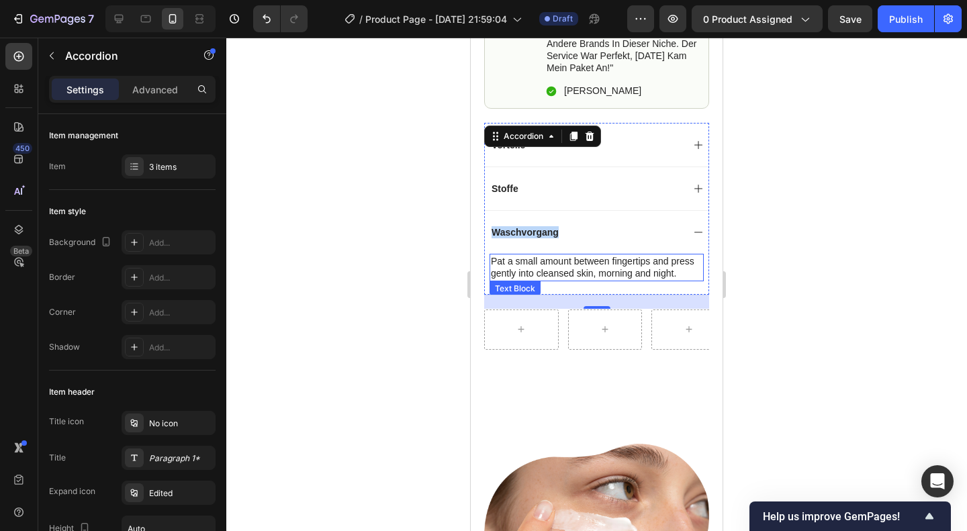
click at [533, 263] on p "Pat a small amount between fingertips and press gently into cleansed skin, morn…" at bounding box center [597, 267] width 212 height 24
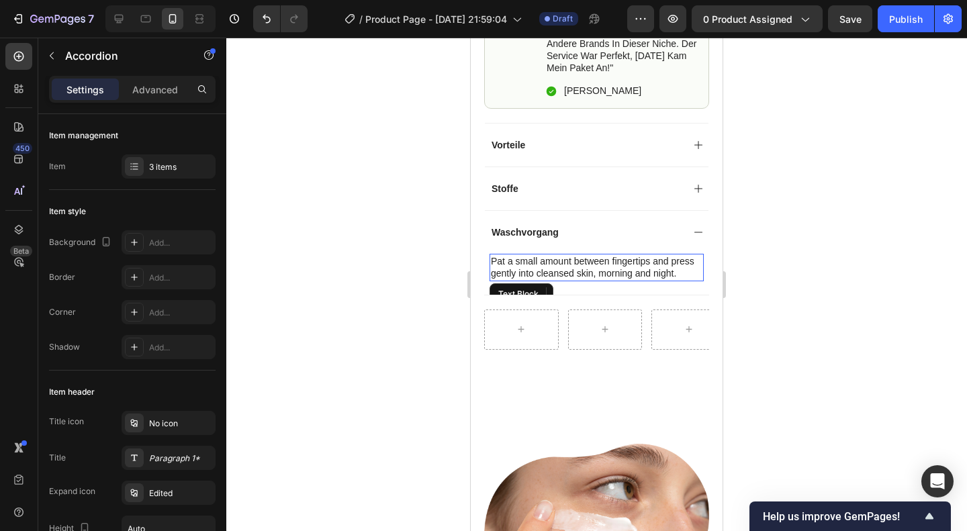
click at [533, 263] on p "Pat a small amount between fingertips and press gently into cleansed skin, morn…" at bounding box center [597, 267] width 212 height 24
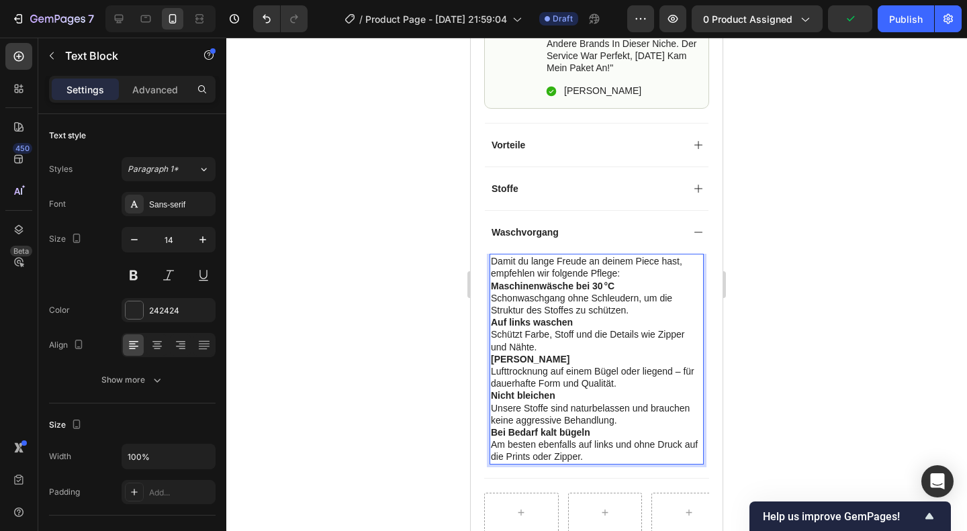
click at [634, 268] on p "Damit du lange Freude an deinem Piece hast, empfehlen wir folgende Pflege:" at bounding box center [597, 267] width 212 height 24
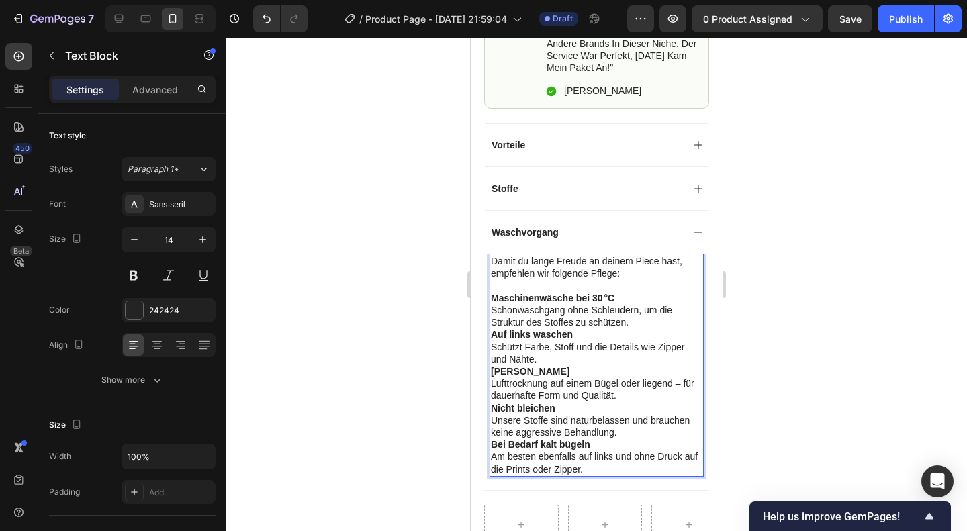
click at [629, 317] on p "Maschinenwäsche bei 30 °C Schonwaschgang ohne Schleudern, um die Struktur des S…" at bounding box center [597, 310] width 212 height 37
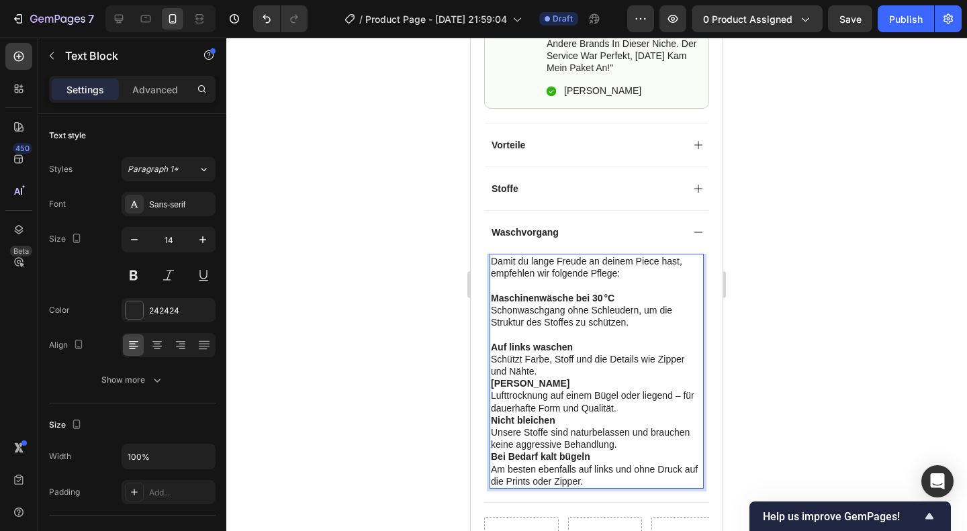
click at [567, 378] on p "Kein Trockner Lufttrocknung auf einem Bügel oder liegend – für dauerhafte Form …" at bounding box center [597, 395] width 212 height 37
click at [543, 367] on p "Auf links waschen Schützt Farbe, Stoff und die Details wie Zipper und Nähte." at bounding box center [597, 359] width 212 height 37
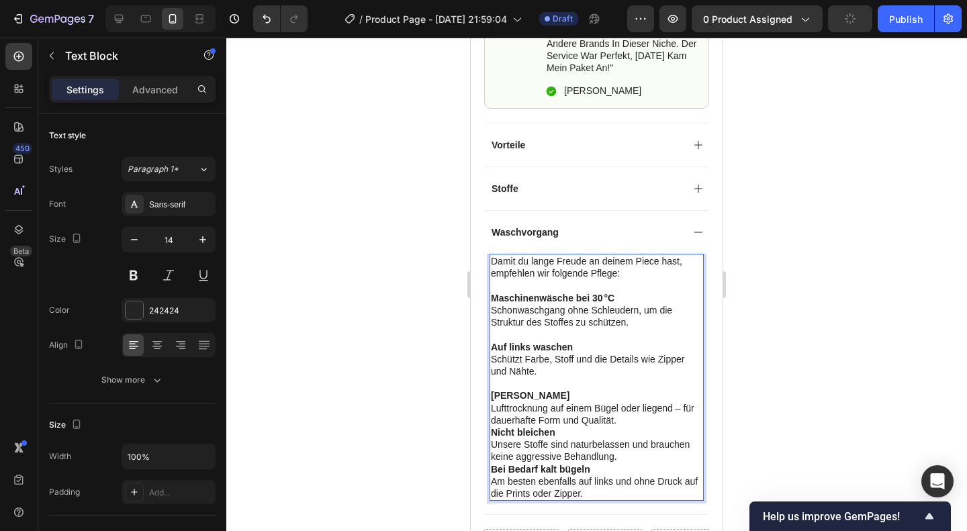
click at [584, 400] on p "Kein Trockner Lufttrocknung auf einem Bügel oder liegend – für dauerhafte Form …" at bounding box center [597, 408] width 212 height 37
click at [637, 416] on p "Kein Trockner Lufttrocknung auf einem Bügel oder liegend – für dauerhafte Form …" at bounding box center [597, 408] width 212 height 37
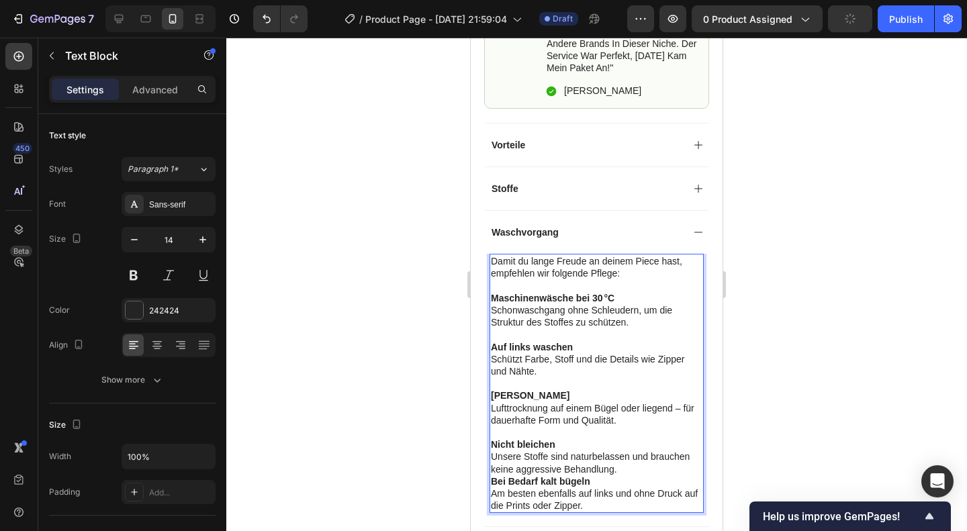
click at [619, 465] on p "Nicht bleichen Unsere Stoffe sind naturbelassen und brauchen keine aggressive B…" at bounding box center [597, 457] width 212 height 37
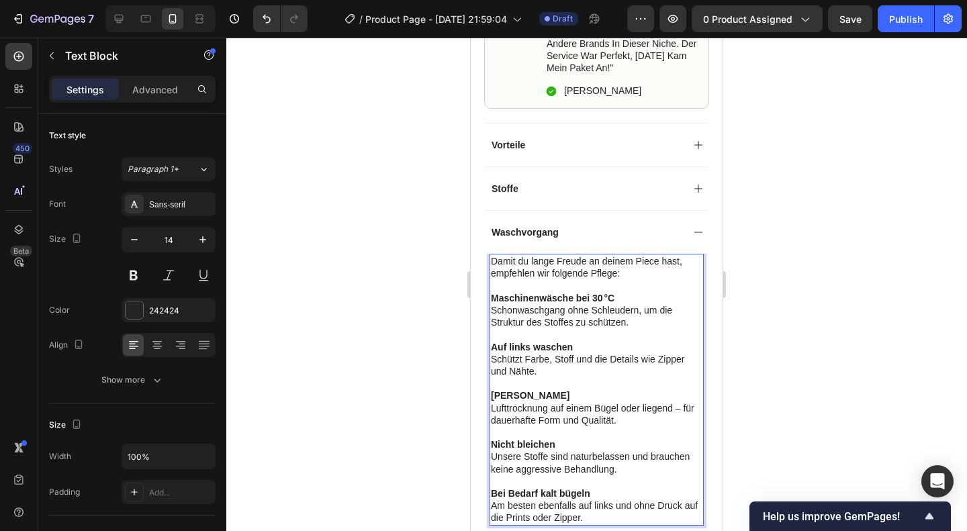
click at [758, 292] on div at bounding box center [596, 285] width 741 height 494
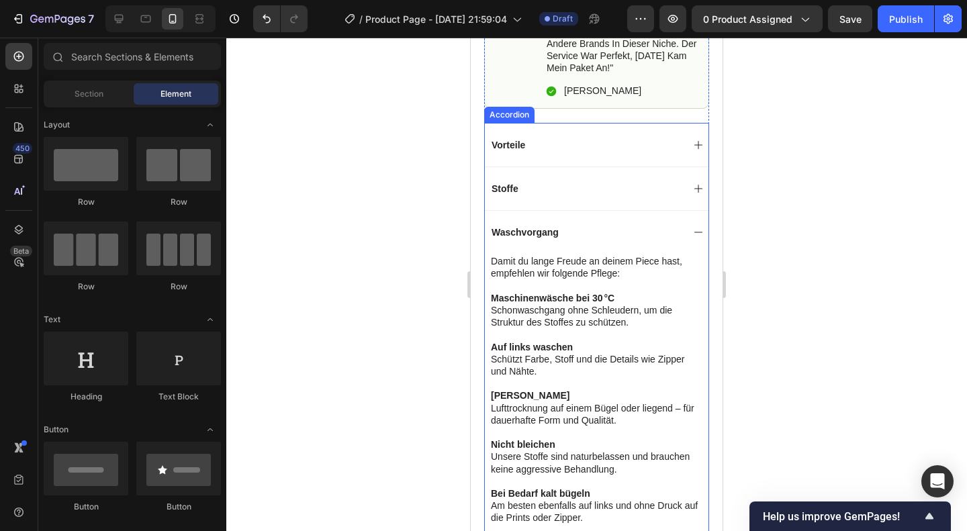
click at [533, 228] on p "Waschvorgang" at bounding box center [525, 232] width 67 height 12
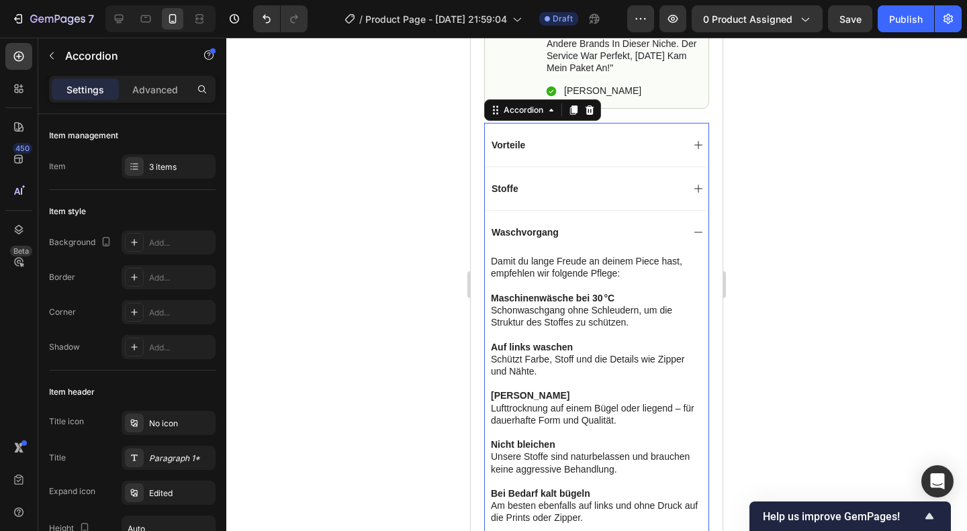
click at [690, 223] on div "Waschvorgang" at bounding box center [597, 232] width 224 height 44
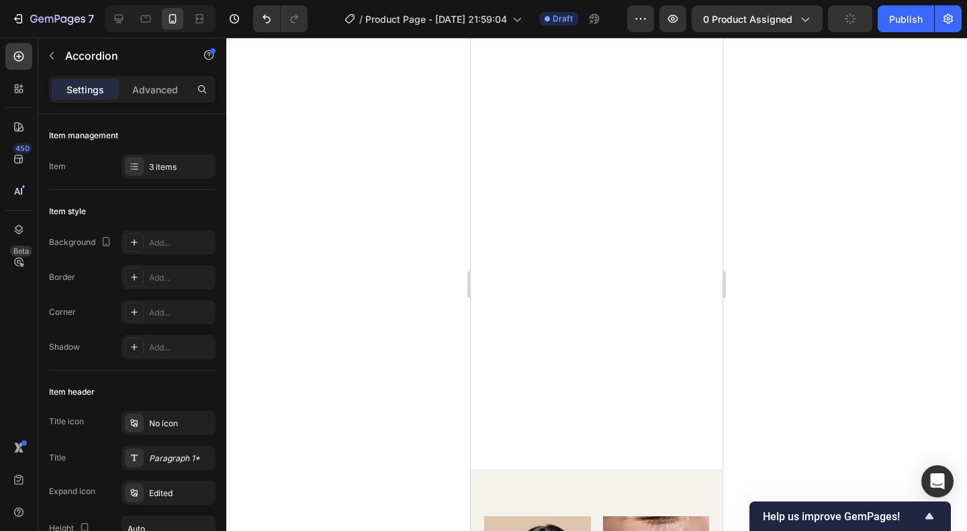
scroll to position [2293, 0]
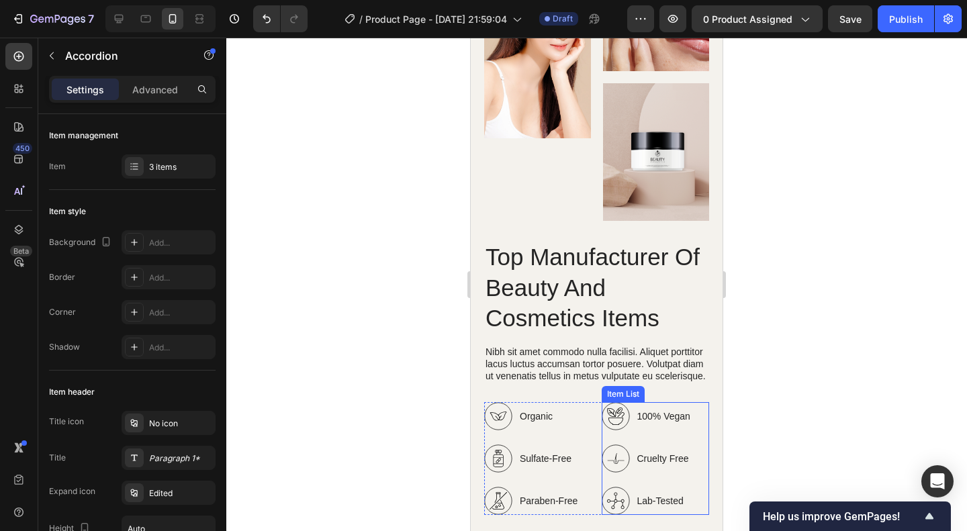
drag, startPoint x: 682, startPoint y: 480, endPoint x: 642, endPoint y: 304, distance: 179.9
click at [642, 304] on div "Top Manufacturer Of Beauty And Cosmetics Items Heading Nibh sit amet commodo nu…" at bounding box center [596, 413] width 225 height 384
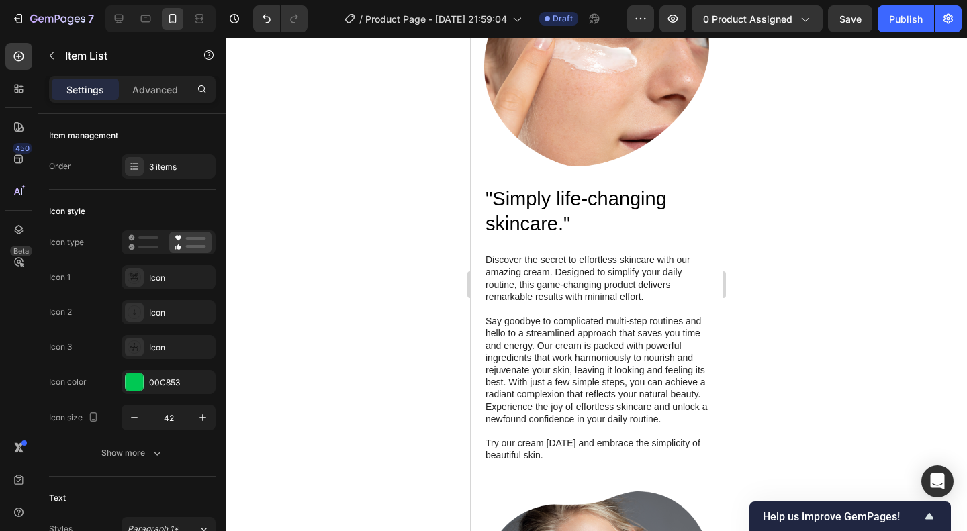
scroll to position [1175, 0]
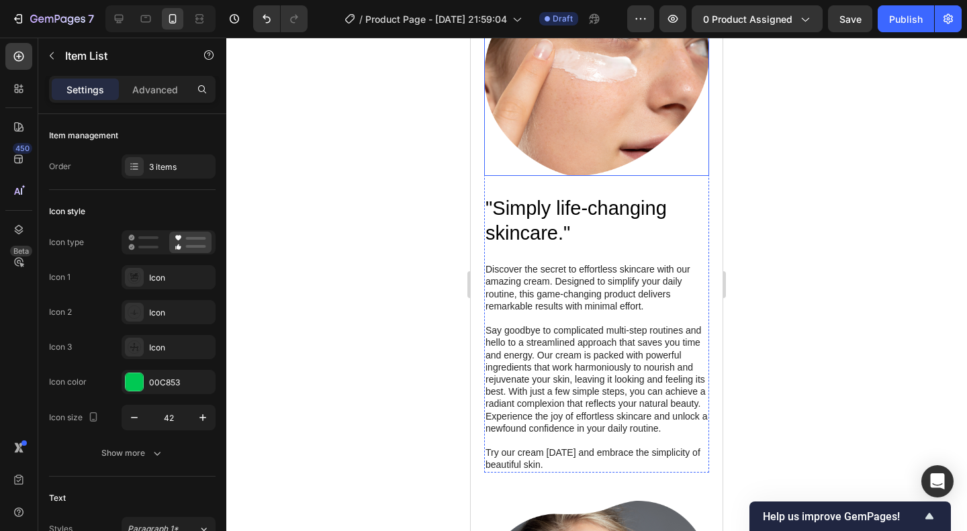
click at [673, 166] on img at bounding box center [596, 79] width 225 height 193
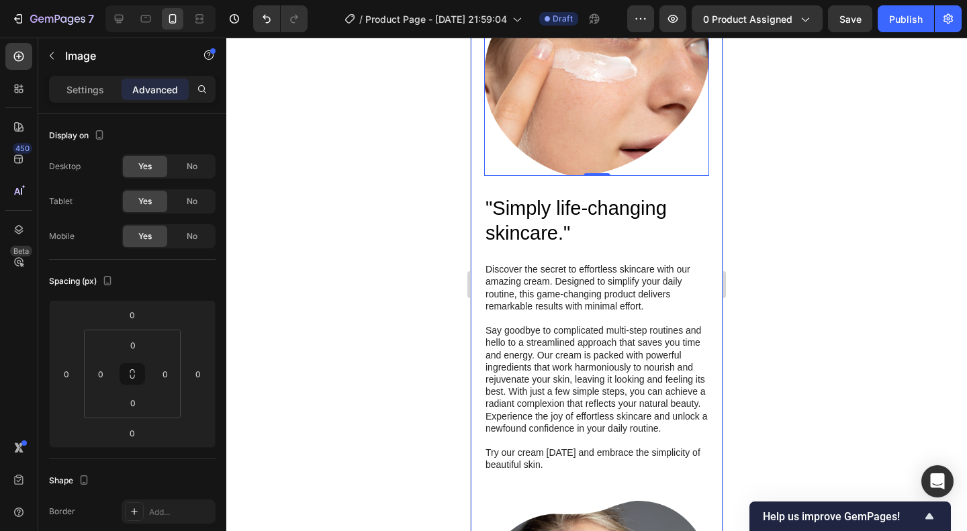
click at [706, 349] on div ""Simply life-changing skincare." Heading Discover the secret to effortless skin…" at bounding box center [597, 488] width 252 height 1104
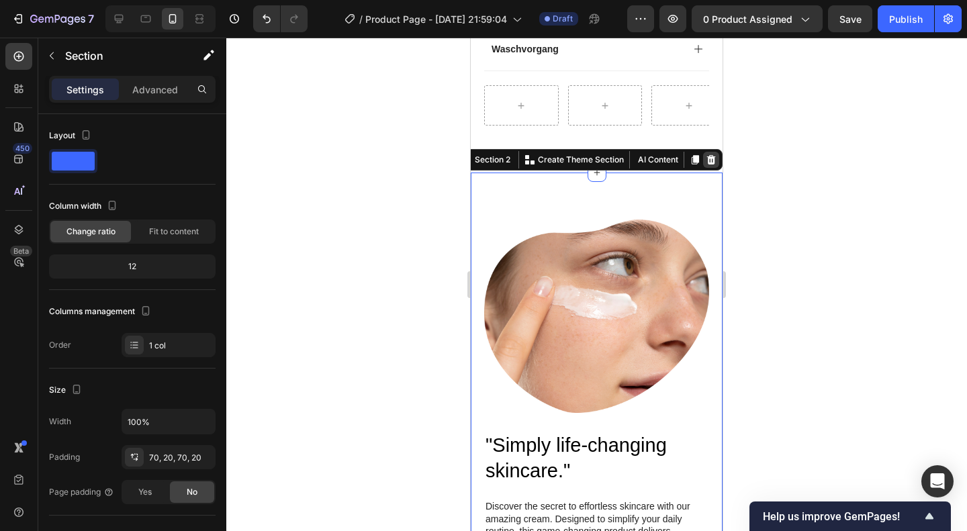
click at [703, 163] on div at bounding box center [711, 160] width 16 height 16
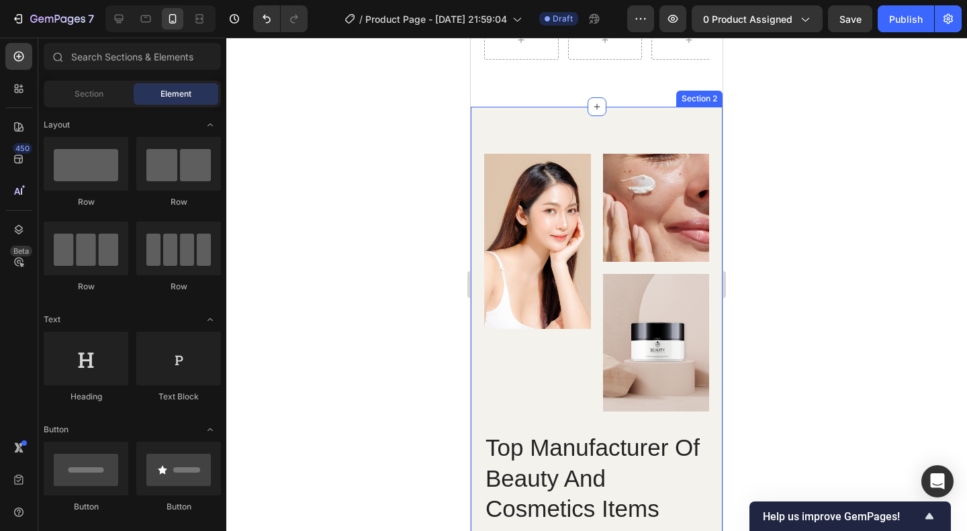
scroll to position [1003, 0]
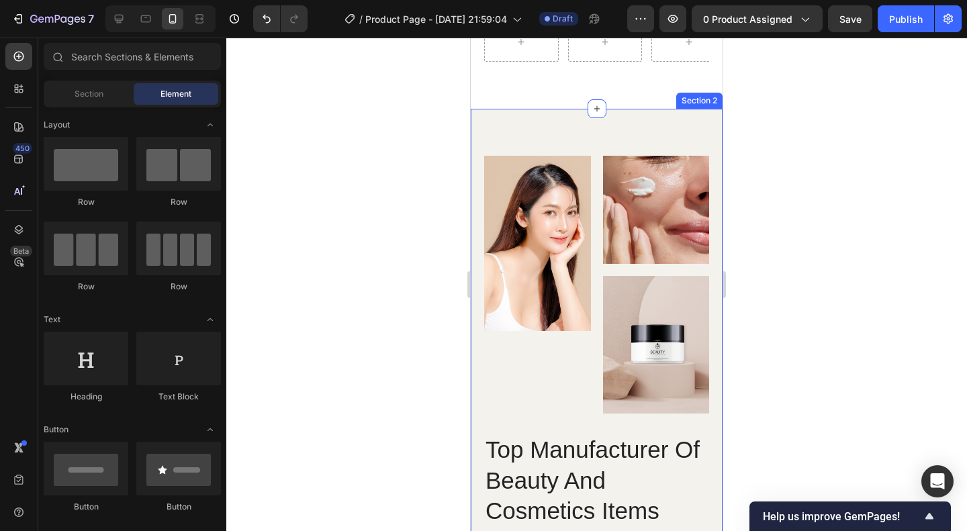
click at [649, 124] on div "Image Image Image Row Top Manufacturer Of Beauty And Cosmetics Items Heading Ni…" at bounding box center [597, 476] width 252 height 735
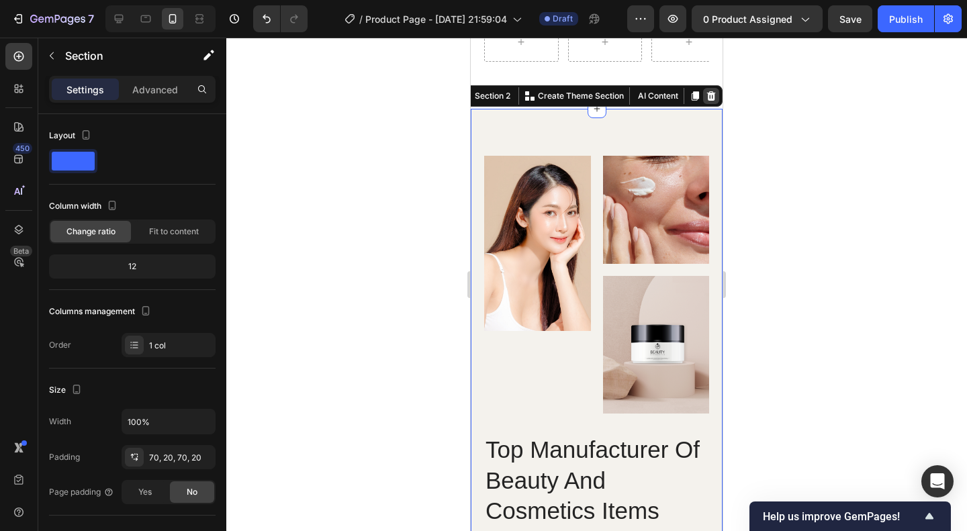
click at [706, 91] on icon at bounding box center [711, 96] width 11 height 11
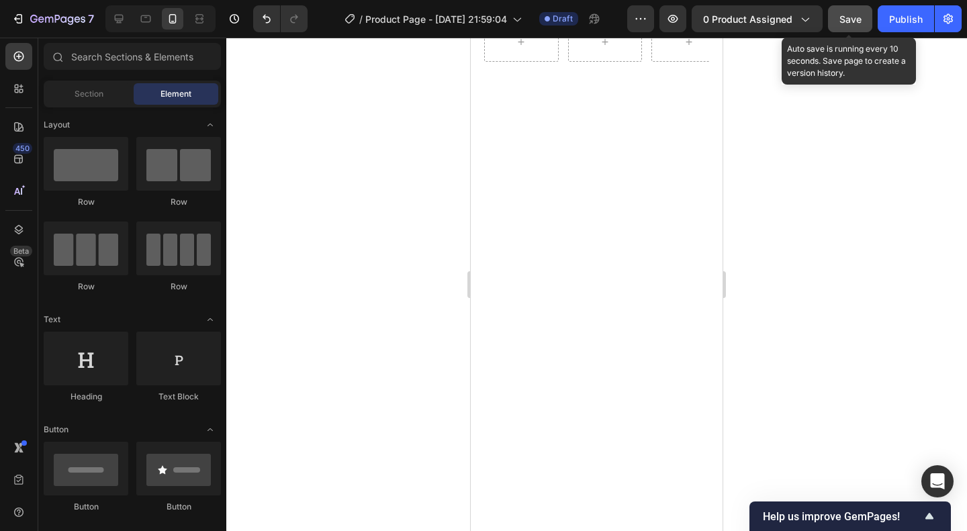
click at [844, 17] on span "Save" at bounding box center [851, 18] width 22 height 11
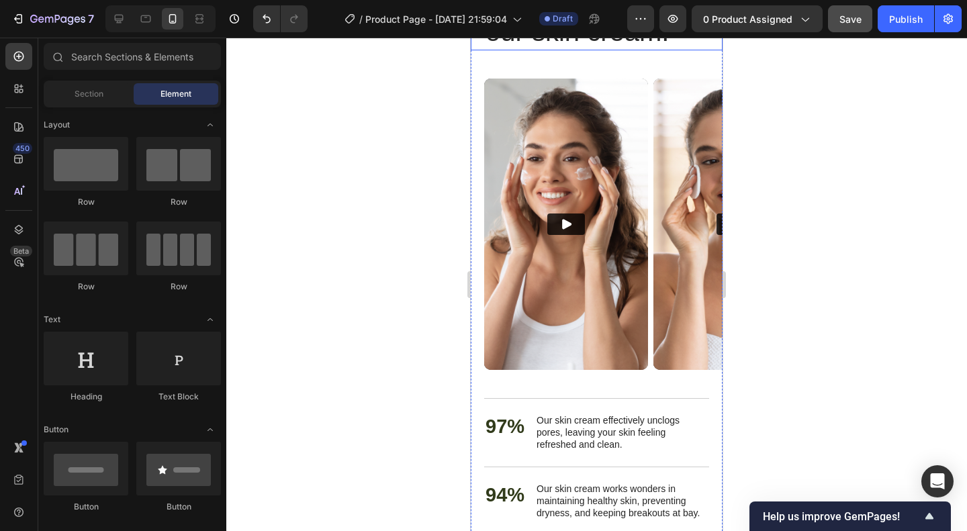
scroll to position [1215, 0]
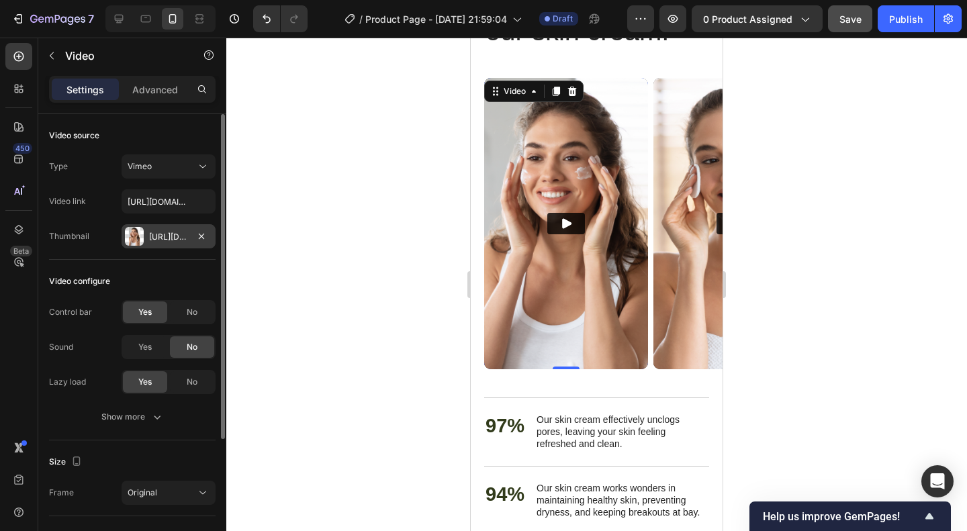
click at [171, 240] on div "Https://cdn.Shopify.Com/s/files/1/0874/4049/0841/files/gempages_586463852619629…" at bounding box center [168, 237] width 39 height 12
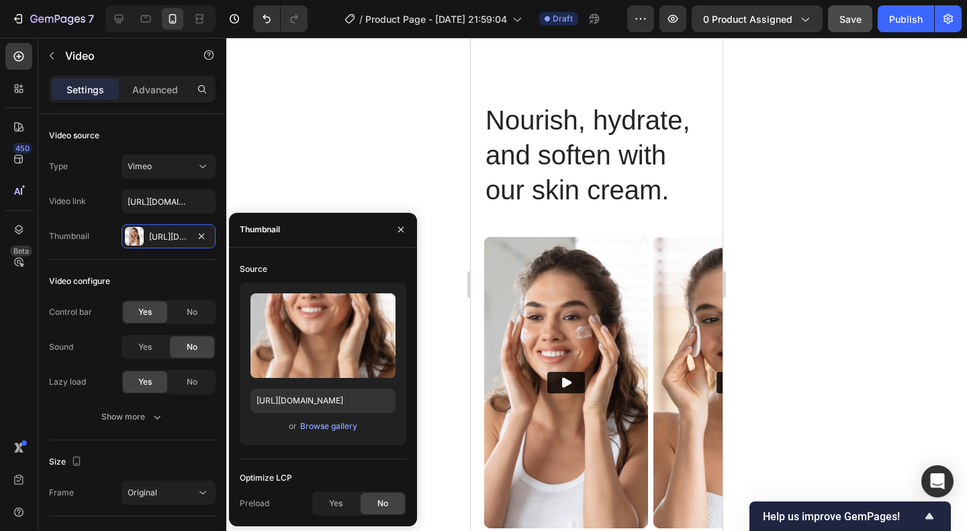
scroll to position [922, 0]
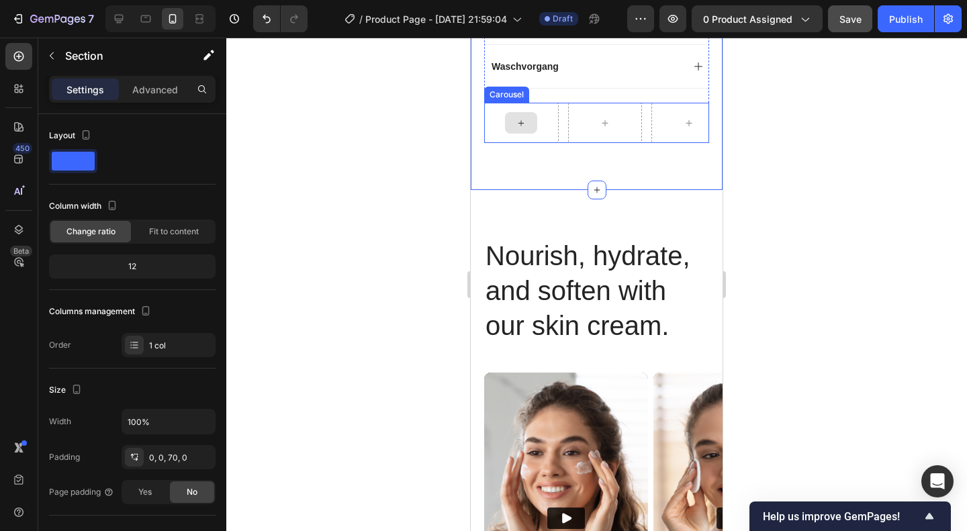
click at [540, 137] on div at bounding box center [521, 123] width 75 height 40
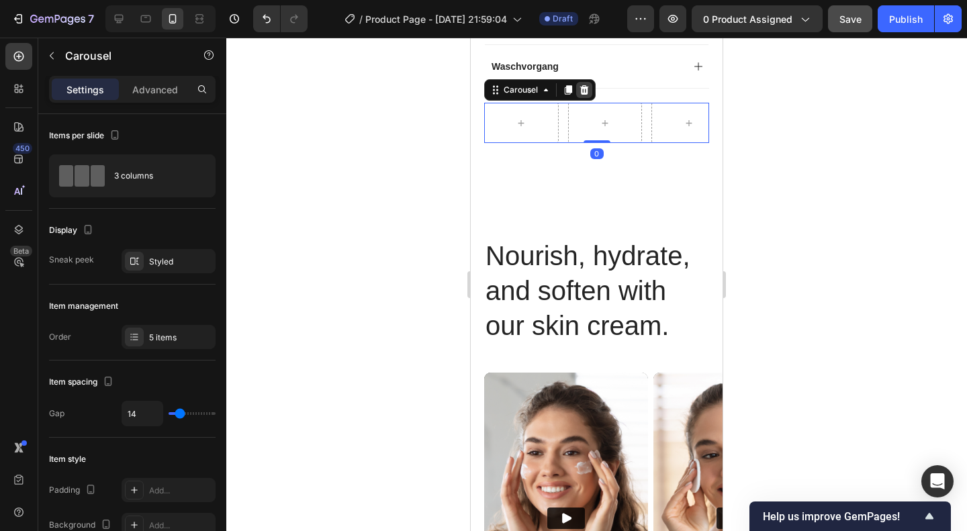
click at [587, 88] on icon at bounding box center [584, 89] width 9 height 9
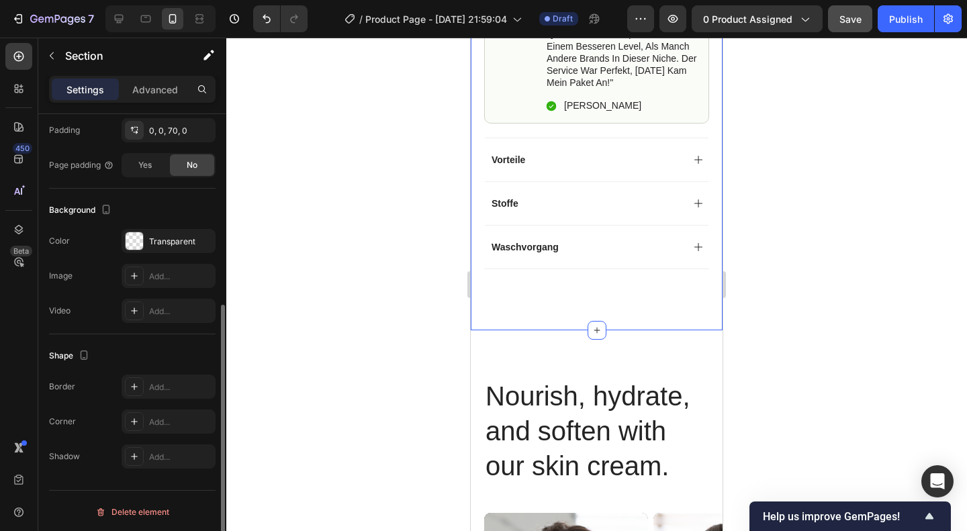
scroll to position [0, 0]
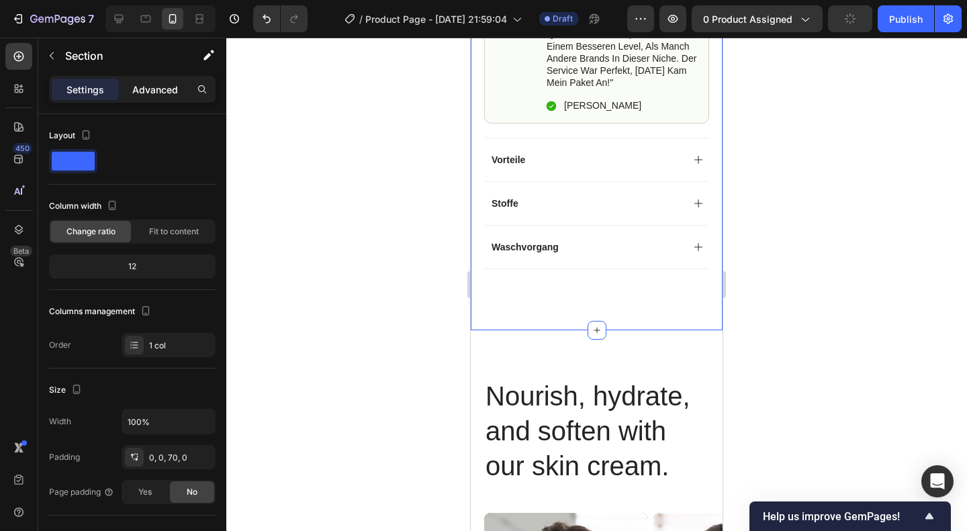
click at [149, 85] on p "Advanced" at bounding box center [155, 90] width 46 height 14
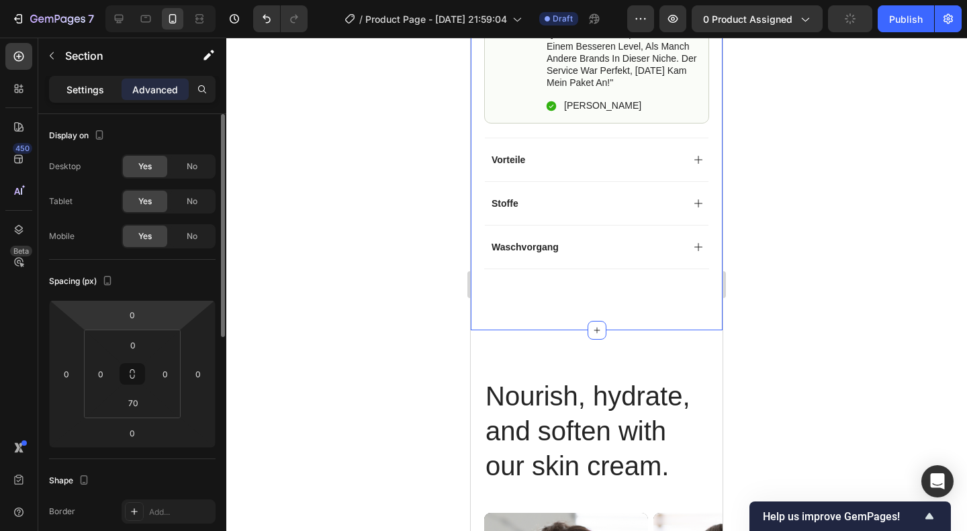
click at [106, 83] on div "Settings" at bounding box center [85, 89] width 67 height 21
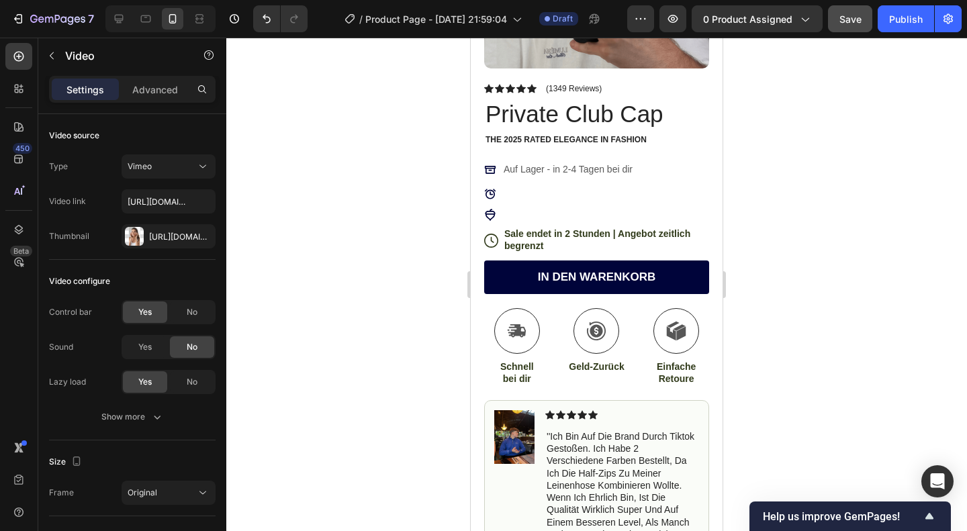
scroll to position [253, 0]
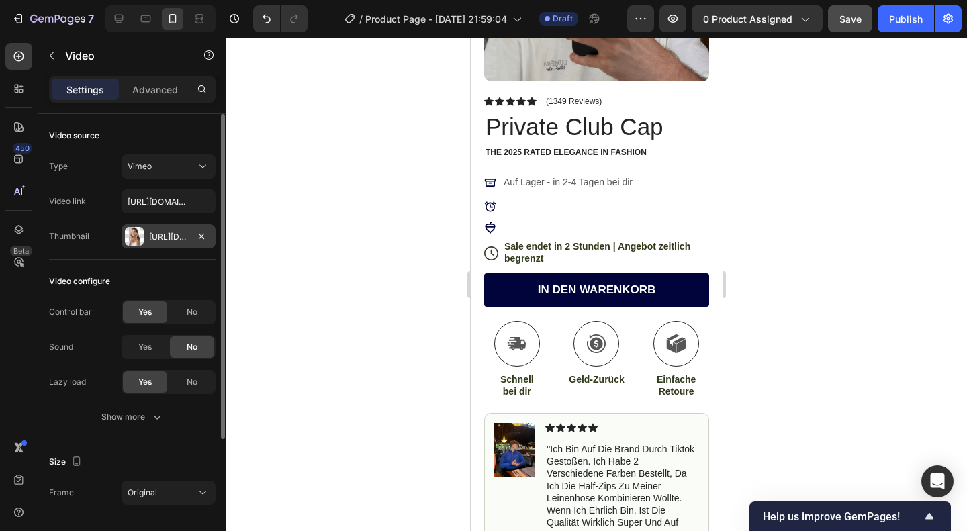
click at [169, 233] on div "Https://cdn.Shopify.Com/s/files/1/0874/4049/0841/files/gempages_586463852619629…" at bounding box center [168, 237] width 39 height 12
click at [144, 202] on input "https://vimeo.com/347119375" at bounding box center [169, 201] width 94 height 24
paste input "cdn.shopify.com/videos/c/o/v/872d2a36d09f4691afb667b761fa3a41.mp4"
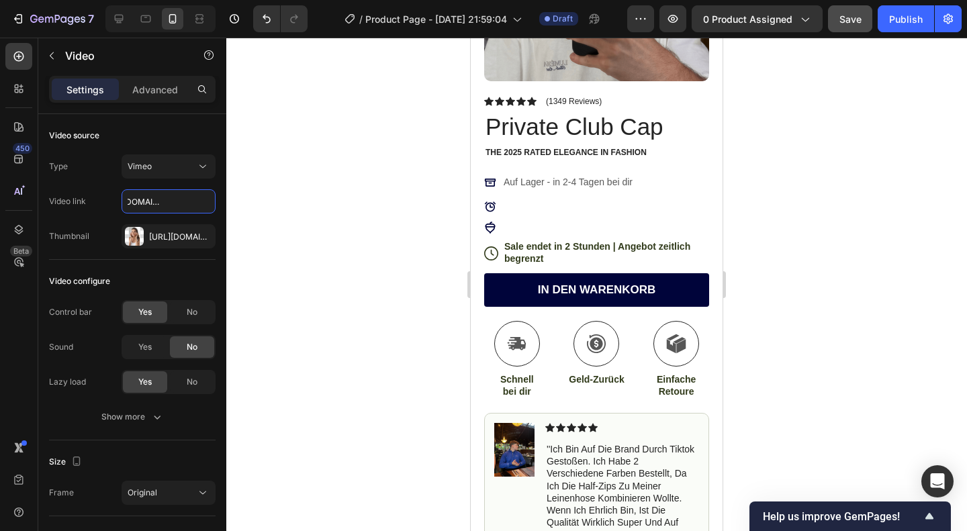
type input "https://cdn.shopify.com/videos/c/o/v/872d2a36d09f4691afb667b761fa3a41.mp4"
click at [382, 275] on div at bounding box center [596, 285] width 741 height 494
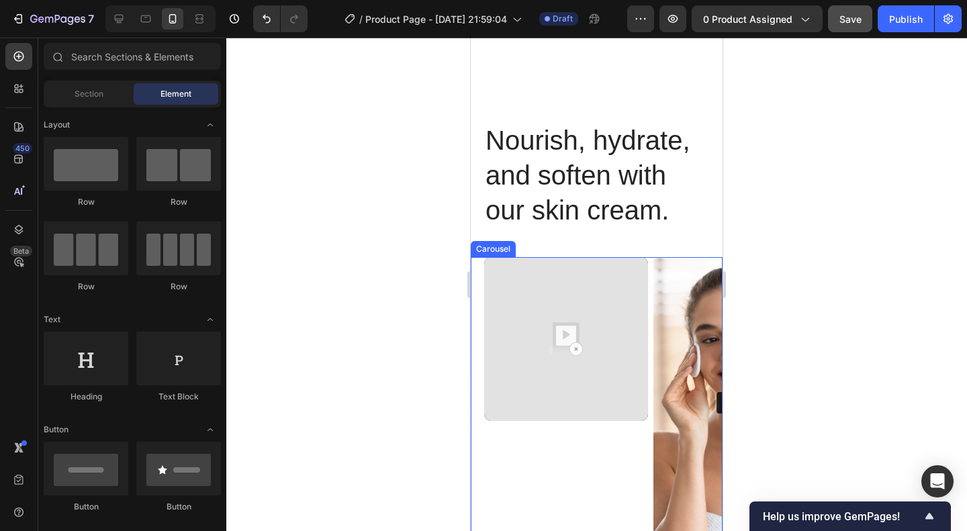
scroll to position [1012, 0]
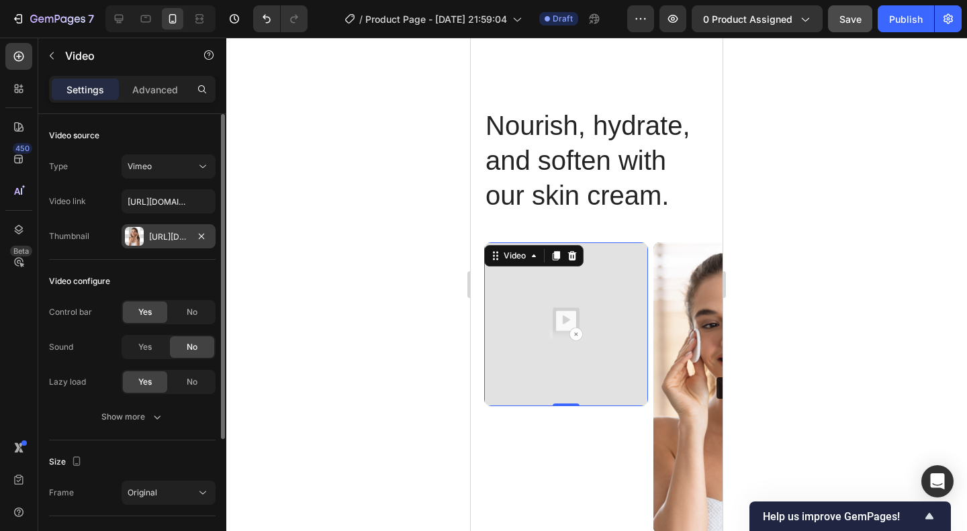
click at [170, 232] on div "Https://cdn.Shopify.Com/s/files/1/0874/4049/0841/files/gempages_586463852619629…" at bounding box center [168, 237] width 39 height 12
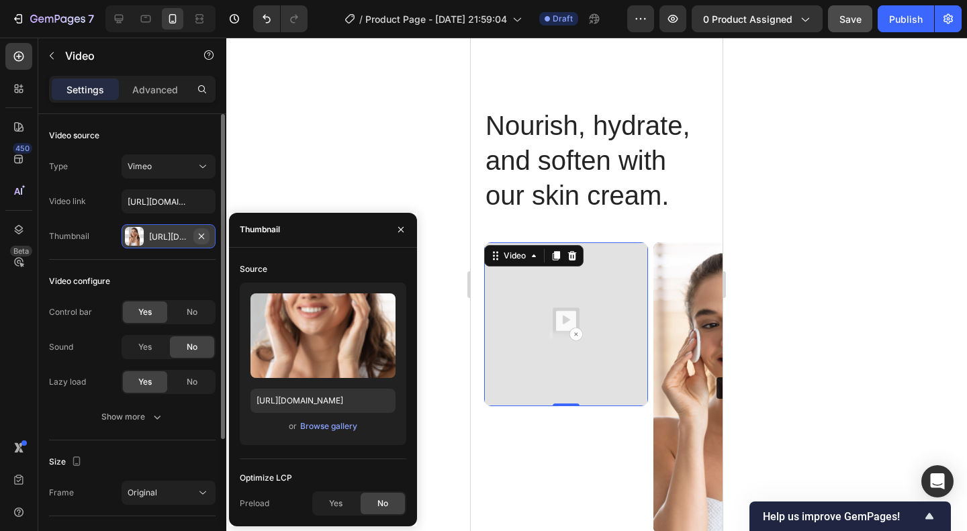
click at [199, 234] on icon "button" at bounding box center [201, 236] width 11 height 11
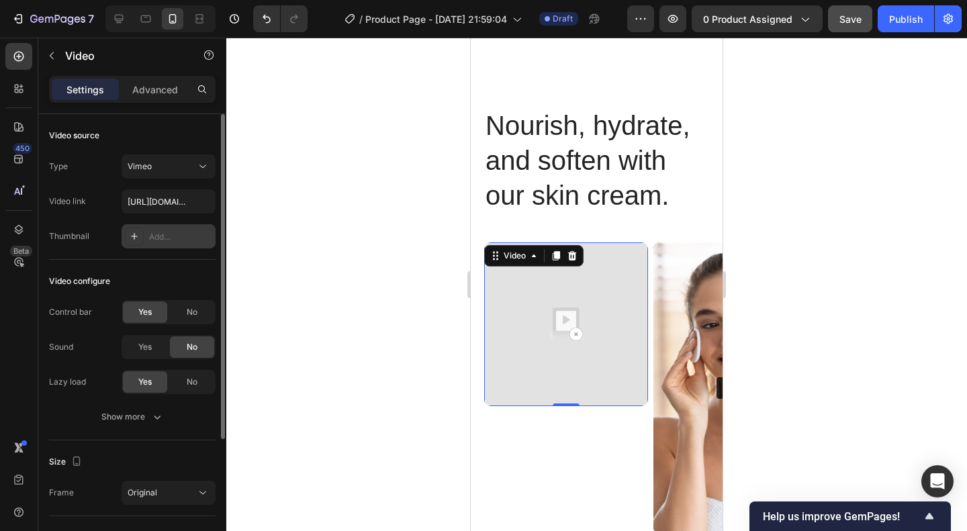
click at [543, 349] on img at bounding box center [566, 324] width 164 height 164
click at [179, 210] on input "https://cdn.shopify.com/videos/c/o/v/872d2a36d09f4691afb667b761fa3a41.mp4" at bounding box center [169, 201] width 94 height 24
click at [152, 167] on div "Vimeo" at bounding box center [162, 167] width 69 height 12
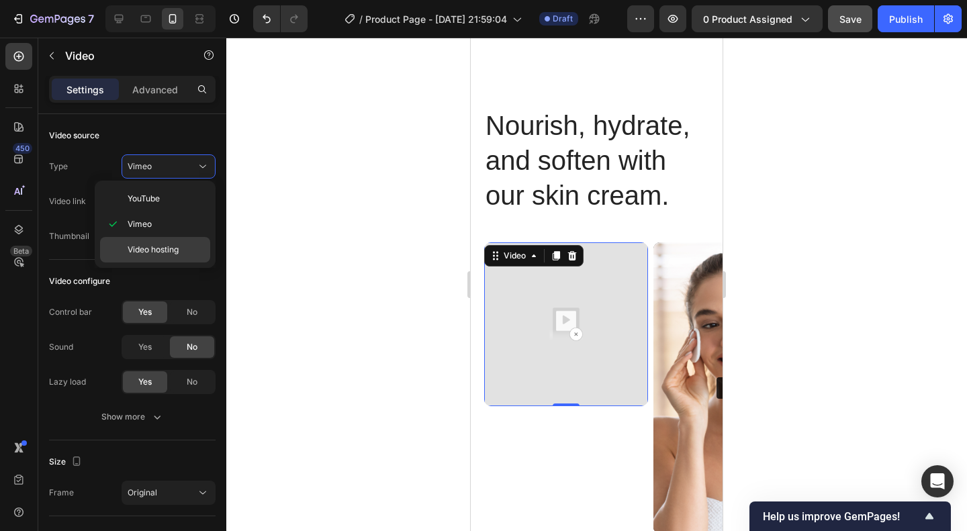
click at [160, 242] on div "Video hosting" at bounding box center [155, 250] width 110 height 26
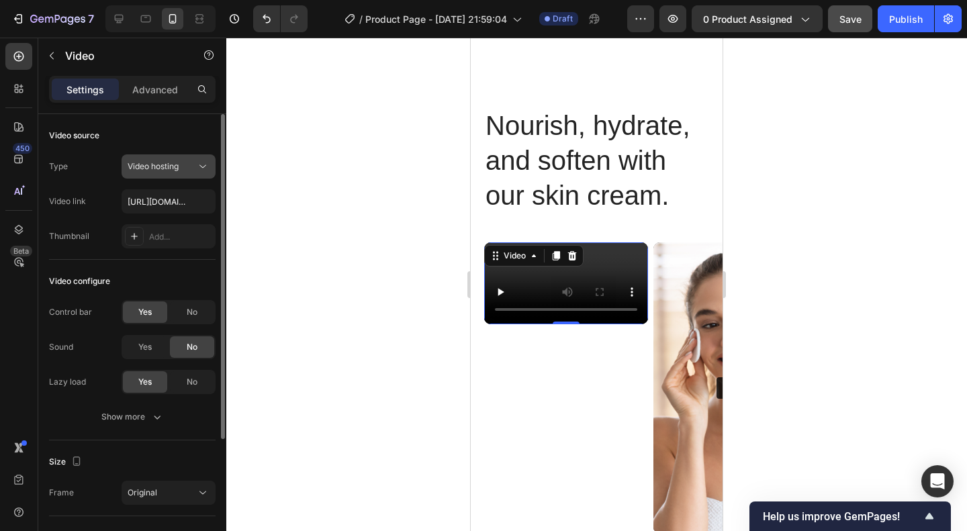
click at [185, 174] on button "Video hosting" at bounding box center [169, 166] width 94 height 24
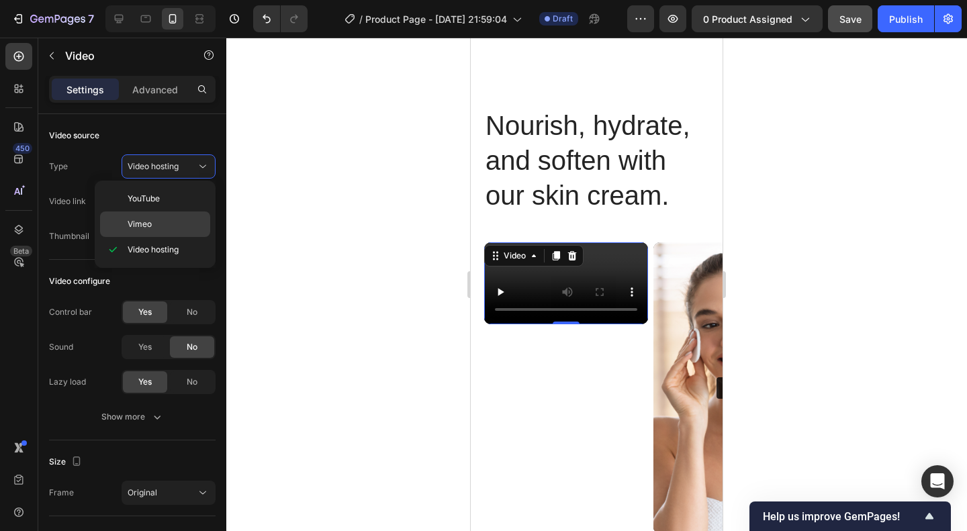
click at [152, 224] on p "Vimeo" at bounding box center [166, 224] width 77 height 12
type input "https://cdn.shopify.com/videos/c/o/v/872d2a36d09f4691afb667b761fa3a41.mp4"
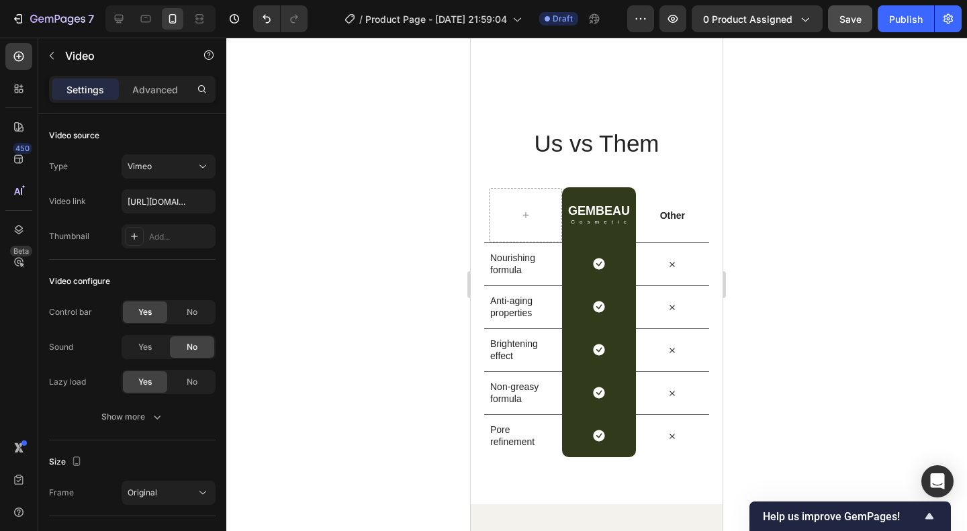
scroll to position [1782, 0]
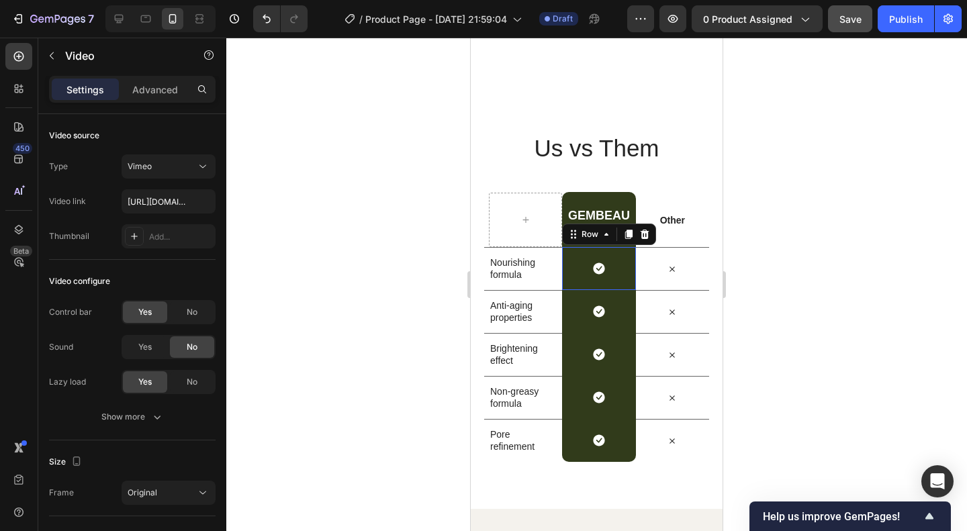
click at [610, 269] on div "Icon Row 0" at bounding box center [598, 268] width 73 height 43
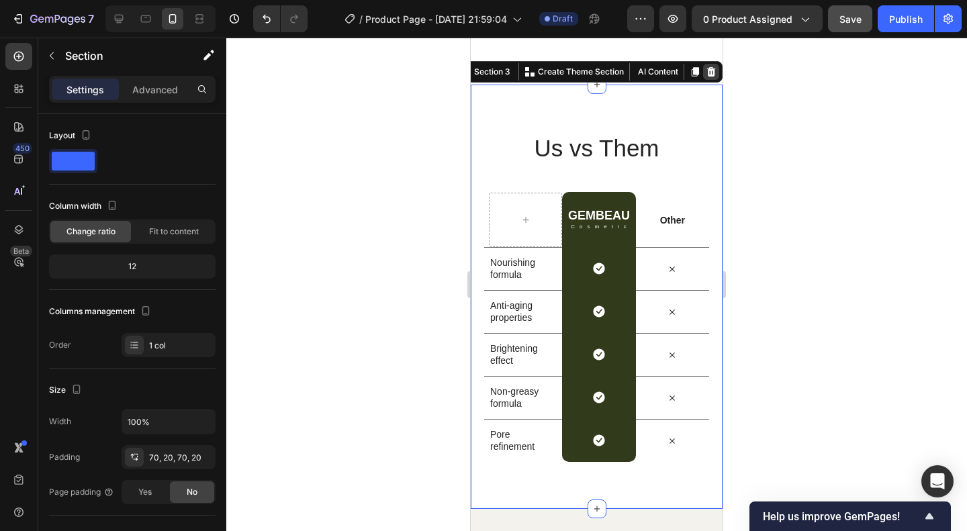
click at [707, 77] on icon at bounding box center [711, 71] width 9 height 9
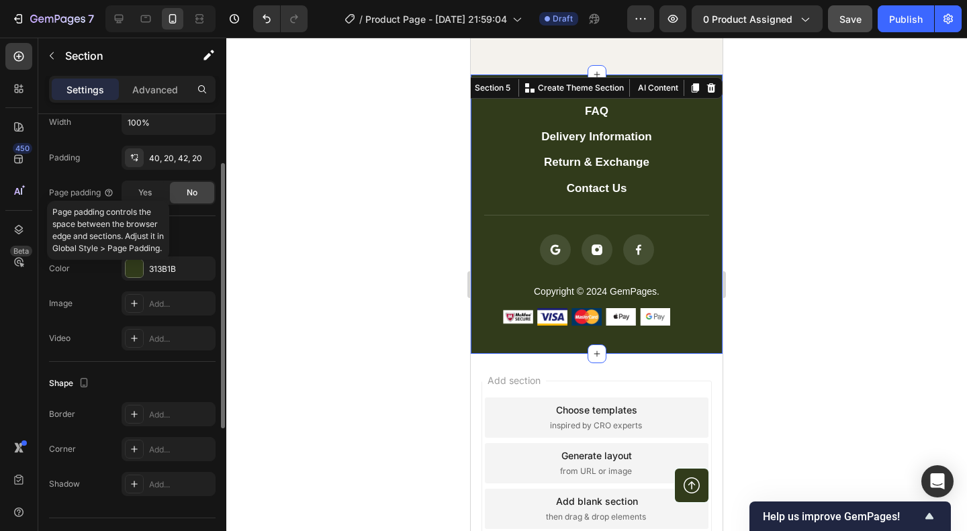
scroll to position [327, 0]
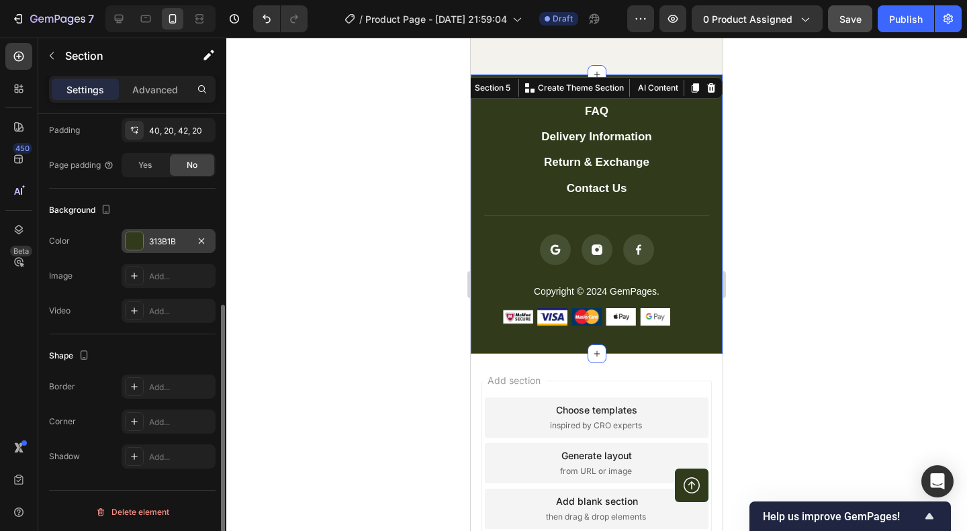
click at [140, 232] on div at bounding box center [134, 240] width 17 height 17
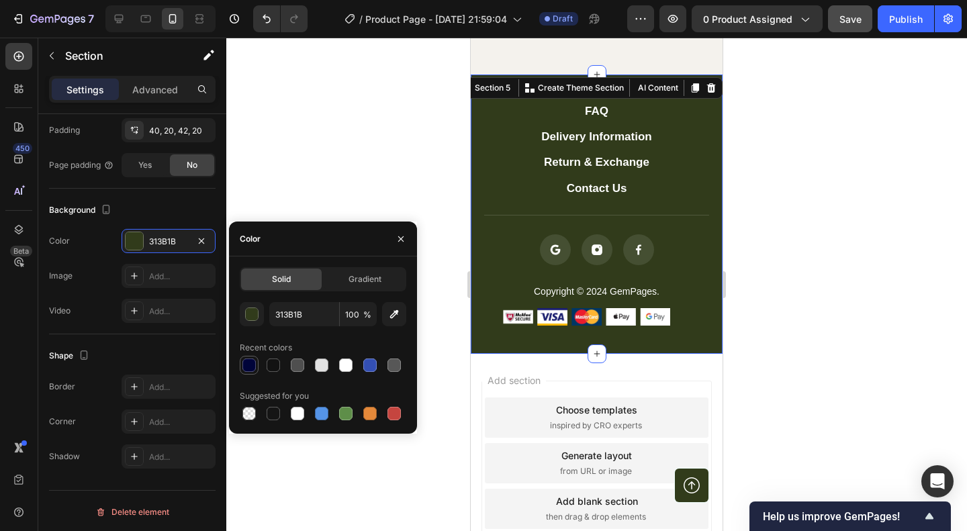
click at [258, 359] on div at bounding box center [249, 365] width 19 height 19
type input "00043A"
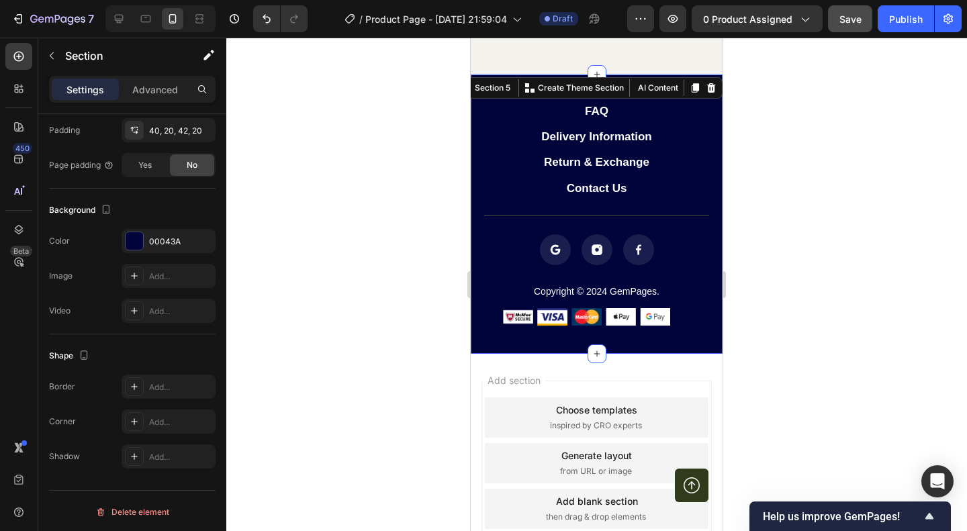
click at [754, 330] on div at bounding box center [596, 285] width 741 height 494
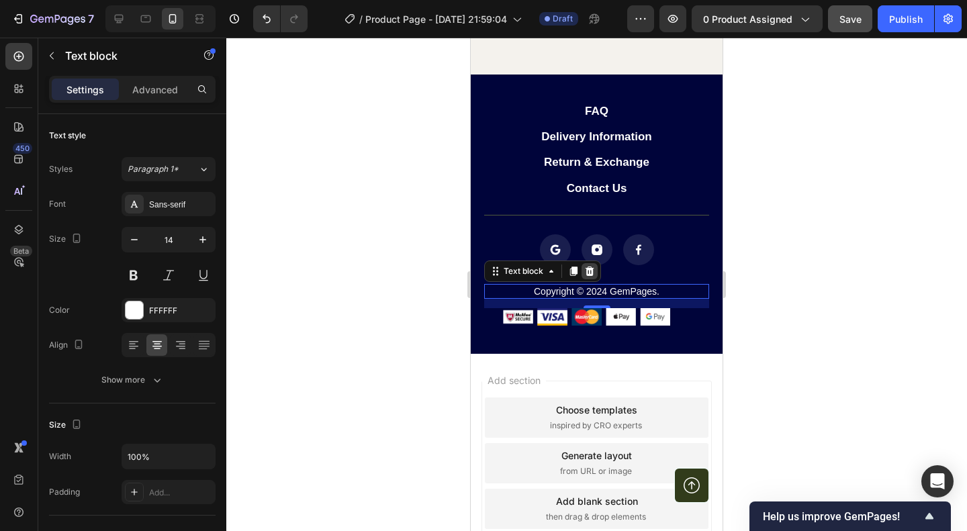
click at [592, 266] on icon at bounding box center [589, 271] width 11 height 11
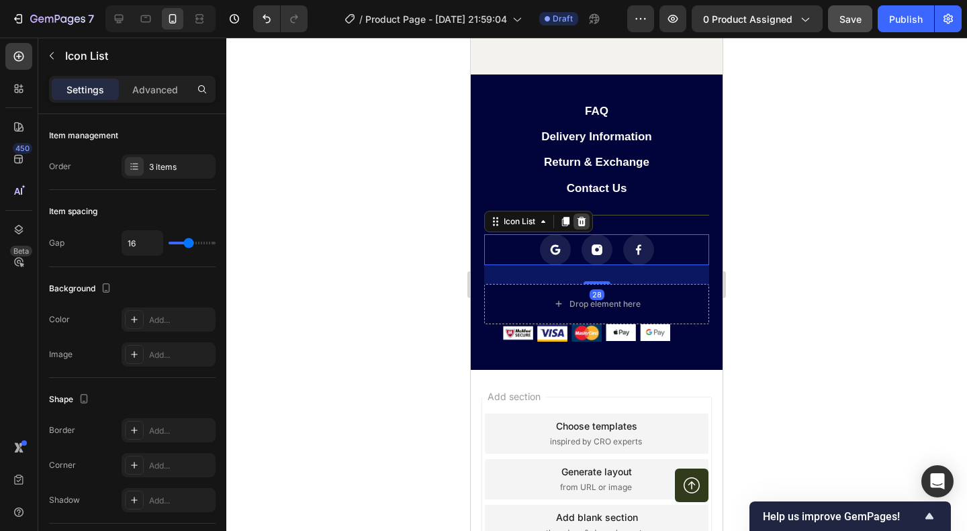
click at [583, 218] on icon at bounding box center [581, 221] width 11 height 11
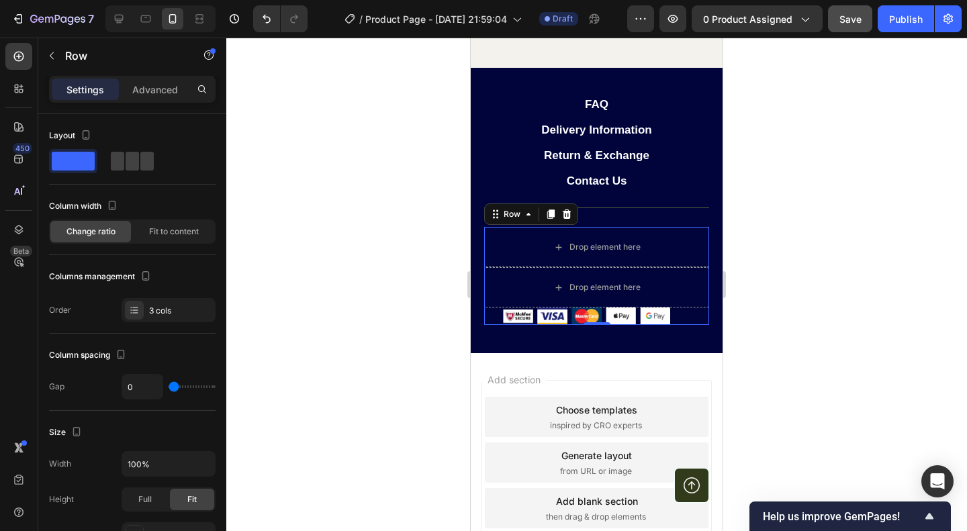
scroll to position [2763, 0]
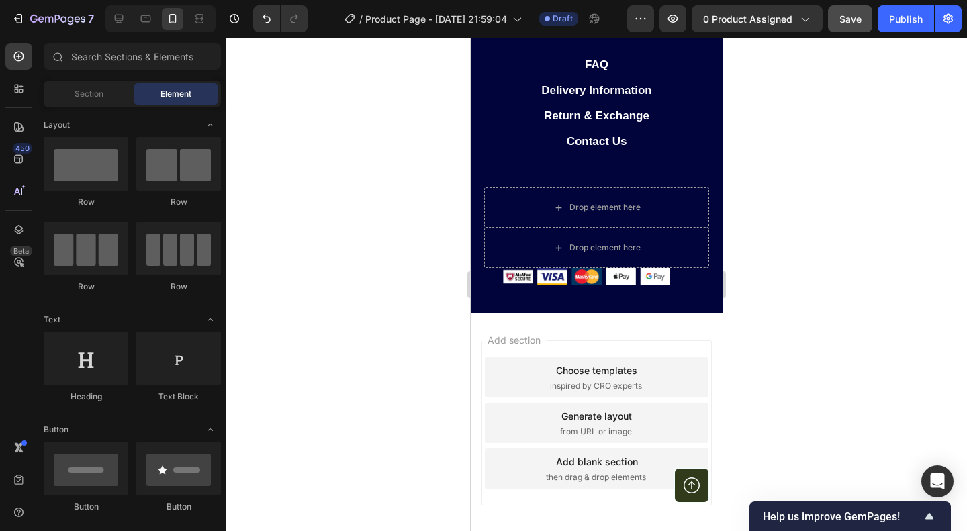
click at [546, 343] on span "Add section" at bounding box center [514, 340] width 64 height 14
click at [678, 477] on link at bounding box center [692, 486] width 34 height 34
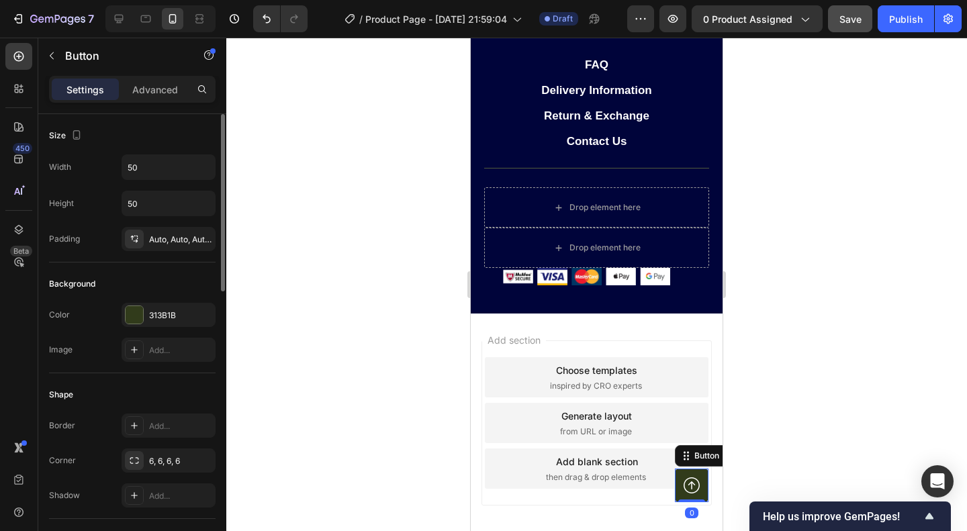
click at [181, 296] on div "Background Color 313B1B Image Add..." at bounding box center [132, 318] width 167 height 111
click at [170, 310] on div "313B1B" at bounding box center [168, 316] width 39 height 12
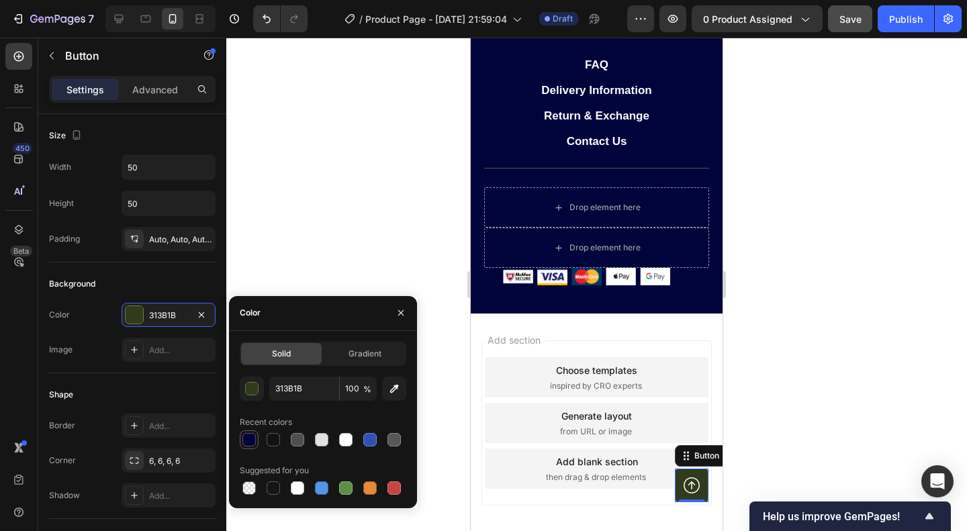
click at [247, 434] on div at bounding box center [248, 439] width 13 height 13
type input "00043A"
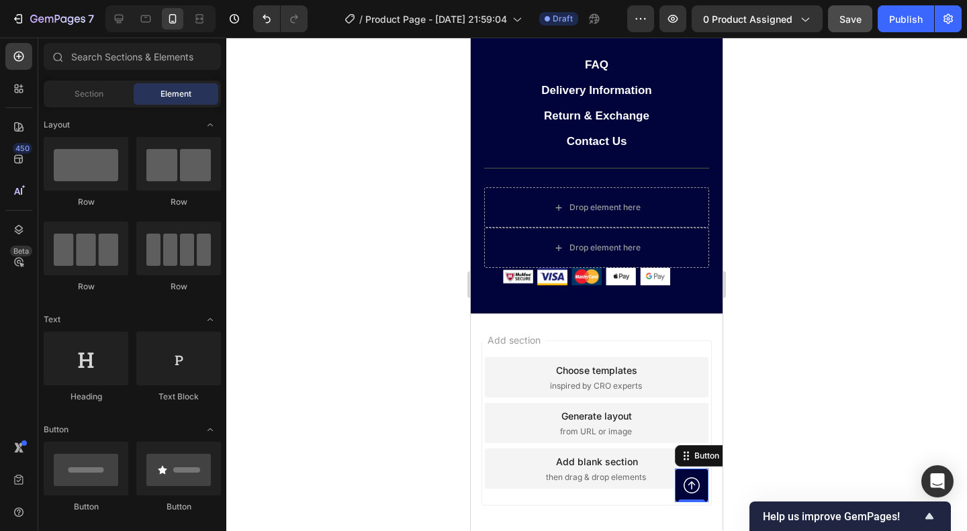
click at [568, 424] on div "Add section Choose templates inspired by CRO experts Generate layout from URL o…" at bounding box center [597, 423] width 230 height 165
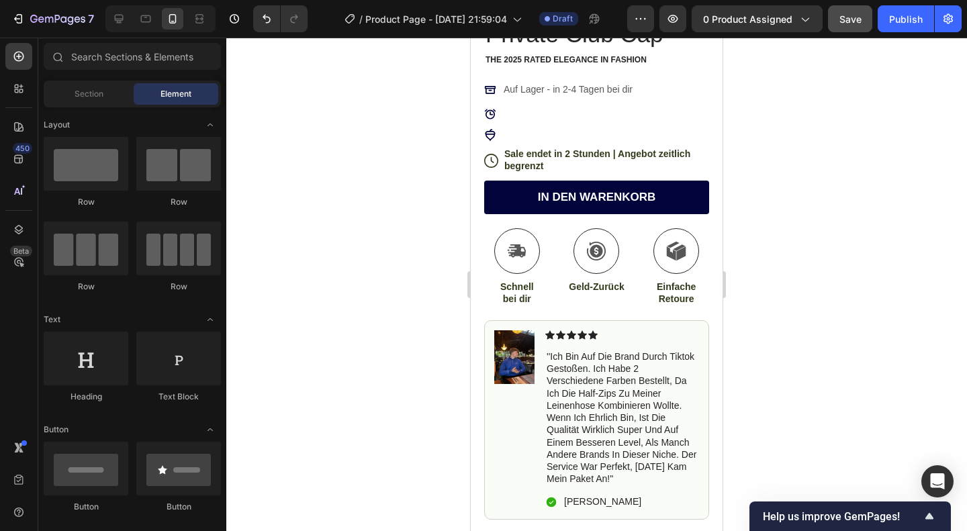
scroll to position [157, 0]
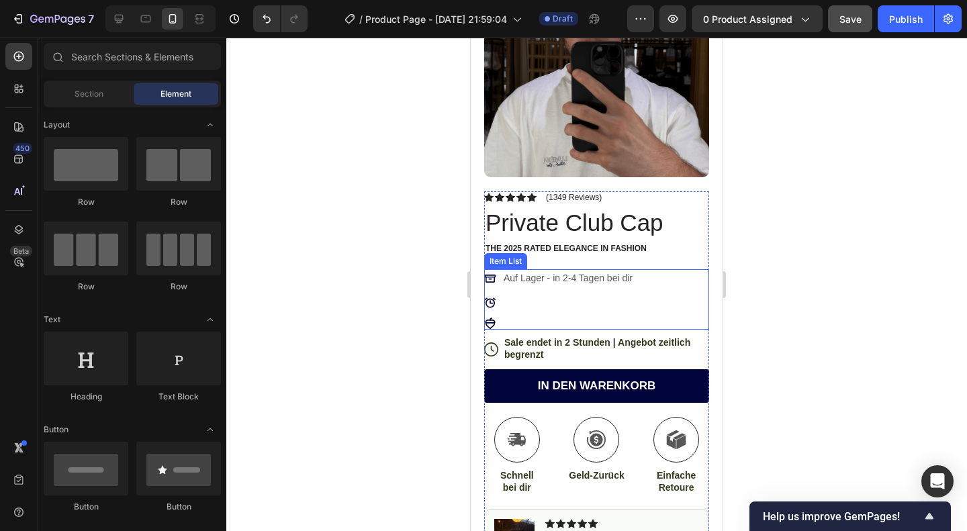
click at [528, 296] on p at bounding box center [568, 303] width 129 height 14
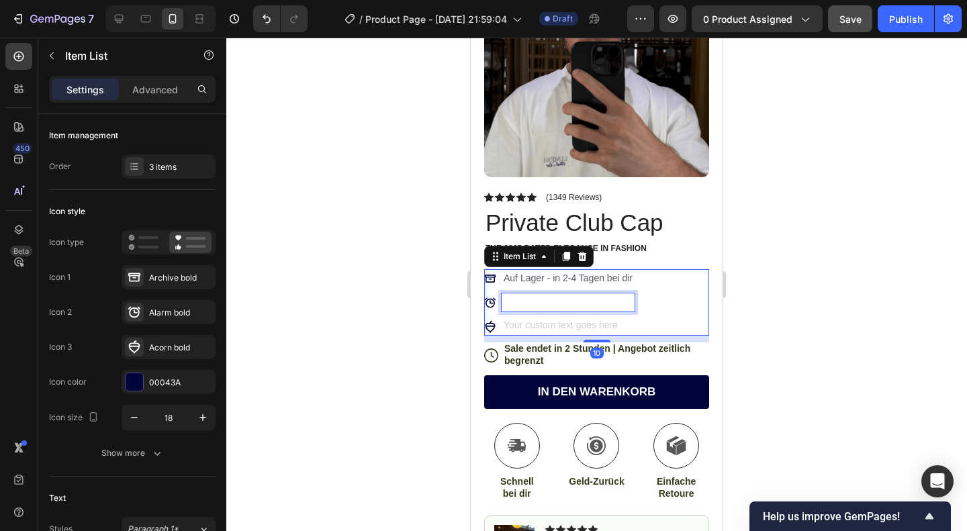
click at [539, 296] on p "Rich Text Editor. Editing area: main" at bounding box center [568, 303] width 129 height 14
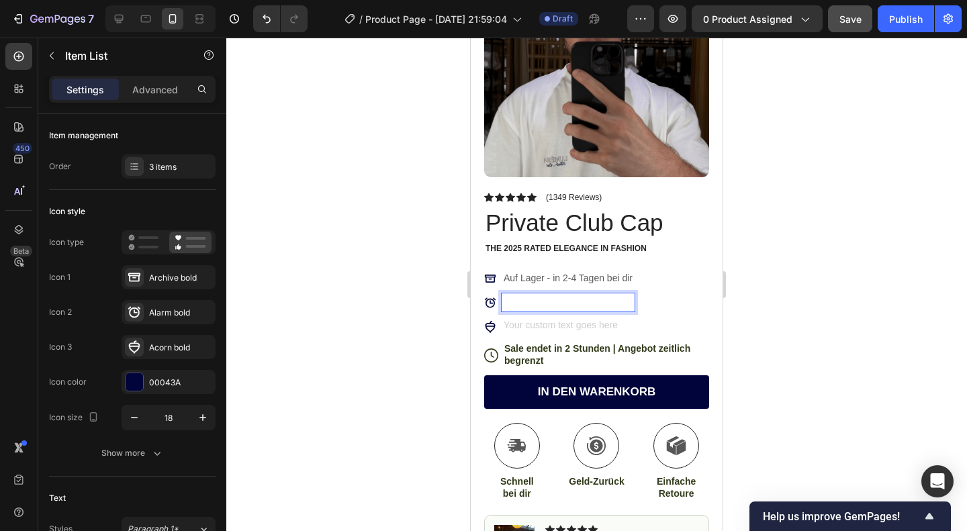
click at [539, 296] on p "Rich Text Editor. Editing area: main" at bounding box center [568, 303] width 129 height 14
click at [524, 318] on div "Rich Text Editor. Editing area: main" at bounding box center [568, 327] width 133 height 18
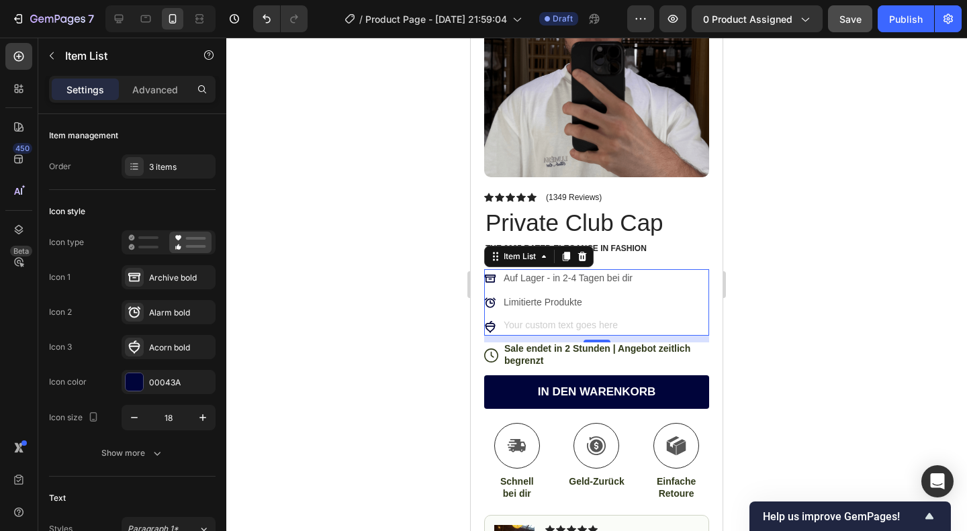
click at [489, 321] on icon at bounding box center [490, 327] width 12 height 12
click at [497, 318] on div at bounding box center [559, 327] width 150 height 18
click at [164, 346] on div "Acorn bold" at bounding box center [180, 348] width 63 height 12
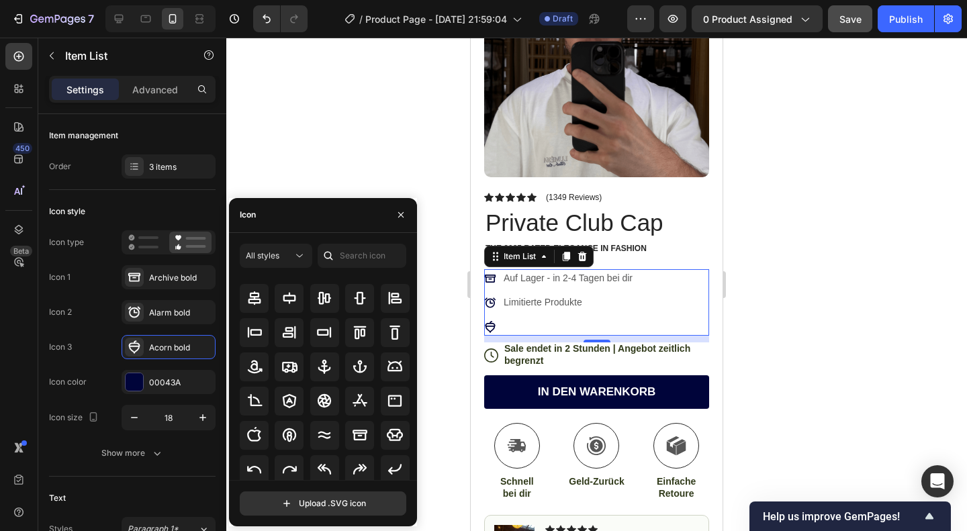
scroll to position [136, 0]
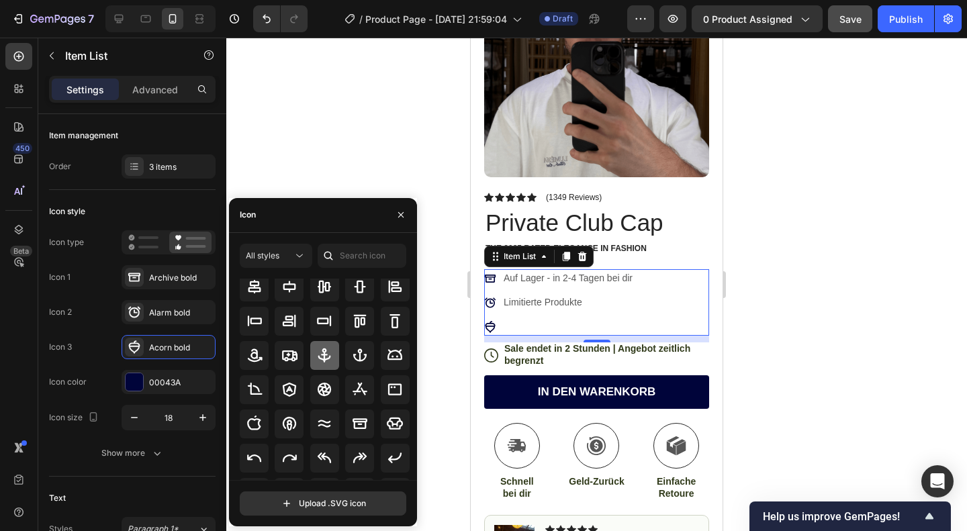
click at [329, 347] on div at bounding box center [324, 355] width 29 height 29
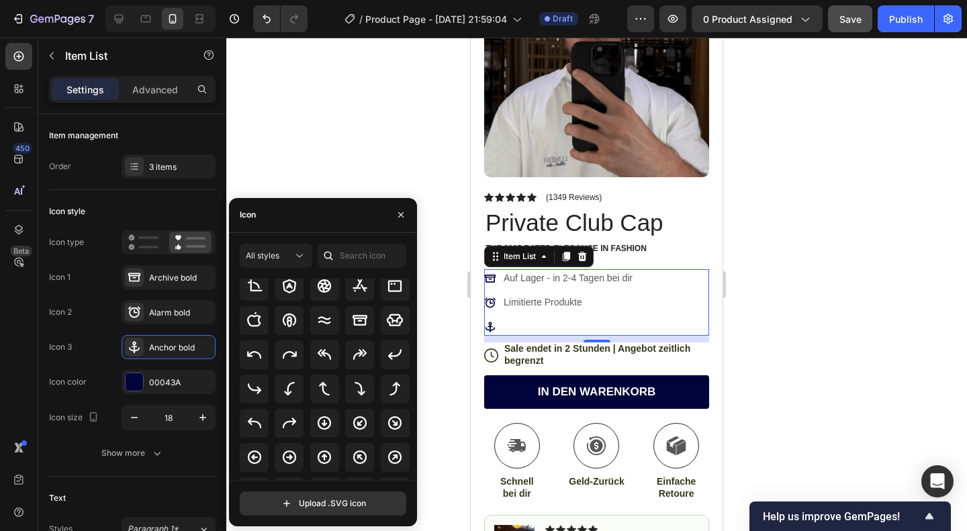
scroll to position [224, 0]
click at [381, 328] on div at bounding box center [395, 320] width 29 height 29
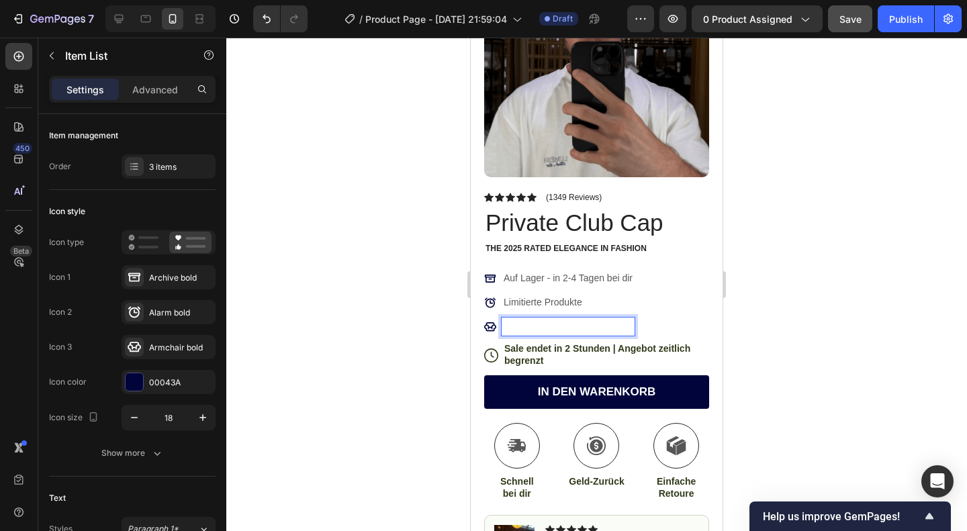
click at [527, 320] on p "Rich Text Editor. Editing area: main" at bounding box center [568, 327] width 129 height 14
click at [557, 320] on p "Maximaler Comfort" at bounding box center [568, 327] width 129 height 14
click at [850, 349] on div at bounding box center [596, 285] width 741 height 494
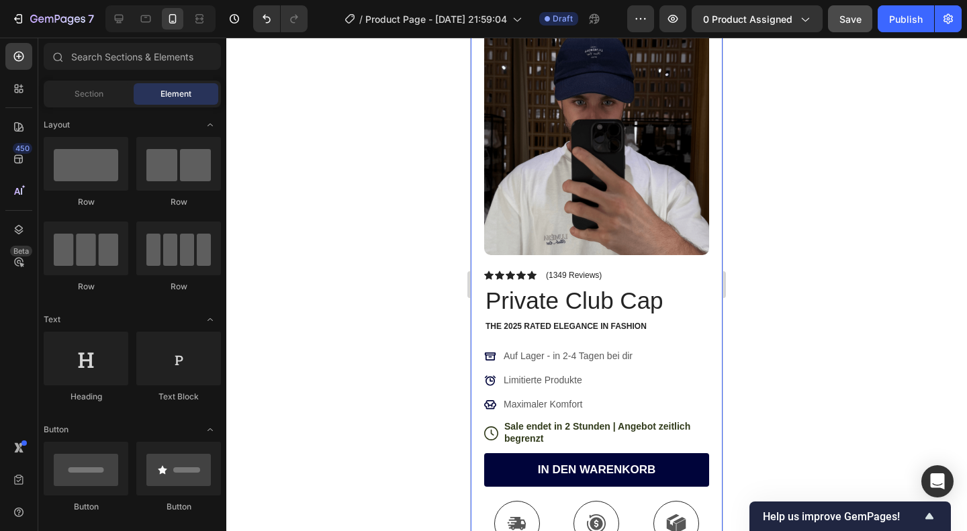
scroll to position [42, 0]
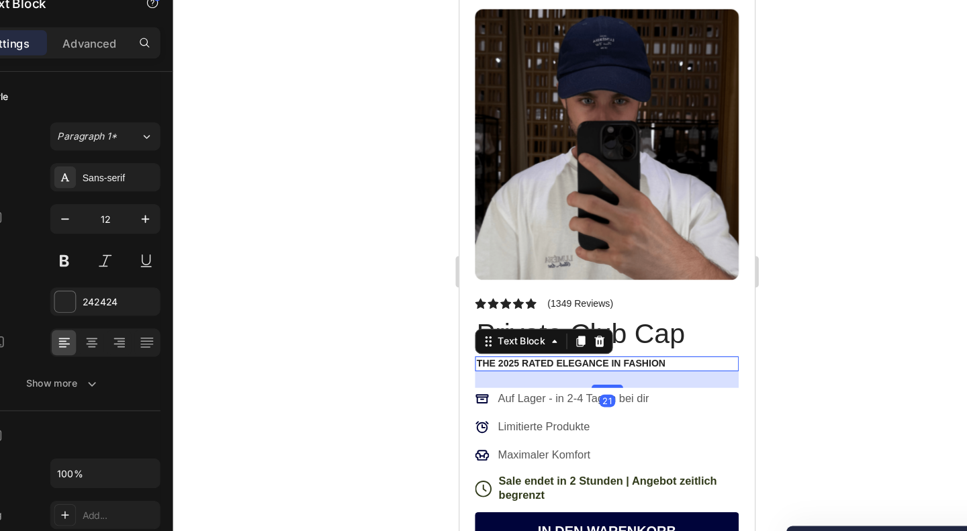
click at [485, 303] on p "The 2025 Rated ELEGANCE in FASHION" at bounding box center [585, 308] width 222 height 11
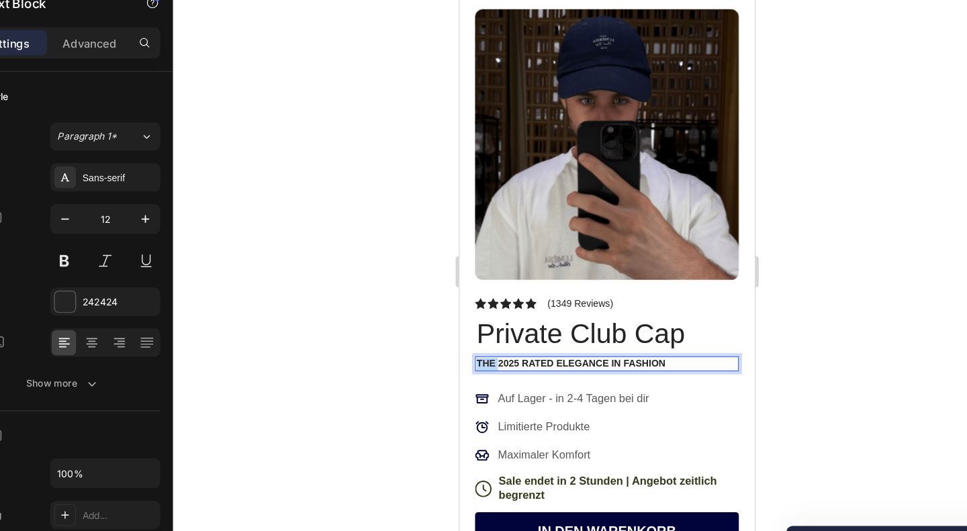
click at [485, 303] on p "The 2025 Rated ELEGANCE in FASHION" at bounding box center [585, 308] width 222 height 11
click at [531, 303] on p "DIE IN 2025 Rated ELEGANCE in FASHION" at bounding box center [585, 308] width 222 height 11
click at [587, 303] on p "DIE IN 2025 GEWÄHLTE ELEGANCE in FASHION" at bounding box center [585, 308] width 222 height 11
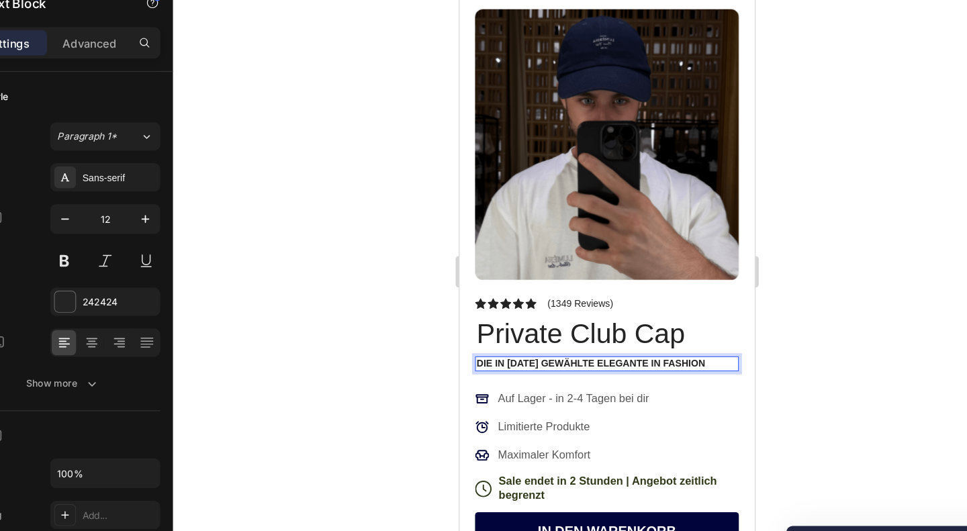
click at [618, 303] on p "DIE IN 2025 GEWÄHLTE ELEGANTE in FASHION" at bounding box center [585, 308] width 222 height 11
click at [668, 303] on p "DIE IN 2025 GEWÄHLTE ELEGANTE FASHION" at bounding box center [585, 308] width 222 height 11
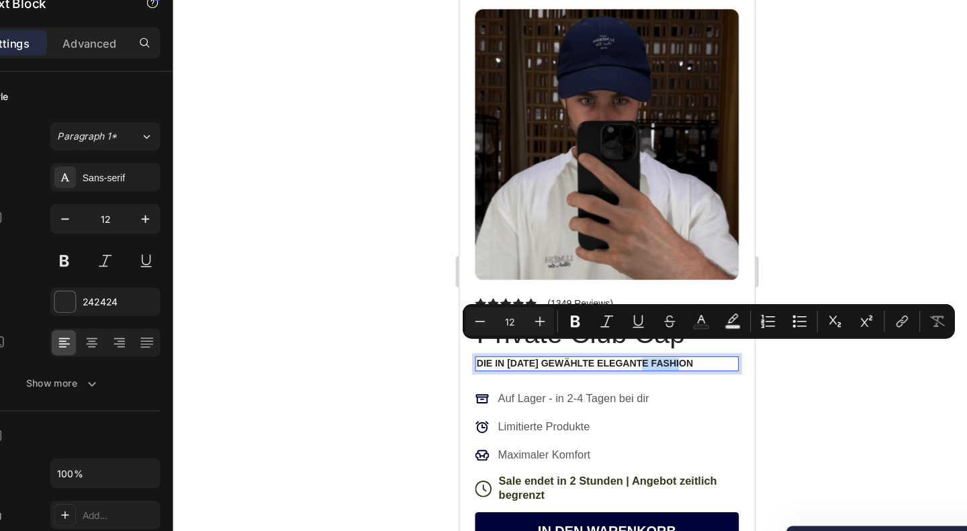
click at [664, 303] on p "DIE IN 2025 GEWÄHLTE ELEGANTE FASHION" at bounding box center [585, 308] width 222 height 11
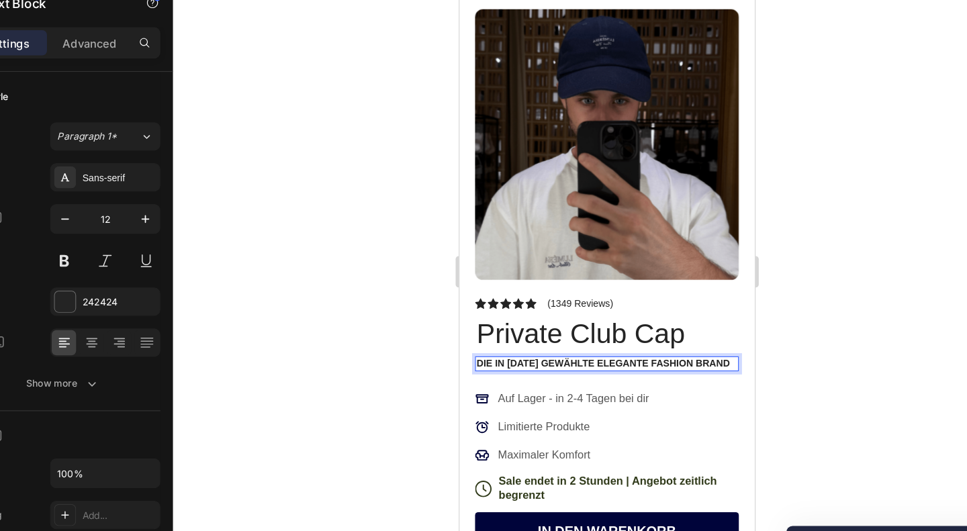
click at [746, 357] on div at bounding box center [596, 285] width 741 height 494
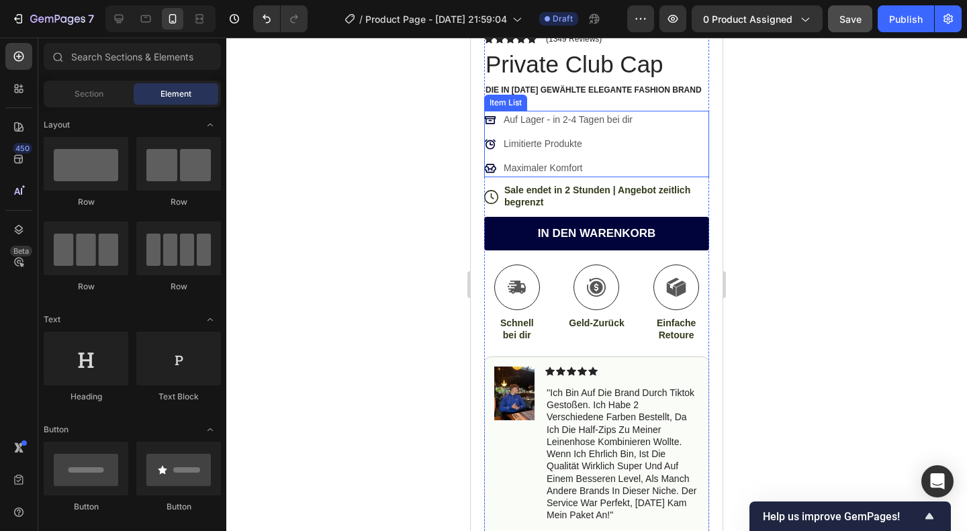
scroll to position [316, 0]
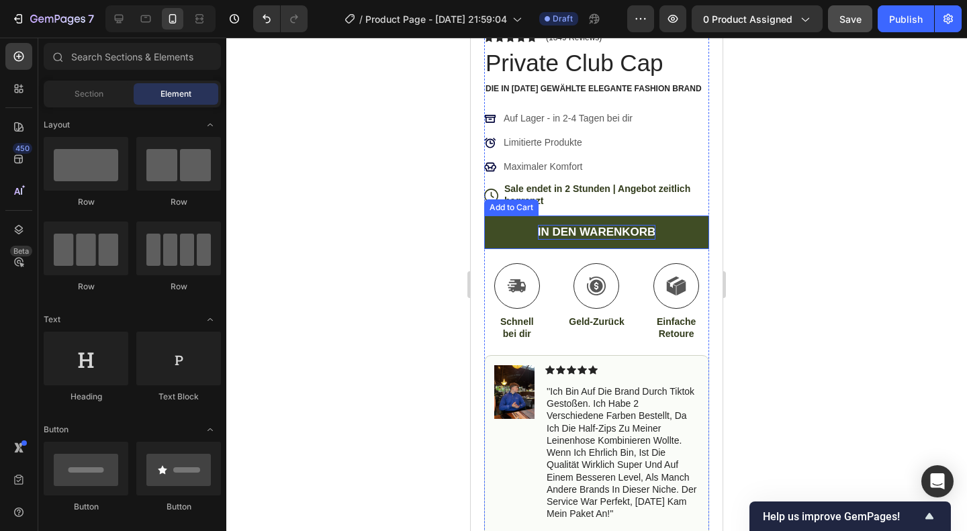
click at [582, 225] on div "IN DEN WARENKORB" at bounding box center [597, 232] width 118 height 15
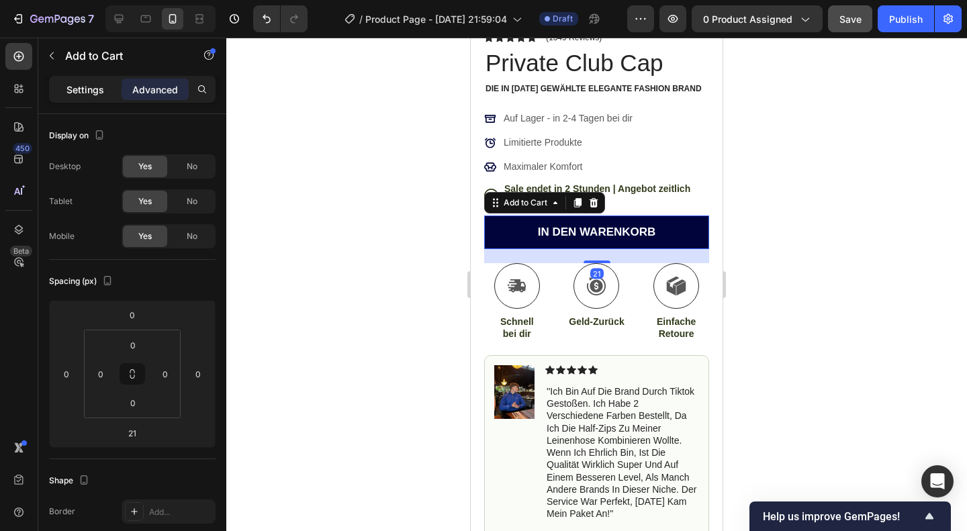
click at [98, 85] on p "Settings" at bounding box center [85, 90] width 38 height 14
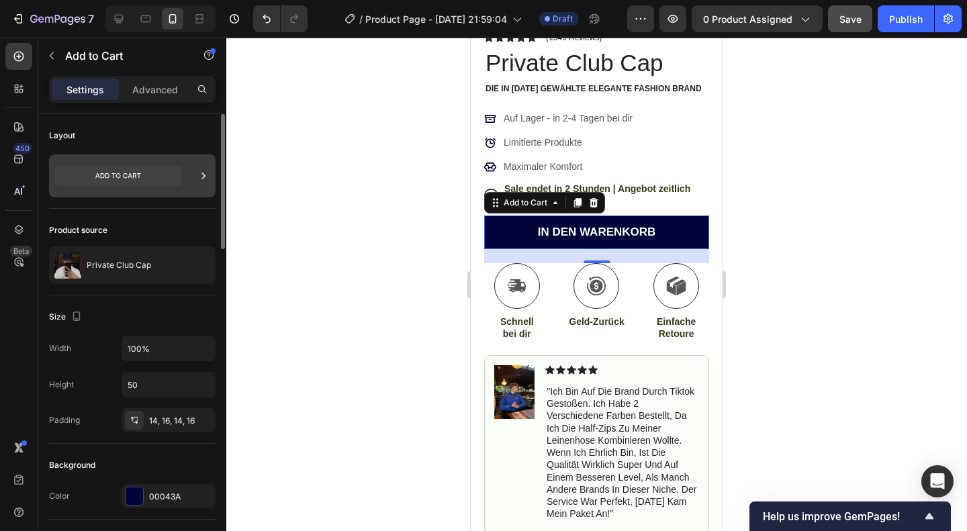
click at [144, 166] on icon at bounding box center [118, 176] width 126 height 20
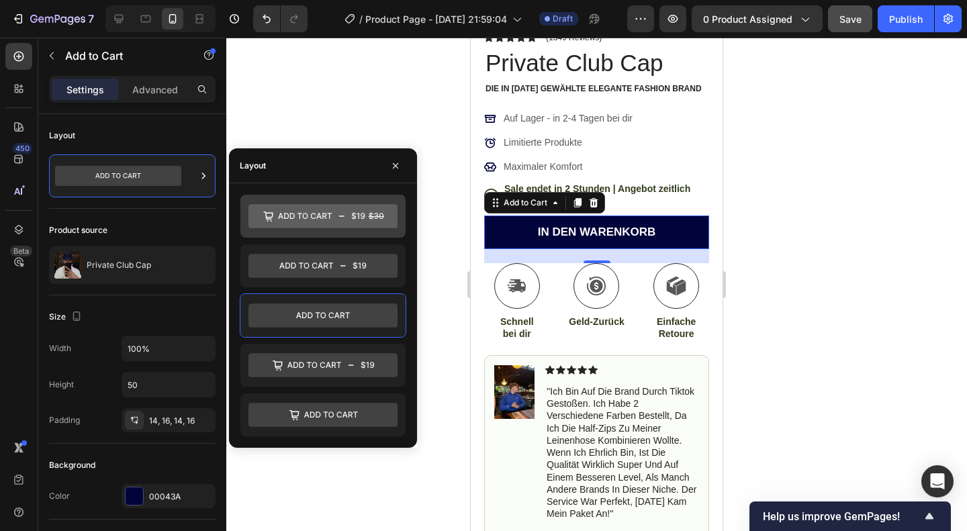
click at [313, 229] on icon at bounding box center [323, 216] width 149 height 27
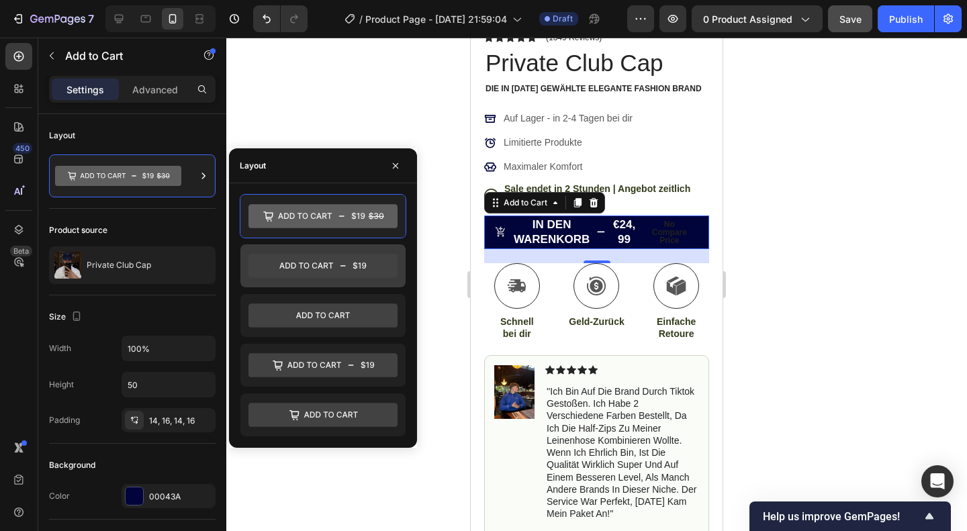
click at [384, 257] on icon at bounding box center [323, 266] width 149 height 24
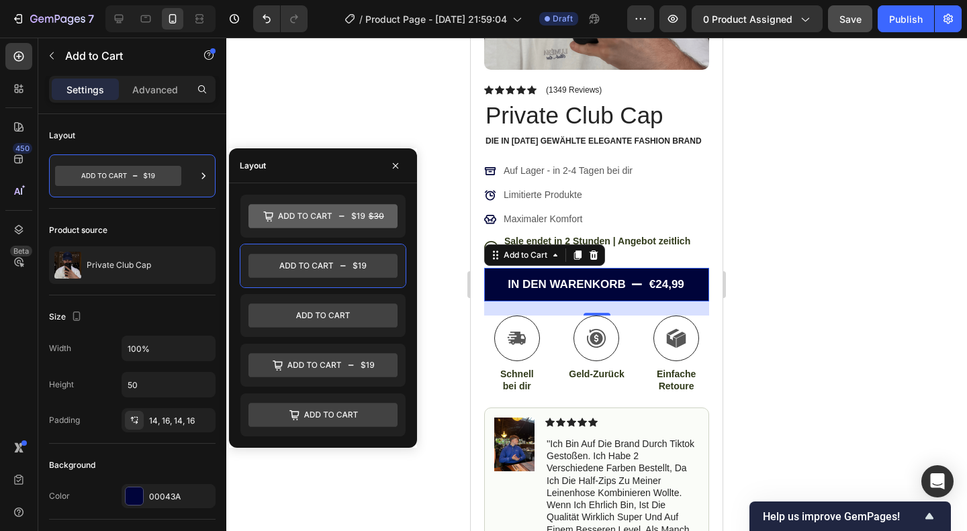
scroll to position [242, 0]
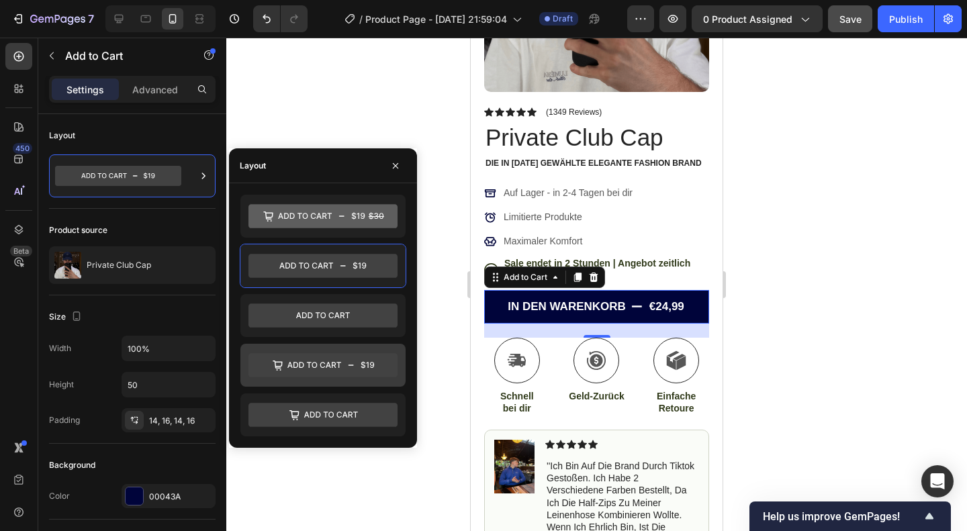
click at [300, 350] on div at bounding box center [322, 365] width 165 height 43
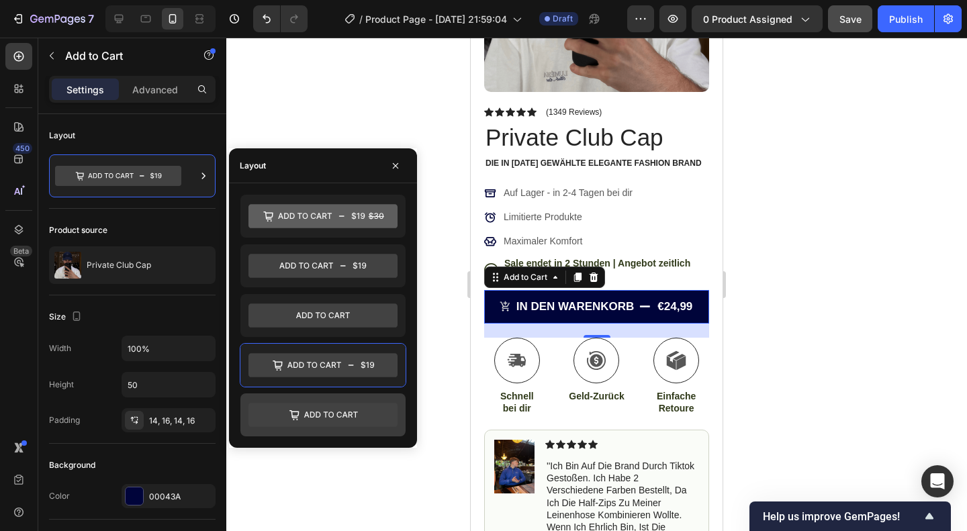
click at [301, 395] on div at bounding box center [322, 415] width 165 height 43
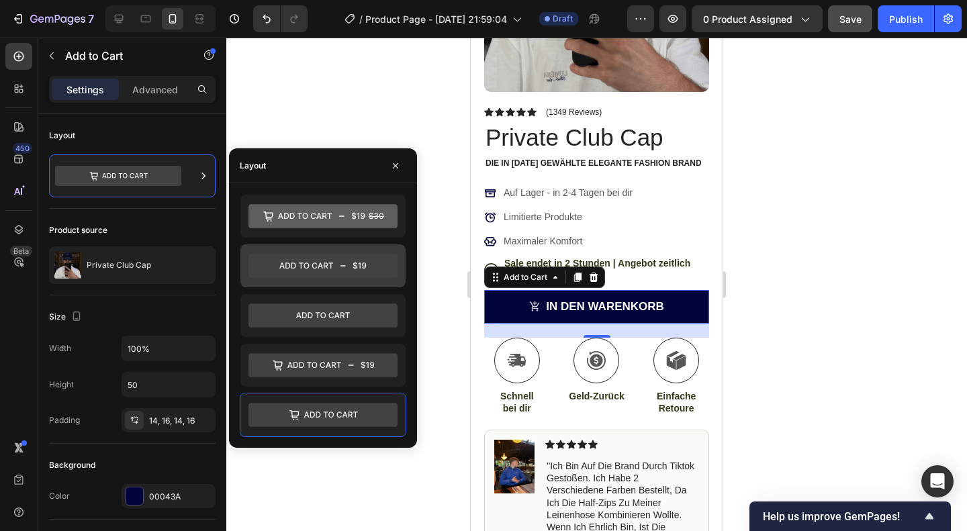
click at [335, 255] on icon at bounding box center [323, 266] width 149 height 24
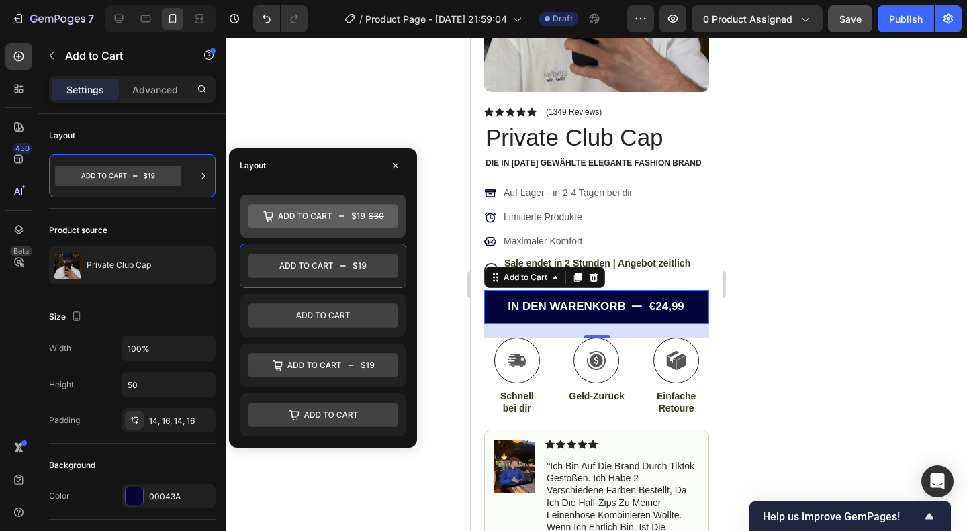
click at [341, 206] on icon at bounding box center [323, 216] width 149 height 24
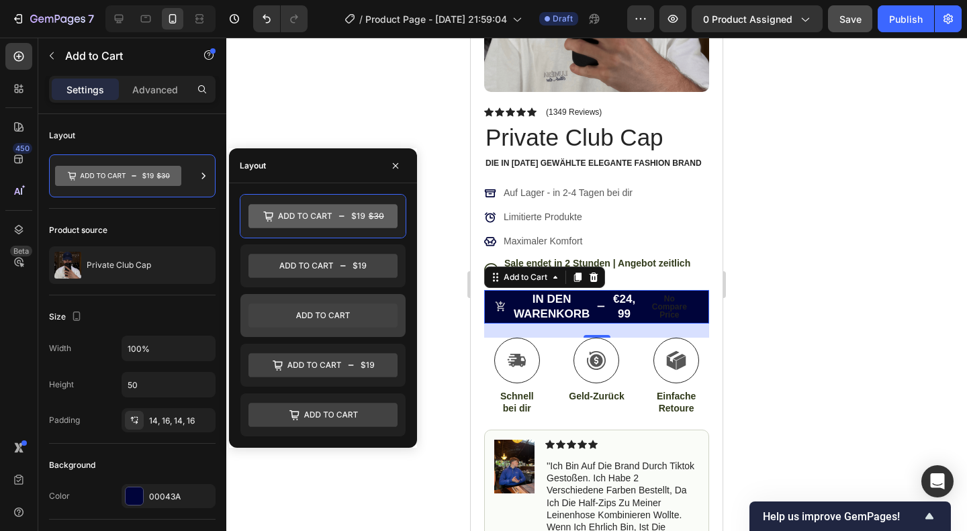
click at [333, 299] on div at bounding box center [322, 315] width 165 height 43
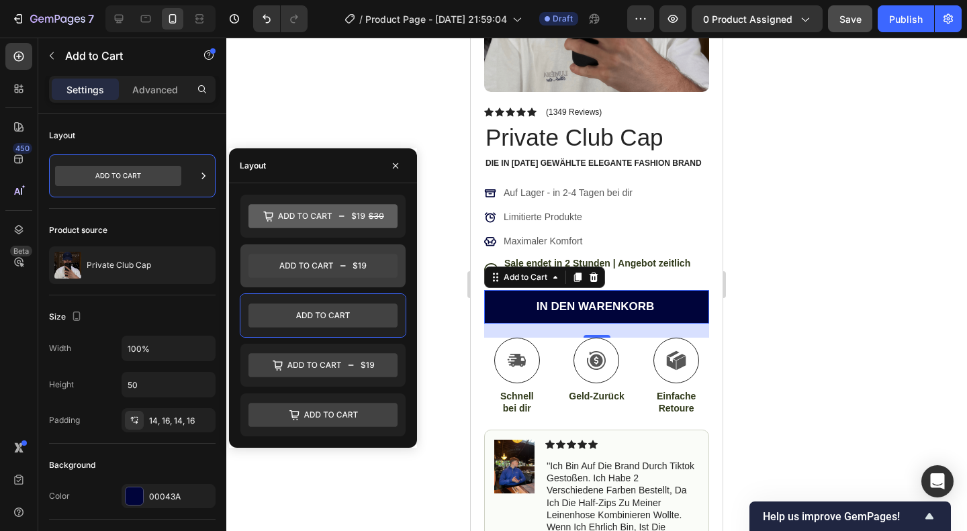
click at [342, 267] on icon at bounding box center [323, 266] width 149 height 24
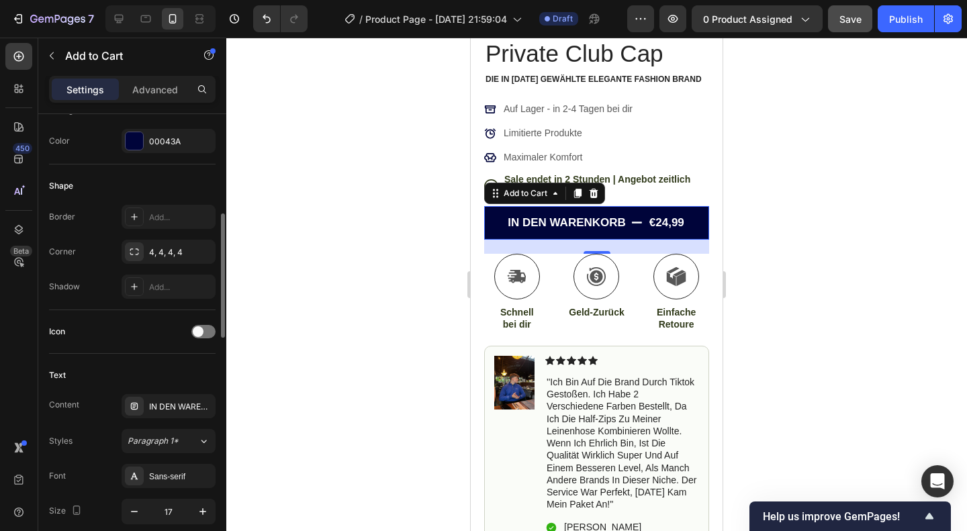
scroll to position [357, 0]
click at [166, 363] on div "Text" at bounding box center [132, 373] width 167 height 21
click at [210, 335] on div "Icon" at bounding box center [132, 329] width 167 height 21
click at [206, 328] on div at bounding box center [203, 329] width 24 height 13
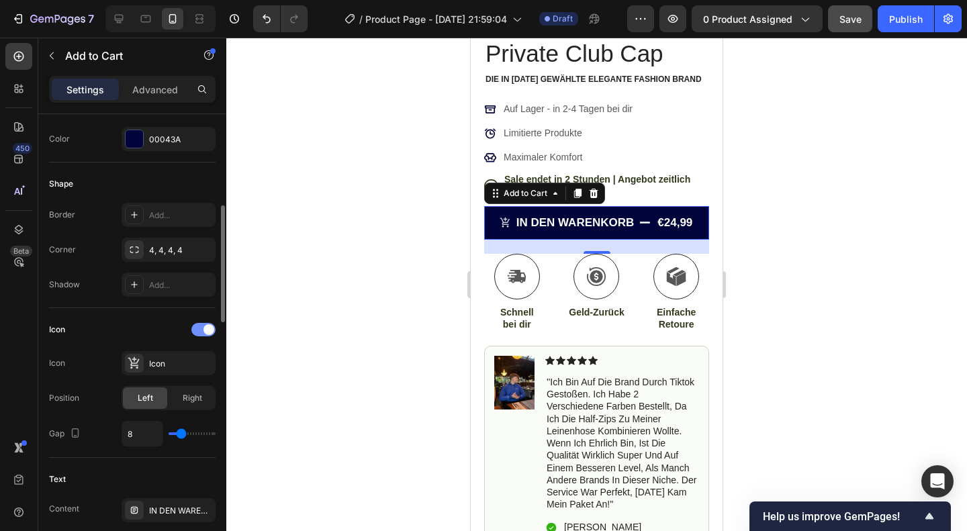
click at [206, 328] on span at bounding box center [209, 329] width 11 height 11
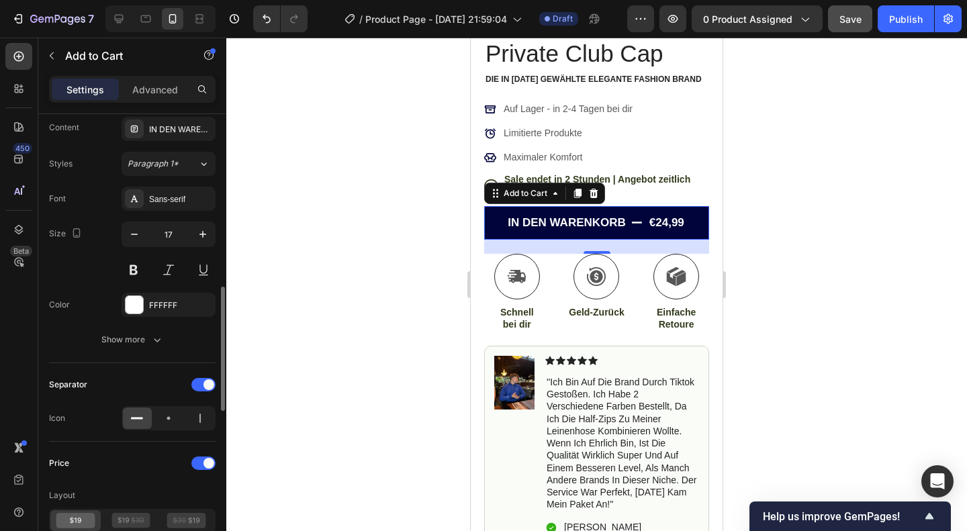
scroll to position [631, 0]
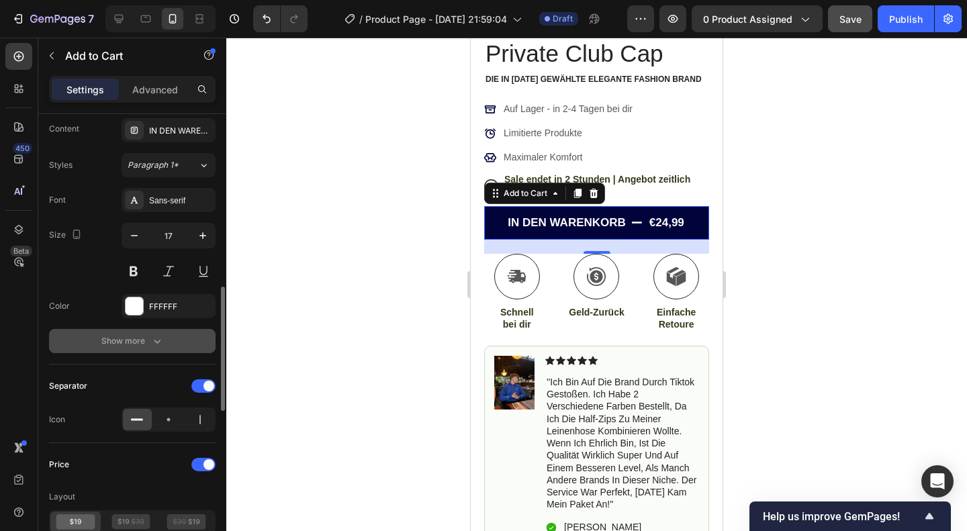
click at [164, 329] on button "Show more" at bounding box center [132, 341] width 167 height 24
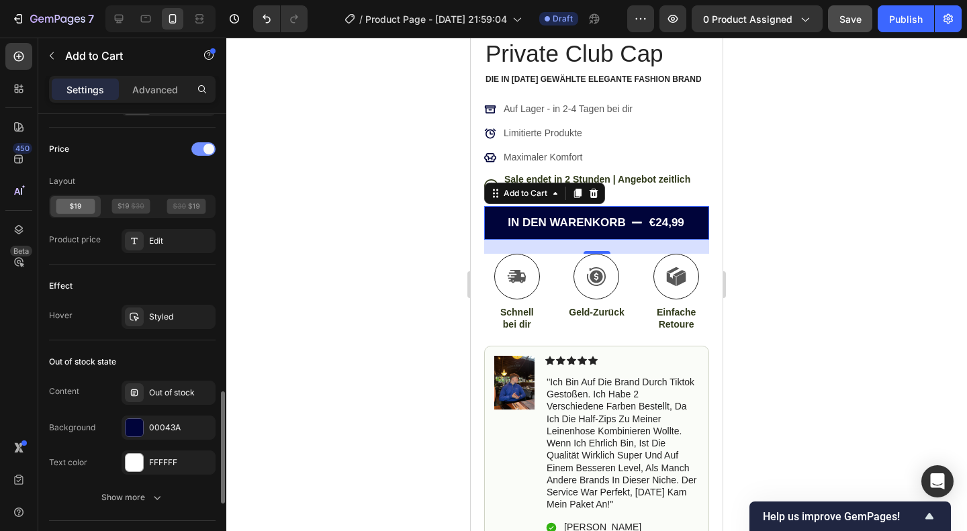
scroll to position [1124, 0]
click at [168, 314] on div "Styled" at bounding box center [168, 317] width 39 height 12
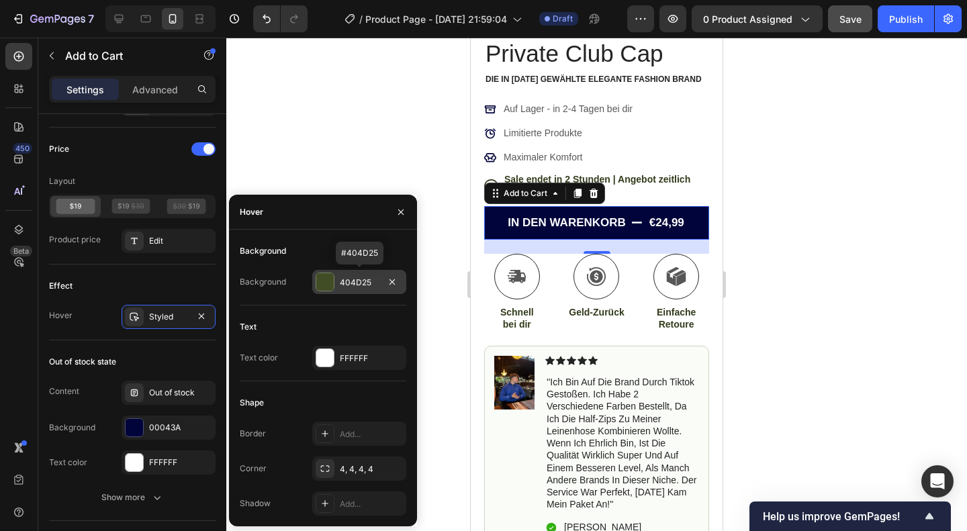
click at [332, 285] on div at bounding box center [324, 281] width 17 height 17
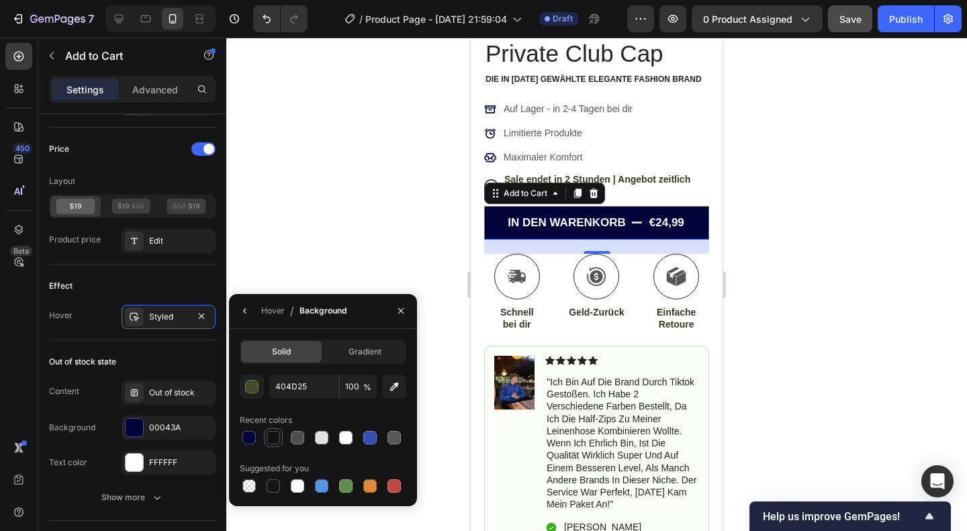
click at [269, 435] on div at bounding box center [273, 437] width 13 height 13
click at [338, 435] on div at bounding box center [346, 438] width 16 height 16
click at [273, 431] on div at bounding box center [273, 438] width 16 height 16
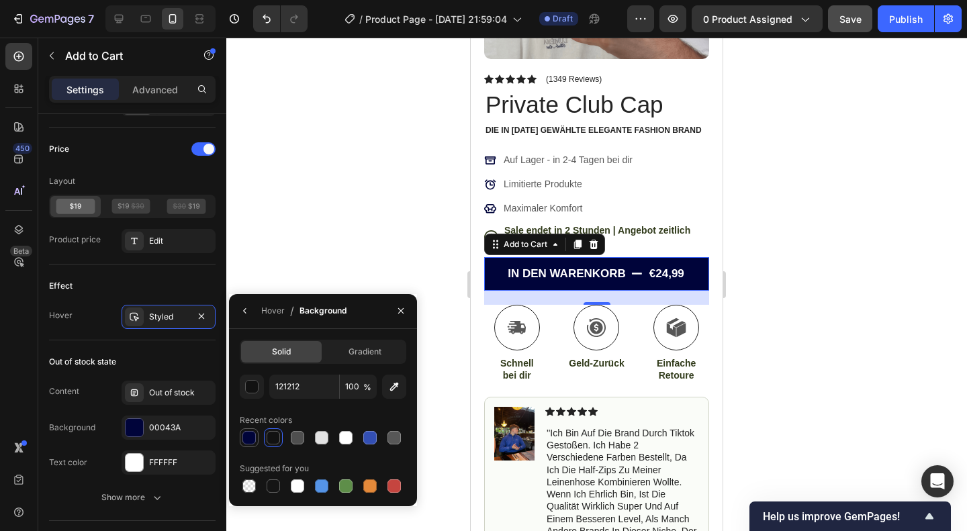
click at [249, 433] on div at bounding box center [248, 437] width 13 height 13
type input "00043A"
click at [375, 351] on span "Gradient" at bounding box center [365, 352] width 33 height 12
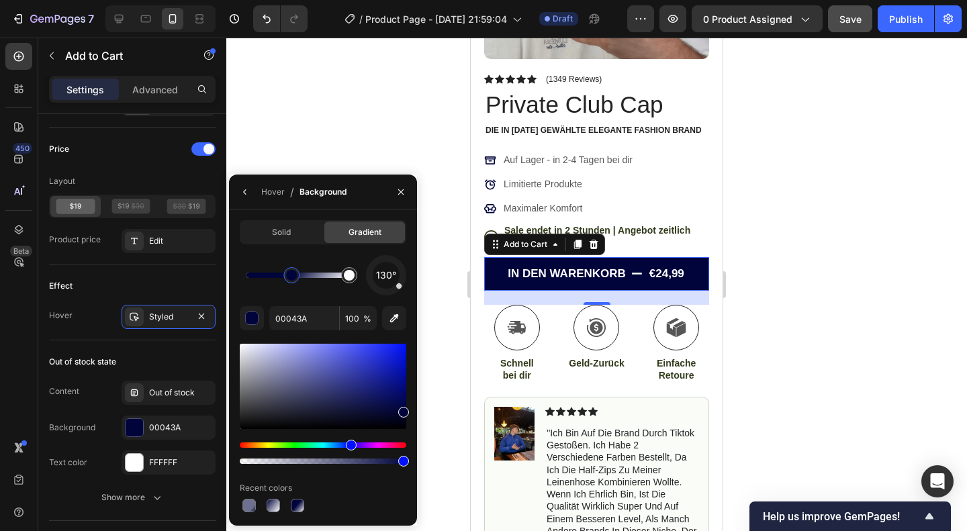
drag, startPoint x: 254, startPoint y: 276, endPoint x: 247, endPoint y: 269, distance: 10.0
drag, startPoint x: 279, startPoint y: 273, endPoint x: 306, endPoint y: 272, distance: 27.6
click at [306, 273] on div at bounding box center [298, 275] width 103 height 5
drag, startPoint x: 249, startPoint y: 275, endPoint x: 294, endPoint y: 274, distance: 45.0
drag, startPoint x: 402, startPoint y: 290, endPoint x: 405, endPoint y: 237, distance: 53.2
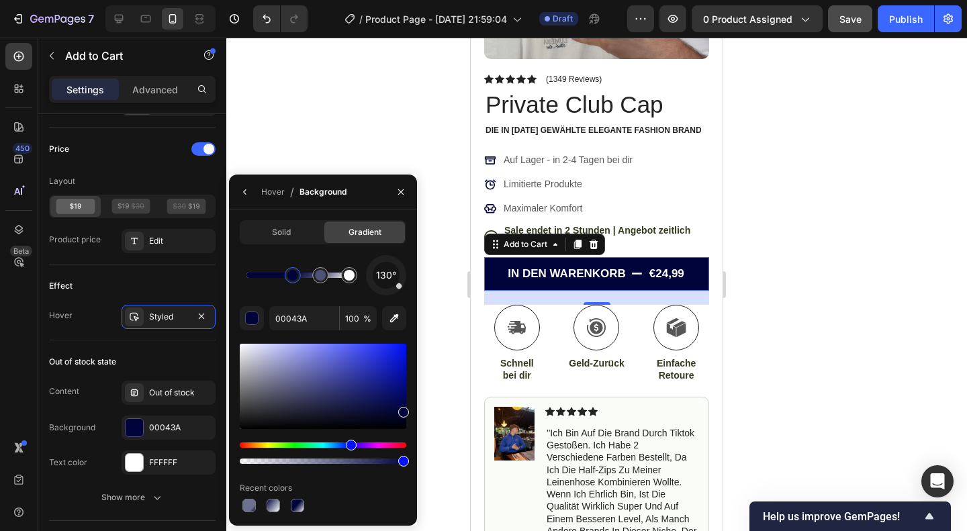
click at [405, 237] on div "Solid Gradient 130° 00043A 100 % Recent colors" at bounding box center [323, 367] width 167 height 295
click at [380, 263] on div at bounding box center [386, 276] width 54 height 54
click at [386, 261] on div at bounding box center [386, 275] width 40 height 40
drag, startPoint x: 316, startPoint y: 278, endPoint x: 317, endPoint y: 285, distance: 7.4
drag, startPoint x: 299, startPoint y: 281, endPoint x: 261, endPoint y: 285, distance: 38.4
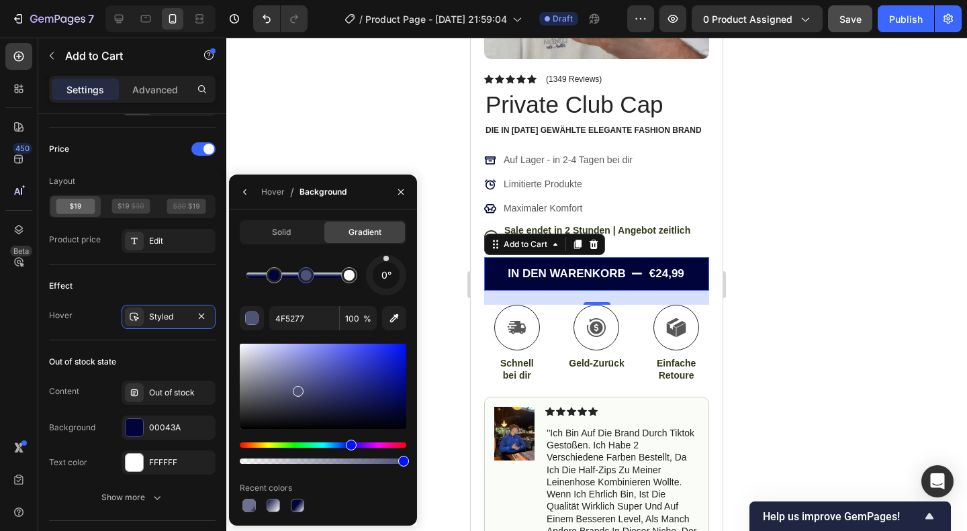
click at [307, 276] on div at bounding box center [306, 275] width 11 height 11
drag, startPoint x: 304, startPoint y: 278, endPoint x: 326, endPoint y: 280, distance: 22.9
click at [326, 280] on div at bounding box center [325, 275] width 11 height 11
drag, startPoint x: 283, startPoint y: 281, endPoint x: 306, endPoint y: 288, distance: 23.8
drag, startPoint x: 391, startPoint y: 263, endPoint x: 408, endPoint y: 280, distance: 24.2
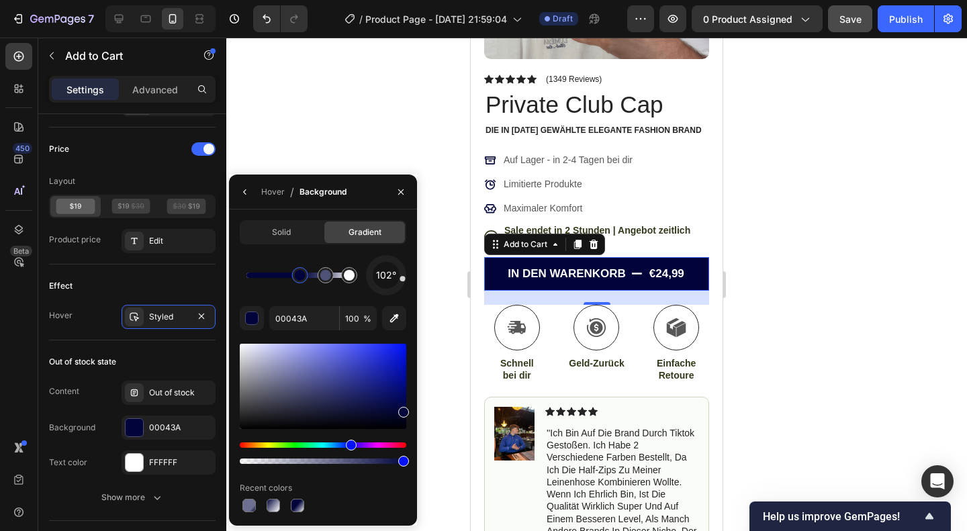
click at [408, 280] on div "Solid Gradient 102° 00043A 100 % Recent colors" at bounding box center [323, 367] width 188 height 295
drag, startPoint x: 402, startPoint y: 281, endPoint x: 385, endPoint y: 308, distance: 31.7
click at [385, 308] on div "182° 00043A 100 % Recent colors" at bounding box center [323, 385] width 167 height 260
click at [383, 283] on span "205°" at bounding box center [385, 275] width 21 height 16
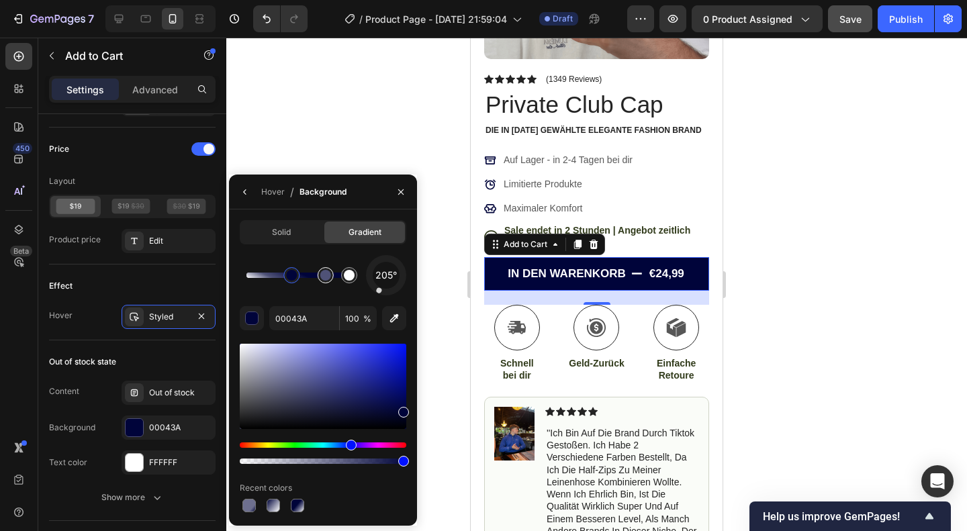
drag, startPoint x: 302, startPoint y: 281, endPoint x: 314, endPoint y: 284, distance: 13.0
drag, startPoint x: 296, startPoint y: 277, endPoint x: 314, endPoint y: 277, distance: 18.8
click at [314, 273] on div at bounding box center [326, 275] width 24 height 24
drag, startPoint x: 313, startPoint y: 273, endPoint x: 292, endPoint y: 274, distance: 21.5
drag, startPoint x: 318, startPoint y: 280, endPoint x: 309, endPoint y: 280, distance: 9.4
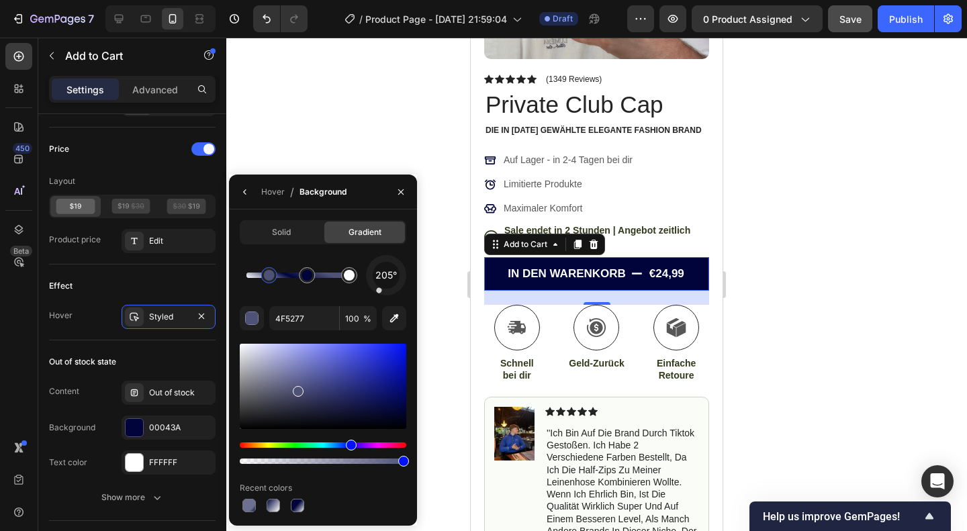
drag, startPoint x: 281, startPoint y: 279, endPoint x: 270, endPoint y: 277, distance: 10.9
click at [270, 277] on div at bounding box center [269, 275] width 11 height 11
click at [303, 273] on div at bounding box center [302, 275] width 11 height 11
drag, startPoint x: 344, startPoint y: 280, endPoint x: 337, endPoint y: 281, distance: 6.8
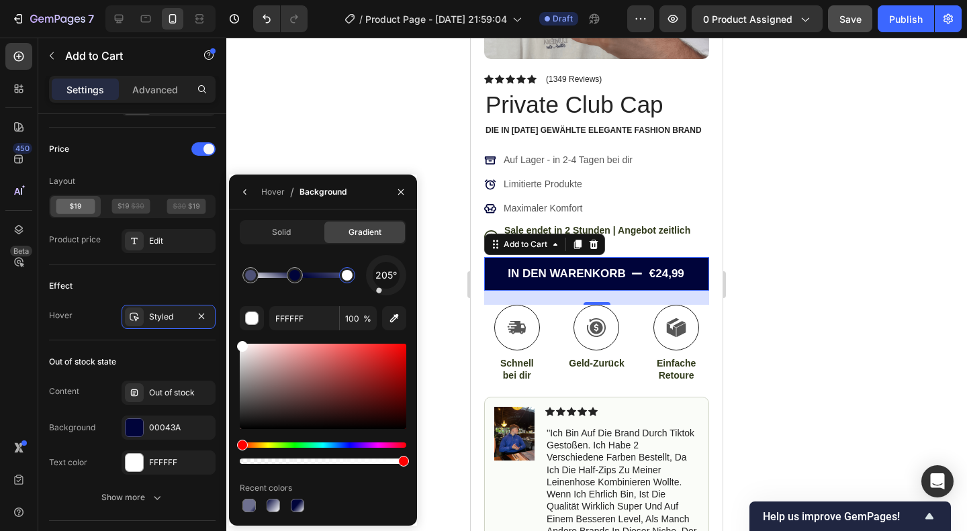
drag, startPoint x: 332, startPoint y: 269, endPoint x: 347, endPoint y: 276, distance: 15.6
click at [347, 276] on div at bounding box center [347, 275] width 11 height 11
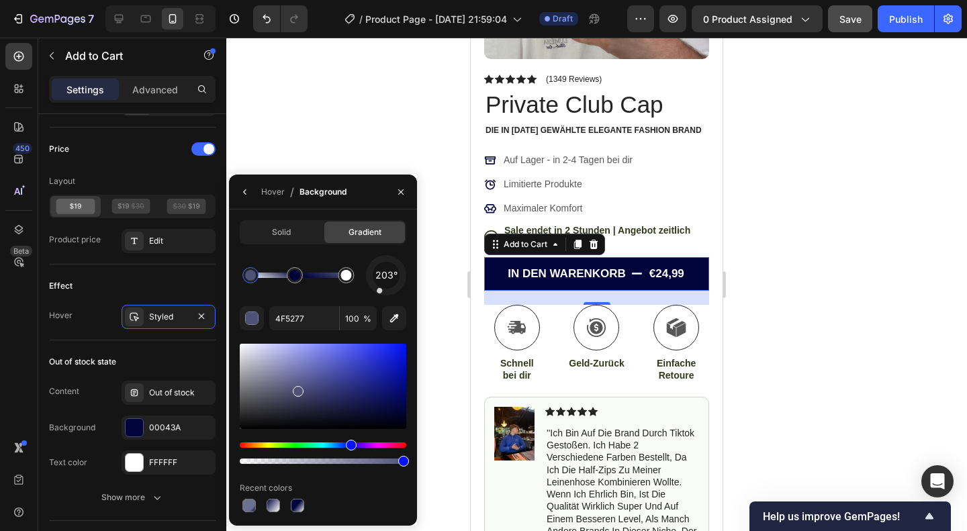
click at [378, 295] on div "203°" at bounding box center [386, 275] width 40 height 40
drag, startPoint x: 349, startPoint y: 265, endPoint x: 330, endPoint y: 267, distance: 18.9
click at [330, 273] on div at bounding box center [298, 275] width 103 height 5
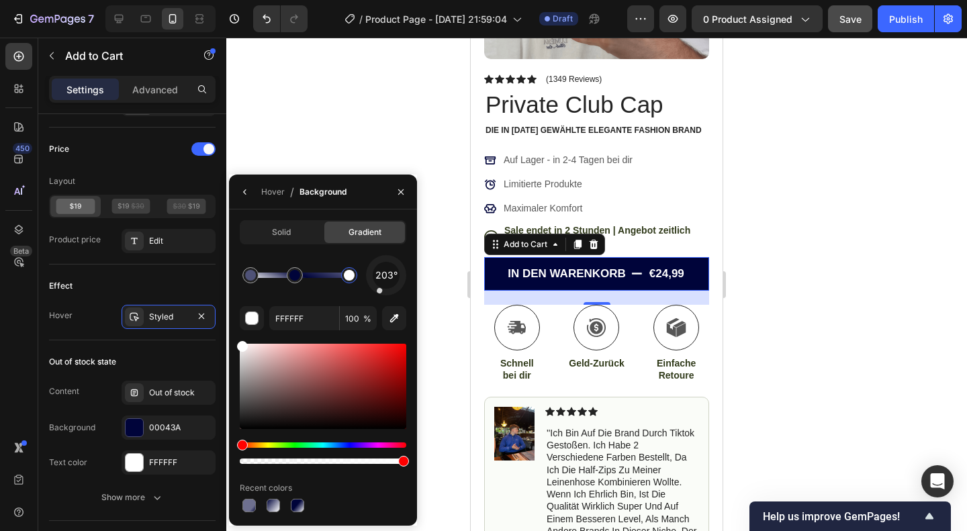
drag, startPoint x: 340, startPoint y: 271, endPoint x: 416, endPoint y: 267, distance: 76.0
click at [416, 267] on div "Solid Gradient 203° FFFFFF 100 % Recent colors" at bounding box center [323, 367] width 188 height 295
type input "4F5277"
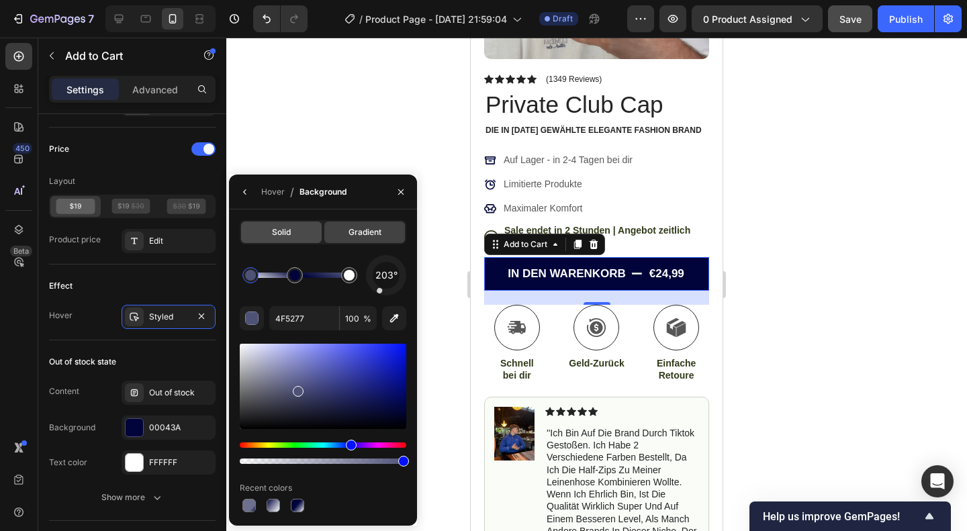
click at [287, 238] on span "Solid" at bounding box center [281, 232] width 19 height 12
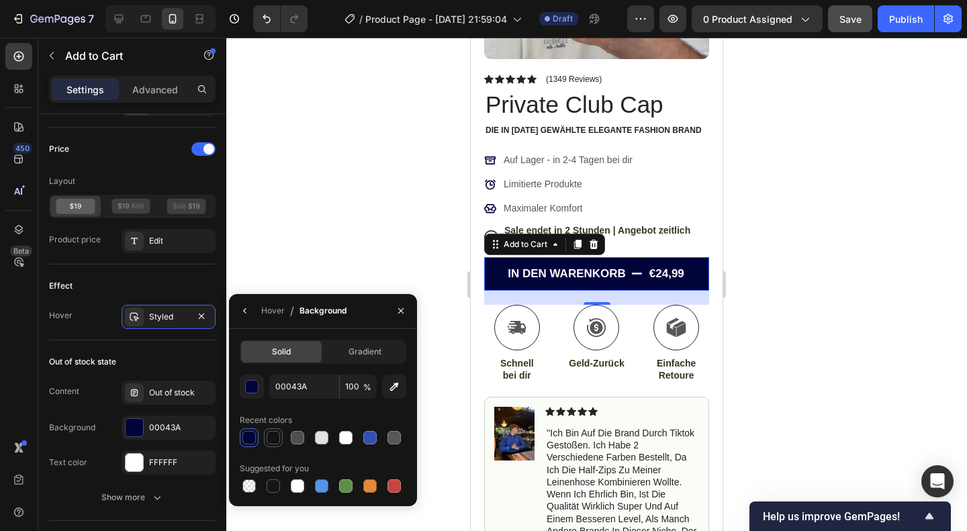
click at [272, 430] on div at bounding box center [273, 438] width 16 height 16
click at [291, 432] on div at bounding box center [297, 438] width 16 height 16
click at [275, 433] on div at bounding box center [273, 437] width 13 height 13
type input "00043A"
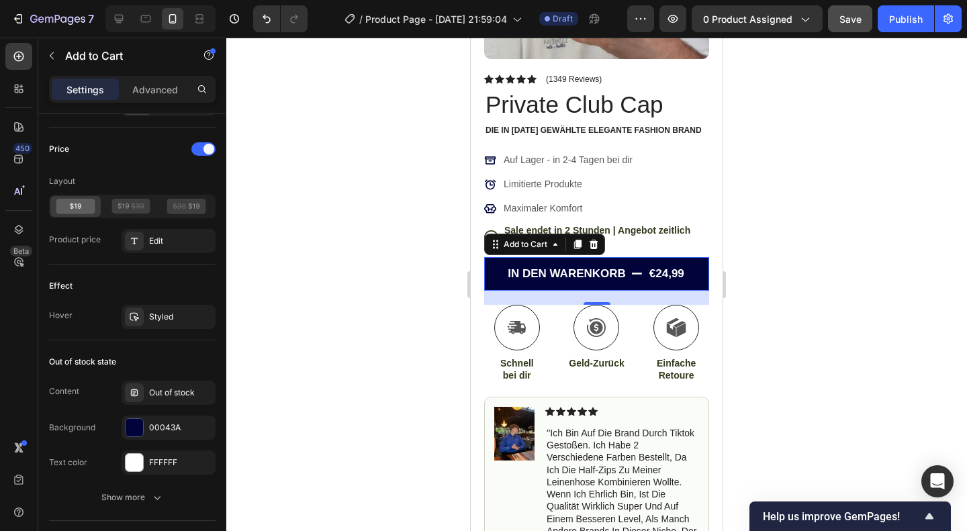
click at [892, 306] on div at bounding box center [596, 285] width 741 height 494
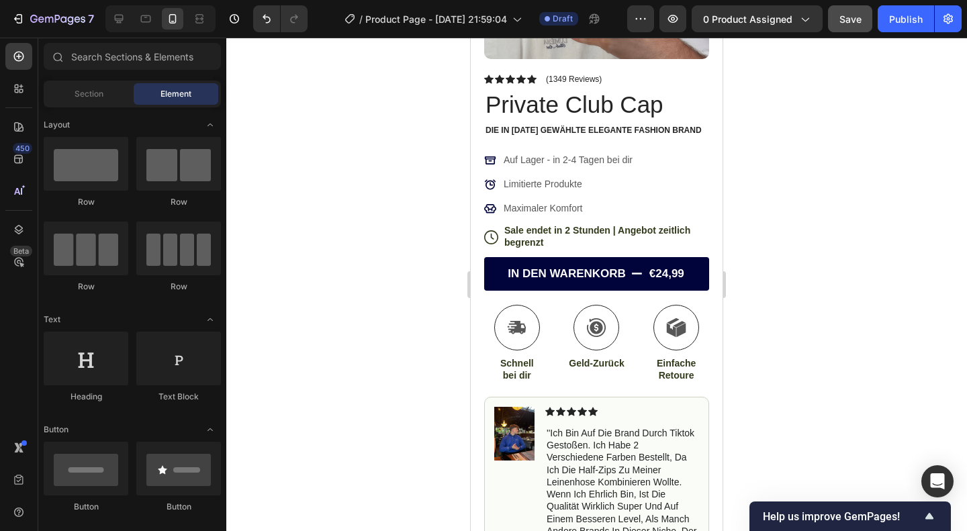
click at [892, 306] on div at bounding box center [596, 285] width 741 height 494
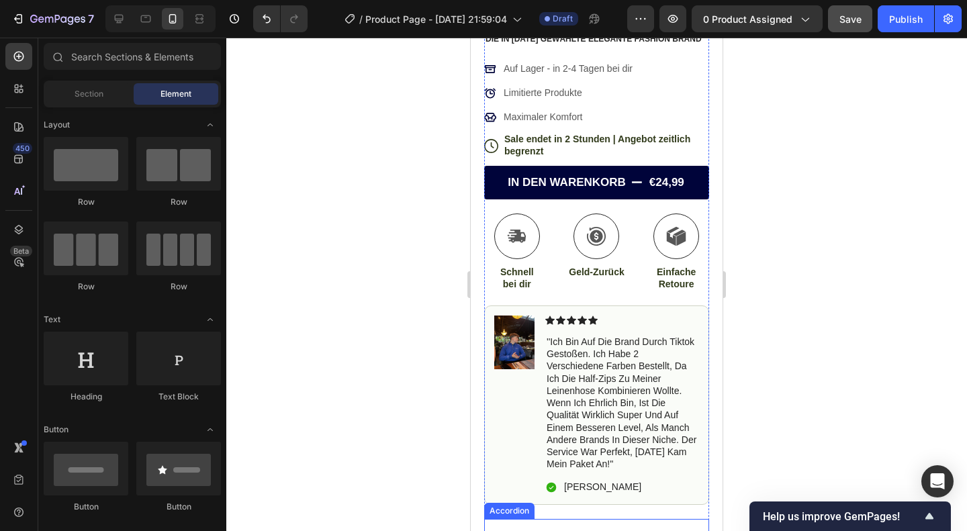
scroll to position [607, 0]
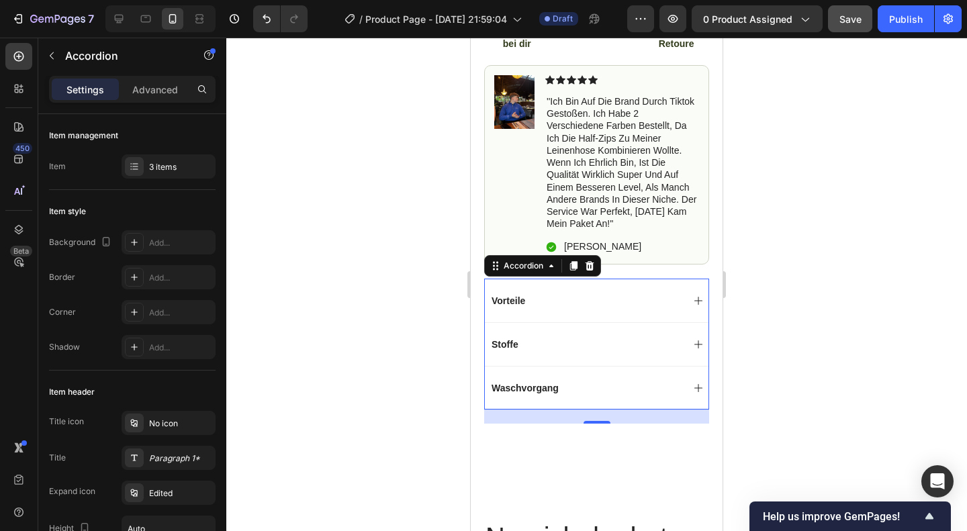
click at [375, 269] on div at bounding box center [596, 285] width 741 height 494
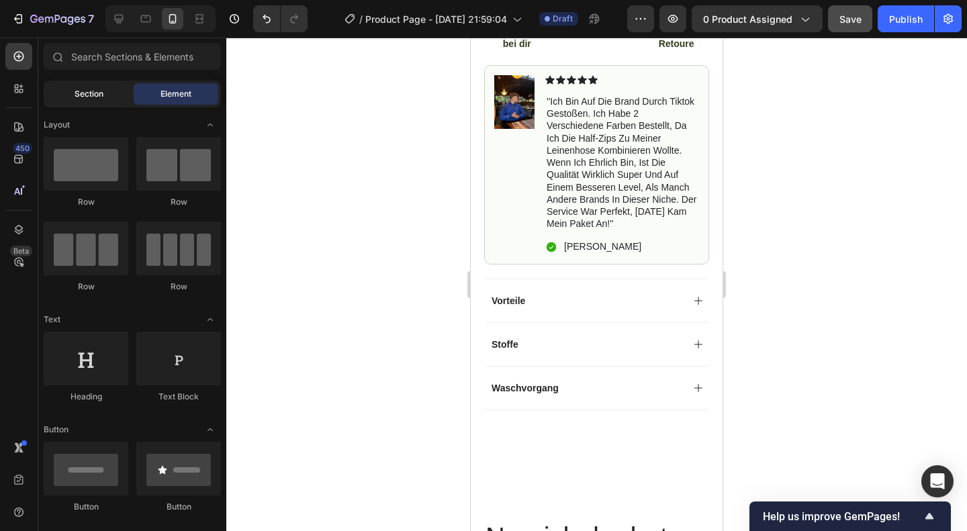
click at [113, 91] on div "Section" at bounding box center [88, 93] width 85 height 21
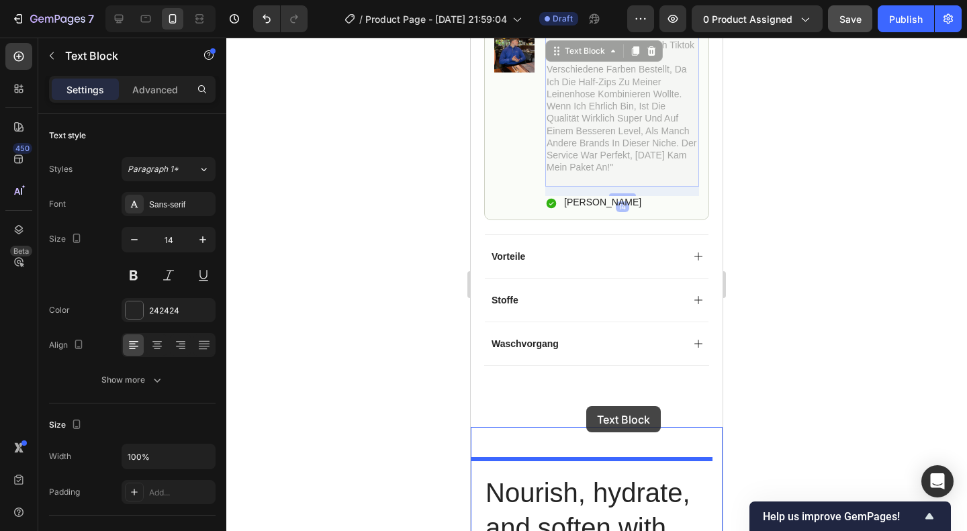
scroll to position [709, 0]
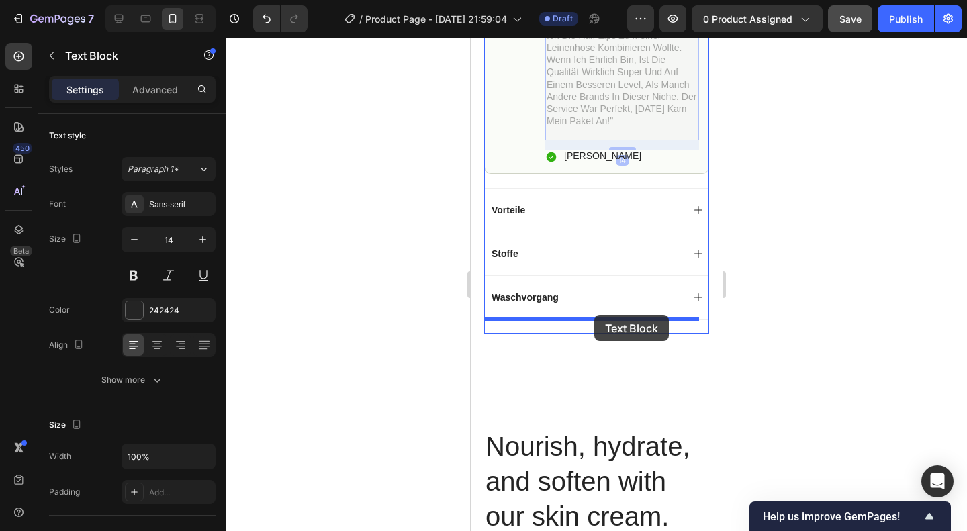
drag, startPoint x: 570, startPoint y: 193, endPoint x: 594, endPoint y: 312, distance: 121.3
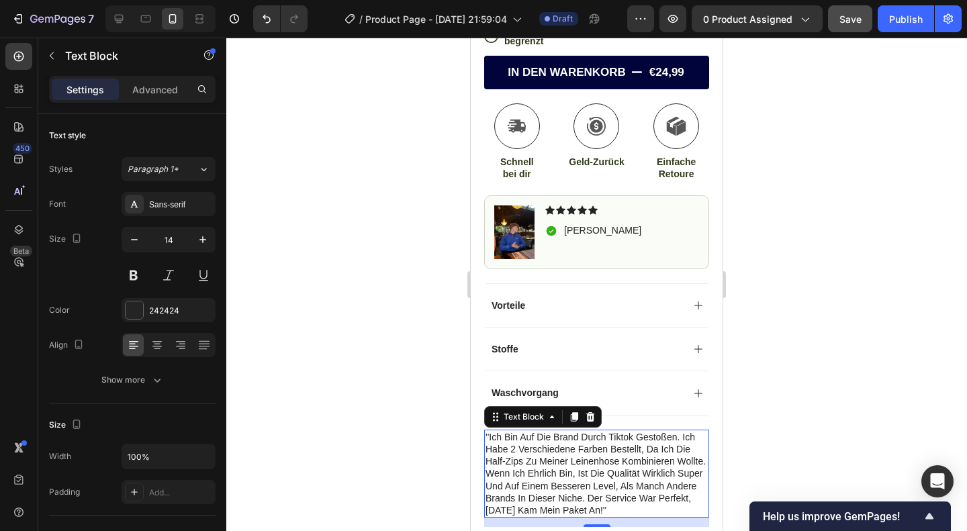
scroll to position [476, 0]
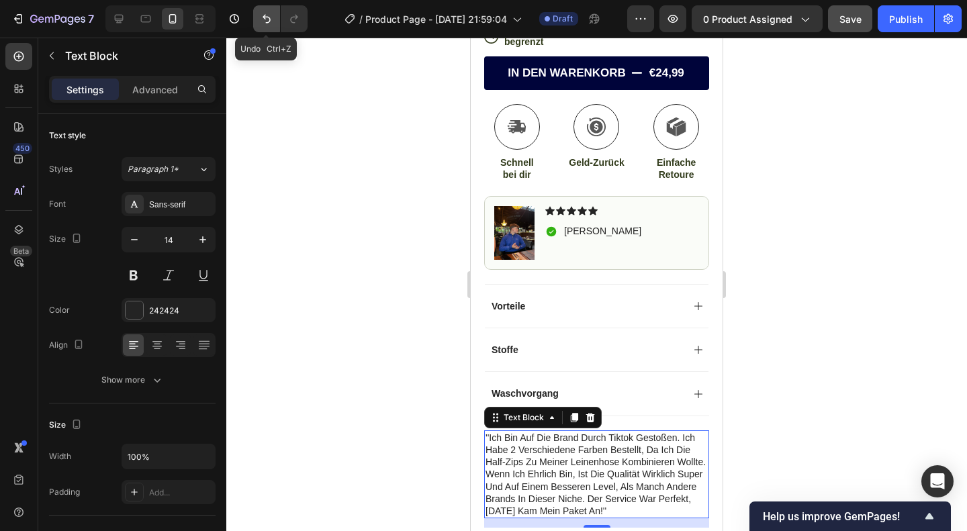
click at [257, 13] on button "Undo/Redo" at bounding box center [266, 18] width 27 height 27
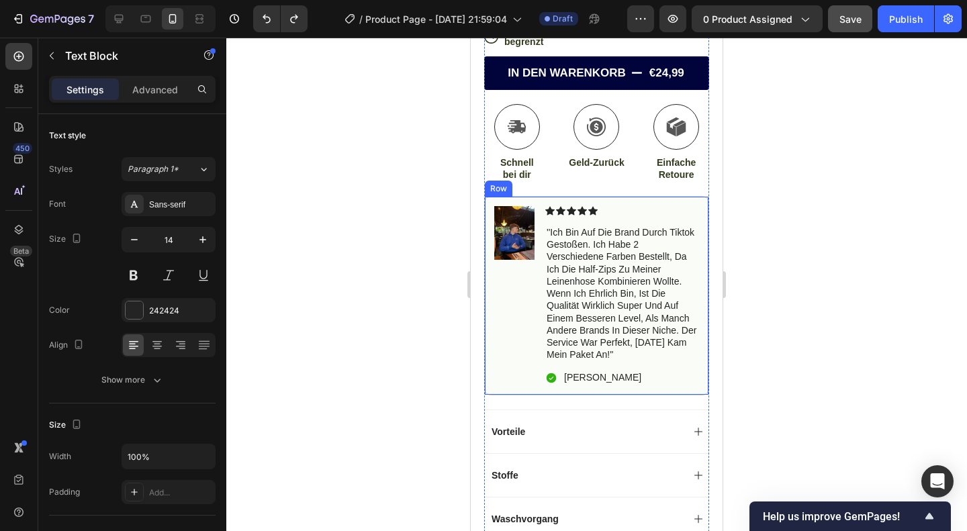
click at [527, 296] on div "Image" at bounding box center [514, 295] width 40 height 179
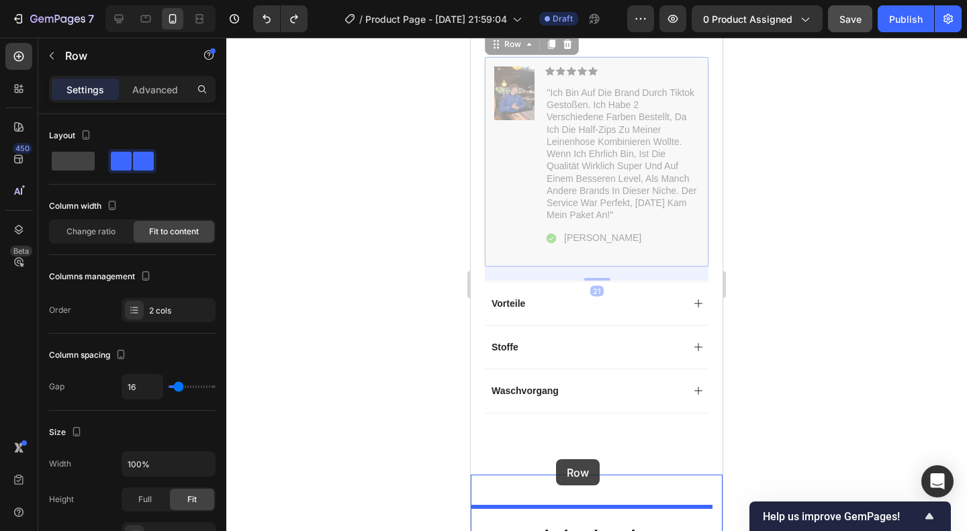
scroll to position [643, 0]
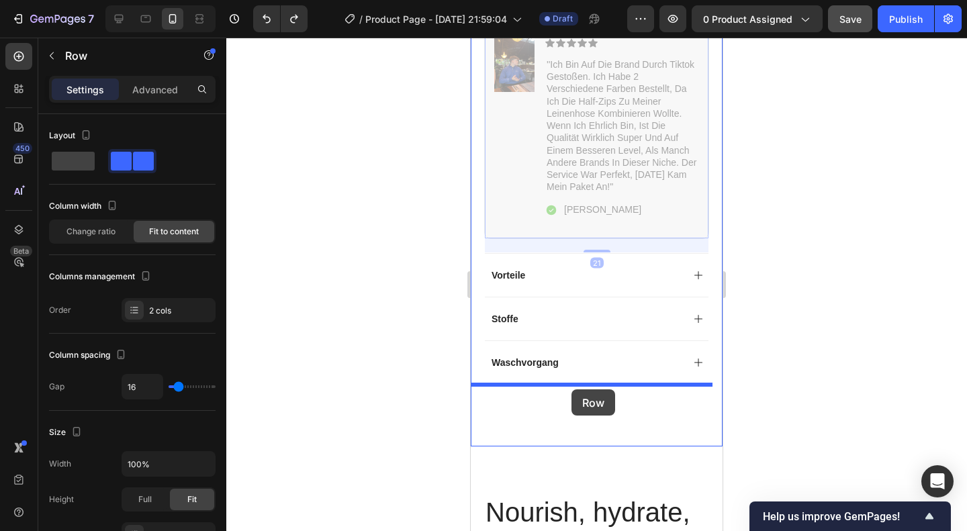
drag, startPoint x: 506, startPoint y: 280, endPoint x: 572, endPoint y: 390, distance: 127.7
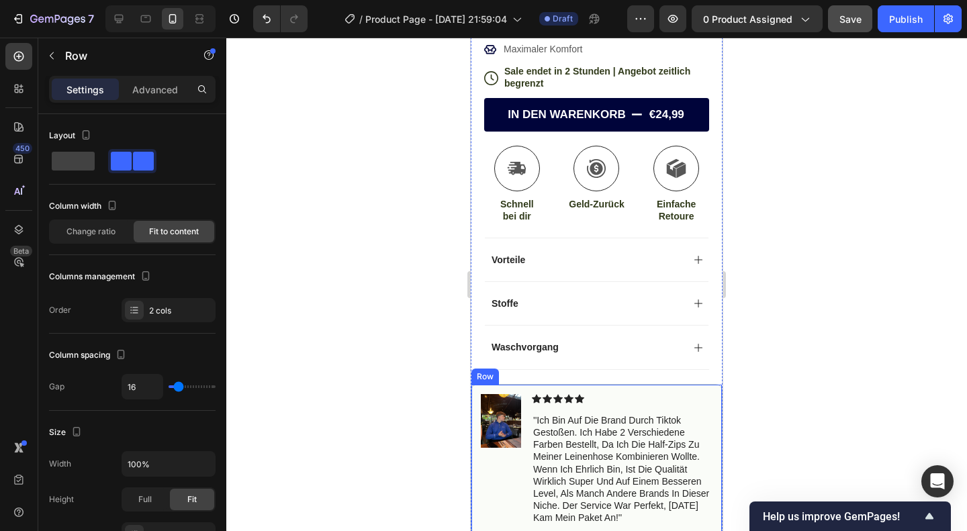
scroll to position [439, 0]
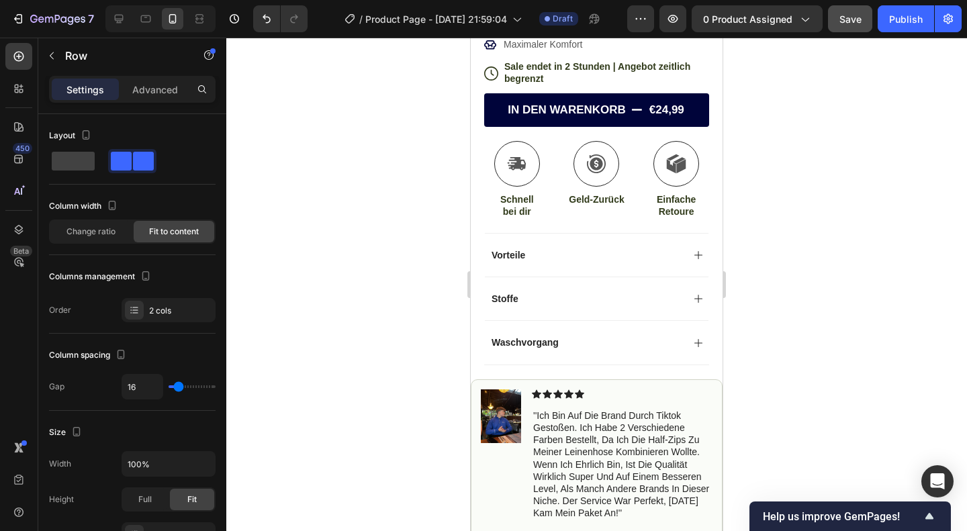
click at [740, 326] on div at bounding box center [596, 285] width 741 height 494
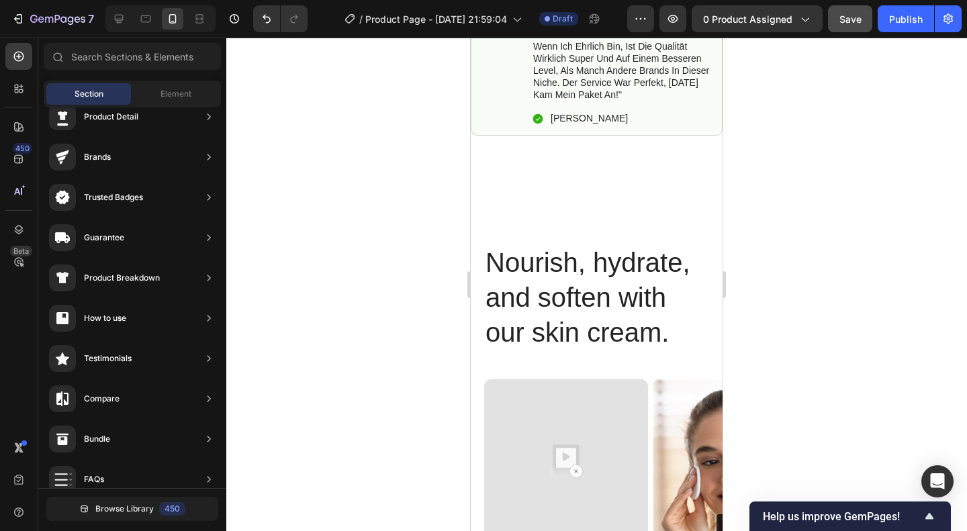
scroll to position [863, 0]
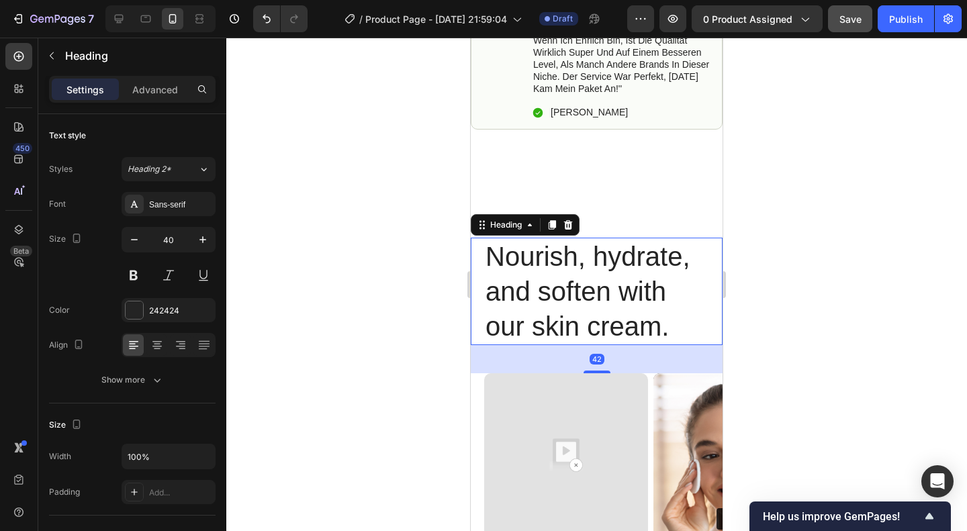
click at [582, 257] on h2 "Nourish, hydrate, and soften with our skin cream." at bounding box center [596, 291] width 225 height 107
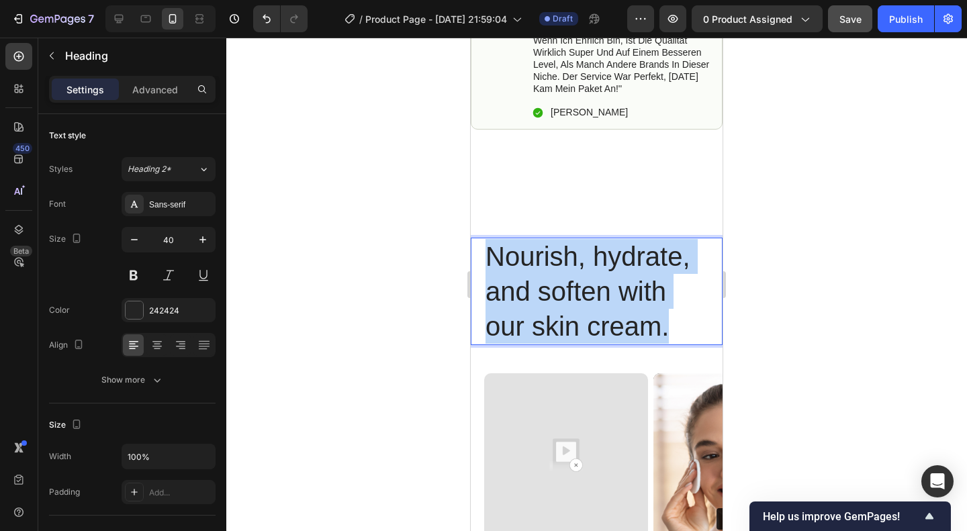
click at [582, 257] on p "Nourish, hydrate, and soften with our skin cream." at bounding box center [597, 291] width 222 height 105
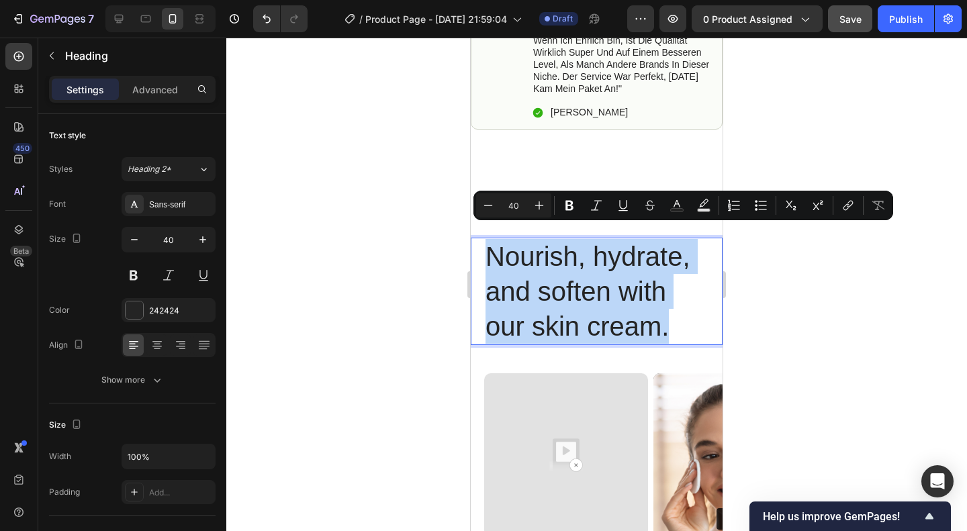
click at [582, 257] on p "Nourish, hydrate, and soften with our skin cream." at bounding box center [597, 291] width 222 height 105
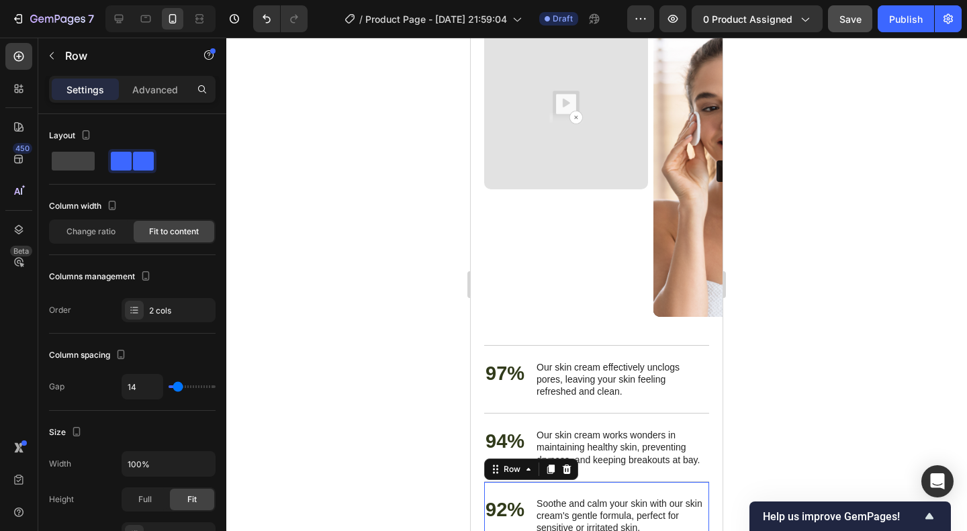
scroll to position [1224, 0]
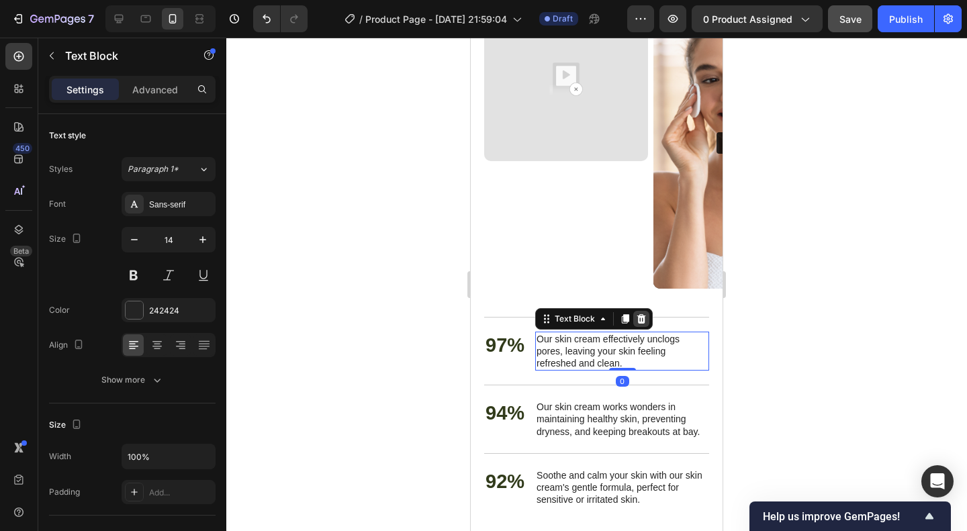
click at [638, 311] on div at bounding box center [641, 319] width 16 height 16
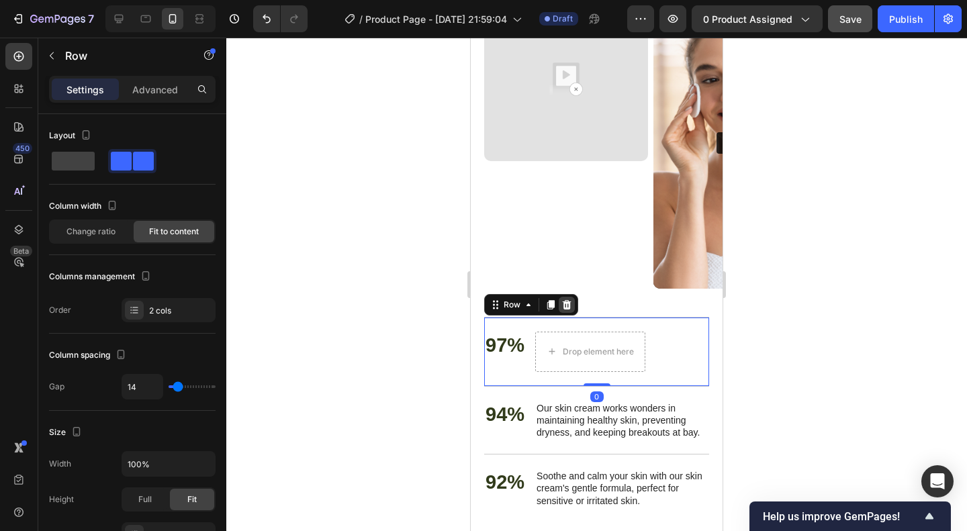
click at [570, 300] on icon at bounding box center [567, 305] width 11 height 11
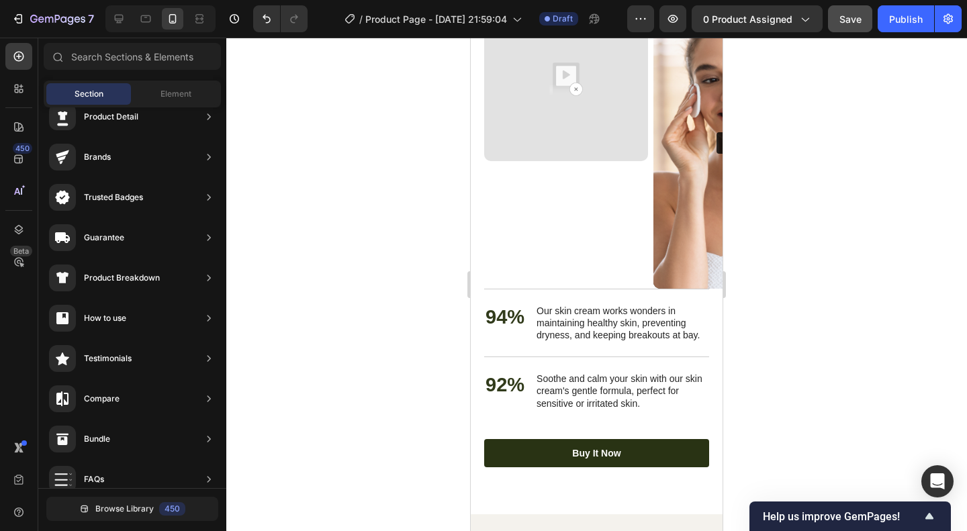
scroll to position [1127, 0]
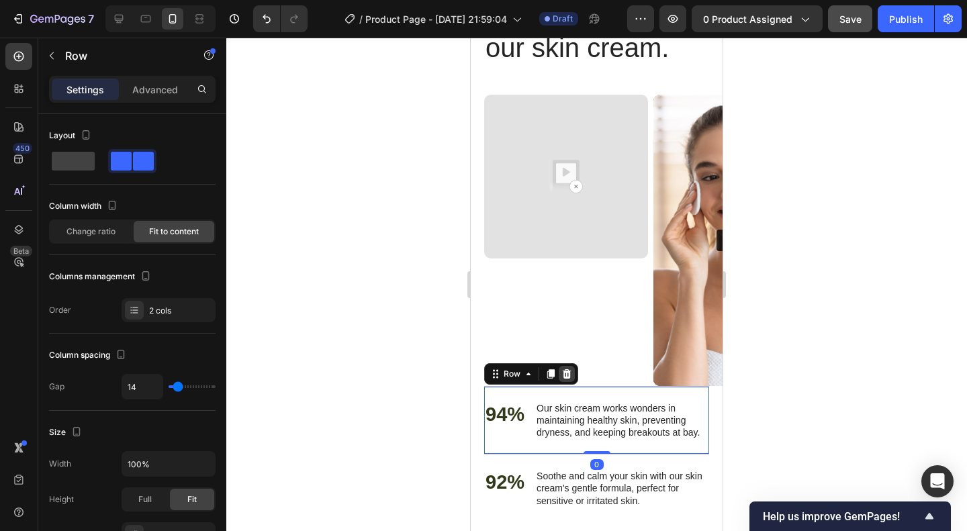
click at [570, 373] on icon at bounding box center [567, 374] width 11 height 11
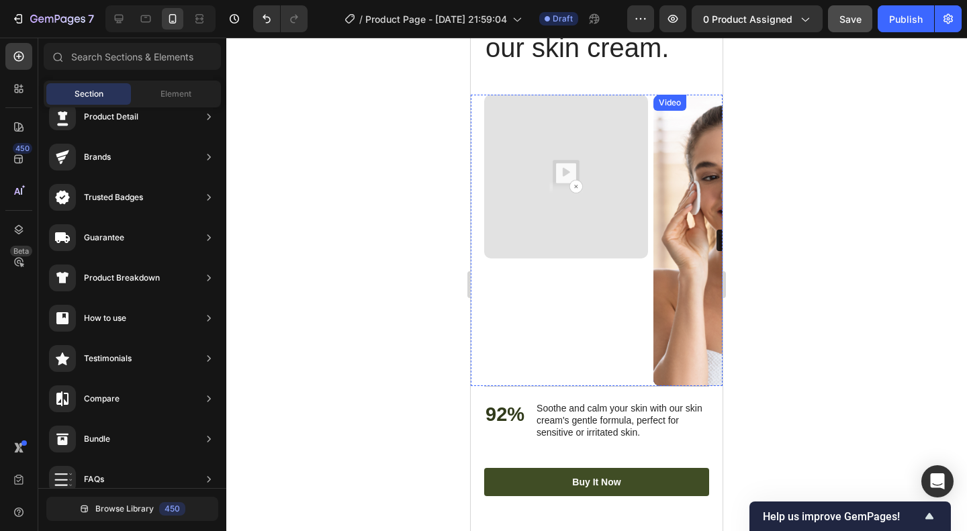
scroll to position [1285, 0]
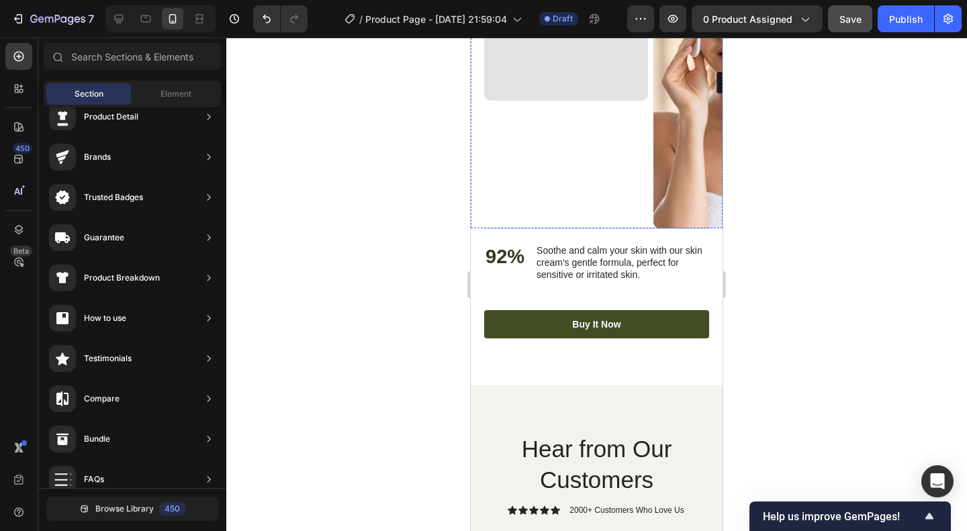
click at [666, 324] on link "Buy It Now" at bounding box center [596, 324] width 225 height 28
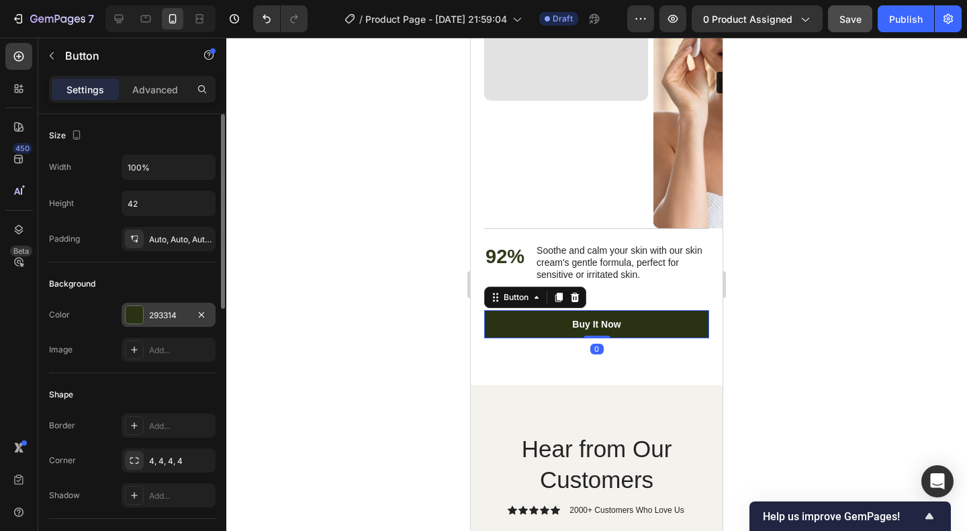
click at [133, 312] on div at bounding box center [134, 314] width 17 height 17
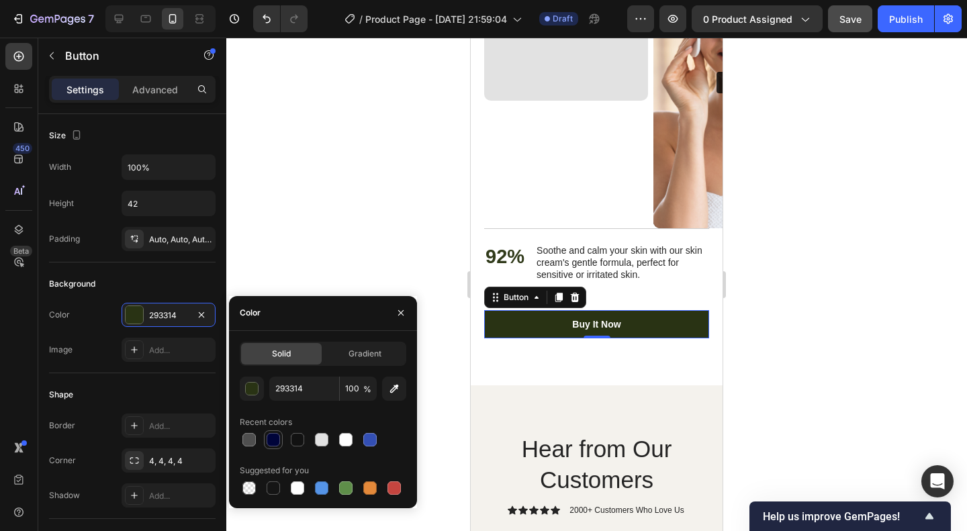
click at [271, 432] on div at bounding box center [273, 440] width 16 height 16
type input "00043A"
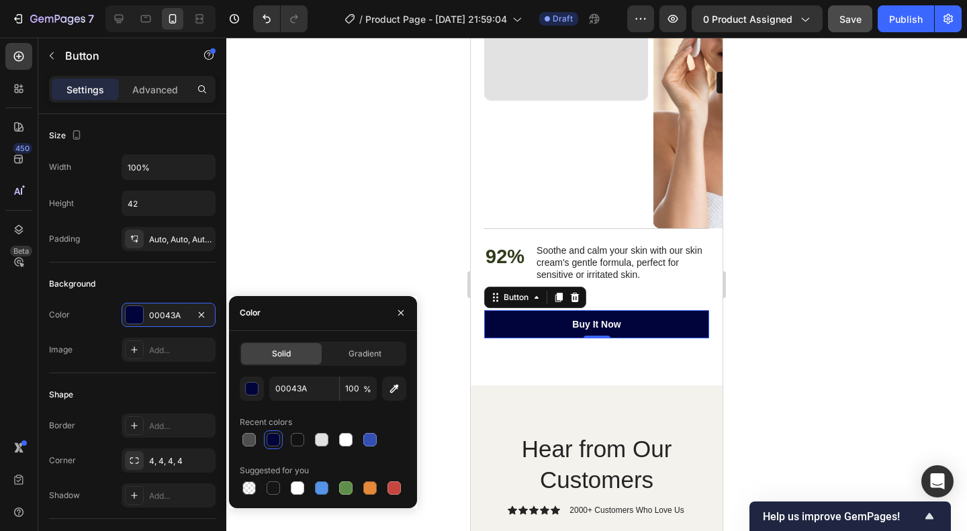
click at [271, 432] on div at bounding box center [273, 440] width 16 height 16
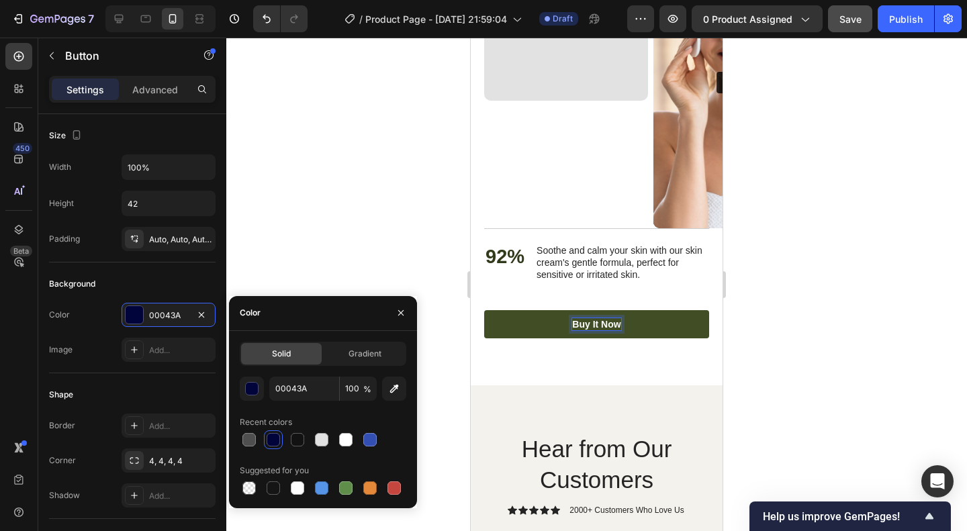
click at [608, 321] on div "Buy It Now" at bounding box center [596, 324] width 48 height 12
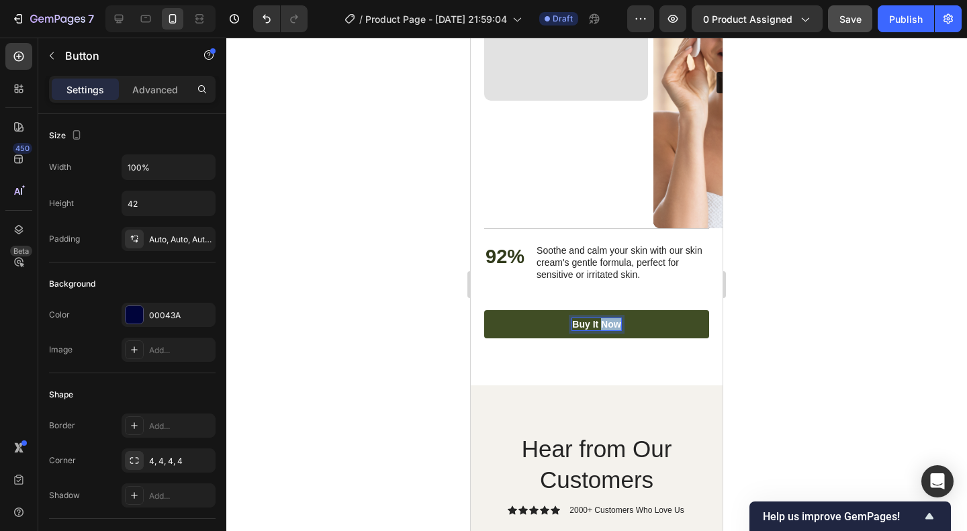
click at [608, 321] on p "Buy It Now" at bounding box center [596, 324] width 48 height 12
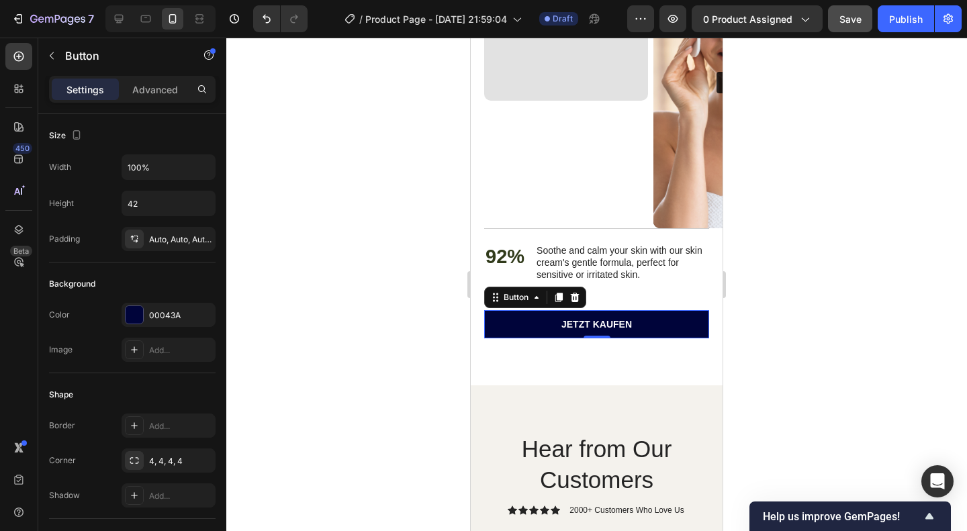
click at [966, 339] on div at bounding box center [596, 285] width 741 height 494
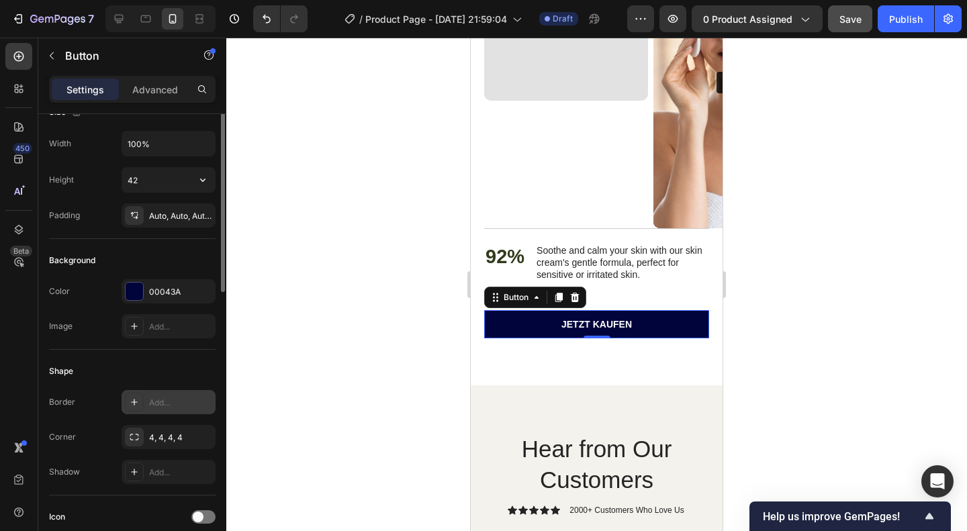
scroll to position [0, 0]
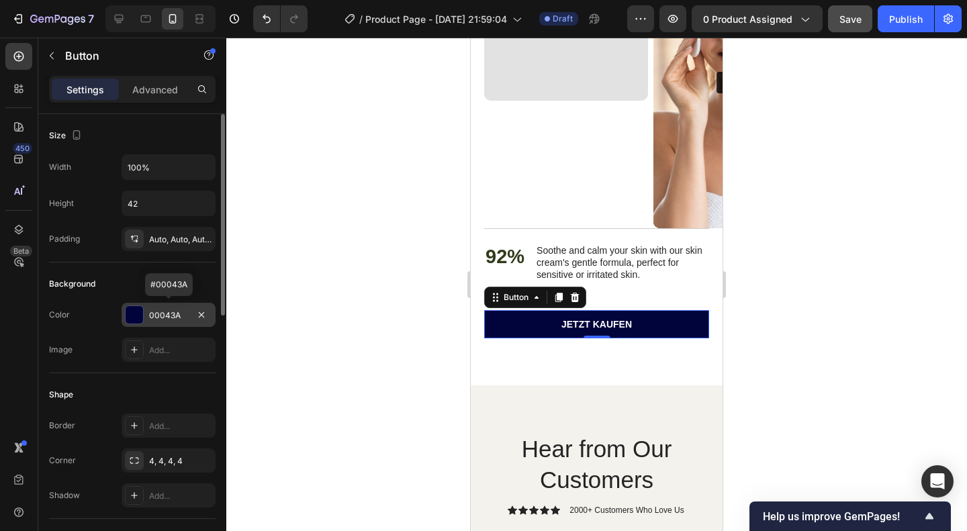
click at [168, 319] on div "00043A" at bounding box center [168, 316] width 39 height 12
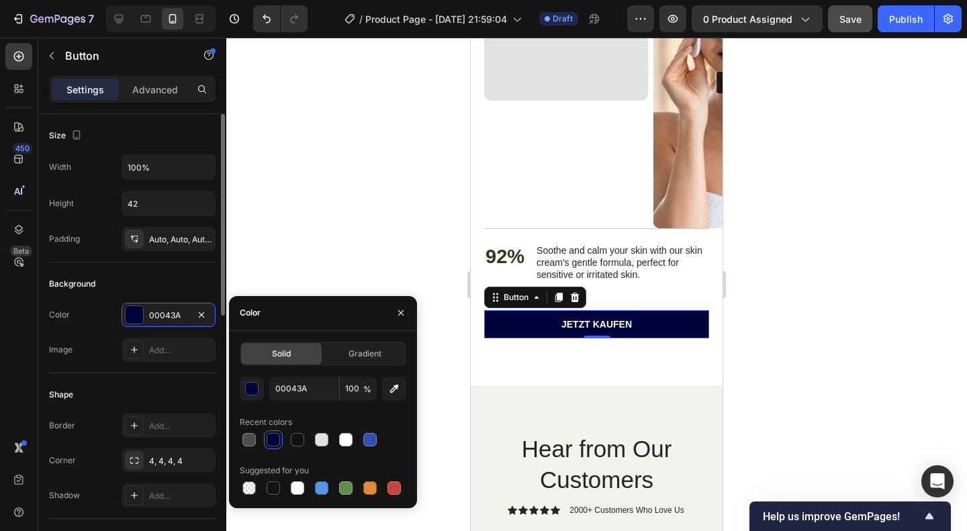
click at [159, 267] on div "Background Color 00043A Image Add..." at bounding box center [132, 318] width 167 height 111
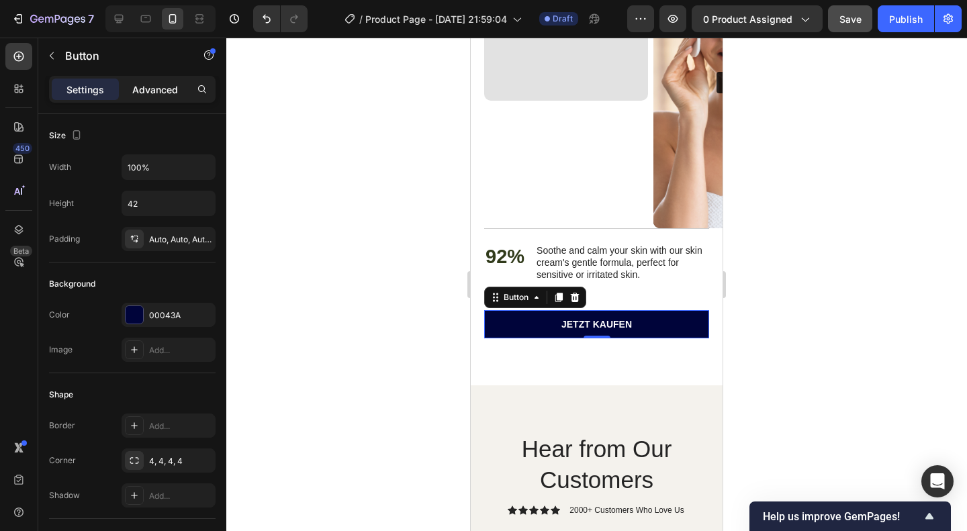
click at [156, 86] on p "Advanced" at bounding box center [155, 90] width 46 height 14
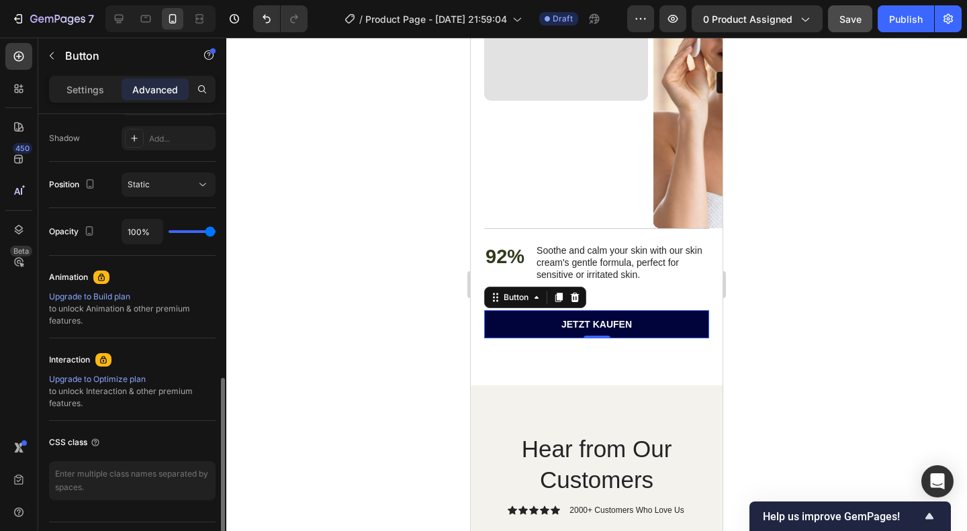
scroll to position [474, 0]
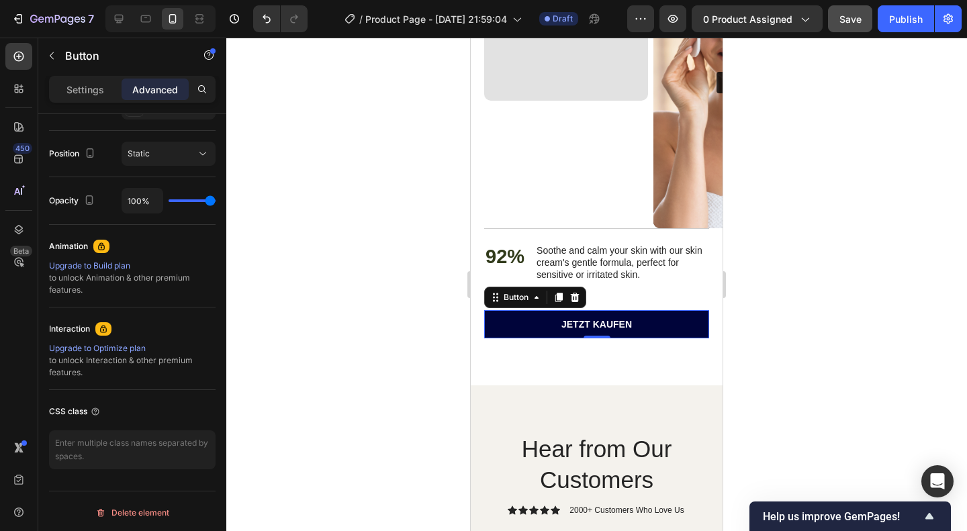
click at [93, 76] on div "Settings Advanced" at bounding box center [132, 89] width 167 height 27
click at [94, 87] on p "Settings" at bounding box center [85, 90] width 38 height 14
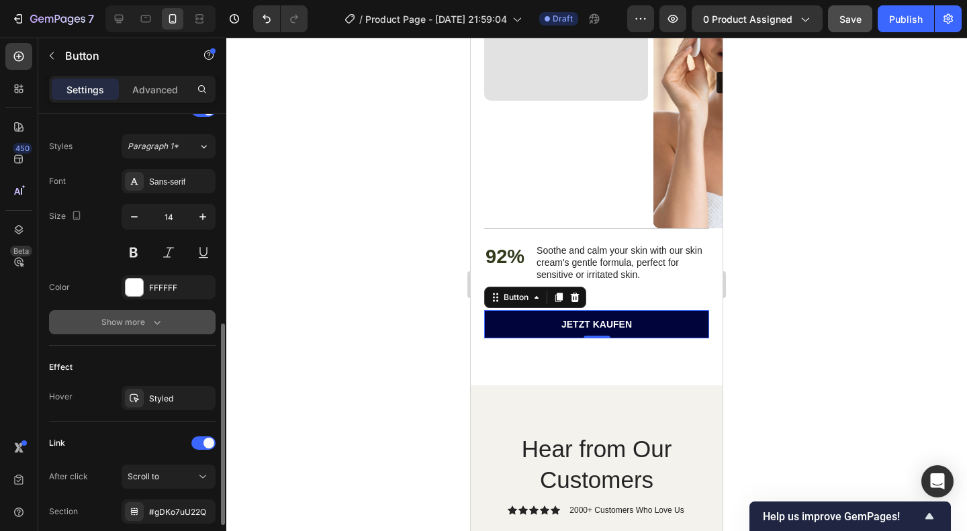
scroll to position [574, 0]
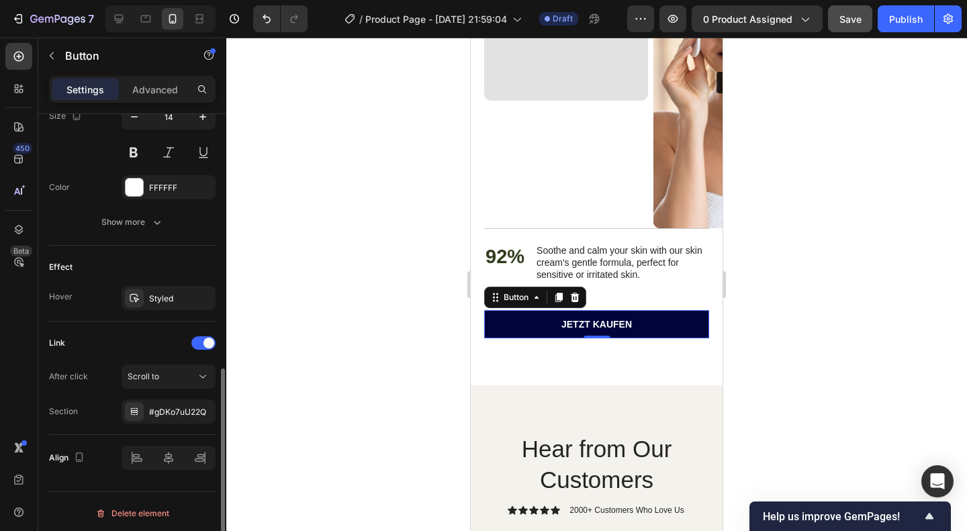
click at [150, 388] on div "After click Scroll to Section #gDKo7uU22Q" at bounding box center [132, 394] width 167 height 59
click at [158, 379] on div "Scroll to" at bounding box center [169, 376] width 82 height 13
click at [136, 332] on div "Link" at bounding box center [132, 342] width 167 height 21
click at [172, 295] on div "Styled" at bounding box center [168, 299] width 39 height 12
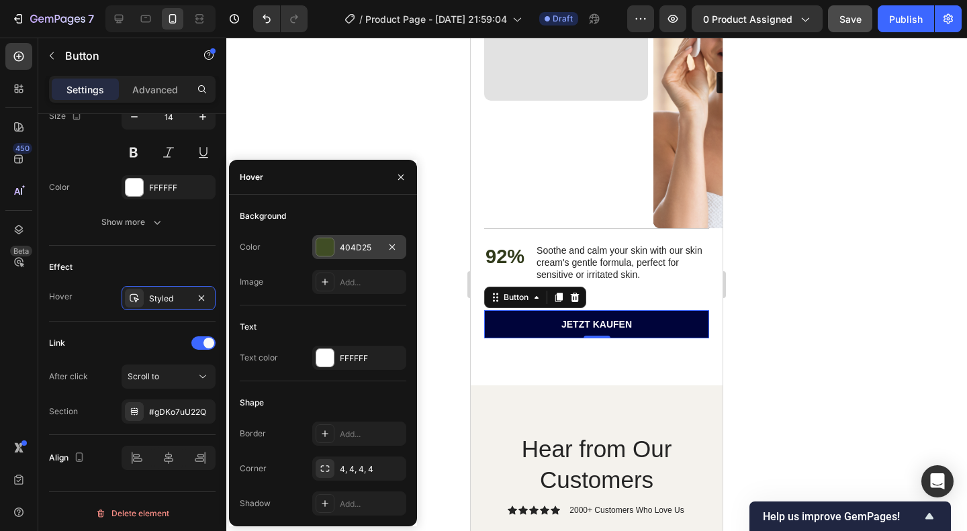
click at [350, 249] on div "404D25" at bounding box center [359, 248] width 39 height 12
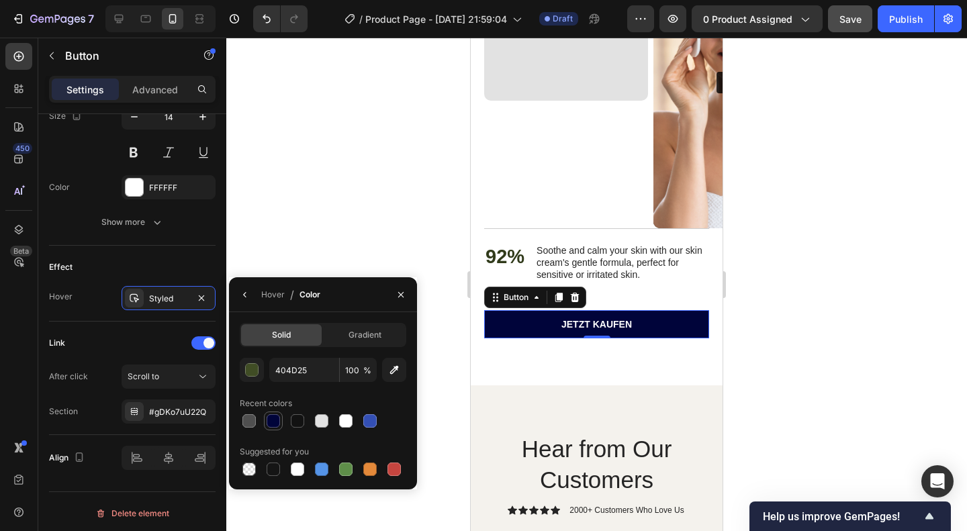
click at [269, 420] on div at bounding box center [273, 420] width 13 height 13
type input "00043A"
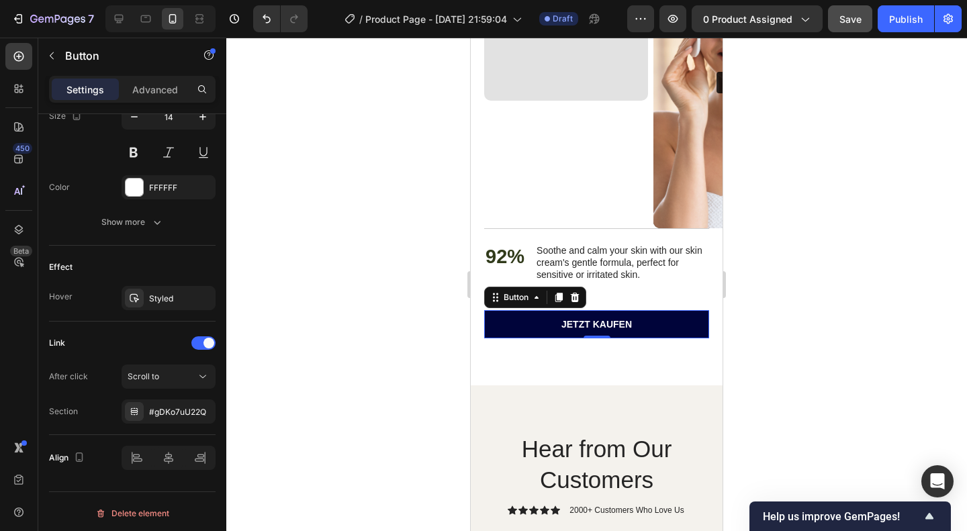
drag, startPoint x: 191, startPoint y: 255, endPoint x: 859, endPoint y: 295, distance: 669.5
click at [859, 295] on div at bounding box center [596, 285] width 741 height 494
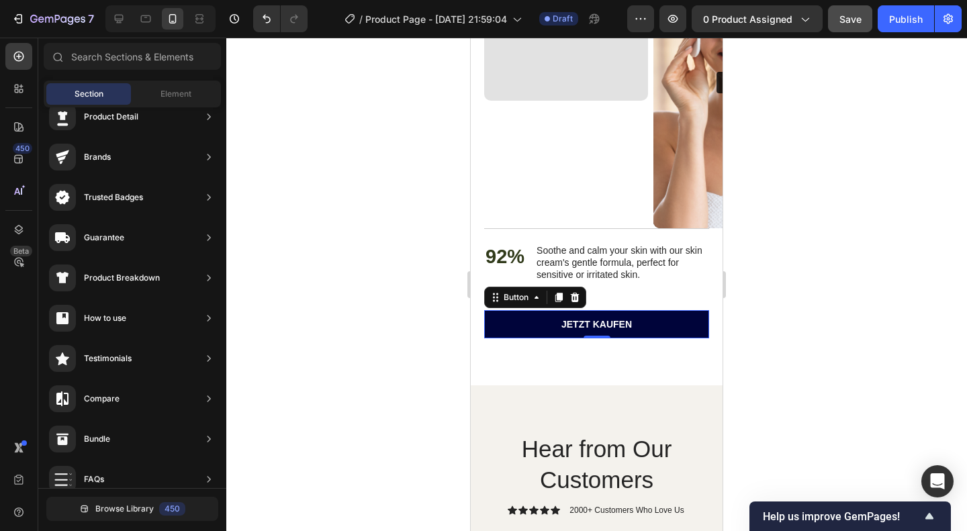
click at [859, 295] on div at bounding box center [596, 285] width 741 height 494
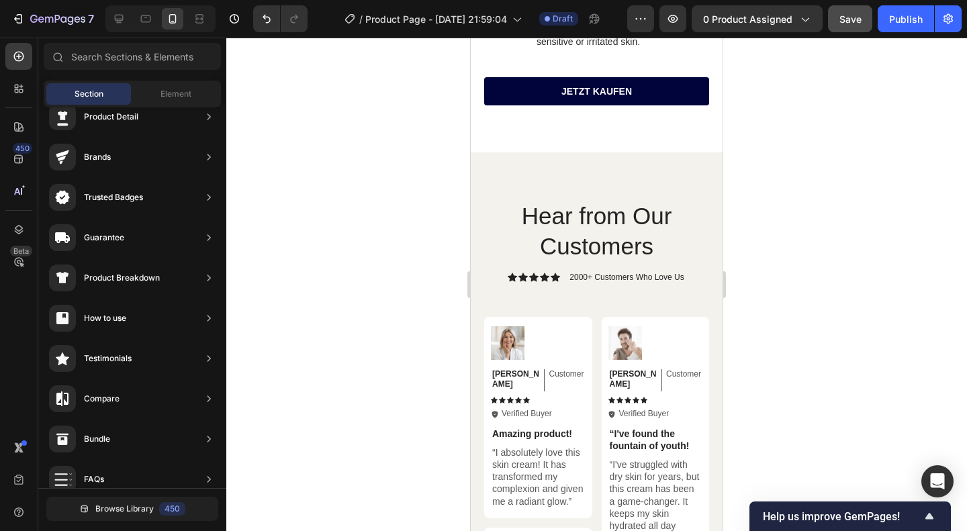
scroll to position [1502, 0]
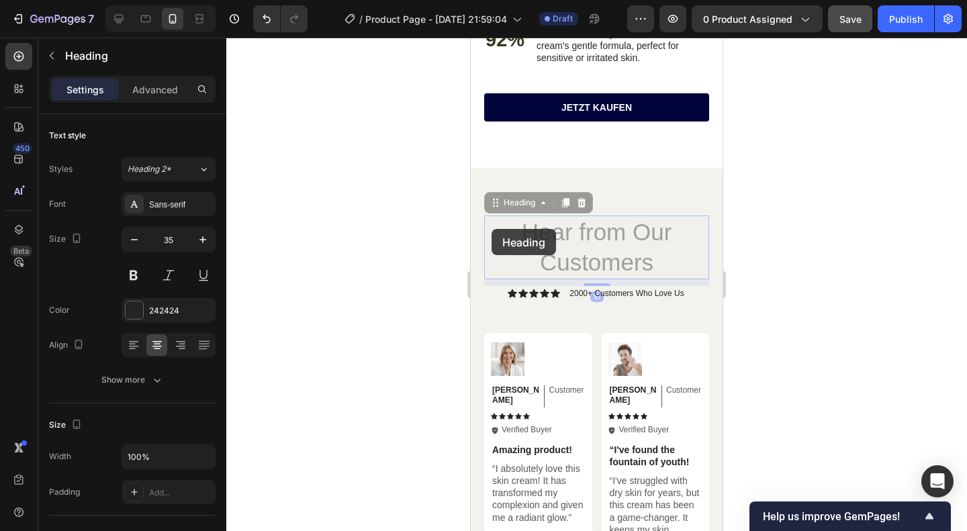
drag, startPoint x: 515, startPoint y: 264, endPoint x: 477, endPoint y: 205, distance: 70.4
click at [477, 205] on div "iPhone 13 Mini ( 375 px) iPhone 13 Mini iPhone 13 Pro iPhone 11 Pro Max iPhone …" at bounding box center [597, 97] width 252 height 3123
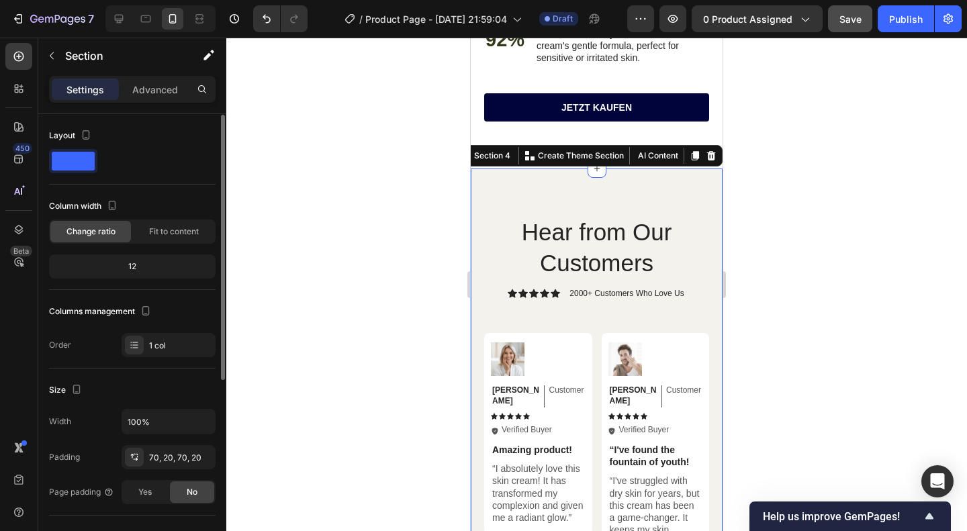
click at [159, 101] on div "Settings Advanced" at bounding box center [132, 89] width 167 height 27
click at [165, 92] on p "Advanced" at bounding box center [155, 90] width 46 height 14
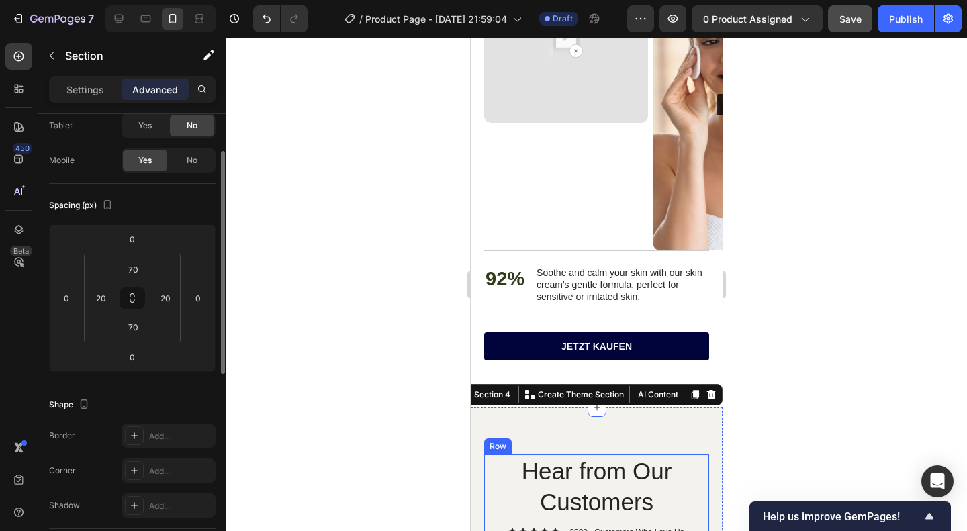
scroll to position [1241, 0]
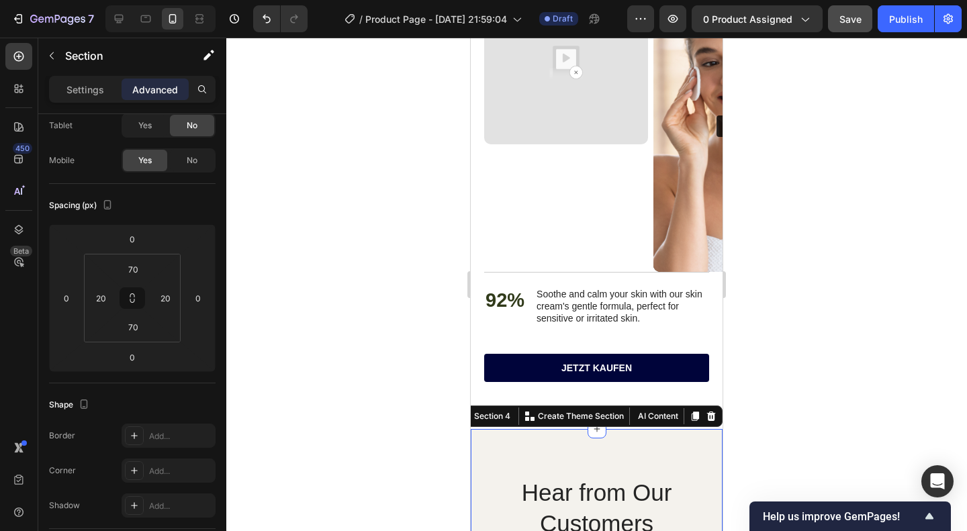
click at [815, 297] on div at bounding box center [596, 285] width 741 height 494
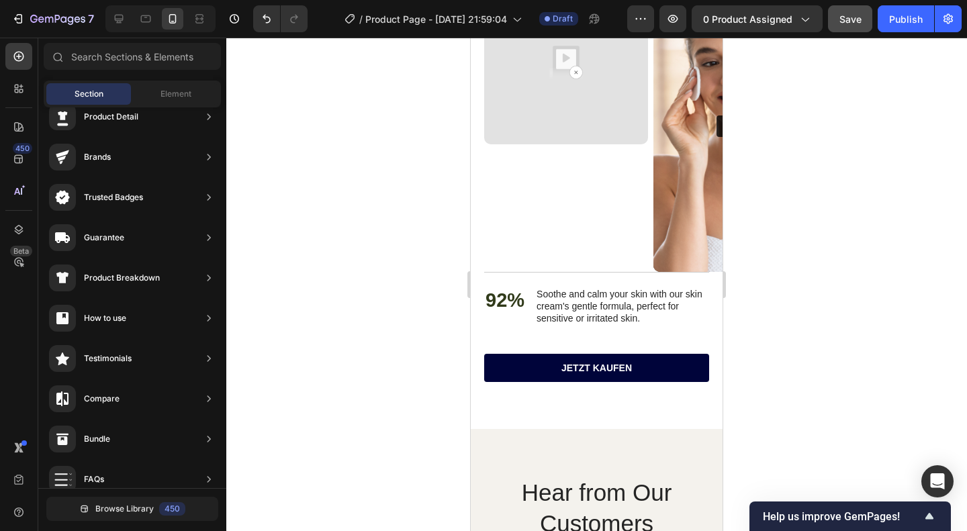
click at [815, 297] on div at bounding box center [596, 285] width 741 height 494
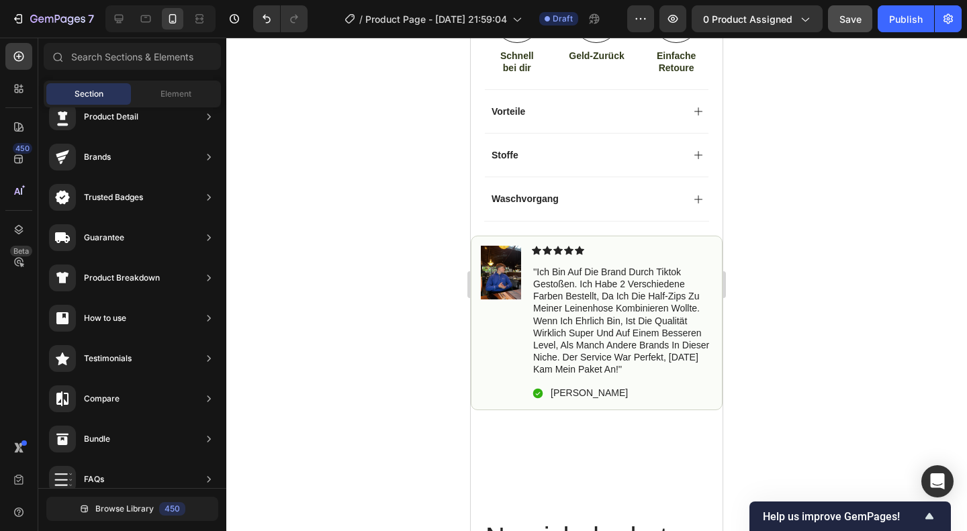
scroll to position [646, 0]
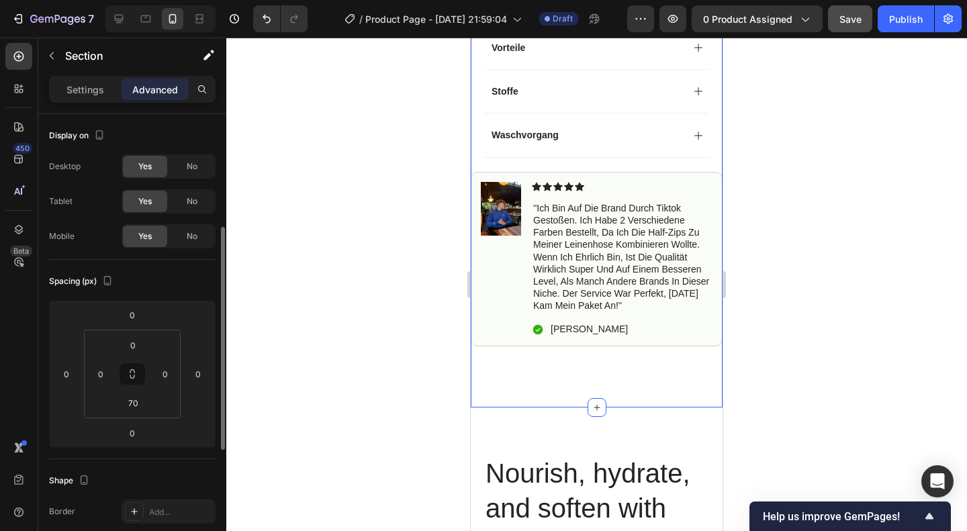
scroll to position [76, 0]
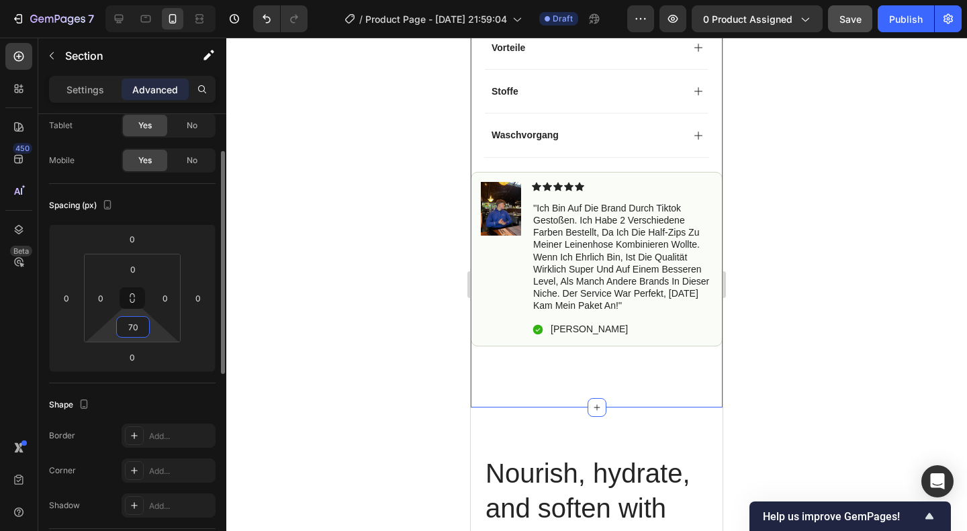
click at [125, 320] on input "70" at bounding box center [133, 327] width 27 height 20
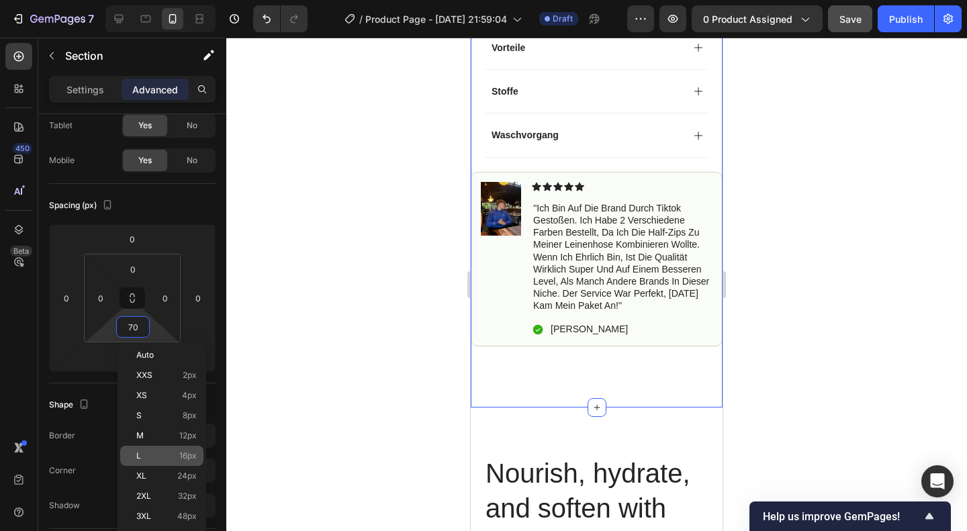
click at [154, 448] on div "L 16px" at bounding box center [161, 456] width 83 height 20
type input "16"
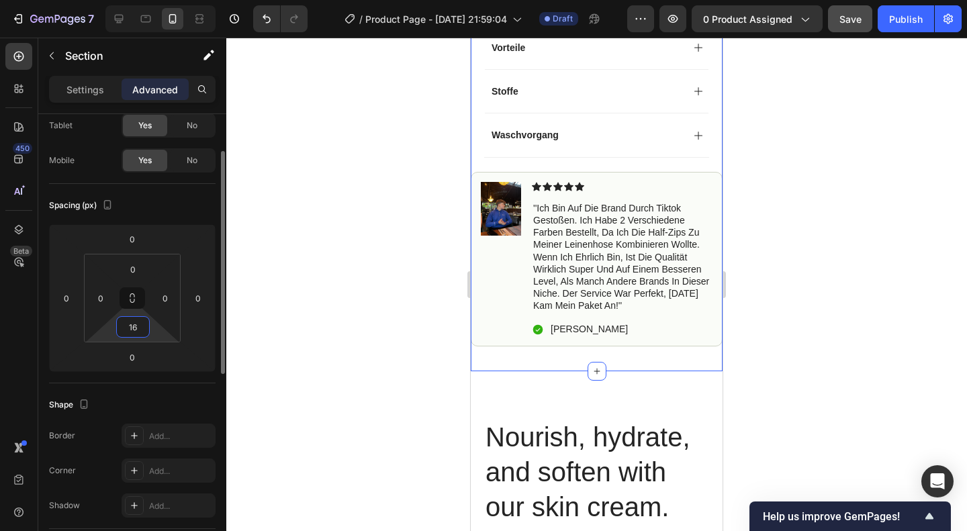
click at [144, 326] on input "16" at bounding box center [133, 327] width 27 height 20
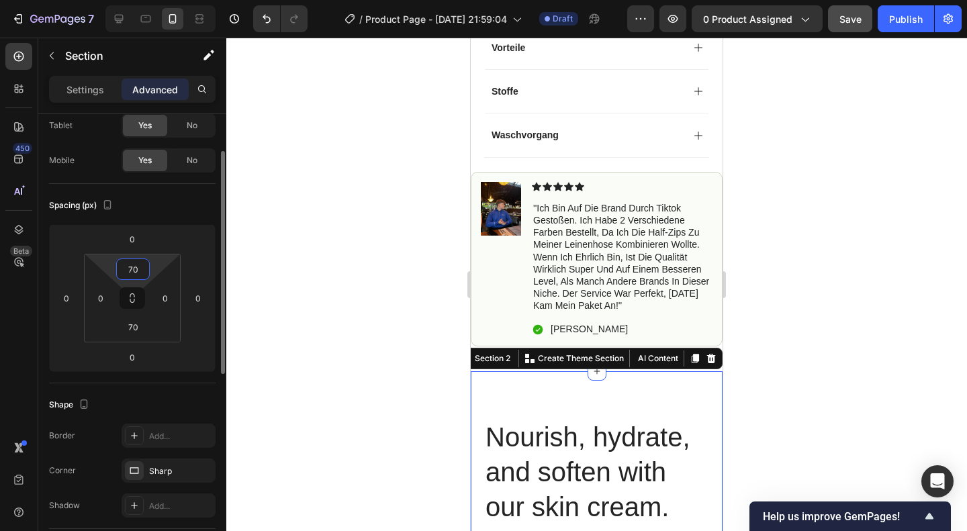
click at [132, 271] on input "70" at bounding box center [133, 269] width 27 height 20
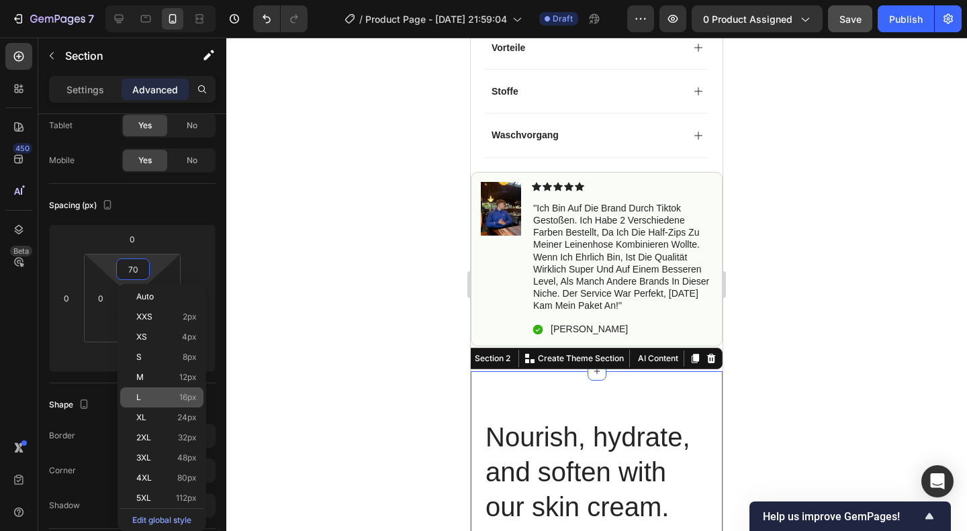
click at [181, 393] on span "16px" at bounding box center [187, 397] width 17 height 9
type input "16"
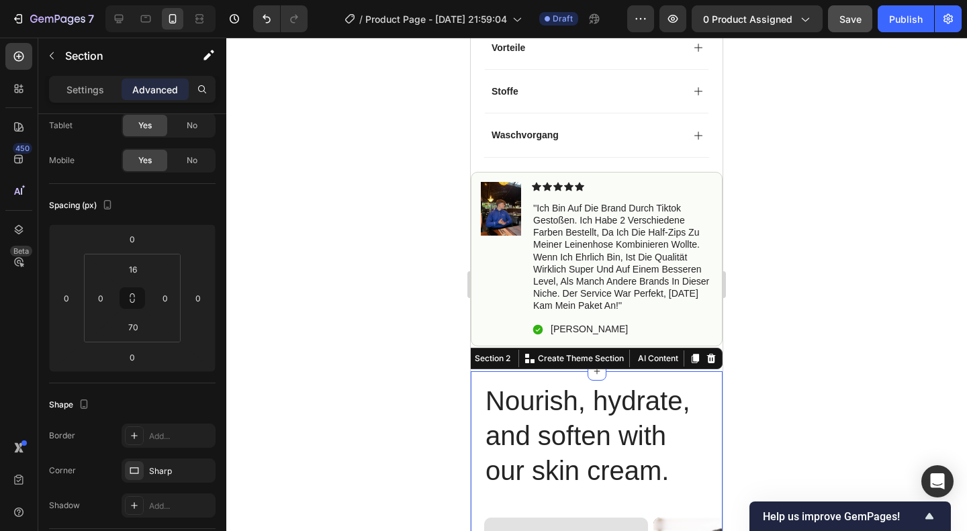
click at [797, 400] on div at bounding box center [596, 285] width 741 height 494
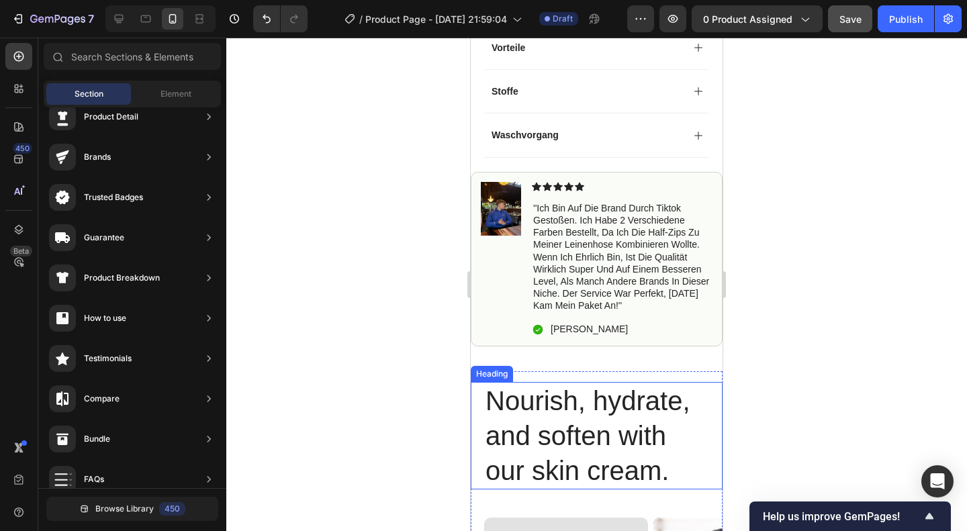
scroll to position [776, 0]
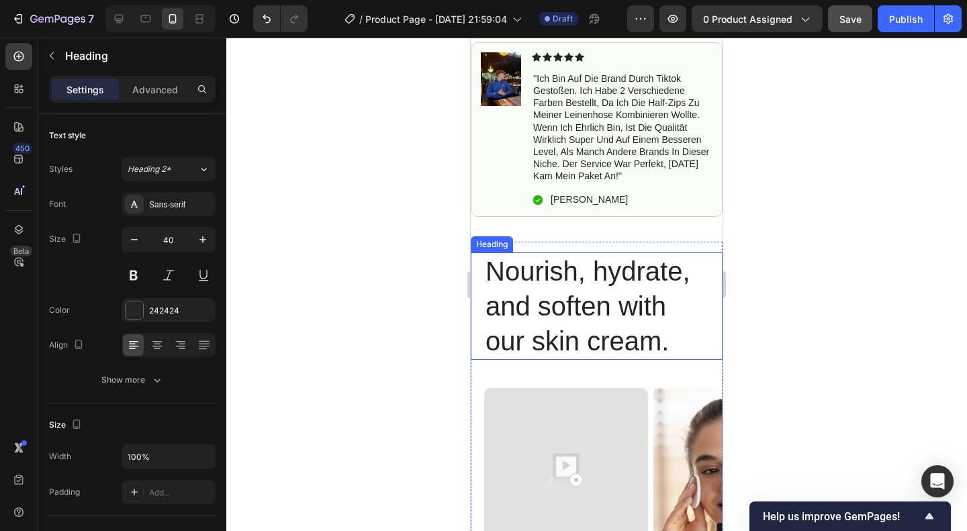
click at [594, 304] on h2 "Nourish, hydrate, and soften with our skin cream." at bounding box center [596, 306] width 225 height 107
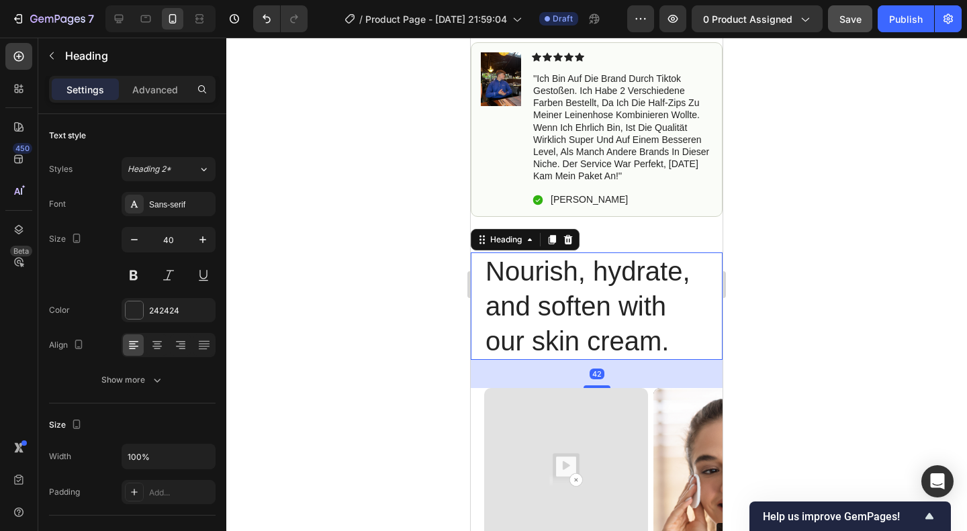
click at [594, 304] on h2 "Nourish, hydrate, and soften with our skin cream." at bounding box center [596, 306] width 225 height 107
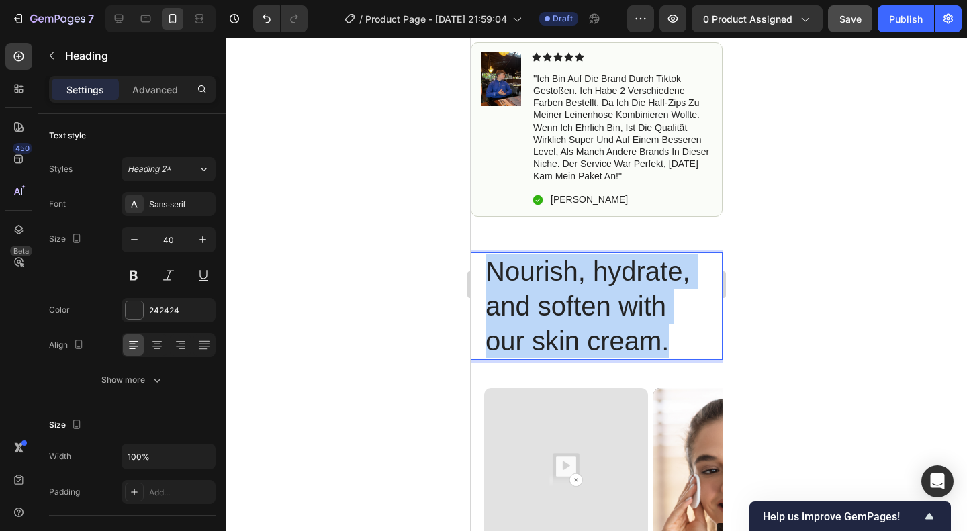
click at [594, 304] on p "Nourish, hydrate, and soften with our skin cream." at bounding box center [597, 306] width 222 height 105
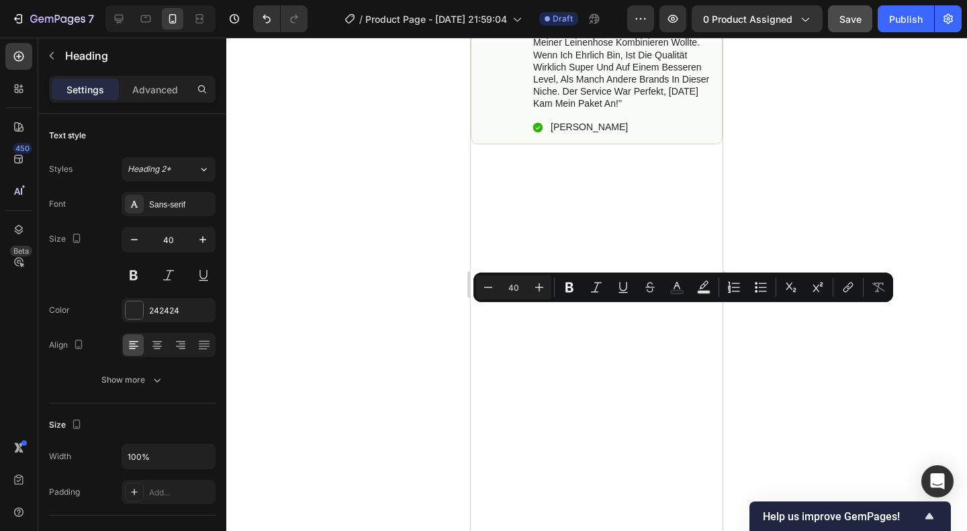
scroll to position [213, 0]
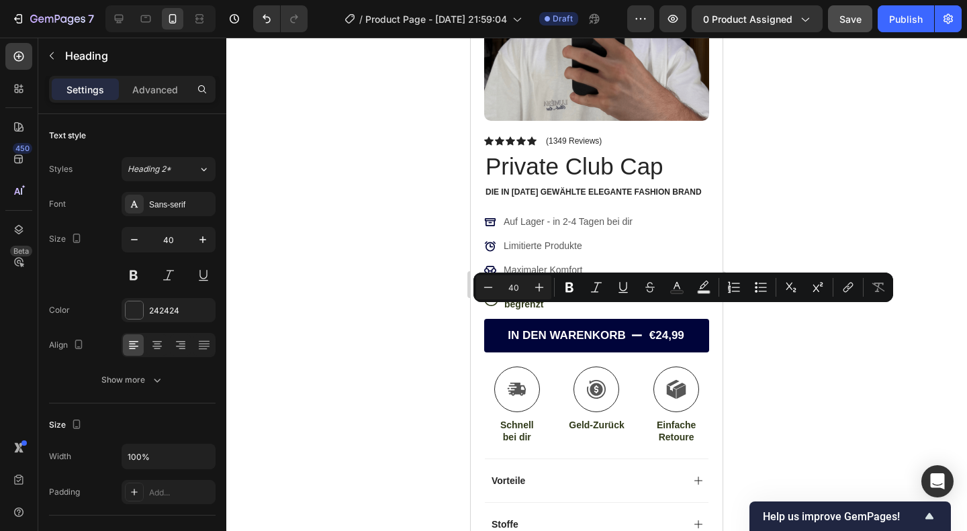
type input "16"
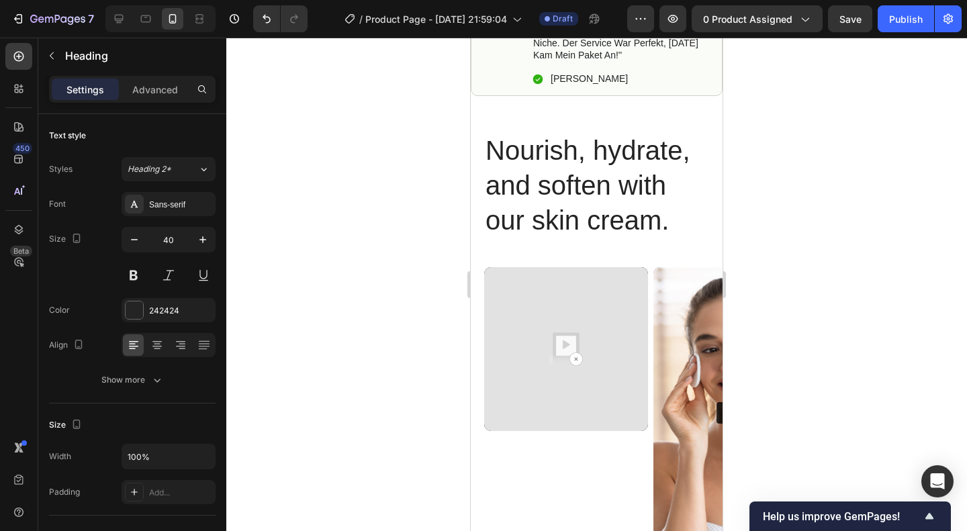
scroll to position [897, 0]
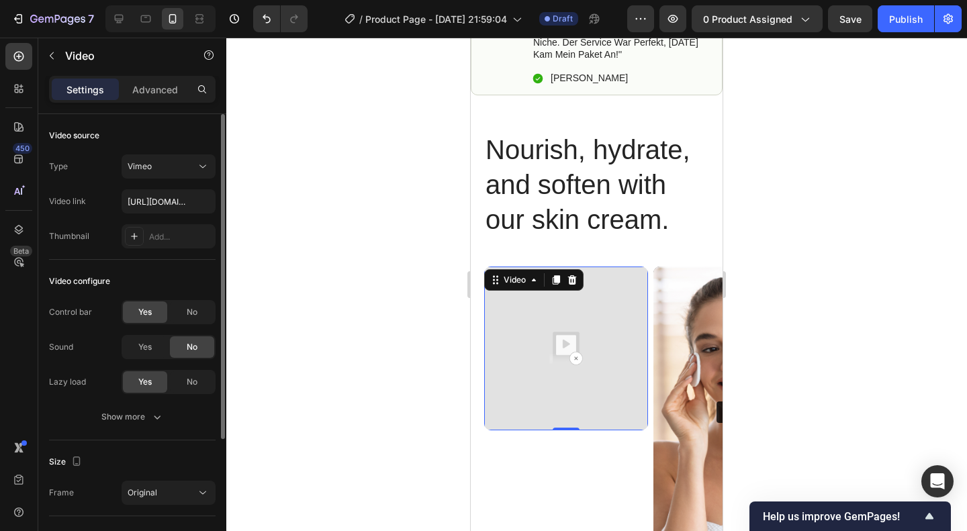
click at [179, 151] on div "Video source Type Vimeo Video link https://cdn.shopify.com/videos/c/o/v/872d2a3…" at bounding box center [132, 187] width 167 height 146
click at [180, 155] on button "Vimeo" at bounding box center [169, 166] width 94 height 24
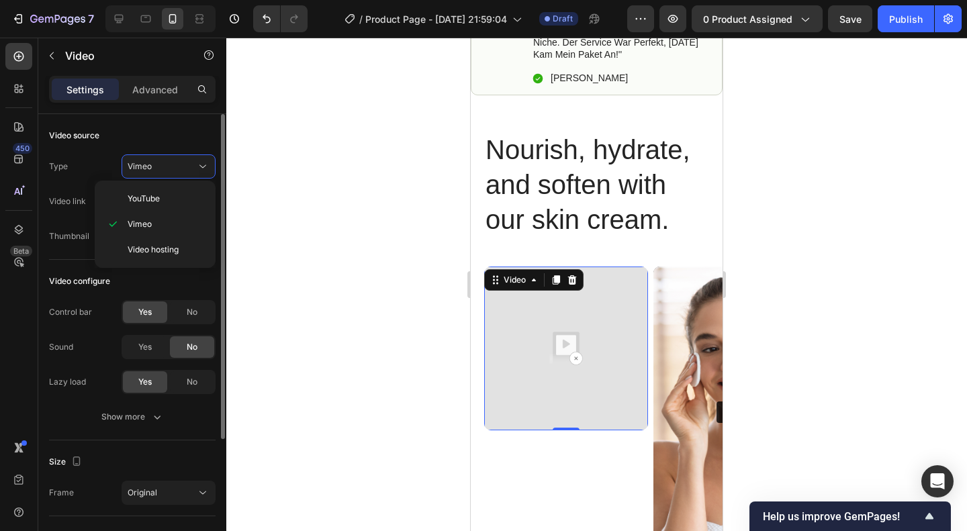
click at [183, 152] on div "Video source Type Vimeo Video link https://cdn.shopify.com/videos/c/o/v/872d2a3…" at bounding box center [132, 187] width 167 height 146
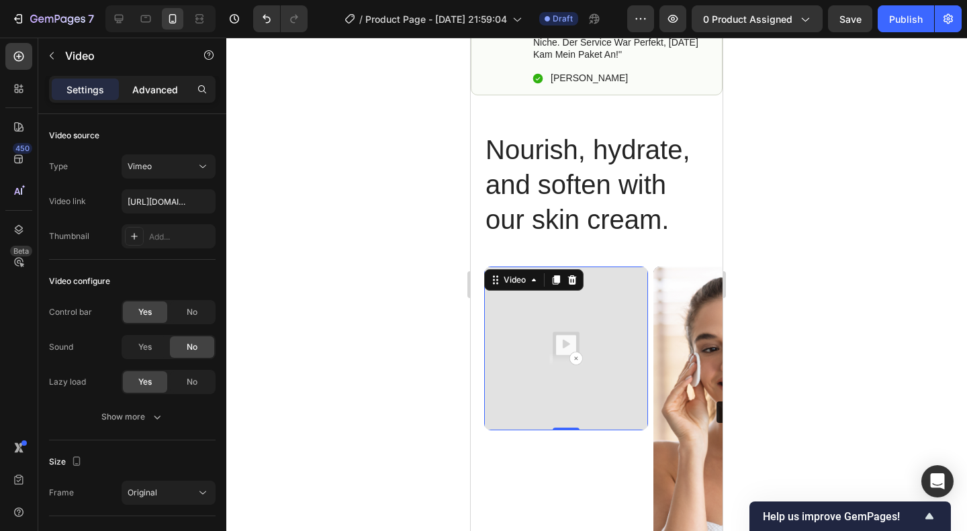
drag, startPoint x: 147, startPoint y: 75, endPoint x: 160, endPoint y: 89, distance: 19.0
click at [160, 89] on div "Settings Advanced" at bounding box center [132, 89] width 167 height 27
click at [160, 89] on p "Advanced" at bounding box center [155, 90] width 46 height 14
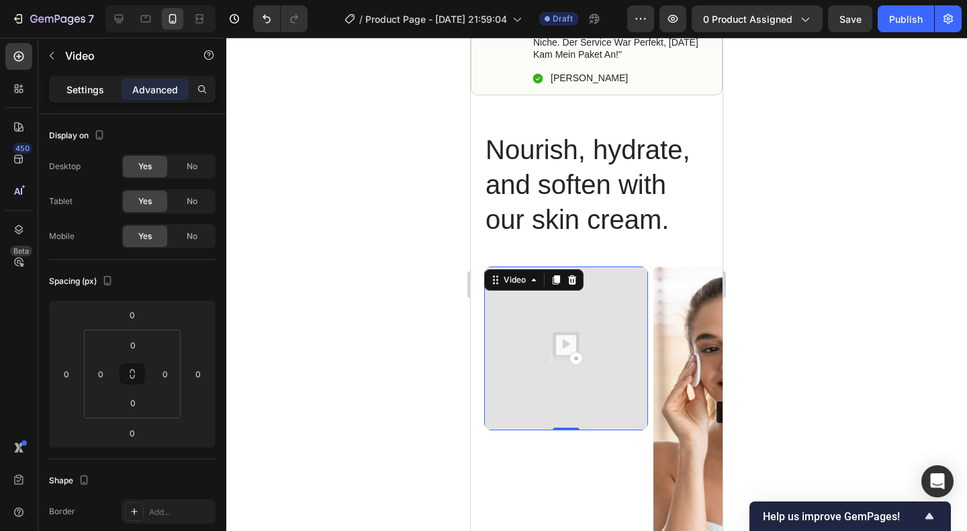
click at [98, 85] on p "Settings" at bounding box center [85, 90] width 38 height 14
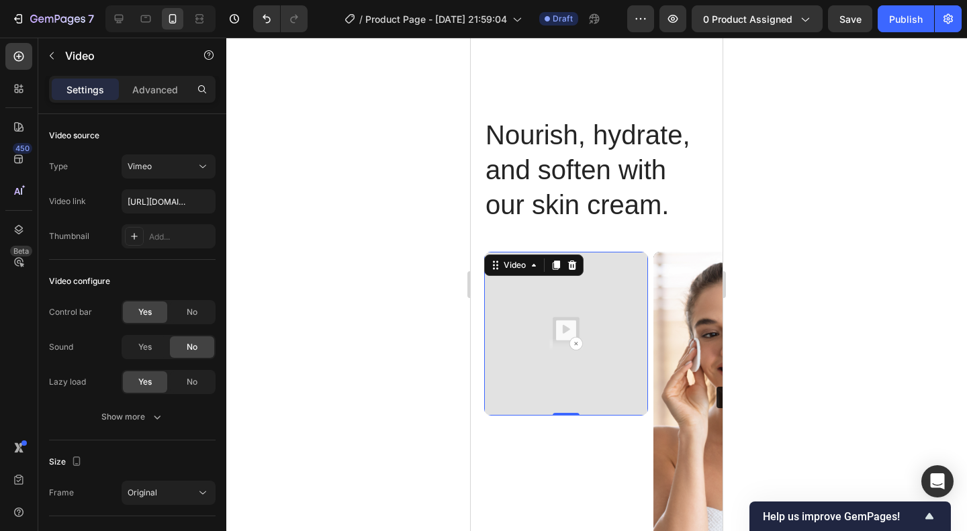
scroll to position [1067, 0]
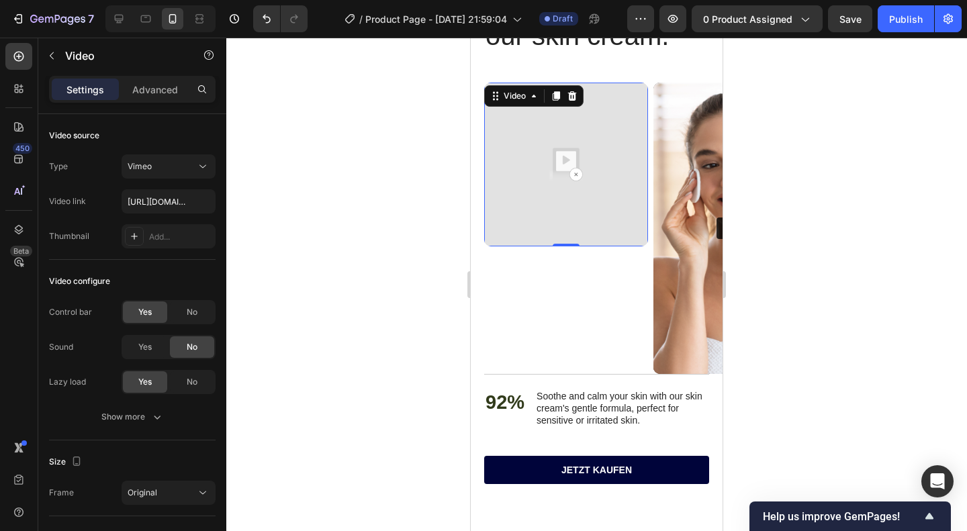
click at [588, 204] on img at bounding box center [566, 165] width 164 height 164
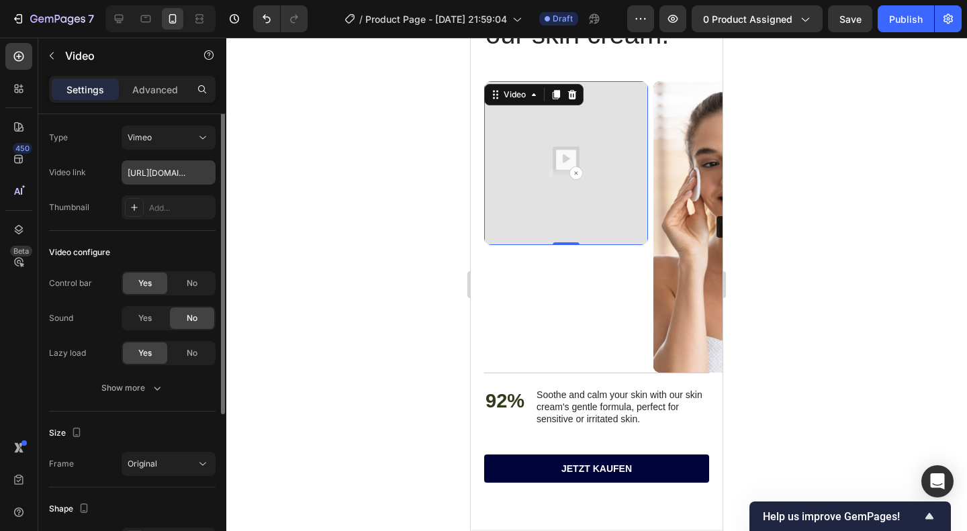
scroll to position [0, 0]
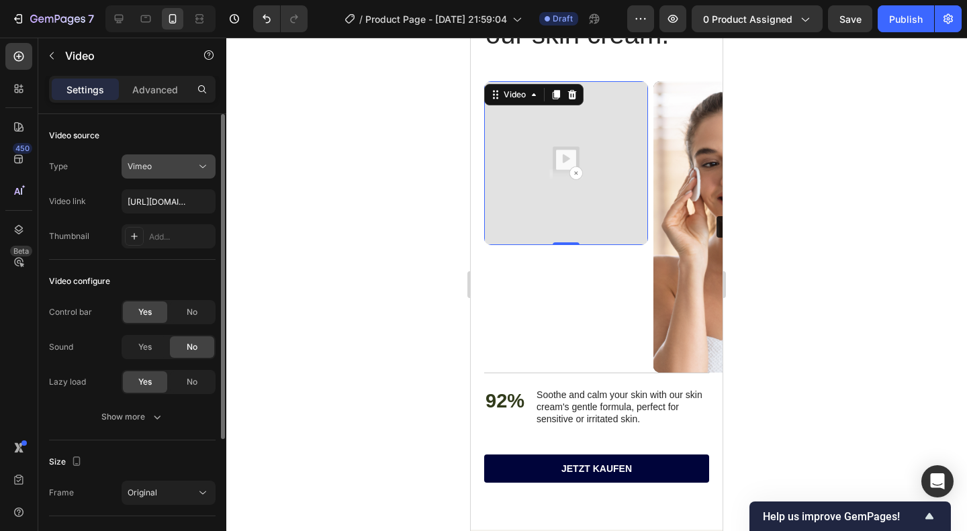
click at [183, 167] on div "Vimeo" at bounding box center [162, 167] width 69 height 12
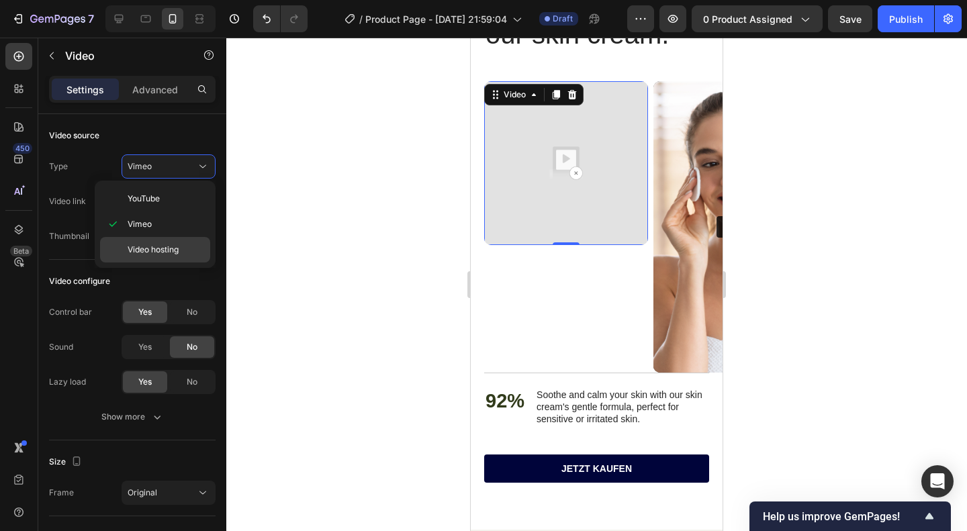
click at [172, 254] on span "Video hosting" at bounding box center [153, 250] width 51 height 12
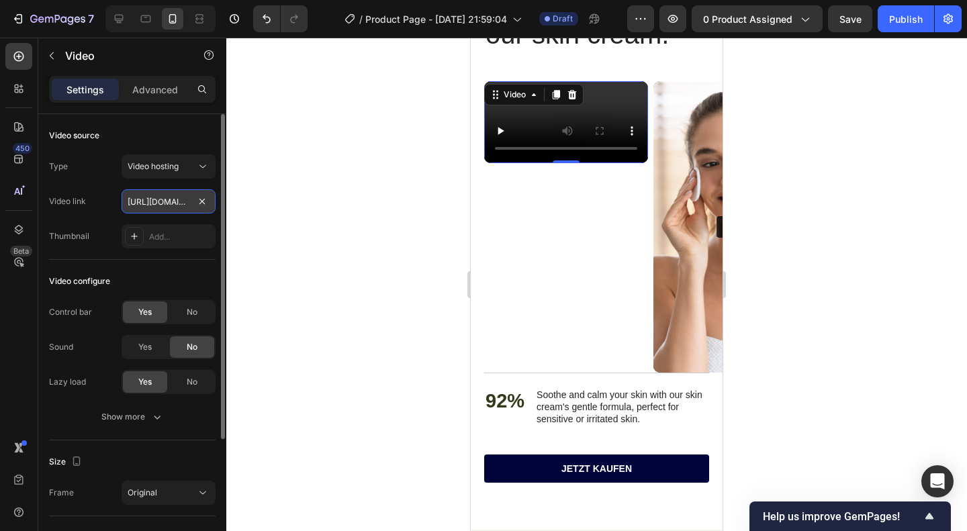
click at [164, 199] on input "[URL][DOMAIN_NAME]" at bounding box center [169, 201] width 94 height 24
paste input "cdn.shopify.com/videos/c/o/v/872d2a36d09f4691afb667b761fa3a41"
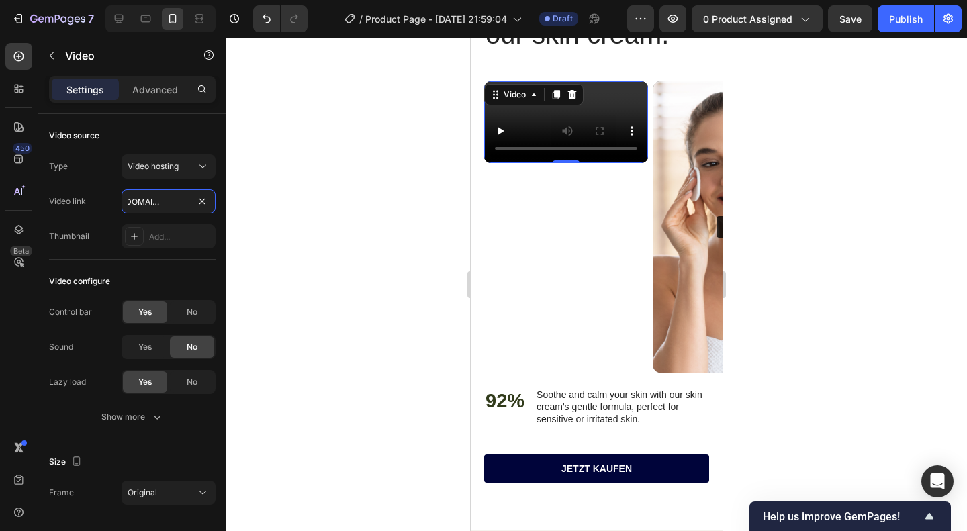
type input "[URL][DOMAIN_NAME]"
click at [318, 218] on div at bounding box center [596, 285] width 741 height 494
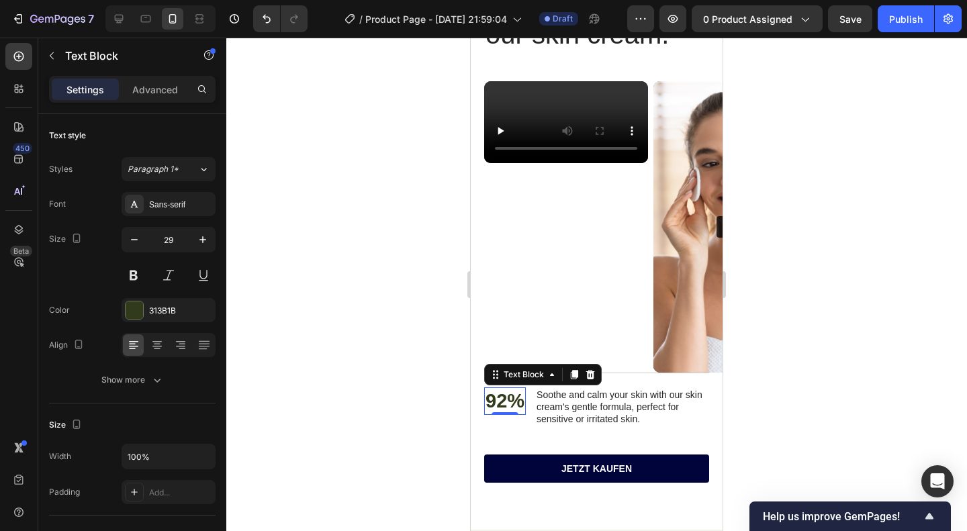
click at [509, 401] on p "92%" at bounding box center [505, 402] width 39 height 26
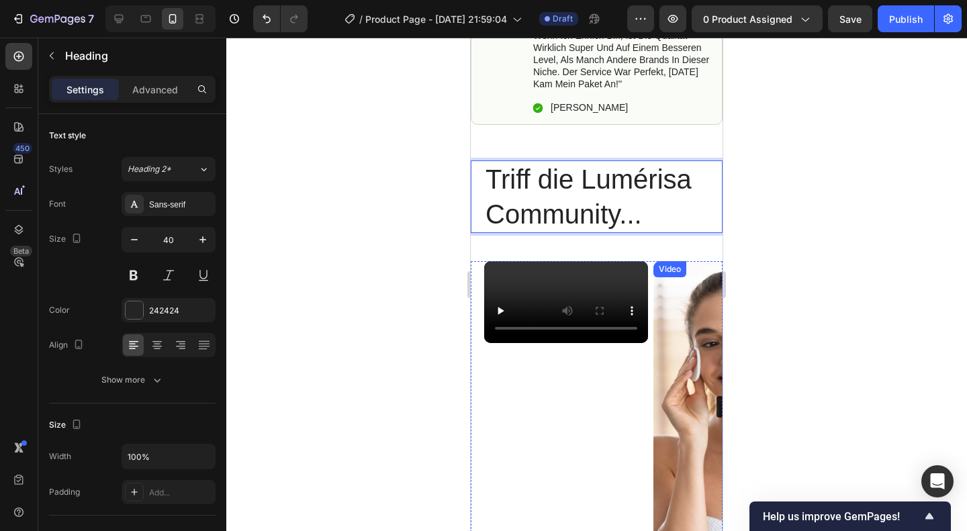
scroll to position [837, 0]
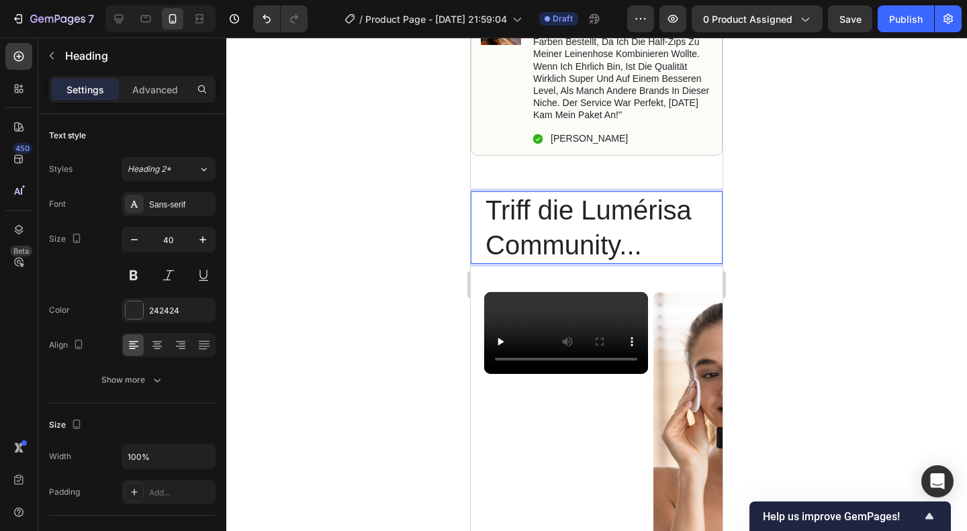
click at [623, 226] on p "Triff die Lumérisa Community..." at bounding box center [597, 228] width 222 height 70
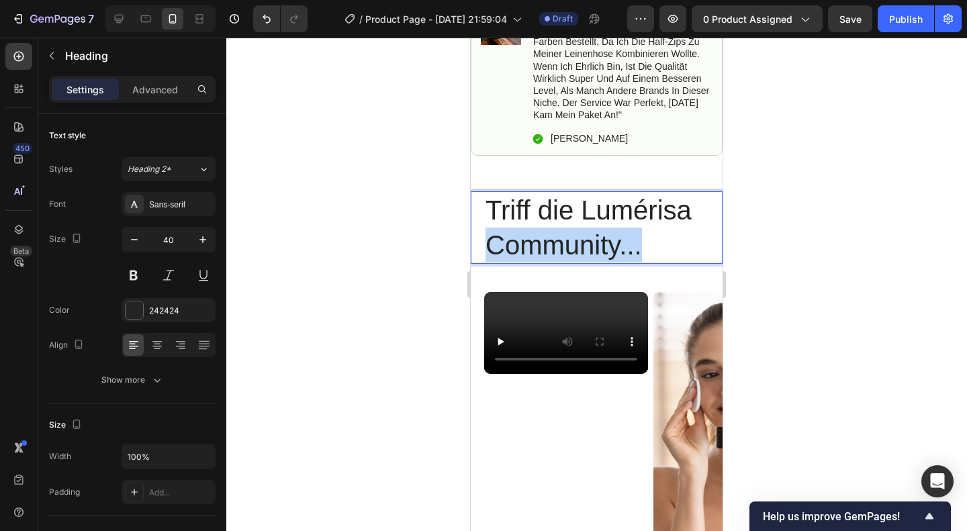
click at [623, 226] on p "Triff die Lumérisa Community..." at bounding box center [597, 228] width 222 height 70
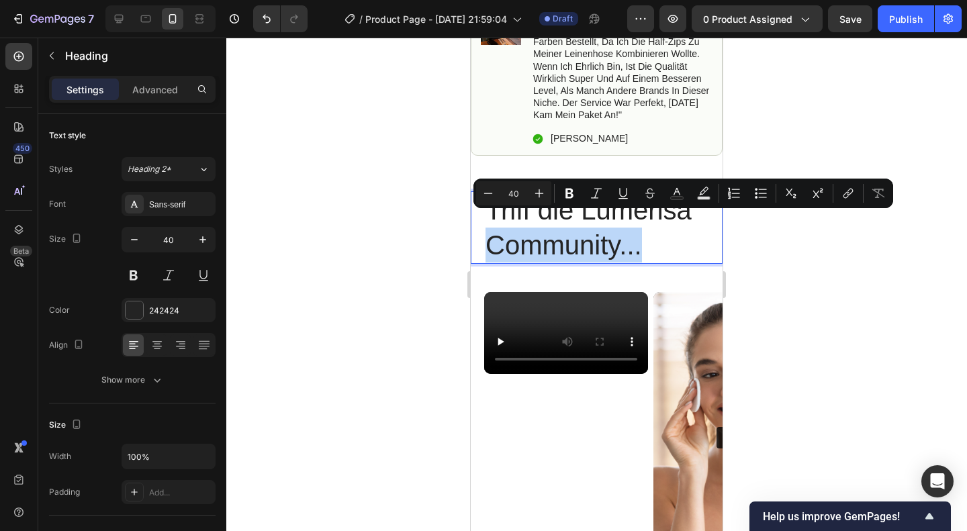
click at [623, 226] on p "Triff die Lumérisa Community..." at bounding box center [597, 228] width 222 height 70
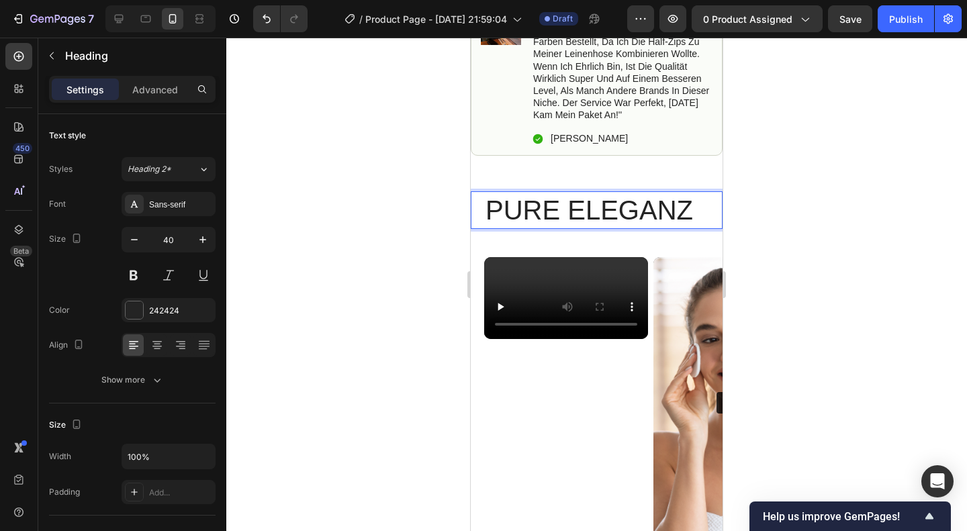
click at [537, 193] on p "PURE ELEGANZ" at bounding box center [597, 210] width 222 height 35
click at [616, 193] on p "ELEGANZ" at bounding box center [597, 210] width 222 height 35
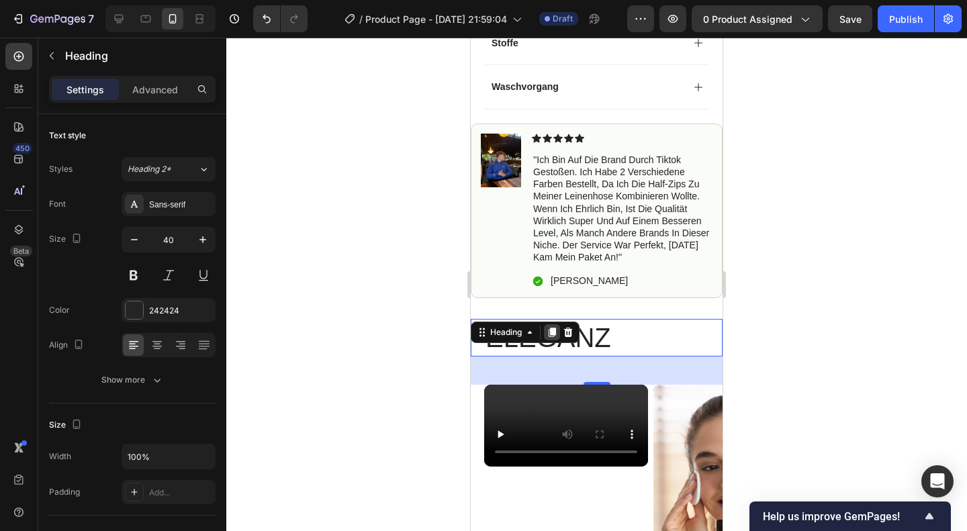
scroll to position [711, 0]
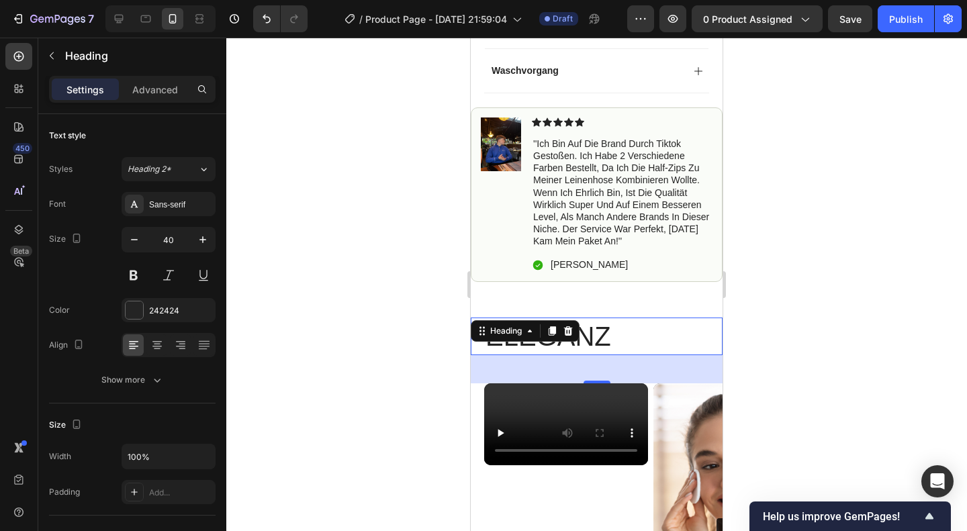
click at [615, 333] on p "ELEGANZ" at bounding box center [597, 336] width 222 height 35
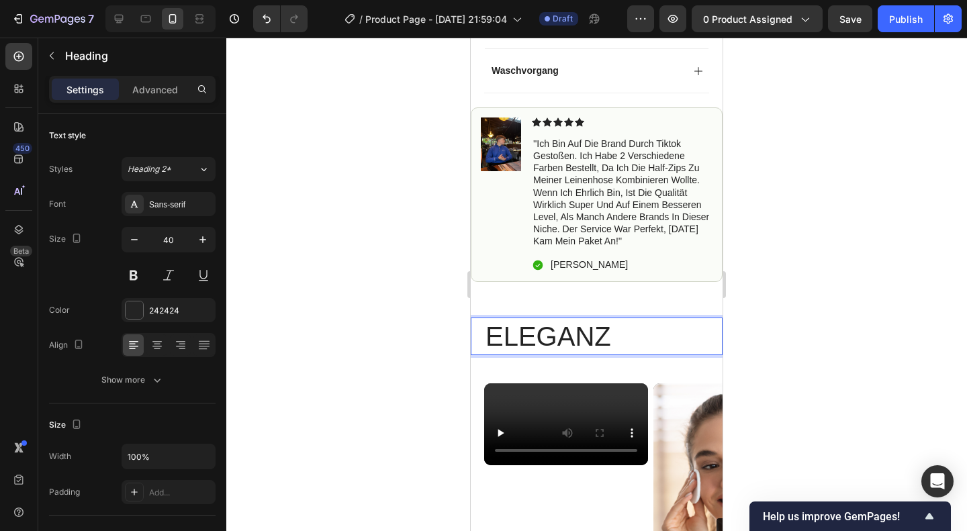
click at [615, 333] on p "ELEGANZ" at bounding box center [597, 336] width 222 height 35
click at [484, 318] on h2 "COMMUNITY" at bounding box center [596, 337] width 225 height 38
click at [515, 319] on p "COMMUNITY" at bounding box center [597, 336] width 222 height 35
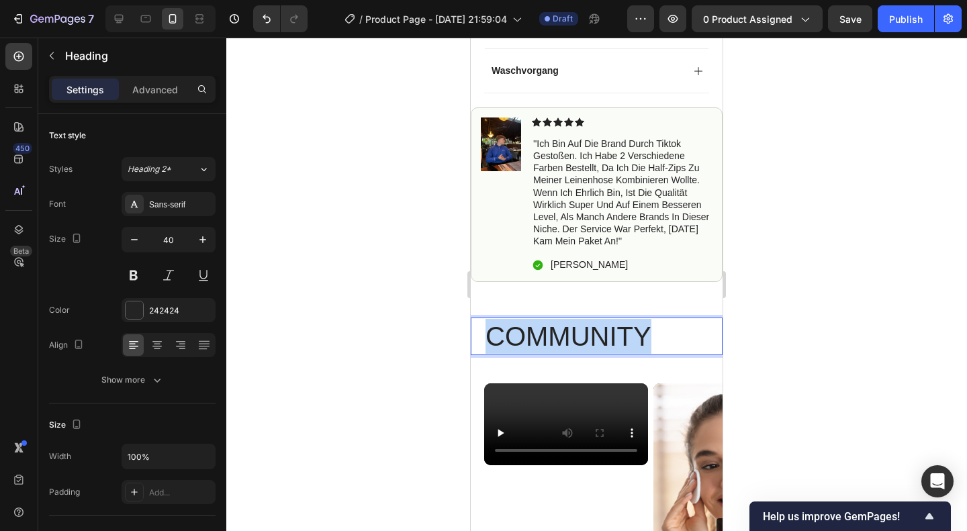
click at [515, 319] on p "COMMUNITY" at bounding box center [597, 336] width 222 height 35
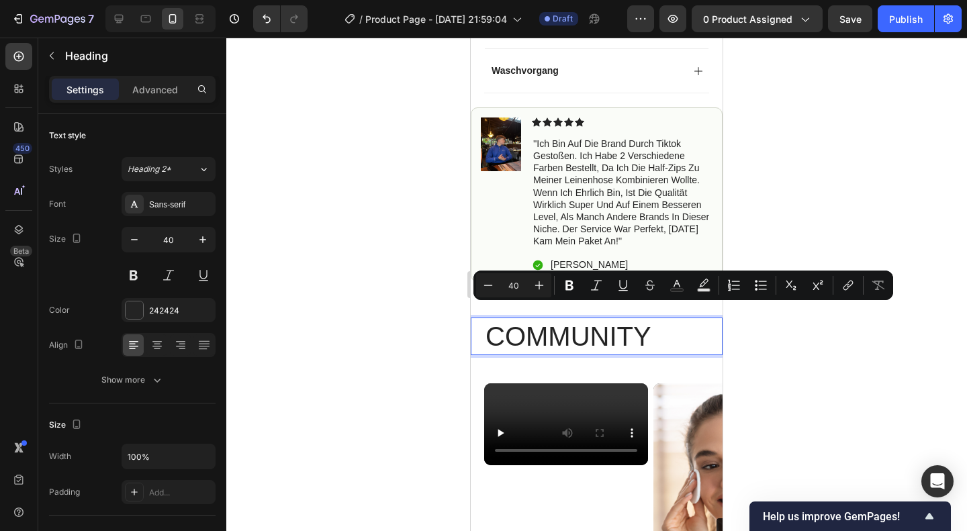
click at [515, 319] on p "COMMUNITY" at bounding box center [597, 336] width 222 height 35
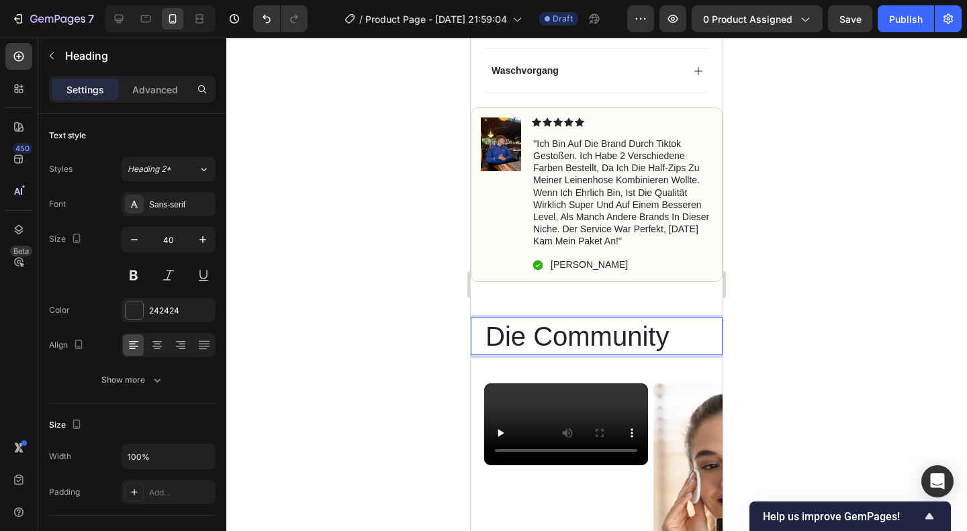
click at [542, 319] on p "Die Community" at bounding box center [597, 336] width 222 height 35
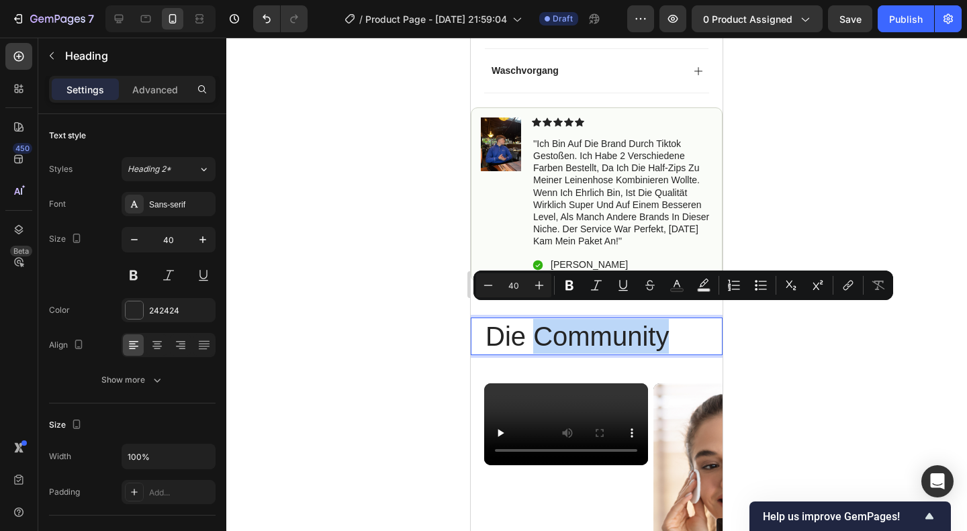
click at [652, 324] on p "Die Community" at bounding box center [597, 336] width 222 height 35
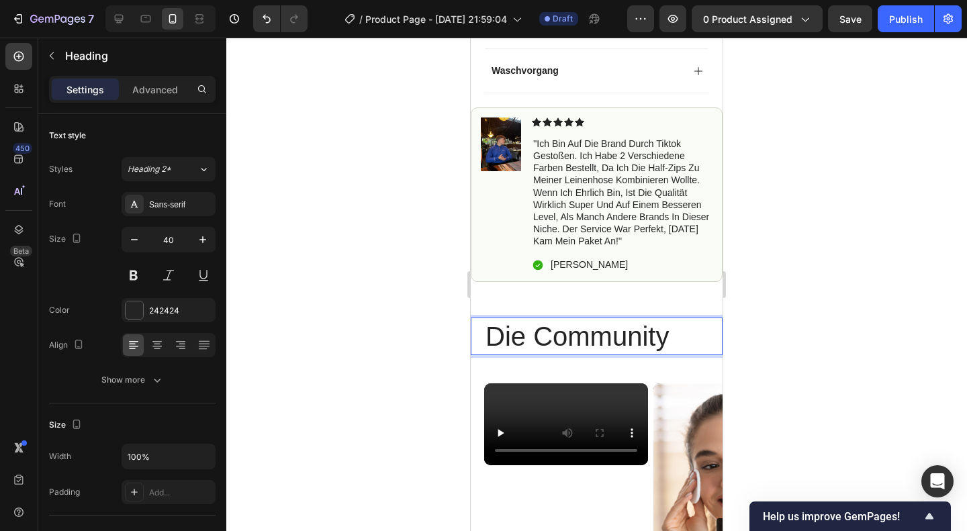
click at [671, 320] on p "Die Community" at bounding box center [597, 336] width 222 height 35
click at [671, 320] on p "Die Community..." at bounding box center [597, 336] width 222 height 35
click at [671, 320] on p "Die Communit." at bounding box center [597, 336] width 222 height 35
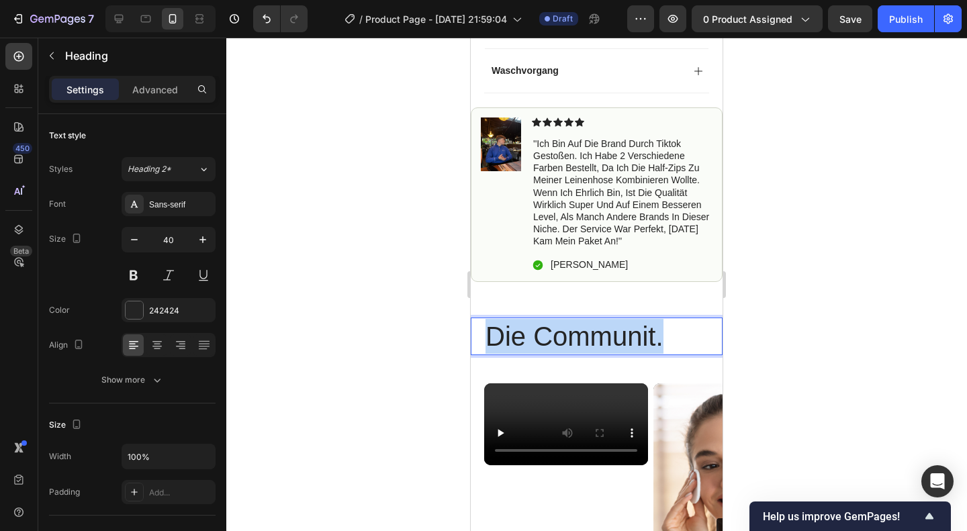
click at [671, 320] on p "Die Communit." at bounding box center [597, 336] width 222 height 35
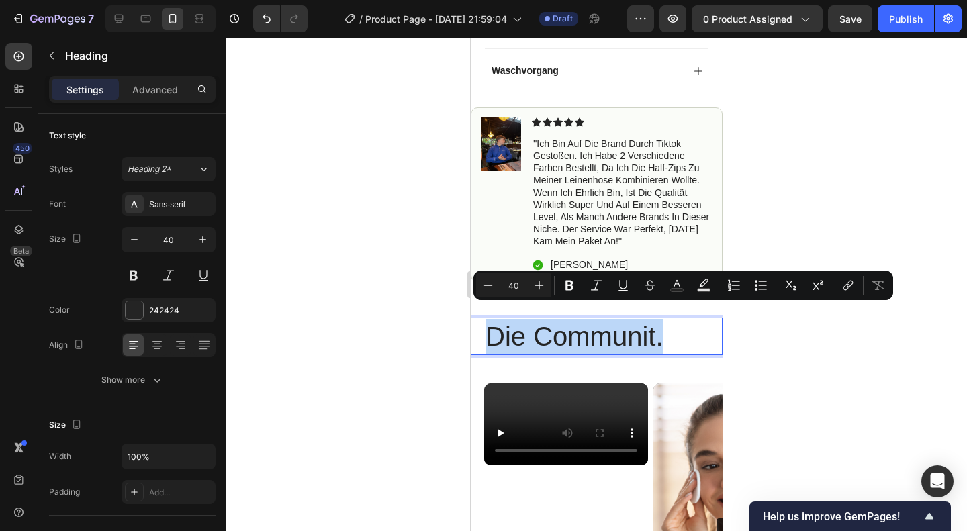
click at [671, 320] on p "Die Communit." at bounding box center [597, 336] width 222 height 35
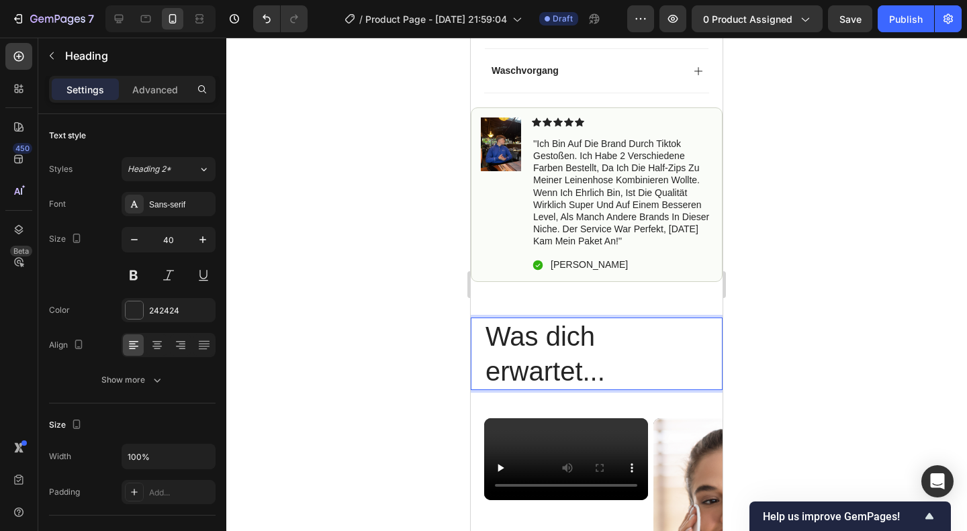
click at [592, 356] on p "Was dich erwartet..." at bounding box center [597, 354] width 222 height 70
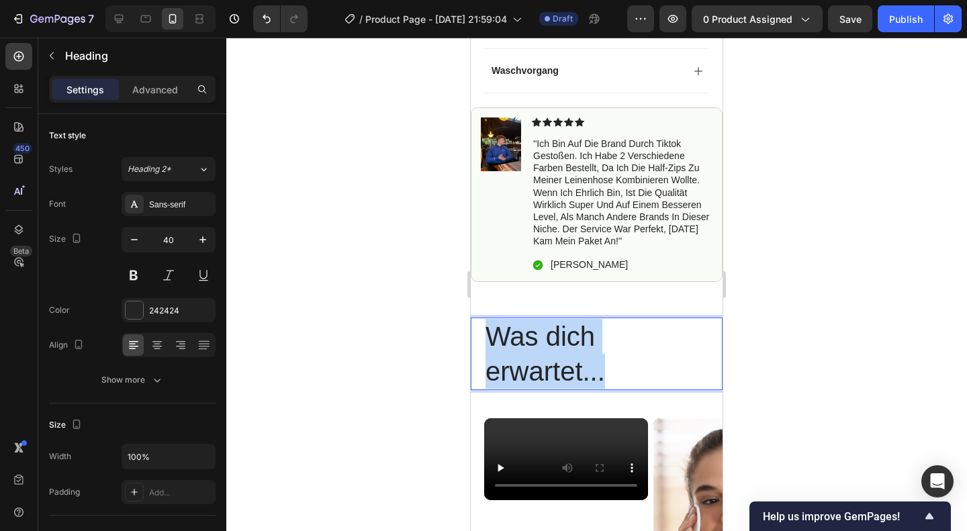
click at [592, 356] on p "Was dich erwartet..." at bounding box center [597, 354] width 222 height 70
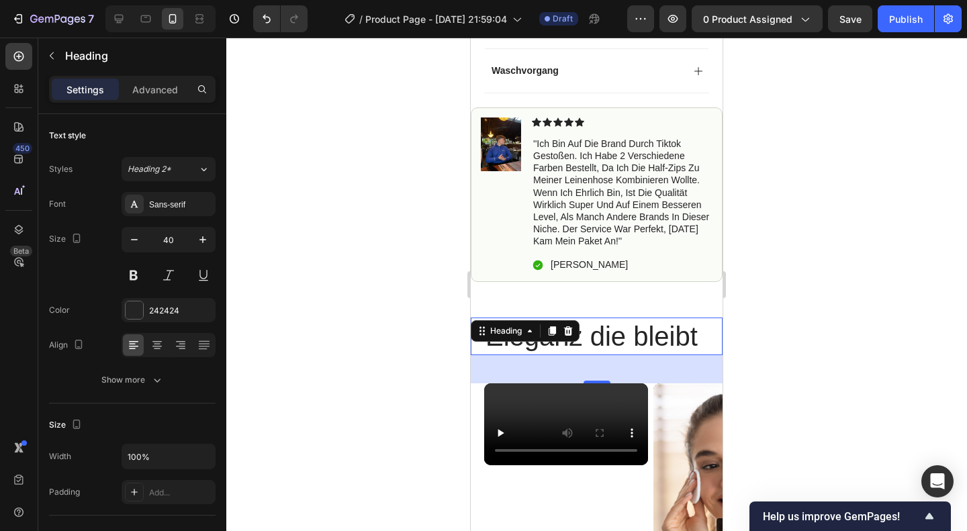
click at [790, 355] on div at bounding box center [596, 285] width 741 height 494
click at [760, 357] on div at bounding box center [596, 285] width 741 height 494
click at [786, 361] on div at bounding box center [596, 285] width 741 height 494
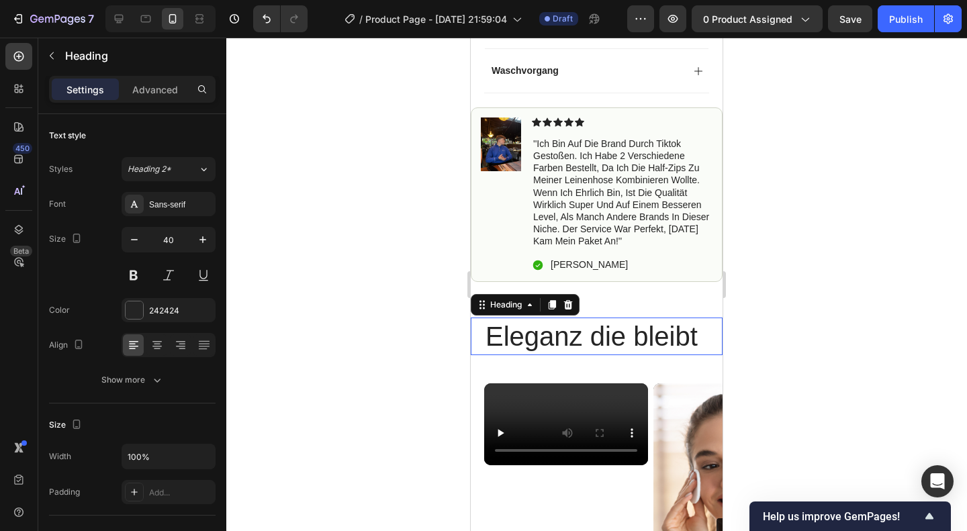
click at [615, 335] on p "Eleganz die bleibt" at bounding box center [597, 336] width 222 height 35
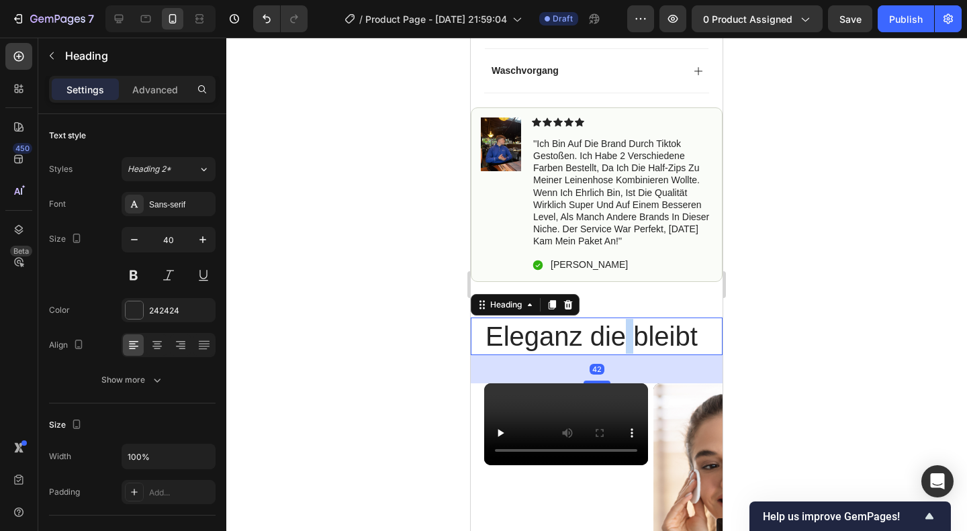
click at [619, 319] on p "Eleganz die bleibt" at bounding box center [597, 336] width 222 height 35
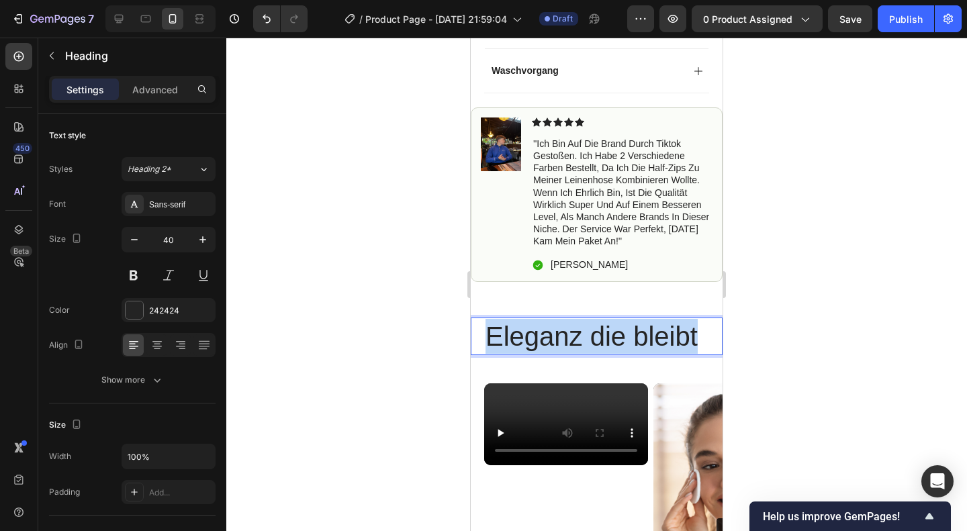
click at [619, 319] on p "Eleganz die bleibt" at bounding box center [597, 336] width 222 height 35
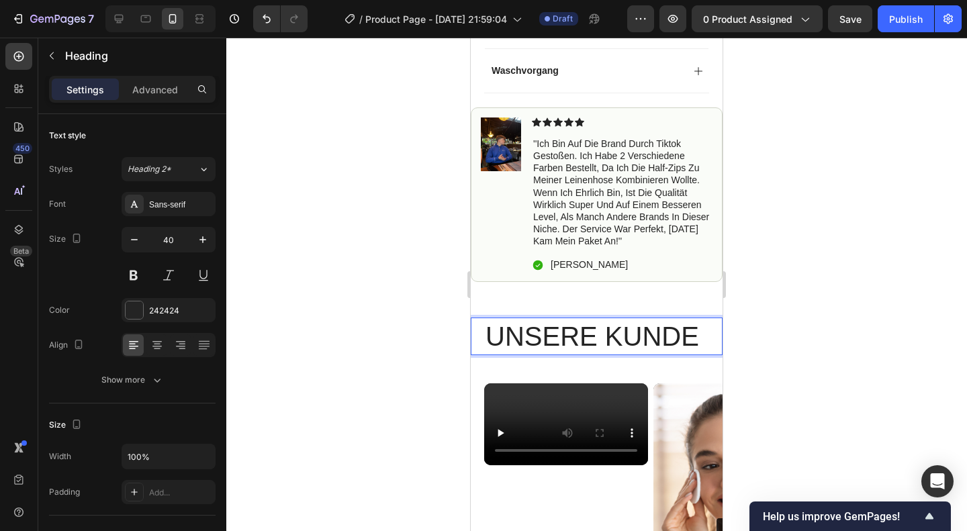
click at [568, 319] on p "UNSERE KUNDE" at bounding box center [597, 336] width 222 height 35
click at [612, 323] on p "Unsere KUNDE" at bounding box center [597, 336] width 222 height 35
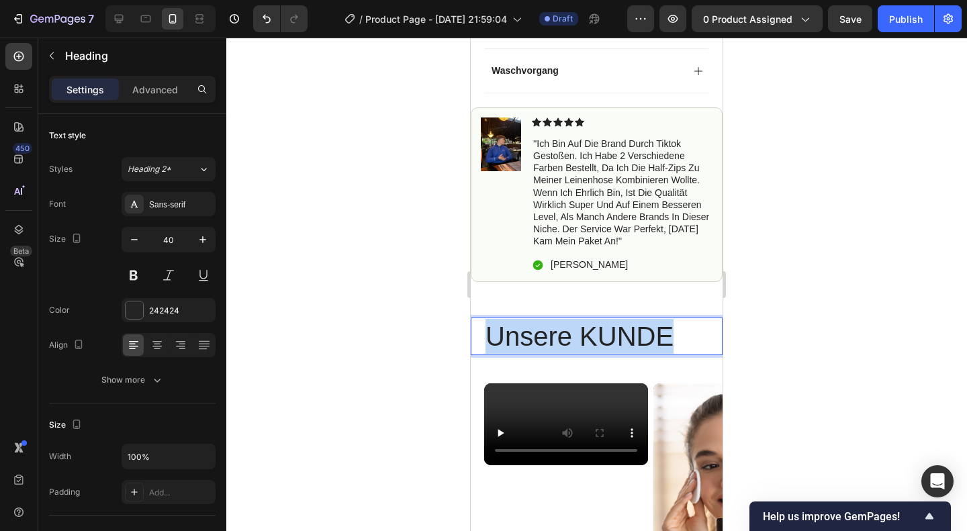
click at [612, 323] on p "Unsere KUNDE" at bounding box center [597, 336] width 222 height 35
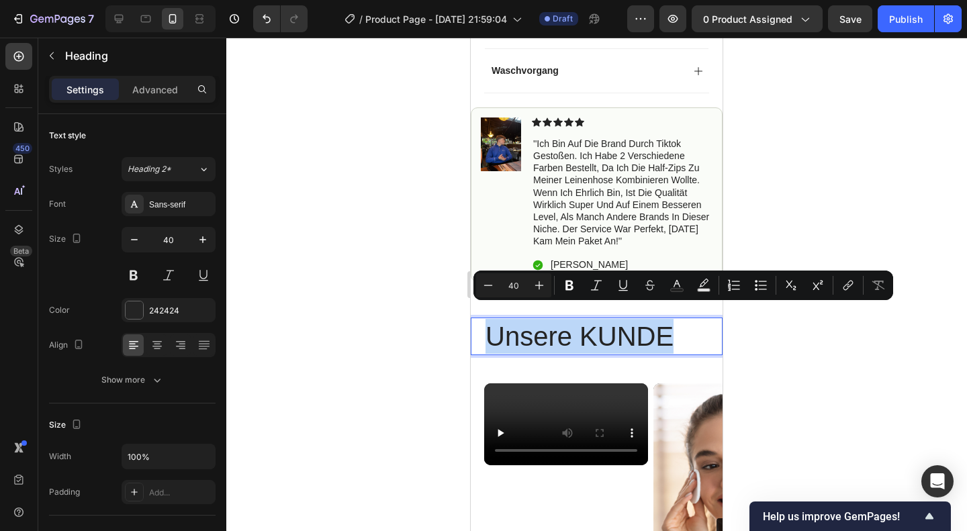
click at [612, 323] on p "Unsere KUNDE" at bounding box center [597, 336] width 222 height 35
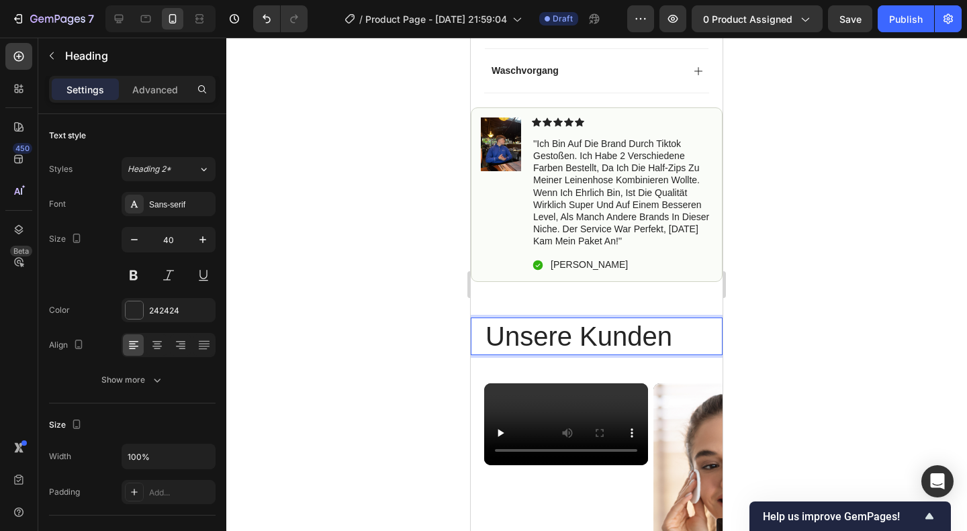
click at [612, 323] on p "Unsere Kunden" at bounding box center [597, 336] width 222 height 35
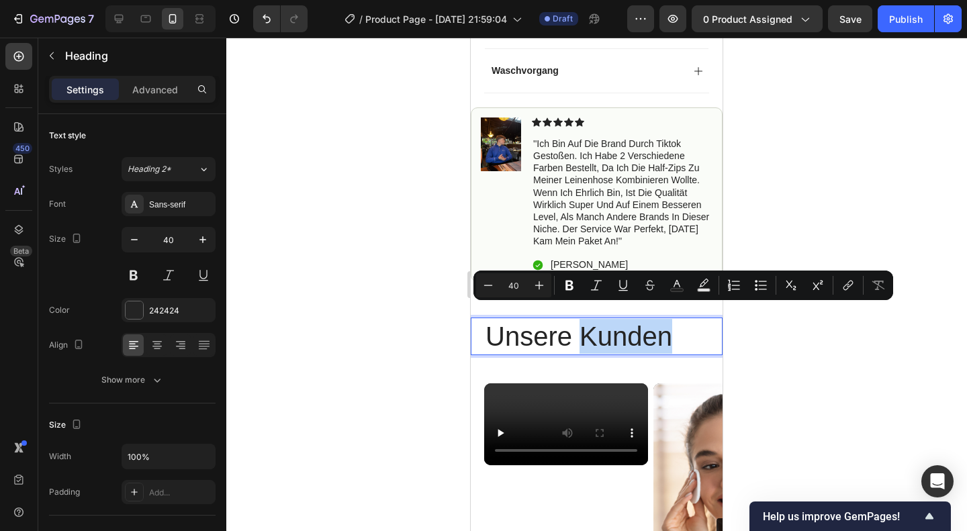
click at [612, 323] on p "Unsere Kunden" at bounding box center [597, 336] width 222 height 35
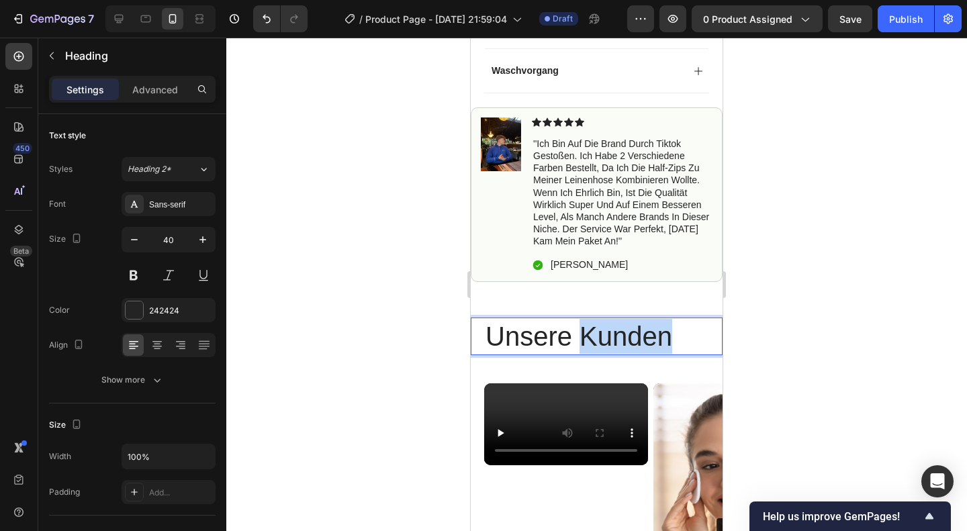
click at [612, 323] on p "Unsere Kunden" at bounding box center [597, 336] width 222 height 35
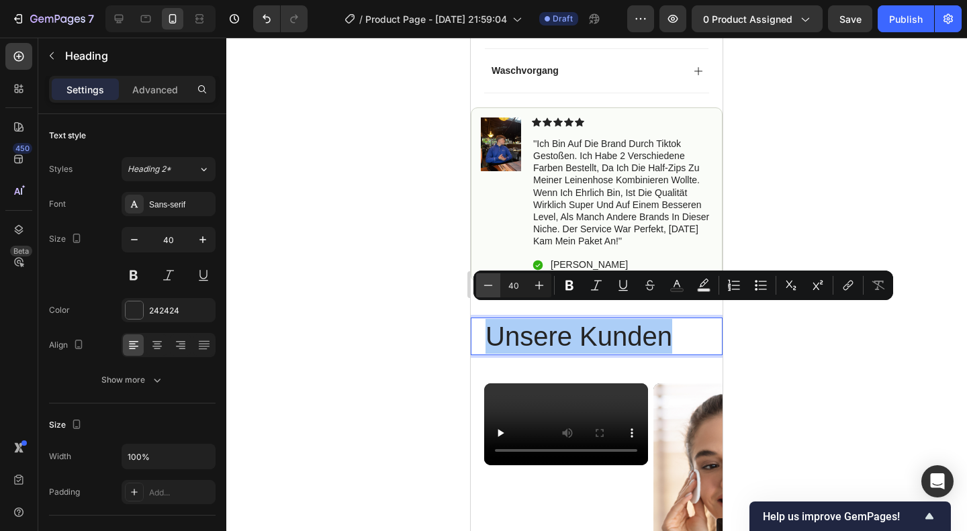
click at [486, 286] on icon "Editor contextual toolbar" at bounding box center [488, 285] width 13 height 13
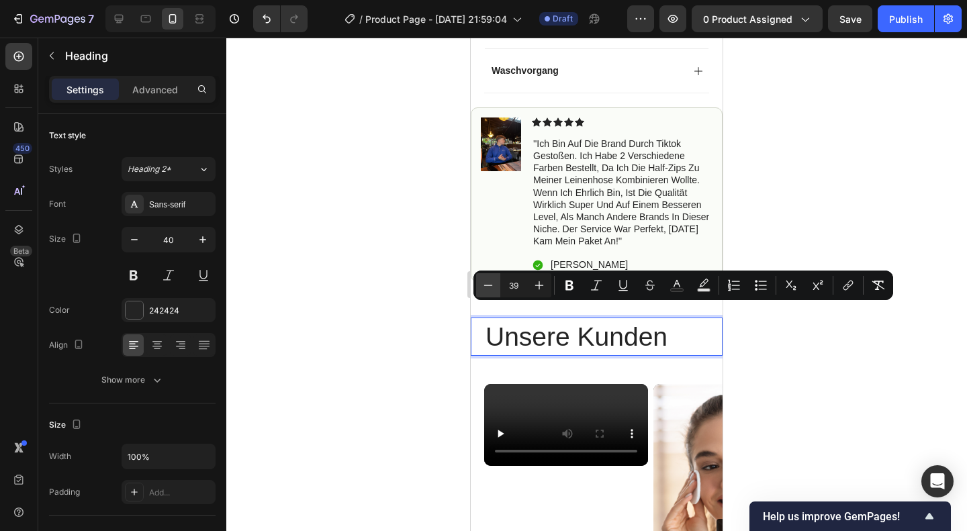
click at [486, 286] on icon "Editor contextual toolbar" at bounding box center [488, 285] width 13 height 13
type input "36"
click at [560, 324] on span "Unsere Kunden" at bounding box center [570, 338] width 168 height 28
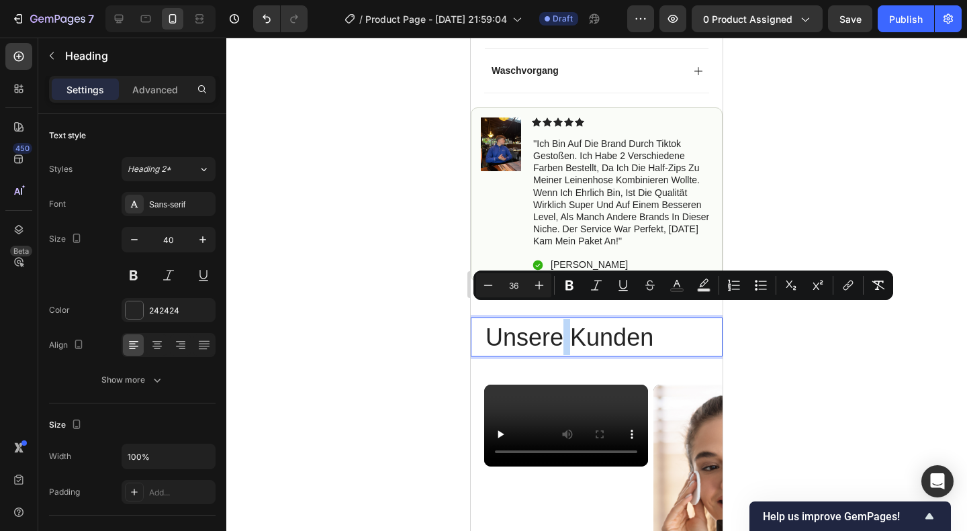
click at [560, 324] on span "Unsere Kunden" at bounding box center [570, 338] width 168 height 28
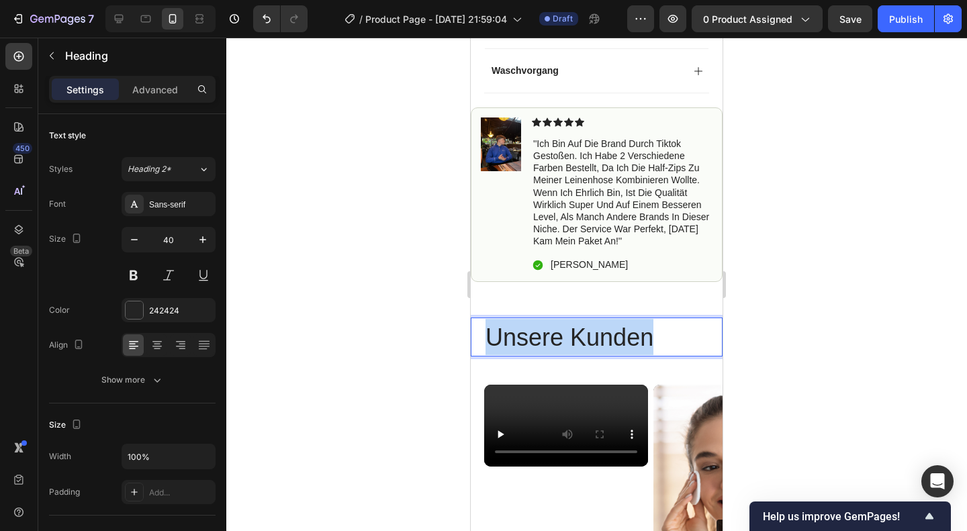
click at [560, 324] on span "Unsere Kunden" at bounding box center [570, 338] width 168 height 28
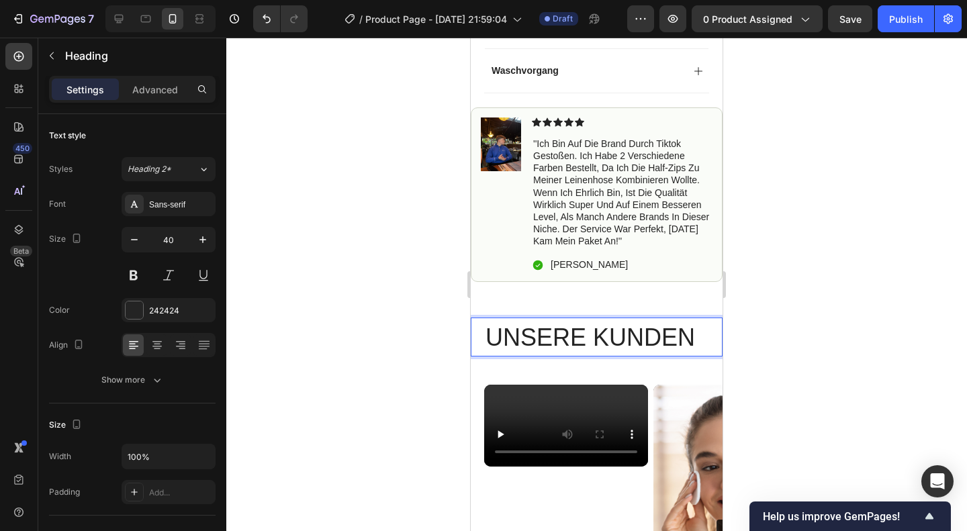
click at [560, 324] on span "UNSERE KUNDEN" at bounding box center [591, 338] width 210 height 28
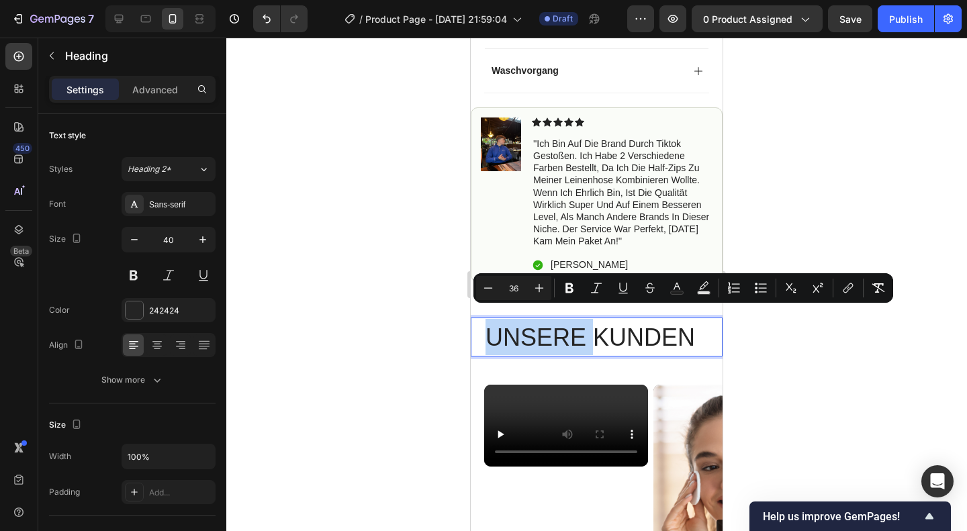
click at [560, 324] on span "UNSERE KUNDEN" at bounding box center [591, 338] width 210 height 28
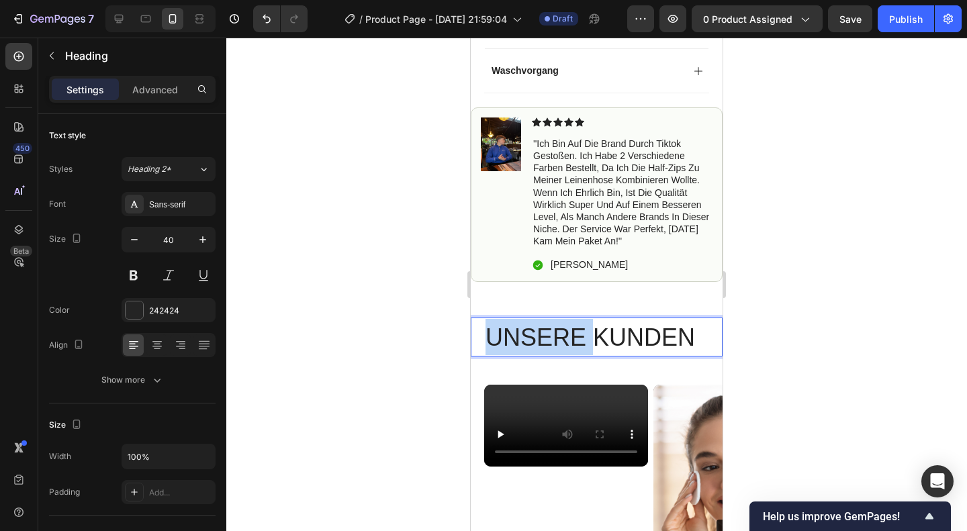
click at [560, 324] on span "UNSERE KUNDEN" at bounding box center [591, 338] width 210 height 28
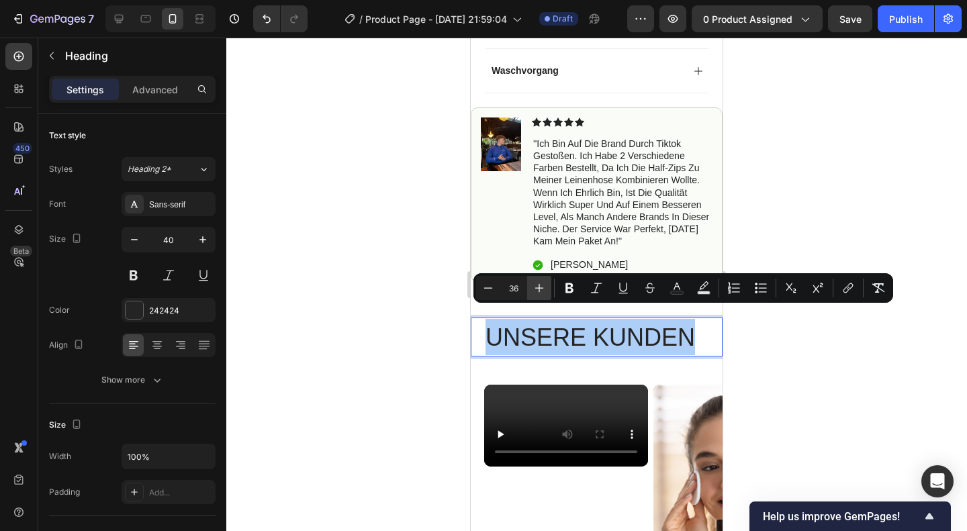
click at [540, 283] on icon "Editor contextual toolbar" at bounding box center [539, 287] width 13 height 13
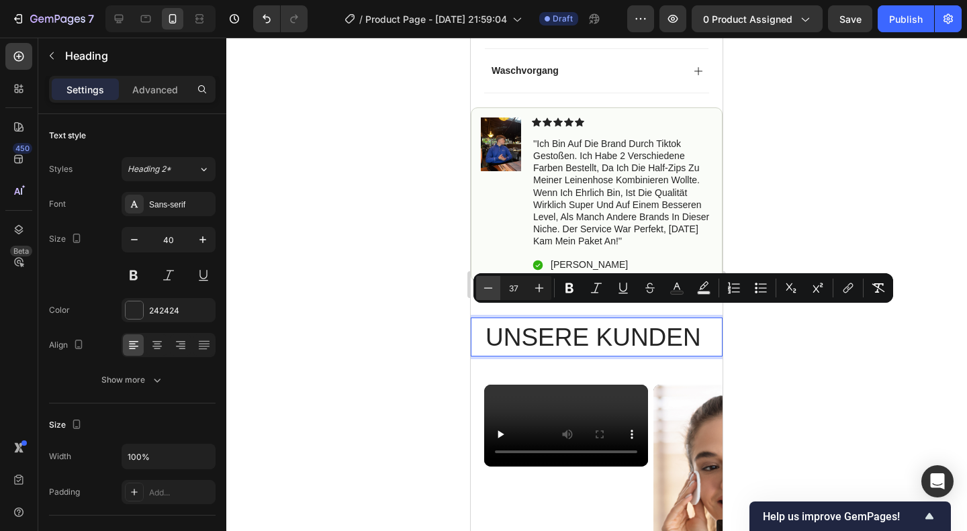
click at [488, 282] on icon "Editor contextual toolbar" at bounding box center [488, 287] width 13 height 13
type input "36"
click at [756, 318] on div at bounding box center [596, 285] width 741 height 494
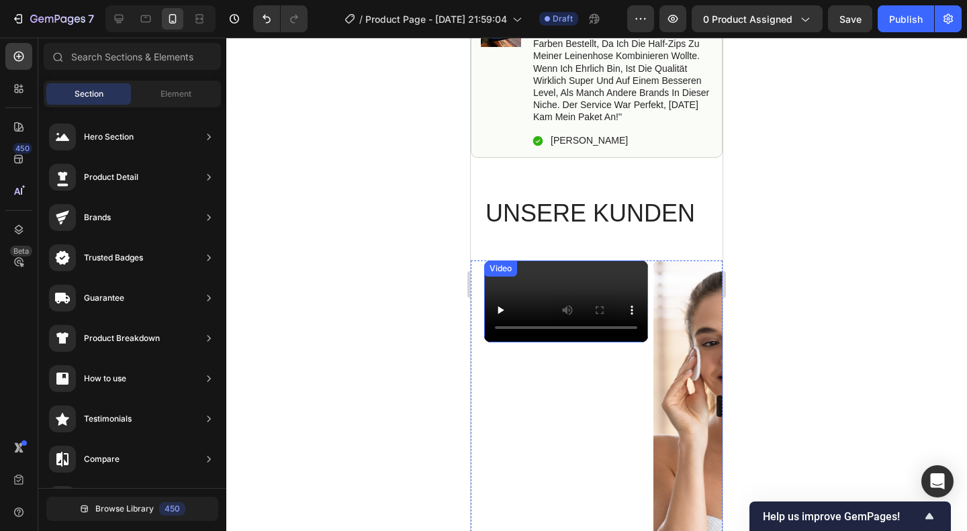
scroll to position [836, 0]
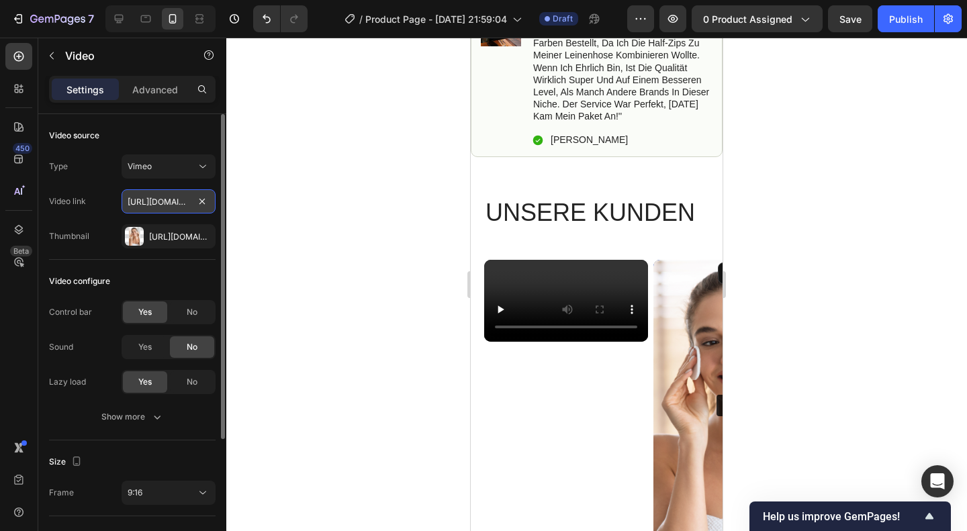
click at [168, 206] on input "[URL][DOMAIN_NAME]" at bounding box center [169, 201] width 94 height 24
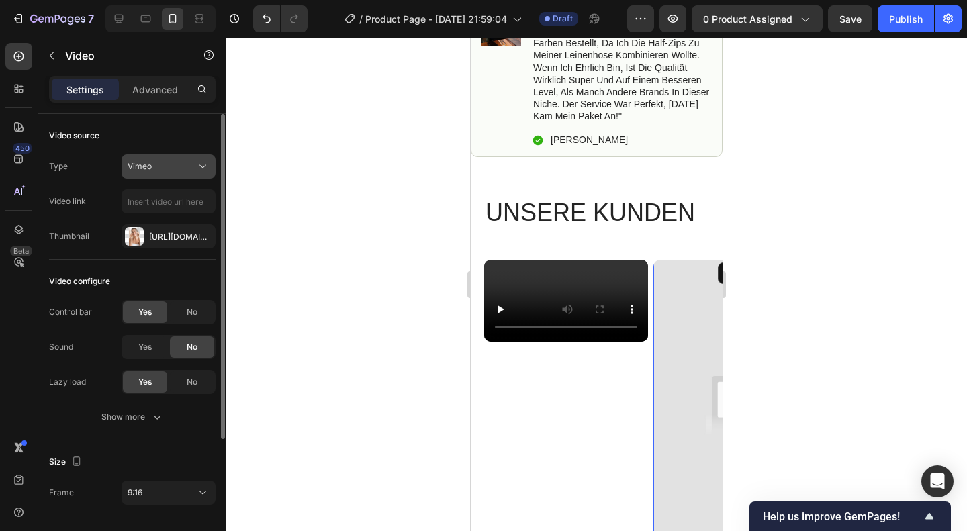
click at [166, 154] on button "Vimeo" at bounding box center [169, 166] width 94 height 24
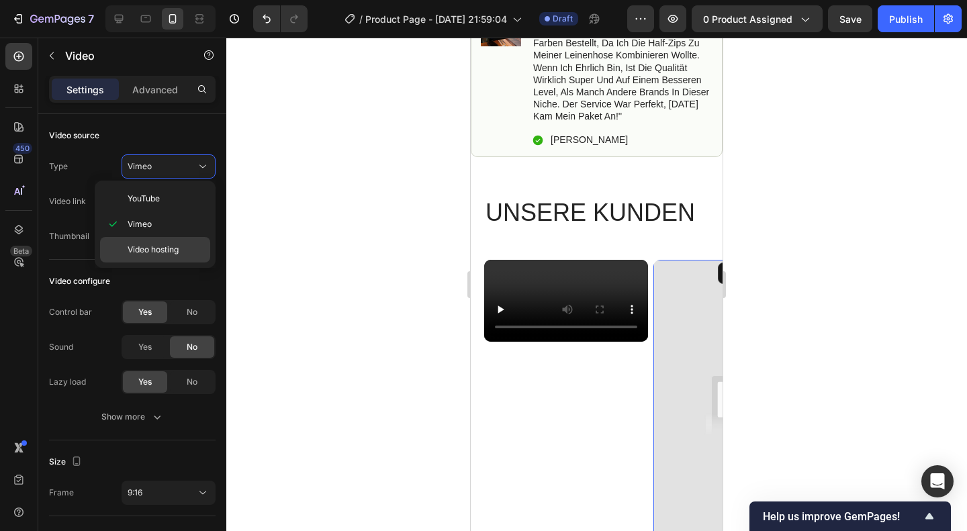
click at [157, 245] on span "Video hosting" at bounding box center [153, 250] width 51 height 12
type input "[URL][DOMAIN_NAME]"
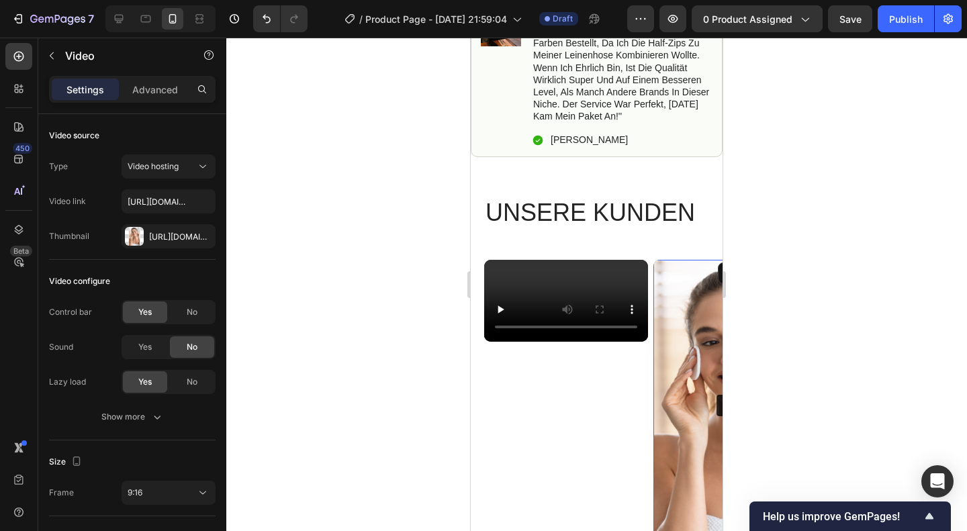
click at [180, 232] on div "Https://cdn.Shopify.Com/s/files/1/0874/4049/0841/files/gempages_586463852619629…" at bounding box center [180, 237] width 63 height 12
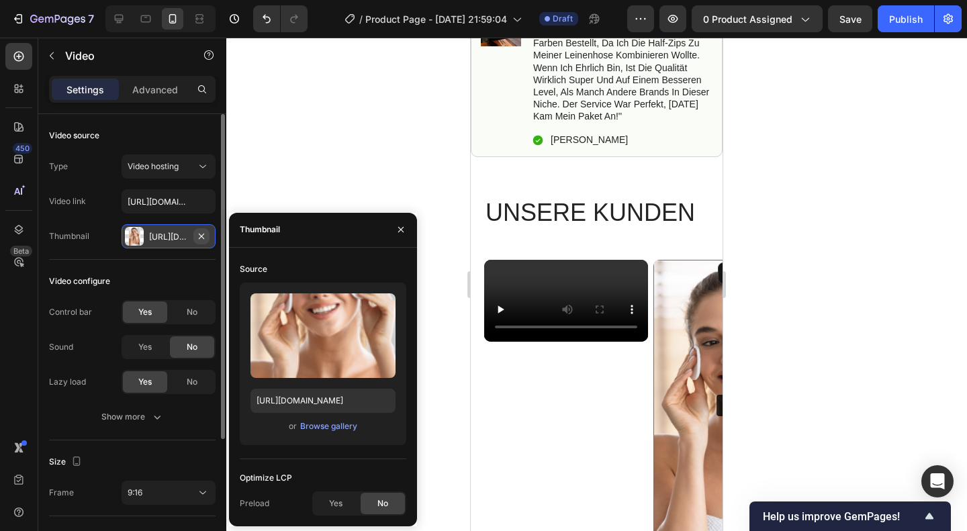
click at [204, 231] on icon "button" at bounding box center [201, 236] width 11 height 11
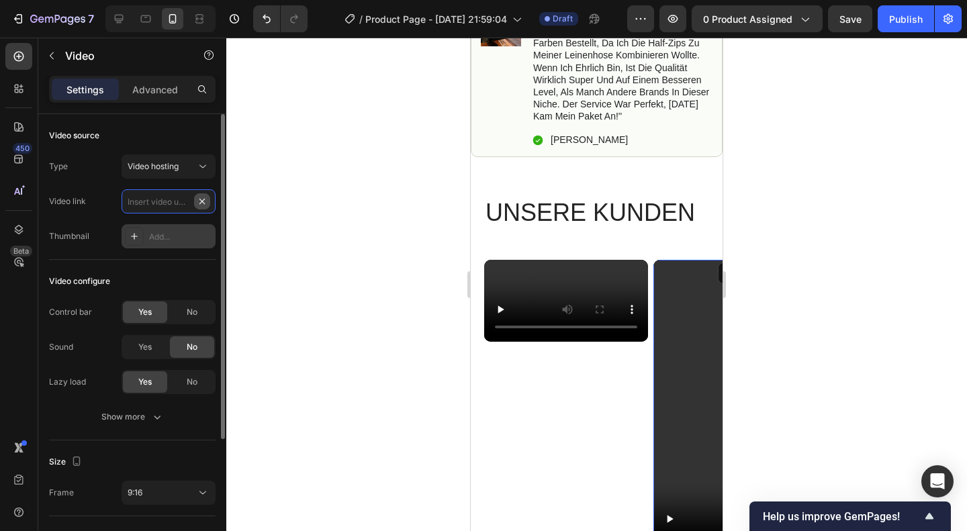
scroll to position [0, 0]
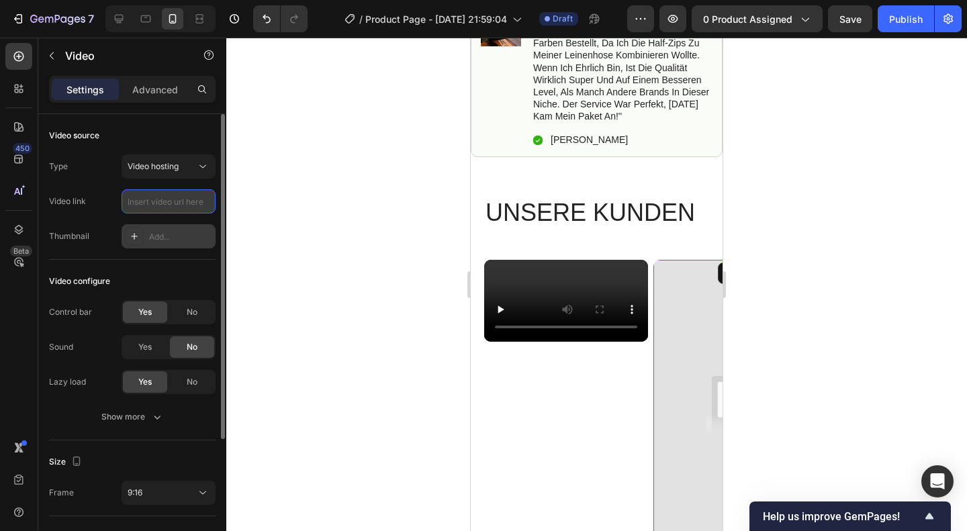
paste input "https://cdn.shopify.com/videos/c/o/v/c7f601a344294711aa8b251f576bdc68.mp4"
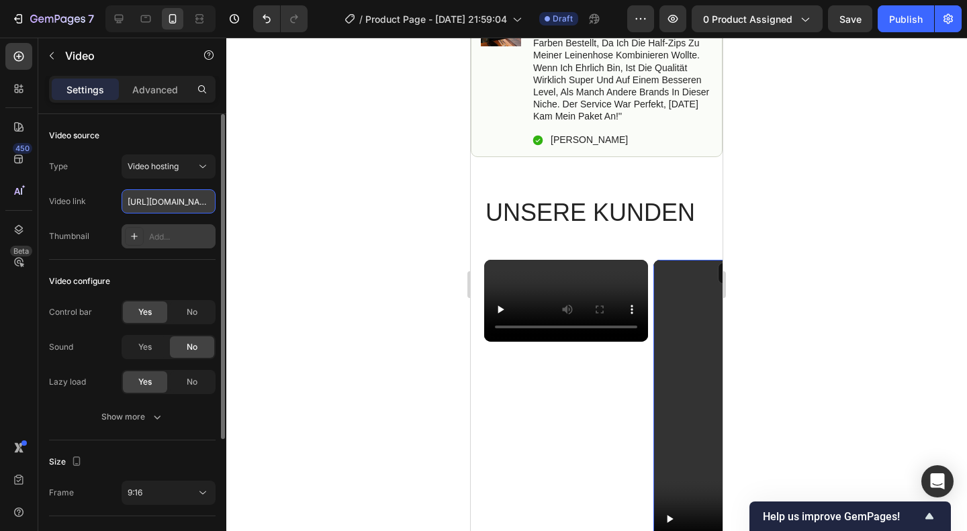
scroll to position [0, 247]
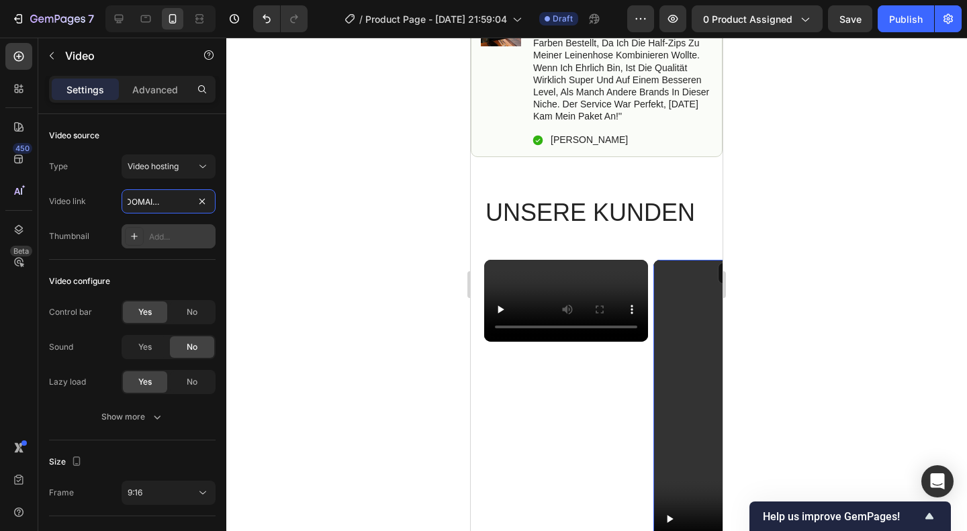
type input "https://cdn.shopify.com/videos/c/o/v/c7f601a344294711aa8b251f576bdc68.mp4"
click at [387, 189] on div at bounding box center [596, 285] width 741 height 494
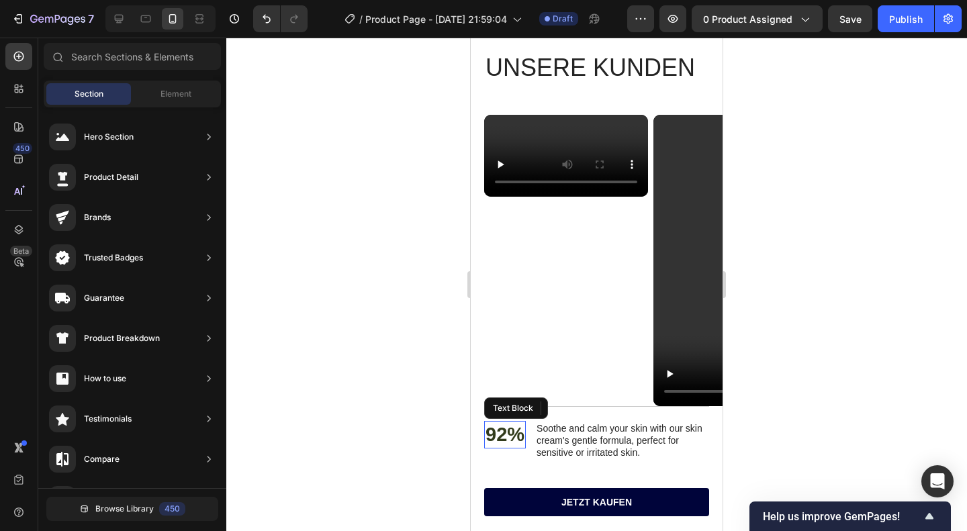
scroll to position [1024, 0]
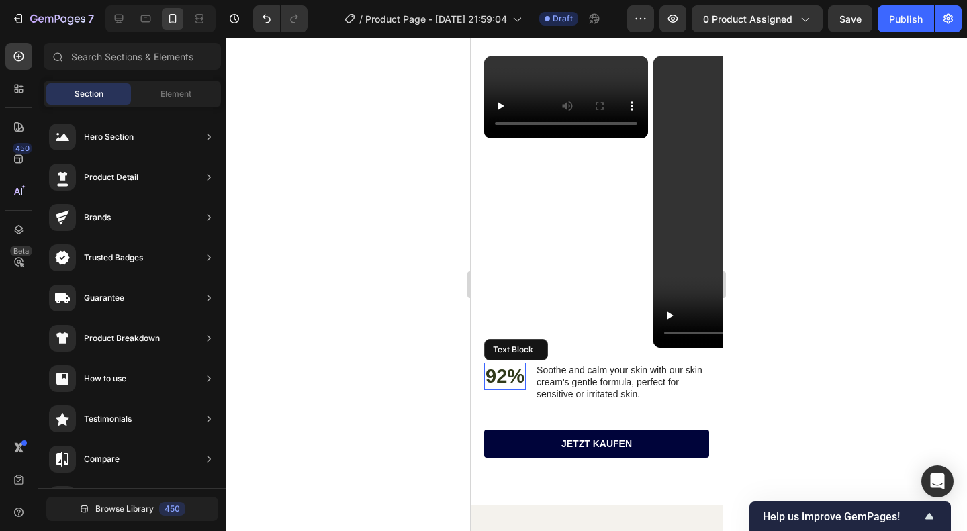
click at [502, 377] on p "92%" at bounding box center [505, 377] width 39 height 26
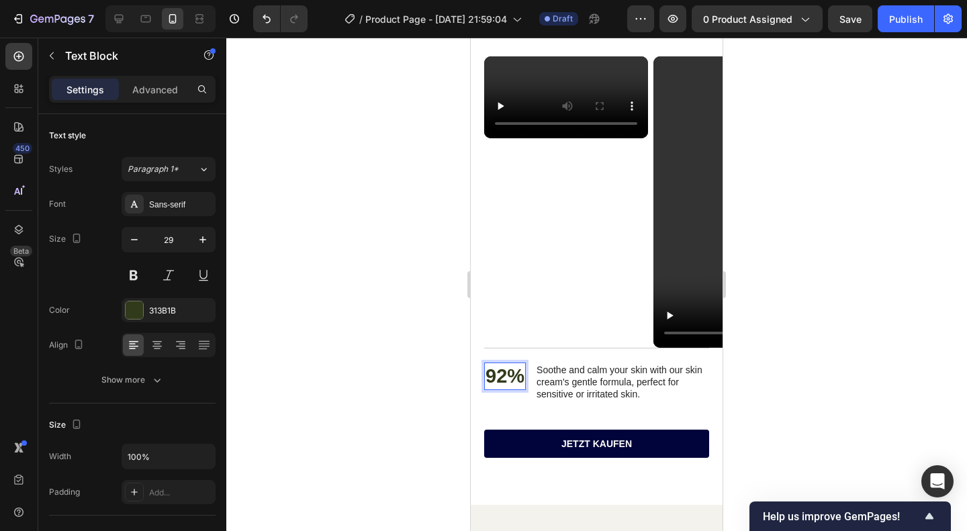
click at [502, 377] on p "92%" at bounding box center [505, 377] width 39 height 26
click at [500, 375] on p "92%" at bounding box center [505, 377] width 39 height 26
click at [602, 392] on p "Soothe and calm your skin with our skin cream's gentle formula, perfect for sen…" at bounding box center [627, 382] width 161 height 37
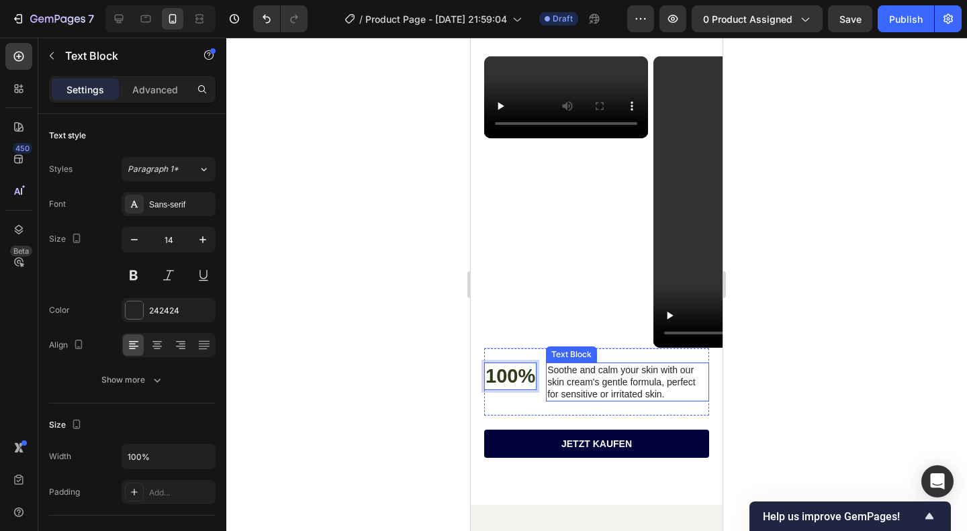
click at [602, 392] on p "Soothe and calm your skin with our skin cream's gentle formula, perfect for sen…" at bounding box center [627, 382] width 161 height 37
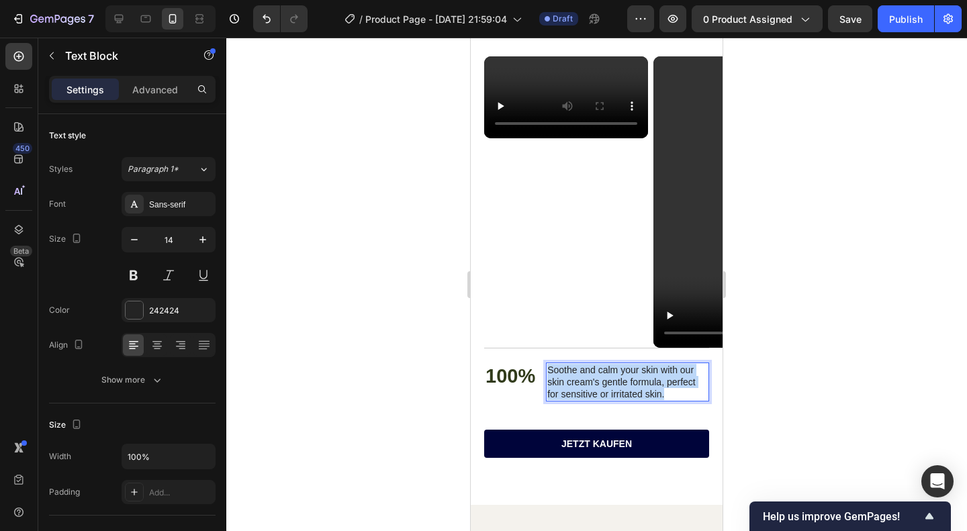
click at [602, 392] on p "Soothe and calm your skin with our skin cream's gentle formula, perfect for sen…" at bounding box center [627, 382] width 161 height 37
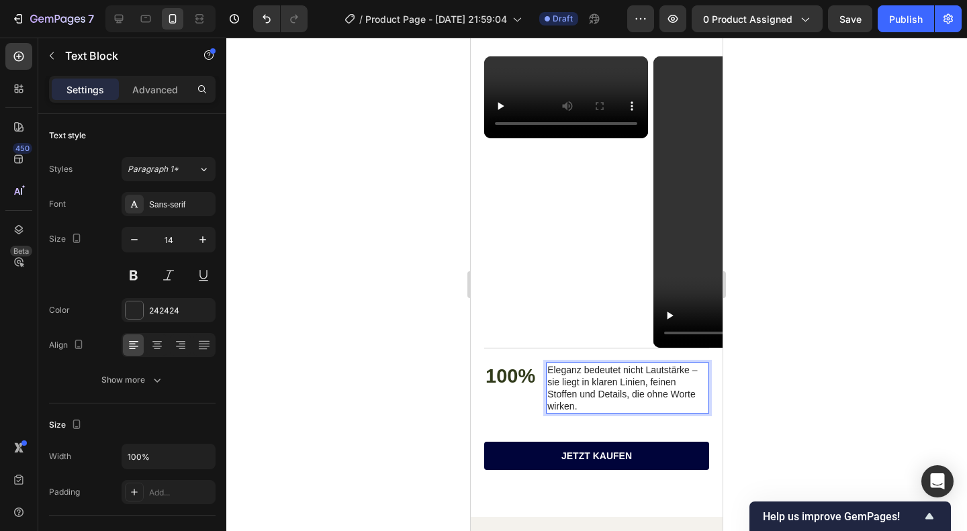
click at [685, 367] on p "Eleganz bedeutet nicht Lautstärke – sie liegt in klaren Linien, feinen Stoffen …" at bounding box center [627, 388] width 161 height 49
click at [697, 369] on p "Eleganz bedeutet nicht Lautstärke – sie liegt in klaren Linien, feinen Stoffen …" at bounding box center [627, 388] width 161 height 49
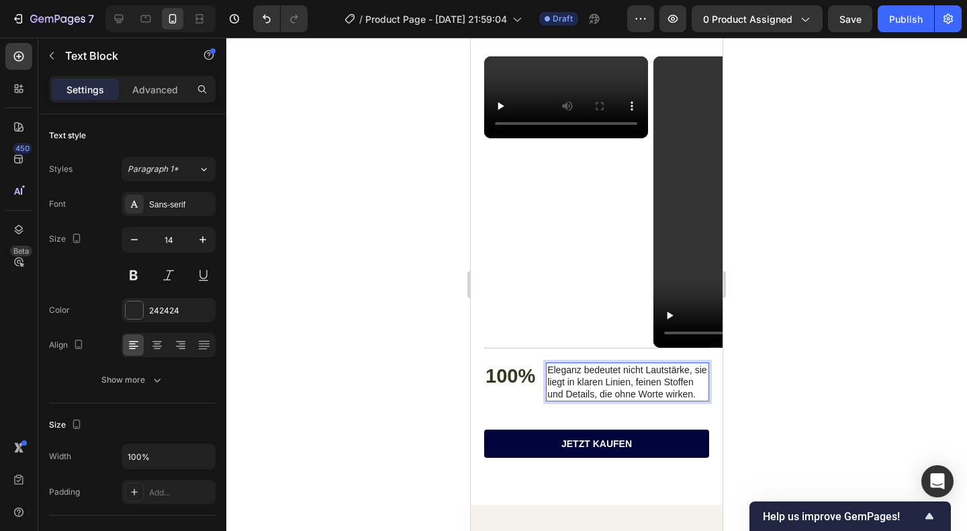
click at [640, 391] on p "Eleganz bedeutet nicht Lautstärke, sie liegt in klaren Linien, feinen Stoffen u…" at bounding box center [627, 382] width 161 height 37
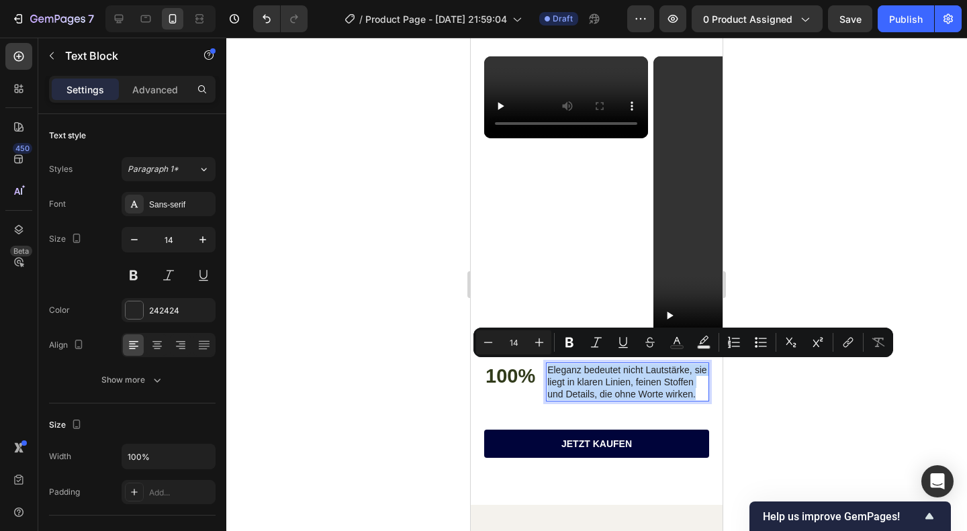
click at [640, 391] on p "Eleganz bedeutet nicht Lautstärke, sie liegt in klaren Linien, feinen Stoffen u…" at bounding box center [627, 382] width 161 height 37
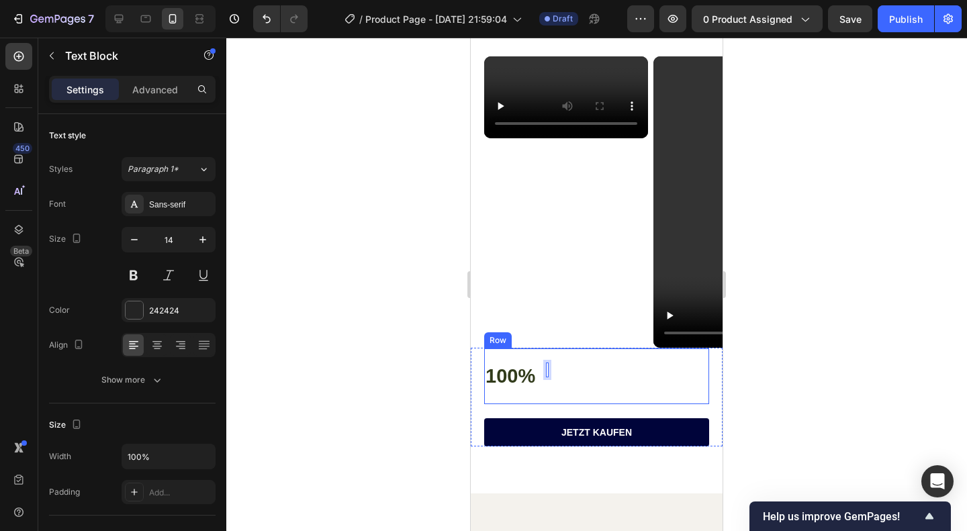
click at [540, 377] on div "100% Text Block Text Block 0 Row" at bounding box center [596, 376] width 225 height 57
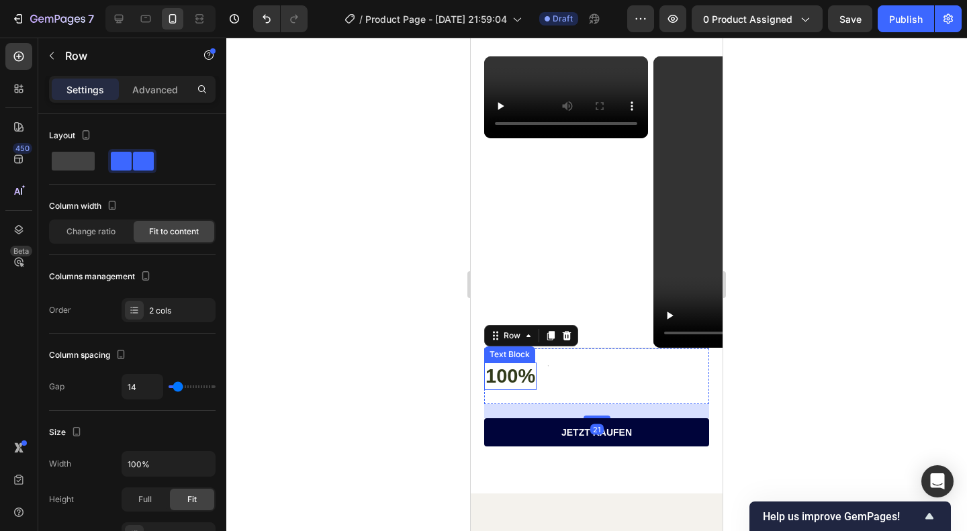
click at [520, 375] on p "100%" at bounding box center [511, 377] width 50 height 26
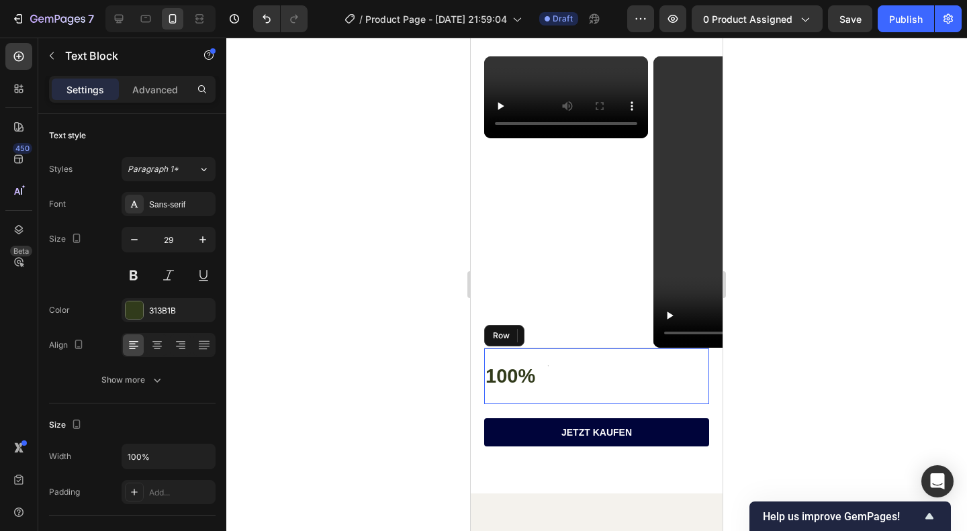
click at [562, 387] on div "100% Text Block 0 Text Block Row" at bounding box center [596, 376] width 225 height 57
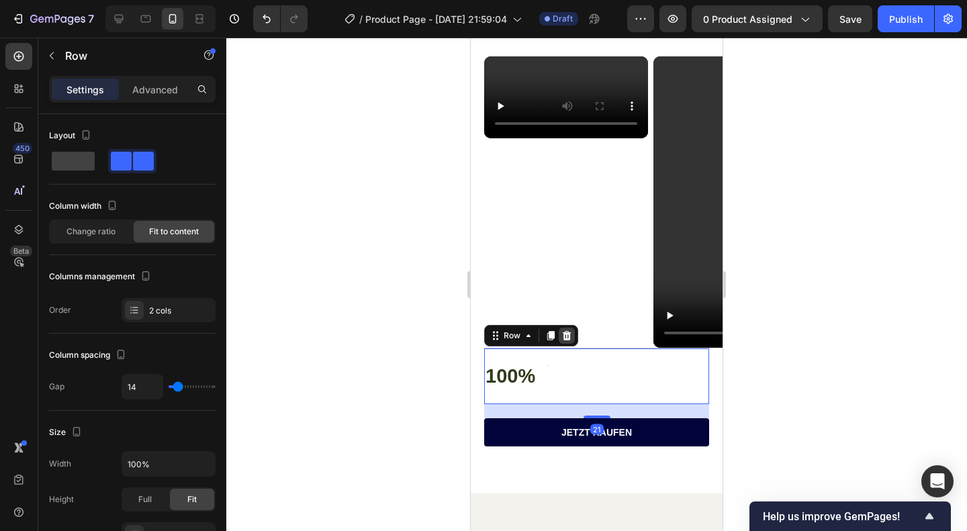
click at [568, 333] on icon at bounding box center [567, 335] width 9 height 9
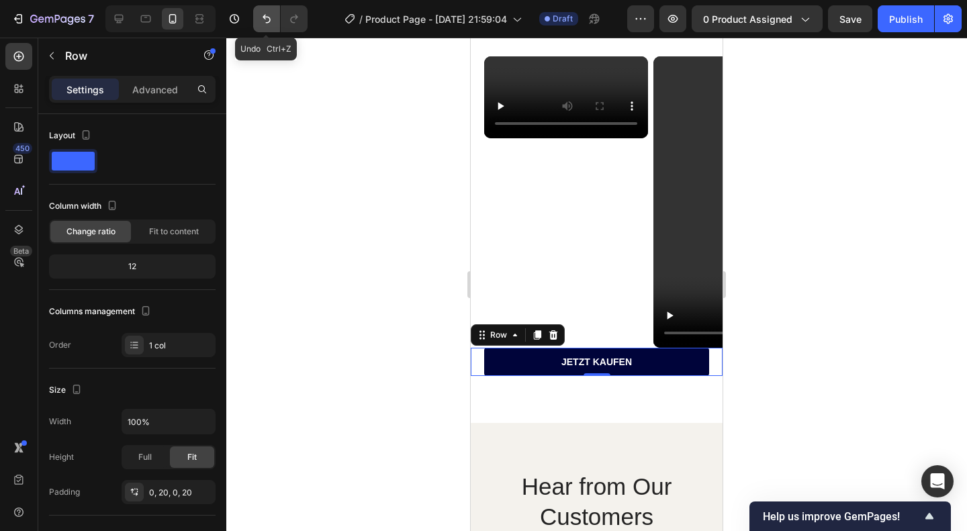
click at [259, 23] on button "Undo/Redo" at bounding box center [266, 18] width 27 height 27
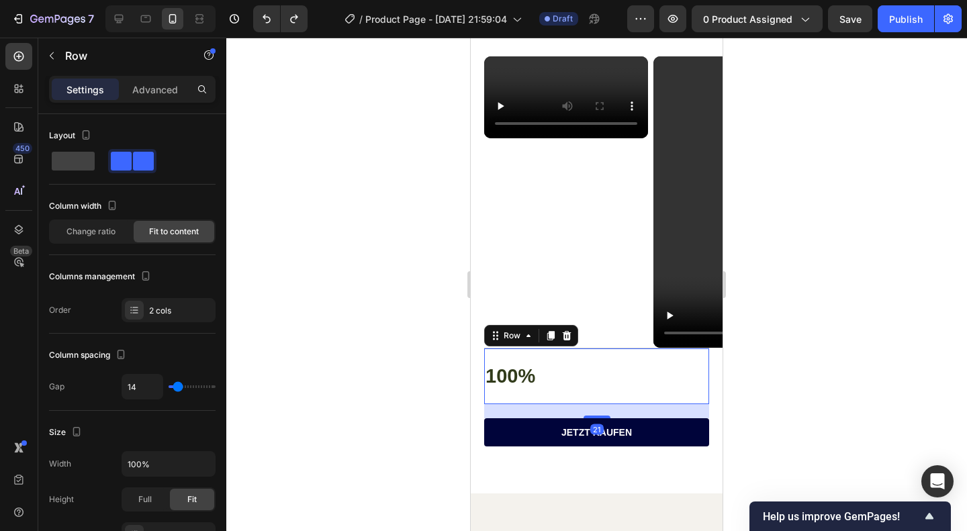
click at [547, 360] on div "100% Text Block Text Block Row 21" at bounding box center [596, 376] width 225 height 57
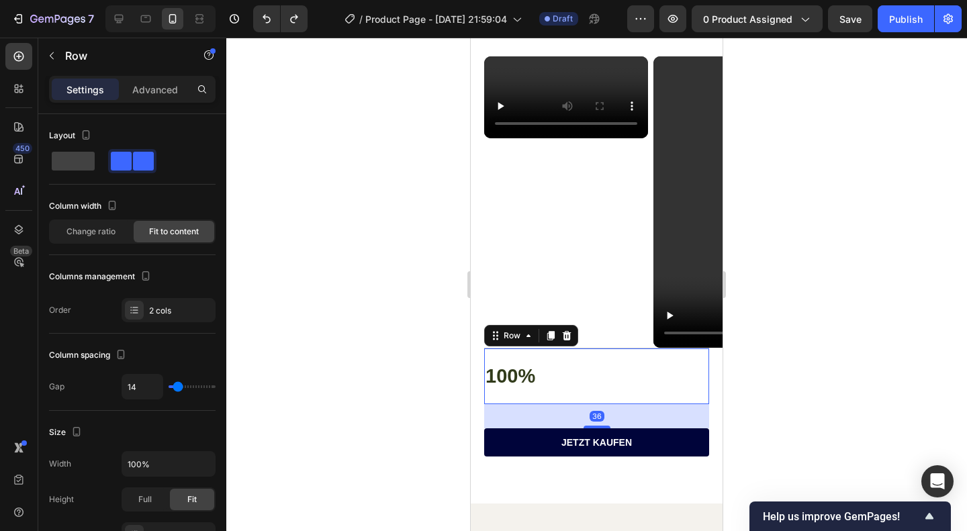
drag, startPoint x: 593, startPoint y: 415, endPoint x: 550, endPoint y: 351, distance: 77.5
click at [600, 426] on div at bounding box center [597, 427] width 27 height 3
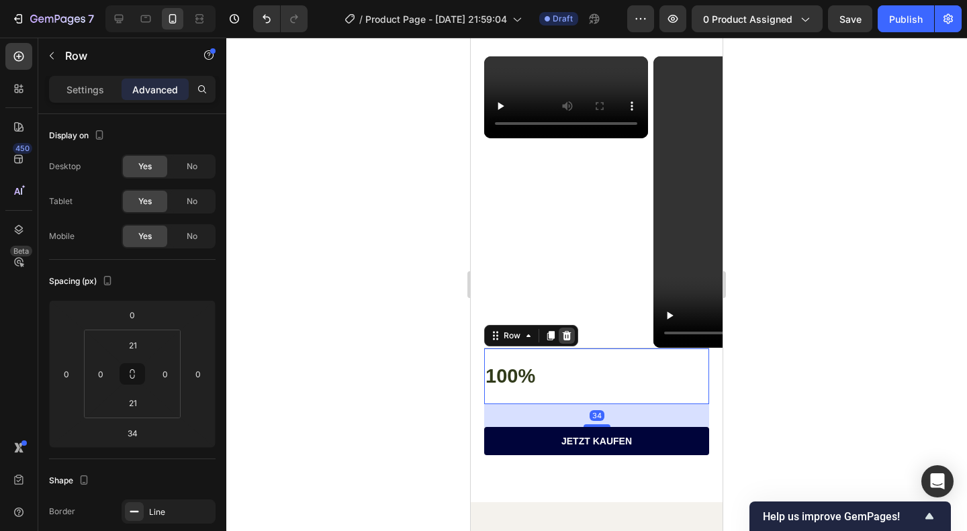
click at [570, 334] on icon at bounding box center [567, 335] width 9 height 9
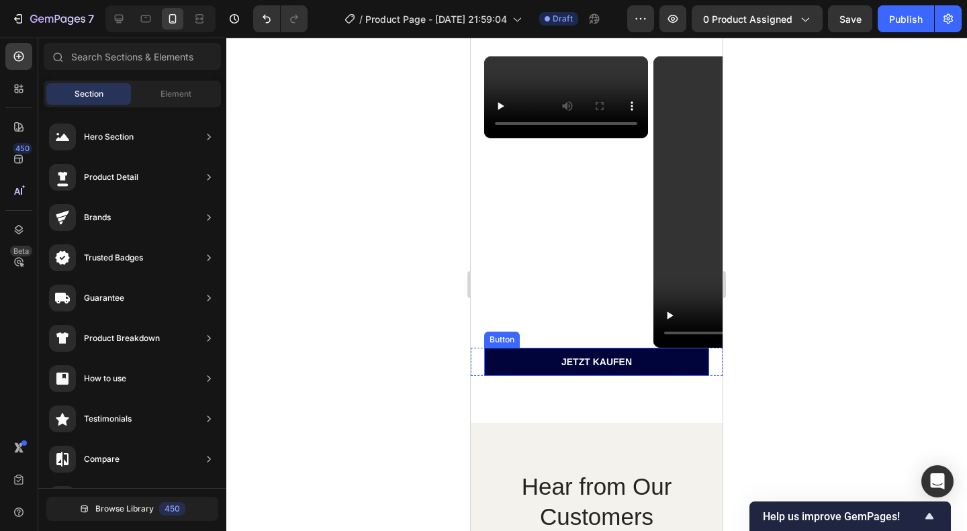
click at [588, 348] on link "jETZT KAUFEN" at bounding box center [596, 362] width 225 height 28
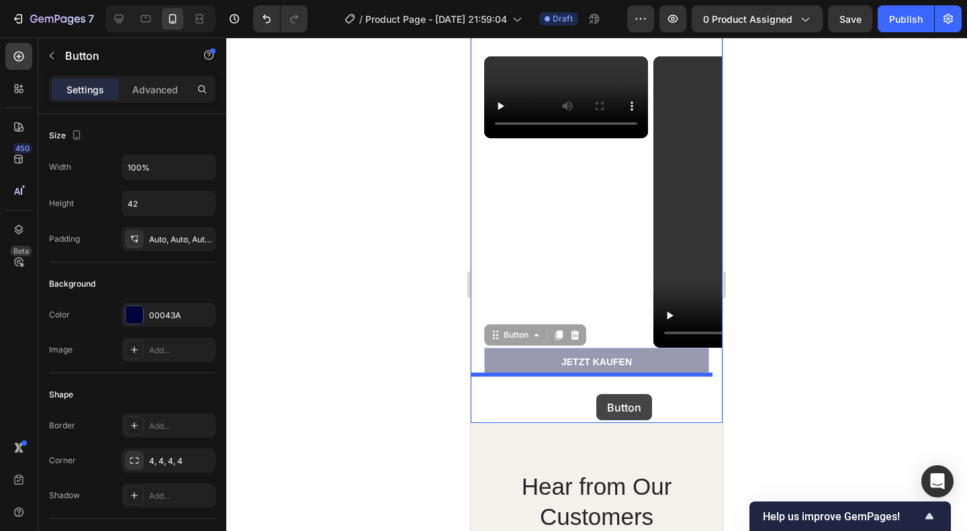
drag, startPoint x: 591, startPoint y: 371, endPoint x: 596, endPoint y: 394, distance: 24.1
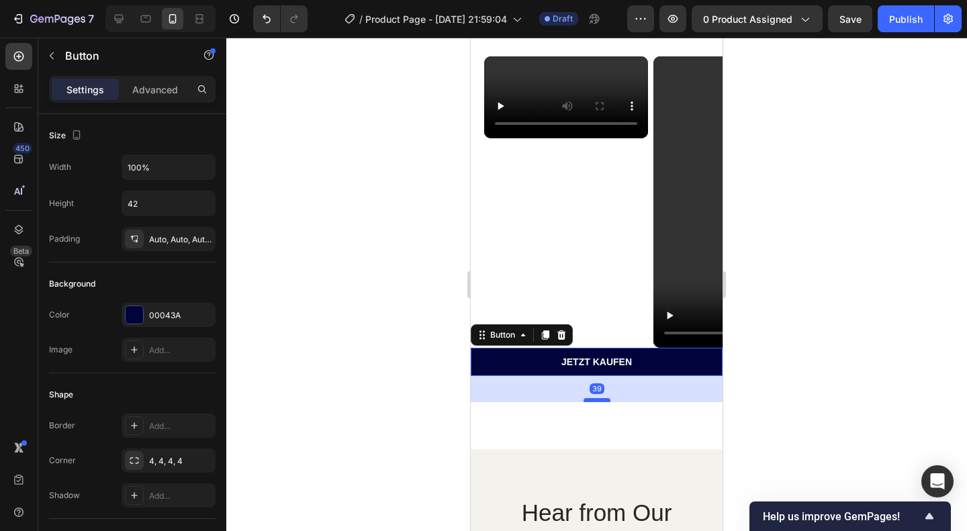
drag, startPoint x: 598, startPoint y: 371, endPoint x: 599, endPoint y: 397, distance: 26.2
click at [599, 398] on div at bounding box center [597, 400] width 27 height 4
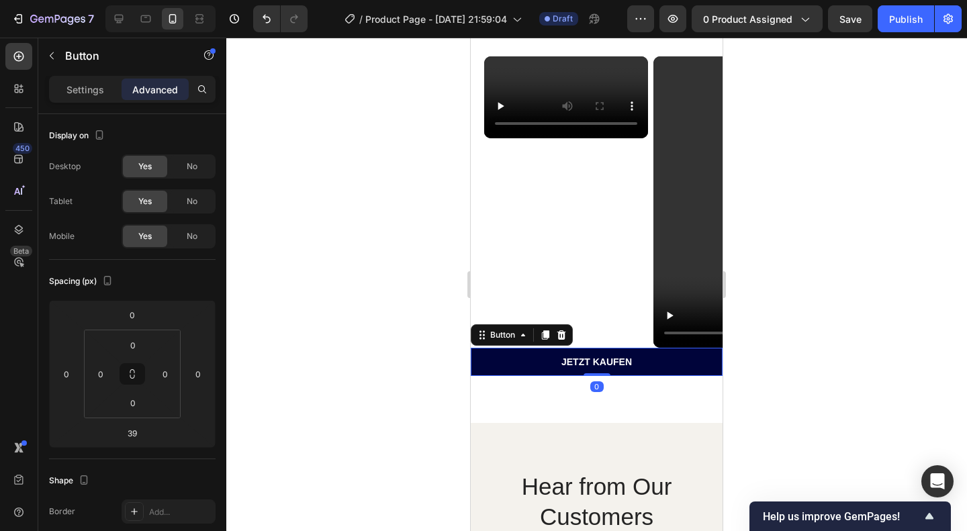
drag, startPoint x: 599, startPoint y: 397, endPoint x: 606, endPoint y: 368, distance: 29.7
click at [606, 368] on div "jETZT KAUFEN Button 0" at bounding box center [597, 362] width 252 height 28
type input "0"
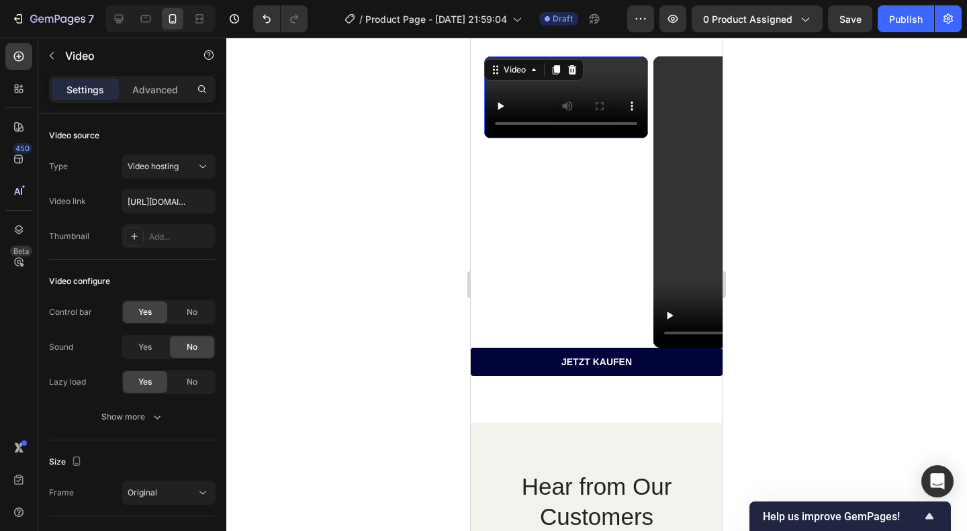
drag, startPoint x: 574, startPoint y: 345, endPoint x: 574, endPoint y: 367, distance: 22.2
click at [574, 348] on div "Video 33" at bounding box center [566, 202] width 164 height 292
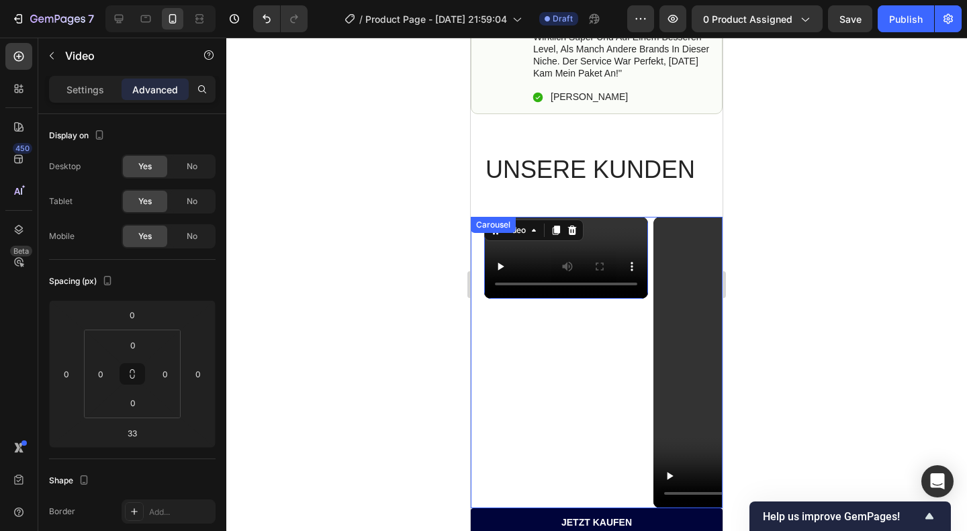
scroll to position [740, 0]
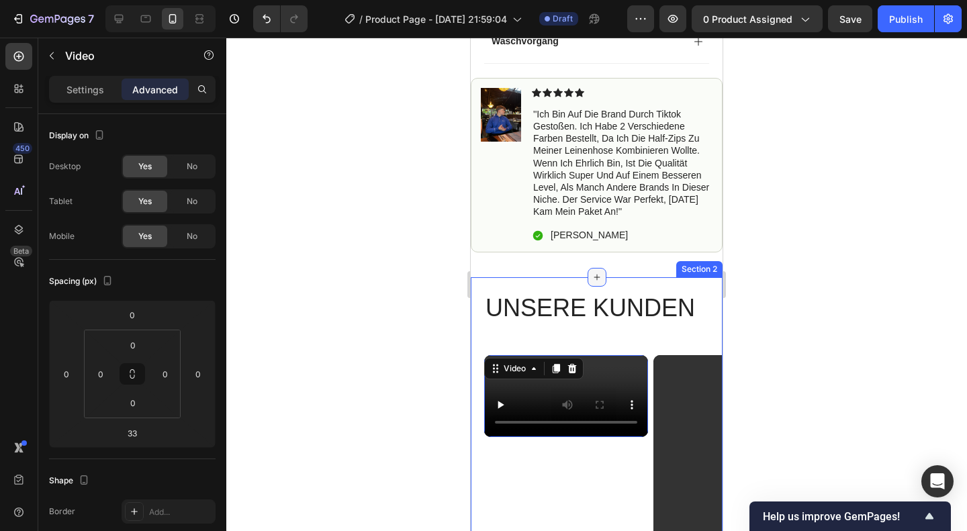
click at [592, 272] on icon at bounding box center [597, 277] width 11 height 11
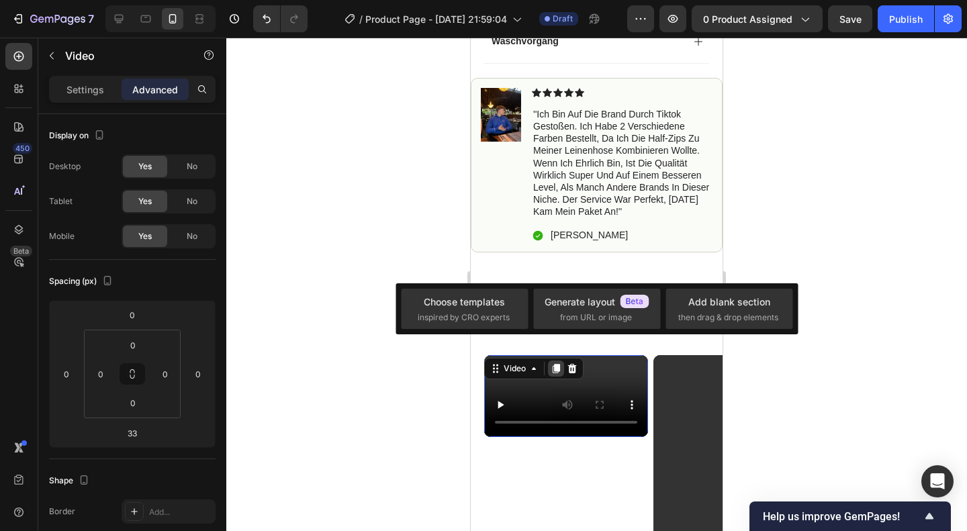
click at [559, 364] on icon at bounding box center [556, 368] width 7 height 9
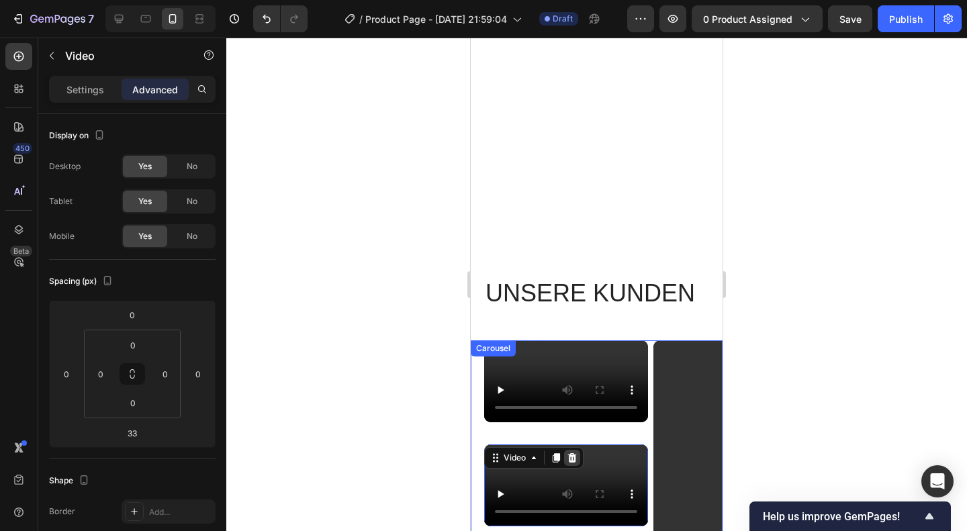
scroll to position [1308, 0]
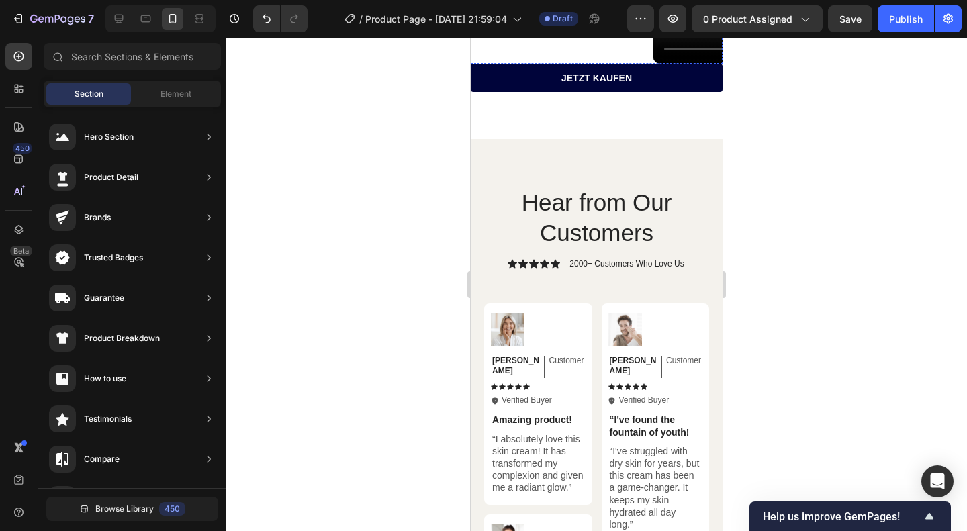
scroll to position [1186, 0]
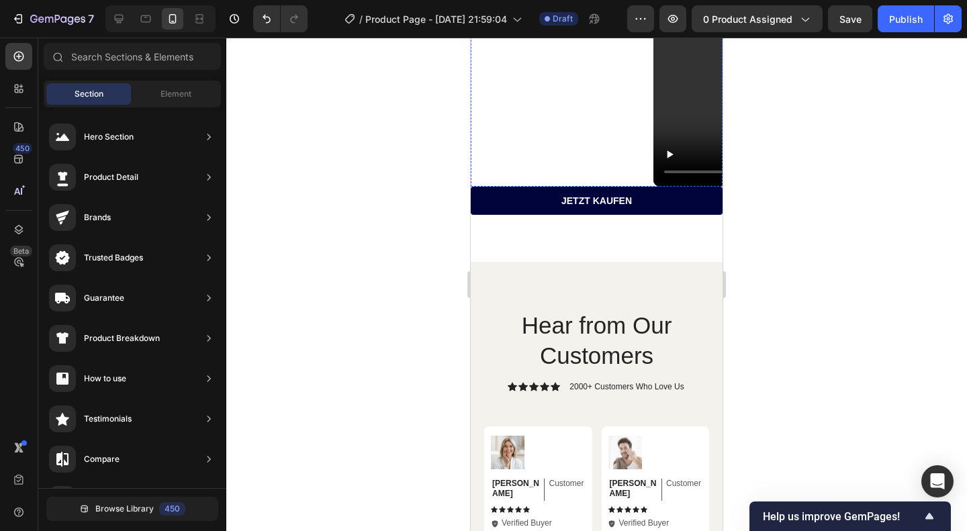
click at [594, 215] on div "⁠⁠⁠⁠⁠⁠⁠ UNSERE KUNDEN Heading Nourish, hydrate, and soften with our skin cream.…" at bounding box center [597, 21] width 252 height 387
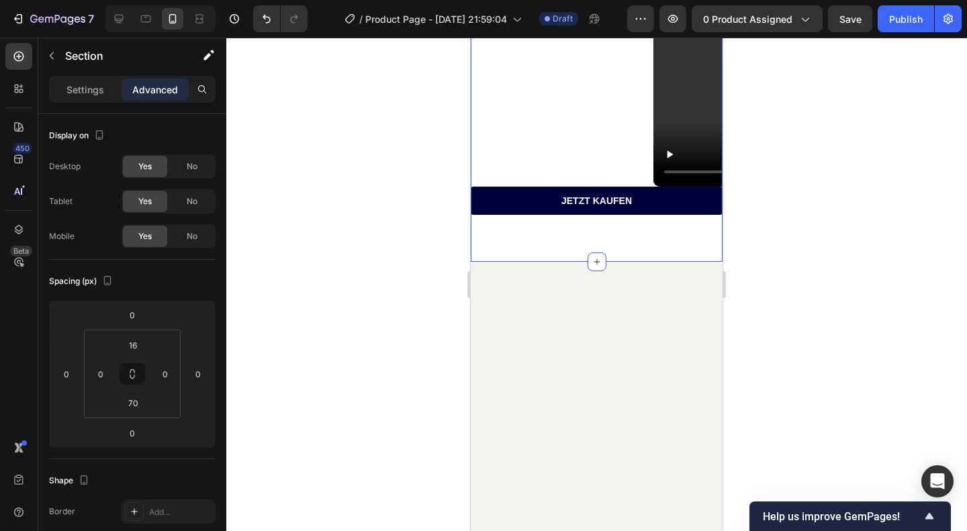
scroll to position [699, 0]
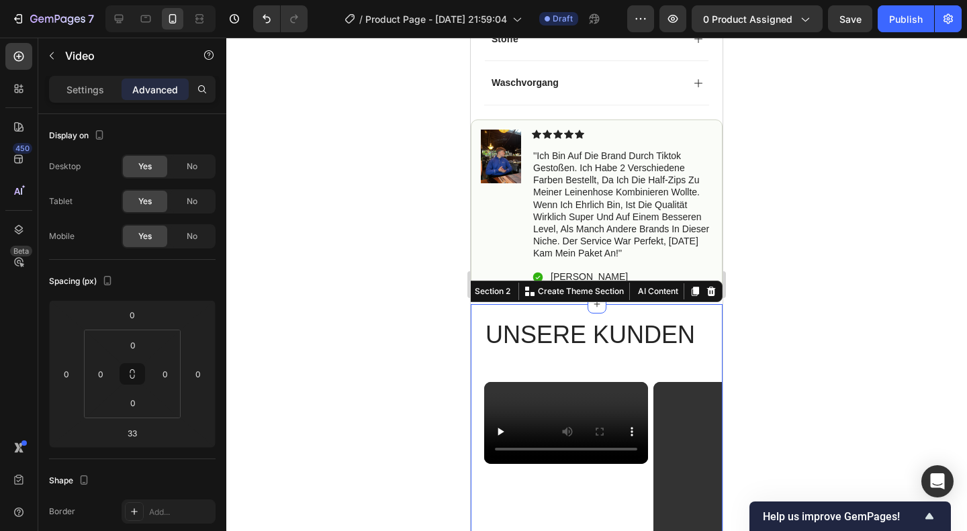
click at [574, 447] on video at bounding box center [566, 423] width 164 height 82
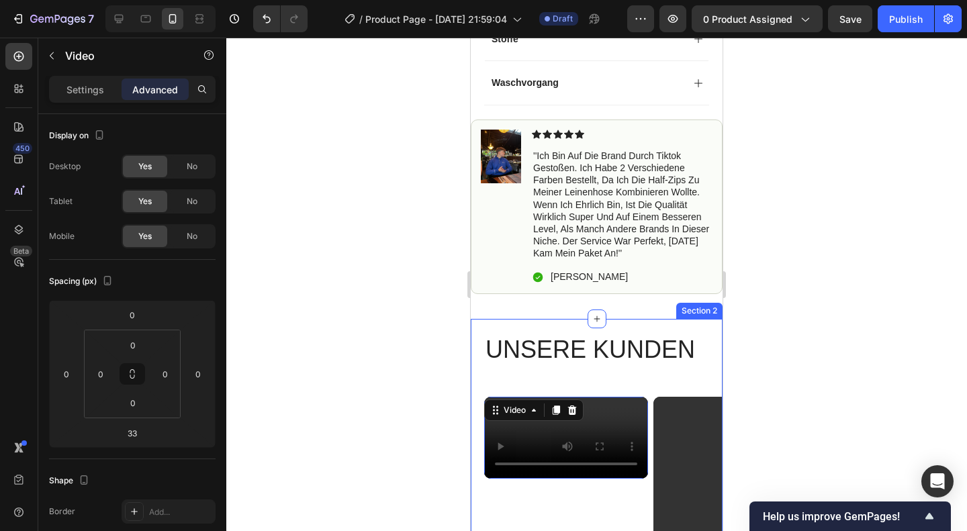
click at [605, 353] on div "⁠⁠⁠⁠⁠⁠⁠ UNSERE KUNDEN Heading Nourish, hydrate, and soften with our skin cream.…" at bounding box center [597, 523] width 252 height 387
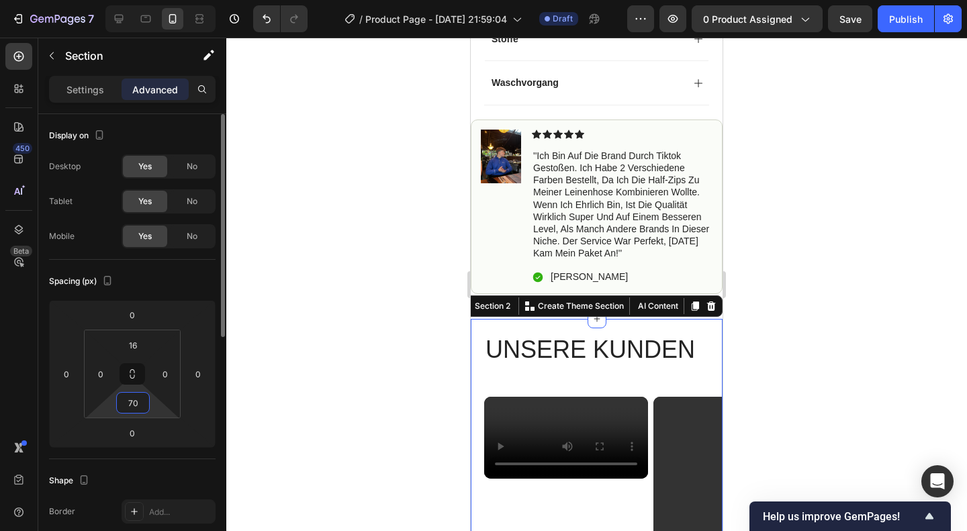
click at [122, 401] on input "70" at bounding box center [133, 403] width 27 height 20
type input "16"
click at [408, 417] on div at bounding box center [596, 285] width 741 height 494
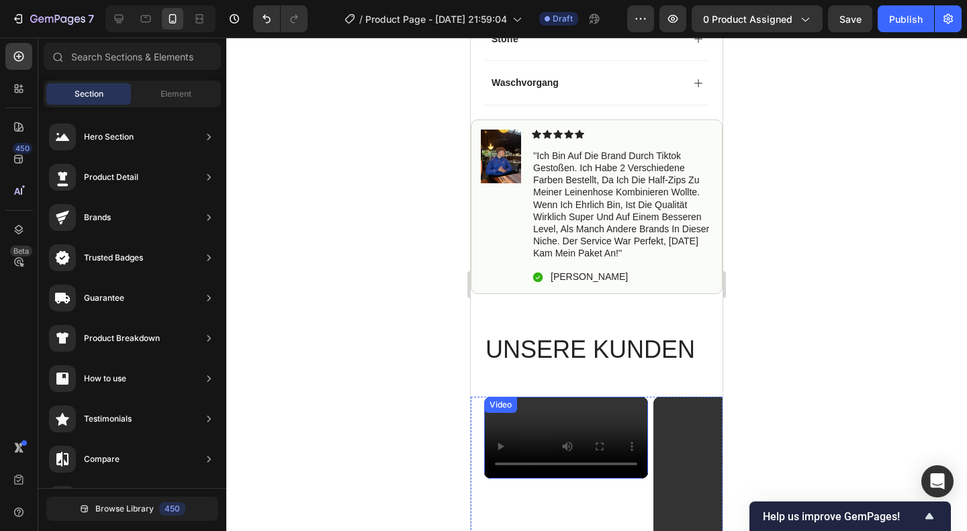
scroll to position [889, 0]
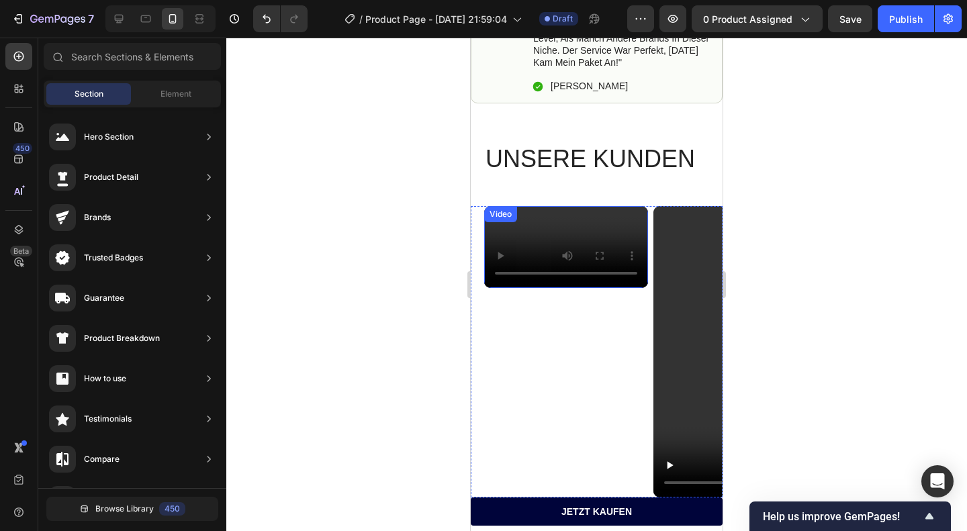
click at [592, 288] on video at bounding box center [566, 247] width 164 height 82
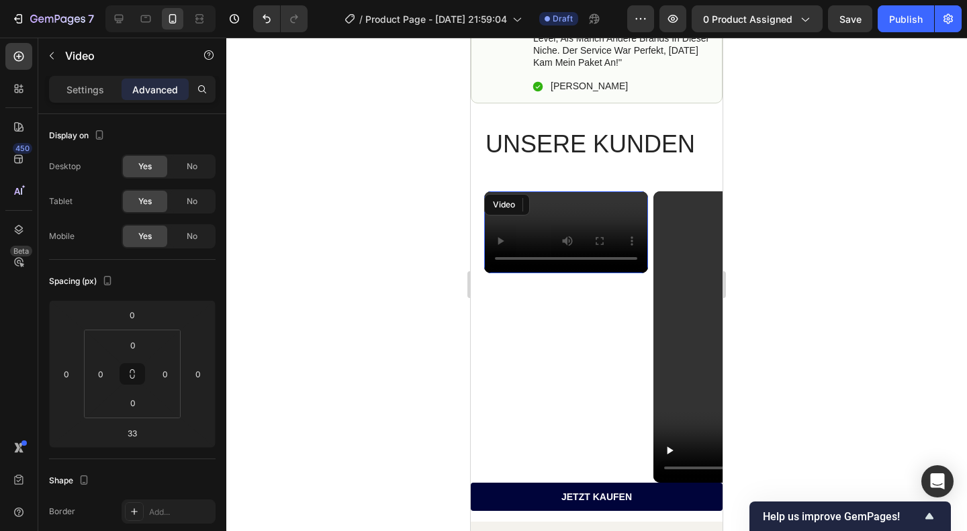
click at [645, 311] on div "Icon FREE SHIPPING AT 60,00€ Text Block Row Icon 12,579+ HAPPY CUSTOMER Text Bl…" at bounding box center [597, 448] width 252 height 2545
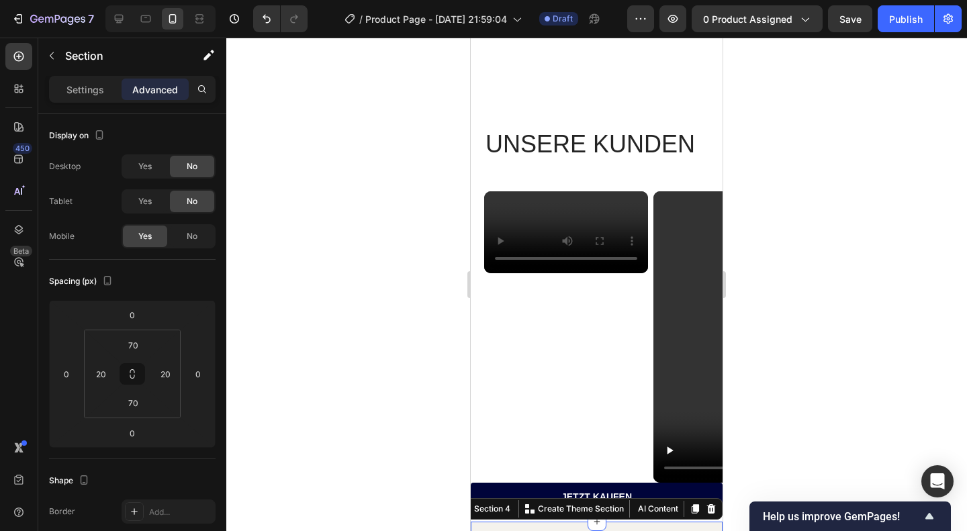
scroll to position [1149, 0]
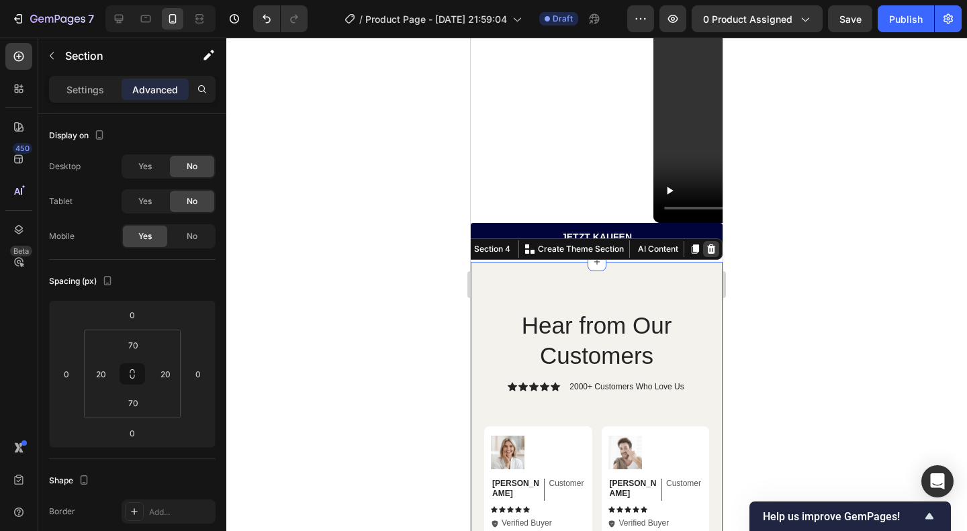
click at [706, 255] on icon at bounding box center [711, 249] width 11 height 11
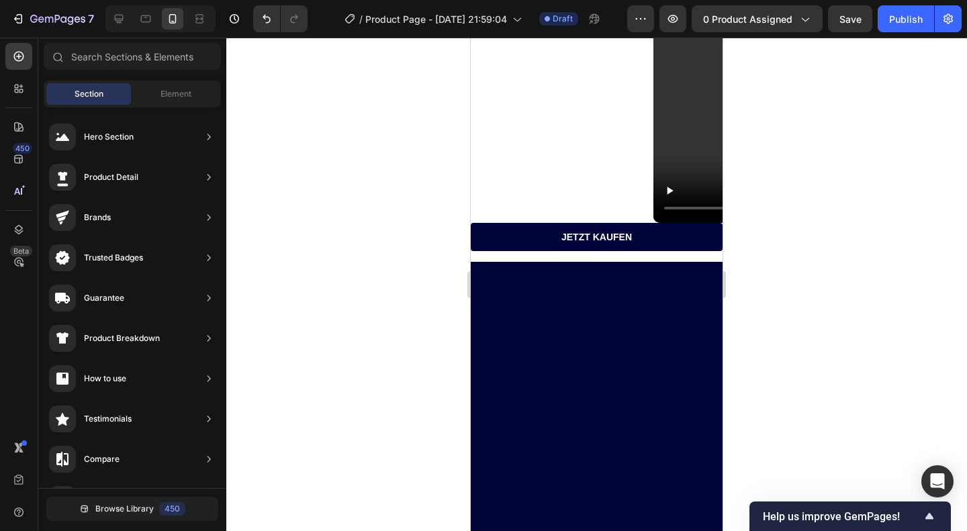
click at [621, 367] on div at bounding box center [597, 404] width 252 height 285
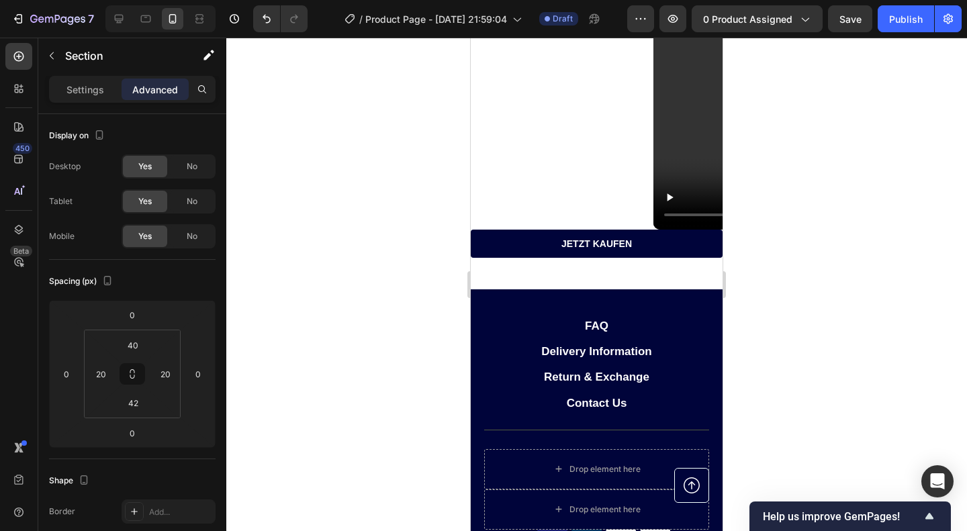
scroll to position [1143, 0]
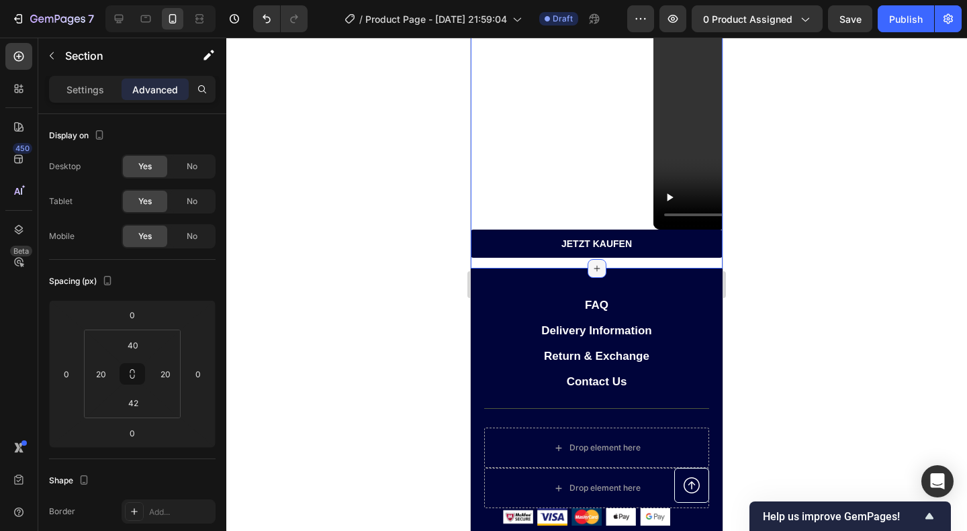
click at [598, 278] on div at bounding box center [597, 268] width 19 height 19
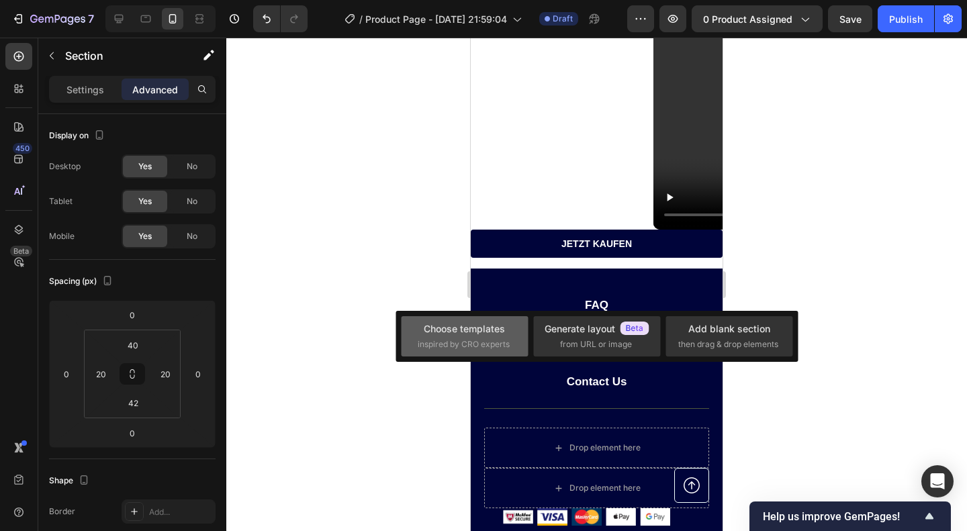
click at [482, 334] on div "Choose templates" at bounding box center [464, 329] width 81 height 14
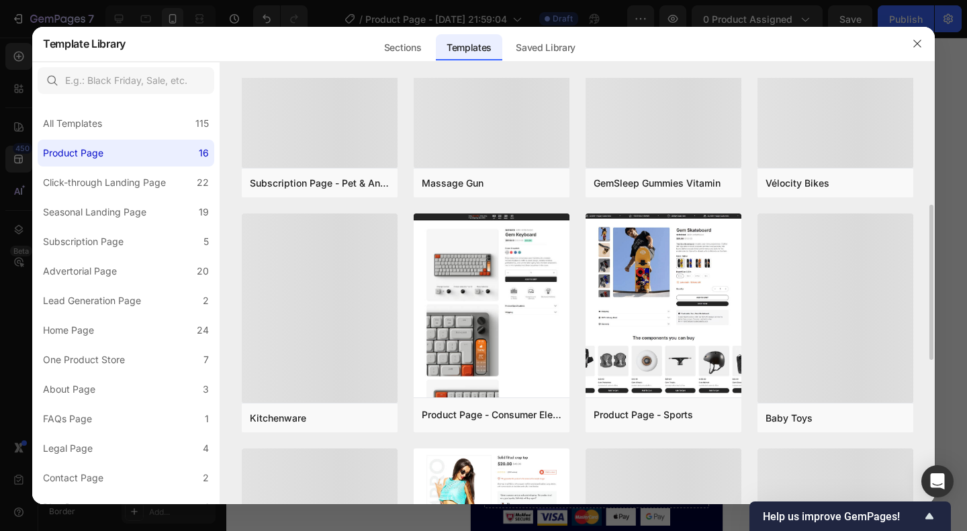
scroll to position [340, 0]
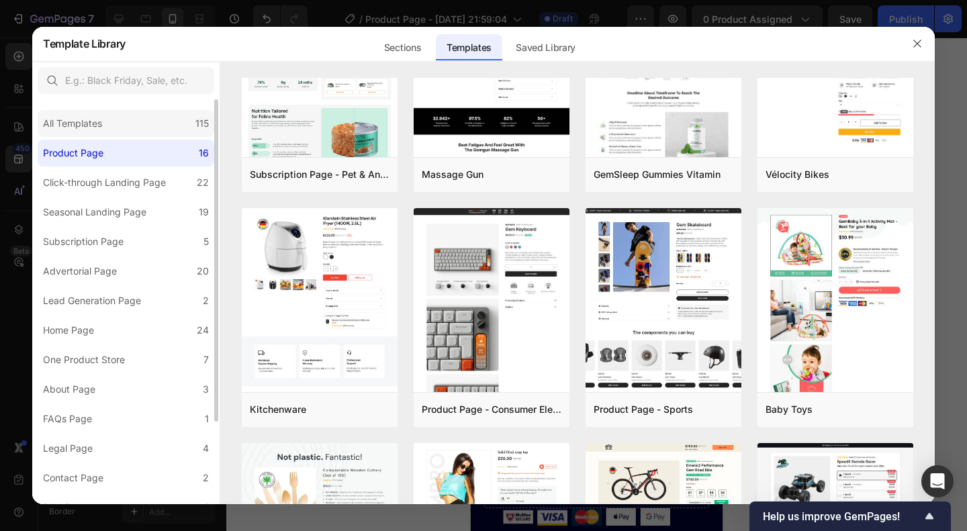
click at [153, 132] on div "All Templates 115" at bounding box center [126, 123] width 177 height 27
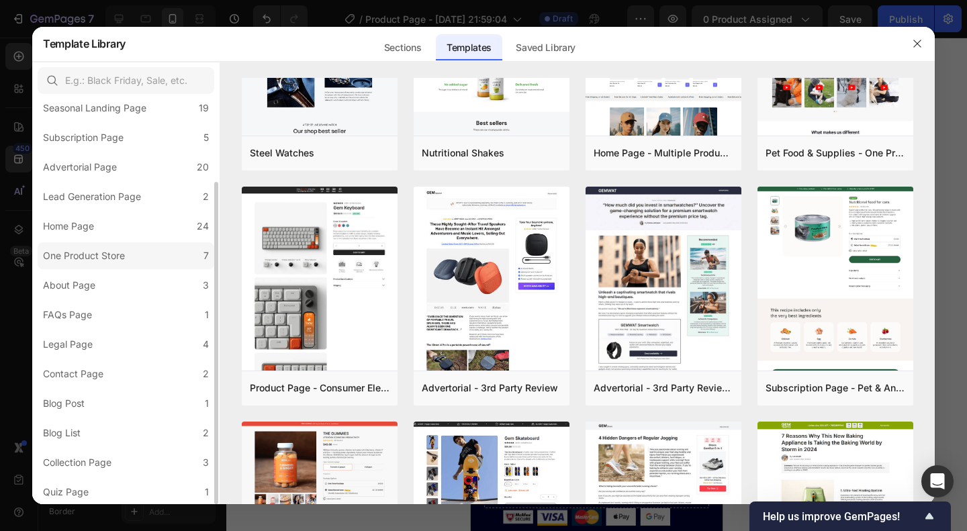
scroll to position [105, 0]
click at [114, 310] on label "FAQs Page 1" at bounding box center [126, 314] width 177 height 27
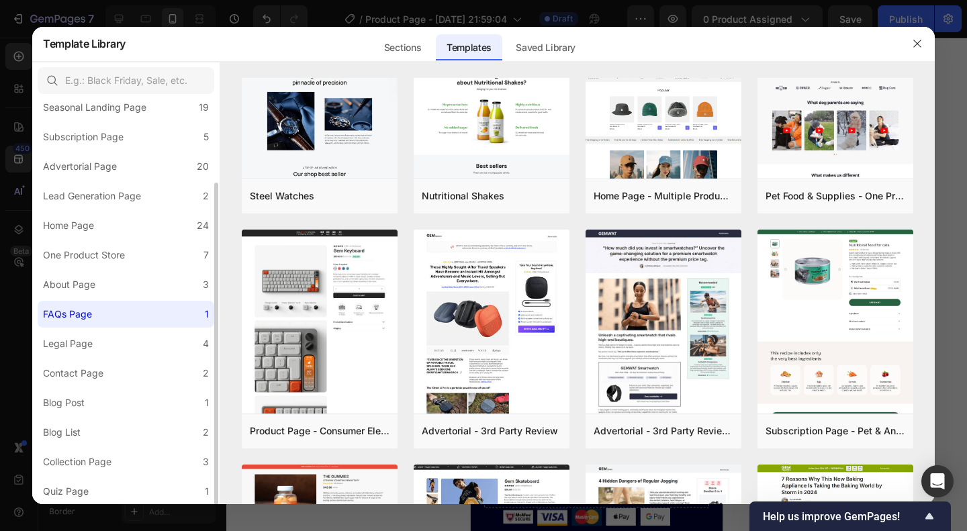
scroll to position [0, 0]
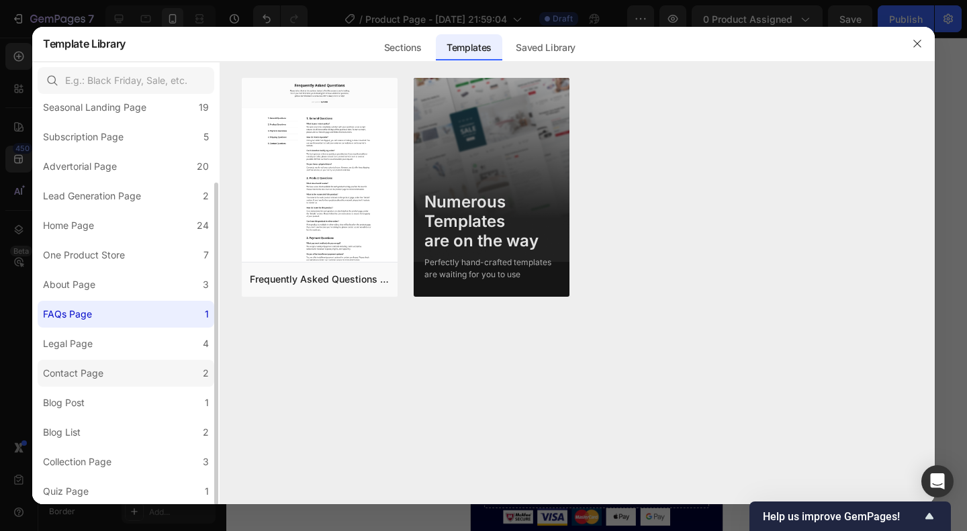
click at [130, 362] on label "Contact Page 2" at bounding box center [126, 373] width 177 height 27
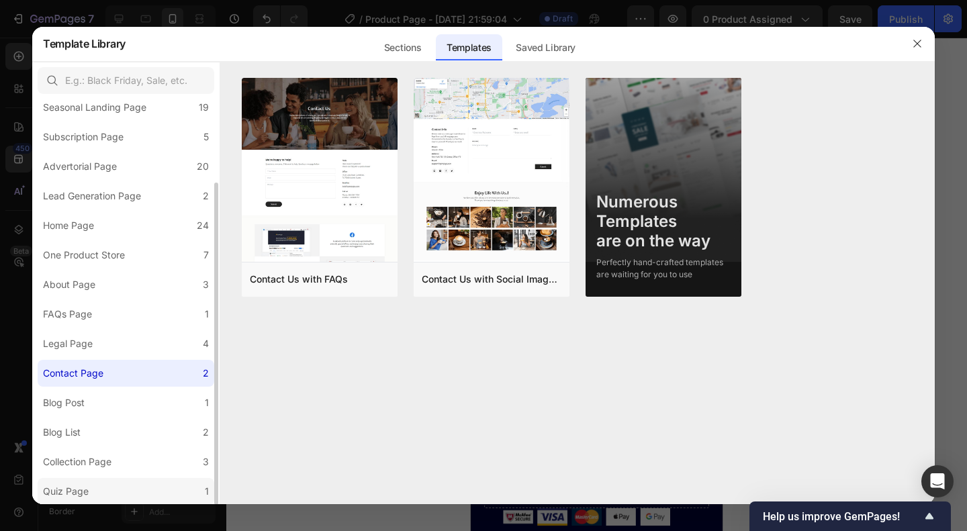
click at [101, 481] on label "Quiz Page 1" at bounding box center [126, 491] width 177 height 27
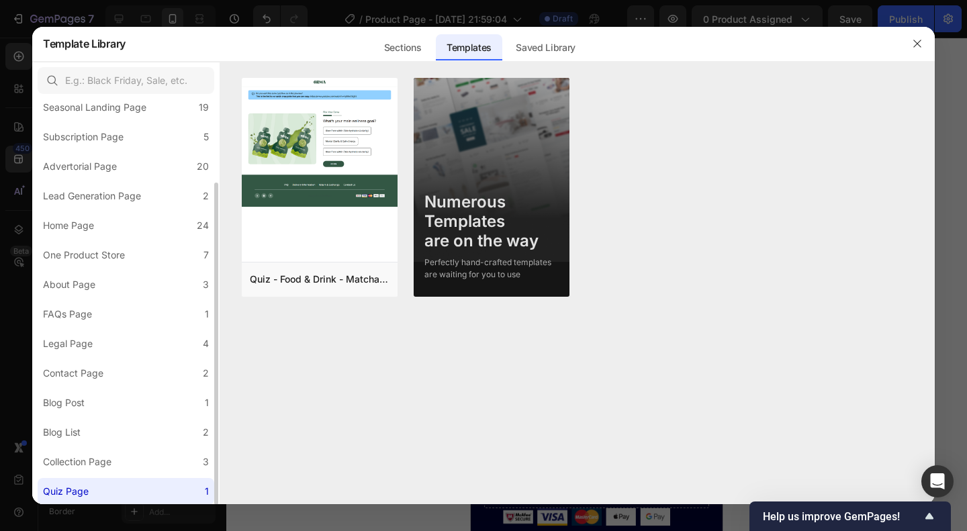
click at [101, 481] on label "Quiz Page 1" at bounding box center [126, 491] width 177 height 27
click at [913, 40] on icon "button" at bounding box center [917, 43] width 11 height 11
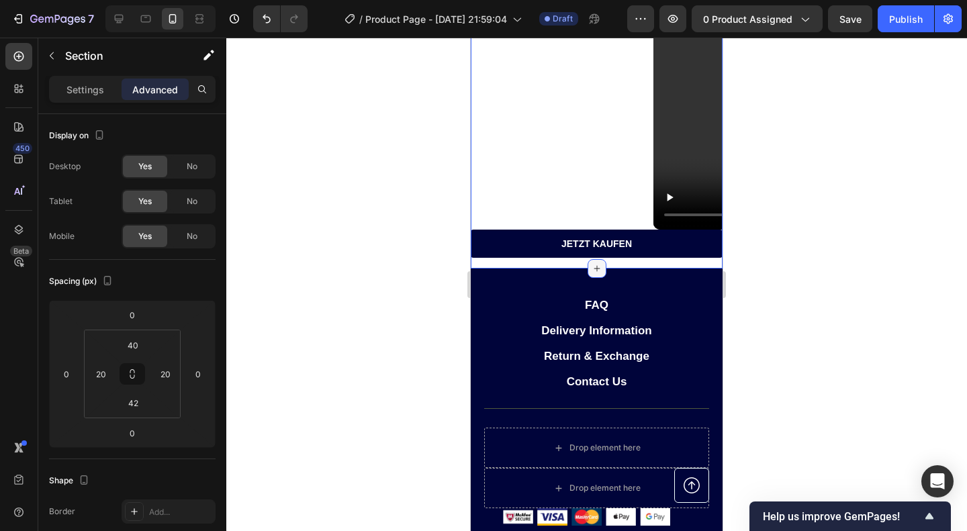
click at [595, 278] on div at bounding box center [597, 268] width 19 height 19
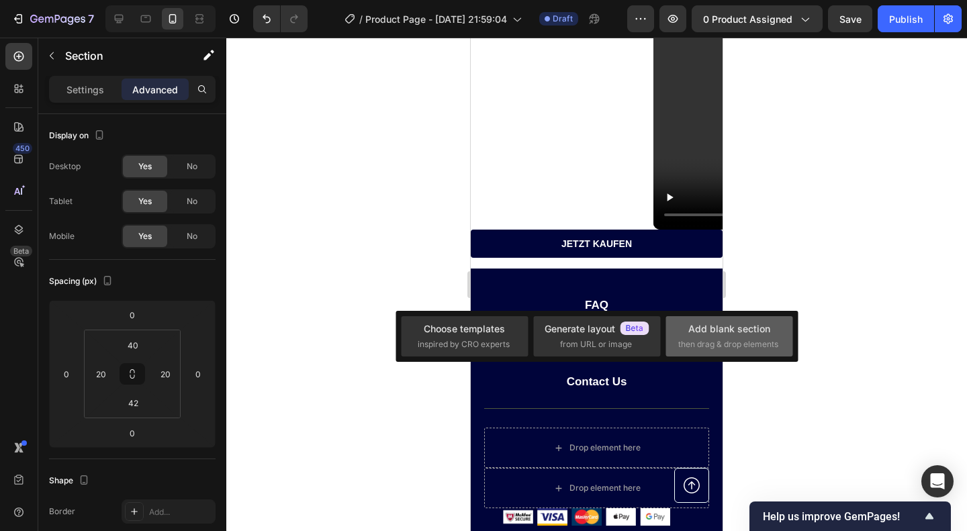
click at [695, 339] on span "then drag & drop elements" at bounding box center [728, 345] width 100 height 12
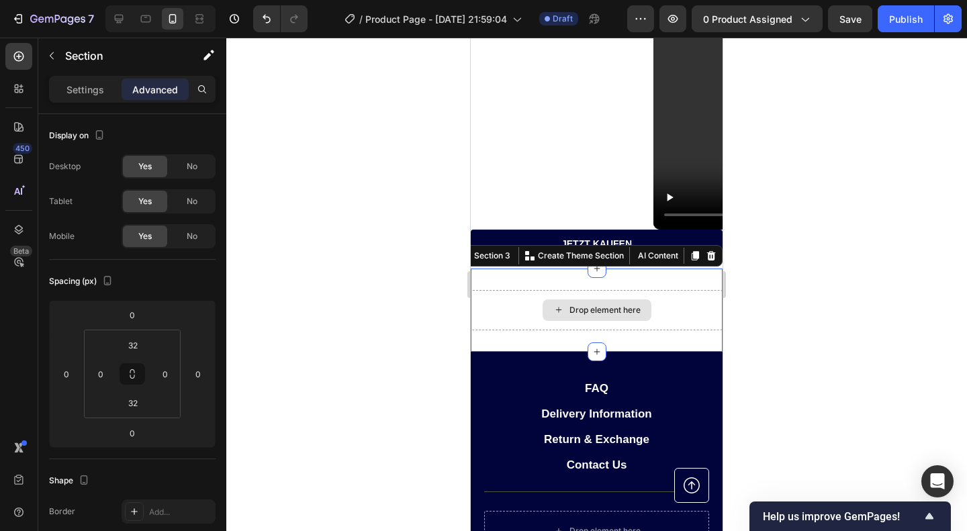
click at [552, 320] on div "Drop element here" at bounding box center [597, 310] width 109 height 21
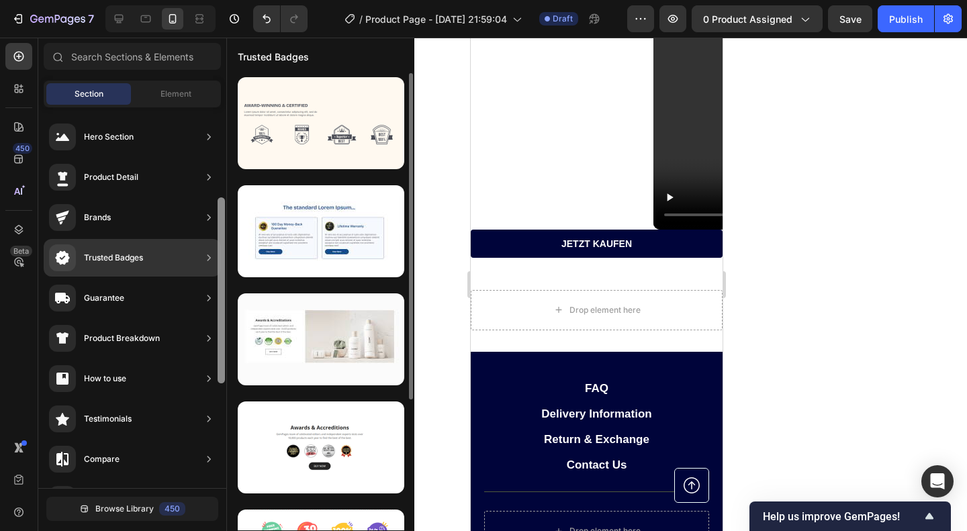
scroll to position [1, 0]
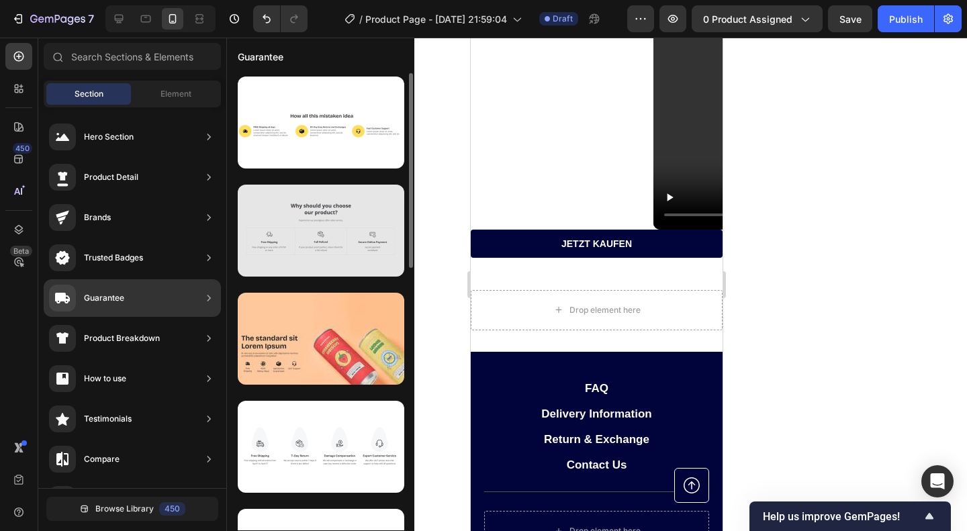
click at [310, 226] on div at bounding box center [321, 231] width 167 height 92
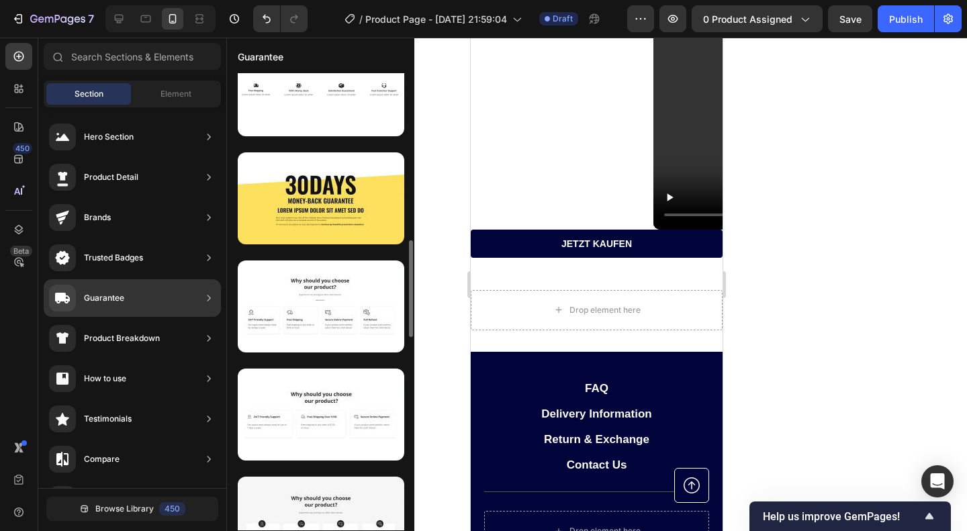
scroll to position [790, 0]
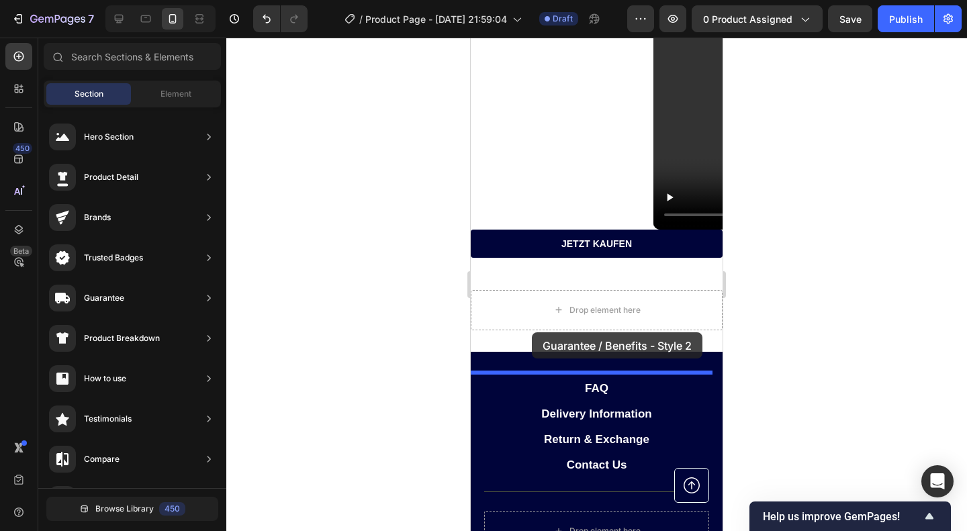
drag, startPoint x: 801, startPoint y: 374, endPoint x: 532, endPoint y: 331, distance: 272.1
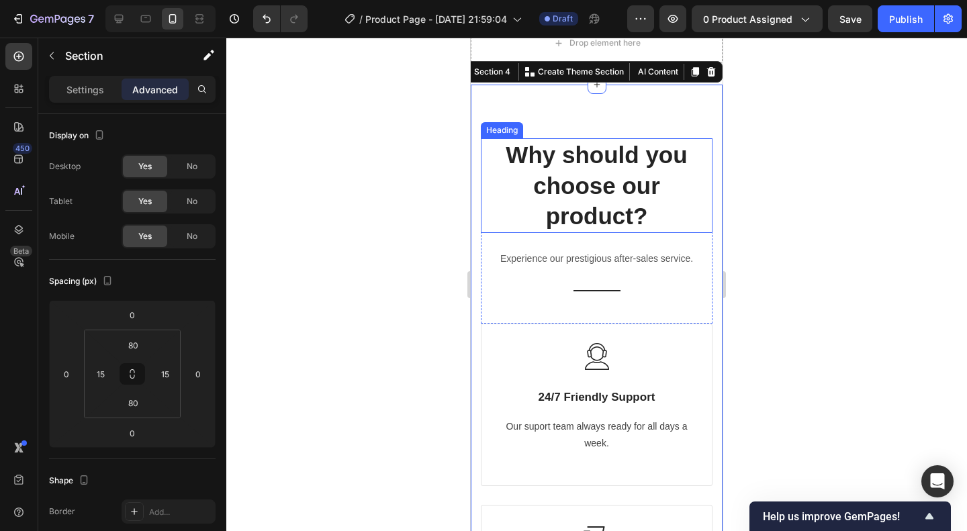
scroll to position [1256, 0]
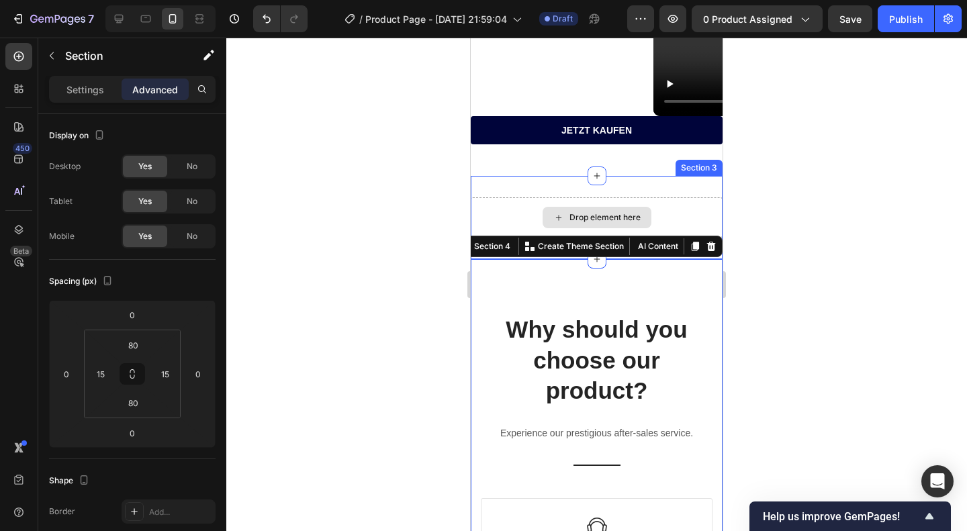
click at [635, 197] on div "Drop element here" at bounding box center [597, 217] width 252 height 40
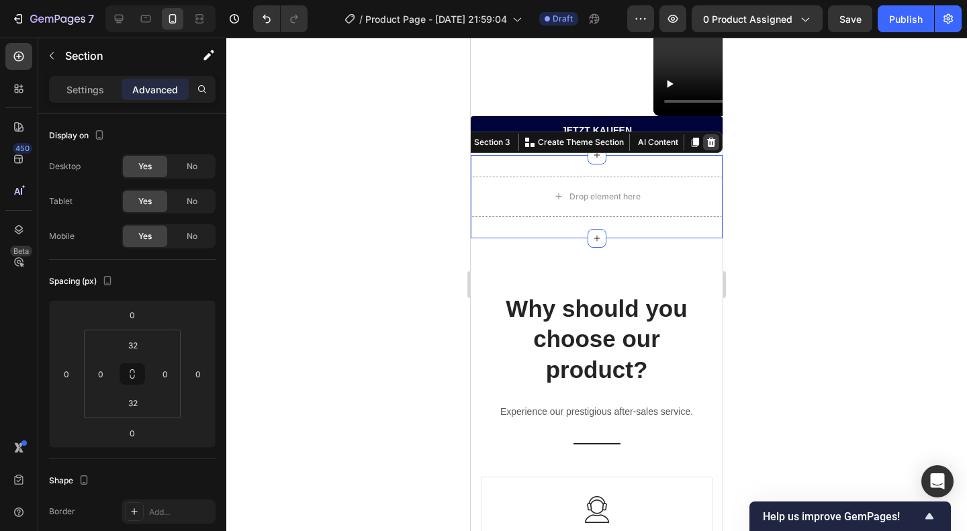
click at [707, 147] on icon at bounding box center [711, 142] width 9 height 9
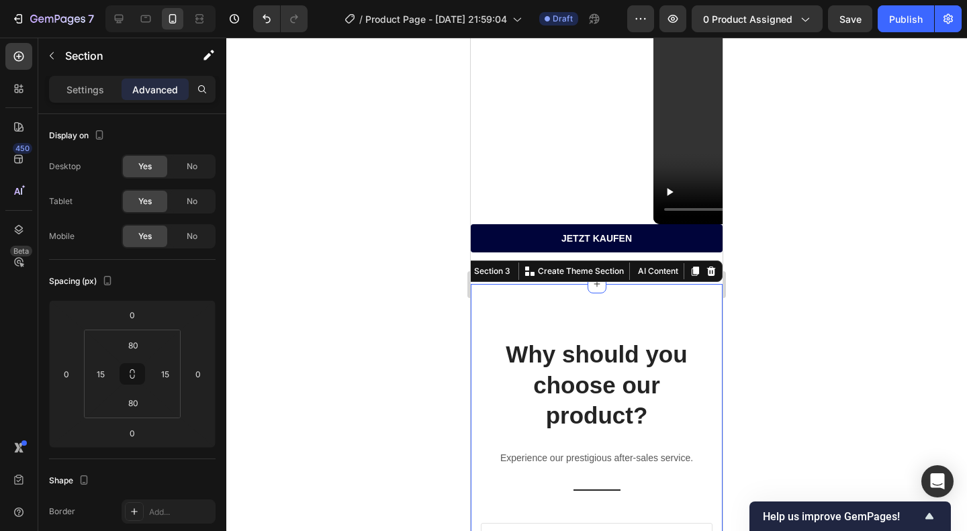
scroll to position [1170, 0]
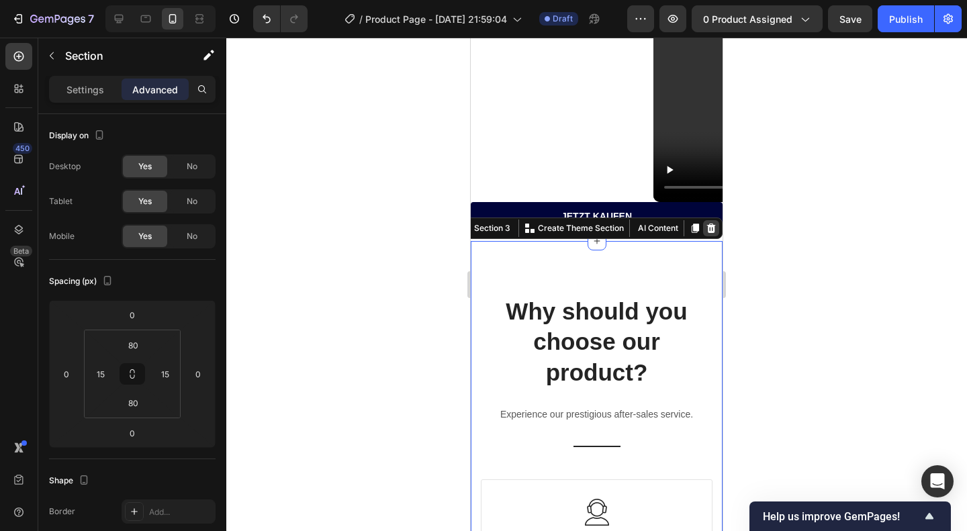
click at [703, 236] on div at bounding box center [711, 228] width 16 height 16
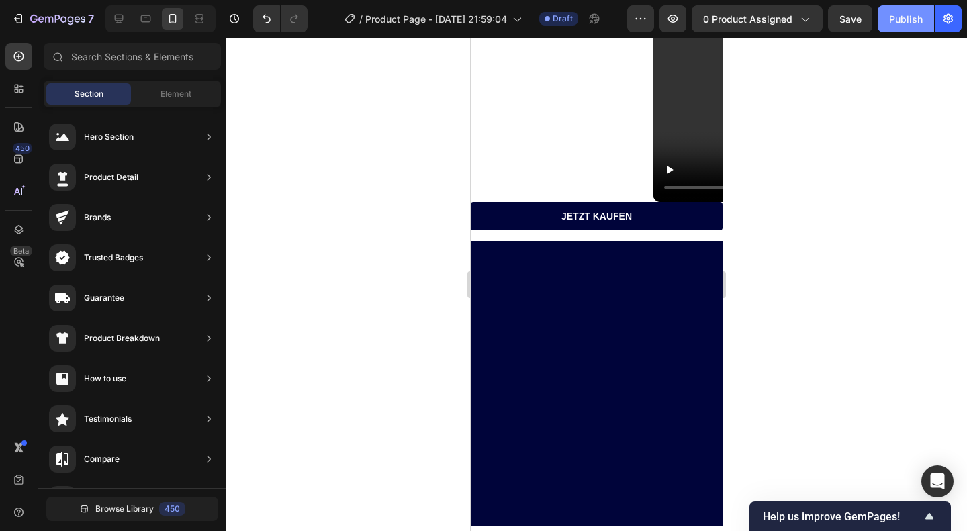
click at [904, 19] on div "Publish" at bounding box center [906, 19] width 34 height 14
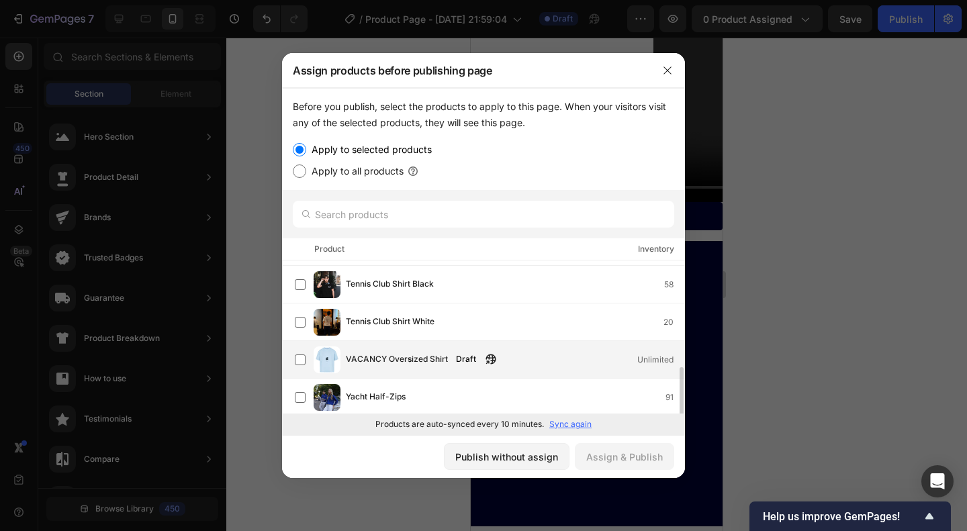
scroll to position [333, 0]
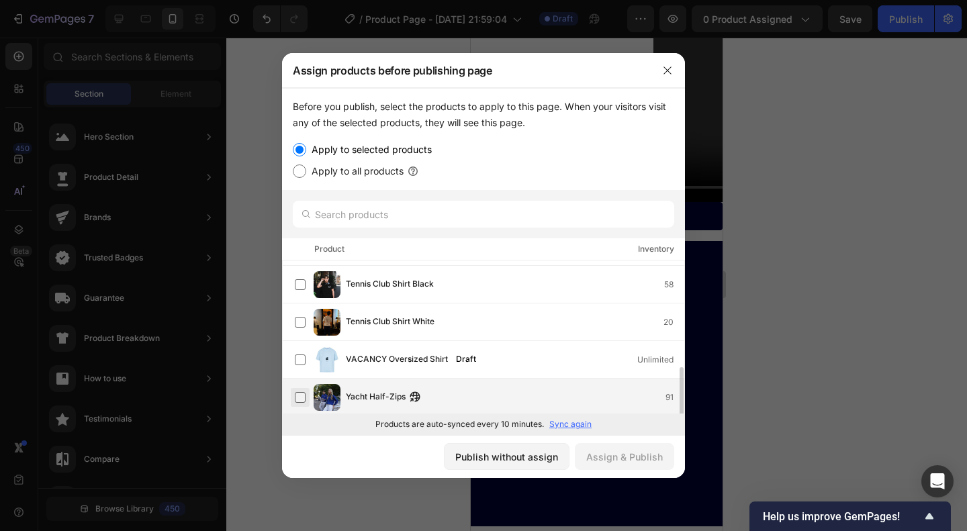
click at [297, 398] on label at bounding box center [300, 397] width 11 height 11
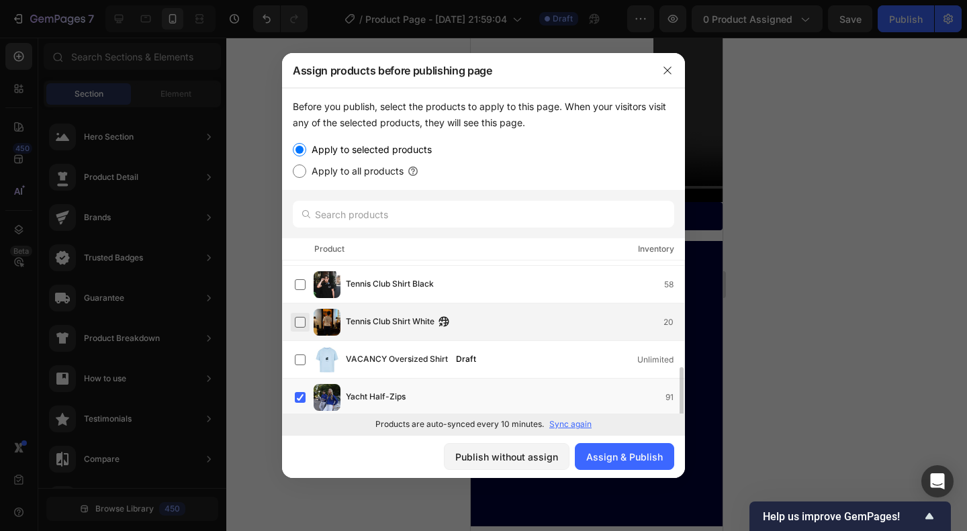
click at [300, 320] on label at bounding box center [300, 322] width 11 height 11
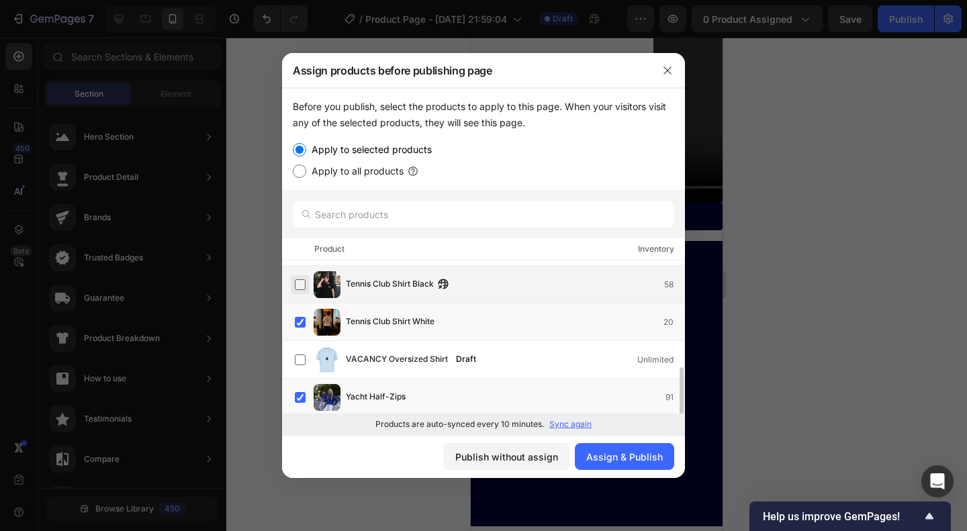
click at [304, 289] on label at bounding box center [300, 284] width 11 height 11
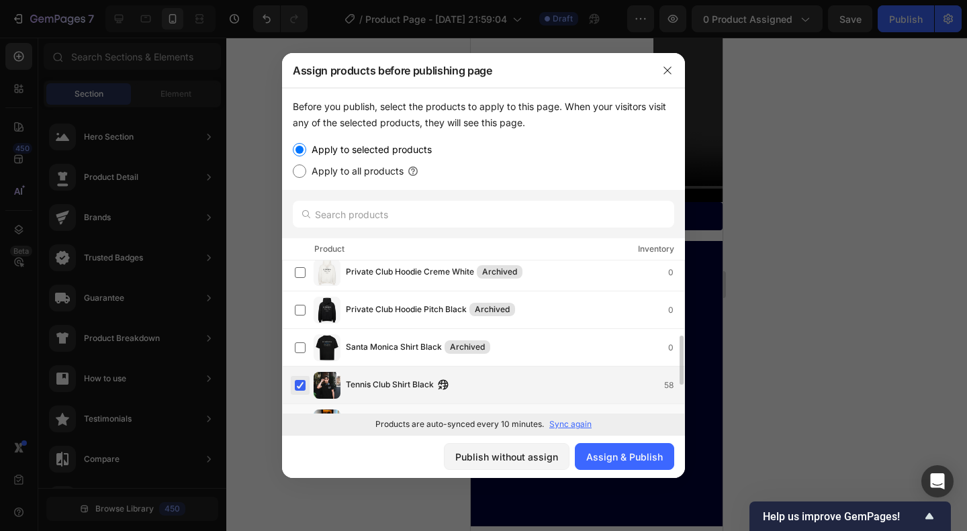
scroll to position [232, 0]
click at [615, 454] on div "Assign & Publish" at bounding box center [624, 457] width 77 height 14
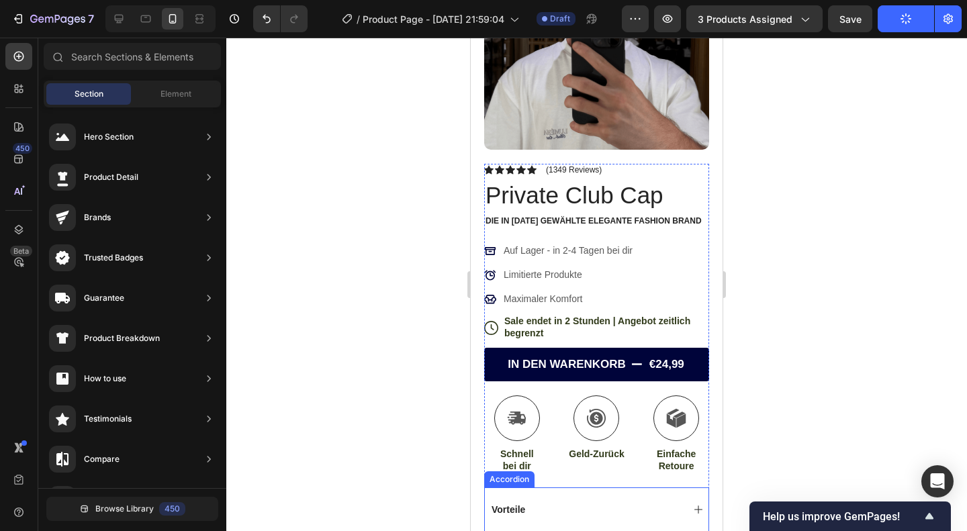
scroll to position [0, 0]
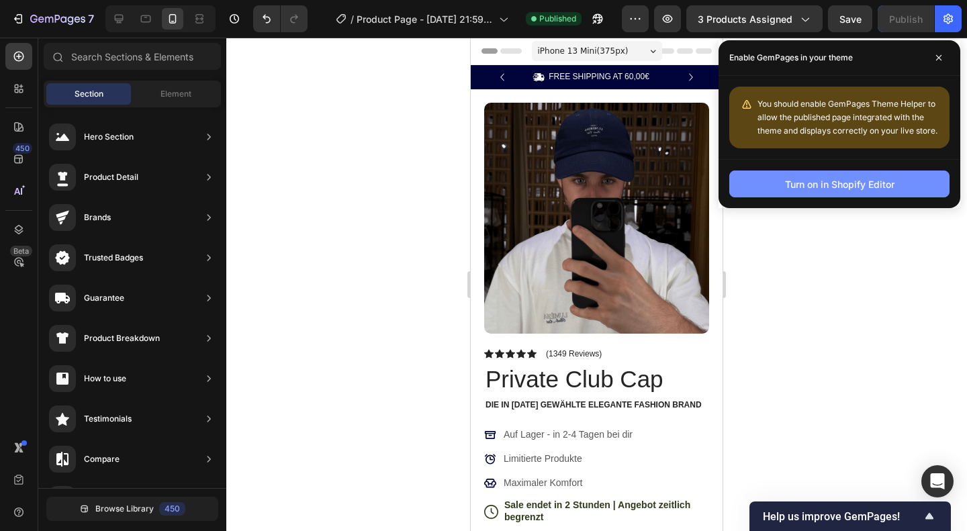
click at [758, 187] on button "Turn on in Shopify Editor" at bounding box center [839, 184] width 220 height 27
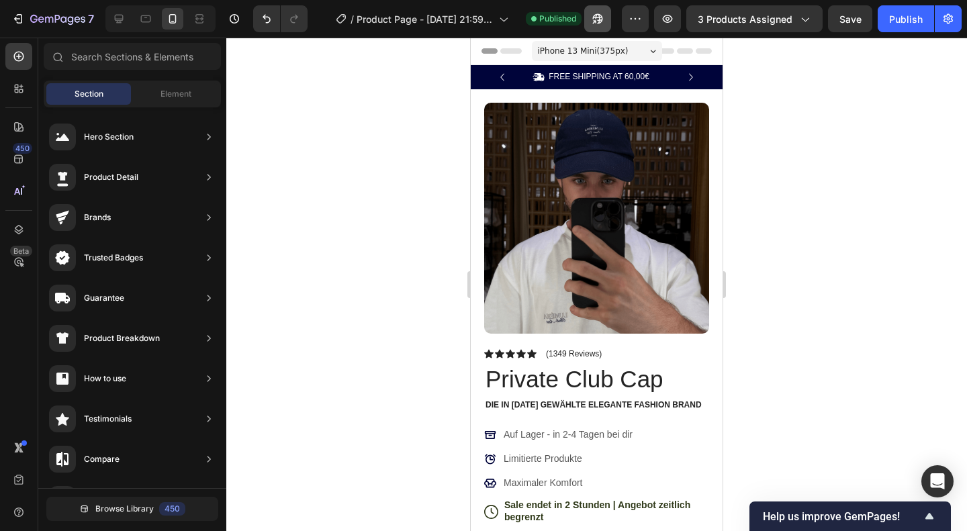
click at [614, 18] on div "/ Product Page - Sep 28, 21:59:04 Published" at bounding box center [470, 18] width 304 height 27
click at [600, 18] on icon "button" at bounding box center [597, 18] width 13 height 13
click at [15, 95] on icon at bounding box center [18, 88] width 13 height 13
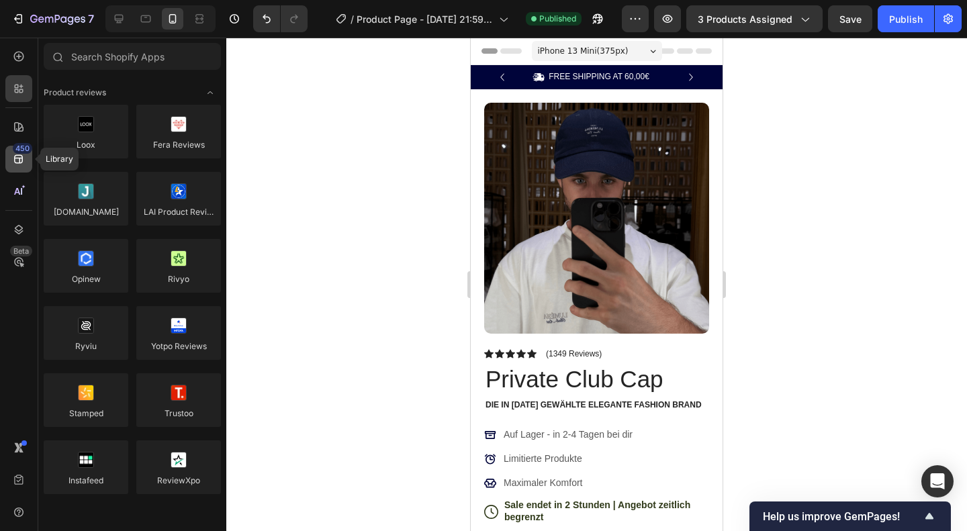
click at [27, 151] on div "450" at bounding box center [22, 148] width 19 height 11
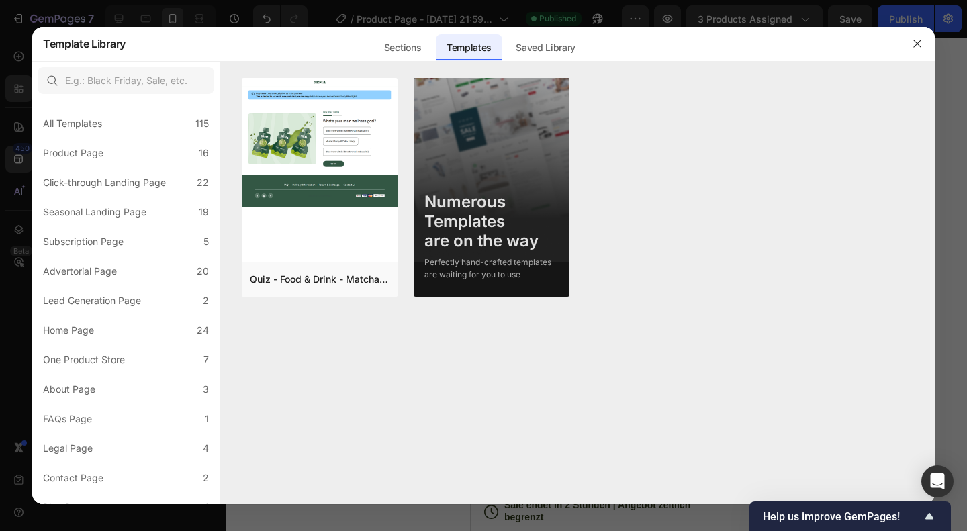
click at [1, 158] on div at bounding box center [483, 265] width 967 height 531
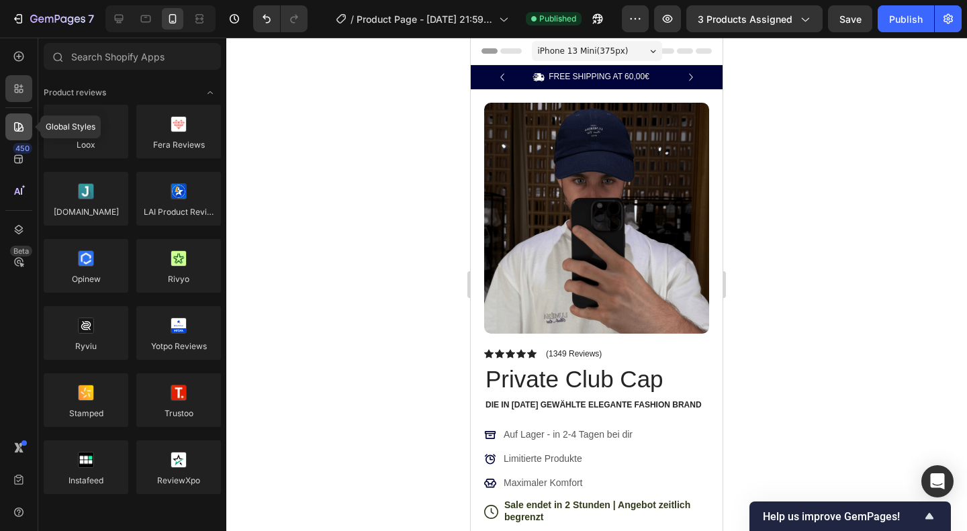
click at [19, 123] on icon at bounding box center [18, 126] width 9 height 9
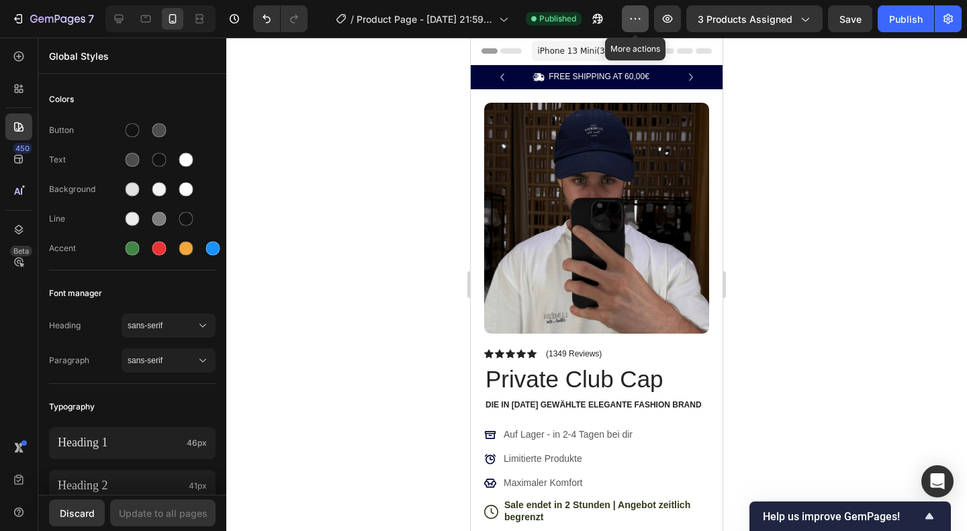
click at [638, 12] on icon "button" at bounding box center [635, 18] width 13 height 13
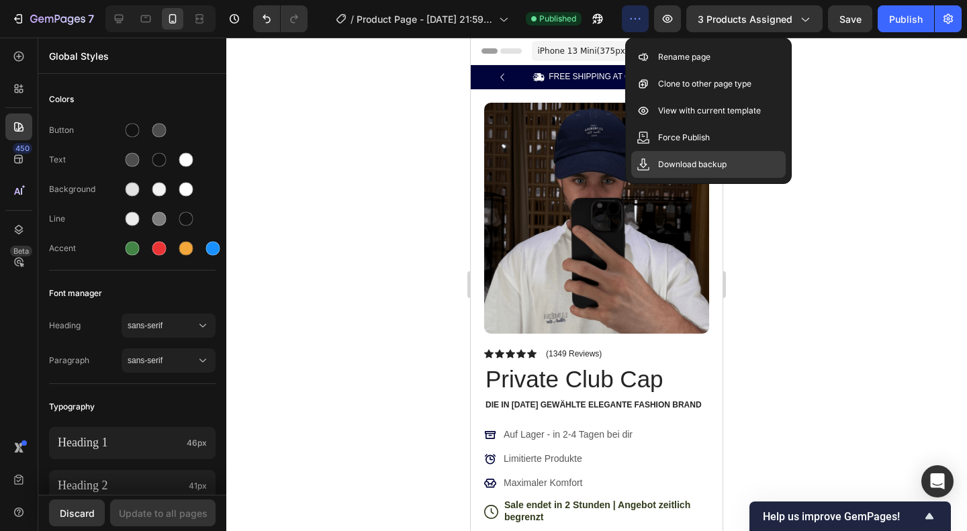
click at [699, 155] on div "Download backup" at bounding box center [708, 164] width 154 height 27
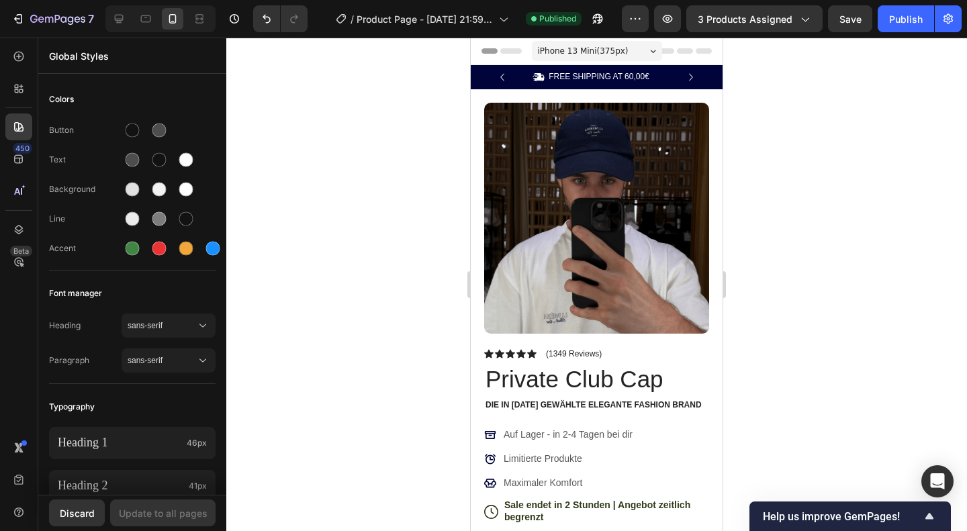
click at [930, 109] on div at bounding box center [596, 285] width 741 height 494
click at [946, 24] on icon "button" at bounding box center [948, 18] width 13 height 13
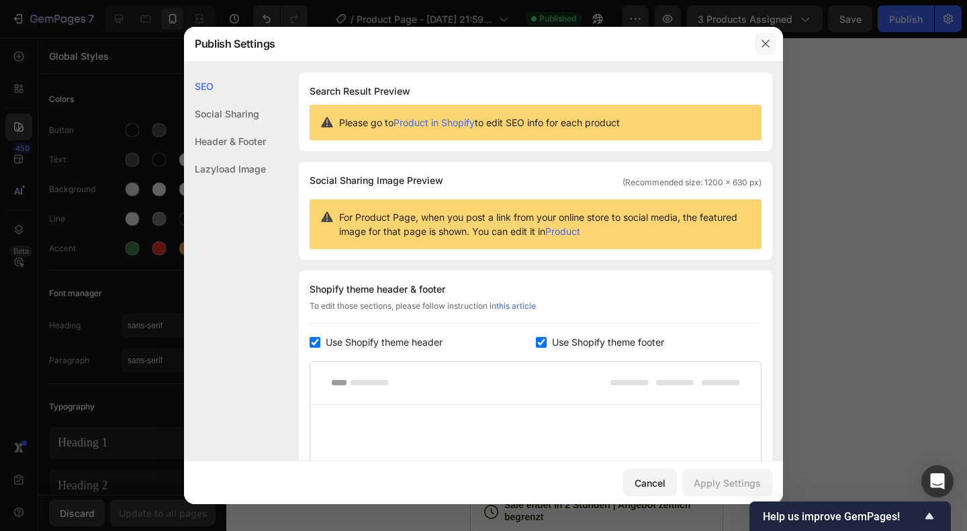
click at [764, 48] on icon "button" at bounding box center [765, 43] width 11 height 11
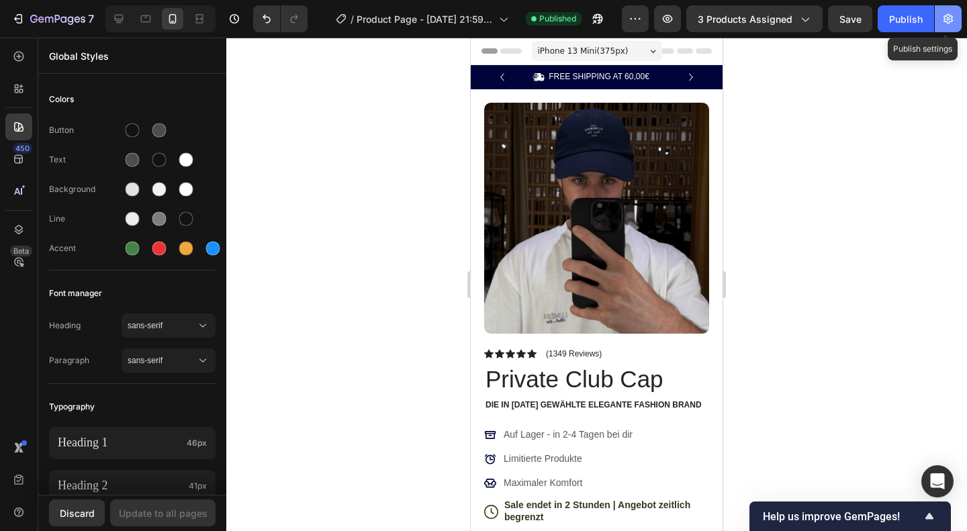
click at [950, 17] on icon "button" at bounding box center [948, 18] width 13 height 13
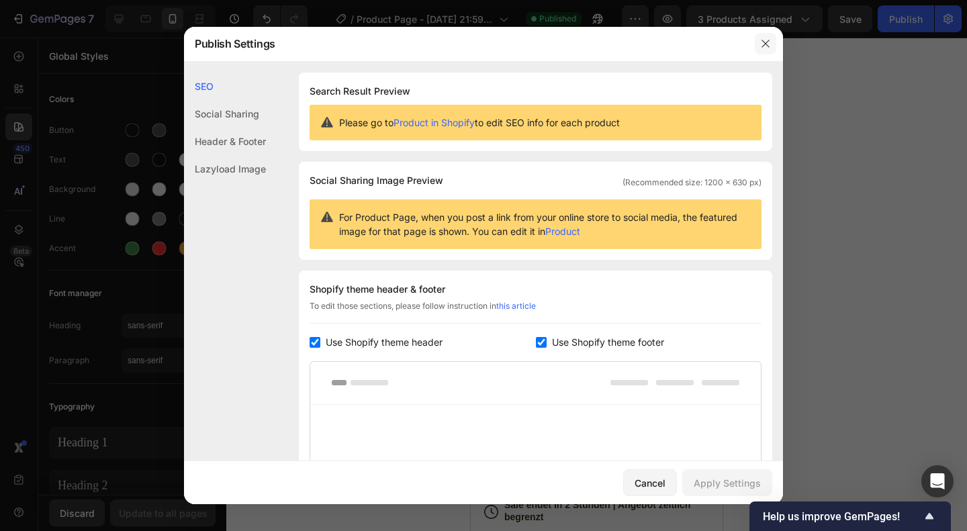
click at [772, 44] on button "button" at bounding box center [765, 43] width 21 height 21
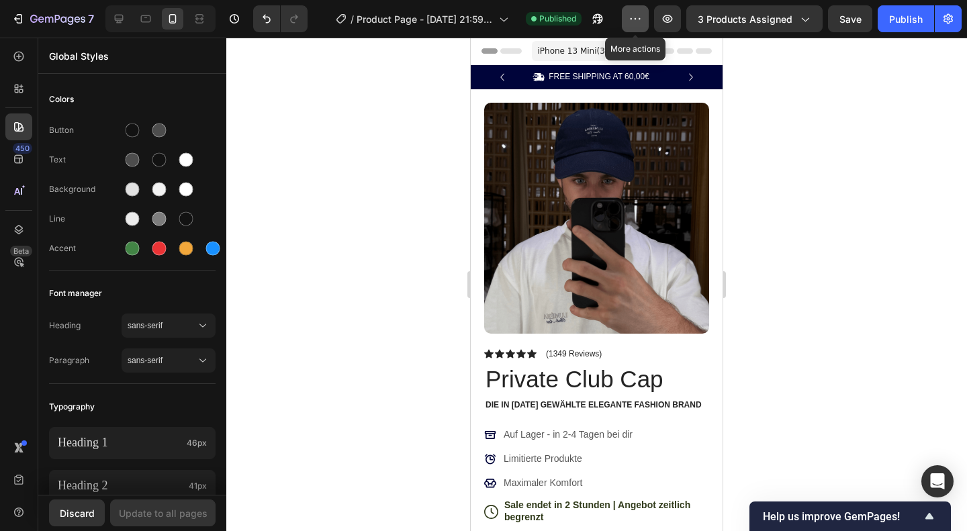
click at [635, 24] on icon "button" at bounding box center [635, 18] width 13 height 13
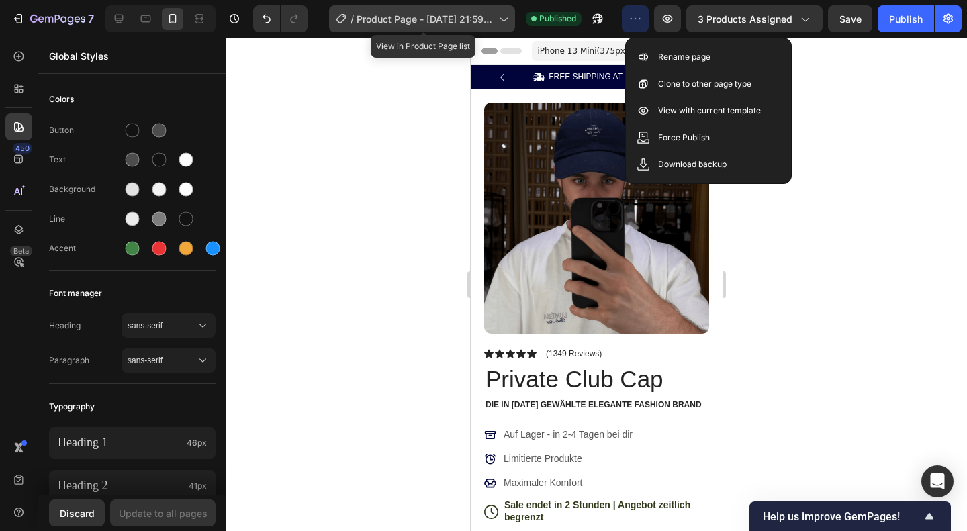
click at [500, 6] on div "/ Product Page - [DATE] 21:59:04" at bounding box center [422, 18] width 186 height 27
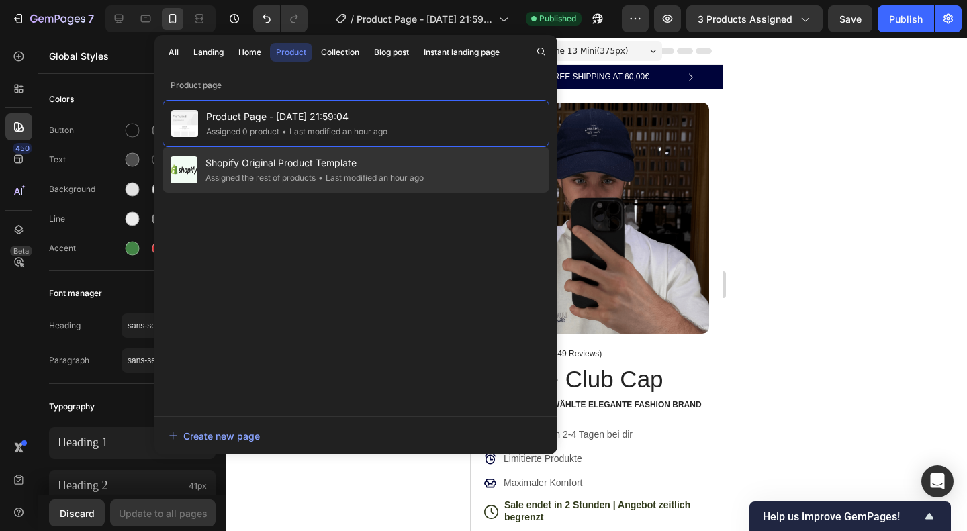
click at [340, 169] on span "Shopify Original Product Template" at bounding box center [315, 163] width 218 height 16
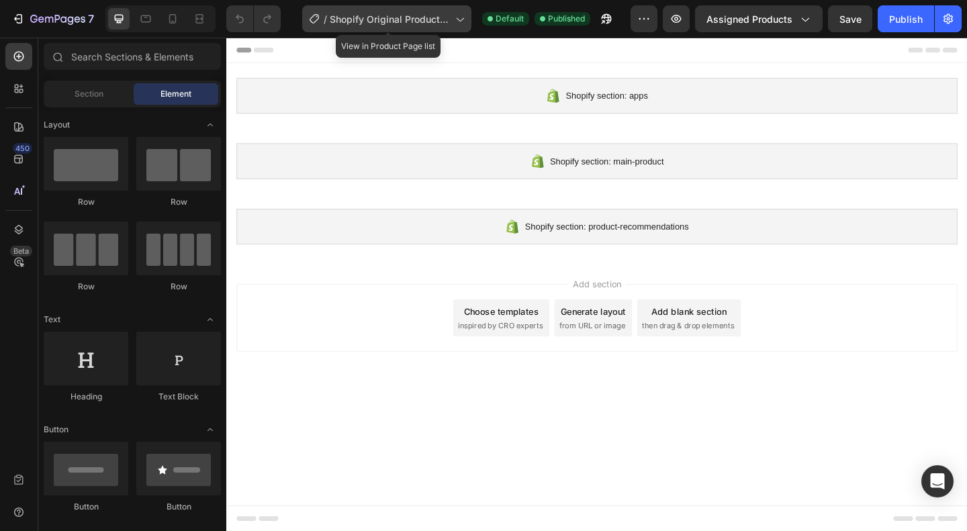
click at [402, 18] on span "Shopify Original Product Template" at bounding box center [390, 19] width 120 height 14
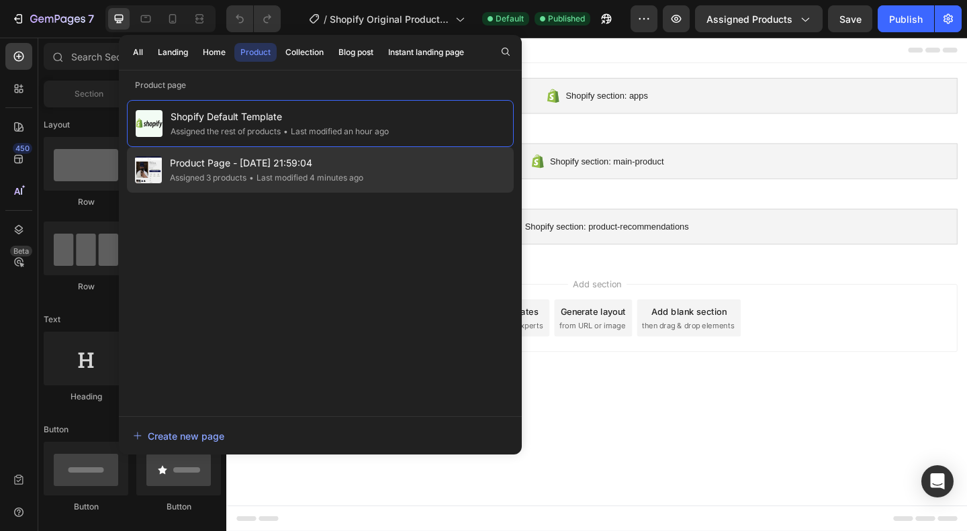
click at [329, 168] on span "Product Page - [DATE] 21:59:04" at bounding box center [266, 163] width 193 height 16
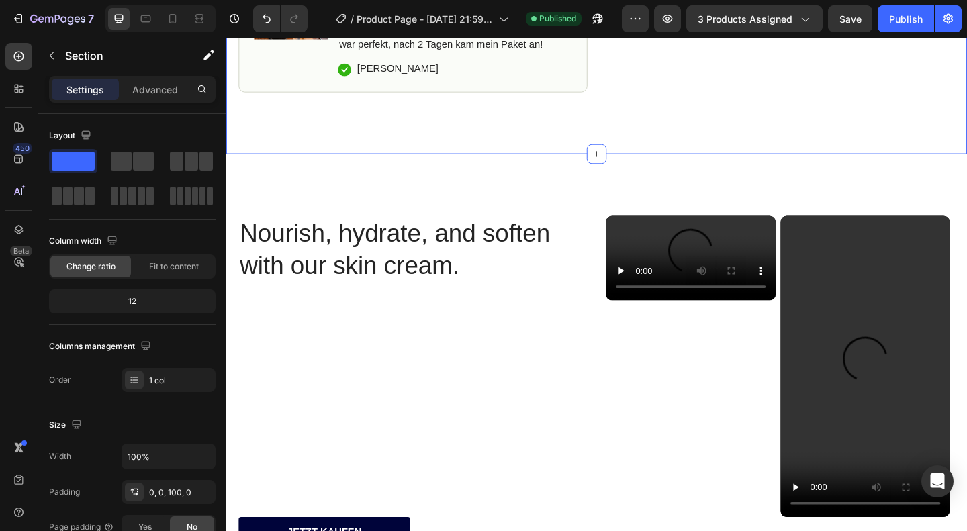
scroll to position [727, 0]
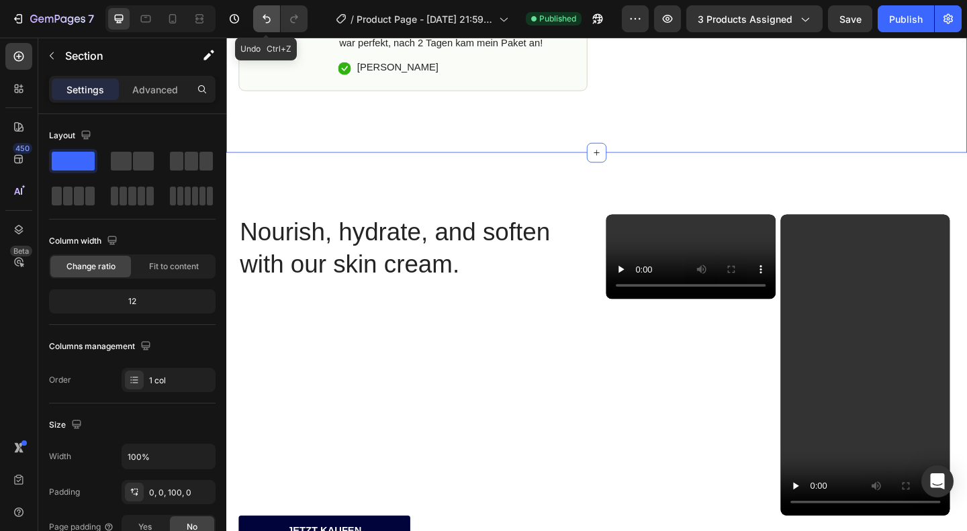
click at [258, 18] on button "Undo/Redo" at bounding box center [266, 18] width 27 height 27
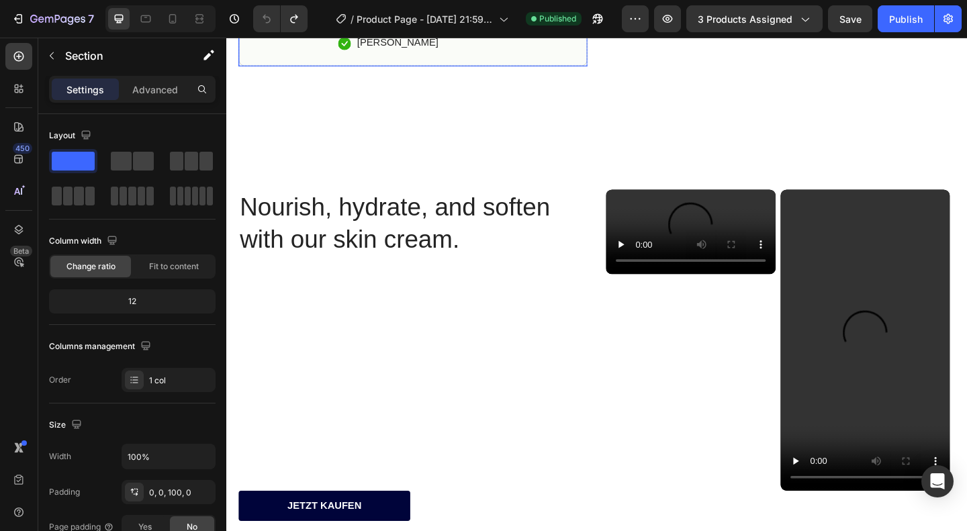
scroll to position [758, 0]
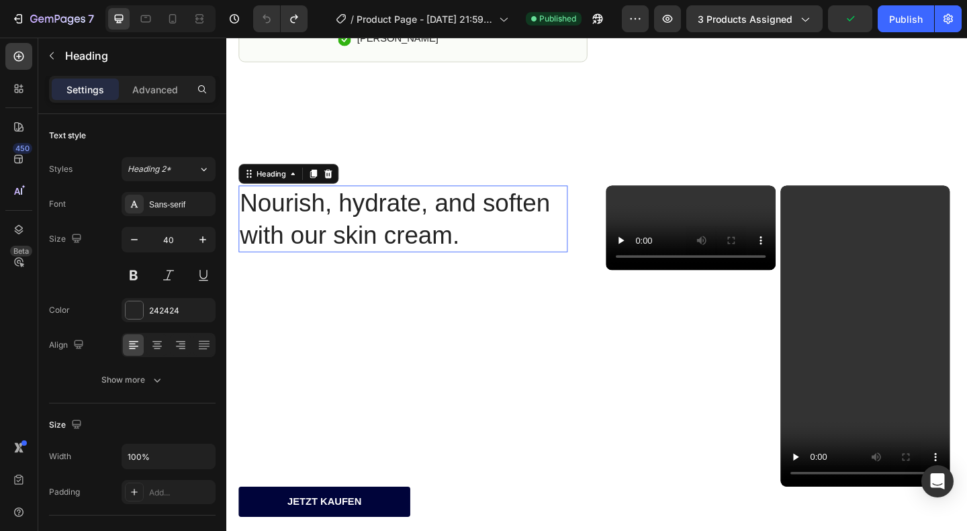
click at [418, 229] on h2 "Nourish, hydrate, and soften with our skin cream." at bounding box center [419, 235] width 358 height 73
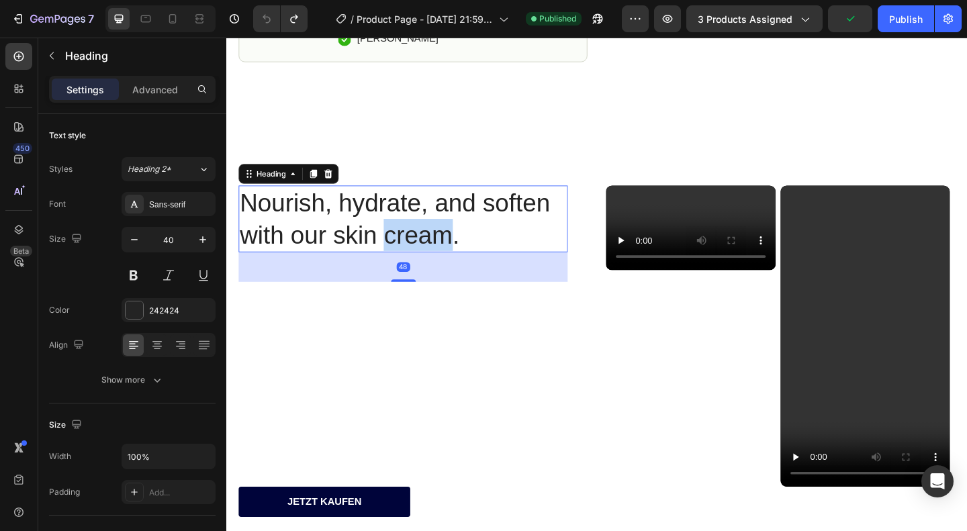
click at [418, 229] on h2 "Nourish, hydrate, and soften with our skin cream." at bounding box center [419, 235] width 358 height 73
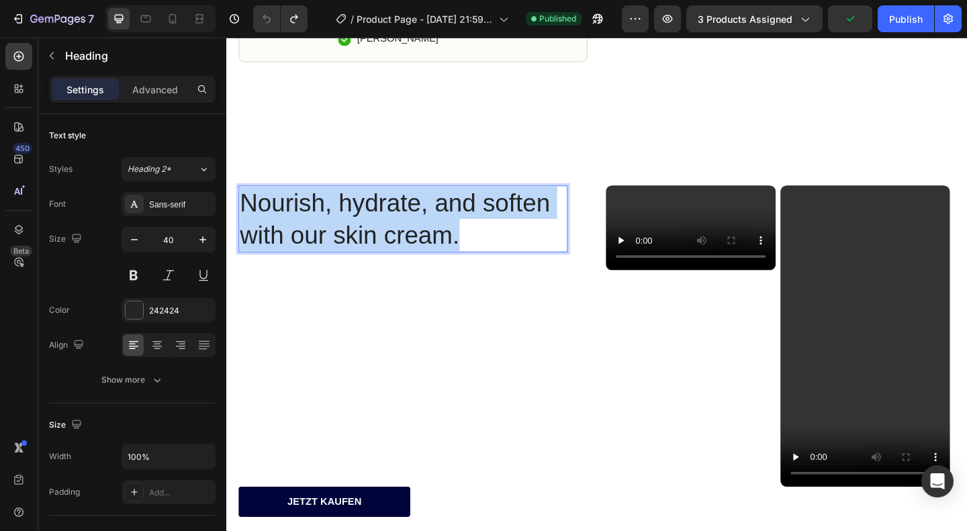
click at [418, 229] on p "Nourish, hydrate, and soften with our skin cream." at bounding box center [418, 235] width 355 height 70
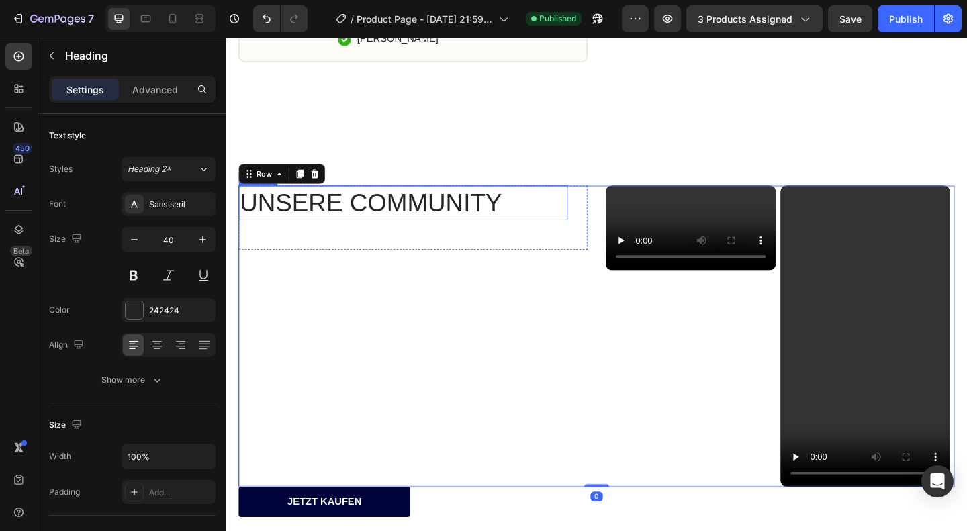
click at [385, 220] on p "UNSERE COMMUNITY" at bounding box center [418, 217] width 355 height 35
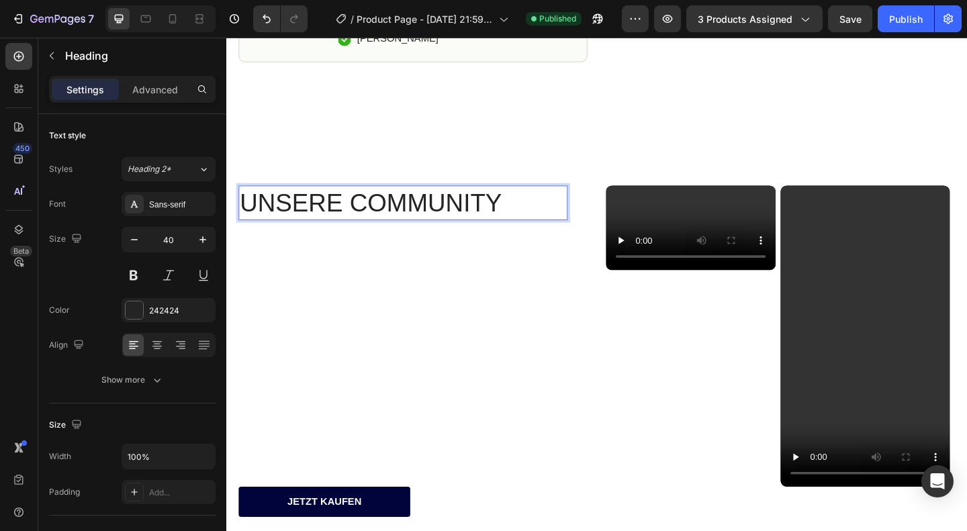
click at [385, 220] on p "UNSERE COMMUNITY" at bounding box center [418, 217] width 355 height 35
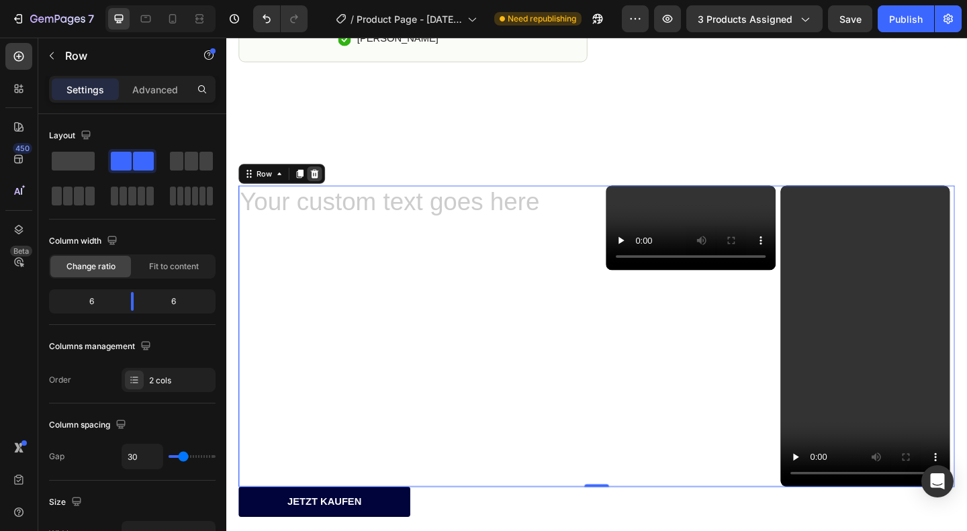
click at [326, 181] on icon at bounding box center [322, 186] width 11 height 11
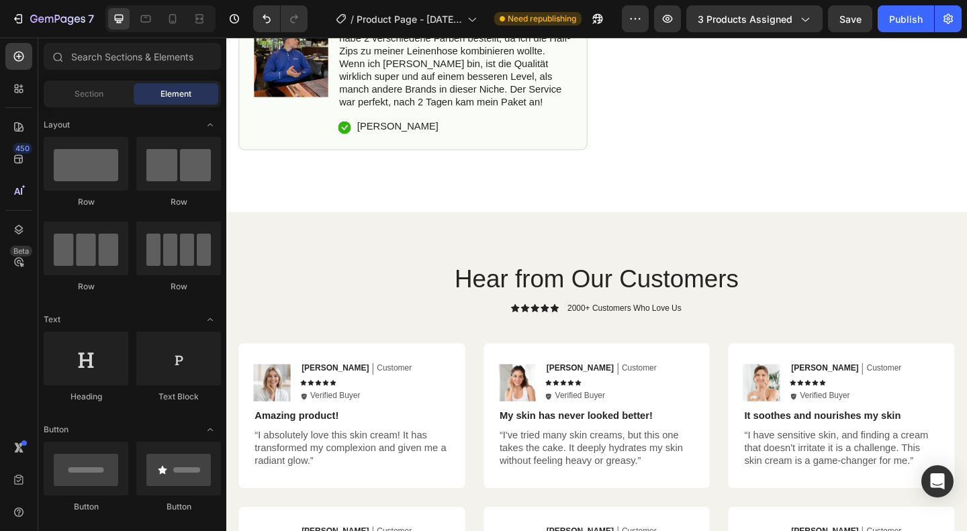
scroll to position [663, 0]
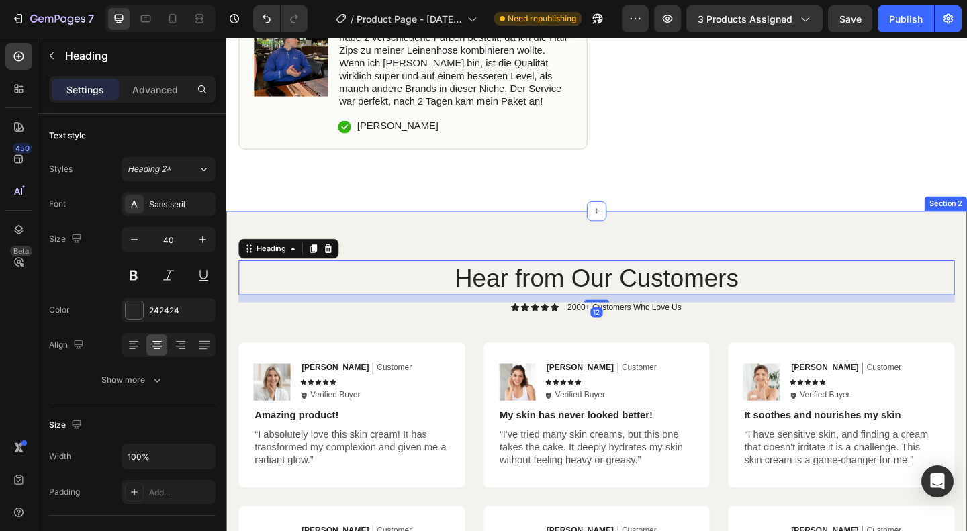
click at [740, 236] on div "Hear from Our Customers Heading 12 Icon Icon Icon Icon Icon Icon List 2000+ Cus…" at bounding box center [629, 492] width 806 height 533
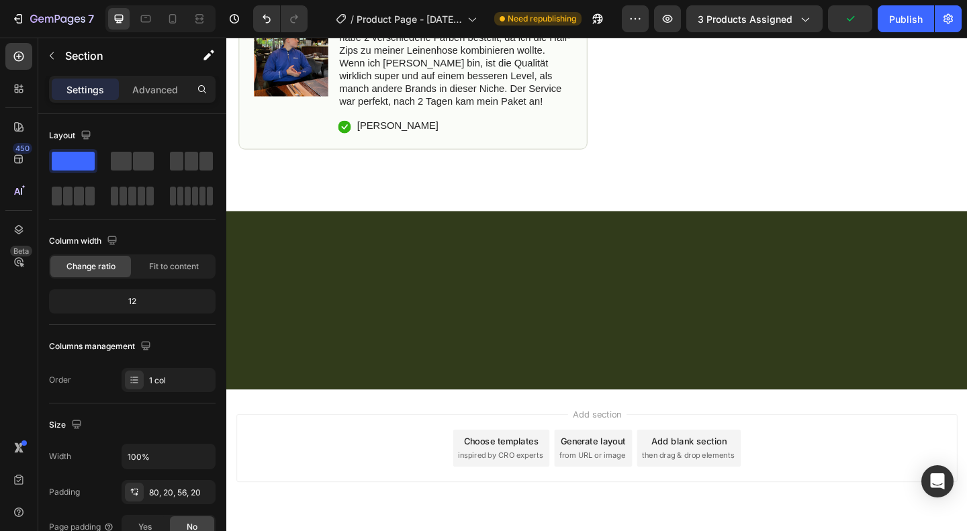
scroll to position [695, 0]
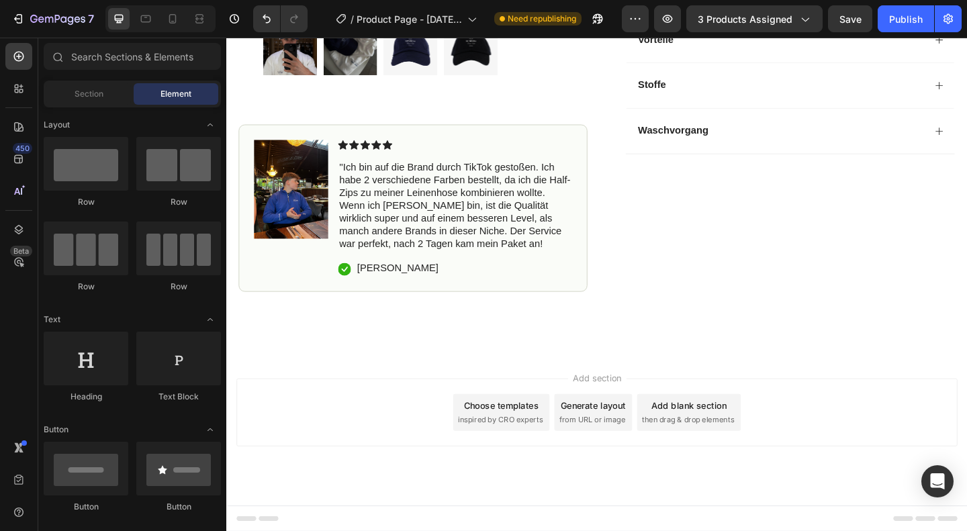
scroll to position [501, 0]
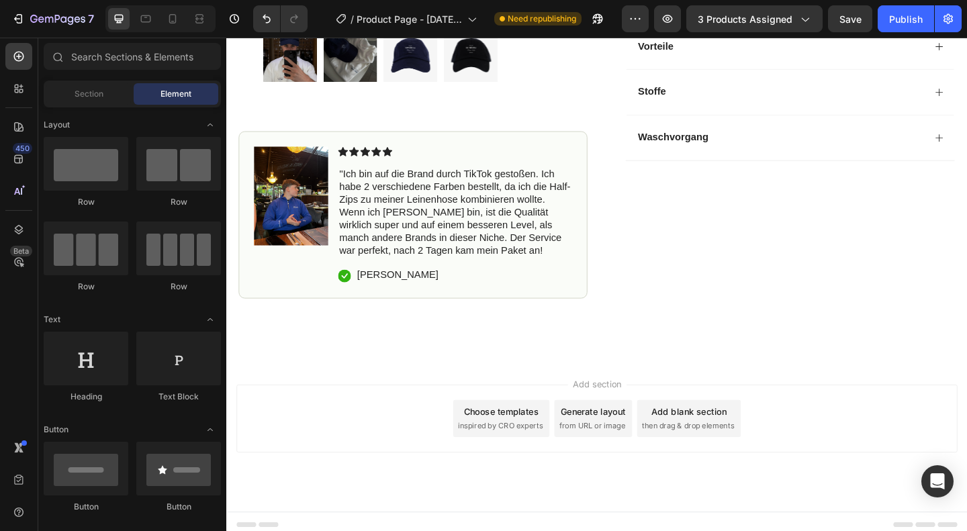
click at [854, 455] on div "Add section Choose templates inspired by CRO experts Generate layout from URL o…" at bounding box center [629, 452] width 785 height 74
click at [175, 13] on icon at bounding box center [172, 18] width 13 height 13
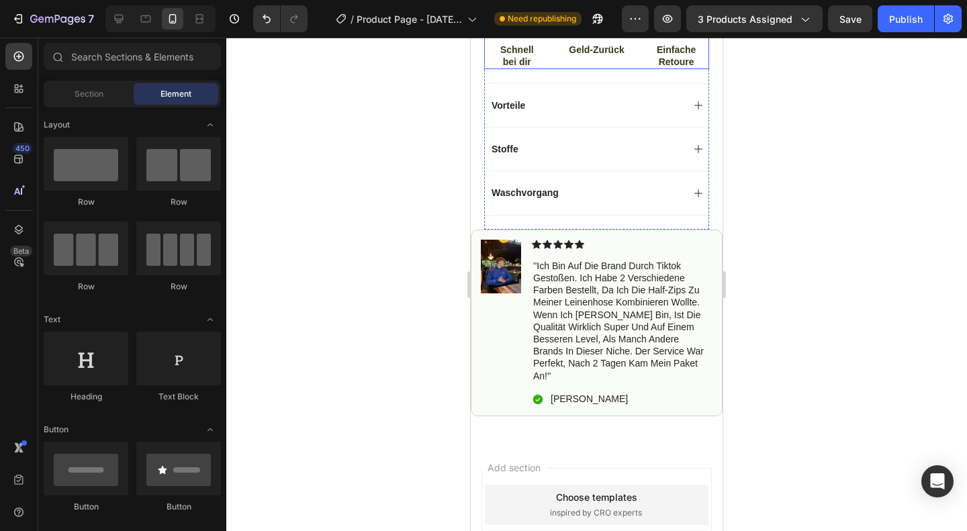
scroll to position [688, 0]
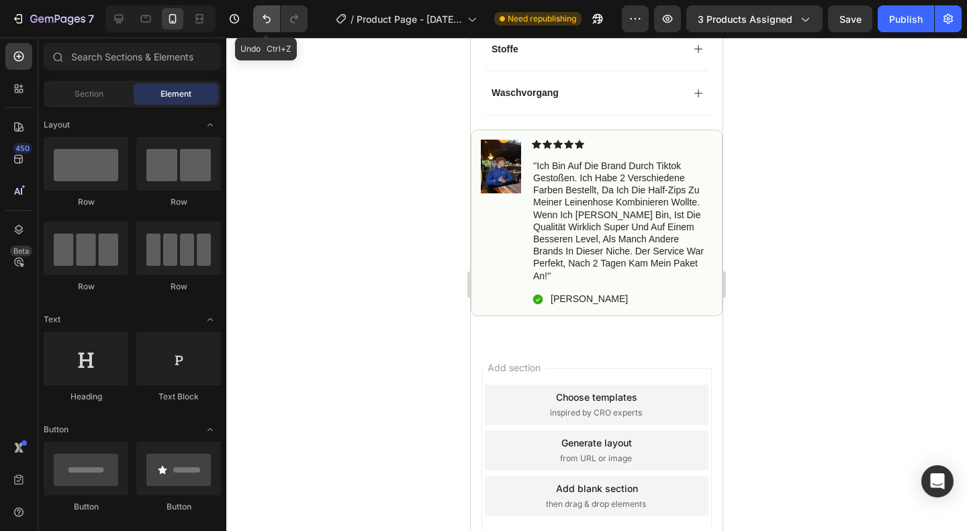
click at [265, 24] on icon "Undo/Redo" at bounding box center [266, 18] width 13 height 13
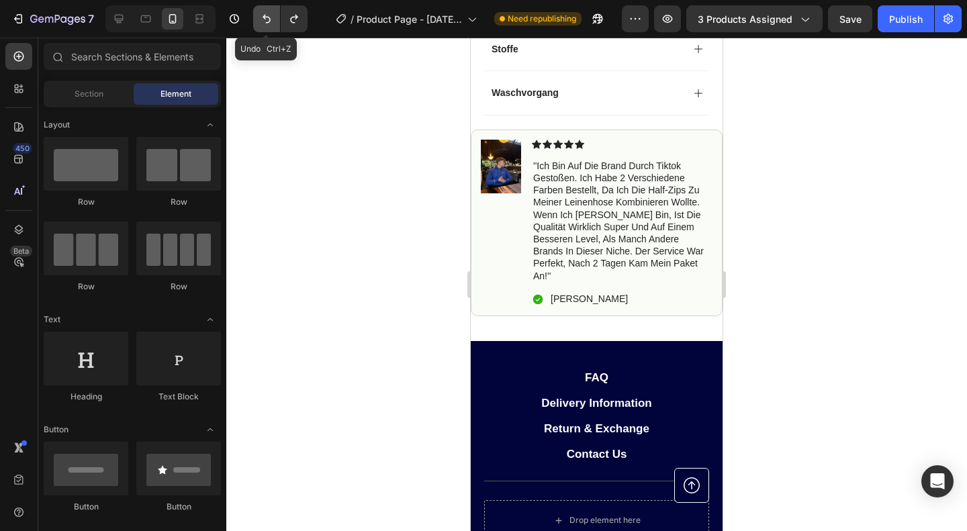
click at [265, 24] on icon "Undo/Redo" at bounding box center [266, 18] width 13 height 13
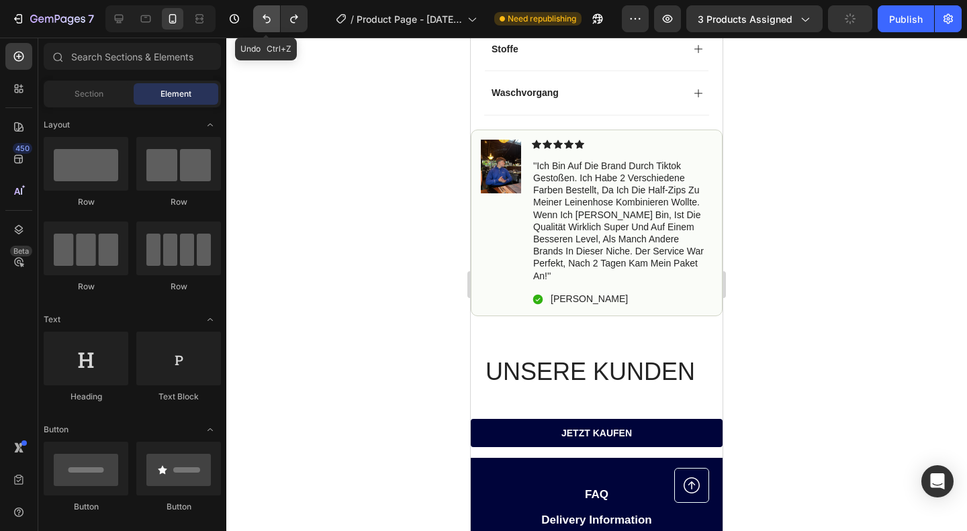
click at [265, 24] on icon "Undo/Redo" at bounding box center [266, 18] width 13 height 13
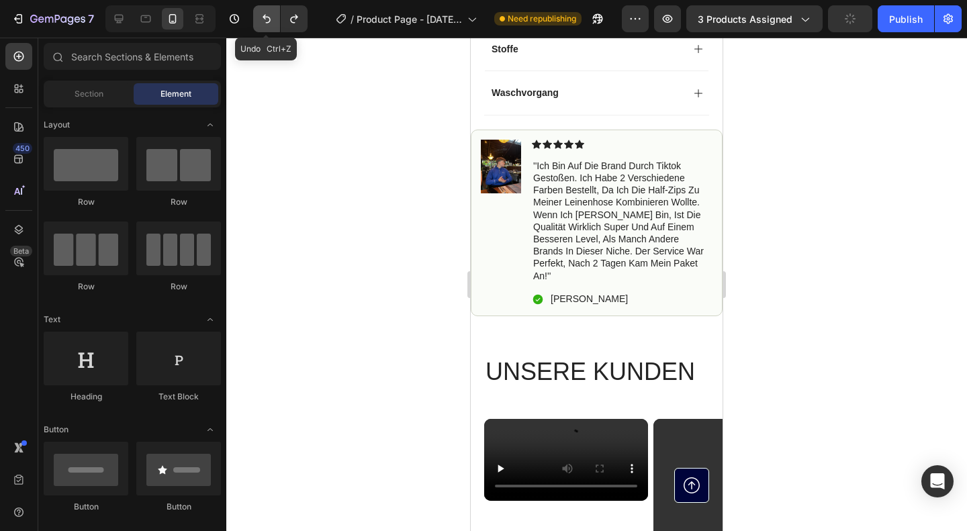
click at [265, 24] on icon "Undo/Redo" at bounding box center [266, 18] width 13 height 13
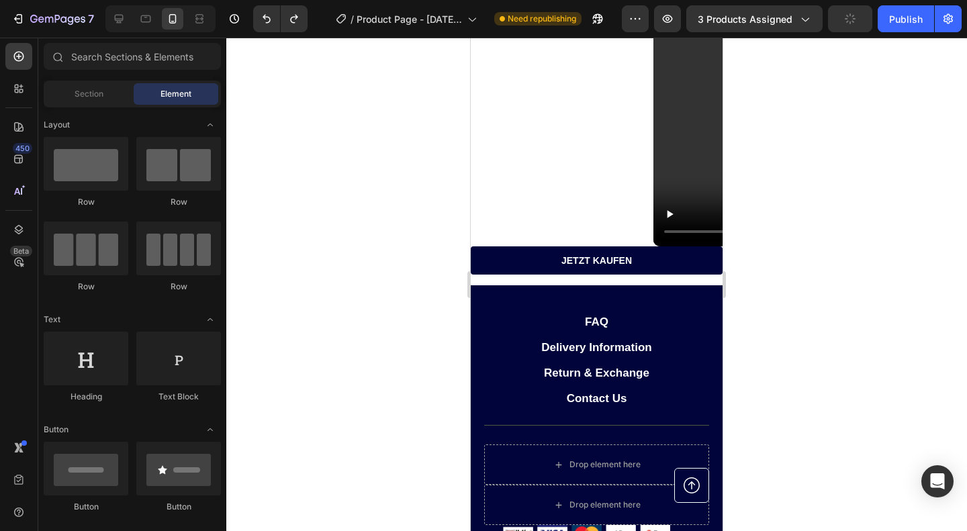
scroll to position [1126, 0]
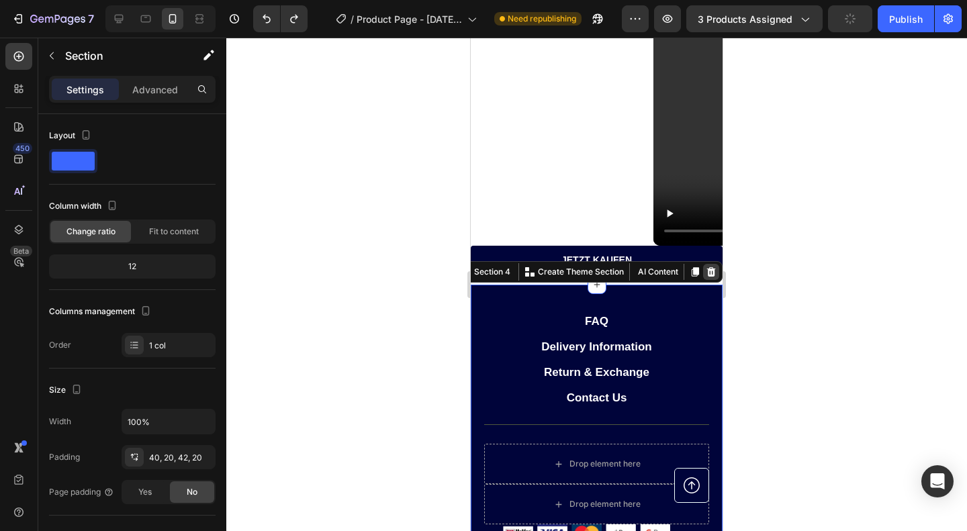
click at [707, 277] on icon at bounding box center [711, 271] width 9 height 9
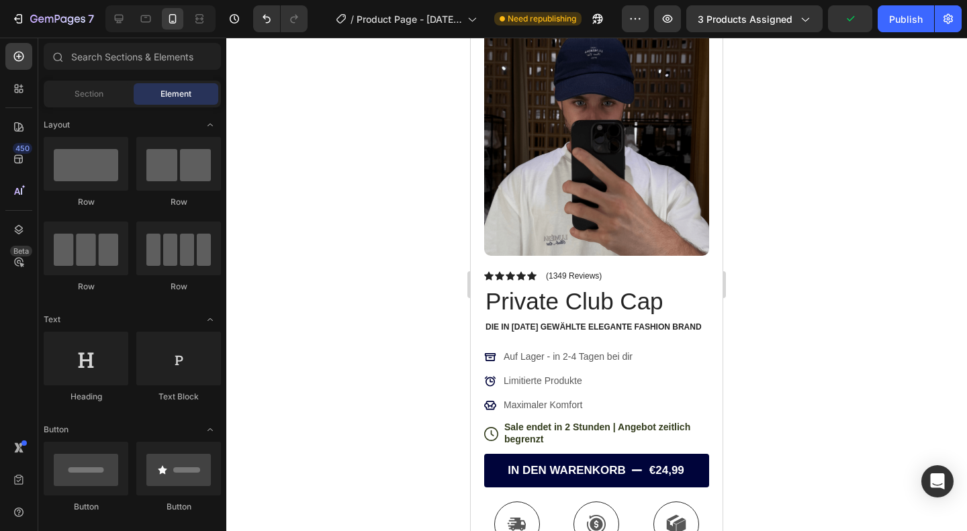
scroll to position [0, 0]
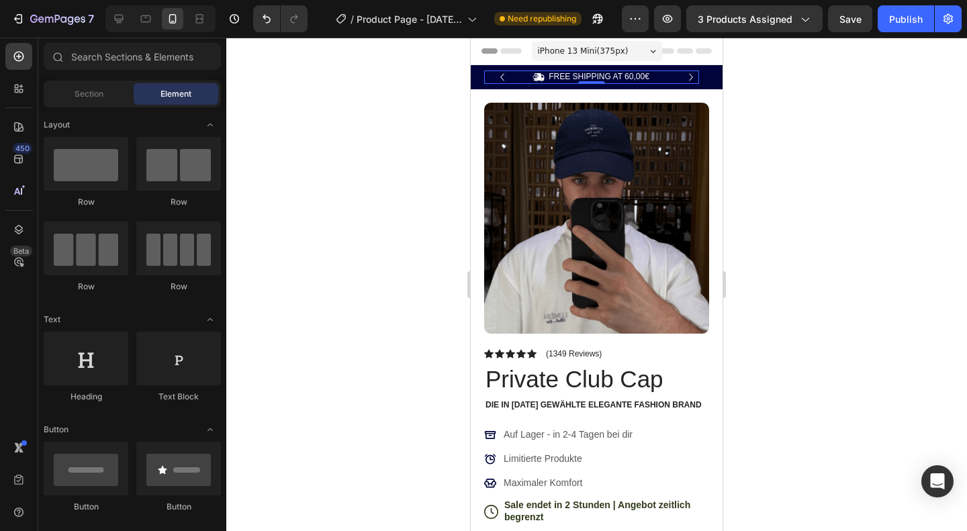
click at [695, 72] on div "Icon FREE SHIPPING AT 60,00€ Text Block Row 0" at bounding box center [591, 77] width 215 height 13
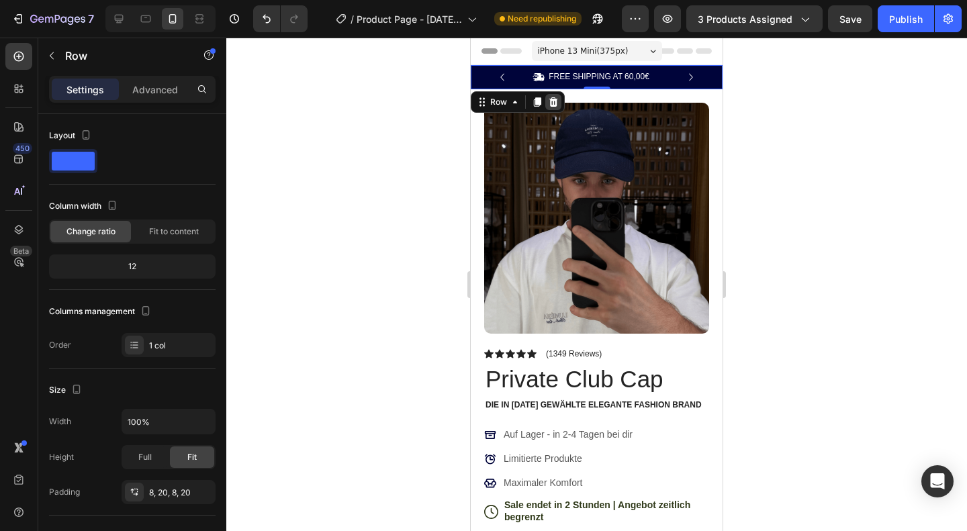
click at [556, 100] on icon at bounding box center [553, 101] width 9 height 9
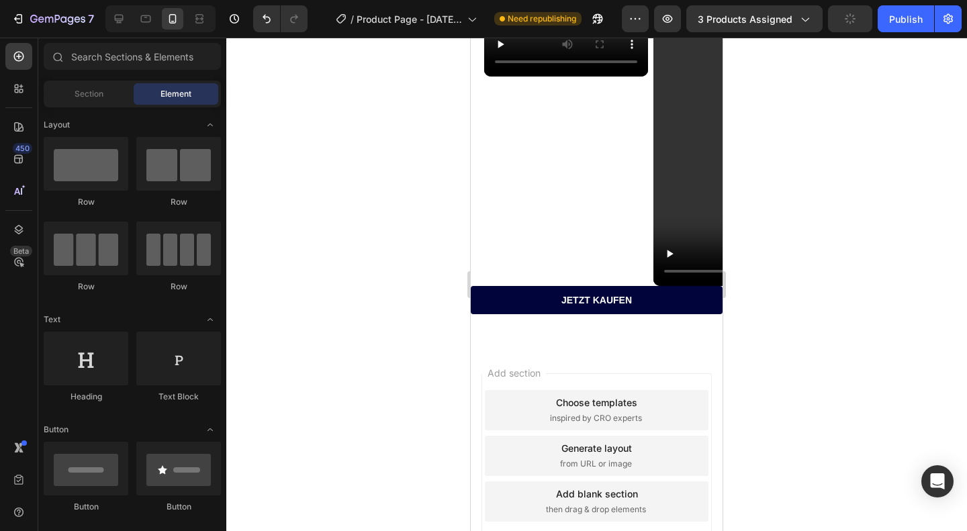
scroll to position [1095, 0]
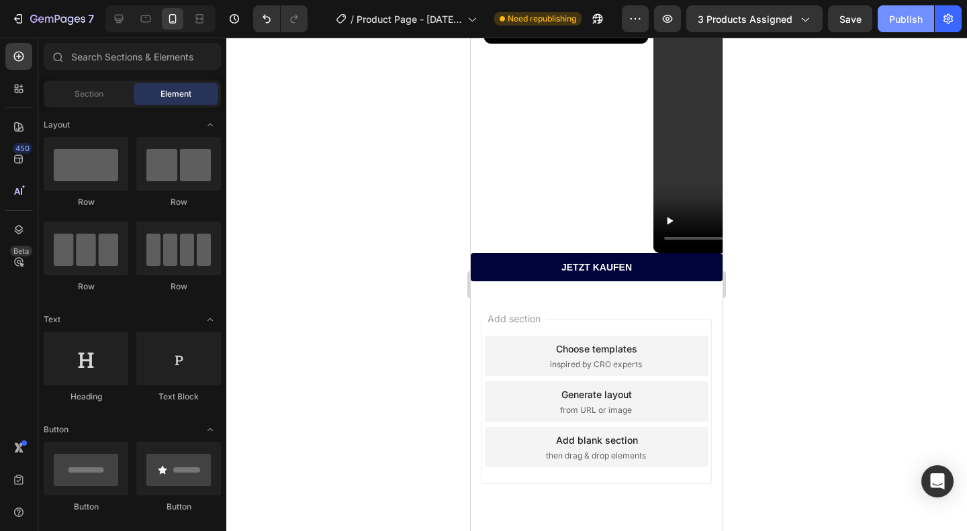
click at [899, 17] on div "Publish" at bounding box center [906, 19] width 34 height 14
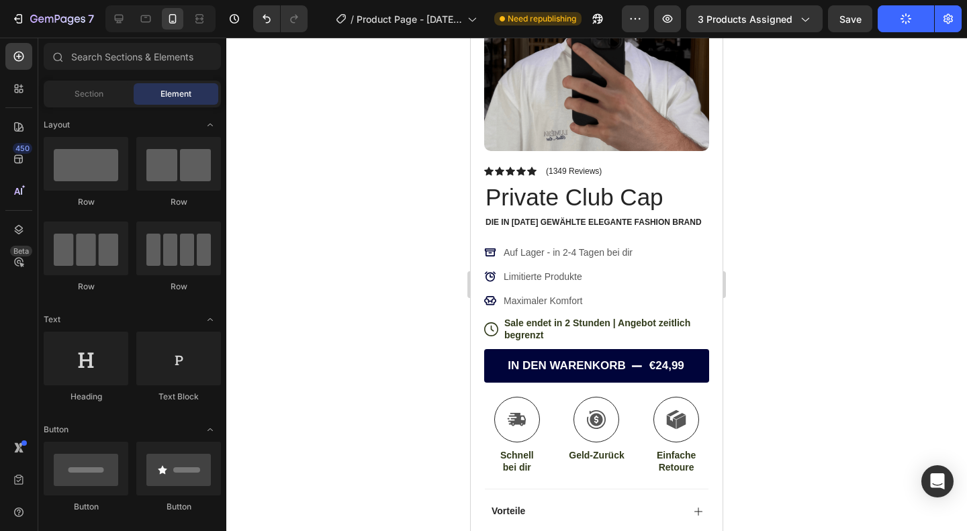
scroll to position [0, 0]
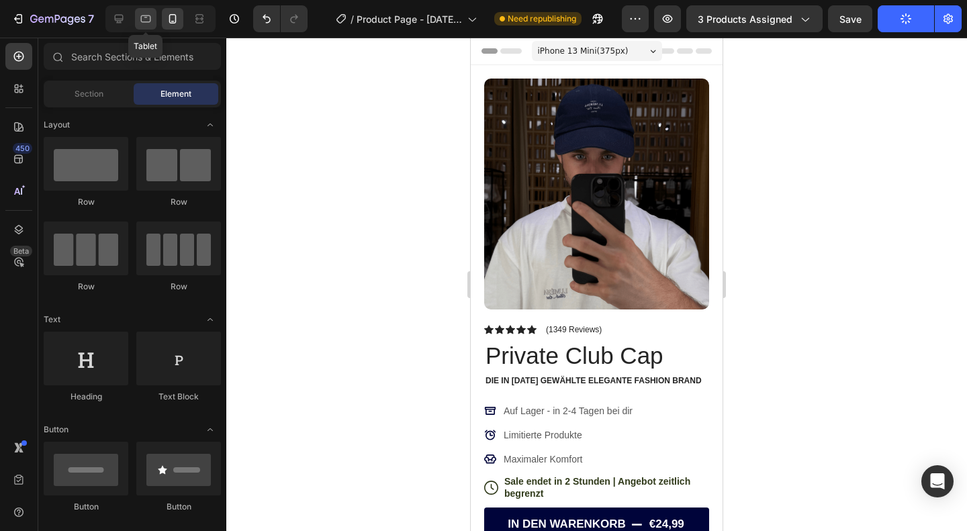
click at [142, 19] on icon at bounding box center [145, 18] width 13 height 13
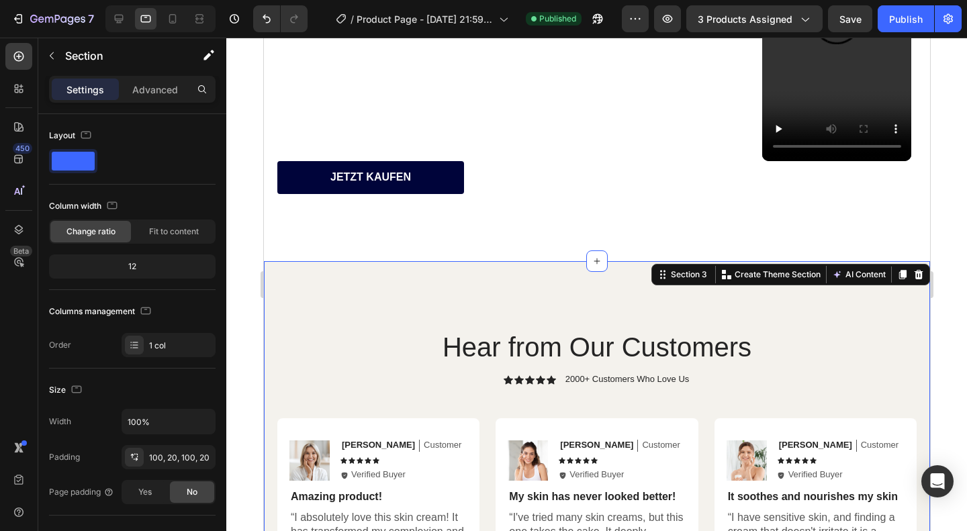
scroll to position [1042, 0]
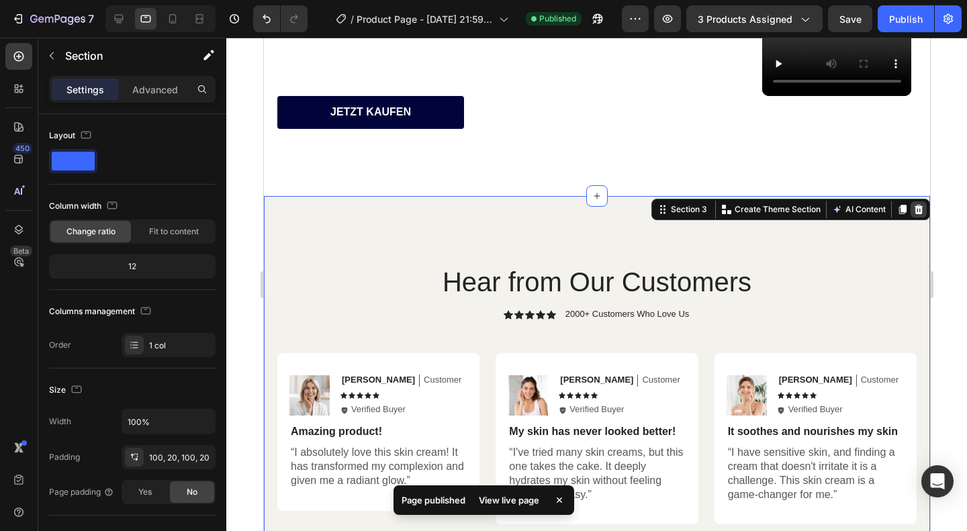
click at [913, 210] on icon at bounding box center [918, 209] width 11 height 11
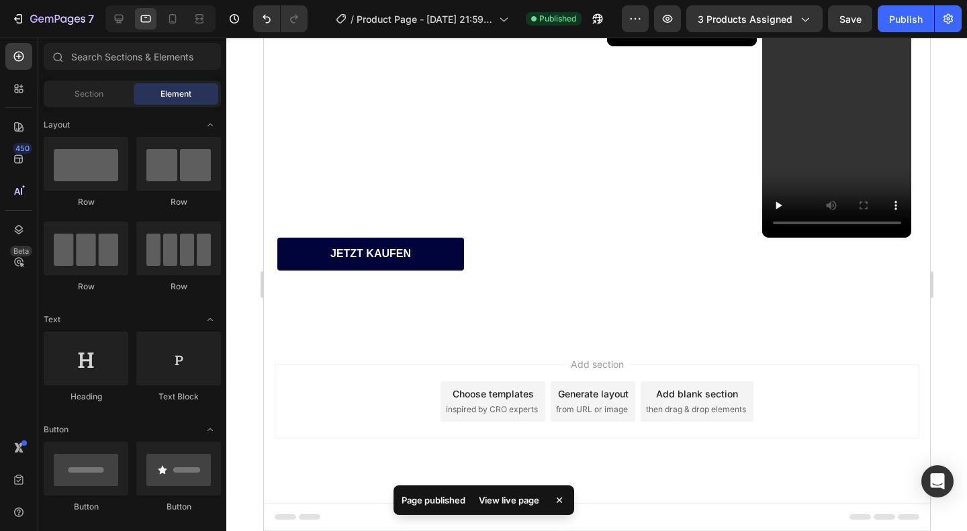
scroll to position [899, 0]
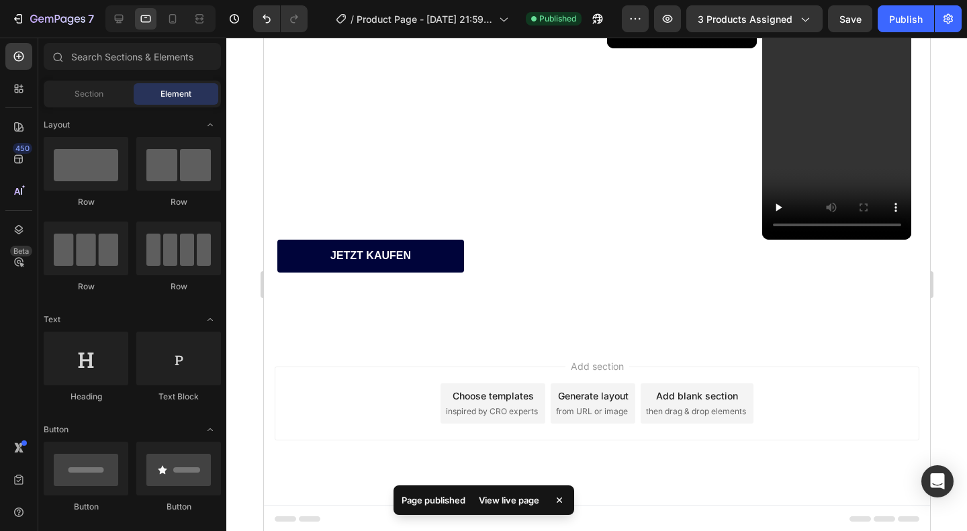
click at [676, 417] on span "then drag & drop elements" at bounding box center [695, 412] width 100 height 12
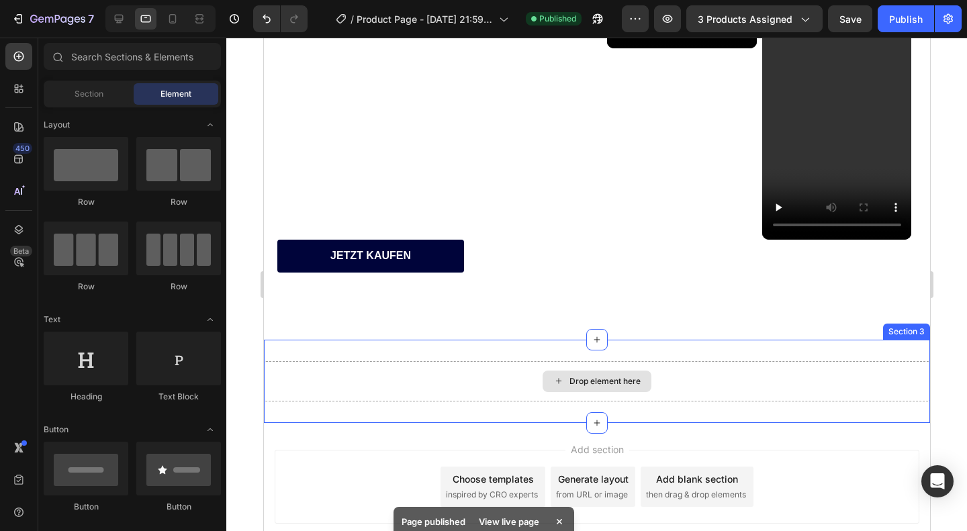
scroll to position [982, 0]
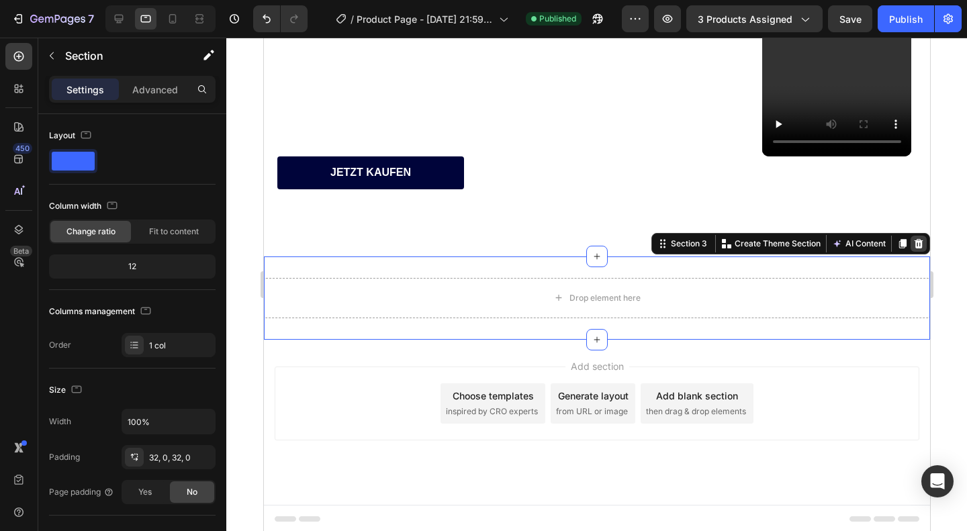
click at [914, 241] on icon at bounding box center [918, 243] width 9 height 9
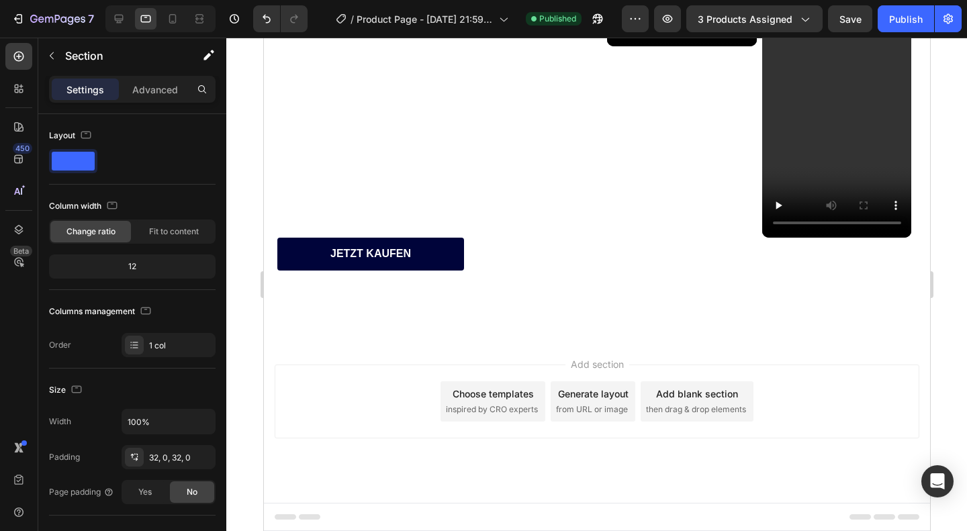
scroll to position [899, 0]
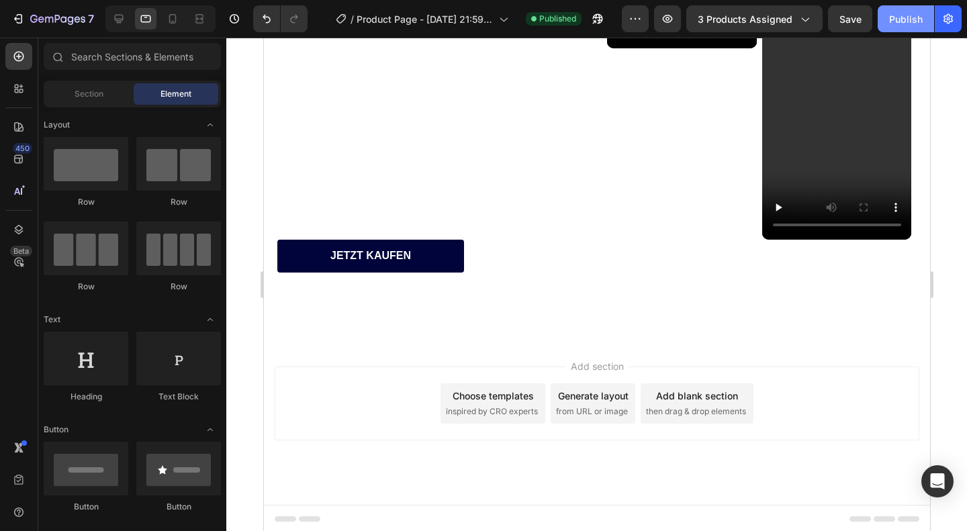
click at [913, 15] on div "Publish" at bounding box center [906, 19] width 34 height 14
click at [169, 19] on icon at bounding box center [172, 18] width 7 height 9
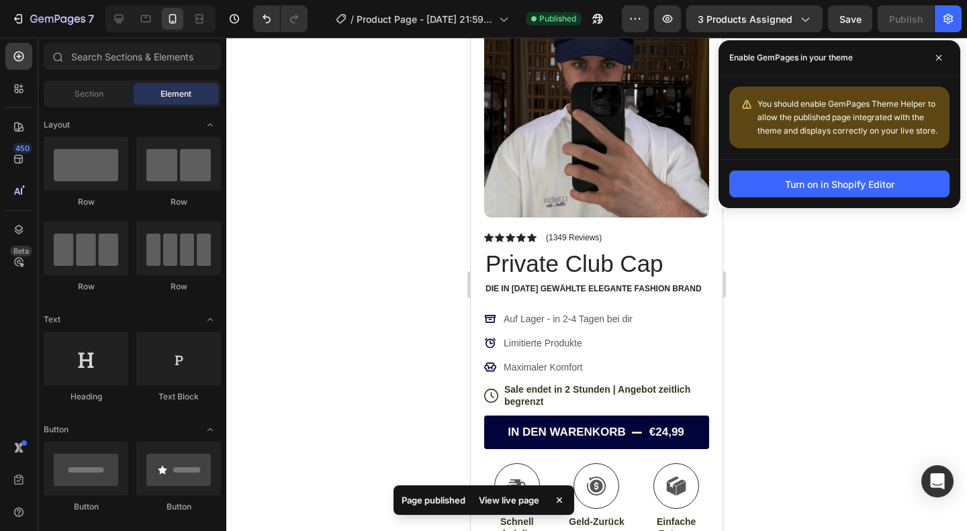
scroll to position [72, 0]
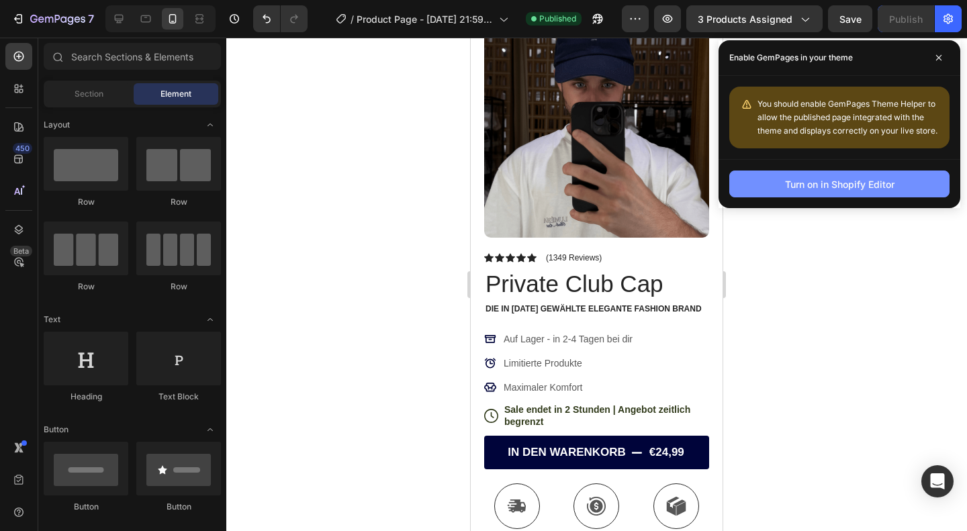
click at [873, 189] on div "Turn on in Shopify Editor" at bounding box center [839, 184] width 109 height 14
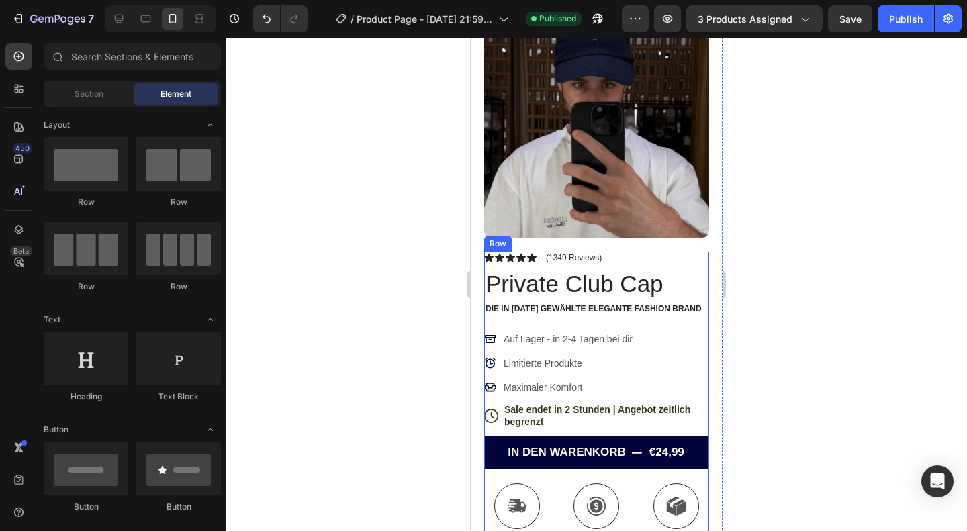
scroll to position [0, 0]
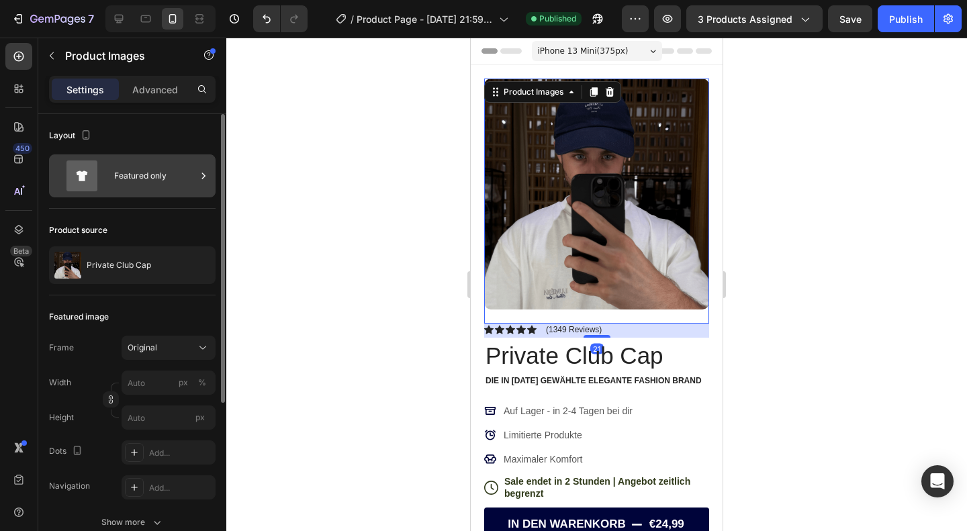
click at [138, 177] on div "Featured only" at bounding box center [155, 176] width 82 height 31
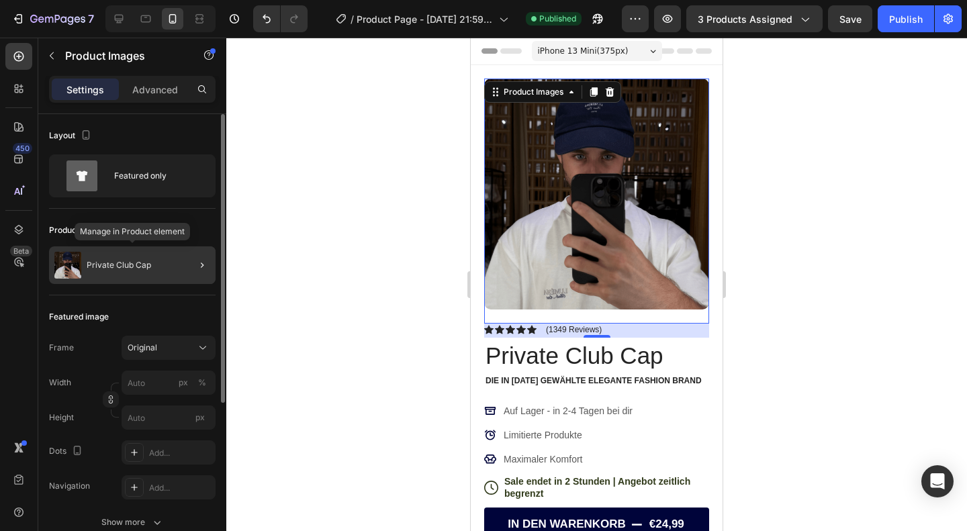
click at [144, 259] on div "Private Club Cap" at bounding box center [132, 266] width 167 height 38
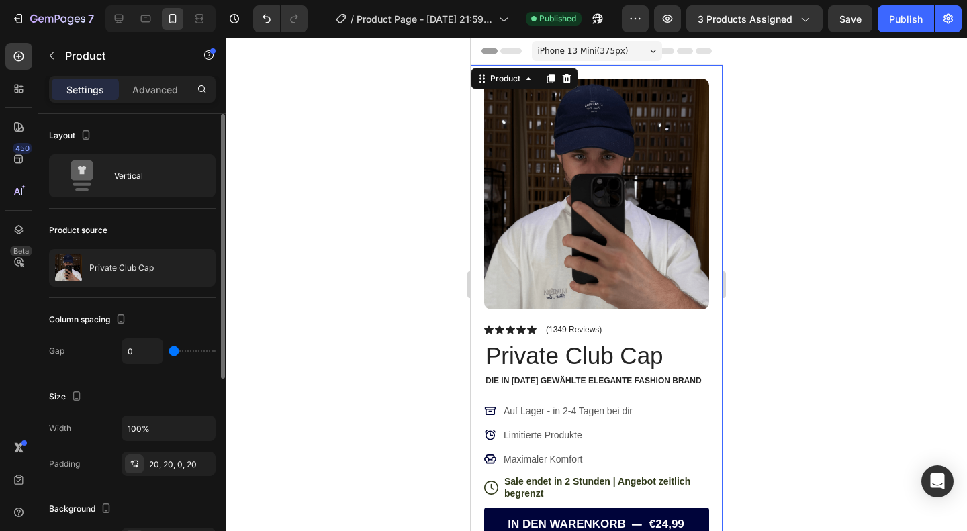
click at [81, 267] on img at bounding box center [68, 268] width 27 height 27
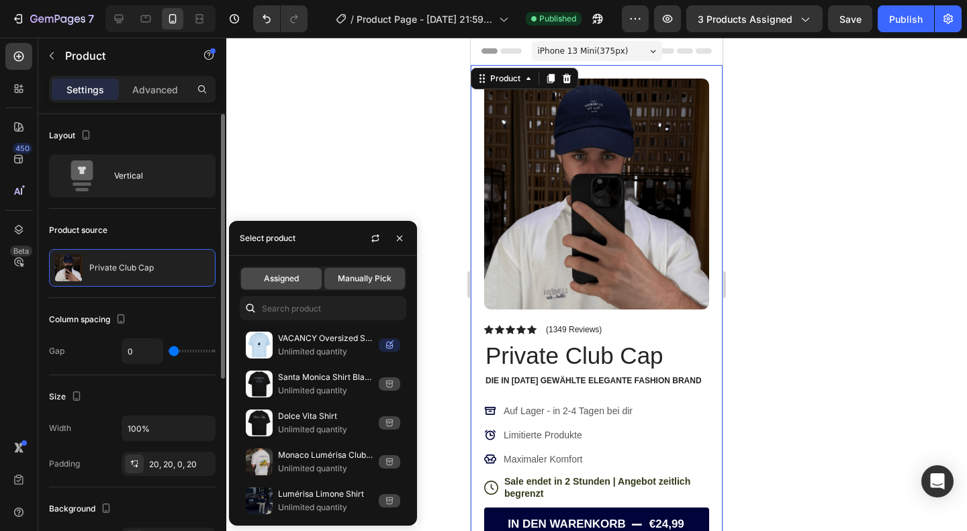
click at [294, 285] on div "Assigned" at bounding box center [281, 278] width 81 height 21
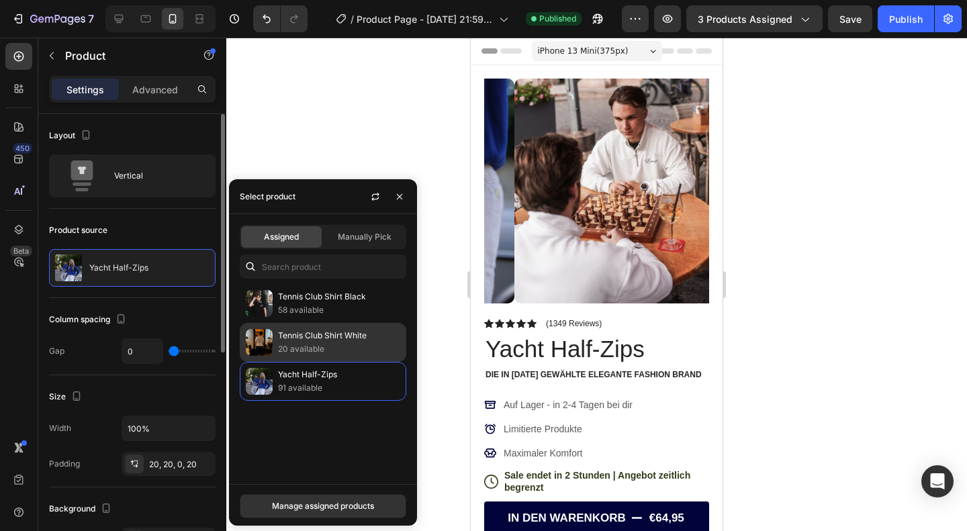
click at [309, 326] on div "Tennis Club Shirt White 20 available" at bounding box center [323, 342] width 167 height 39
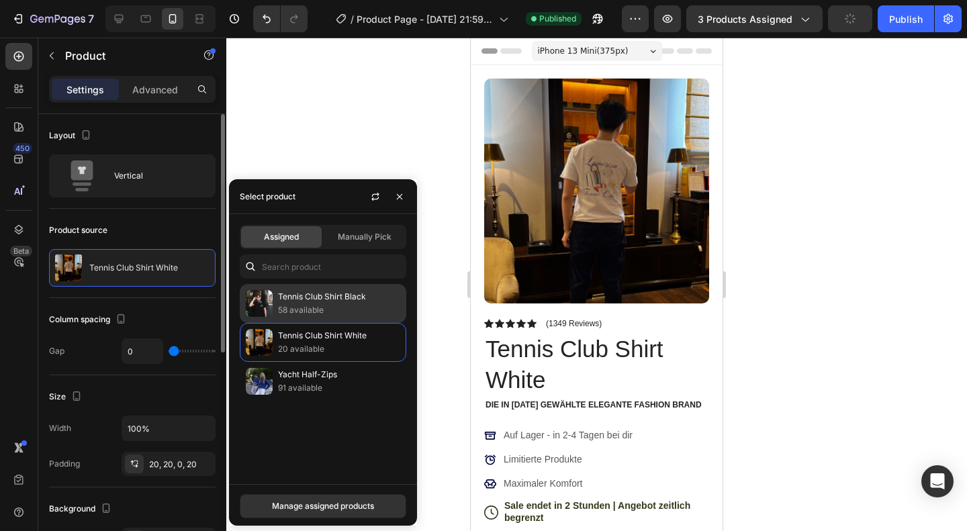
click at [324, 300] on p "Tennis Club Shirt Black" at bounding box center [339, 296] width 122 height 13
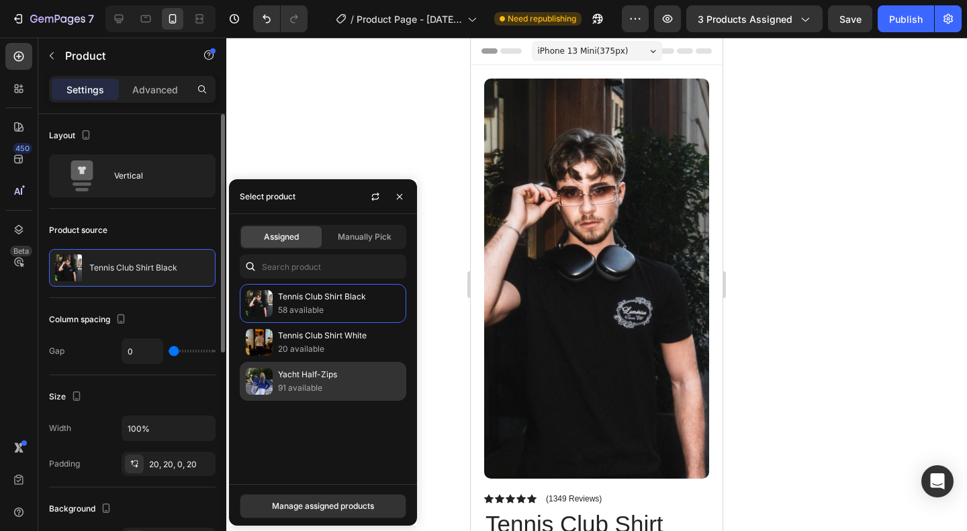
click at [312, 374] on p "Yacht Half-Zips" at bounding box center [339, 374] width 122 height 13
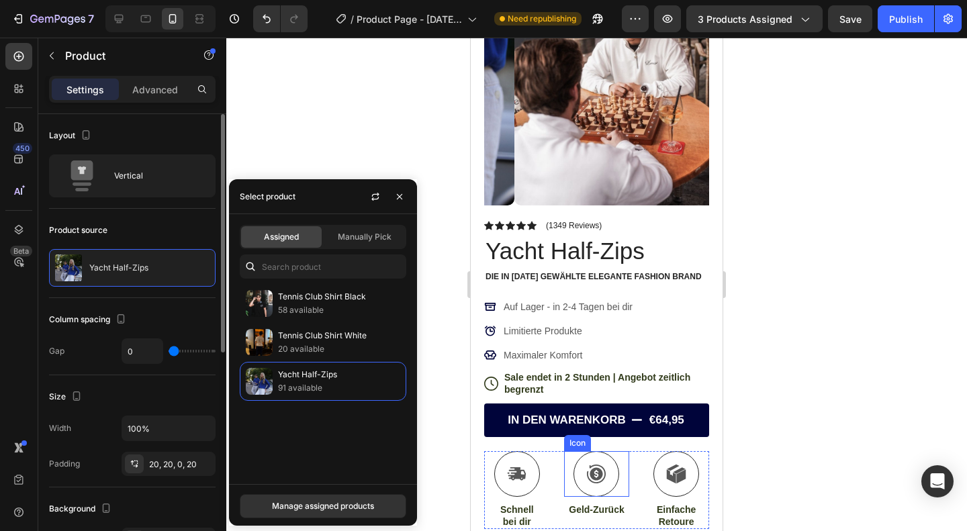
scroll to position [77, 0]
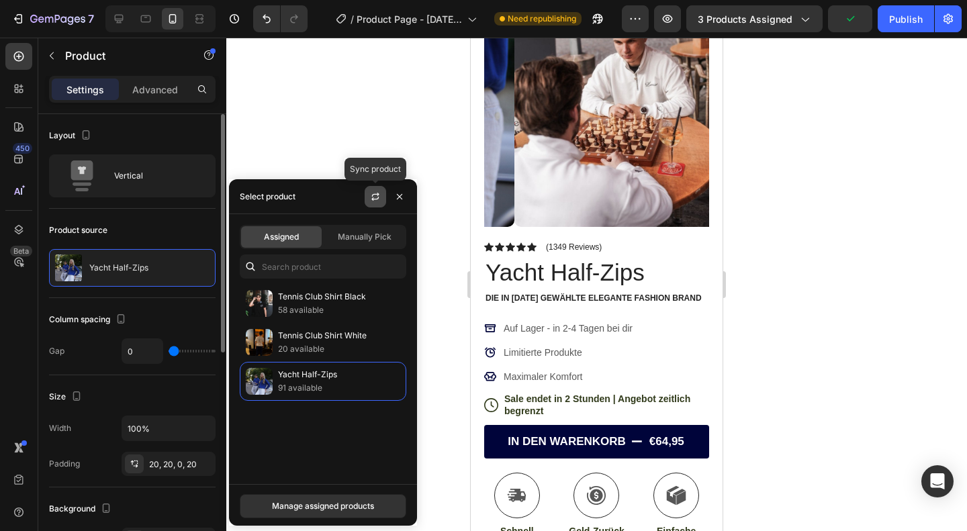
click at [379, 195] on icon "button" at bounding box center [375, 196] width 11 height 11
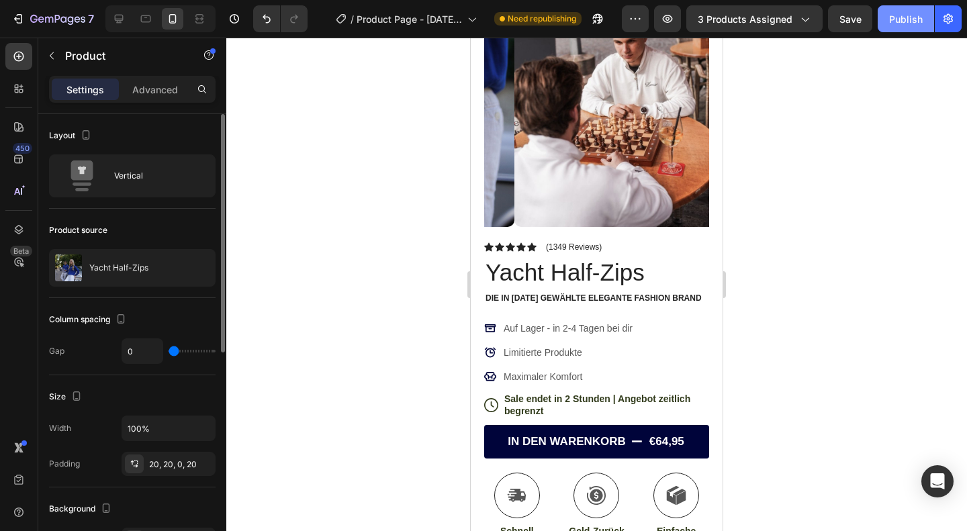
click at [916, 22] on div "Publish" at bounding box center [906, 19] width 34 height 14
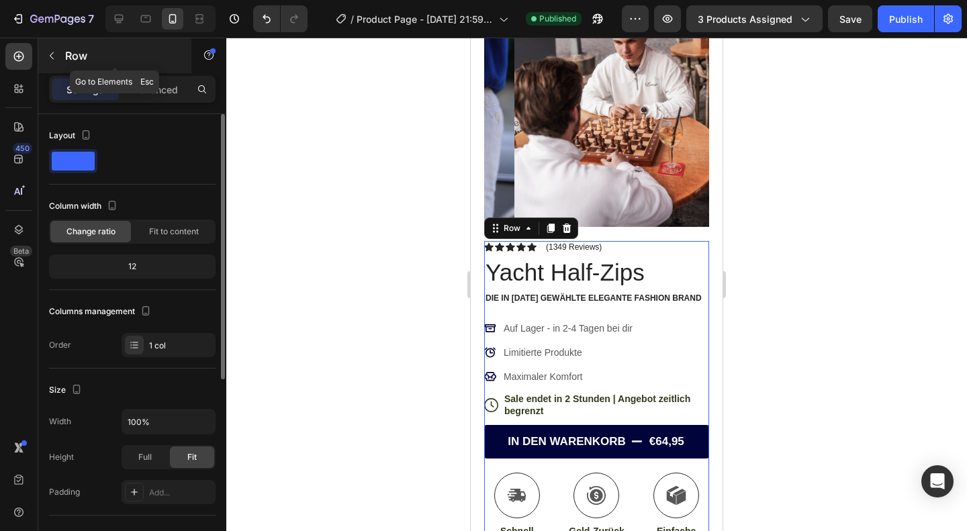
click at [53, 50] on icon "button" at bounding box center [51, 55] width 11 height 11
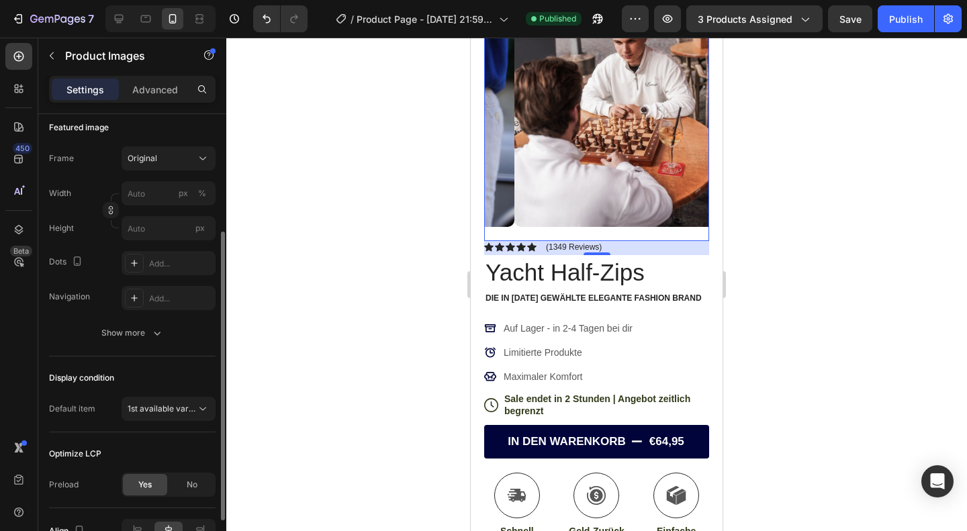
scroll to position [265, 0]
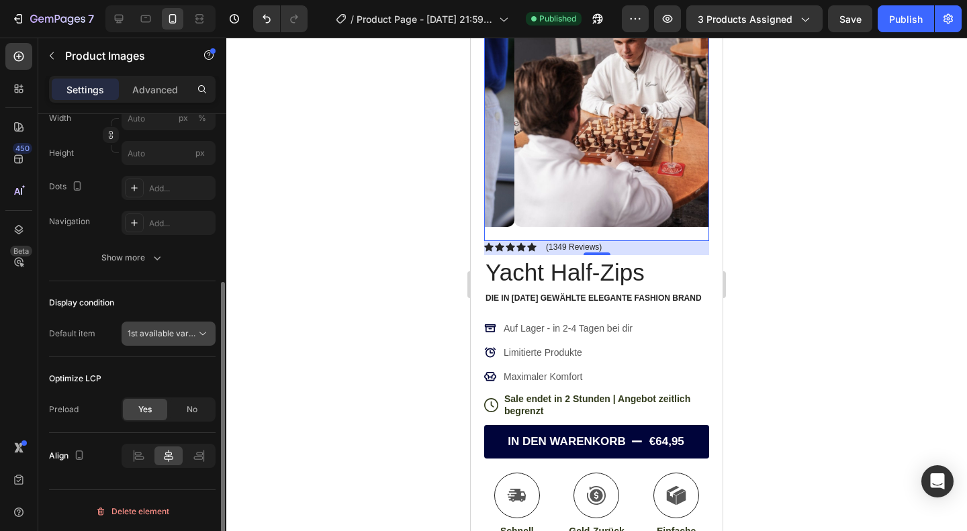
click at [171, 330] on span "1st available variant" at bounding box center [165, 333] width 75 height 10
click at [163, 281] on div "Display condition Default item 1st available variant" at bounding box center [132, 319] width 167 height 76
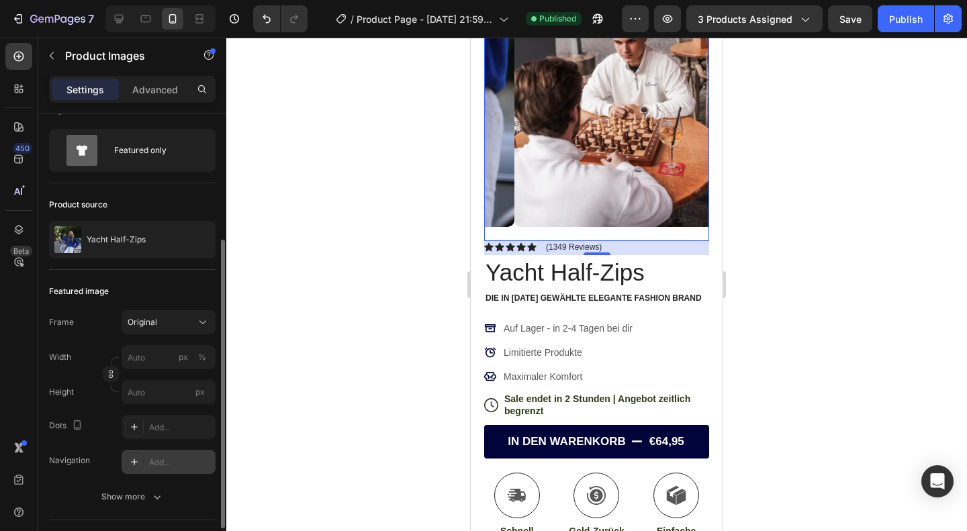
scroll to position [0, 0]
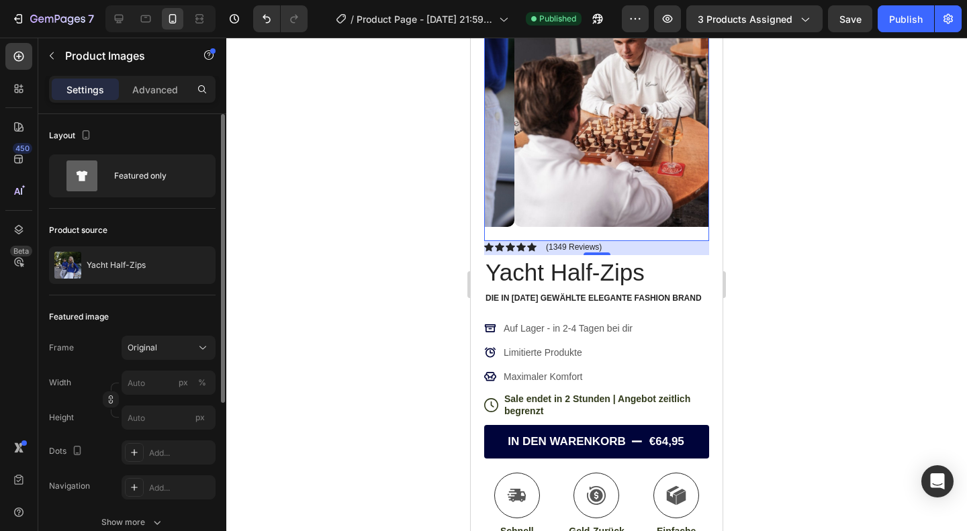
click at [167, 153] on div "Layout Featured only" at bounding box center [132, 161] width 167 height 95
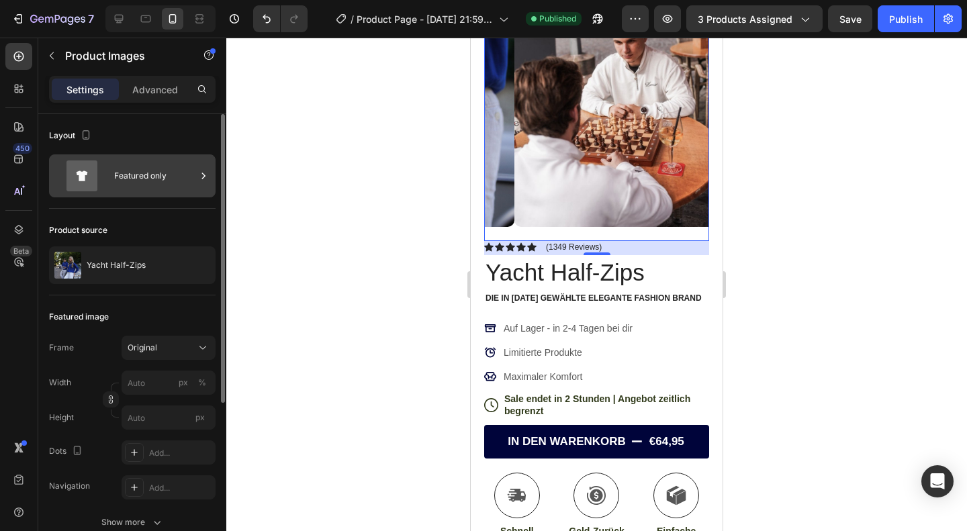
click at [152, 186] on div "Featured only" at bounding box center [155, 176] width 82 height 31
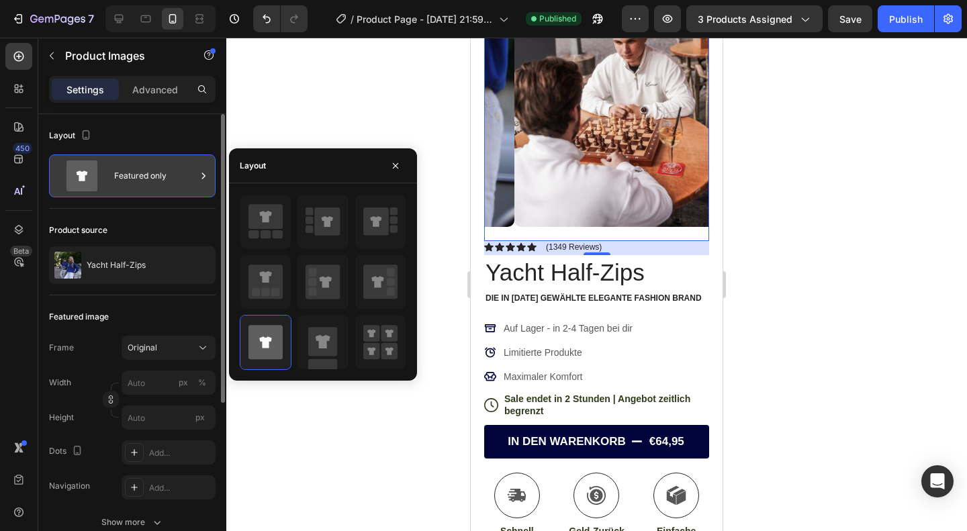
click at [152, 186] on div "Featured only" at bounding box center [155, 176] width 82 height 31
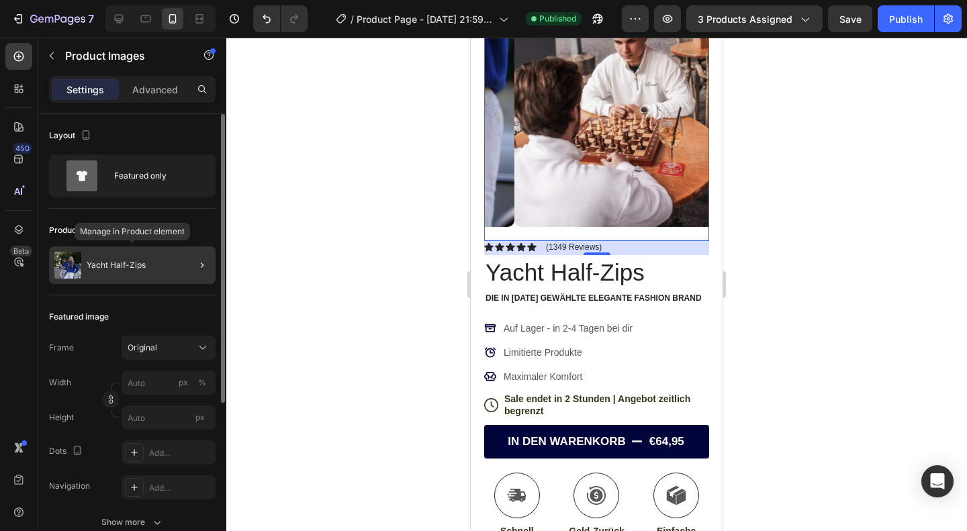
click at [161, 255] on div "Yacht Half-Zips" at bounding box center [132, 266] width 167 height 38
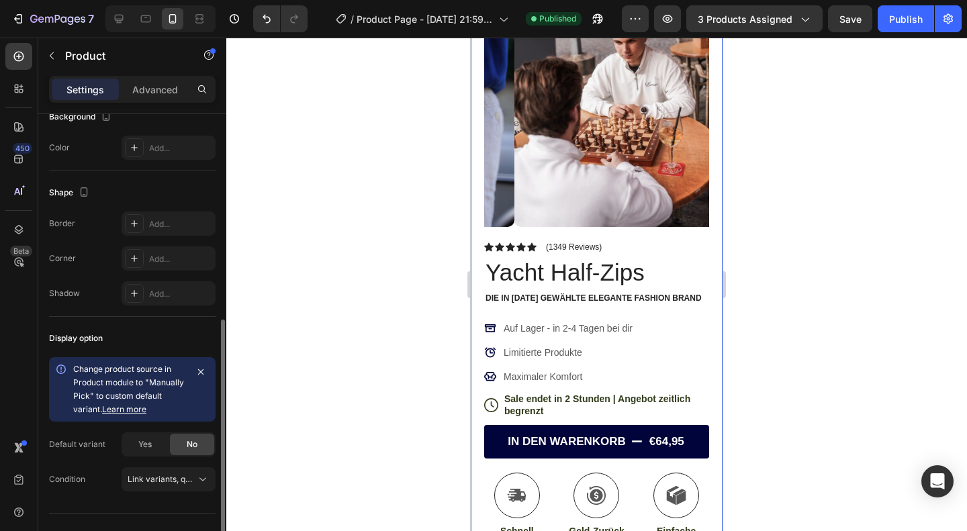
scroll to position [414, 0]
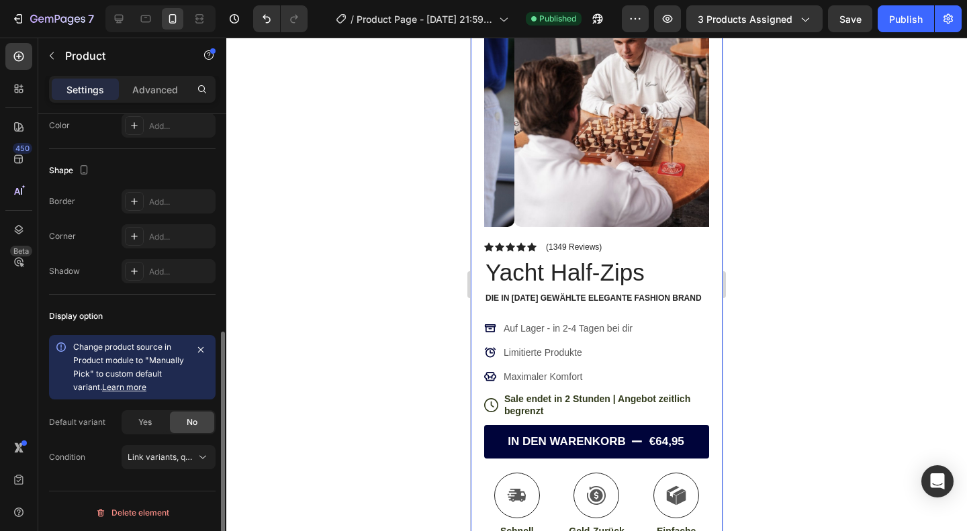
click at [141, 433] on div "Change product source in Product module to "Manually Pick" to custom default va…" at bounding box center [132, 402] width 167 height 134
click at [146, 424] on span "Yes" at bounding box center [144, 422] width 13 height 12
click at [172, 445] on button "Link variants, quantity <br> between same products" at bounding box center [169, 457] width 94 height 24
click at [201, 473] on div "Display option Change product source in Product module to "Manually Pick" to cu…" at bounding box center [132, 387] width 167 height 185
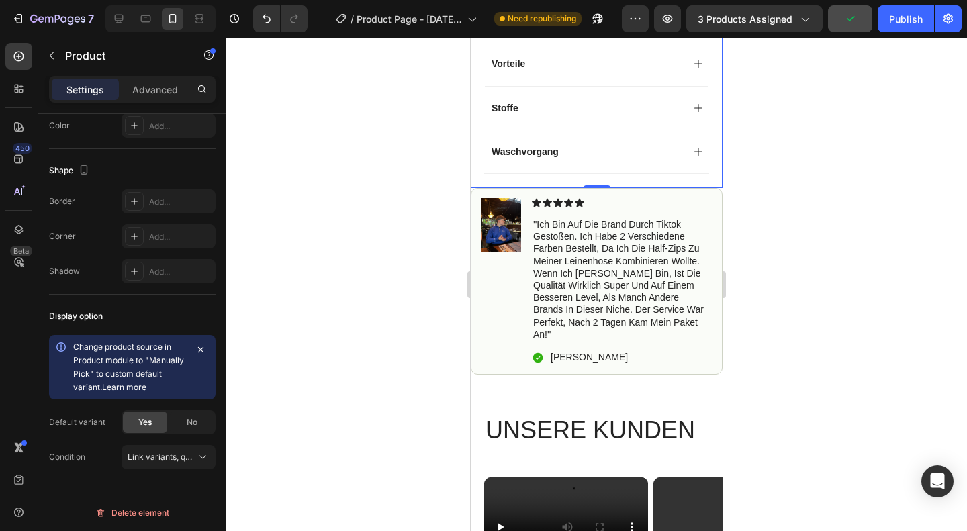
scroll to position [600, 0]
click at [901, 18] on div "Publish" at bounding box center [906, 19] width 34 height 14
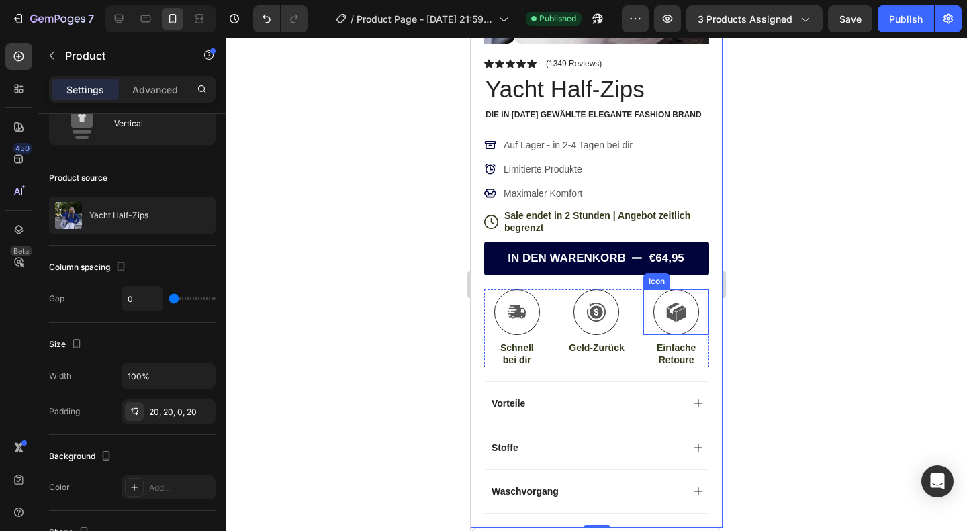
scroll to position [0, 0]
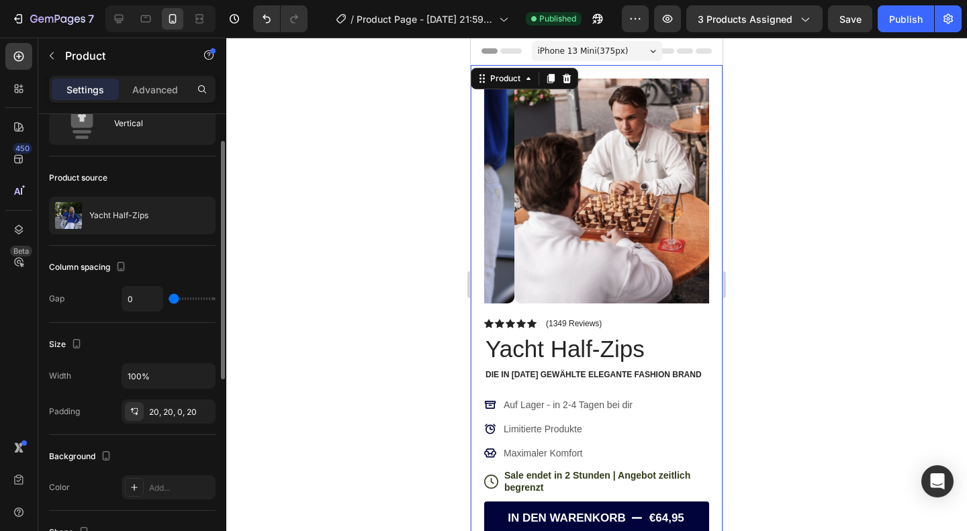
type input "8"
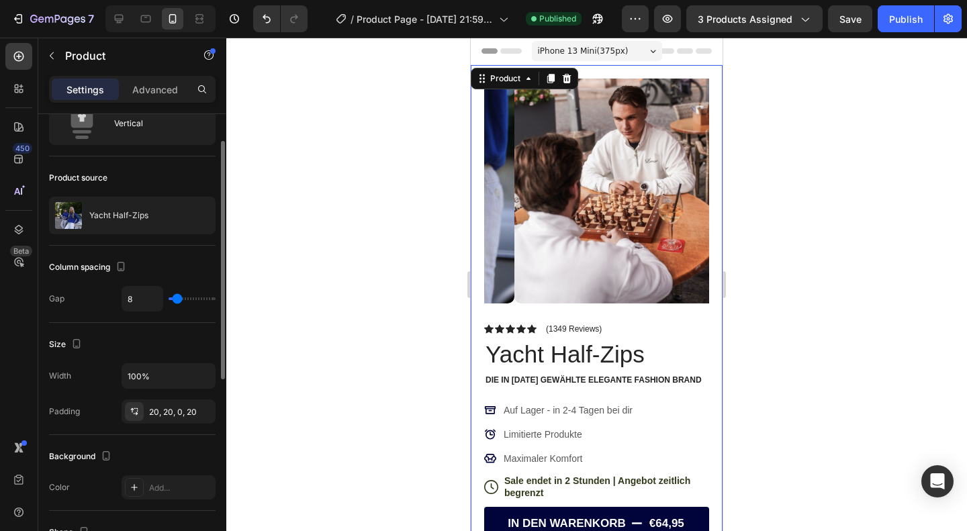
type input "9"
type input "7"
type input "2"
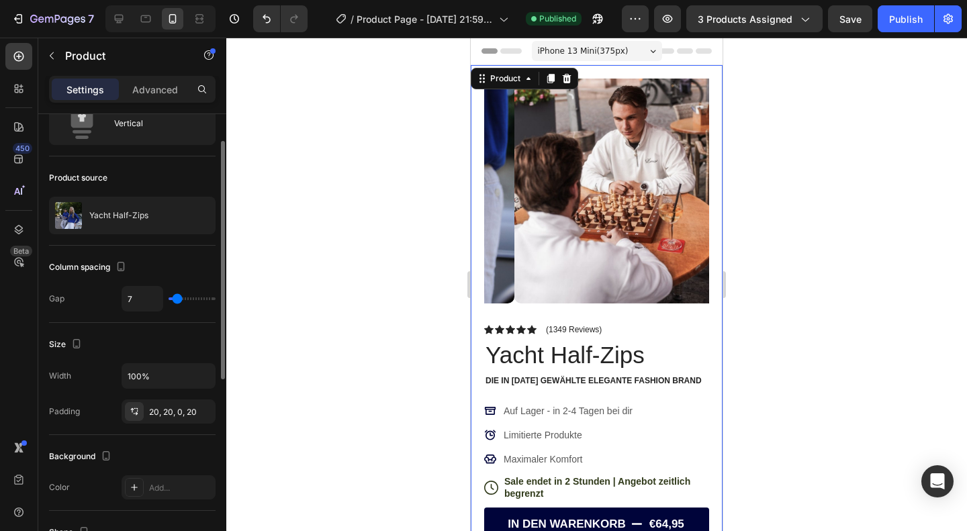
type input "2"
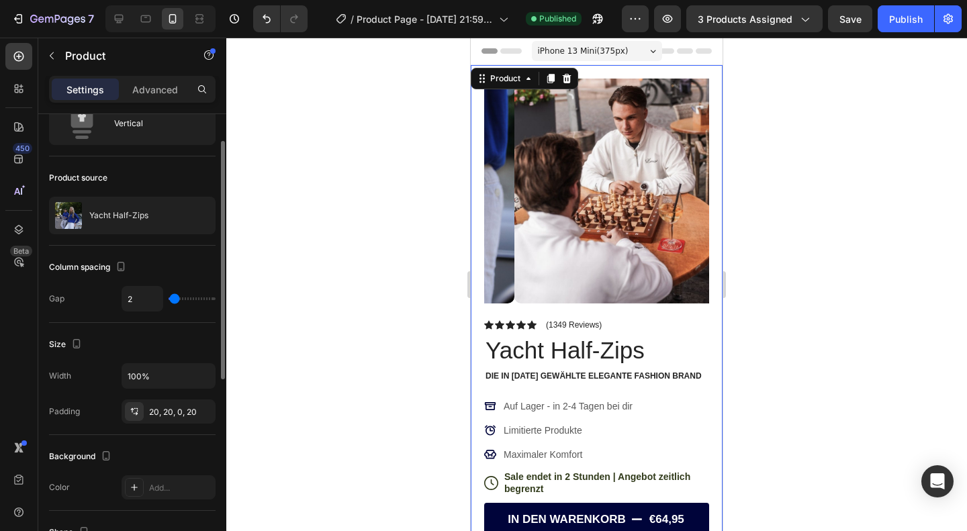
type input "1"
type input "0"
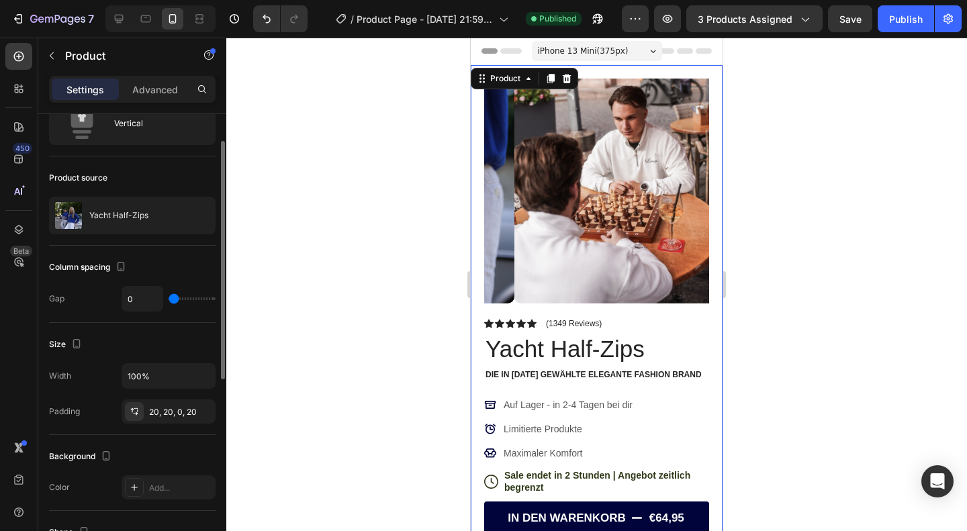
type input "2"
type input "3"
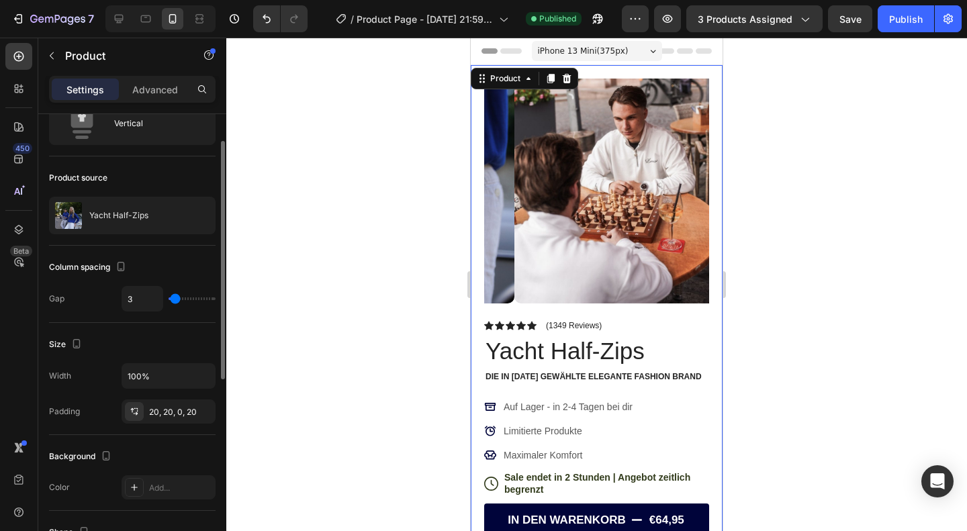
type input "4"
type input "5"
type input "6"
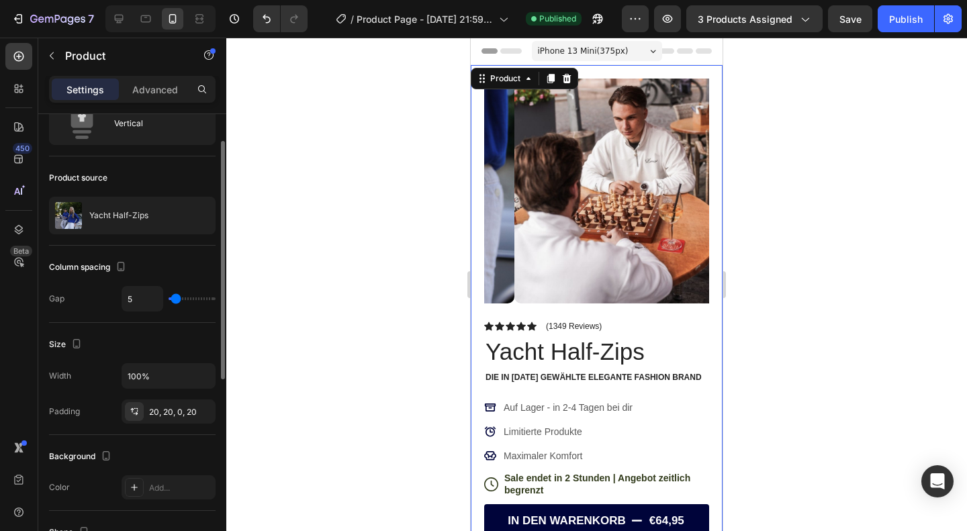
type input "6"
type input "5"
type input "4"
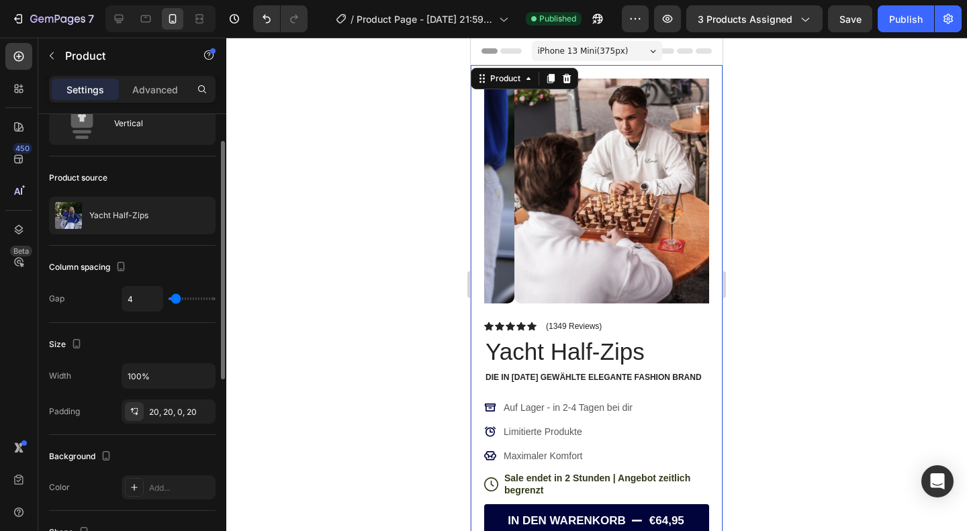
click at [176, 300] on input "range" at bounding box center [192, 299] width 47 height 3
click at [143, 298] on input "4" at bounding box center [142, 299] width 40 height 24
type input "0"
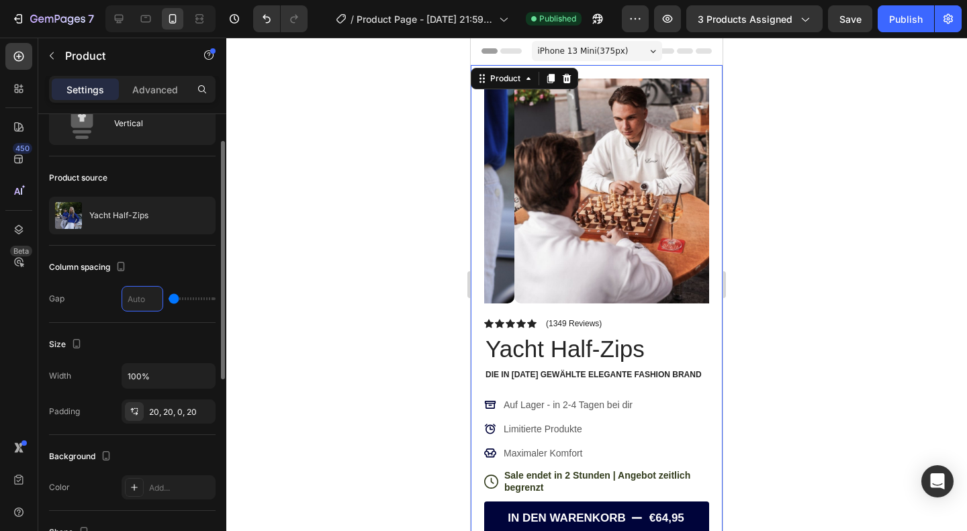
type input "5"
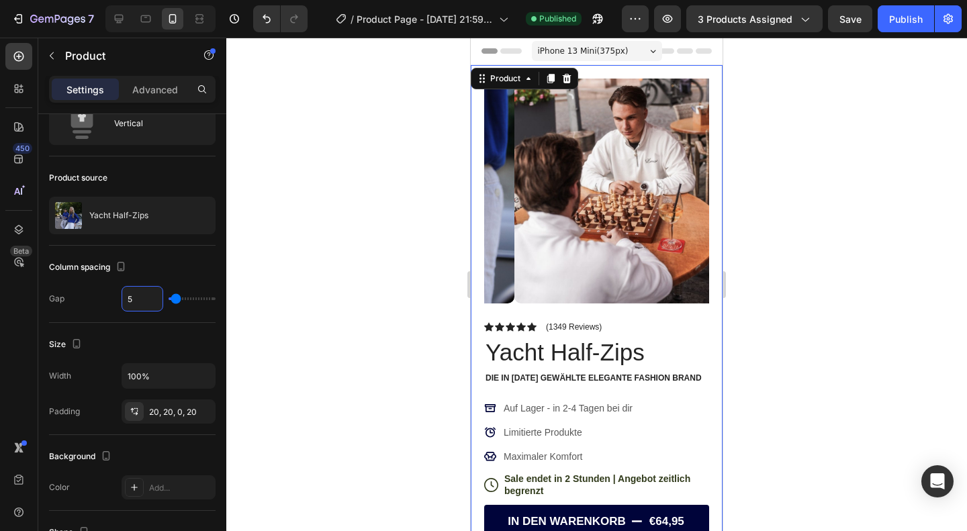
type input "5"
click at [299, 365] on div at bounding box center [596, 285] width 741 height 494
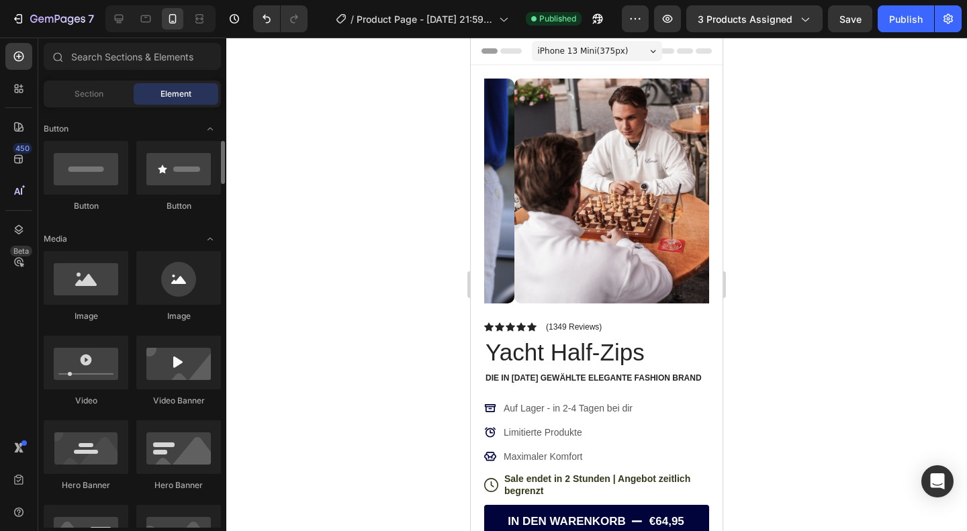
scroll to position [304, 0]
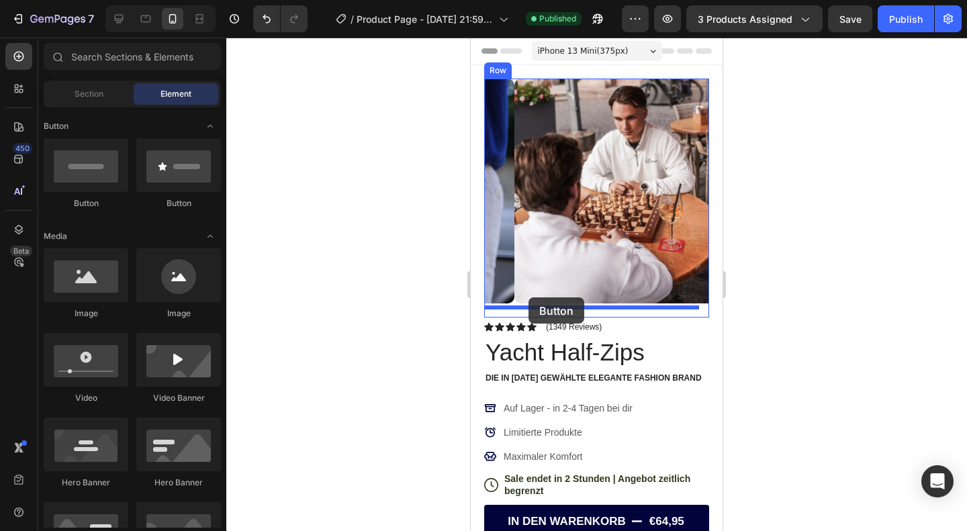
drag, startPoint x: 627, startPoint y: 208, endPoint x: 531, endPoint y: 305, distance: 136.3
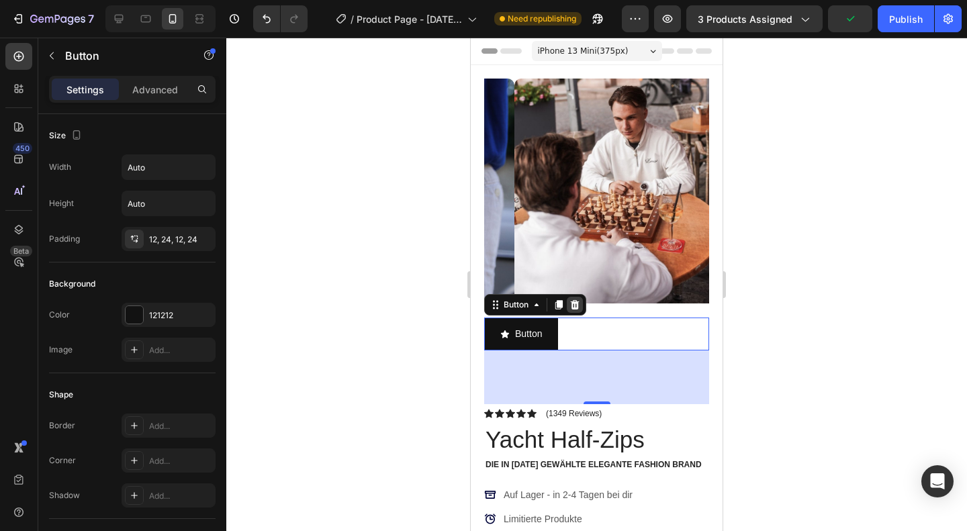
click at [582, 297] on div at bounding box center [575, 305] width 16 height 16
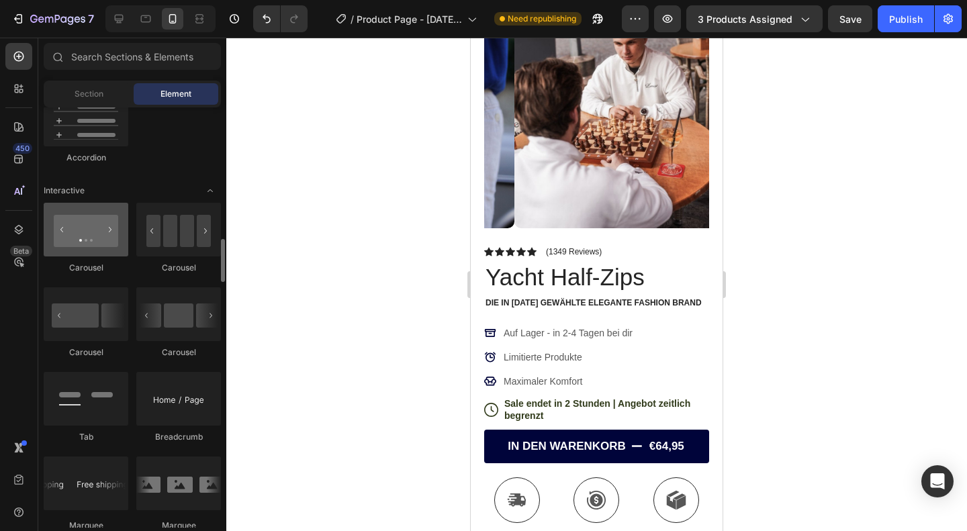
scroll to position [1277, 0]
drag, startPoint x: 89, startPoint y: 255, endPoint x: 81, endPoint y: 242, distance: 14.5
click at [81, 242] on div at bounding box center [86, 229] width 85 height 54
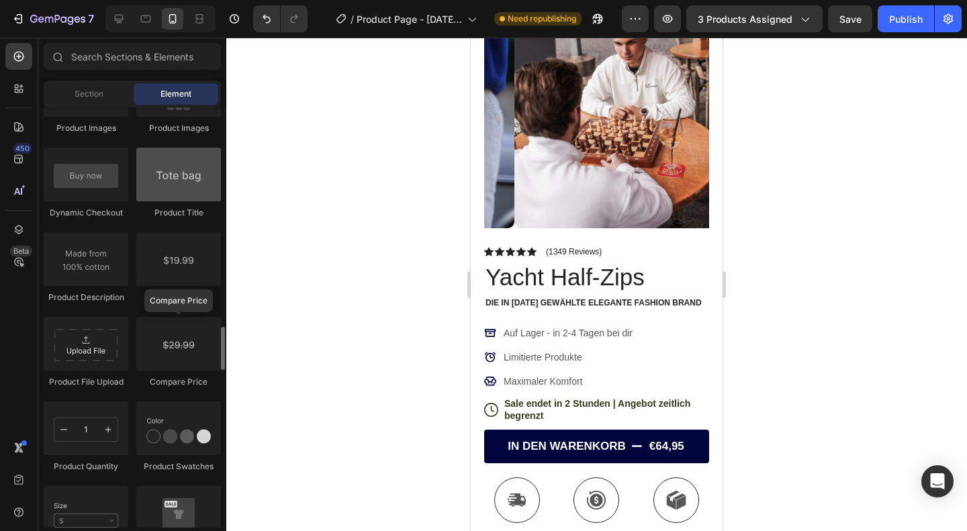
scroll to position [2202, 0]
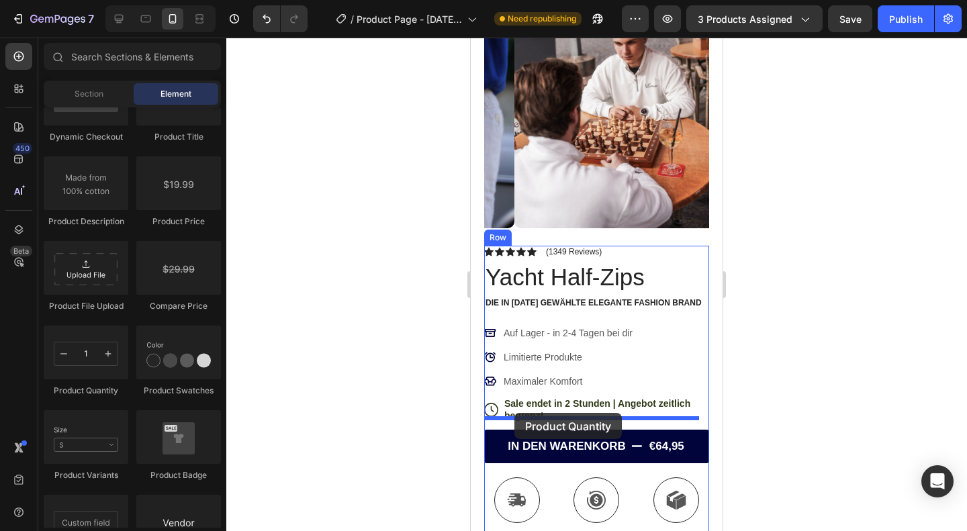
drag, startPoint x: 553, startPoint y: 405, endPoint x: 515, endPoint y: 413, distance: 39.1
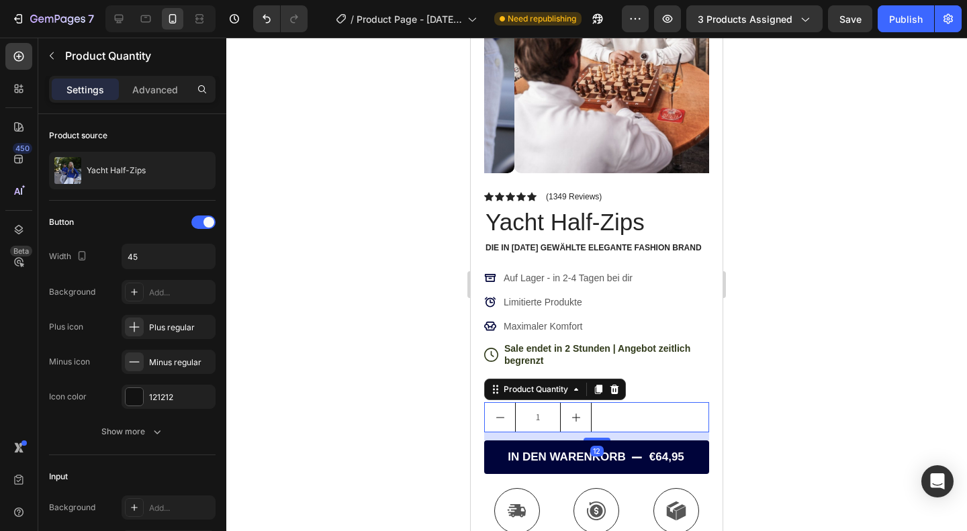
scroll to position [134, 0]
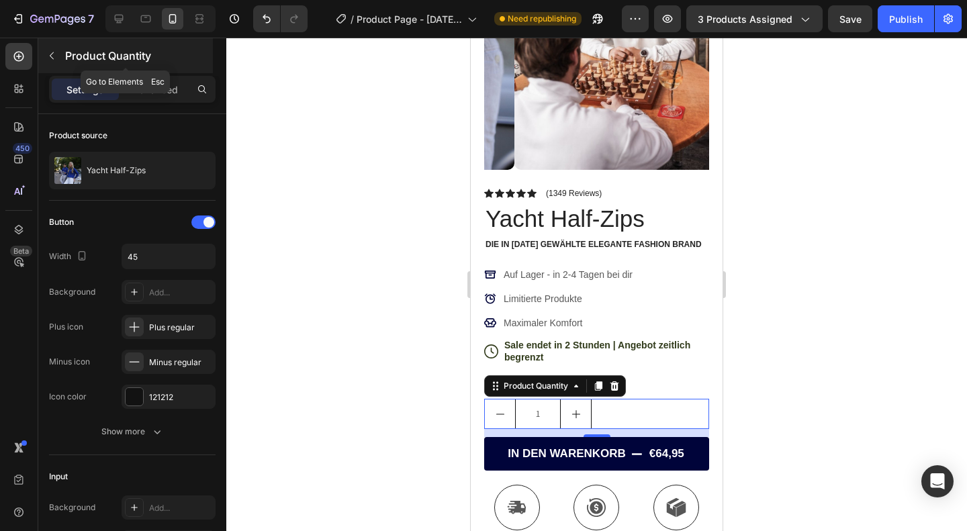
click at [52, 60] on icon "button" at bounding box center [51, 55] width 11 height 11
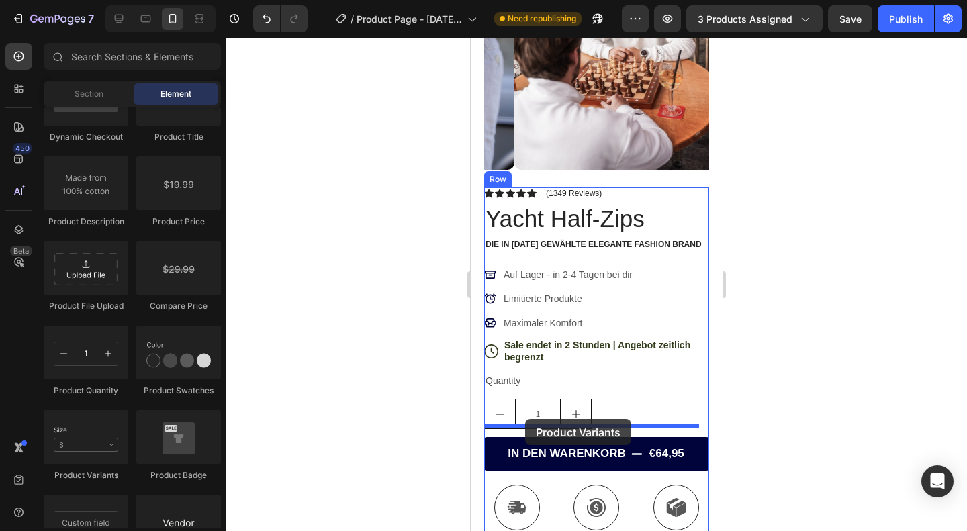
drag, startPoint x: 566, startPoint y: 477, endPoint x: 525, endPoint y: 419, distance: 70.8
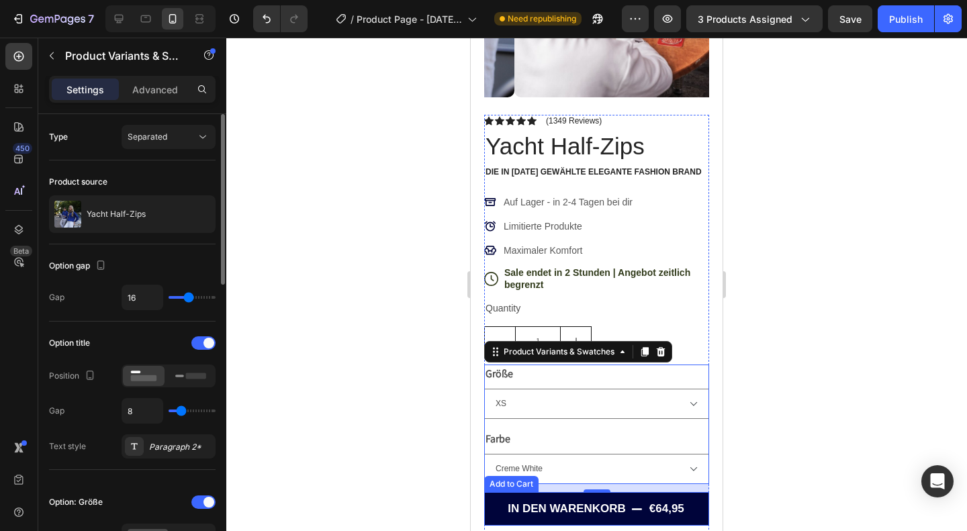
scroll to position [207, 0]
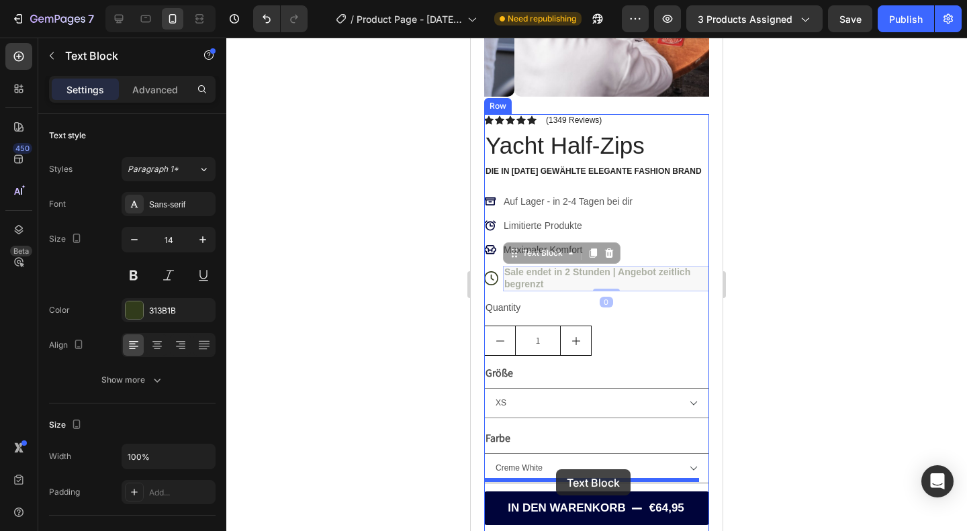
drag, startPoint x: 560, startPoint y: 275, endPoint x: 556, endPoint y: 470, distance: 194.8
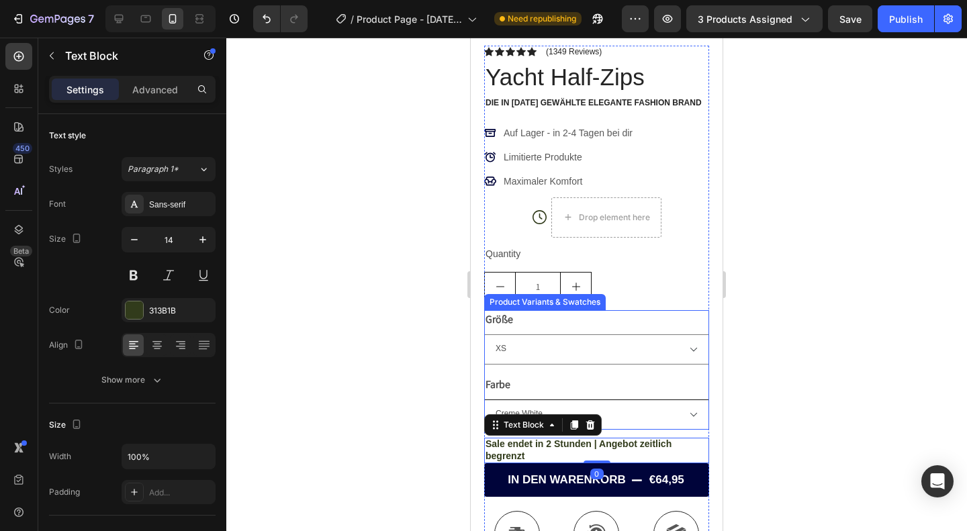
scroll to position [281, 0]
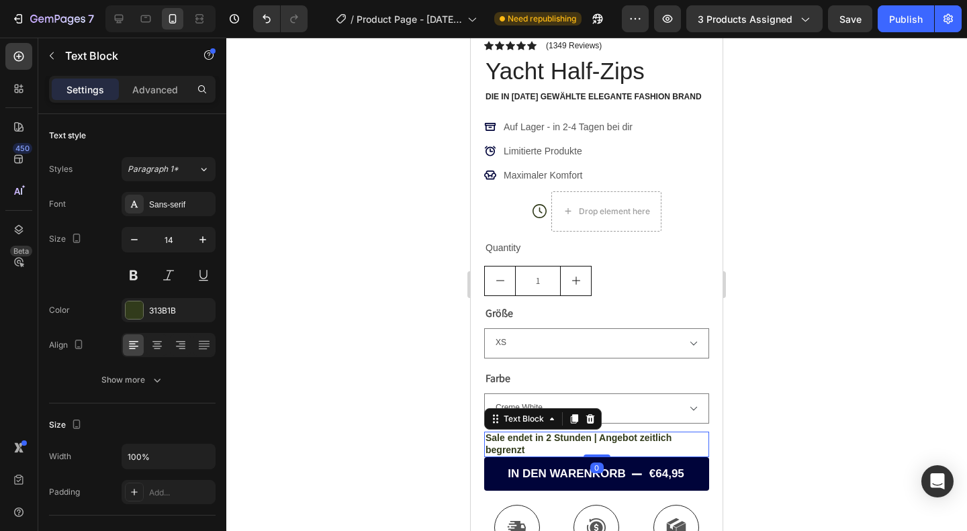
click at [794, 406] on div at bounding box center [596, 285] width 741 height 494
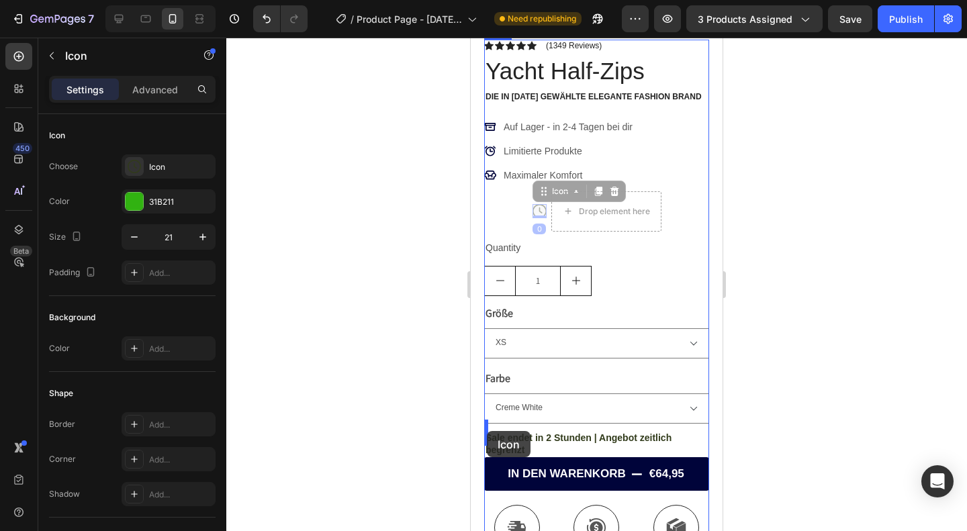
drag, startPoint x: 535, startPoint y: 196, endPoint x: 486, endPoint y: 431, distance: 239.4
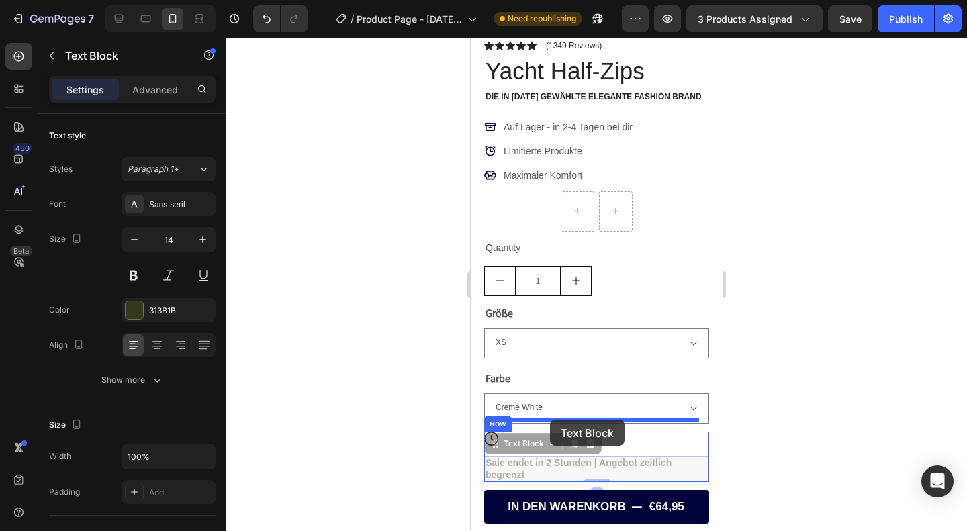
drag, startPoint x: 504, startPoint y: 455, endPoint x: 549, endPoint y: 422, distance: 55.4
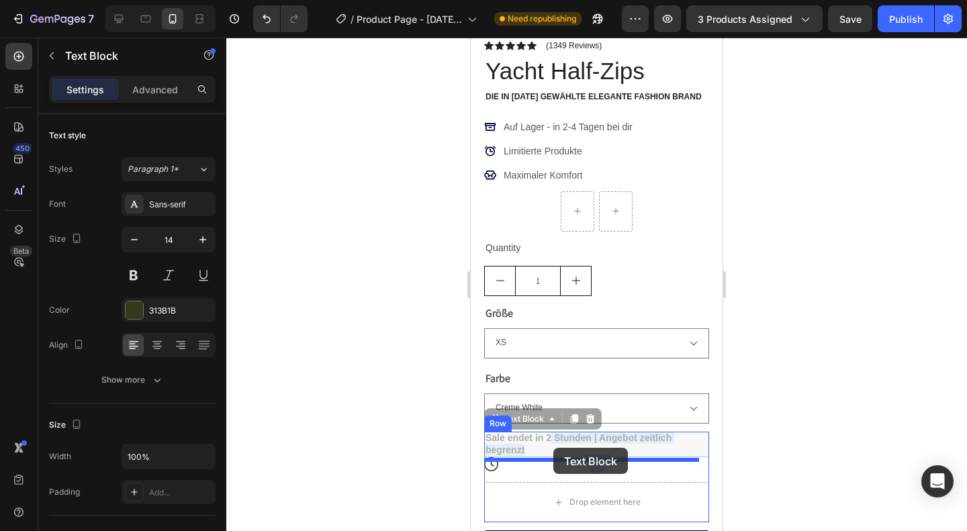
drag, startPoint x: 549, startPoint y: 422, endPoint x: 555, endPoint y: 451, distance: 28.9
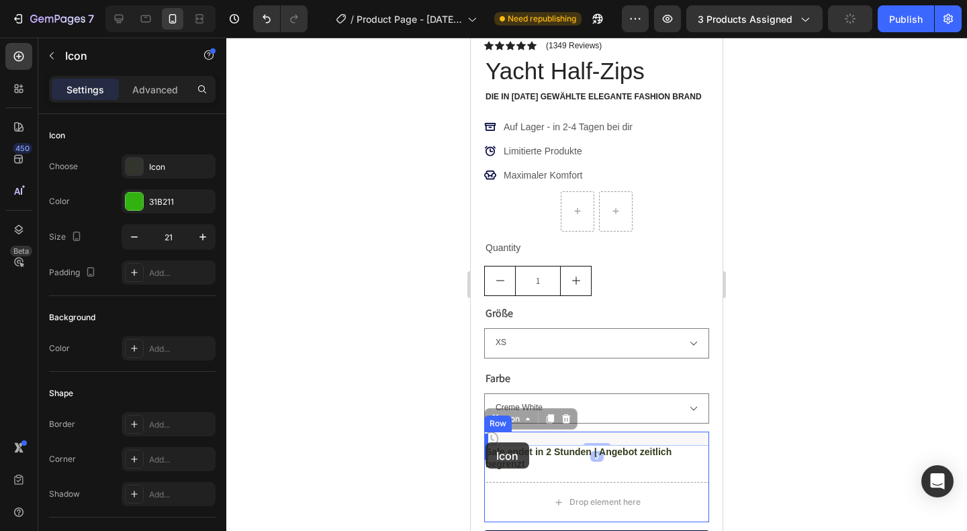
drag, startPoint x: 492, startPoint y: 427, endPoint x: 486, endPoint y: 443, distance: 17.5
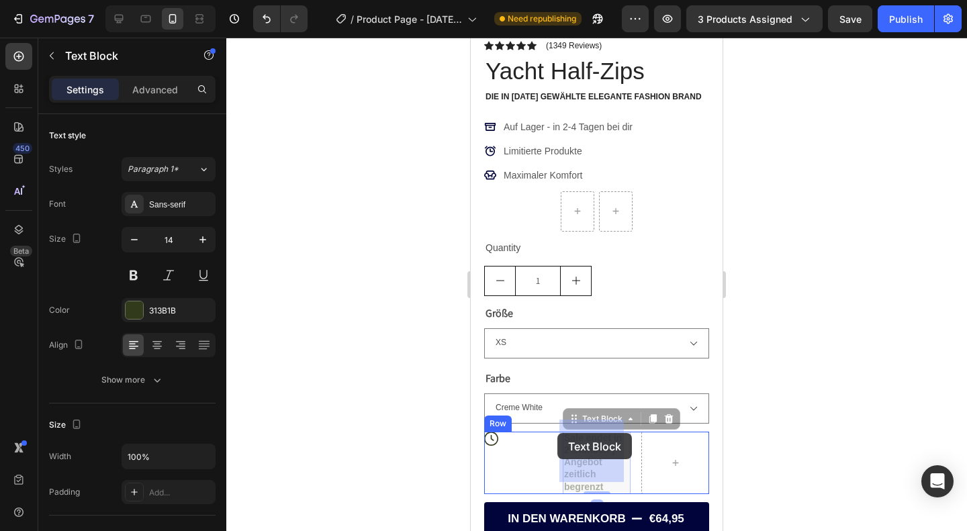
drag, startPoint x: 607, startPoint y: 445, endPoint x: 557, endPoint y: 433, distance: 51.8
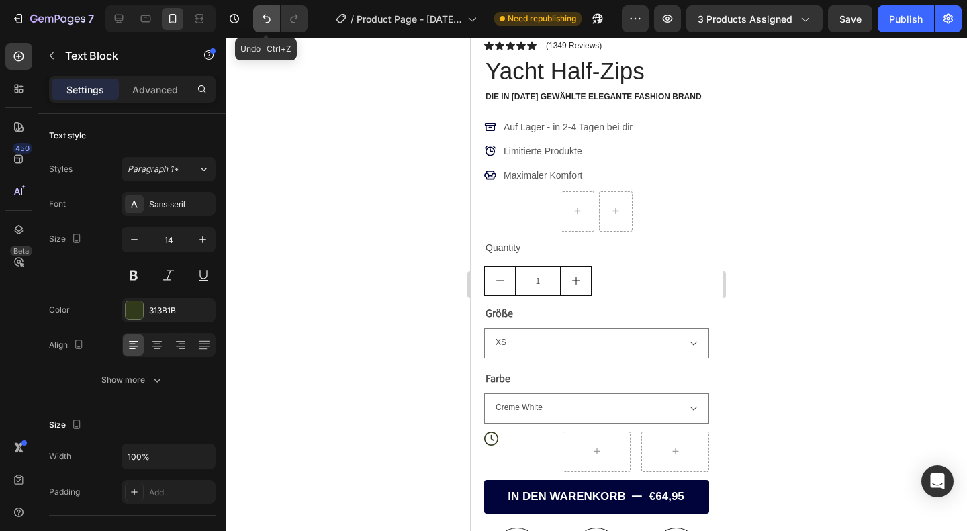
click at [260, 24] on icon "Undo/Redo" at bounding box center [266, 18] width 13 height 13
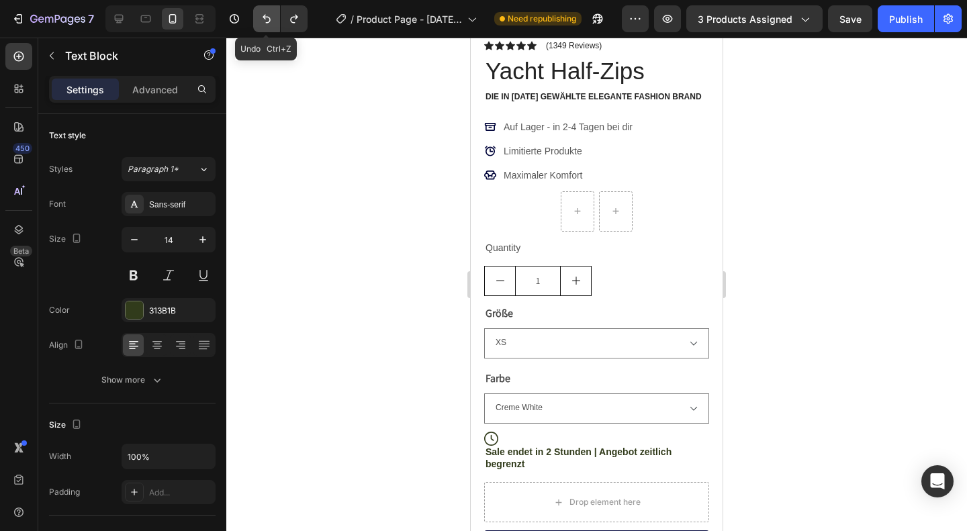
click at [260, 24] on icon "Undo/Redo" at bounding box center [266, 18] width 13 height 13
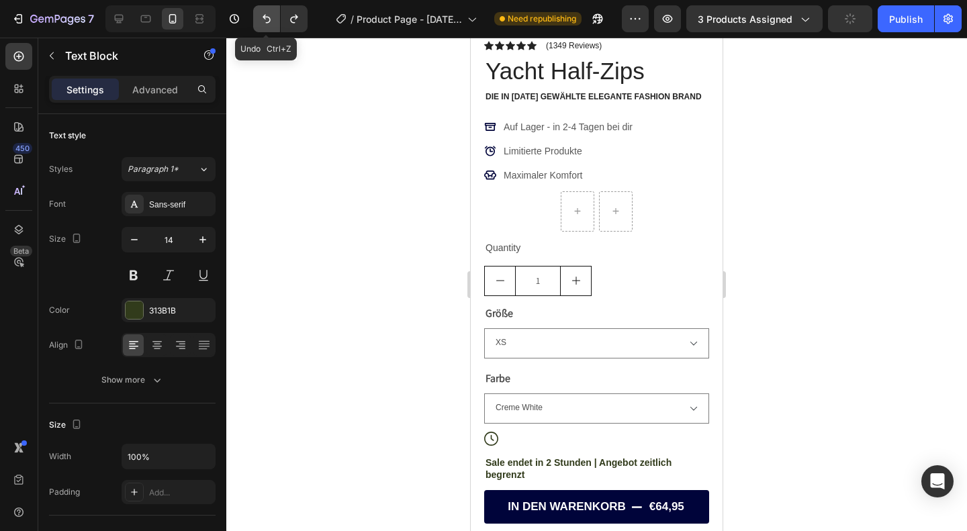
click at [260, 24] on icon "Undo/Redo" at bounding box center [266, 18] width 13 height 13
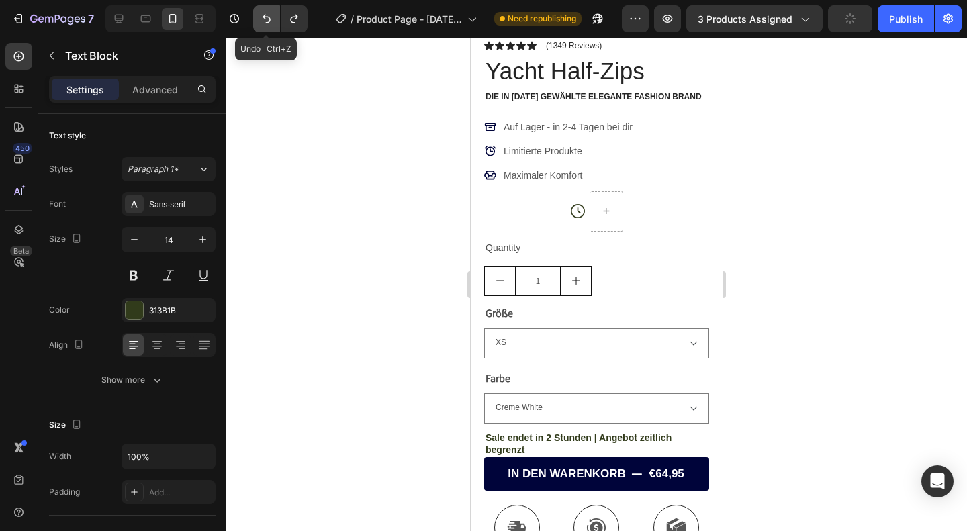
click at [260, 24] on icon "Undo/Redo" at bounding box center [266, 18] width 13 height 13
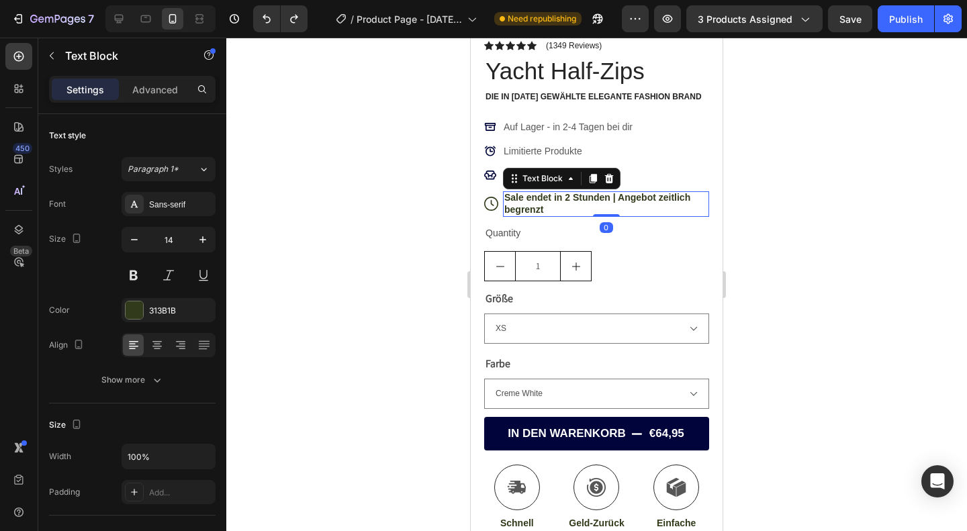
click at [530, 197] on p "Sale endet in 2 Stunden | Angebot zeitlich begrenzt" at bounding box center [606, 203] width 204 height 24
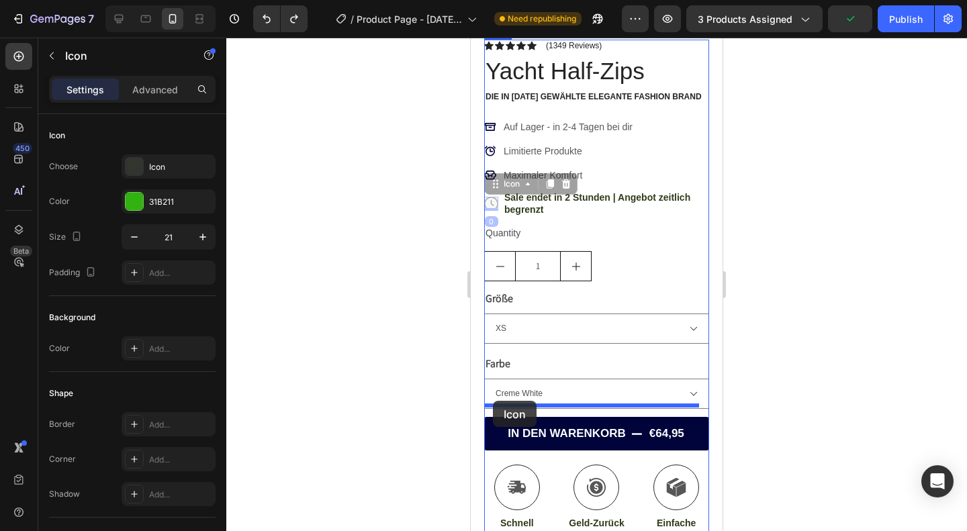
drag, startPoint x: 492, startPoint y: 195, endPoint x: 493, endPoint y: 400, distance: 204.9
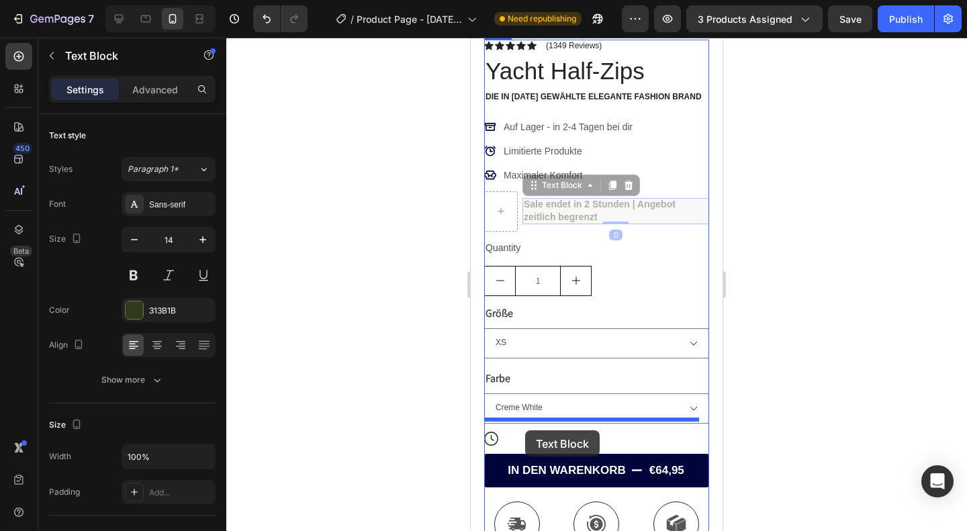
drag, startPoint x: 559, startPoint y: 202, endPoint x: 525, endPoint y: 431, distance: 231.5
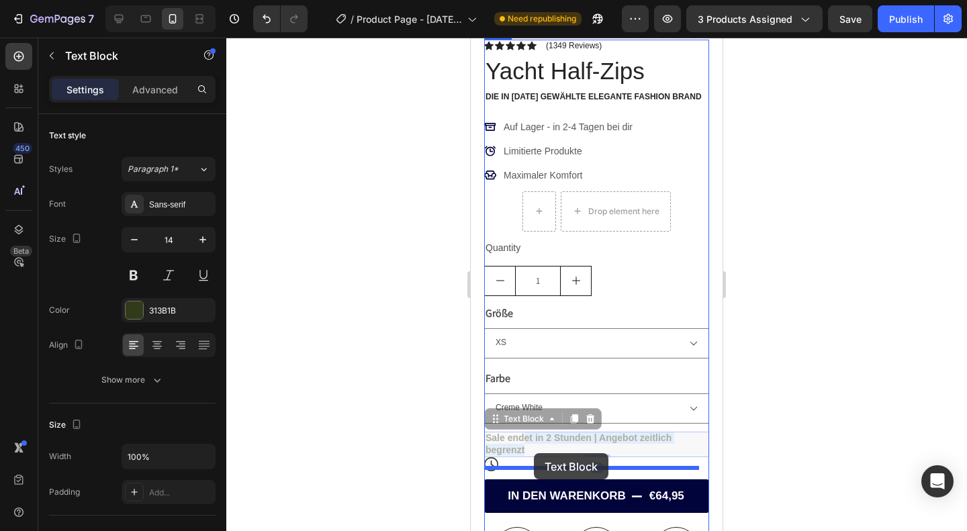
drag, startPoint x: 525, startPoint y: 431, endPoint x: 534, endPoint y: 452, distance: 23.2
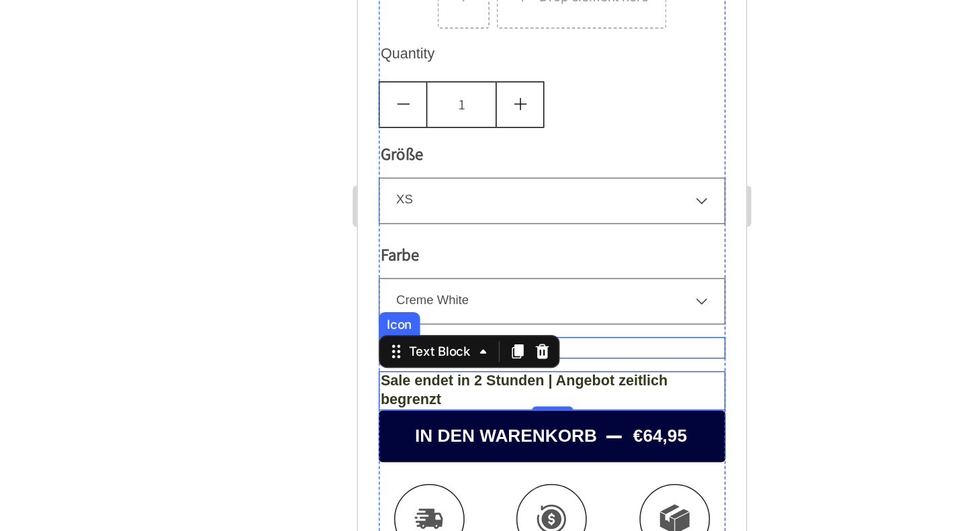
scroll to position [345, 0]
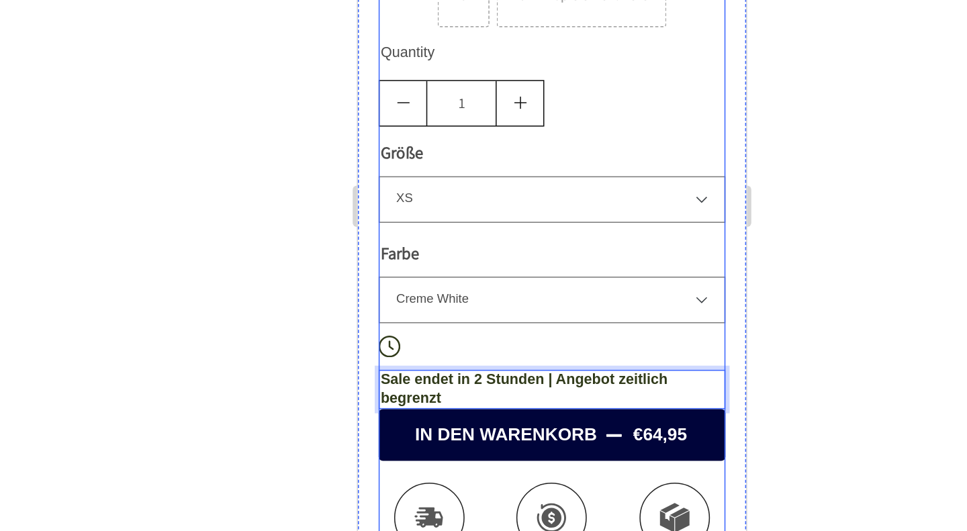
drag, startPoint x: 392, startPoint y: 172, endPoint x: 416, endPoint y: 163, distance: 25.1
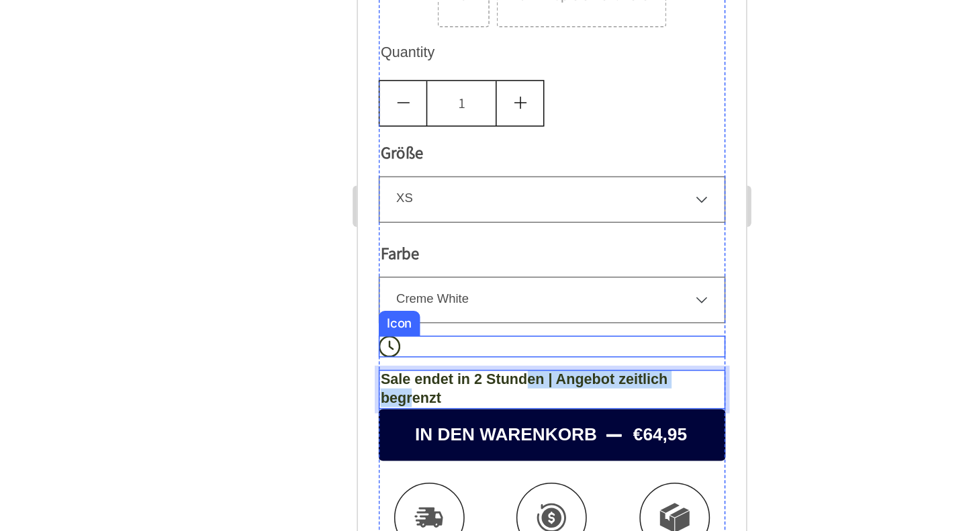
drag, startPoint x: 391, startPoint y: 181, endPoint x: 469, endPoint y: 148, distance: 84.6
click at [469, 148] on div "Icon Icon Icon Icon Icon Icon List (1349 Reviews) Text Block Row Yacht Half-Zip…" at bounding box center [483, 127] width 225 height 726
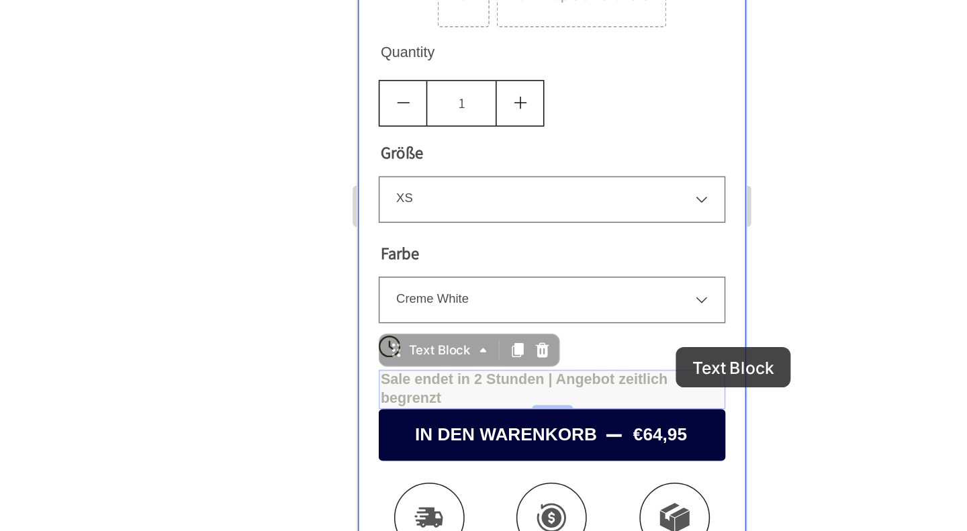
drag, startPoint x: 491, startPoint y: 173, endPoint x: 556, endPoint y: 165, distance: 65.6
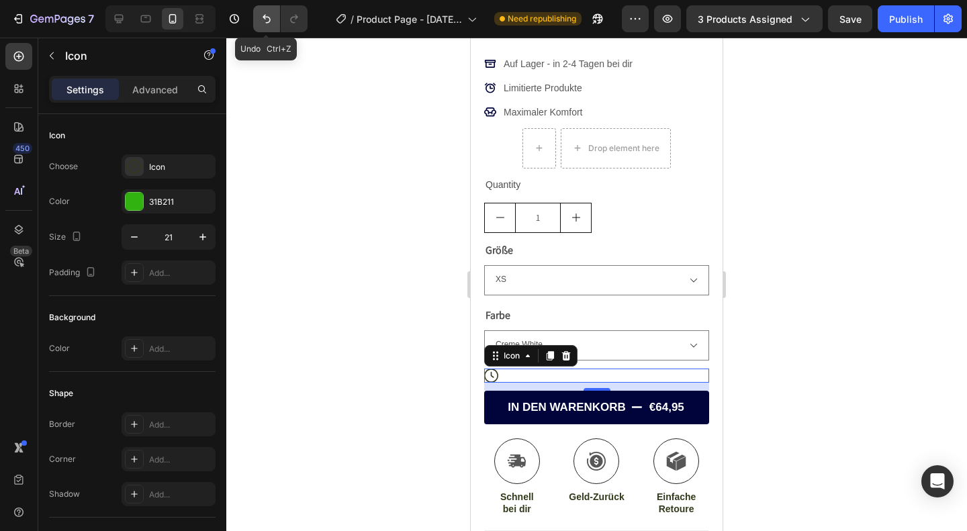
click at [261, 15] on icon "Undo/Redo" at bounding box center [266, 18] width 13 height 13
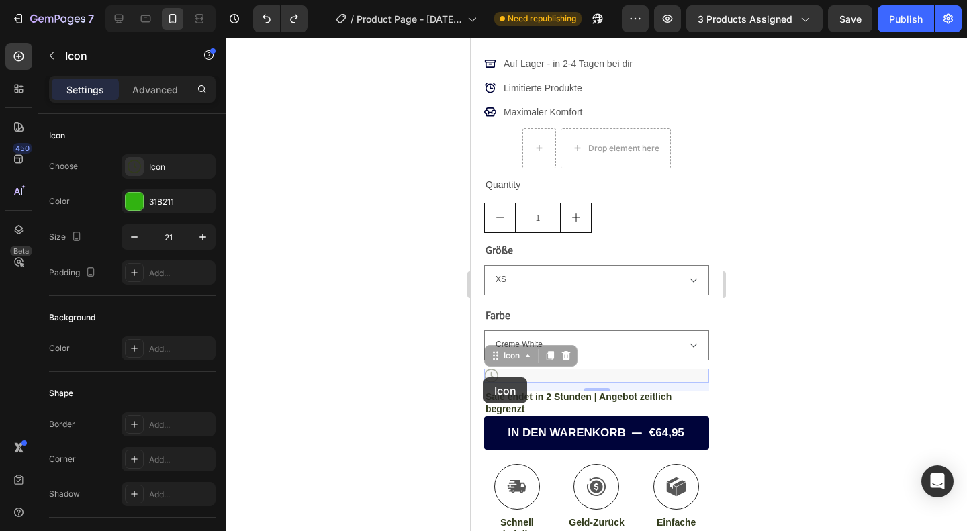
drag, startPoint x: 494, startPoint y: 365, endPoint x: 484, endPoint y: 377, distance: 15.7
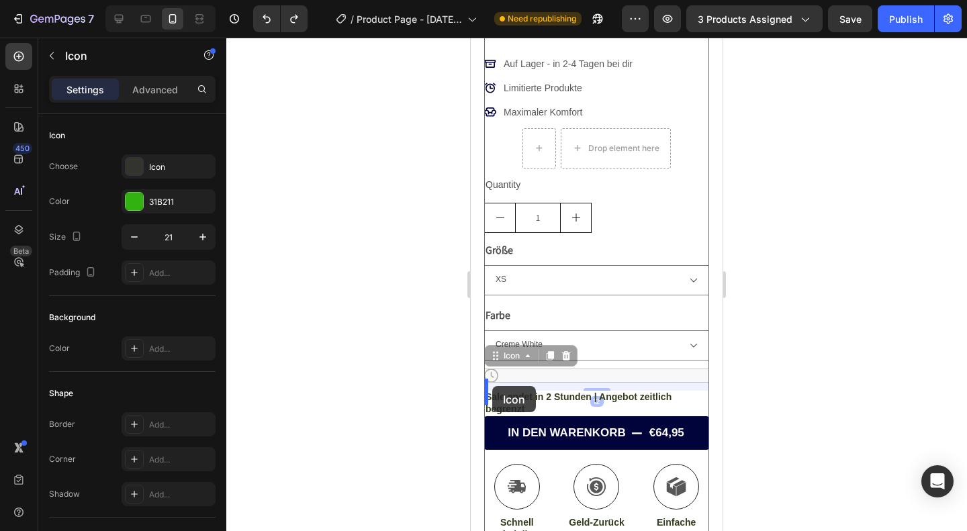
drag, startPoint x: 677, startPoint y: 362, endPoint x: 492, endPoint y: 386, distance: 186.3
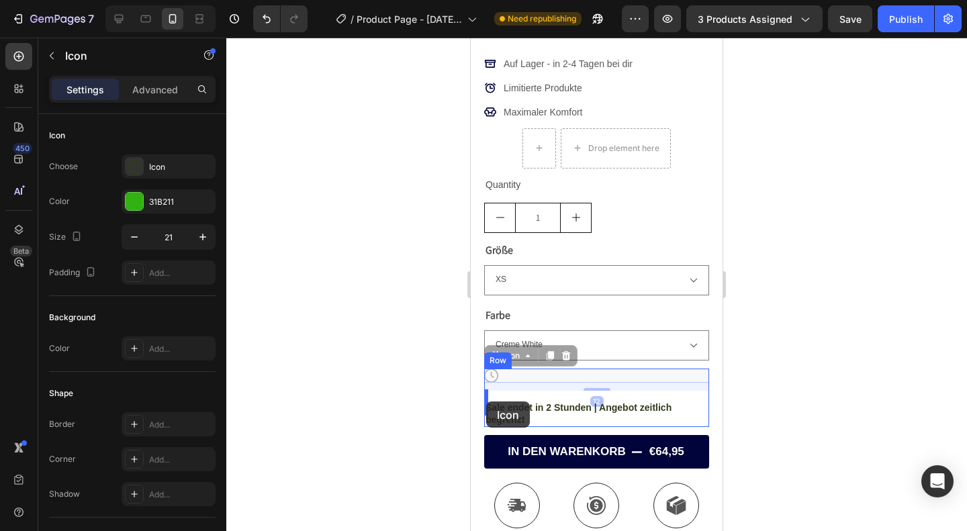
drag, startPoint x: 517, startPoint y: 365, endPoint x: 486, endPoint y: 402, distance: 47.7
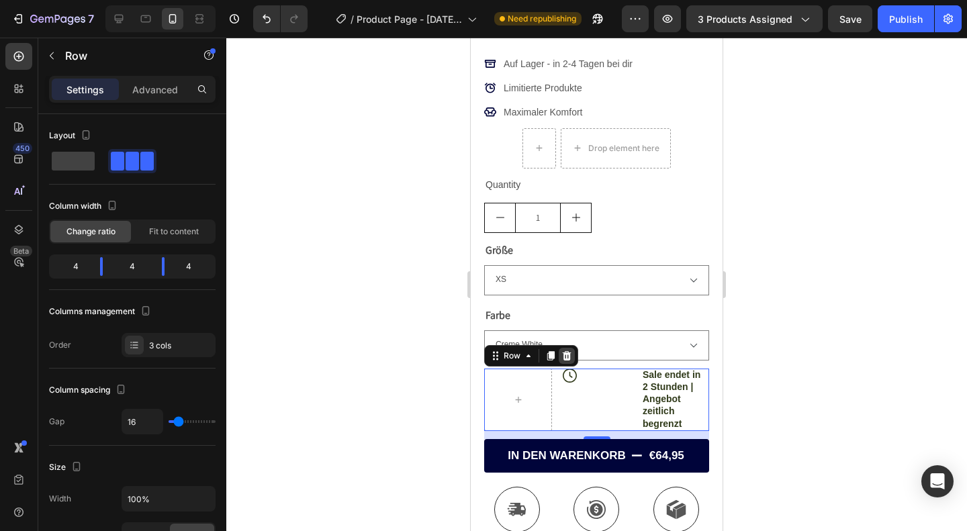
click at [564, 351] on icon at bounding box center [567, 355] width 9 height 9
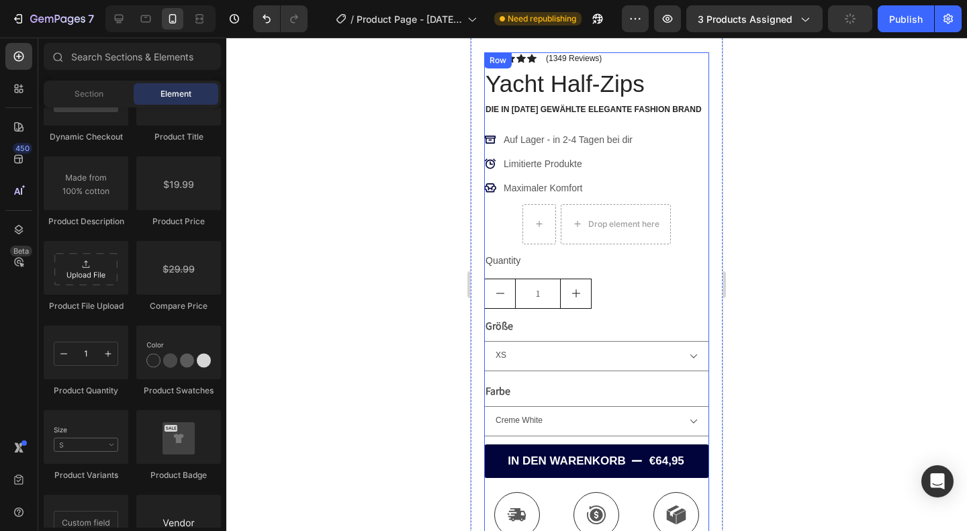
scroll to position [268, 0]
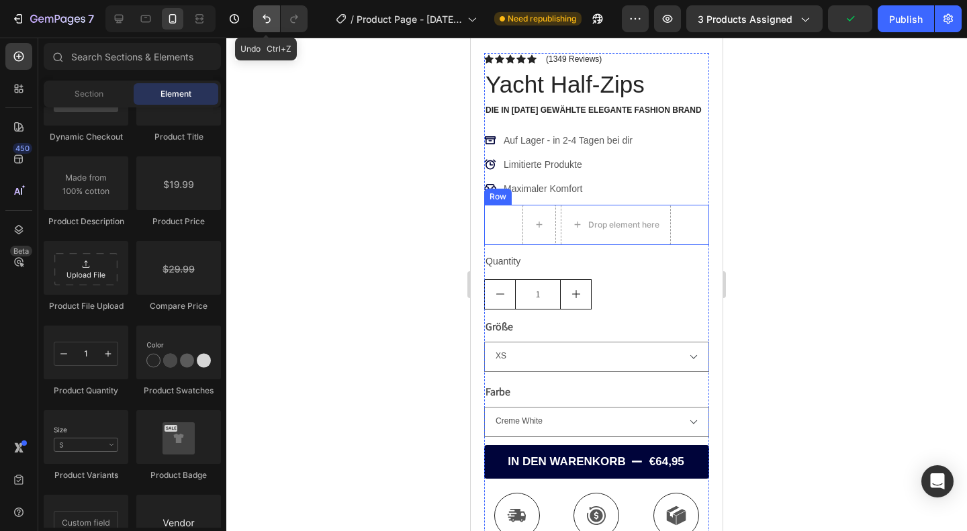
click at [270, 18] on icon "Undo/Redo" at bounding box center [266, 18] width 13 height 13
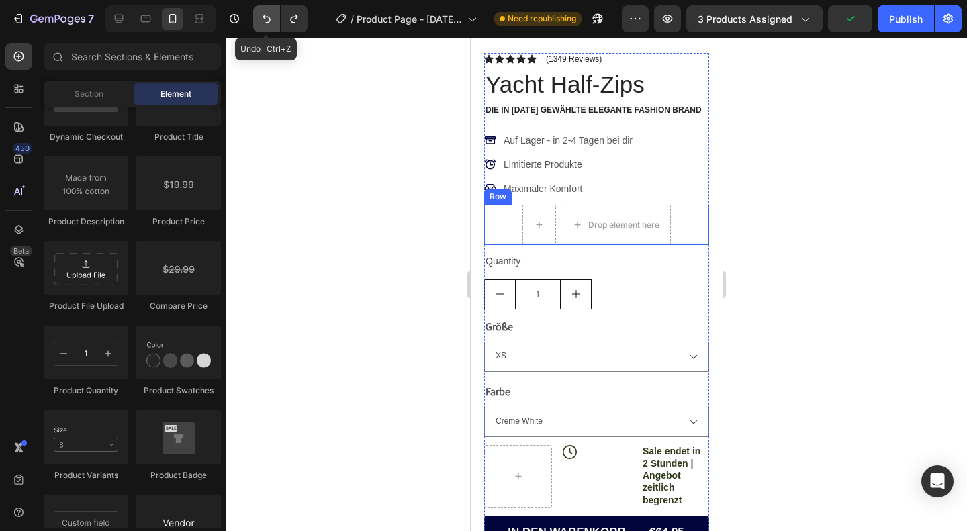
click at [270, 18] on icon "Undo/Redo" at bounding box center [266, 18] width 13 height 13
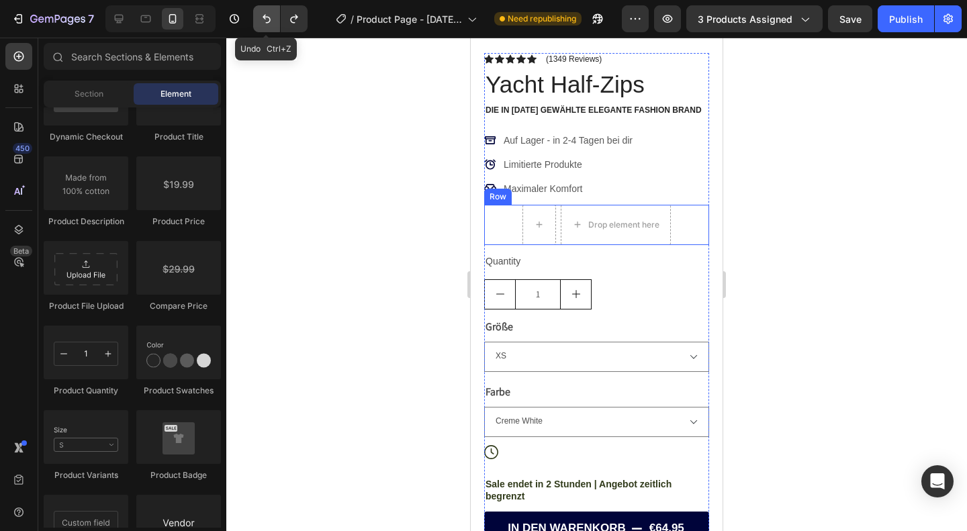
click at [270, 18] on icon "Undo/Redo" at bounding box center [266, 18] width 13 height 13
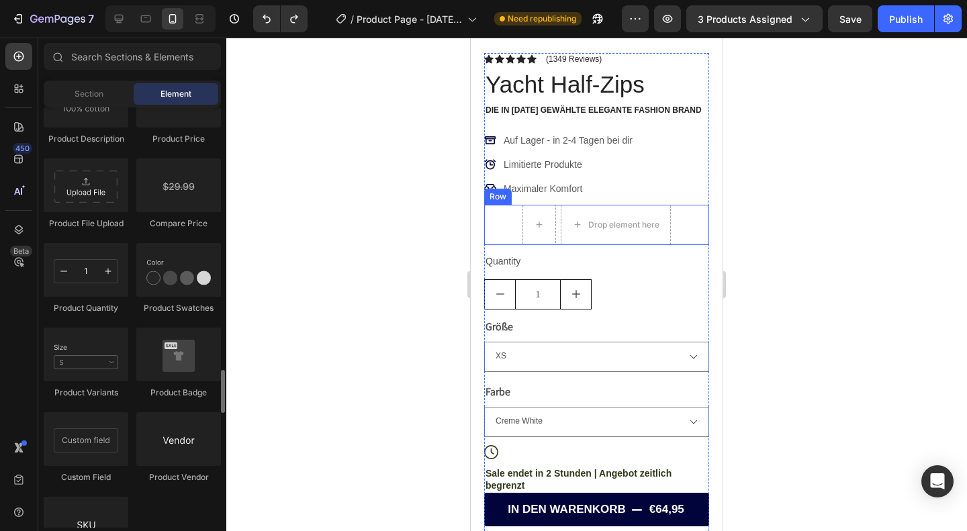
scroll to position [2309, 0]
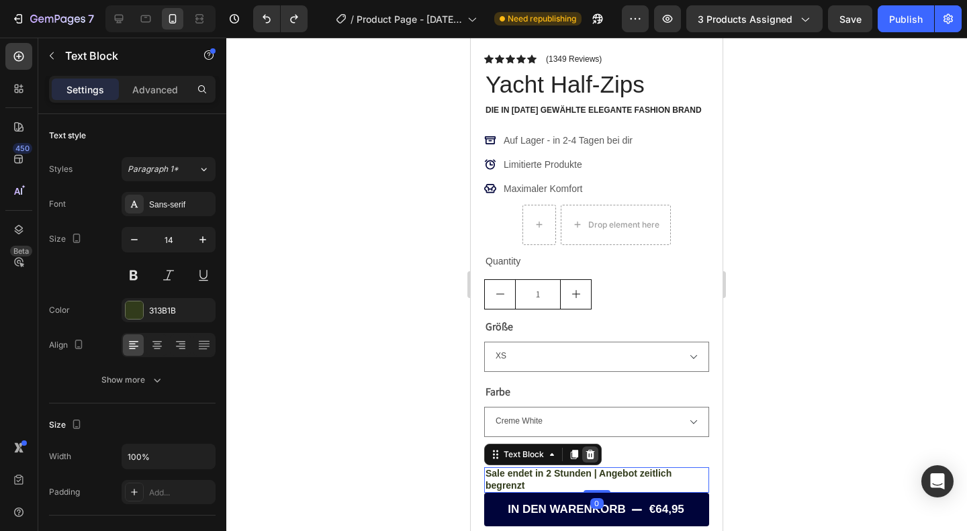
click at [589, 450] on icon at bounding box center [590, 454] width 9 height 9
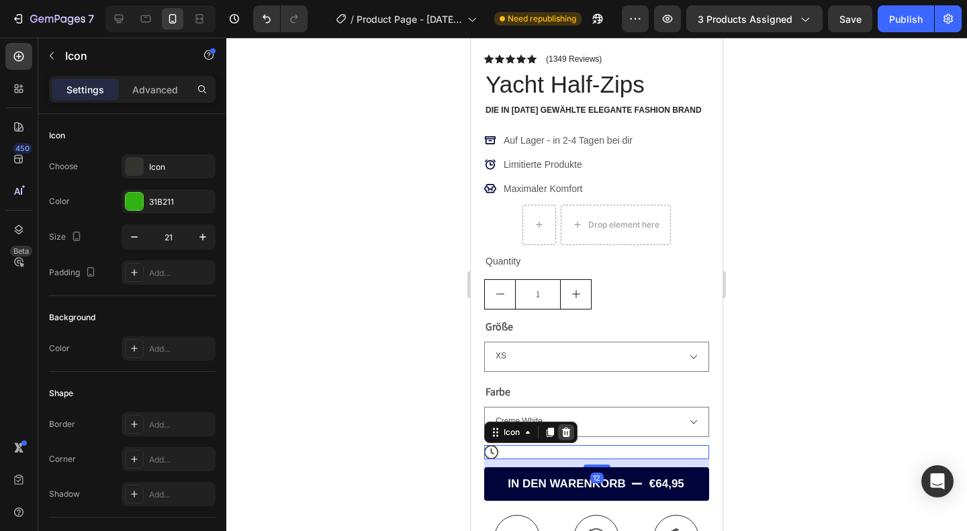
click at [568, 428] on icon at bounding box center [566, 432] width 9 height 9
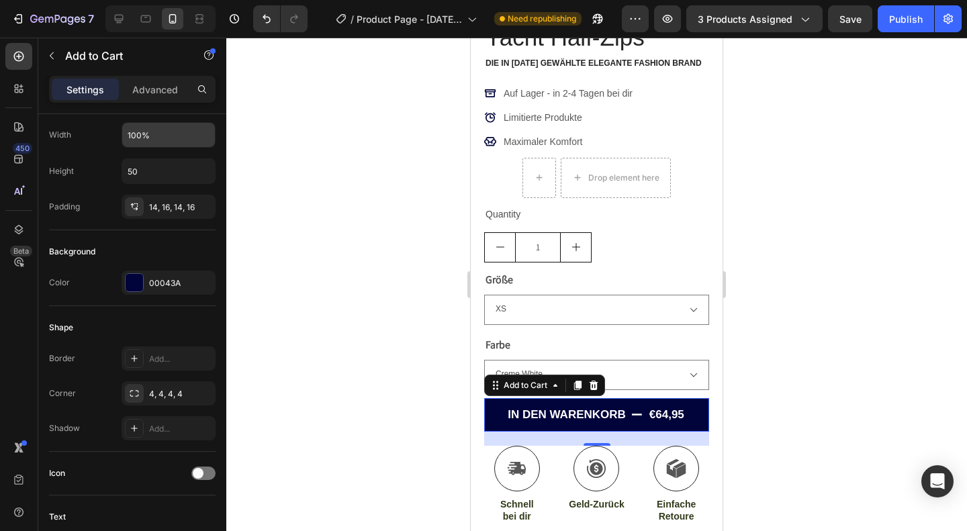
scroll to position [0, 0]
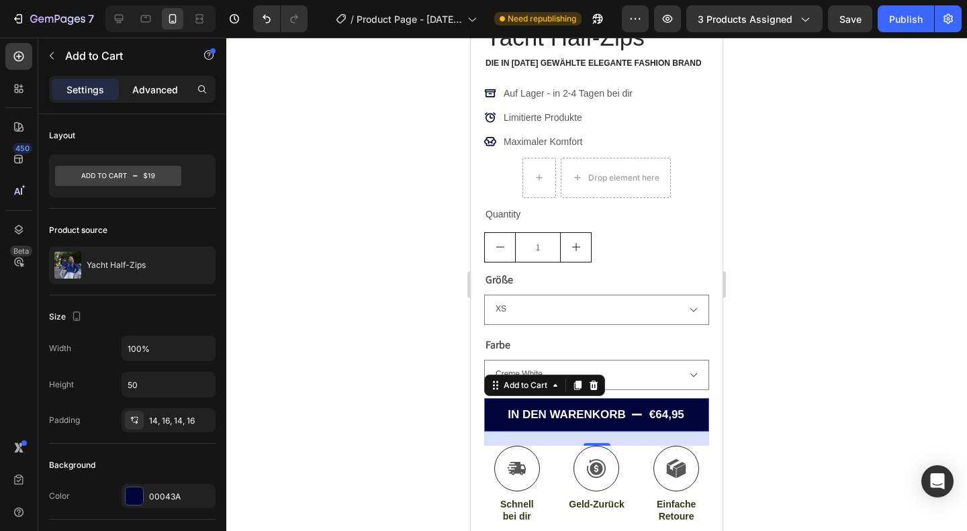
click at [166, 85] on p "Advanced" at bounding box center [155, 90] width 46 height 14
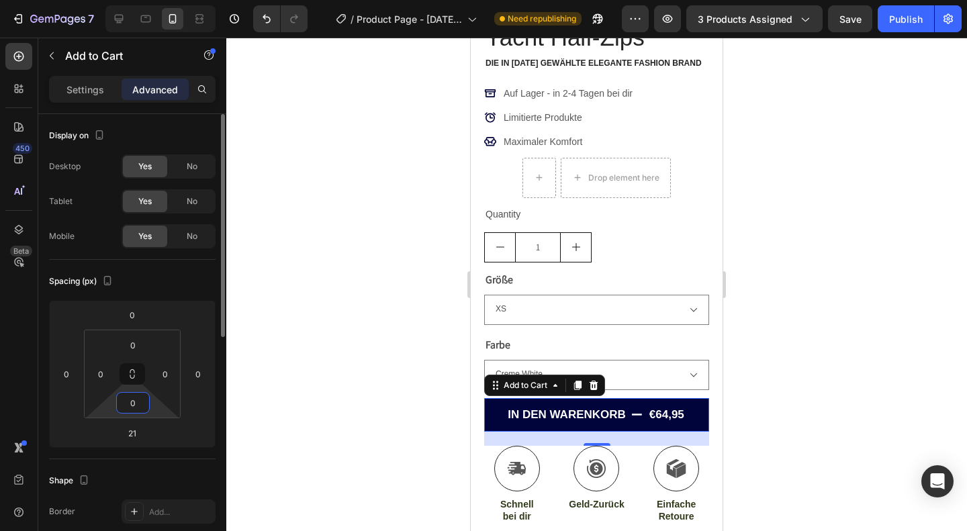
click at [121, 406] on input "0" at bounding box center [133, 403] width 27 height 20
click at [134, 315] on input "0" at bounding box center [132, 315] width 27 height 20
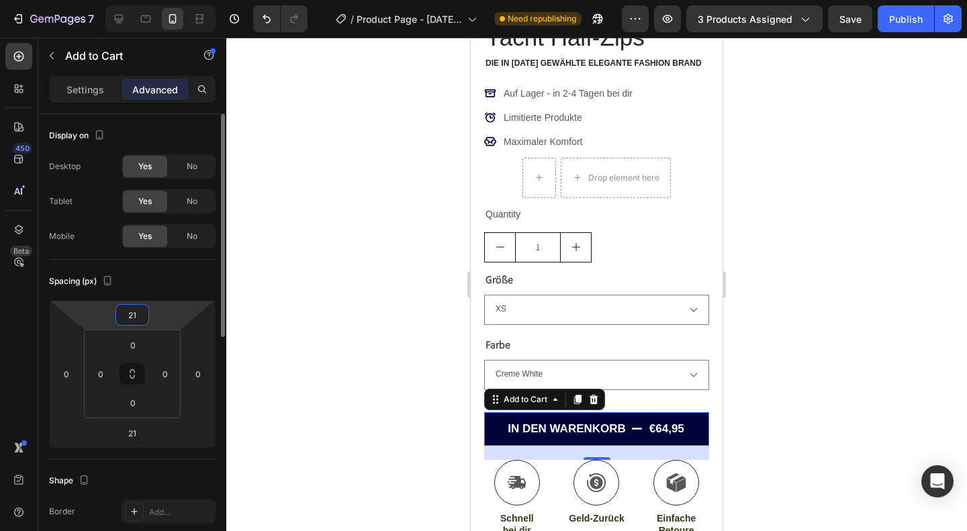
type input "21"
click at [165, 0] on html "7 / Product Page - [DATE] 21:59:04 Need republishing Preview 3 products assigne…" at bounding box center [483, 0] width 967 height 0
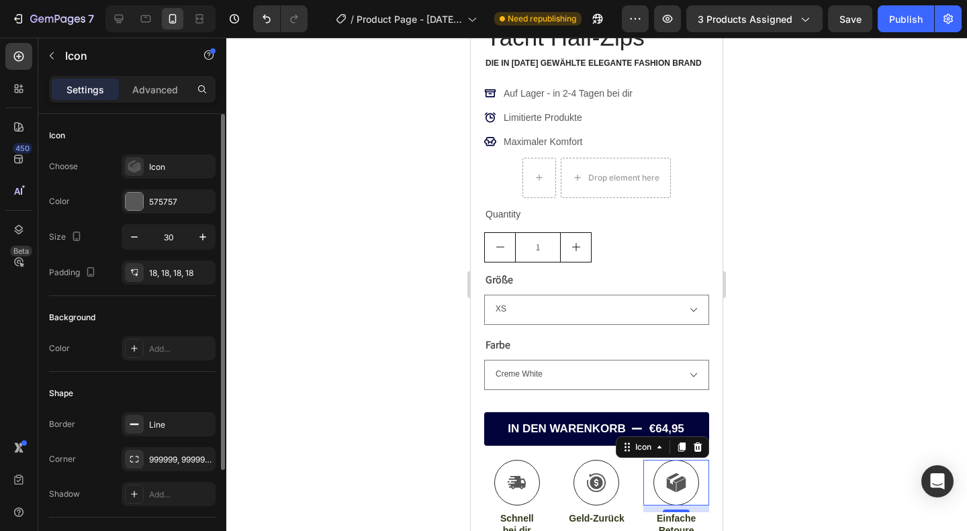
click at [752, 308] on div at bounding box center [596, 285] width 741 height 494
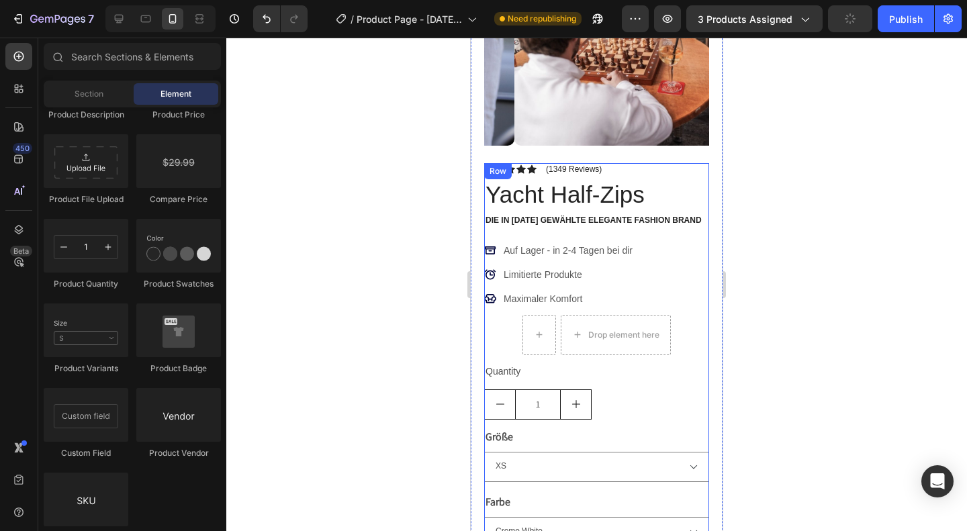
scroll to position [89, 0]
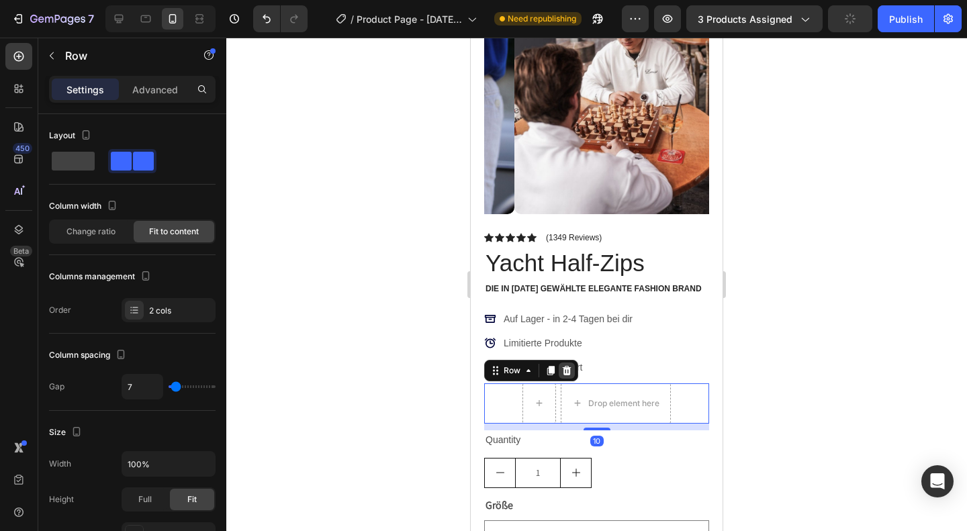
click at [566, 365] on icon at bounding box center [567, 369] width 9 height 9
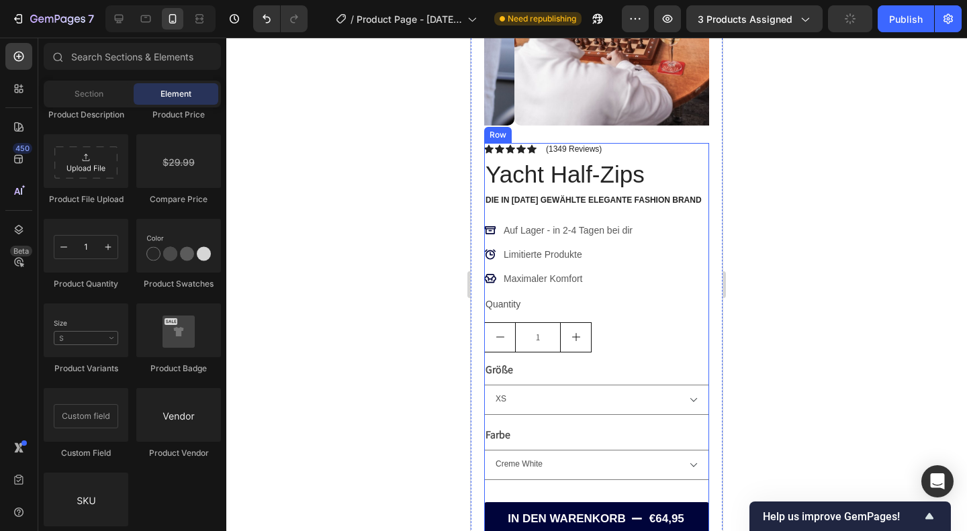
scroll to position [245, 0]
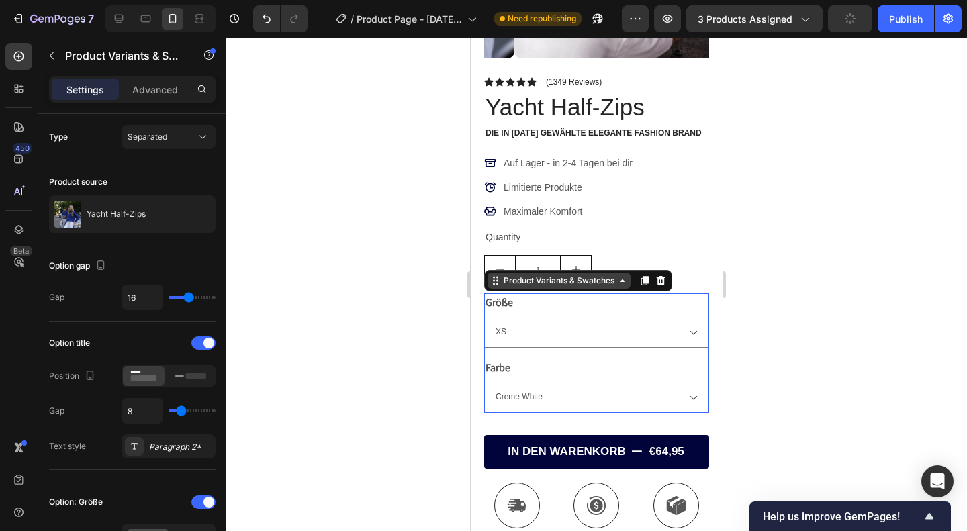
click at [502, 275] on div "Product Variants & Swatches" at bounding box center [559, 281] width 116 height 12
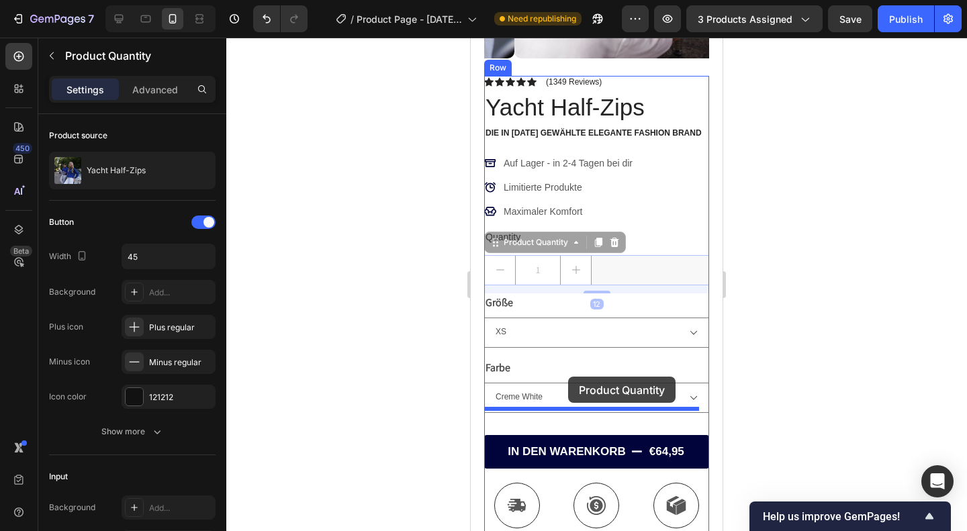
drag, startPoint x: 578, startPoint y: 247, endPoint x: 568, endPoint y: 377, distance: 130.7
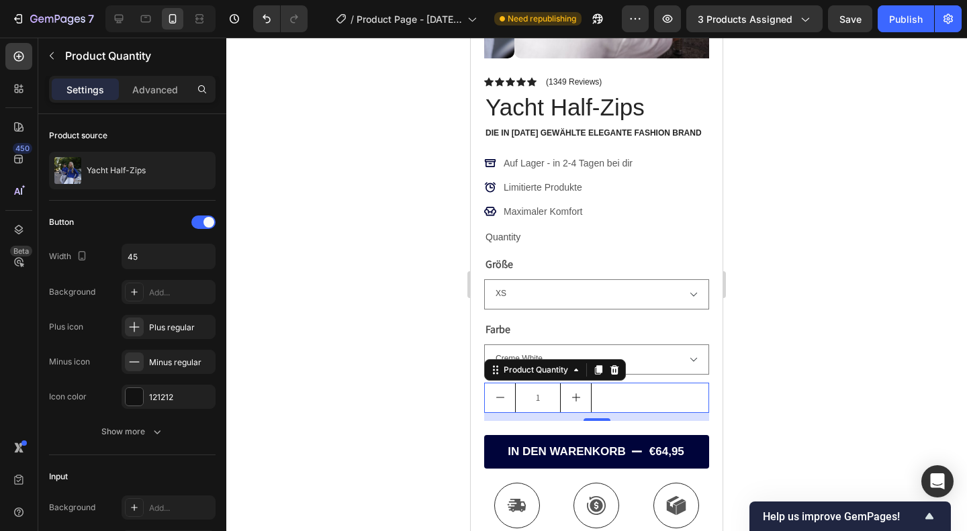
click at [799, 334] on div at bounding box center [596, 285] width 741 height 494
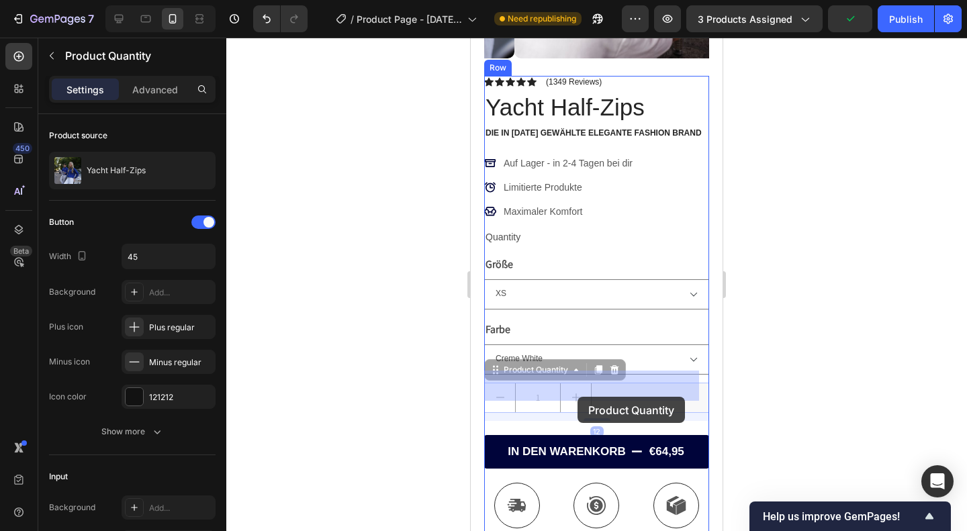
drag, startPoint x: 576, startPoint y: 383, endPoint x: 578, endPoint y: 397, distance: 14.2
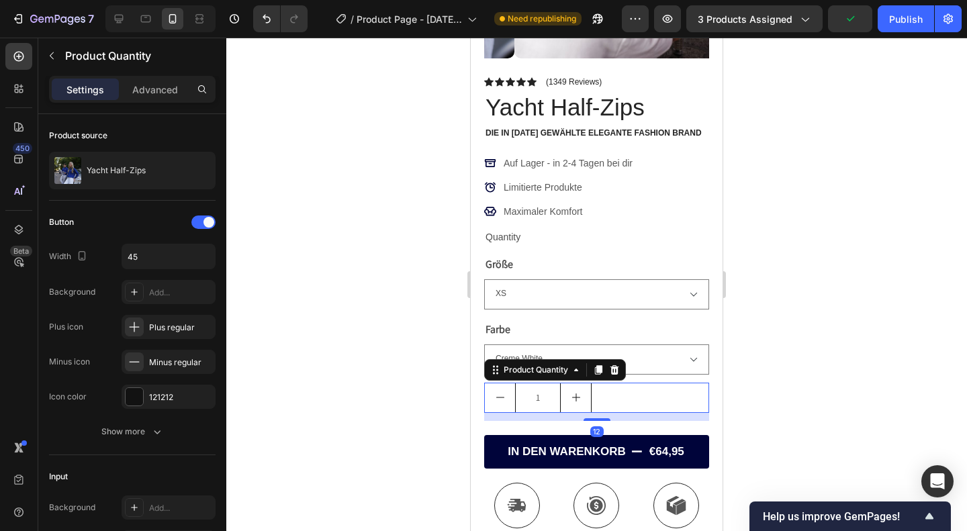
click at [752, 356] on div at bounding box center [596, 285] width 741 height 494
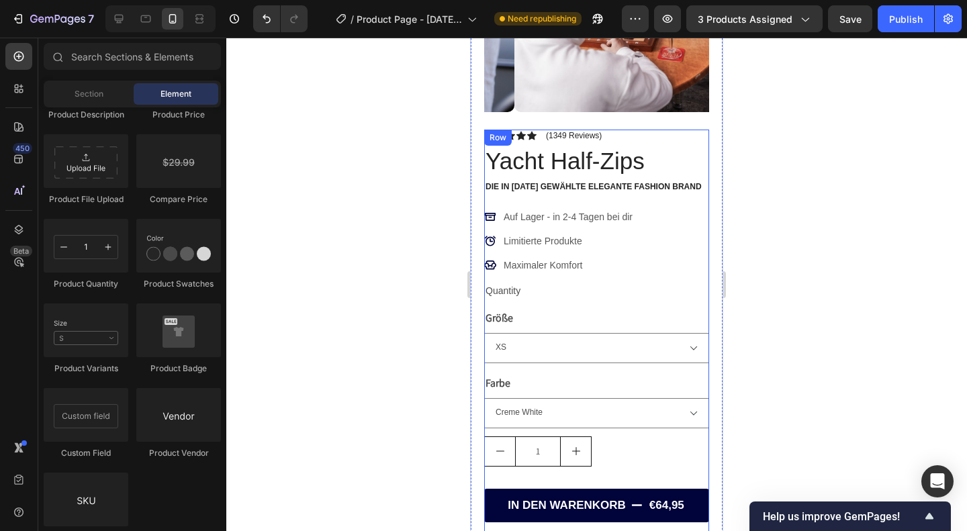
scroll to position [192, 0]
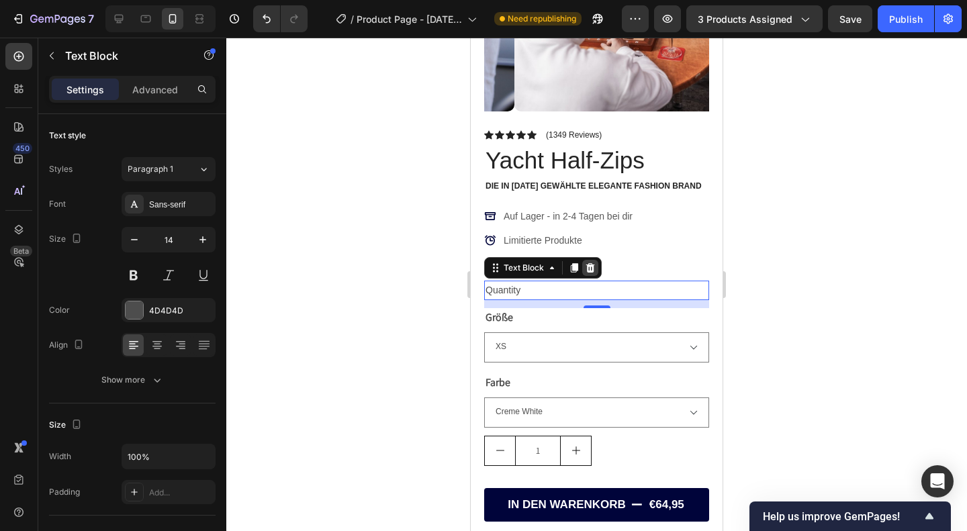
click at [586, 263] on icon at bounding box center [590, 267] width 9 height 9
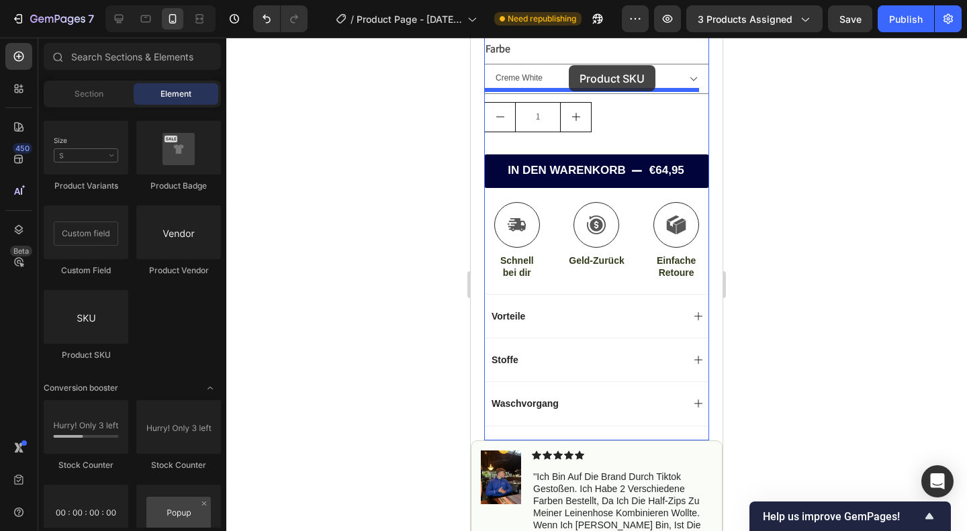
scroll to position [476, 0]
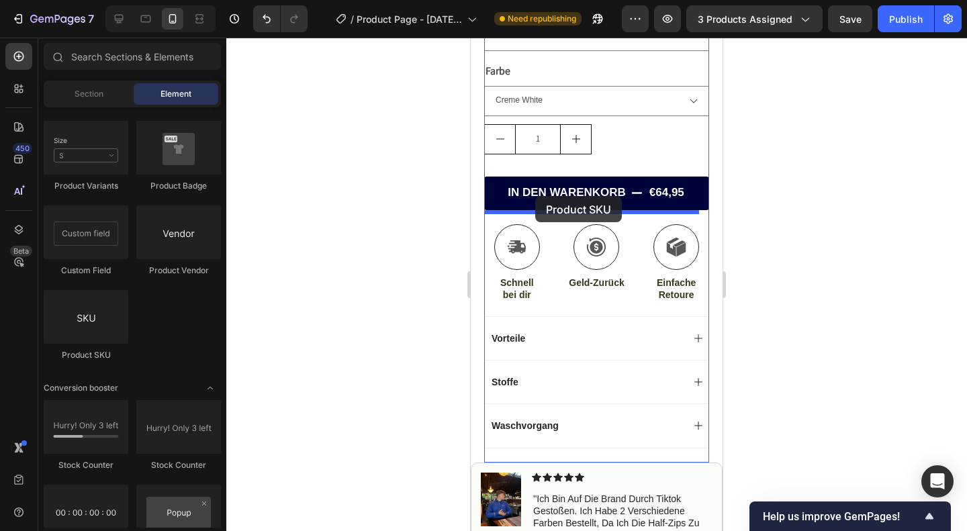
drag, startPoint x: 566, startPoint y: 365, endPoint x: 535, endPoint y: 196, distance: 172.1
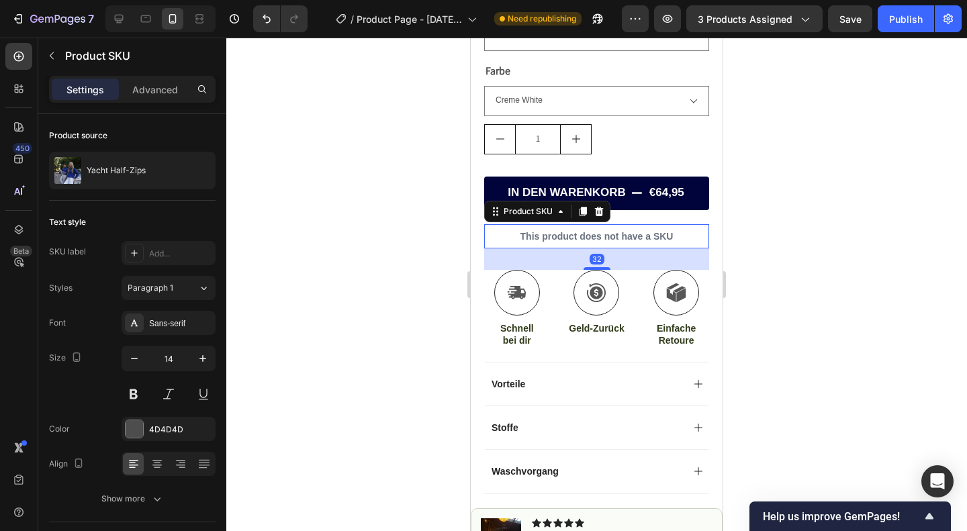
click at [610, 224] on p "This product does not have a SKU" at bounding box center [596, 236] width 225 height 24
click at [600, 206] on icon at bounding box center [599, 210] width 9 height 9
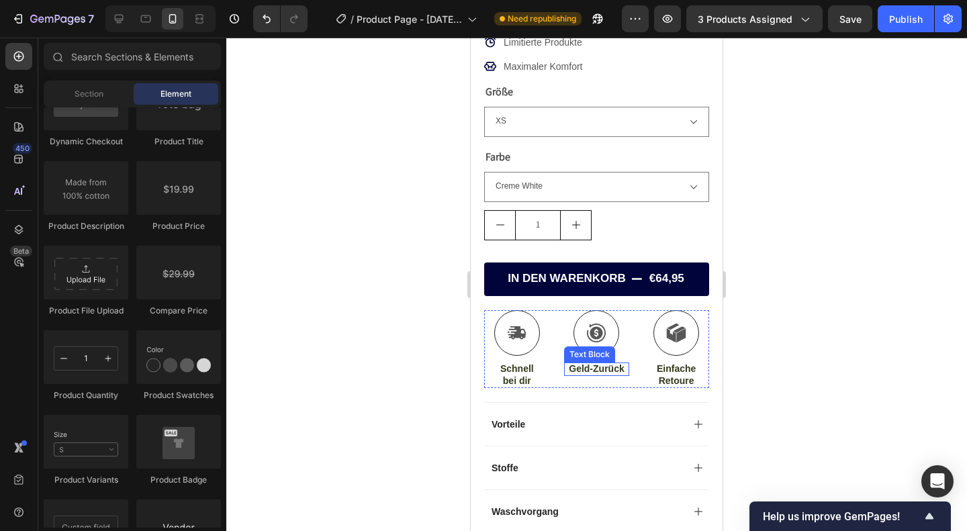
scroll to position [388, 0]
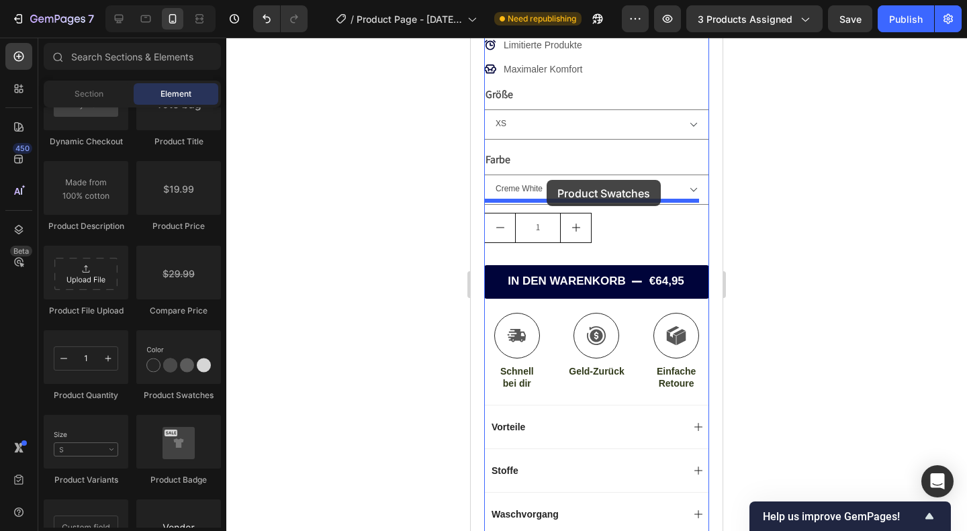
drag, startPoint x: 659, startPoint y: 397, endPoint x: 545, endPoint y: 184, distance: 241.3
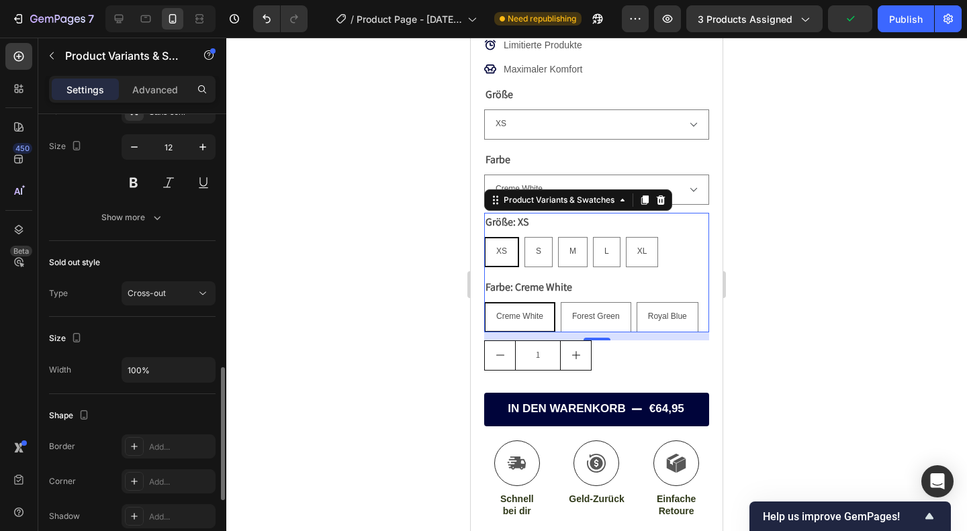
scroll to position [861, 0]
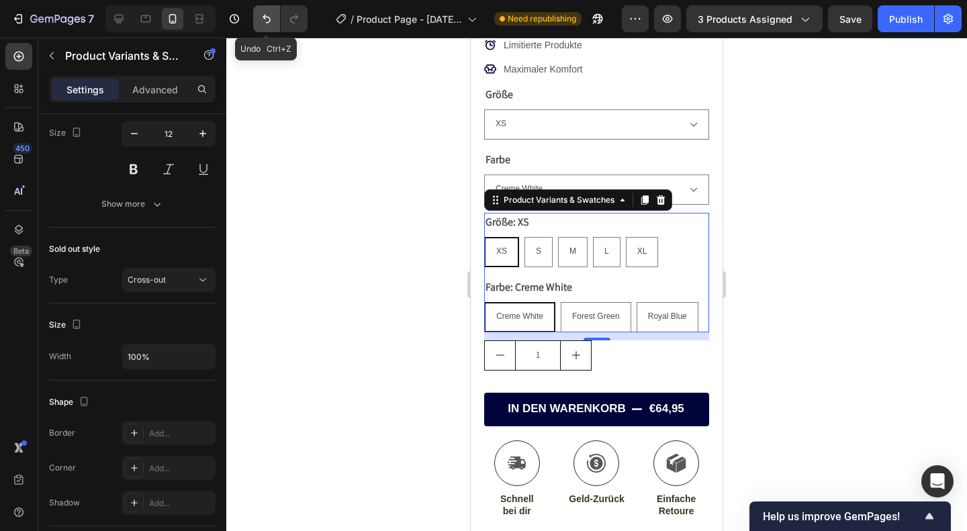
click at [274, 19] on button "Undo/Redo" at bounding box center [266, 18] width 27 height 27
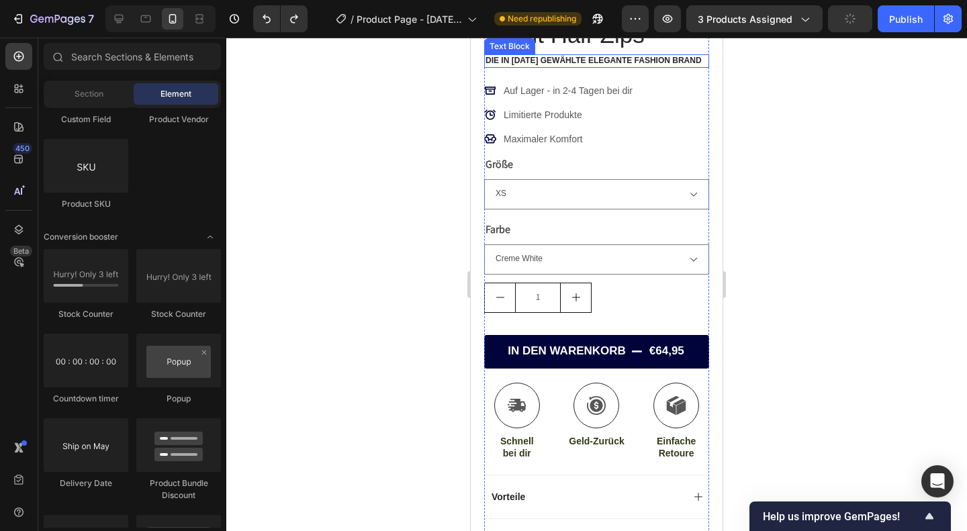
scroll to position [324, 0]
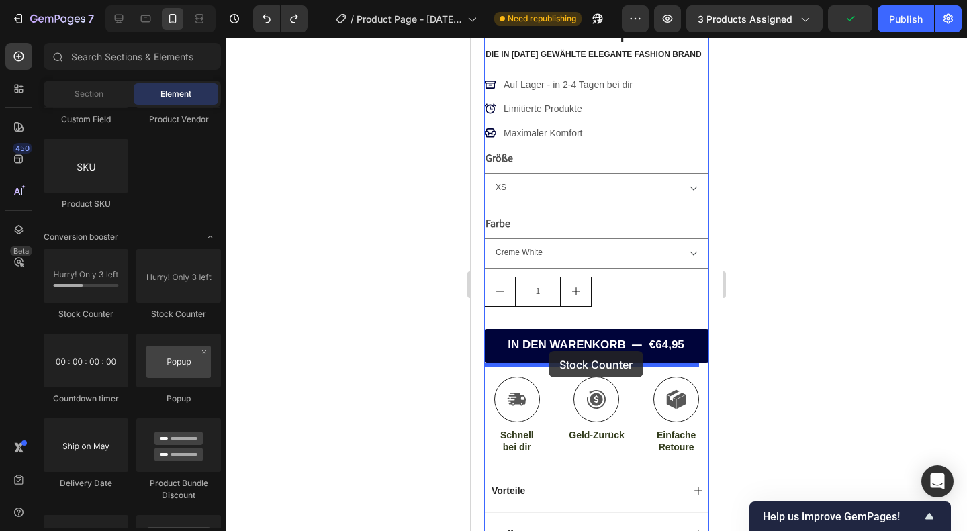
drag, startPoint x: 550, startPoint y: 320, endPoint x: 549, endPoint y: 350, distance: 29.6
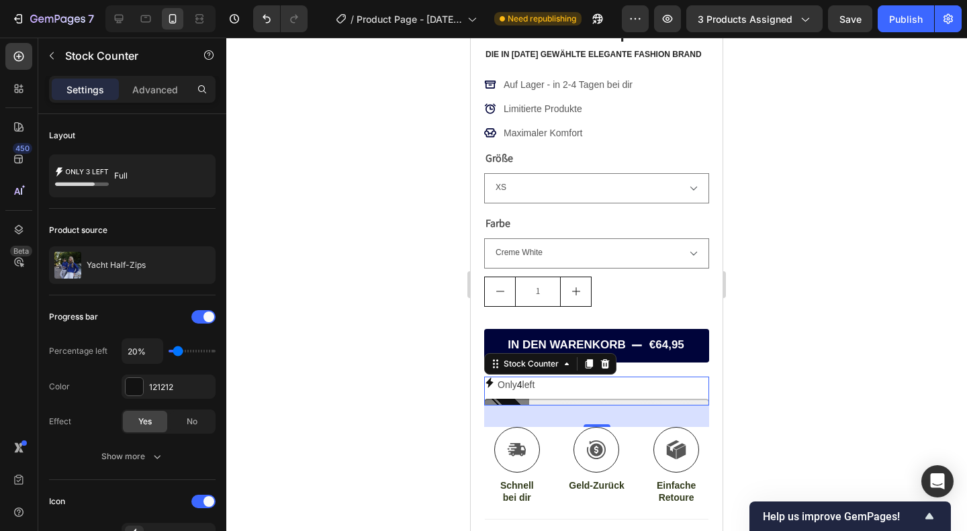
click at [740, 360] on div at bounding box center [596, 285] width 741 height 494
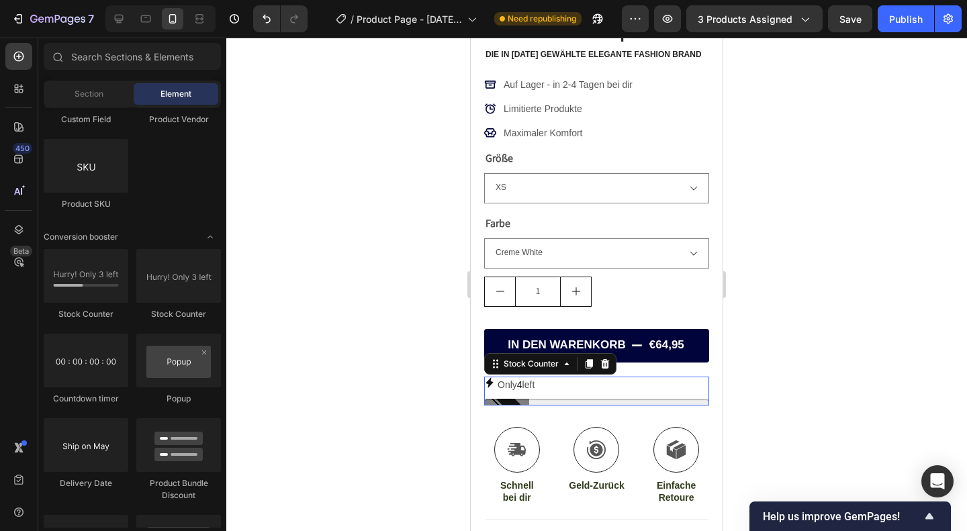
click at [629, 379] on div "Only 4 left" at bounding box center [596, 385] width 225 height 17
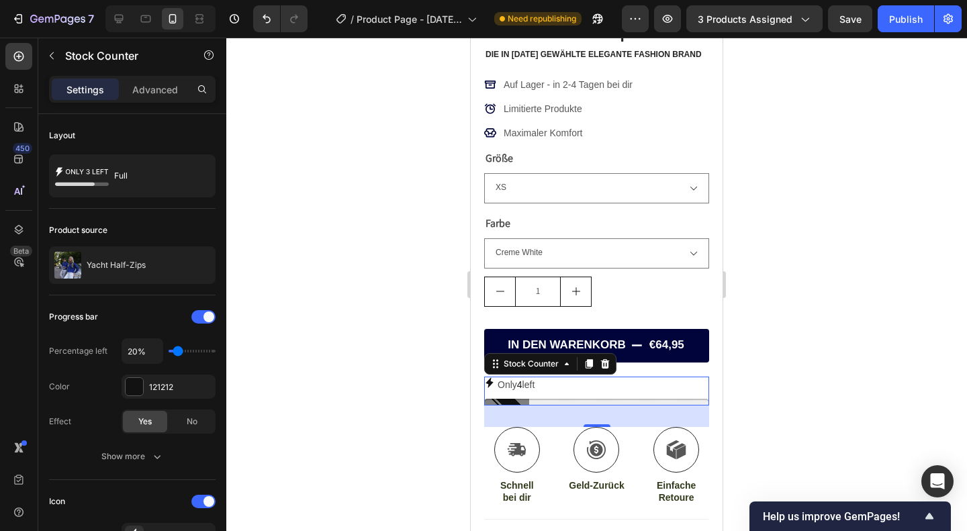
click at [767, 354] on div at bounding box center [596, 285] width 741 height 494
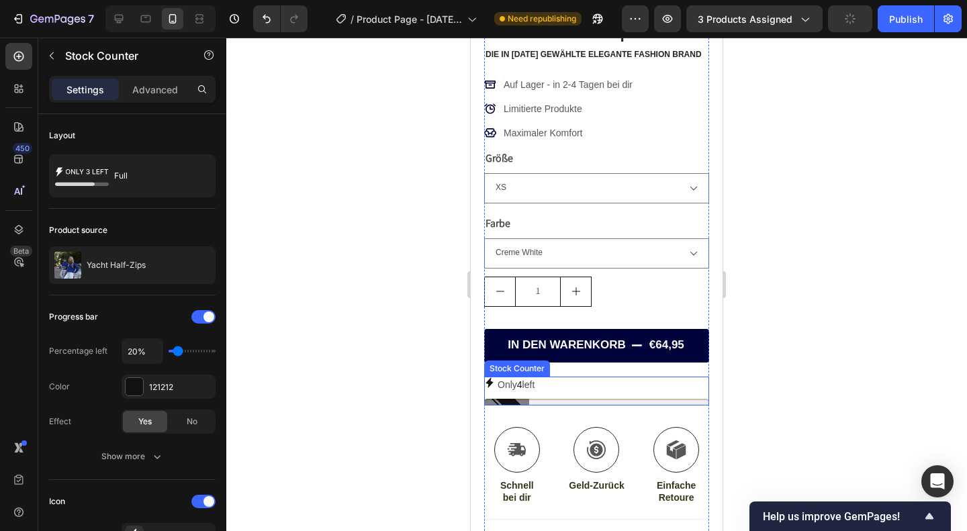
click at [549, 377] on div "Only 4 left" at bounding box center [596, 385] width 225 height 17
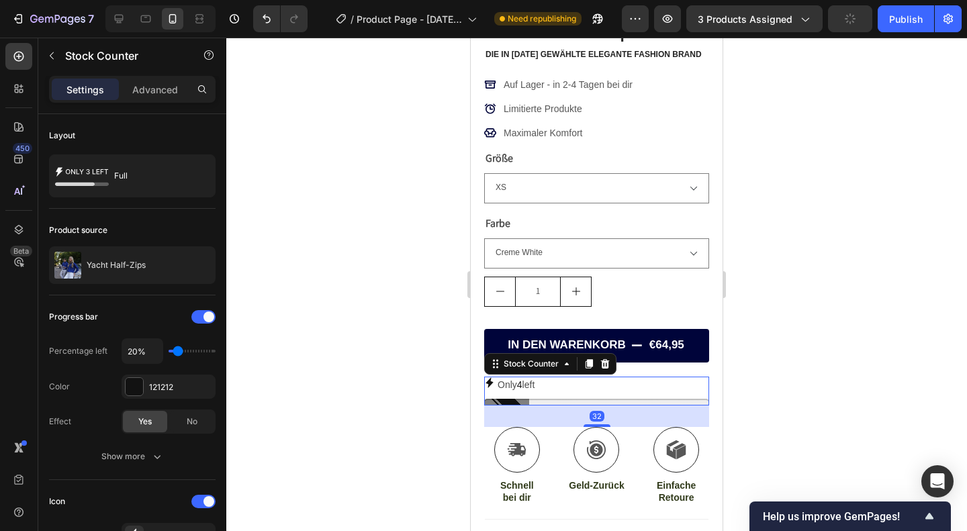
click at [523, 379] on span "4" at bounding box center [519, 384] width 5 height 11
click at [508, 377] on p "Only 4 left" at bounding box center [516, 385] width 37 height 17
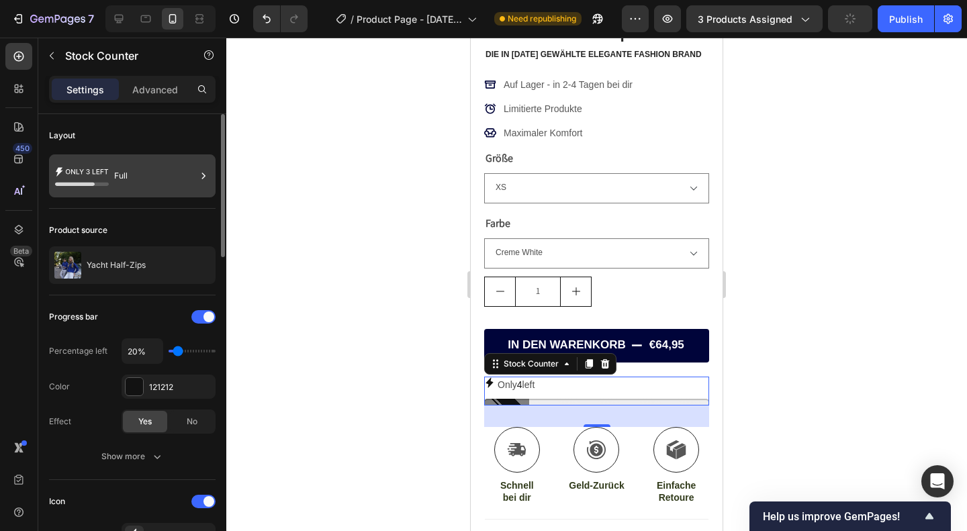
click at [135, 177] on div "Full" at bounding box center [155, 176] width 82 height 31
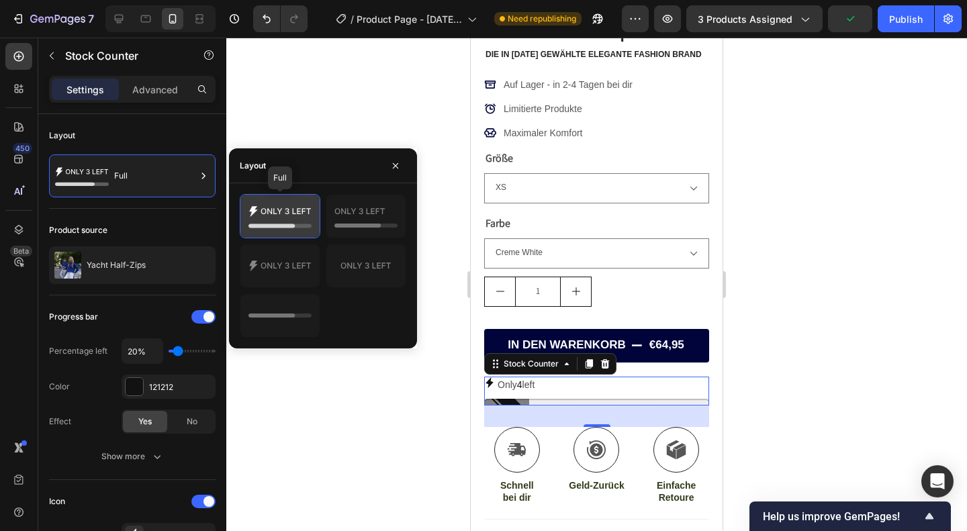
click at [298, 218] on icon at bounding box center [280, 216] width 63 height 27
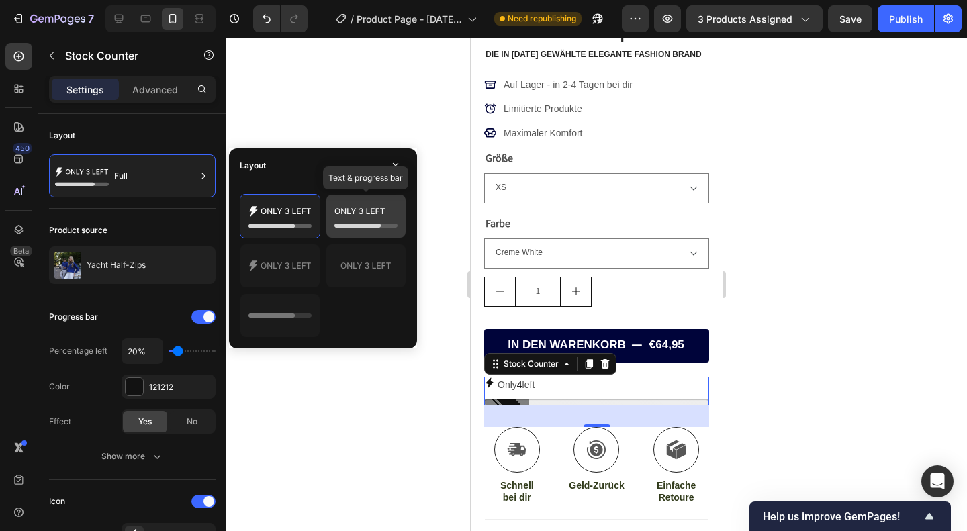
click at [353, 224] on icon at bounding box center [357, 226] width 46 height 4
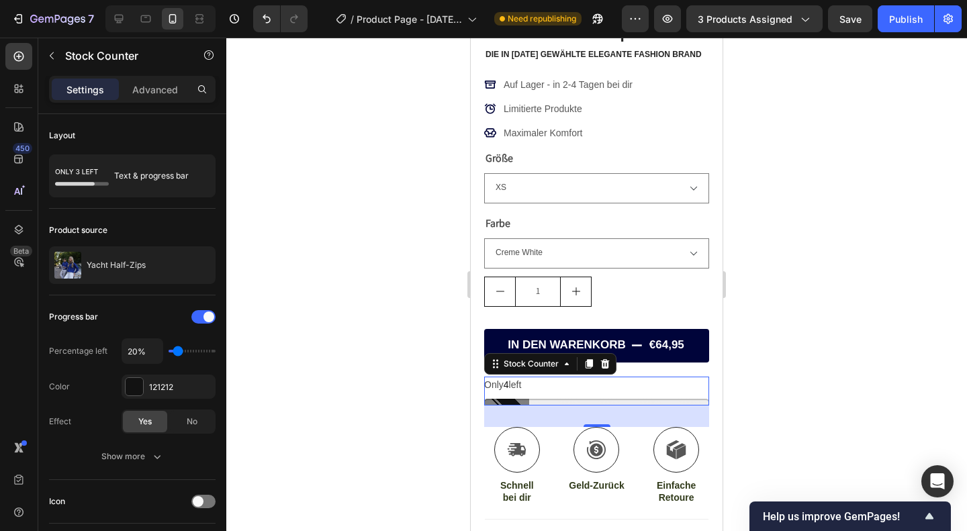
click at [500, 377] on p "Only 4 left" at bounding box center [502, 385] width 37 height 17
click at [504, 377] on p "Only 4 left" at bounding box center [502, 385] width 37 height 17
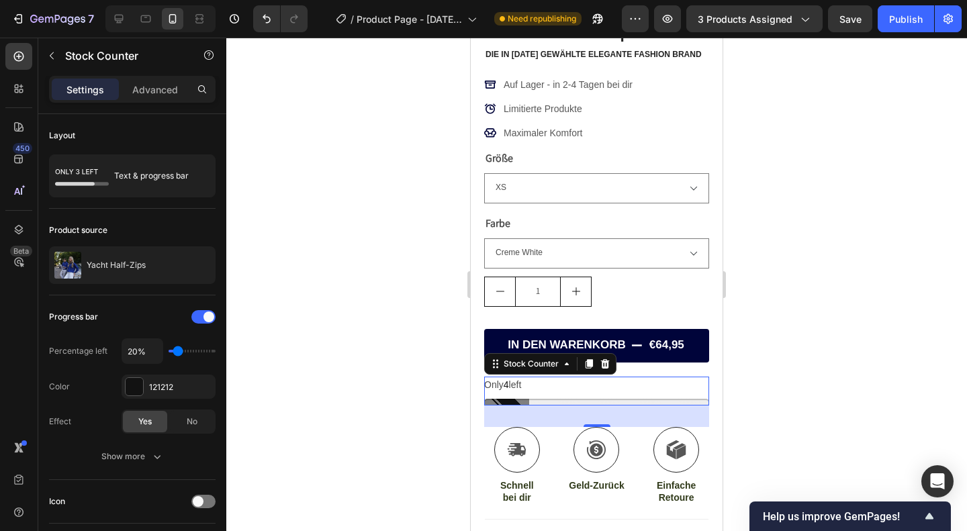
click at [504, 377] on p "Only 4 left" at bounding box center [502, 385] width 37 height 17
click at [513, 406] on div "32" at bounding box center [596, 416] width 225 height 21
click at [842, 422] on div at bounding box center [596, 285] width 741 height 494
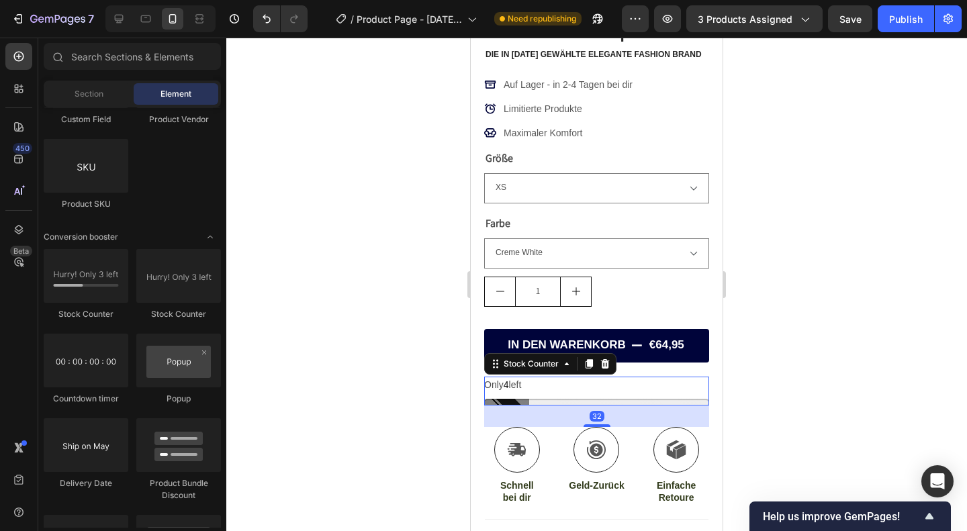
click at [550, 381] on div "Only 4 left" at bounding box center [596, 385] width 225 height 17
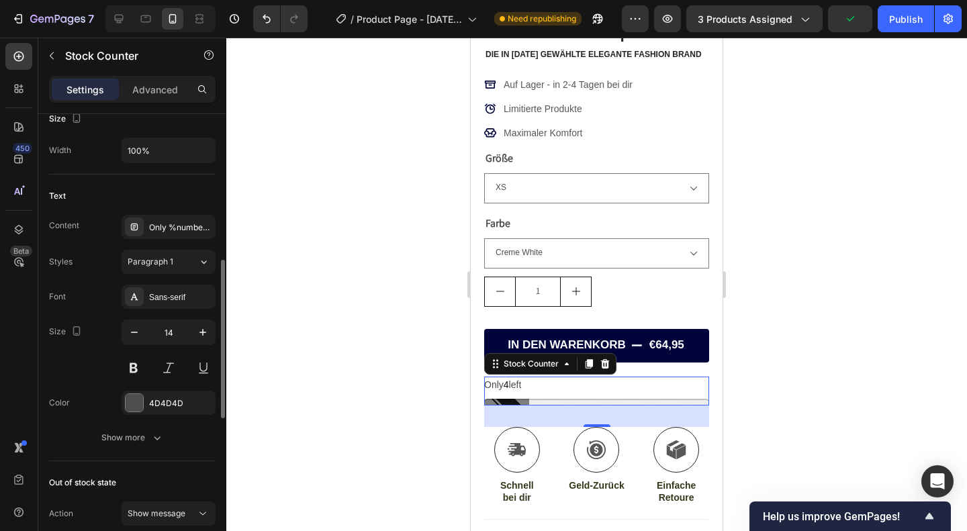
scroll to position [429, 0]
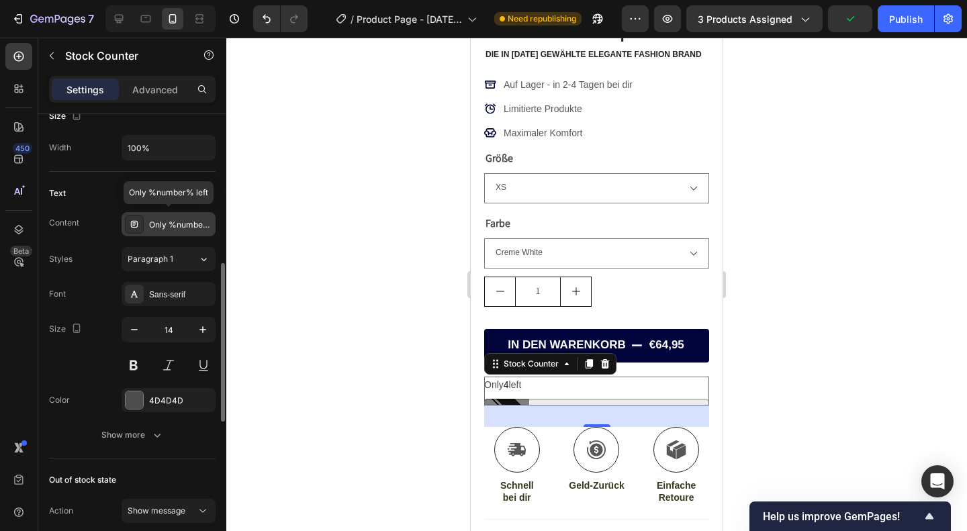
click at [178, 224] on div "Only %number% left" at bounding box center [180, 225] width 63 height 12
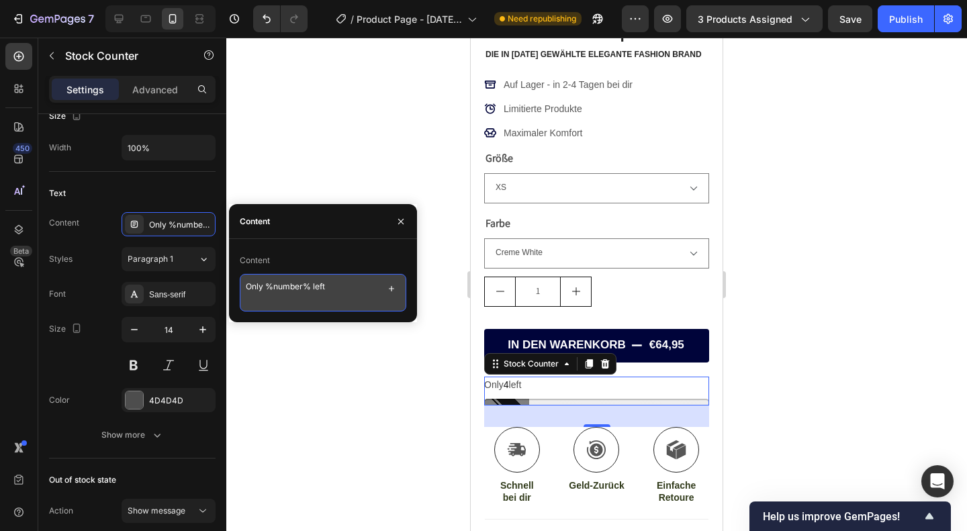
click at [253, 289] on textarea "Only %number% left" at bounding box center [323, 293] width 167 height 38
click at [337, 285] on textarea "Nur noch %number% left" at bounding box center [323, 293] width 167 height 38
type textarea "Nur noch %number% verfügbar"
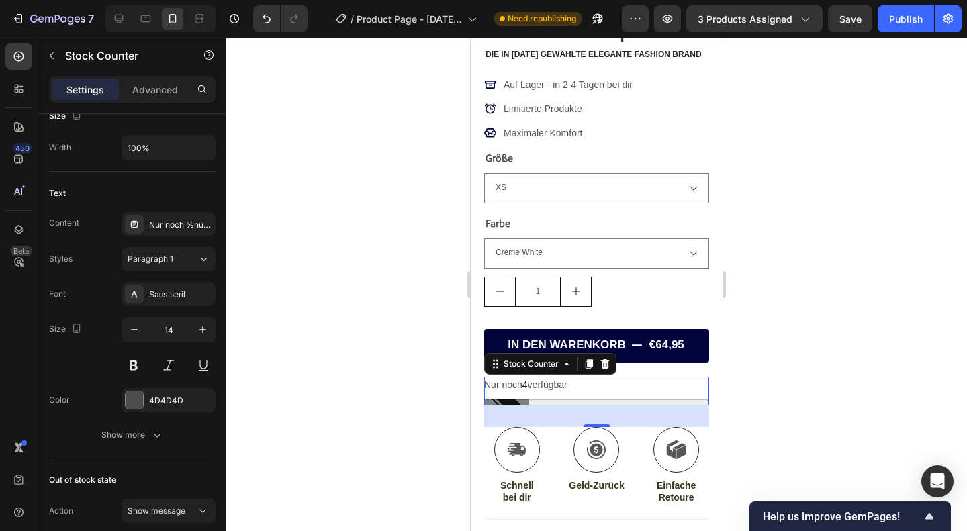
click at [847, 338] on div at bounding box center [596, 285] width 741 height 494
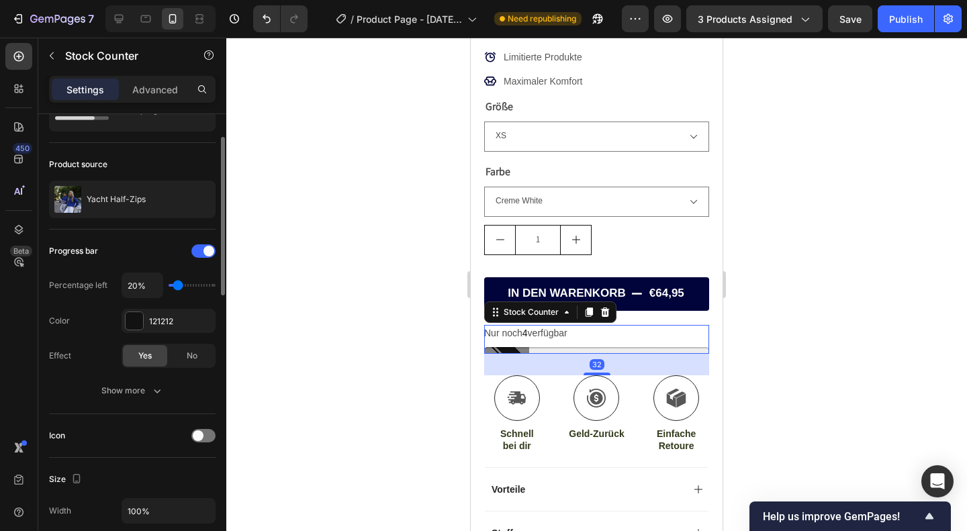
scroll to position [66, 0]
type input "30%"
type input "30"
type input "40%"
type input "40"
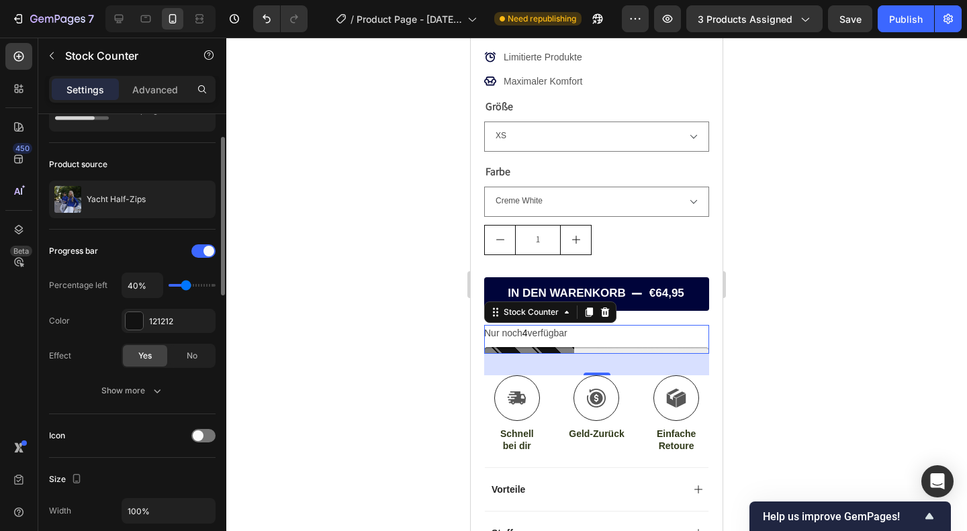
type input "30%"
type input "30"
click at [181, 287] on input "range" at bounding box center [192, 285] width 47 height 3
click at [304, 294] on div at bounding box center [596, 285] width 741 height 494
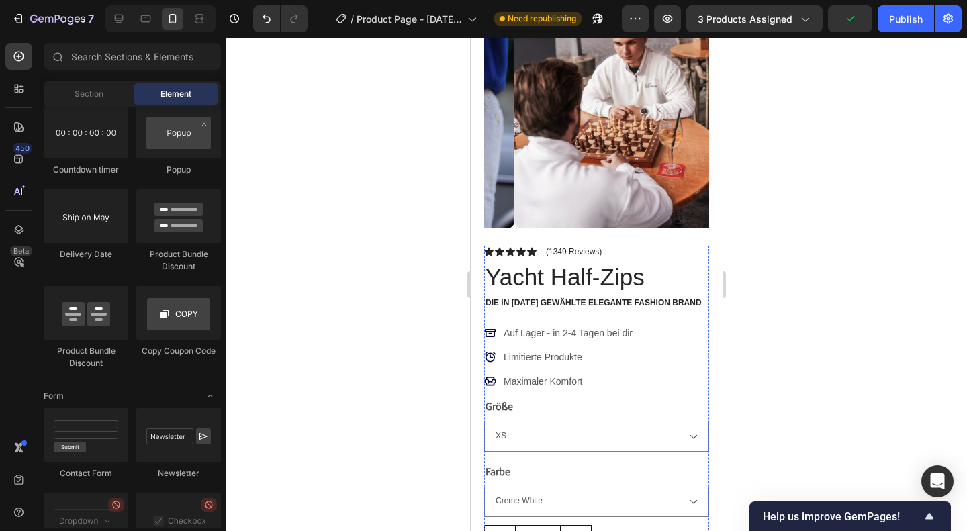
scroll to position [73, 0]
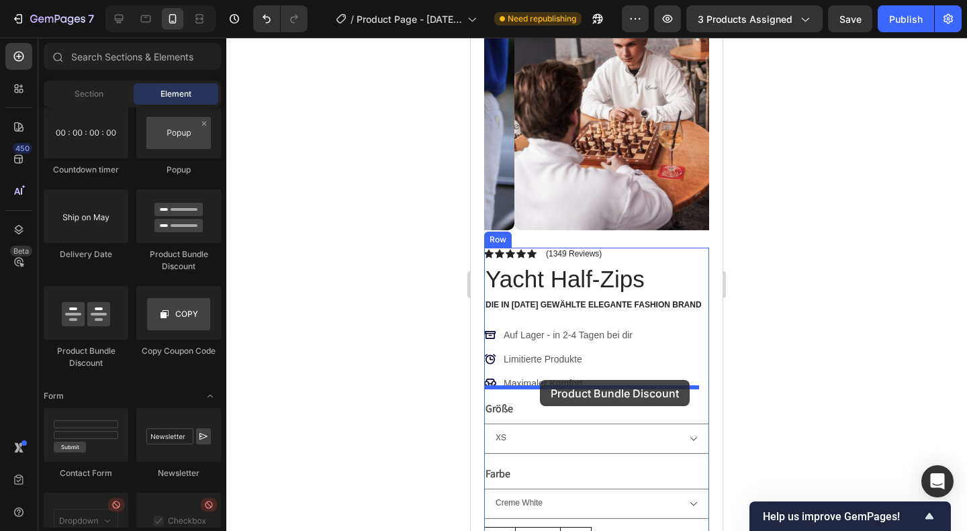
drag, startPoint x: 656, startPoint y: 255, endPoint x: 540, endPoint y: 380, distance: 171.1
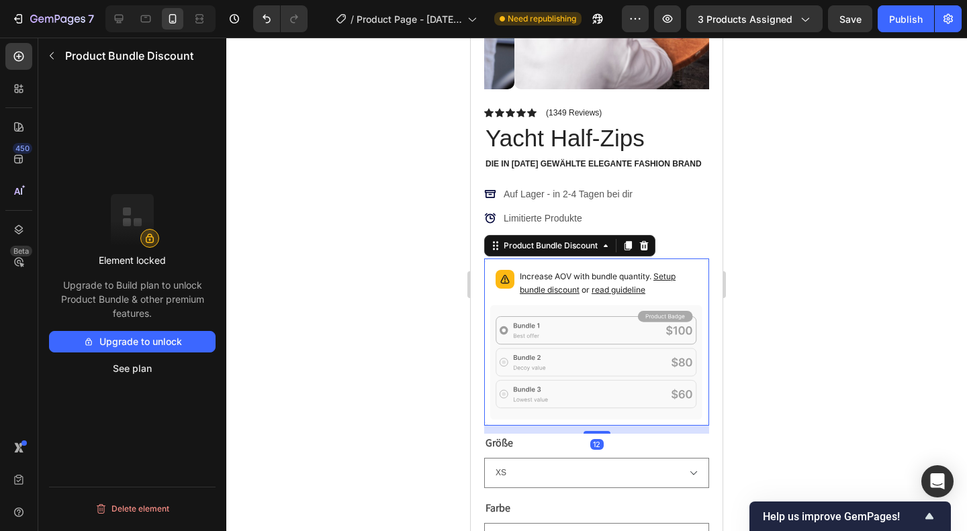
scroll to position [249, 0]
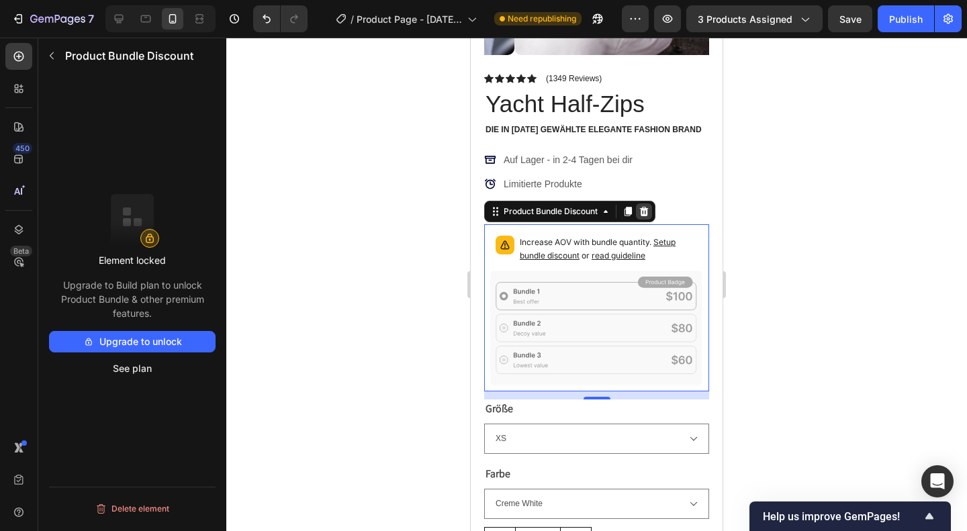
click at [641, 206] on icon at bounding box center [644, 210] width 9 height 9
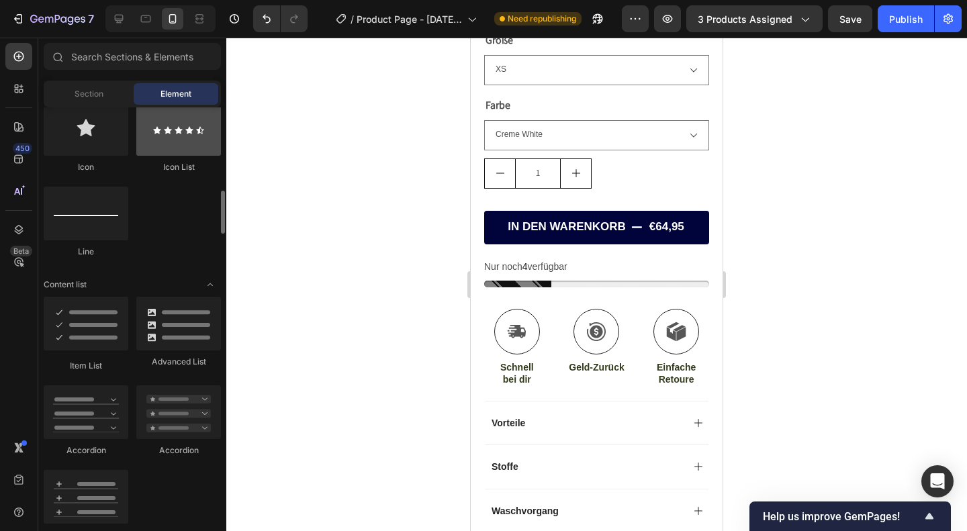
scroll to position [901, 0]
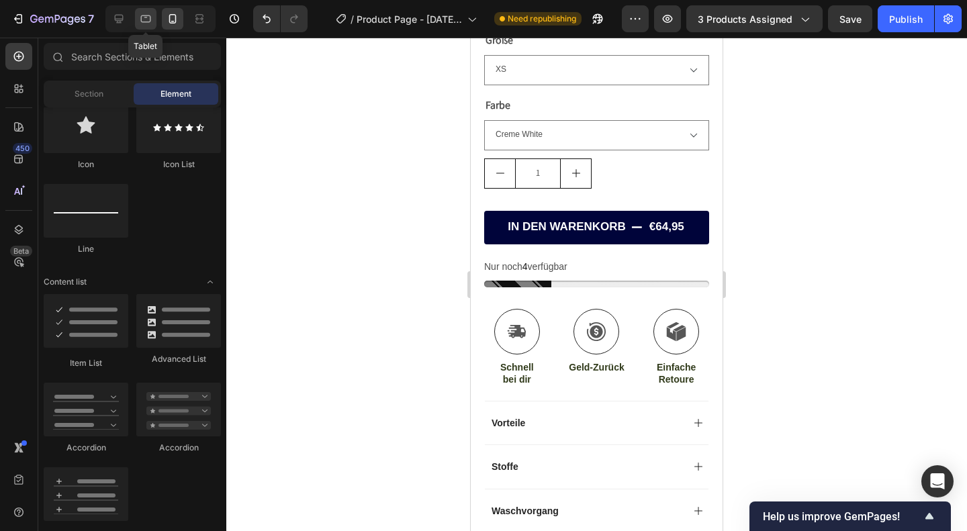
click at [138, 10] on div at bounding box center [145, 18] width 21 height 21
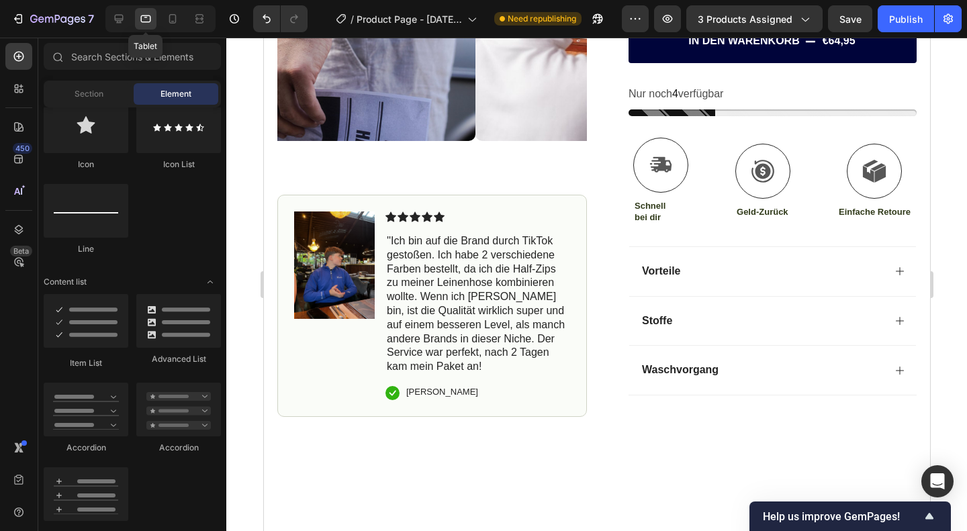
scroll to position [472, 0]
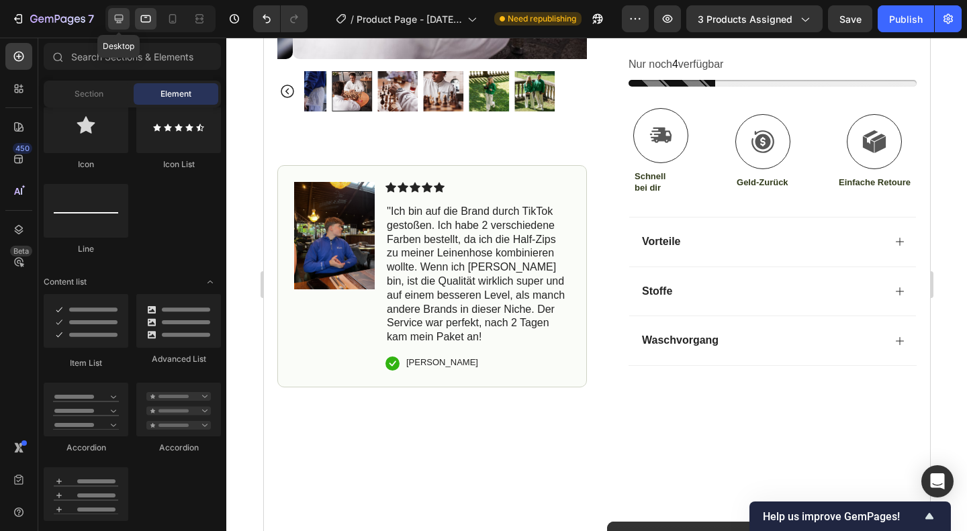
click at [113, 15] on icon at bounding box center [118, 18] width 13 height 13
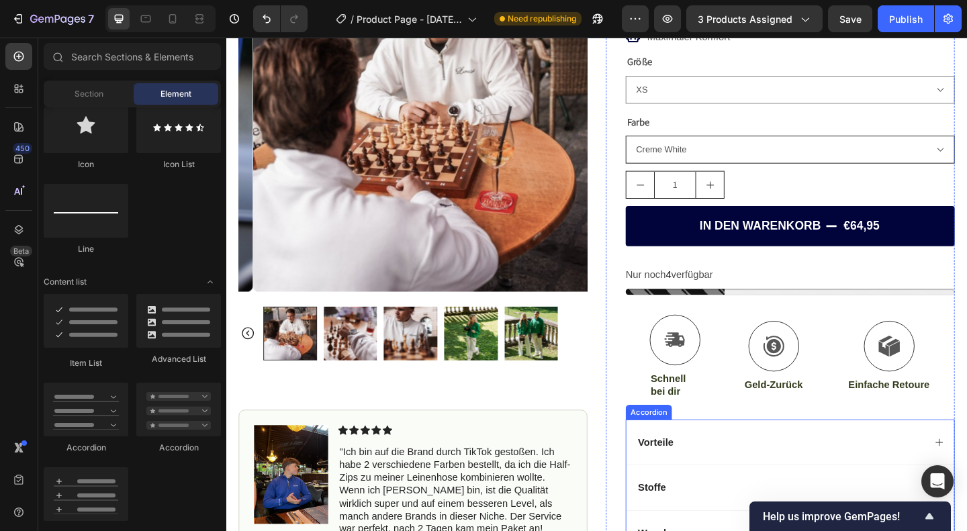
scroll to position [221, 0]
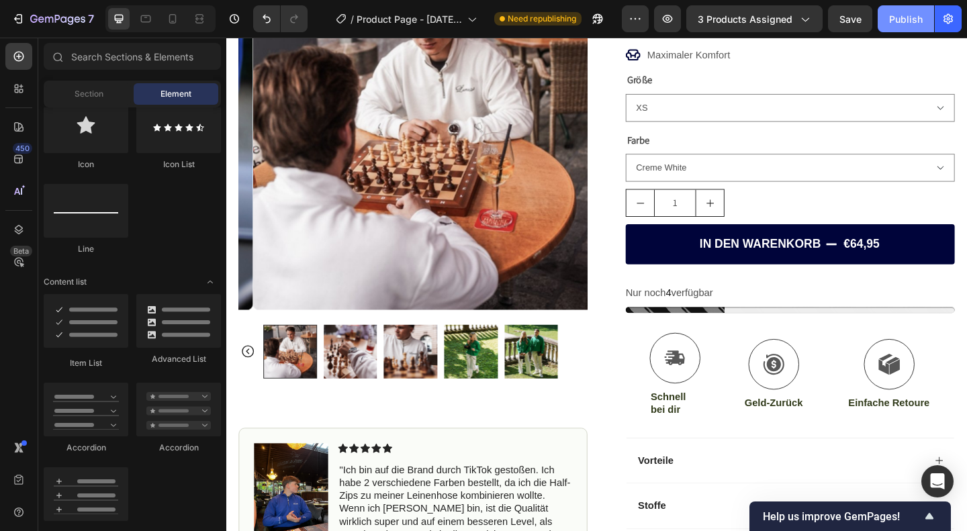
click at [912, 17] on div "Publish" at bounding box center [906, 19] width 34 height 14
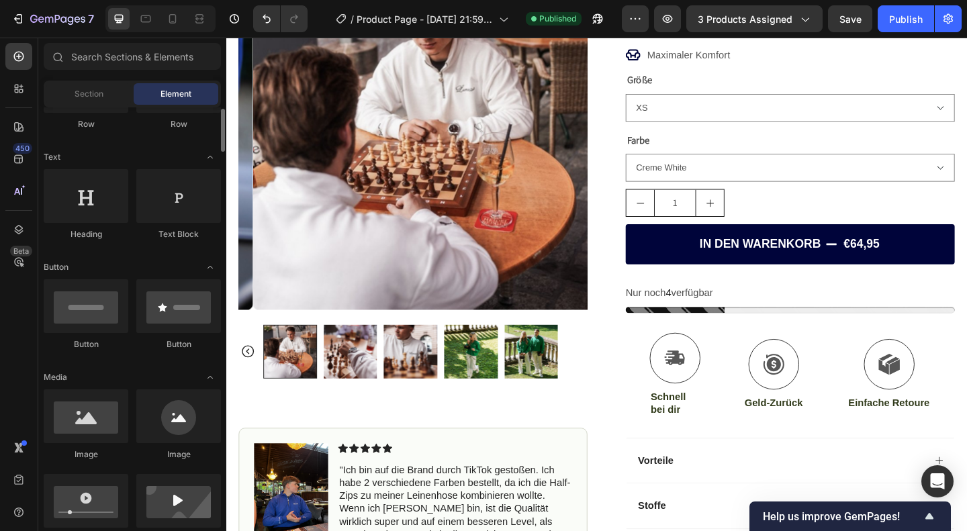
scroll to position [0, 0]
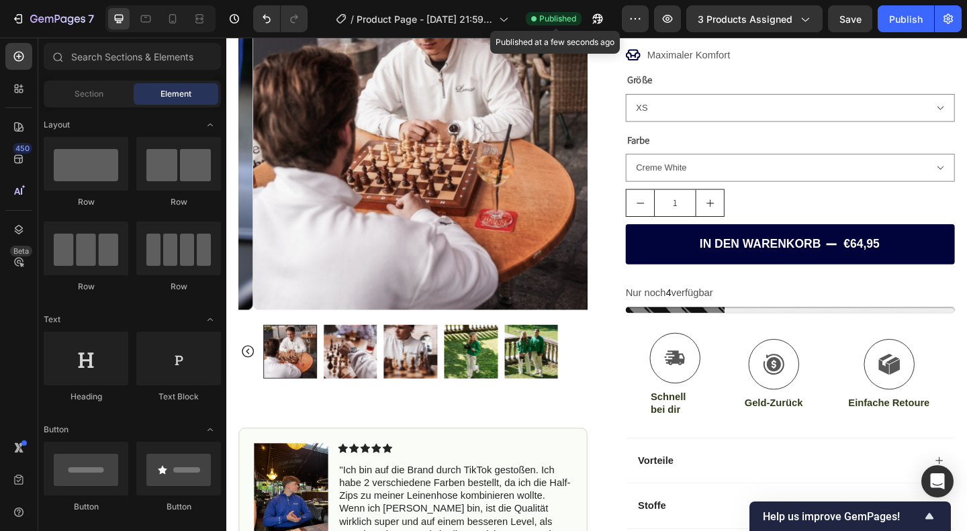
drag, startPoint x: 535, startPoint y: 15, endPoint x: 173, endPoint y: 5, distance: 362.8
click at [277, 11] on div "7 / Product Page - [DATE] 21:59:04 Published Published at a few seconds ago Pre…" at bounding box center [483, 19] width 967 height 38
click at [169, 9] on div at bounding box center [172, 18] width 21 height 21
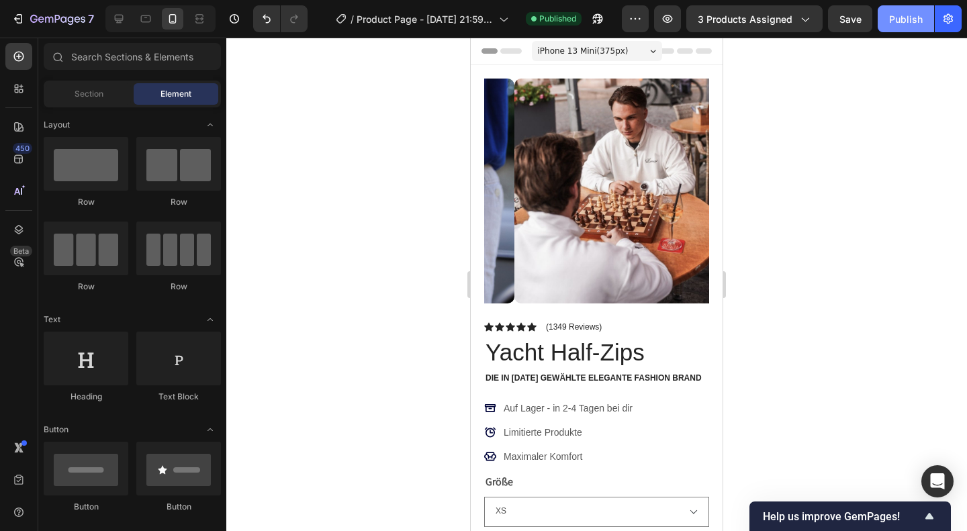
click at [897, 21] on div "Publish" at bounding box center [906, 19] width 34 height 14
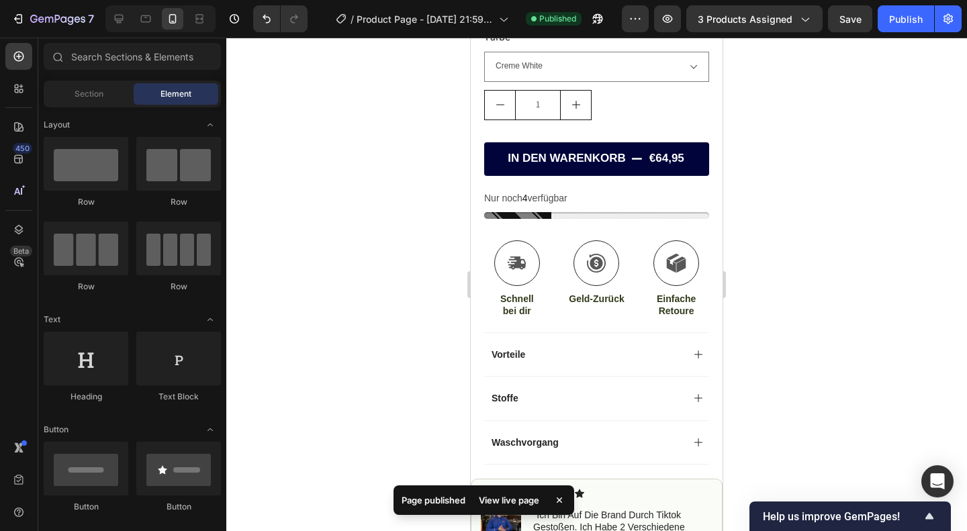
scroll to position [511, 0]
click at [506, 504] on div "View live page" at bounding box center [509, 500] width 77 height 19
